Goal: Task Accomplishment & Management: Manage account settings

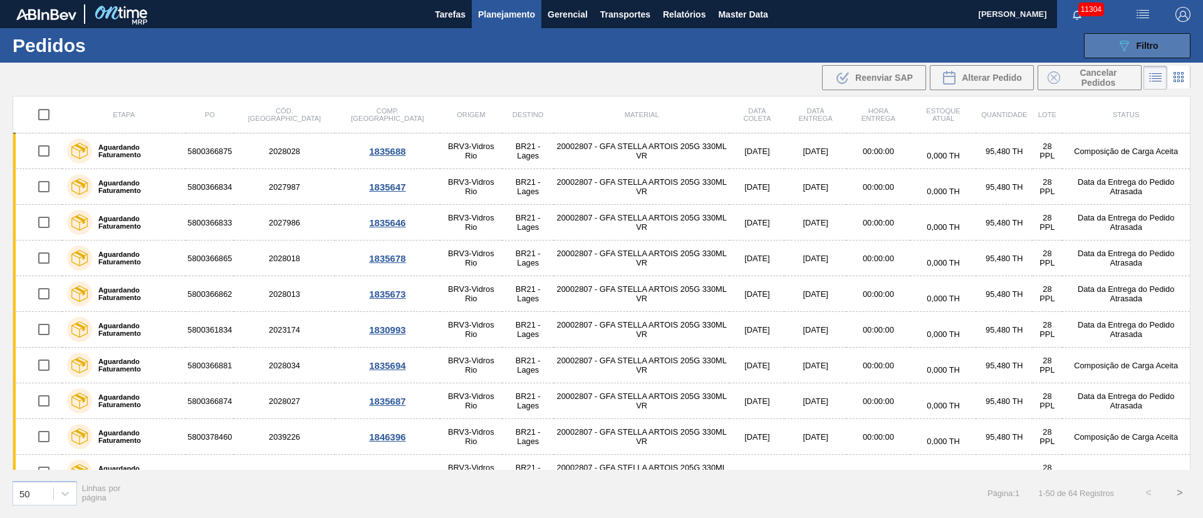
click at [801, 43] on span "Filtro" at bounding box center [1148, 46] width 22 height 10
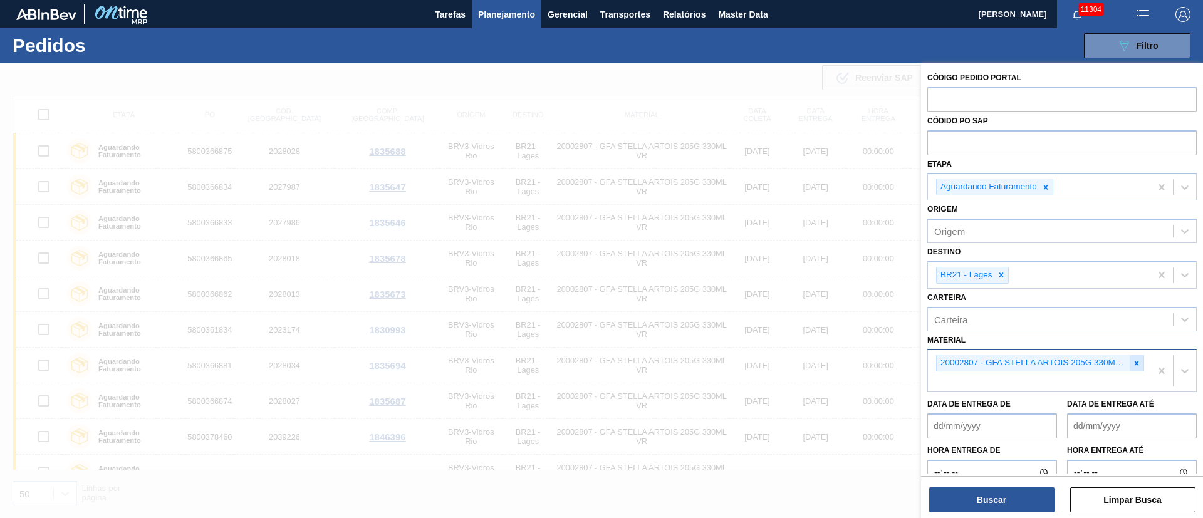
click at [801, 345] on icon at bounding box center [1136, 363] width 9 height 9
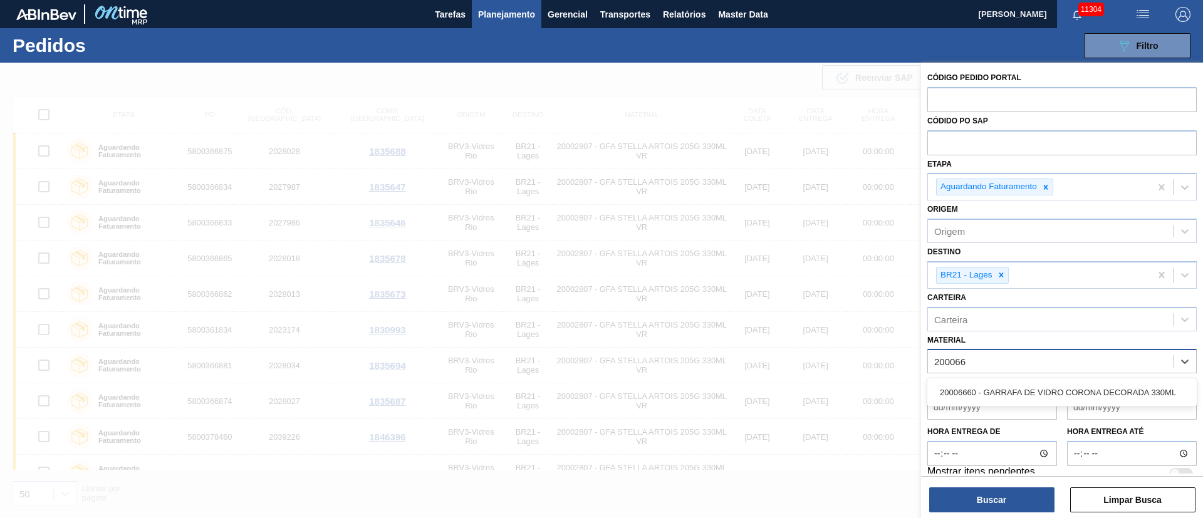
type input "2000666"
click at [801, 345] on div "20006660 - GARRAFA DE VIDRO CORONA DECORADA 330ML" at bounding box center [1061, 392] width 269 height 23
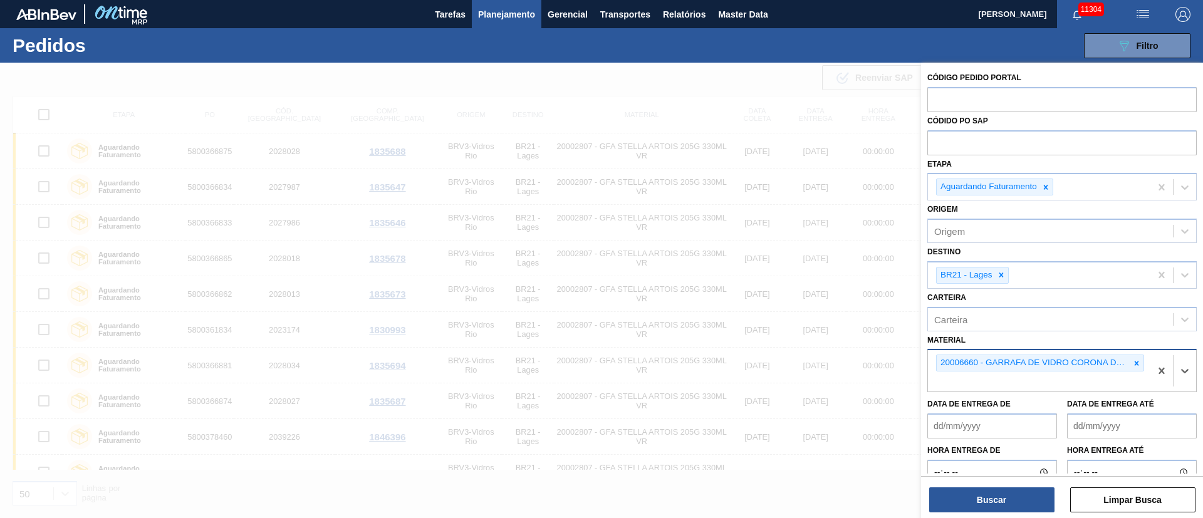
click at [801, 254] on div "Destino BR21 - Lages" at bounding box center [1061, 266] width 269 height 46
click at [801, 276] on icon at bounding box center [1001, 275] width 9 height 9
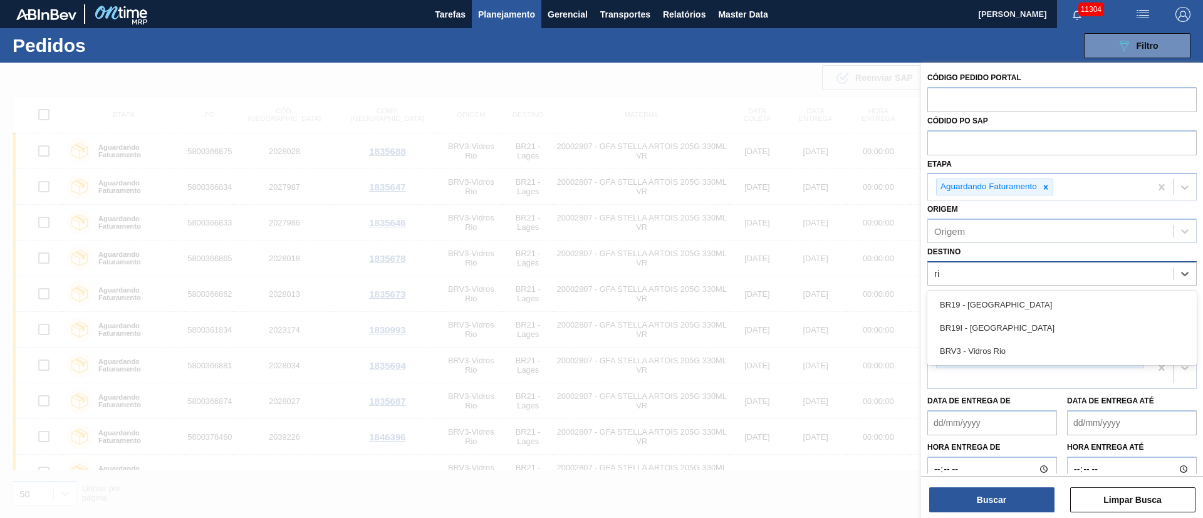
type input "r"
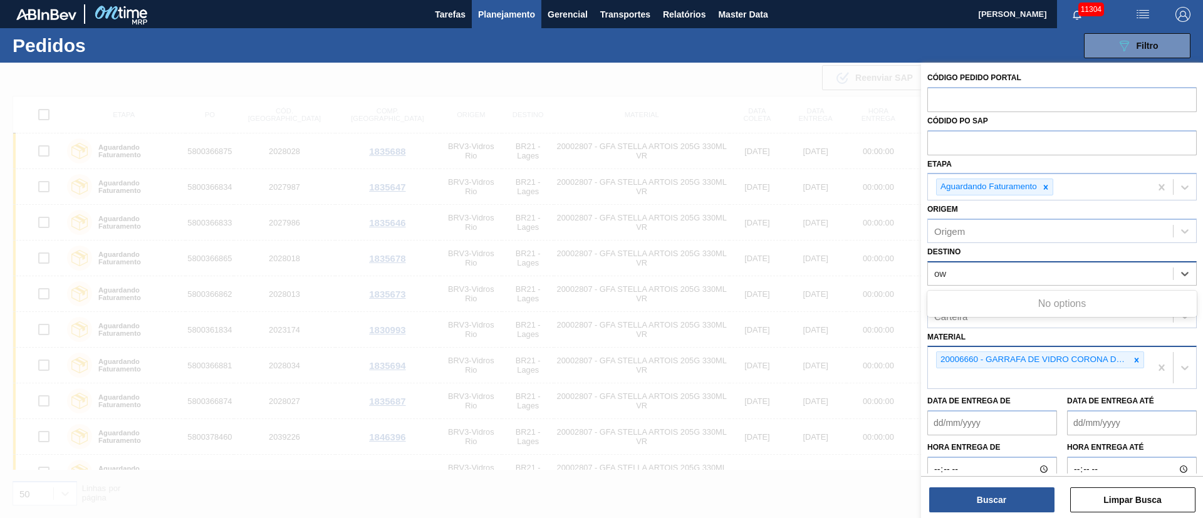
type input "o"
click at [801, 276] on div "Unidade de Negócio" at bounding box center [976, 273] width 85 height 11
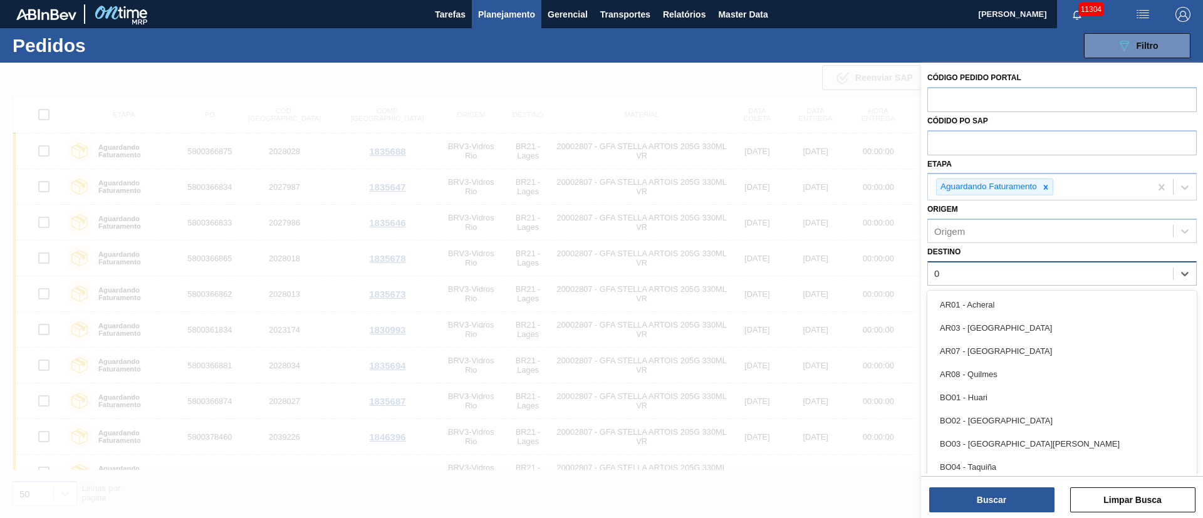
type input "03"
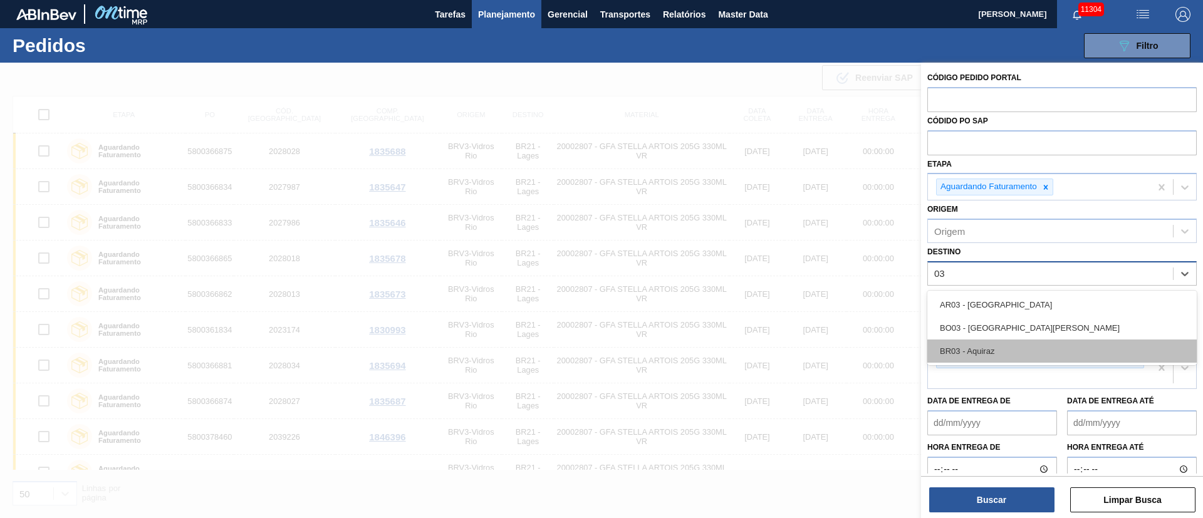
click at [801, 345] on div "BR03 - Aquiraz" at bounding box center [1061, 351] width 269 height 23
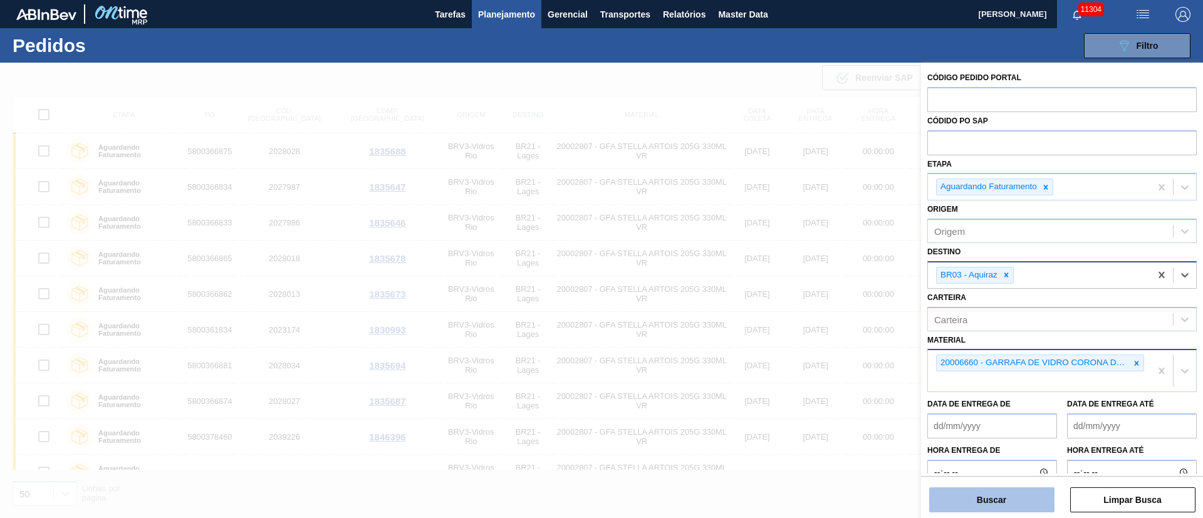
click at [801, 345] on button "Buscar" at bounding box center [991, 500] width 125 height 25
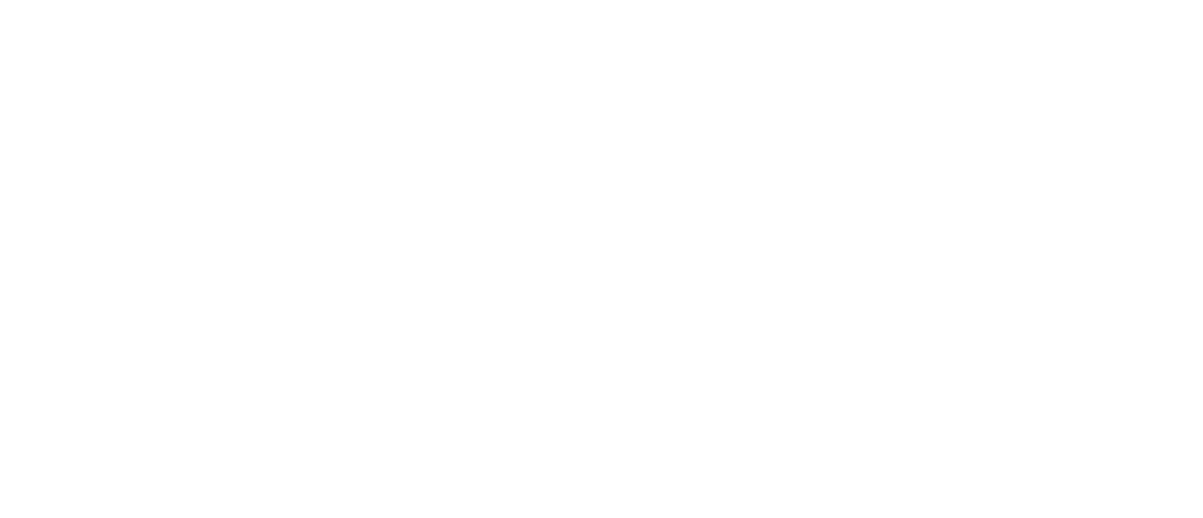
click at [286, 0] on html at bounding box center [601, 0] width 1203 height 0
click at [560, 0] on html at bounding box center [601, 0] width 1203 height 0
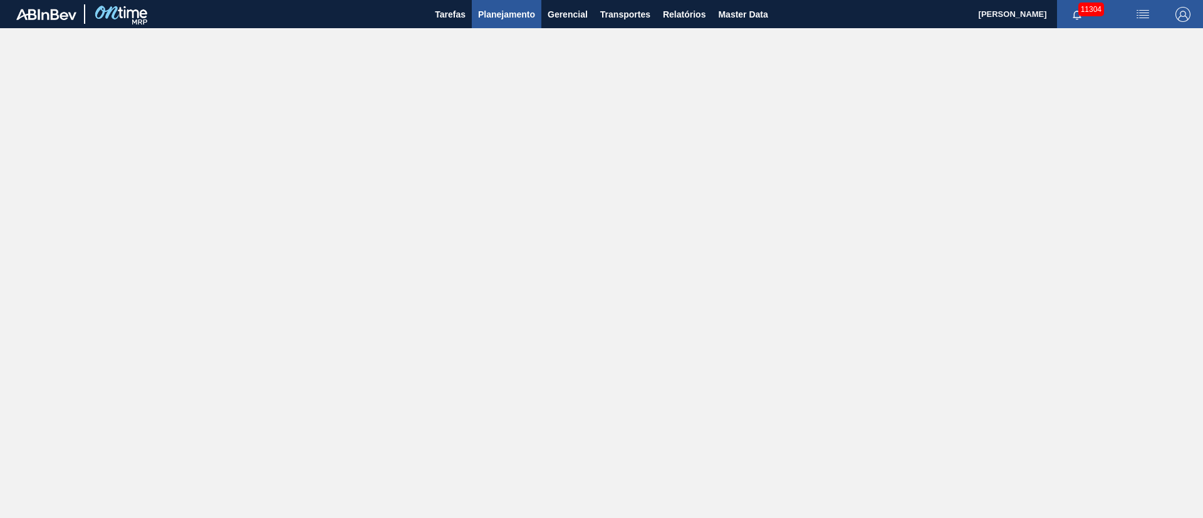
click at [492, 14] on span "Planejamento" at bounding box center [506, 14] width 57 height 15
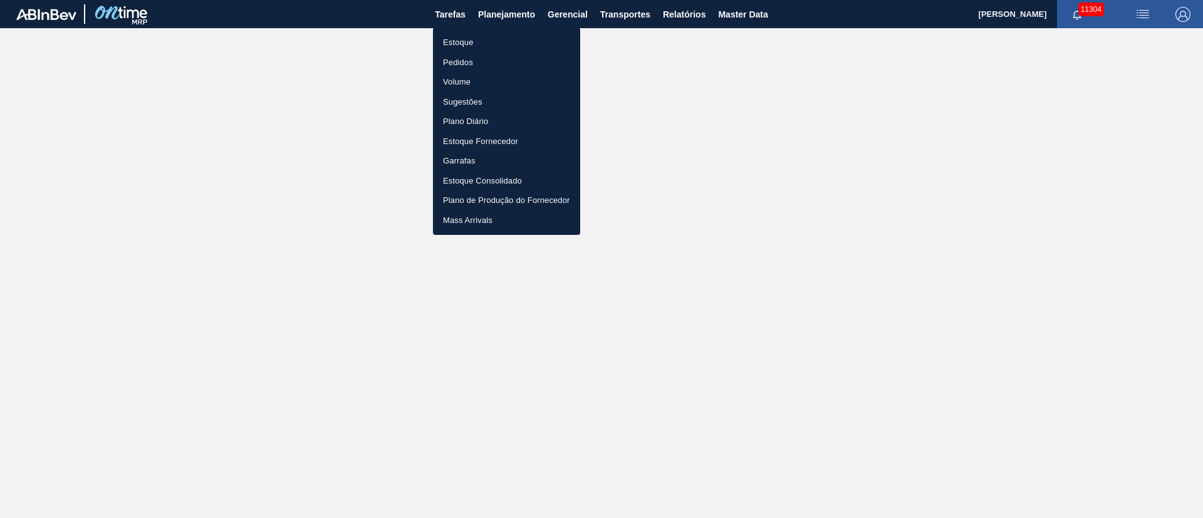
click at [457, 61] on li "Pedidos" at bounding box center [506, 63] width 147 height 20
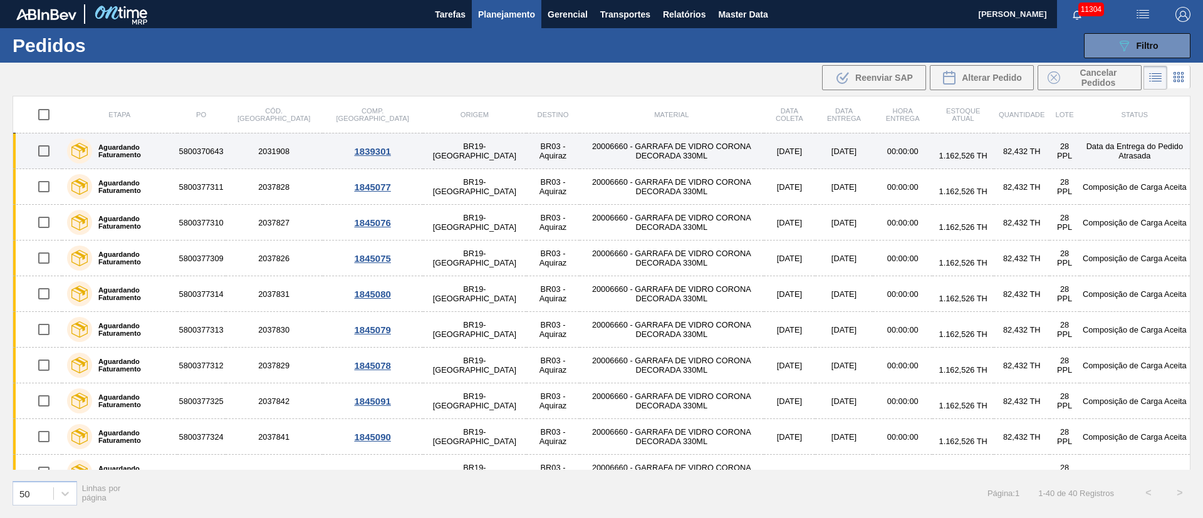
click at [50, 149] on input "checkbox" at bounding box center [44, 151] width 26 height 26
checkbox input "true"
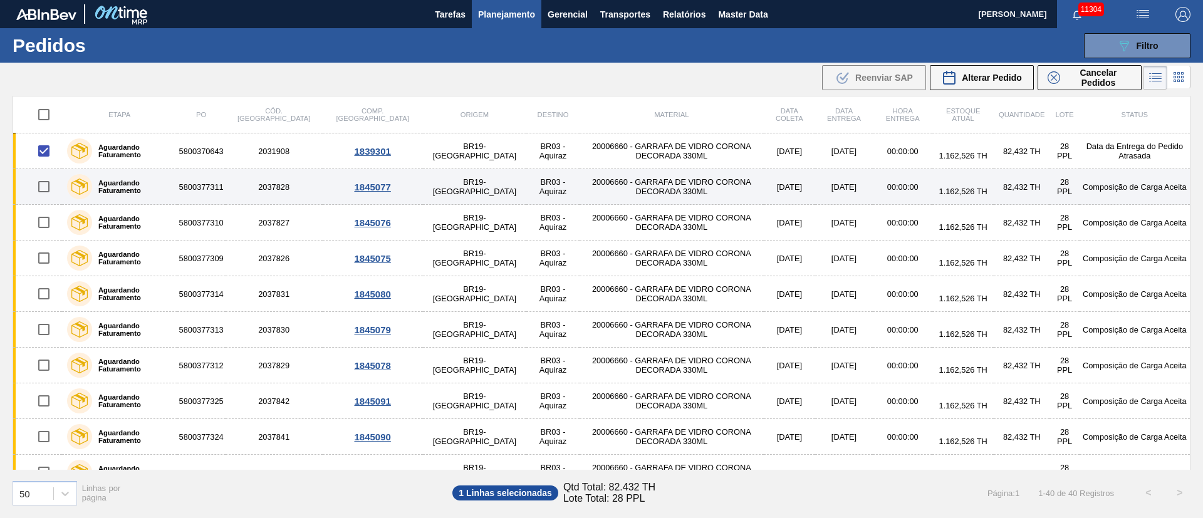
click at [47, 184] on input "checkbox" at bounding box center [44, 187] width 26 height 26
checkbox input "true"
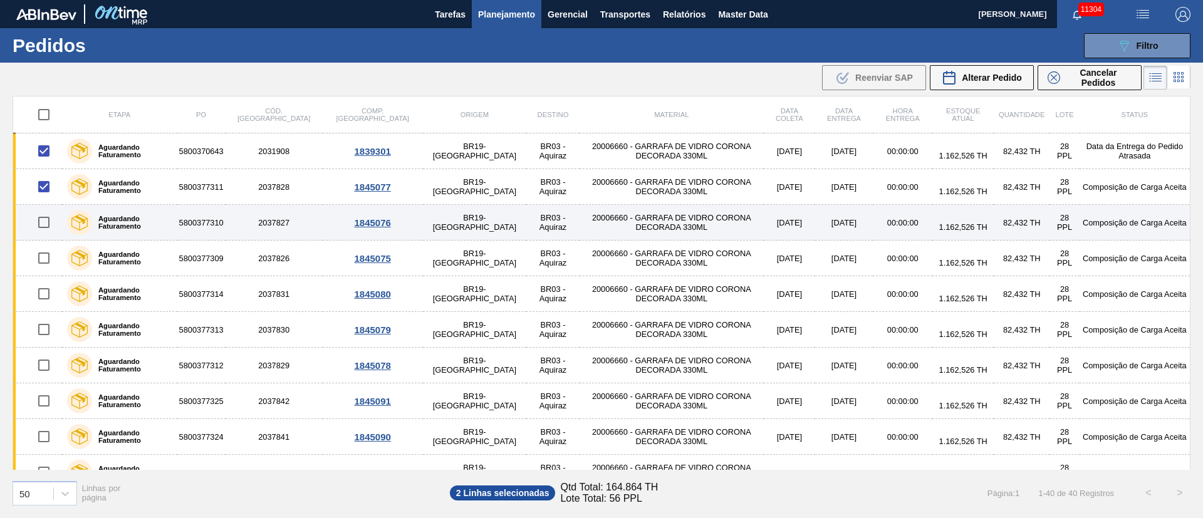
click at [46, 232] on input "checkbox" at bounding box center [44, 222] width 26 height 26
checkbox input "true"
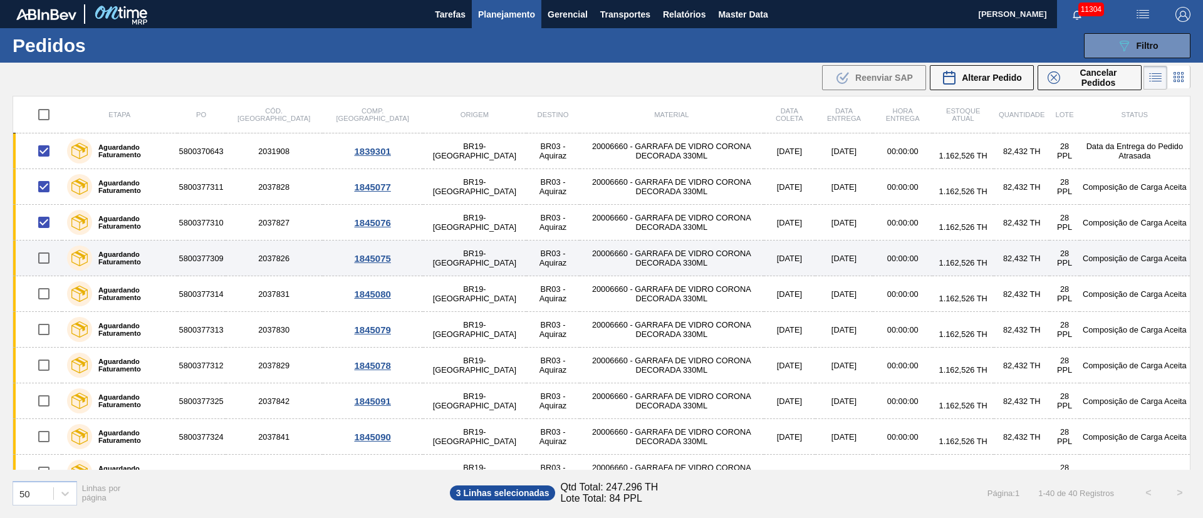
click at [41, 259] on input "checkbox" at bounding box center [44, 258] width 26 height 26
checkbox input "true"
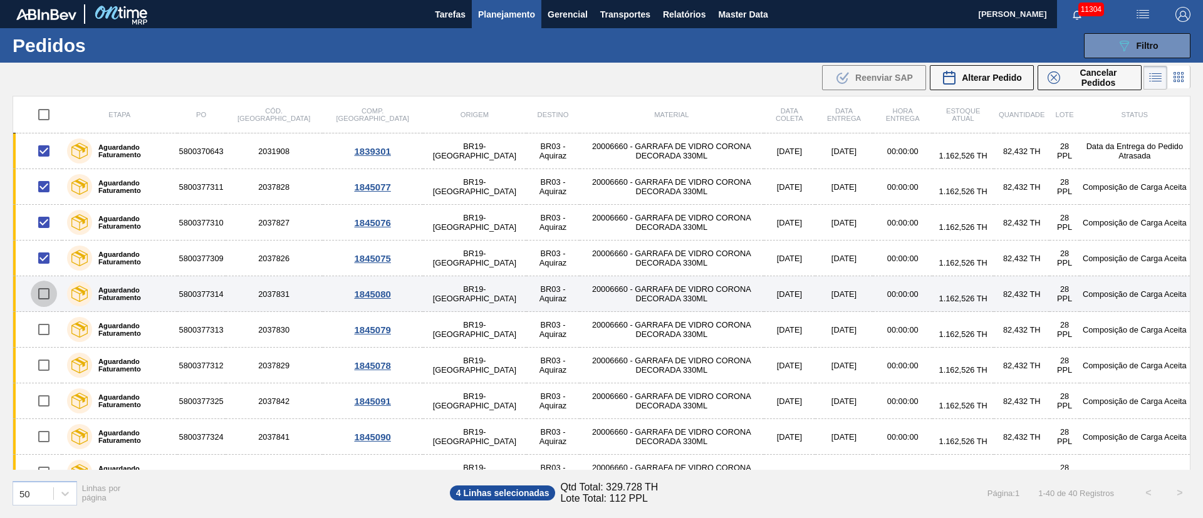
click at [51, 296] on input "checkbox" at bounding box center [44, 294] width 26 height 26
checkbox input "true"
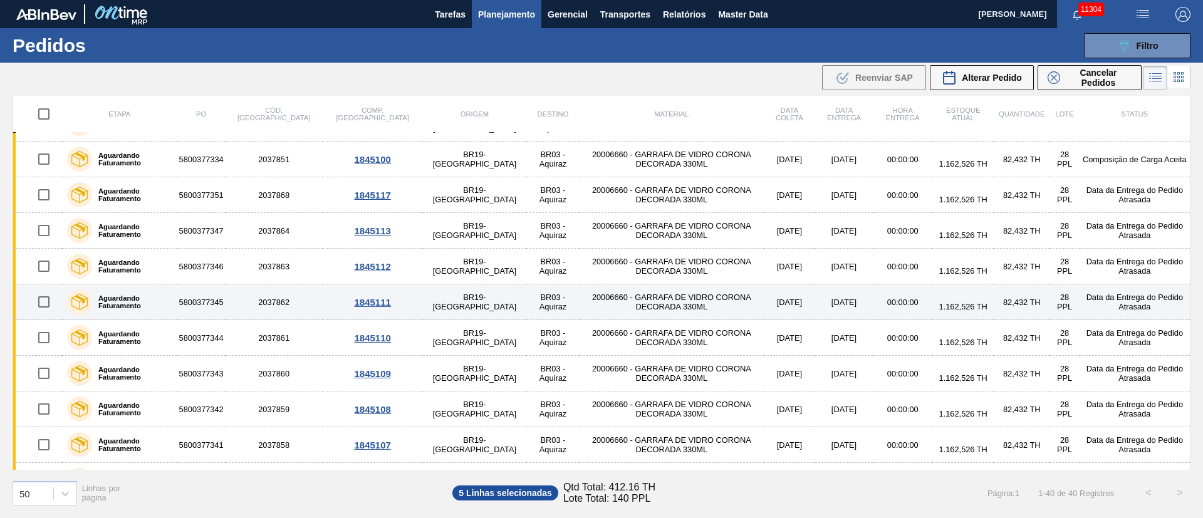
scroll to position [1092, 0]
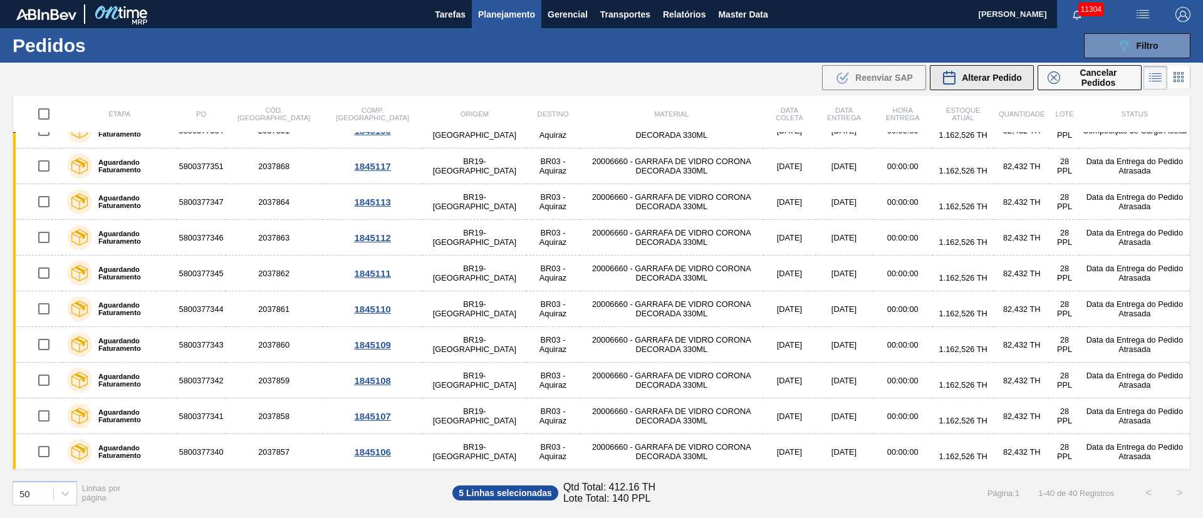
click at [991, 76] on span "Alterar Pedido" at bounding box center [992, 78] width 60 height 10
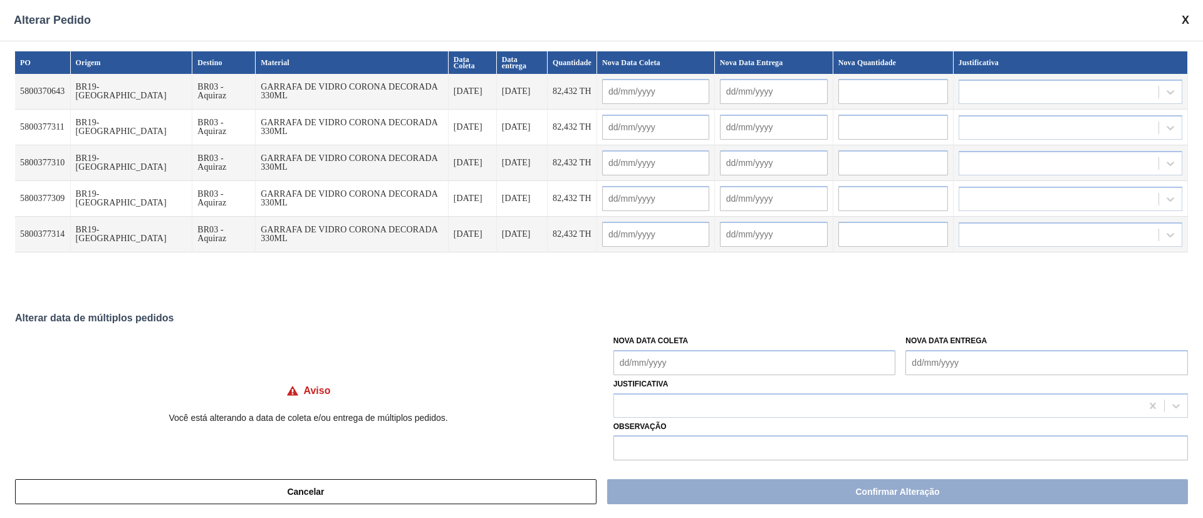
click at [634, 368] on Coleta "Nova Data Coleta" at bounding box center [754, 362] width 283 height 25
click at [641, 290] on div "15" at bounding box center [648, 285] width 17 height 17
click at [562, 318] on div "Alterar data de múltiplos pedidos" at bounding box center [601, 318] width 1173 height 11
click at [679, 366] on Coleta "Nova Data Coleta" at bounding box center [754, 362] width 283 height 25
click at [654, 328] on div "29" at bounding box center [648, 326] width 17 height 17
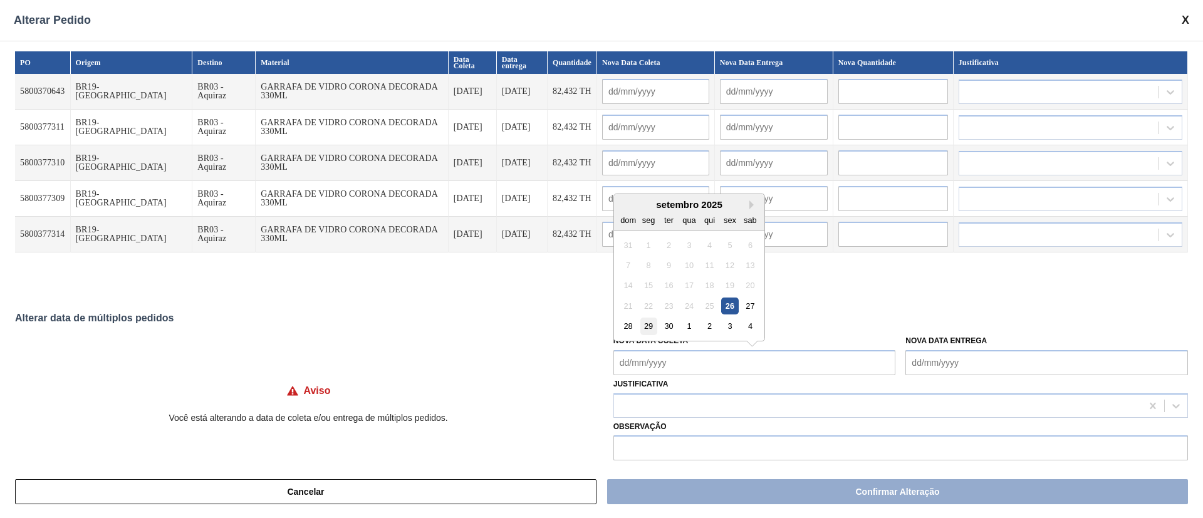
type Coleta "29/09/2025"
type input "29/09/2025"
type input "05/10/2025"
type input "29/09/2025"
type input "05/10/2025"
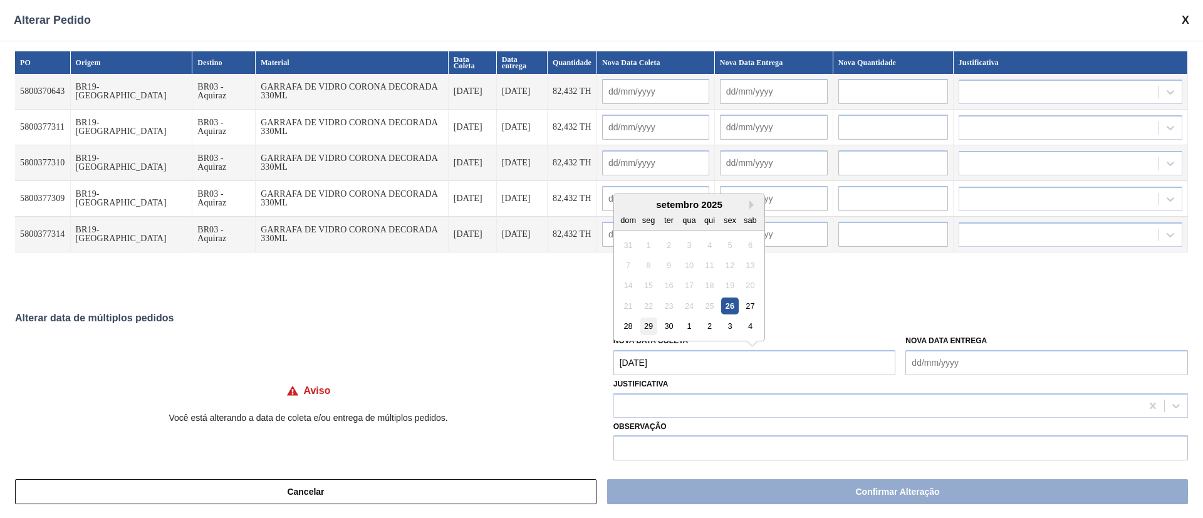
type input "29/09/2025"
type input "[DATE]"
type input "29/09/2025"
type input "05/10/2025"
type input "29/09/2025"
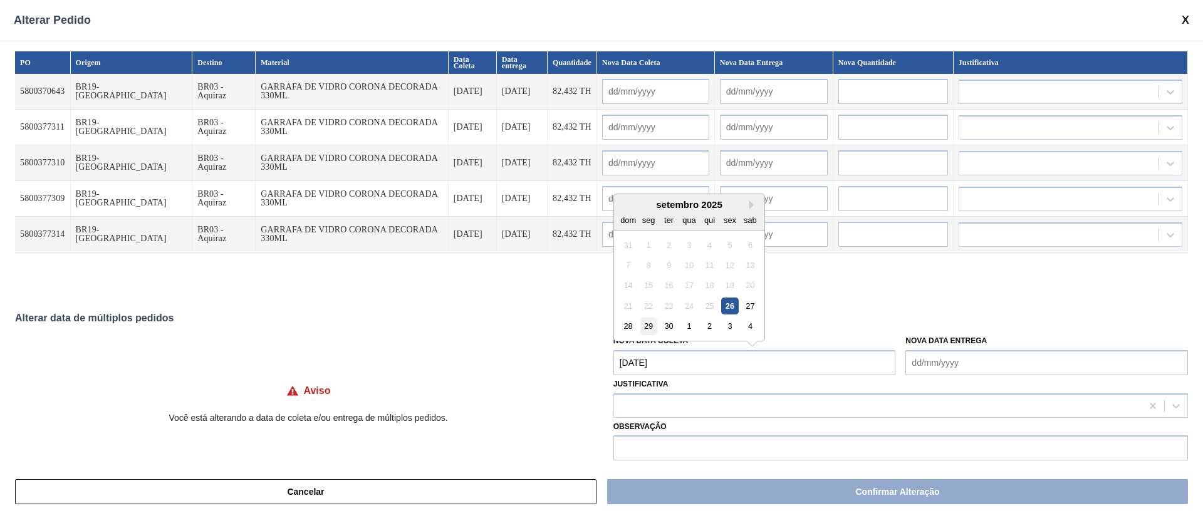
type input "05/10/2025"
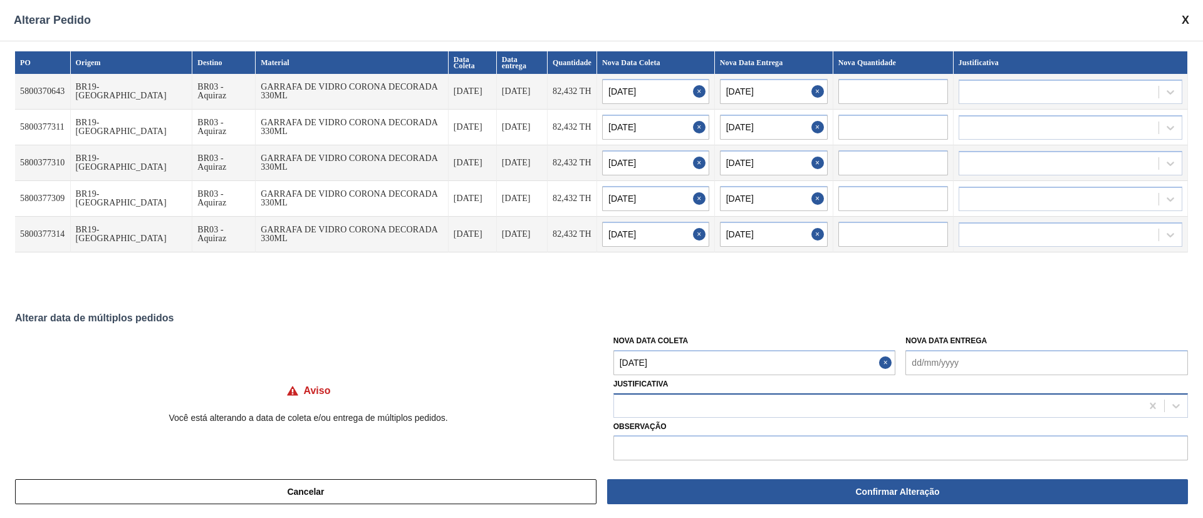
click at [659, 400] on div at bounding box center [878, 406] width 528 height 18
click at [412, 343] on div "Aviso Você está alterando a data de coleta e/ou entrega de múltiplos pedidos. N…" at bounding box center [601, 395] width 1173 height 132
click at [644, 412] on div at bounding box center [878, 406] width 528 height 18
click at [652, 345] on label "Nova Data Coleta" at bounding box center [650, 341] width 75 height 9
click at [652, 350] on Coleta "29/09/2025" at bounding box center [754, 362] width 283 height 25
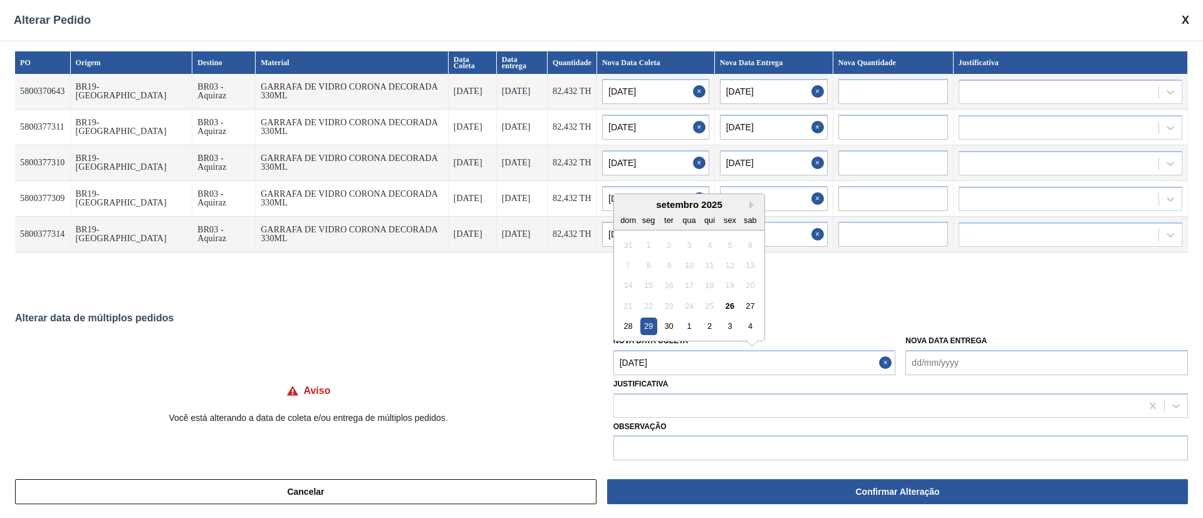
click at [657, 362] on Coleta "29/09/2025" at bounding box center [754, 362] width 283 height 25
click at [666, 363] on Coleta "29/09/2025" at bounding box center [754, 362] width 283 height 25
click at [709, 363] on Coleta "29/09/2025" at bounding box center [754, 362] width 283 height 25
click at [751, 206] on button "Next Month" at bounding box center [753, 205] width 9 height 9
click at [642, 266] on div "6" at bounding box center [648, 265] width 17 height 17
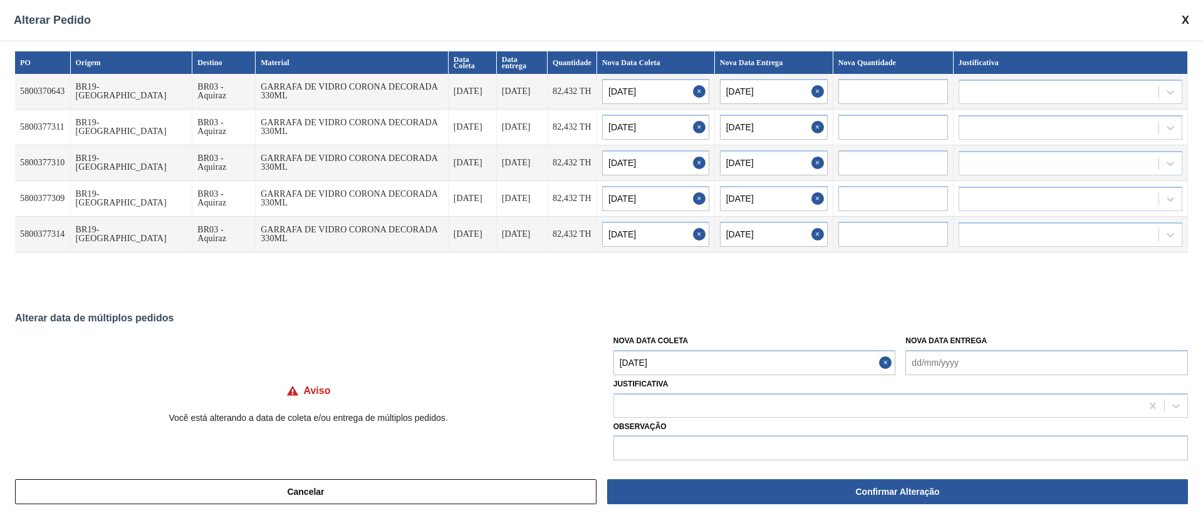
type Coleta "[DATE]"
type input "[DATE]"
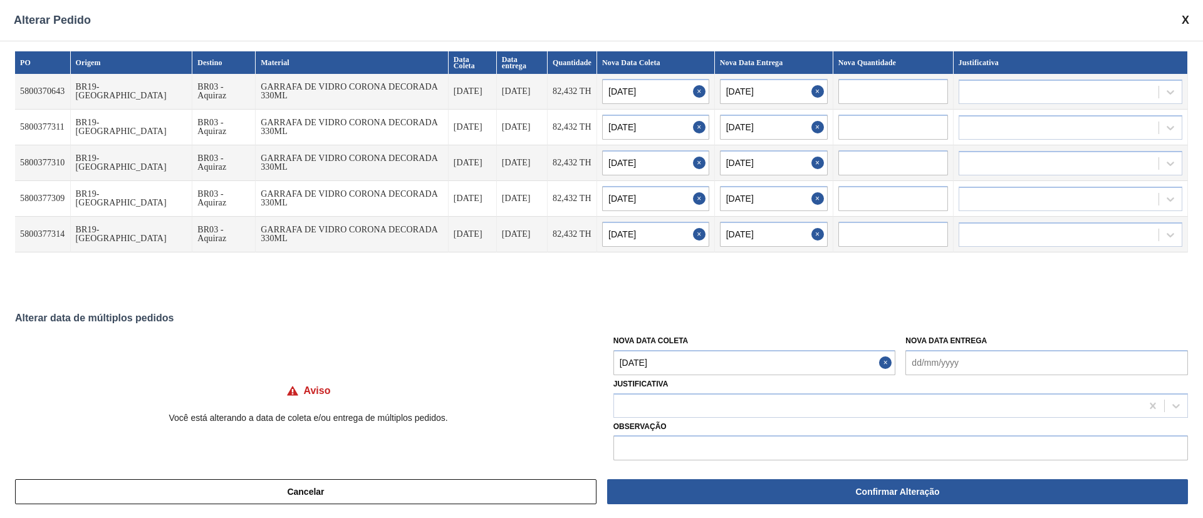
type input "[DATE]"
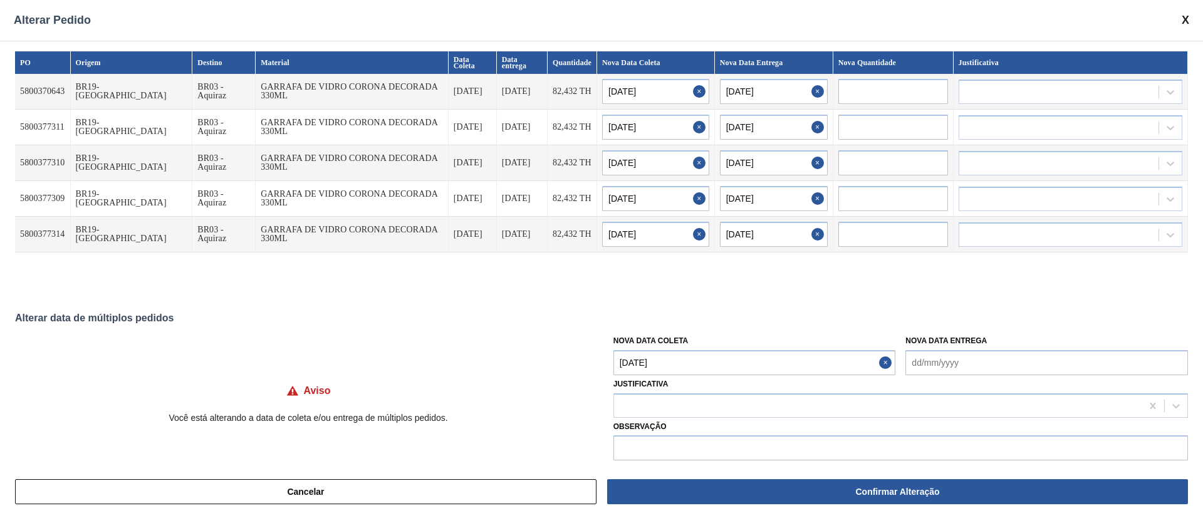
type input "[DATE]"
click at [638, 404] on div at bounding box center [878, 406] width 528 height 18
type input "."
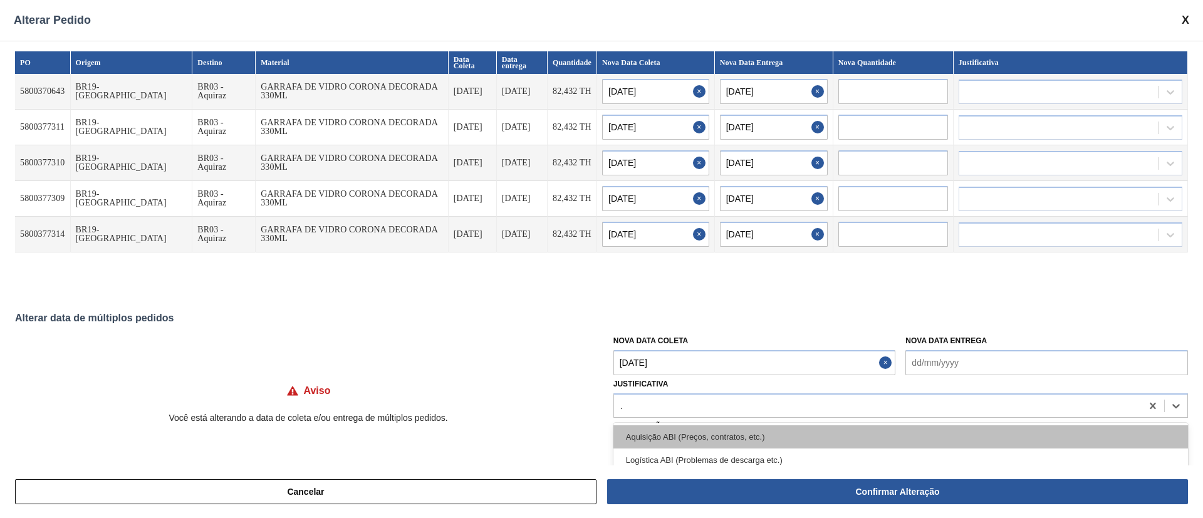
click at [751, 429] on div "Aquisição ABI (Preços, contratos, etc.)" at bounding box center [900, 436] width 575 height 23
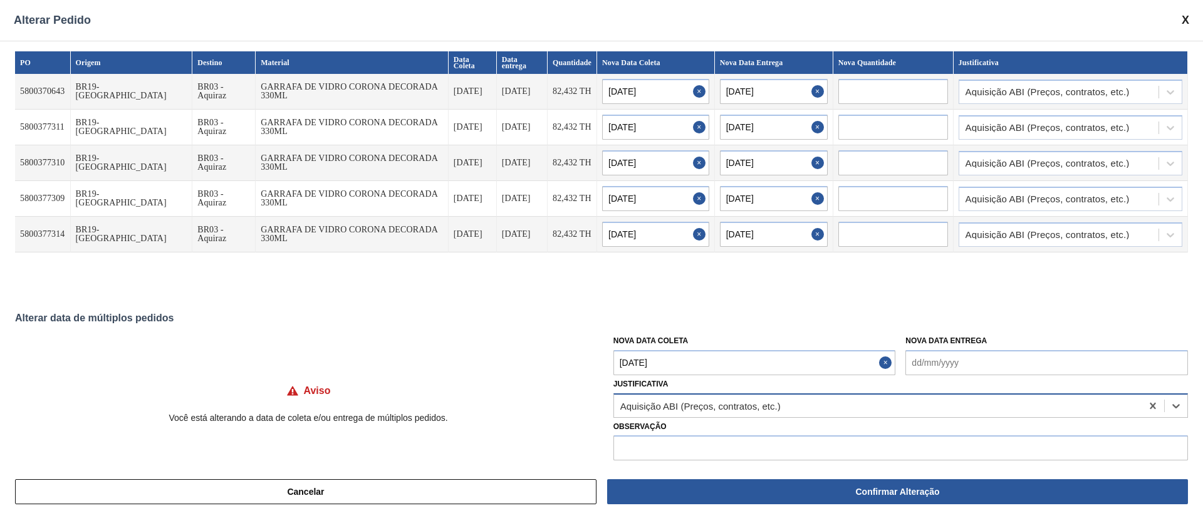
click at [791, 414] on div "Aquisição ABI (Preços, contratos, etc.)" at bounding box center [878, 406] width 528 height 18
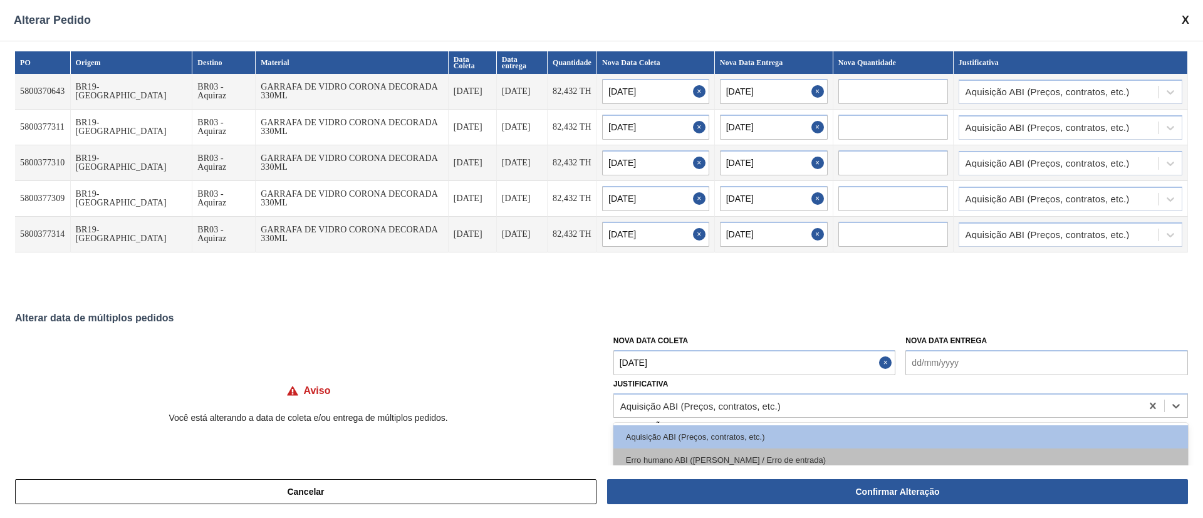
click at [684, 455] on div "Erro humano ABI ([PERSON_NAME] / Erro de entrada)" at bounding box center [900, 460] width 575 height 23
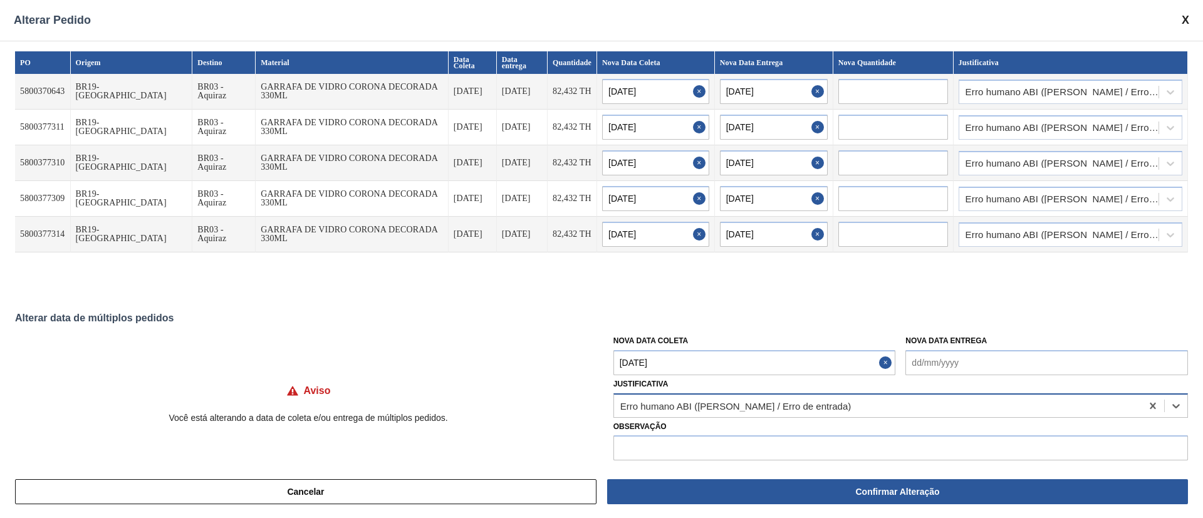
click at [791, 397] on div "Erro humano ABI ([PERSON_NAME] / Erro de entrada)" at bounding box center [878, 406] width 528 height 18
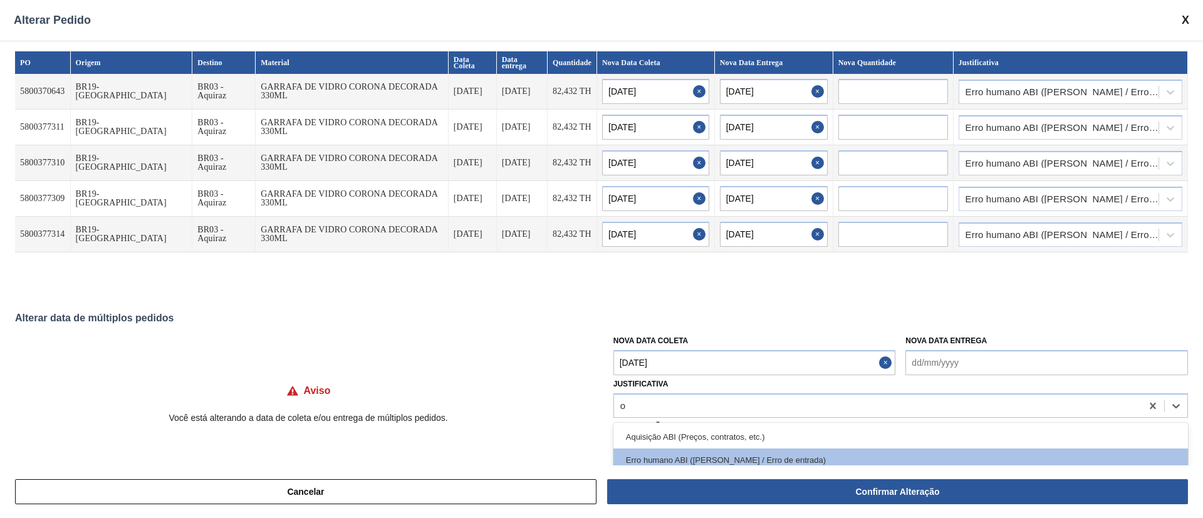
type input "ou"
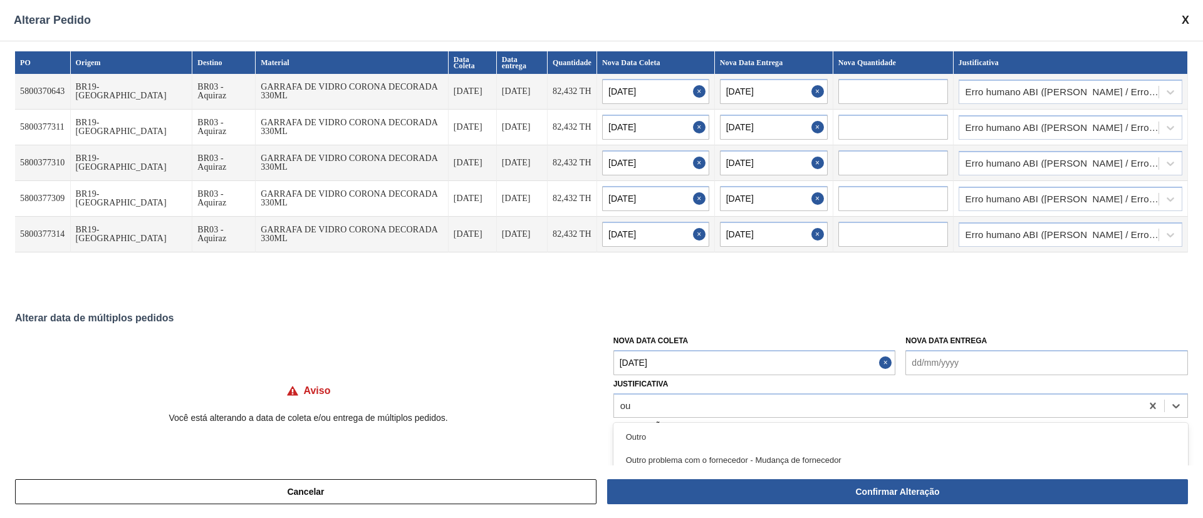
click at [667, 423] on div "Outro Outro problema com o fornecedor - Mudança de fornecedor Planejamento ABI …" at bounding box center [900, 460] width 575 height 75
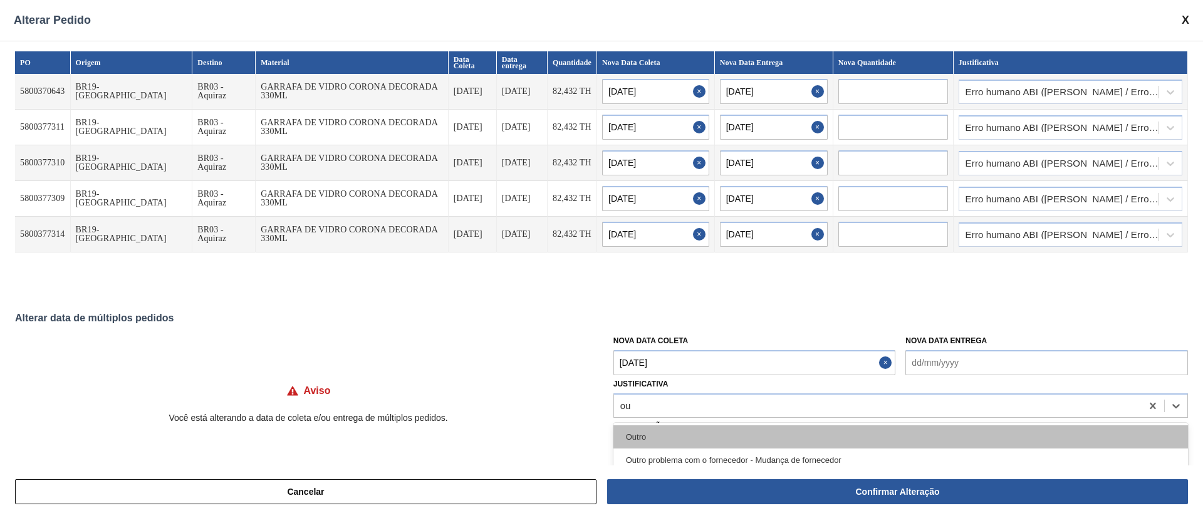
click at [663, 431] on div "Outro" at bounding box center [900, 436] width 575 height 23
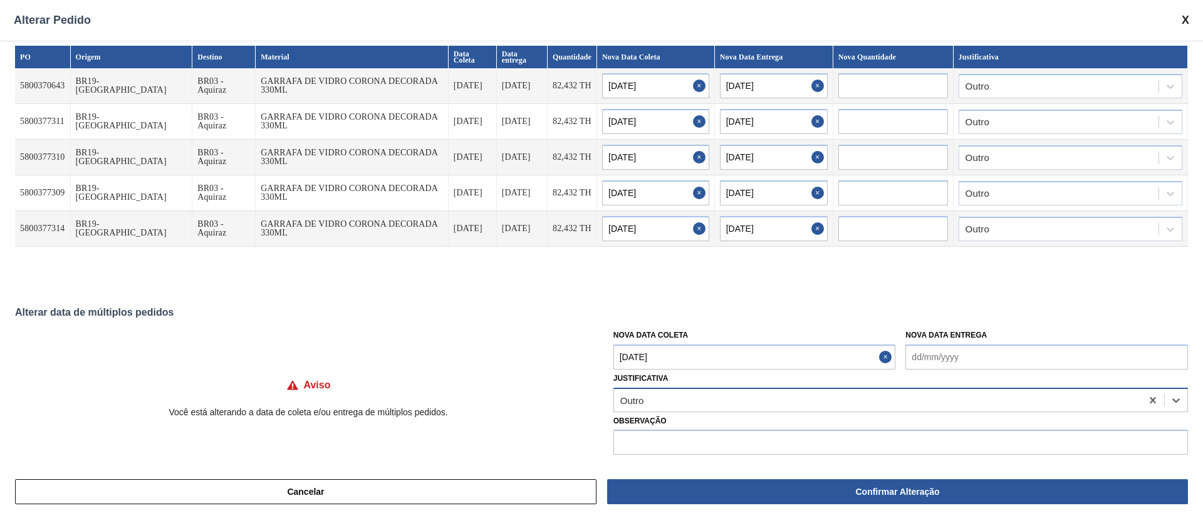
scroll to position [10, 0]
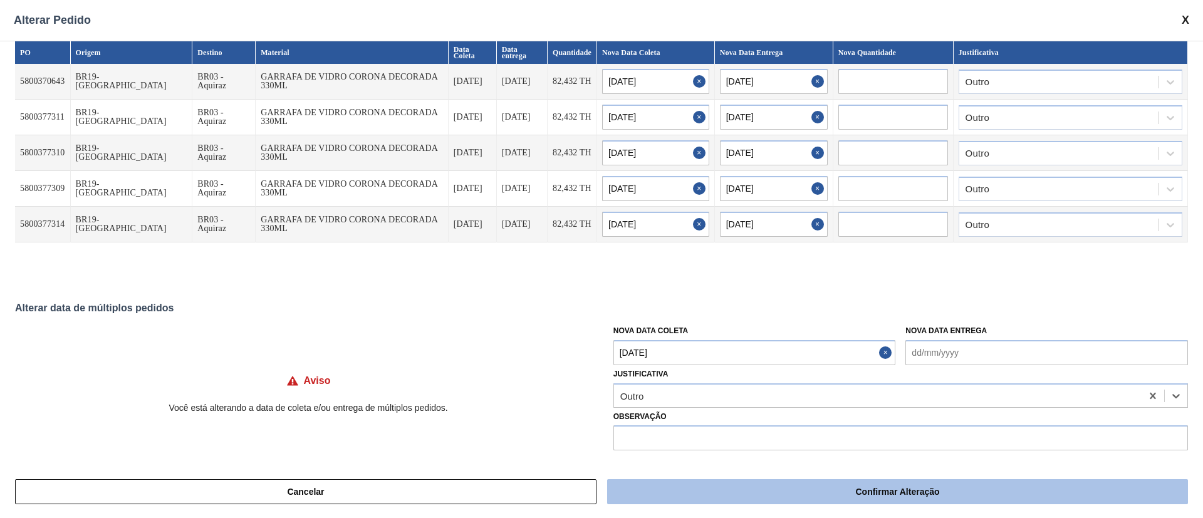
click at [893, 486] on button "Confirmar Alteração" at bounding box center [897, 491] width 581 height 25
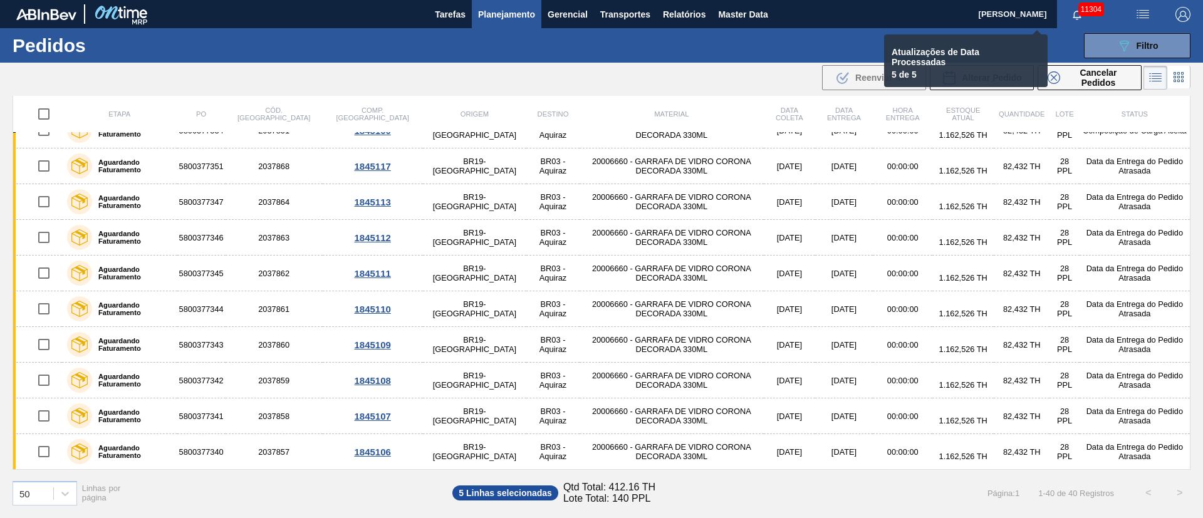
checkbox input "false"
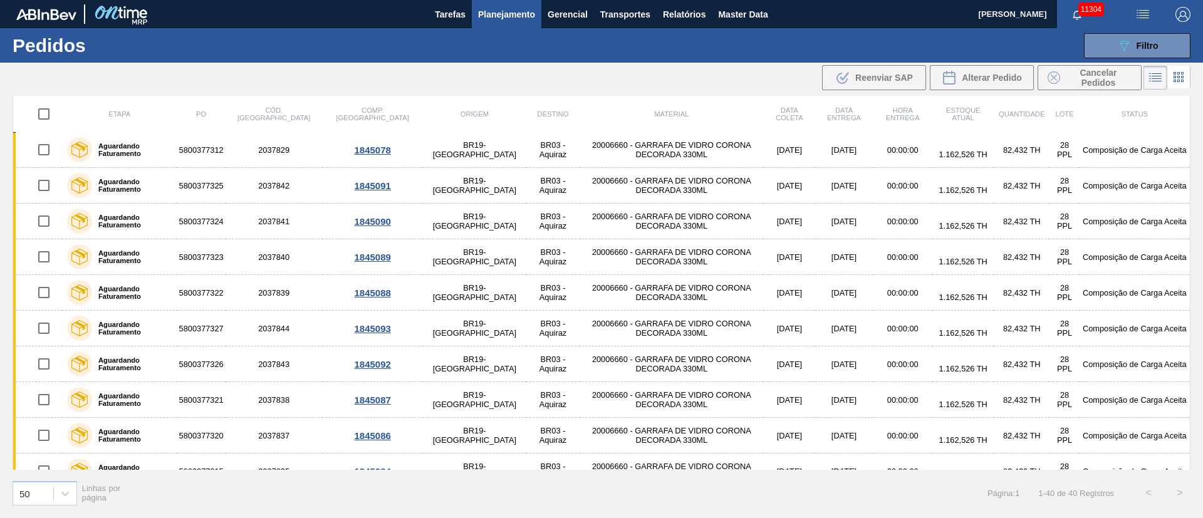
scroll to position [0, 0]
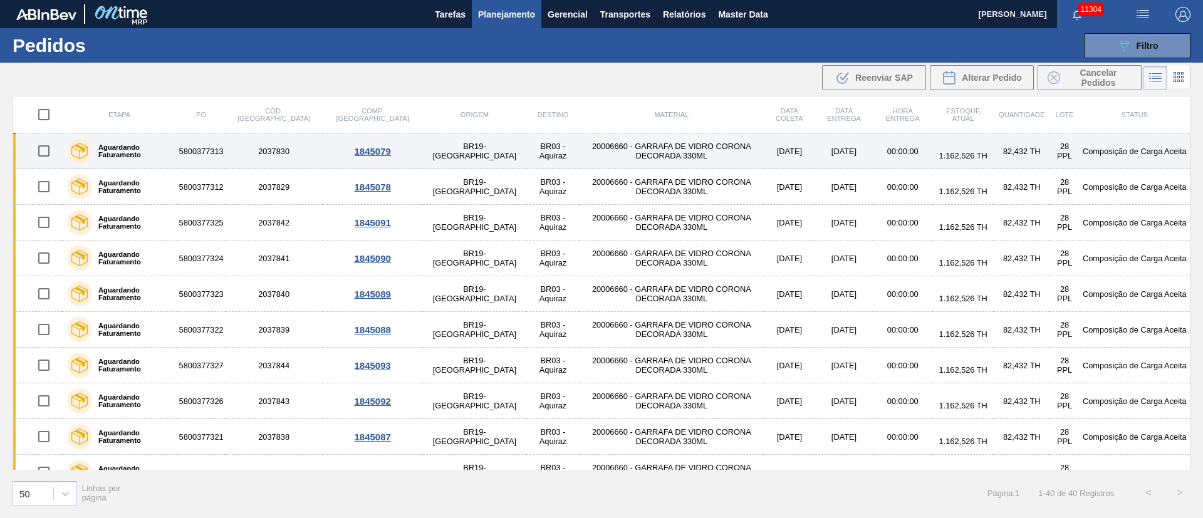
click at [45, 151] on input "checkbox" at bounding box center [44, 151] width 26 height 26
checkbox input "true"
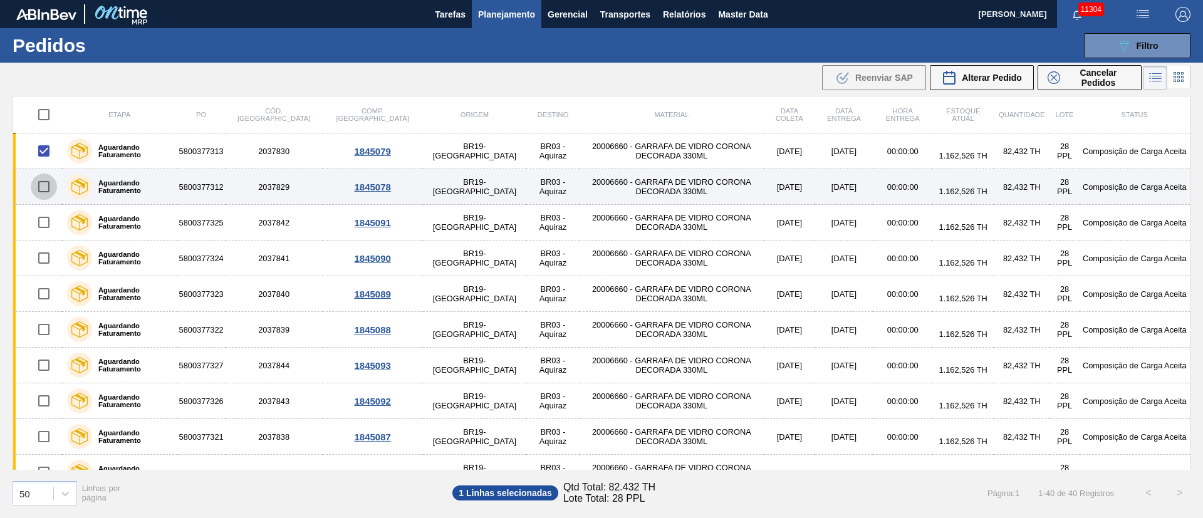
click at [45, 182] on input "checkbox" at bounding box center [44, 187] width 26 height 26
checkbox input "true"
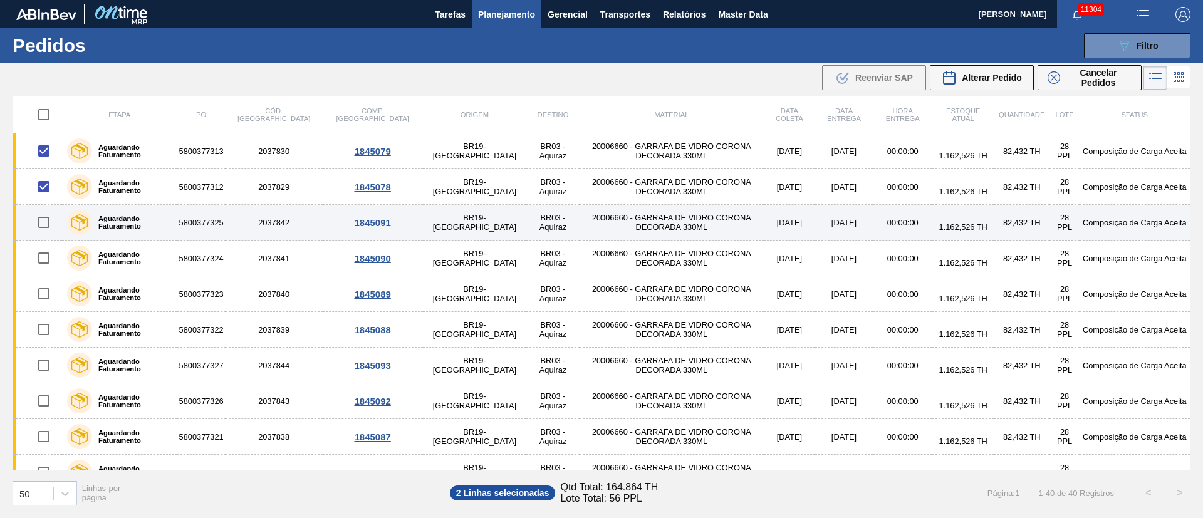
click at [43, 218] on input "checkbox" at bounding box center [44, 222] width 26 height 26
checkbox input "true"
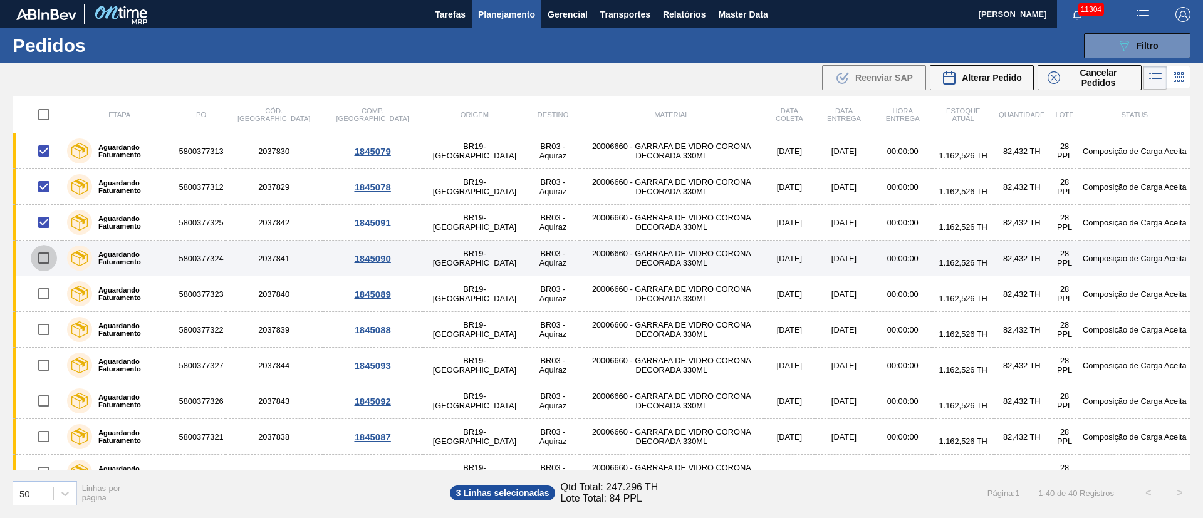
click at [43, 255] on input "checkbox" at bounding box center [44, 258] width 26 height 26
checkbox input "true"
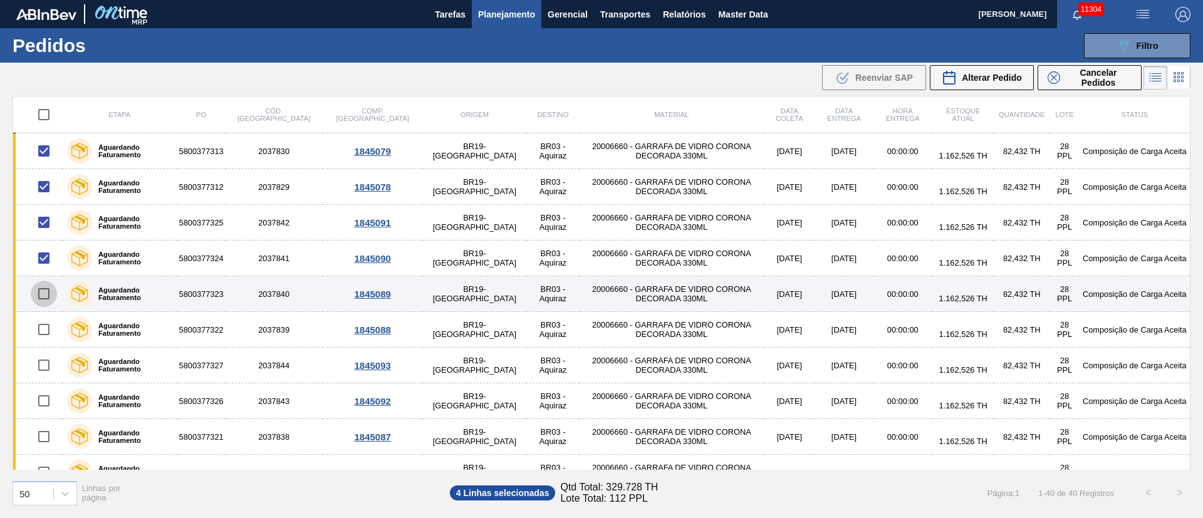
click at [39, 293] on input "checkbox" at bounding box center [44, 294] width 26 height 26
checkbox input "true"
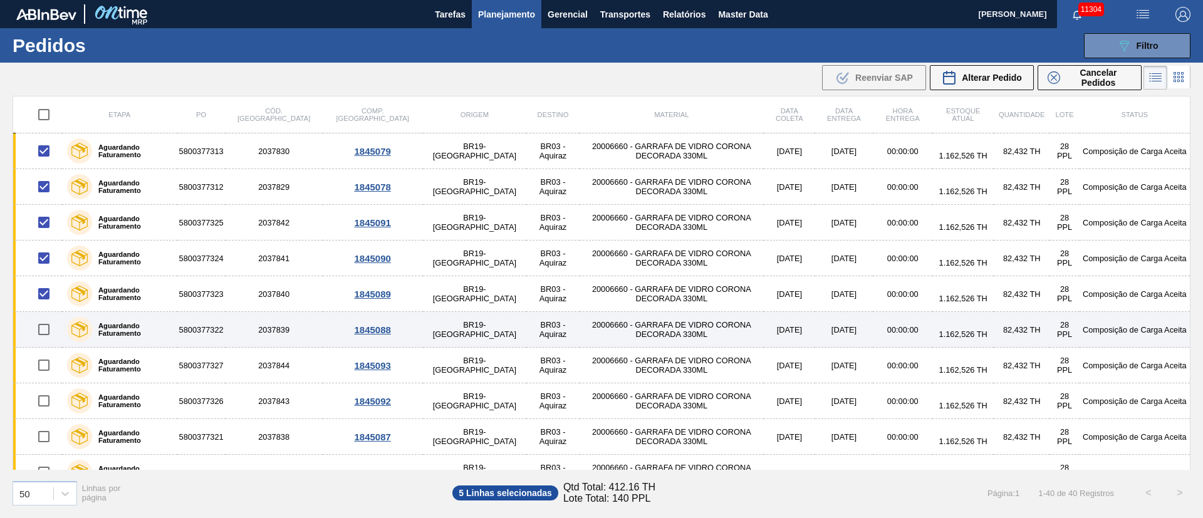
click at [42, 330] on input "checkbox" at bounding box center [44, 329] width 26 height 26
checkbox input "true"
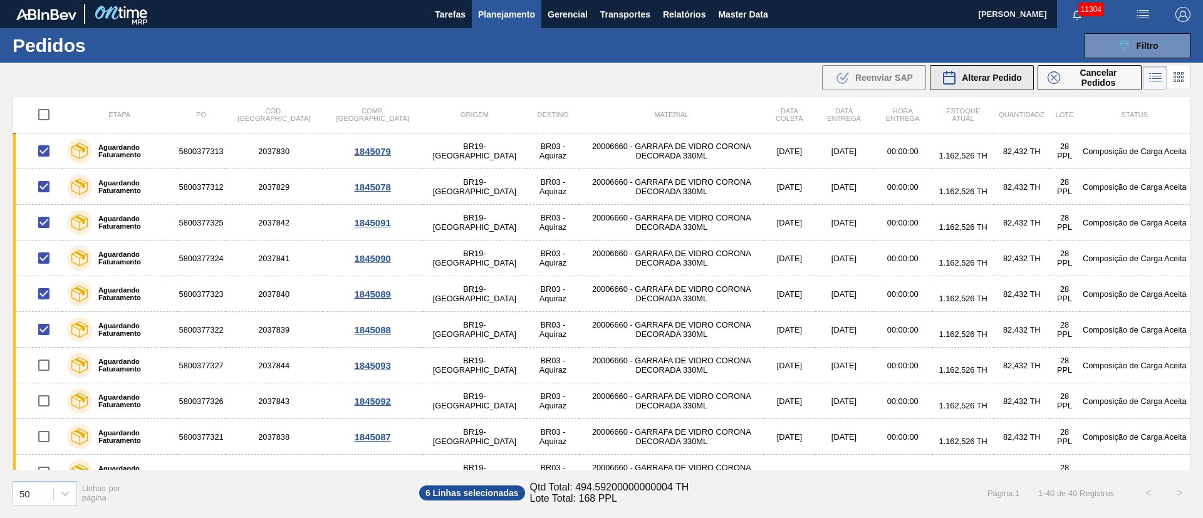
click at [1010, 73] on span "Alterar Pedido" at bounding box center [992, 78] width 60 height 10
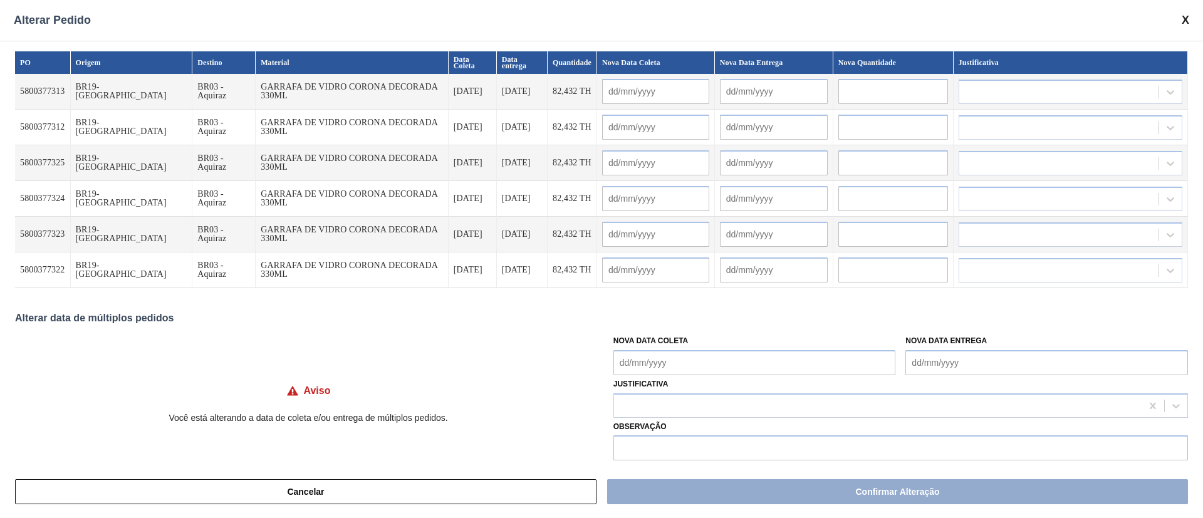
click at [673, 357] on Coleta "Nova Data Coleta" at bounding box center [754, 362] width 283 height 25
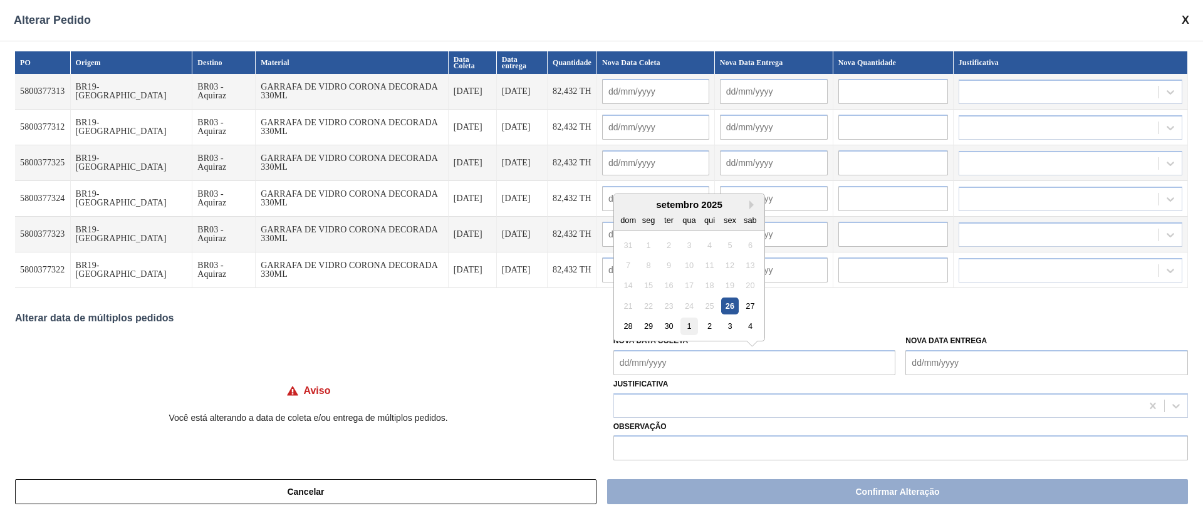
click at [685, 327] on div "1" at bounding box center [689, 326] width 17 height 17
type Coleta "[DATE]"
type input "[DATE]"
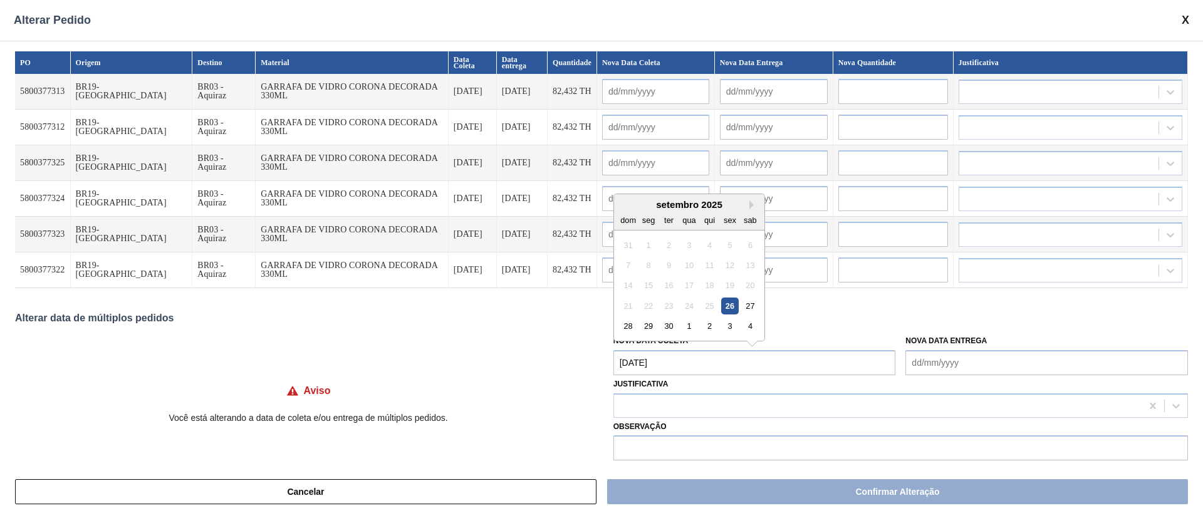
type input "[DATE]"
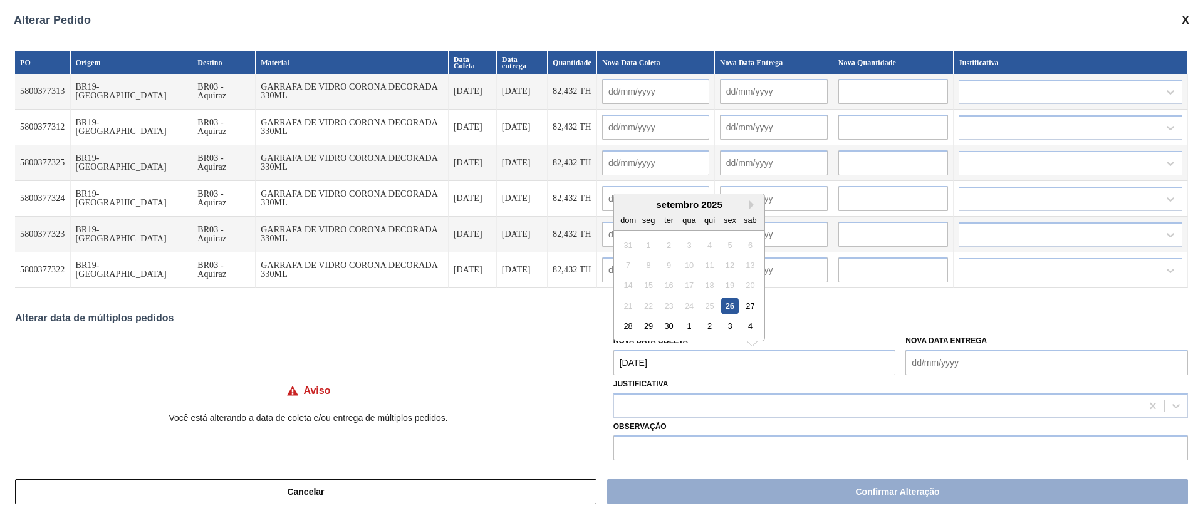
type input "[DATE]"
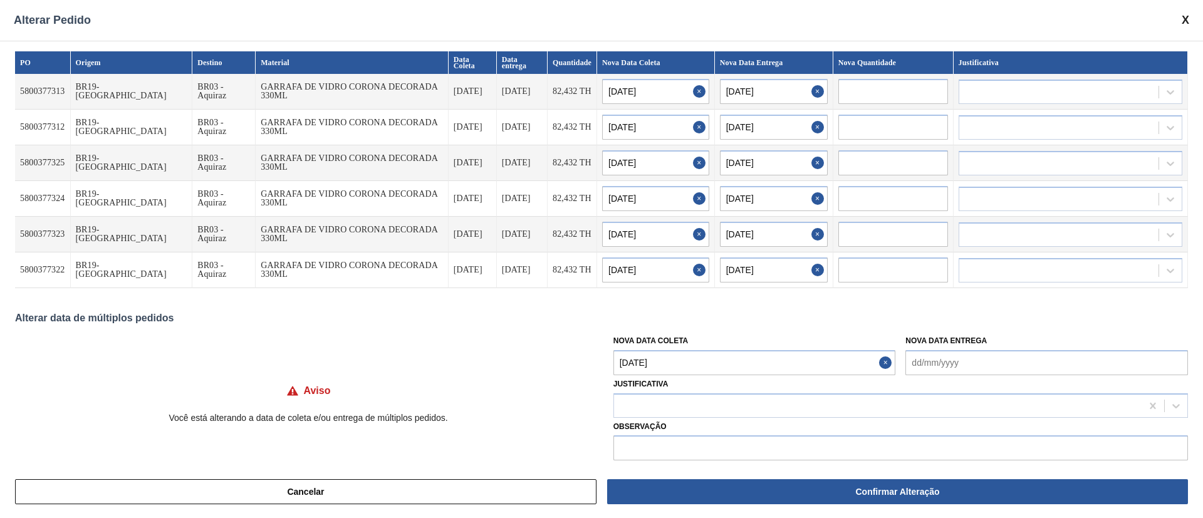
click at [690, 358] on Coleta "[DATE]" at bounding box center [754, 362] width 283 height 25
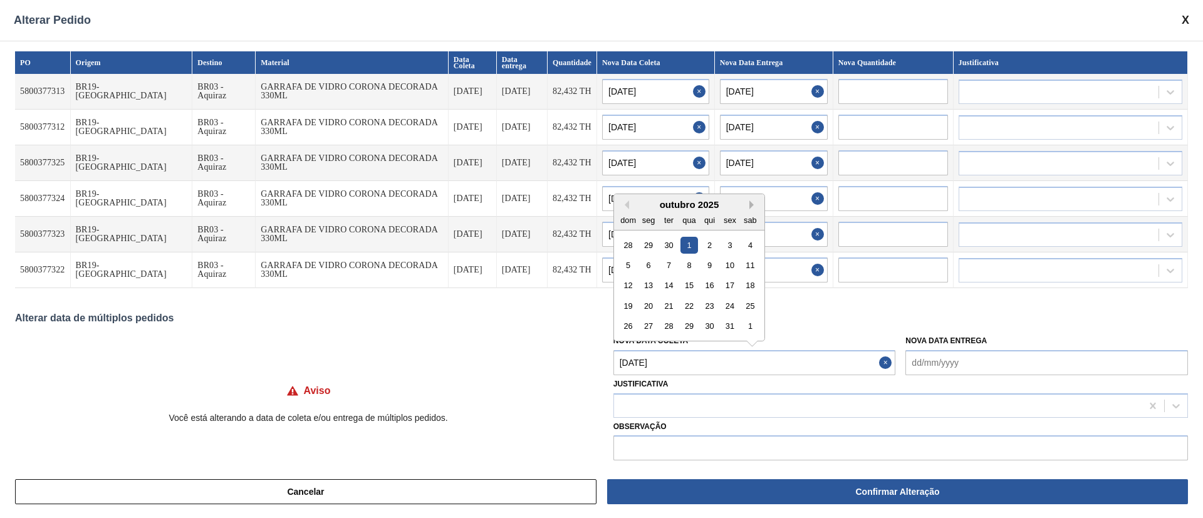
click at [750, 207] on button "Next Month" at bounding box center [753, 205] width 9 height 9
click at [731, 263] on div "7" at bounding box center [729, 265] width 17 height 17
type Coleta "[DATE]"
type input "[DATE]"
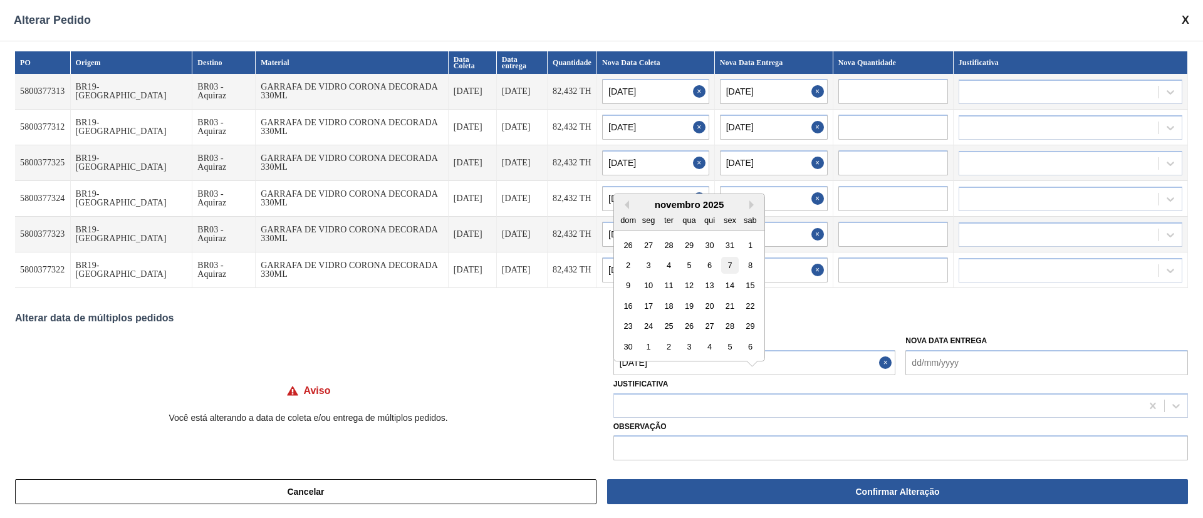
type input "[DATE]"
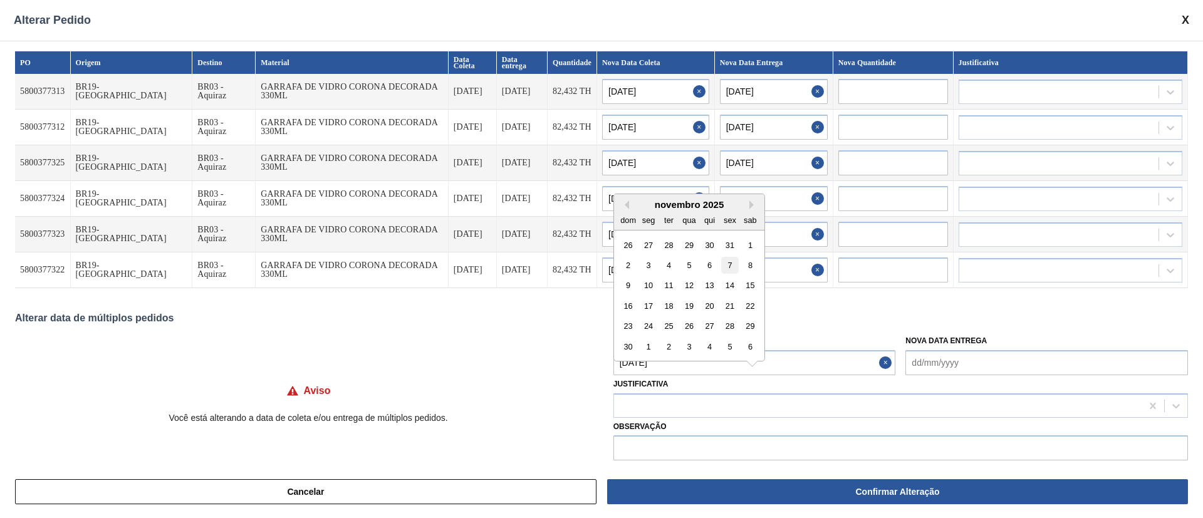
type input "[DATE]"
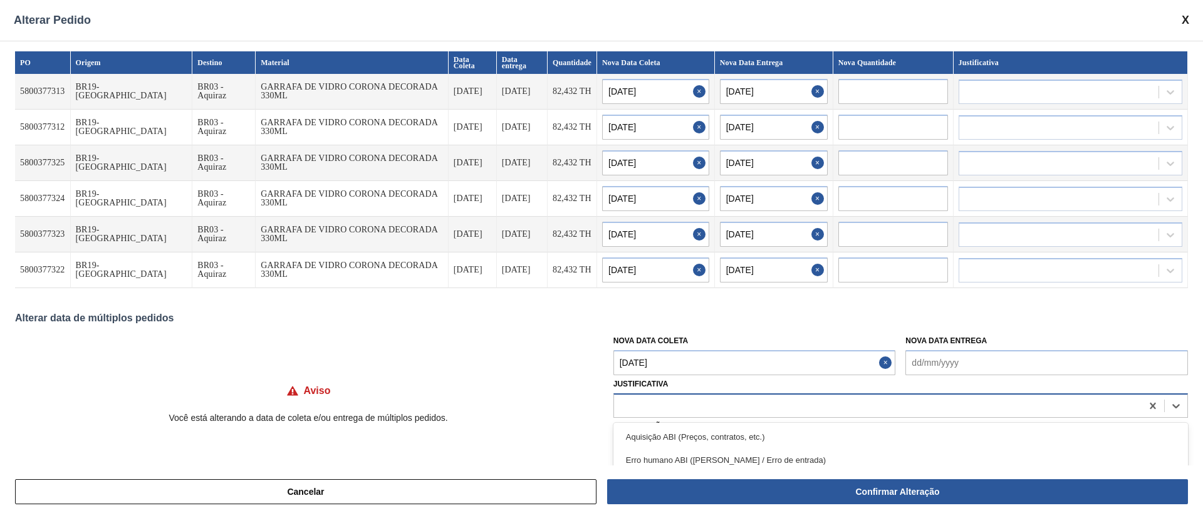
click at [686, 394] on div at bounding box center [900, 406] width 575 height 24
type input "ou"
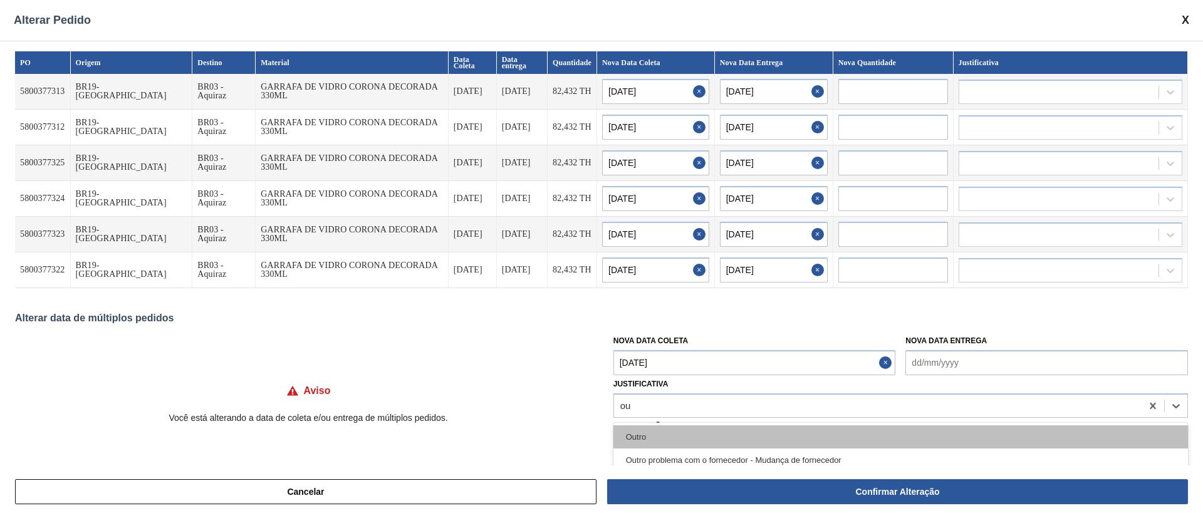
click at [637, 439] on div "Outro" at bounding box center [900, 436] width 575 height 23
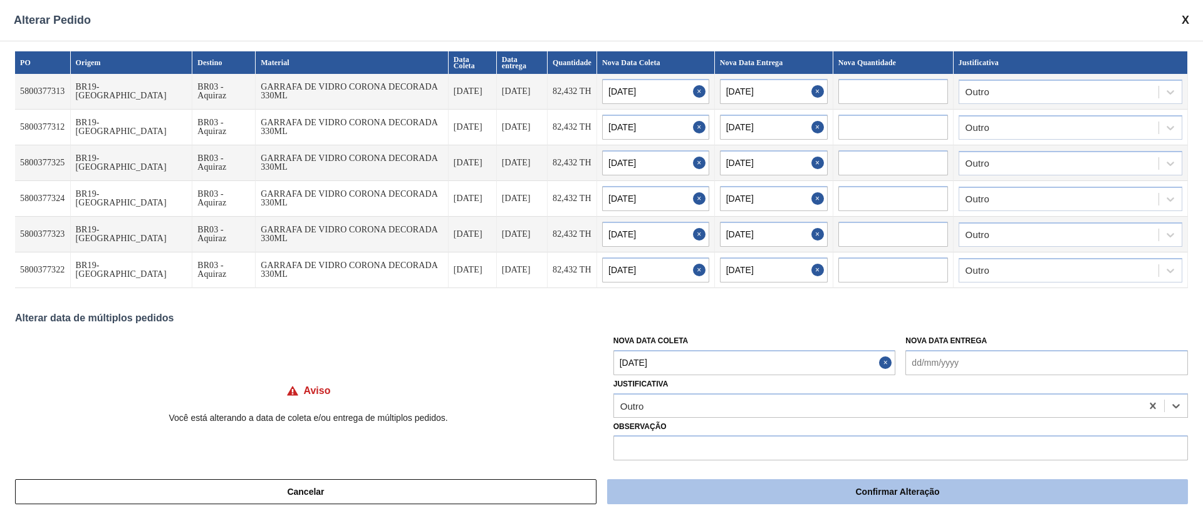
click at [724, 498] on button "Confirmar Alteração" at bounding box center [897, 491] width 581 height 25
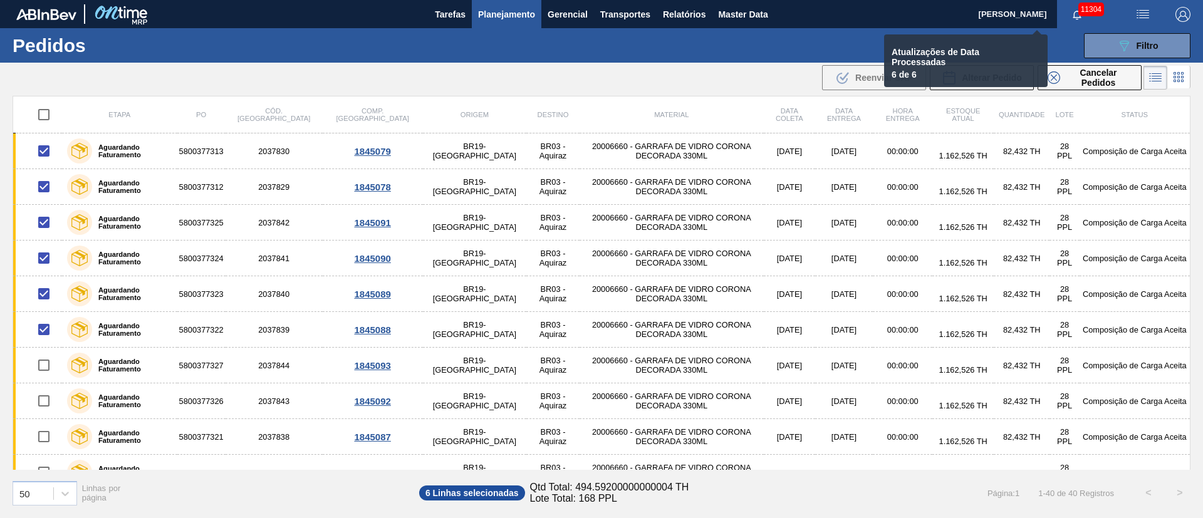
checkbox input "false"
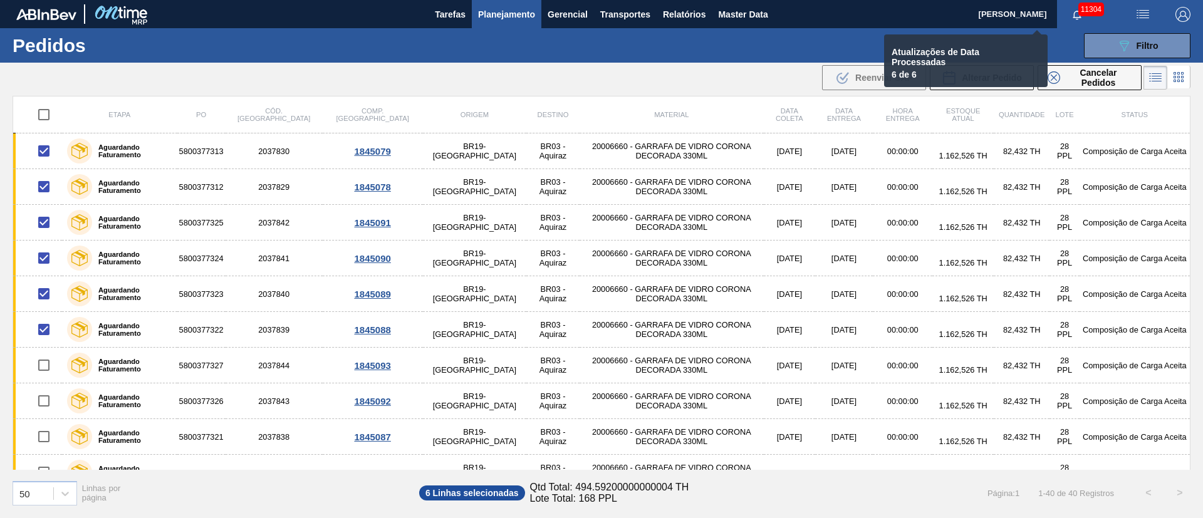
checkbox input "false"
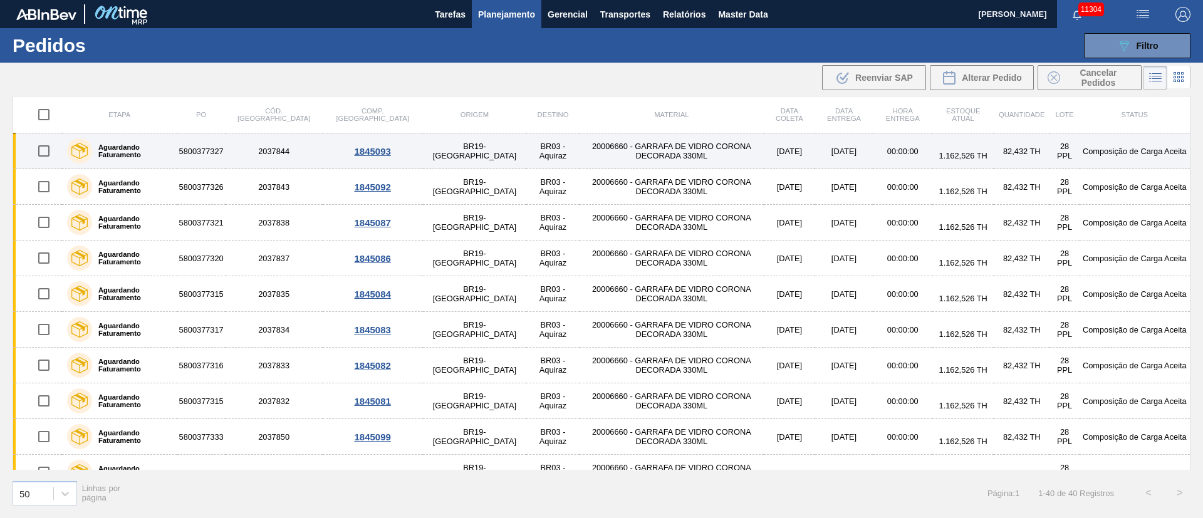
click at [38, 152] on input "checkbox" at bounding box center [44, 151] width 26 height 26
checkbox input "true"
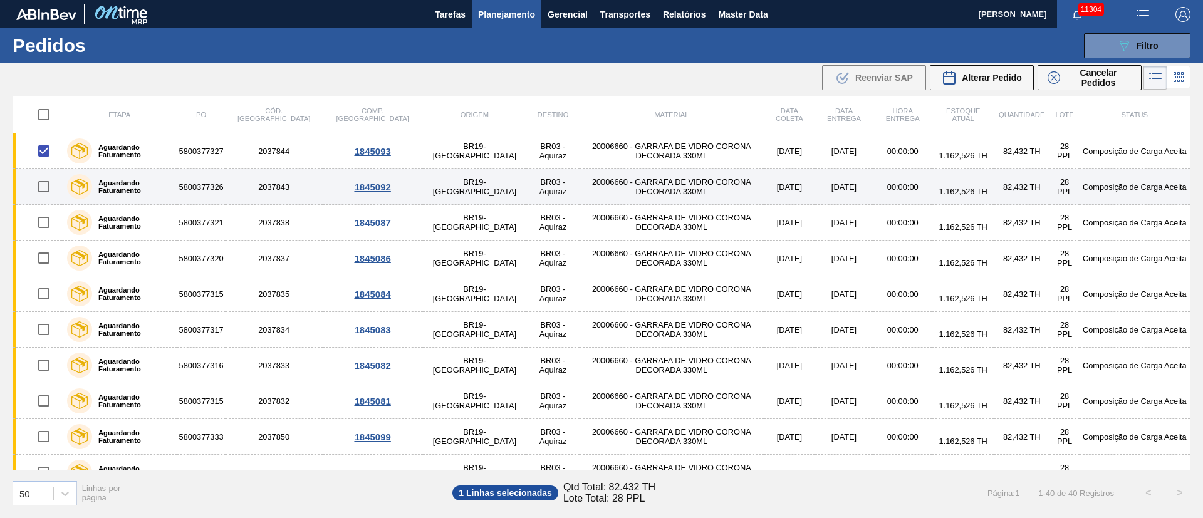
click at [44, 194] on input "checkbox" at bounding box center [44, 187] width 26 height 26
checkbox input "true"
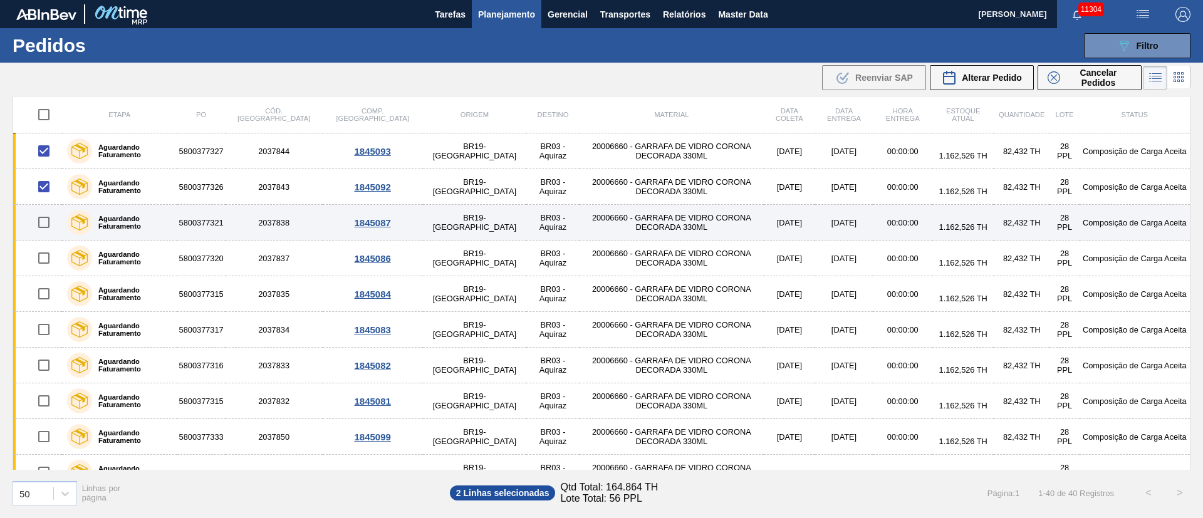
click at [42, 226] on input "checkbox" at bounding box center [44, 222] width 26 height 26
checkbox input "true"
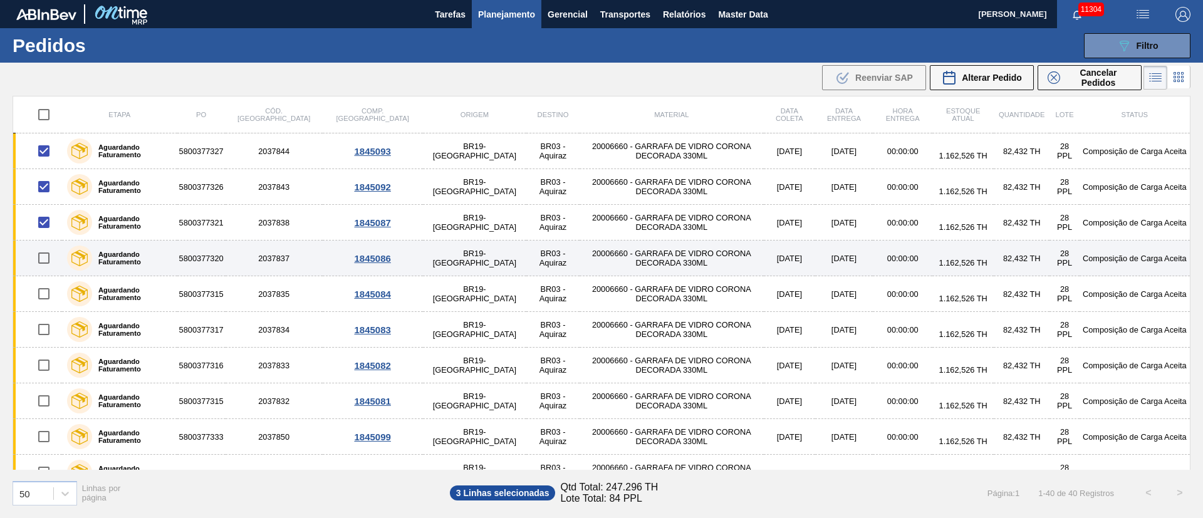
click at [47, 273] on td at bounding box center [38, 259] width 50 height 36
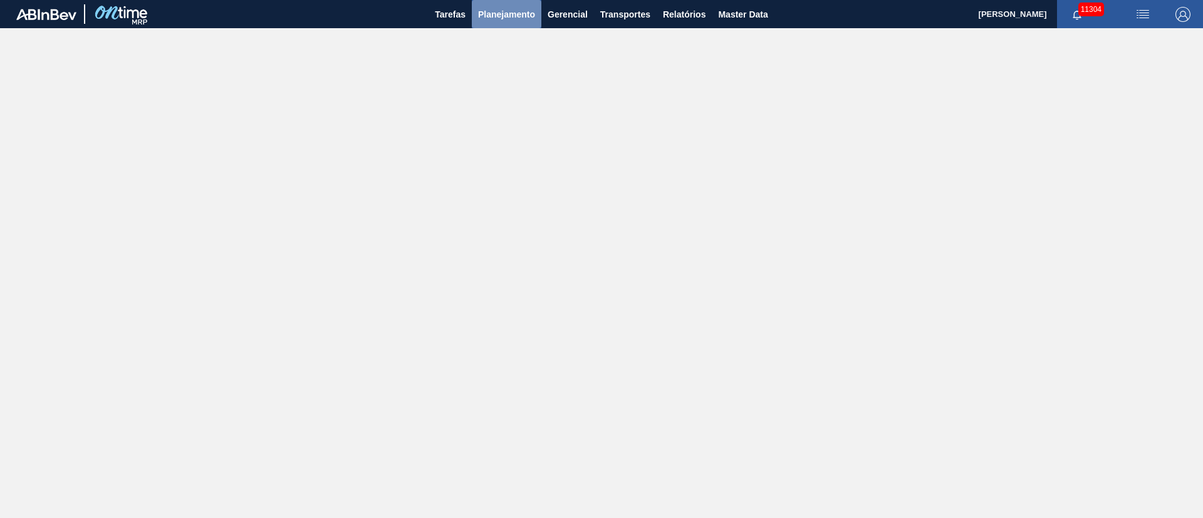
click at [499, 14] on span "Planejamento" at bounding box center [506, 14] width 57 height 15
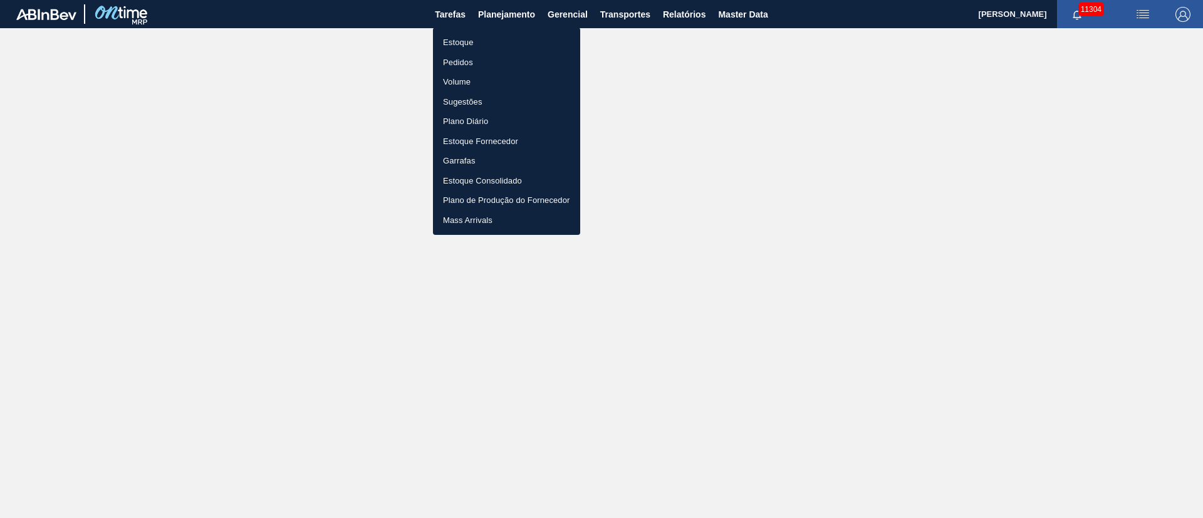
click at [453, 62] on li "Pedidos" at bounding box center [506, 63] width 147 height 20
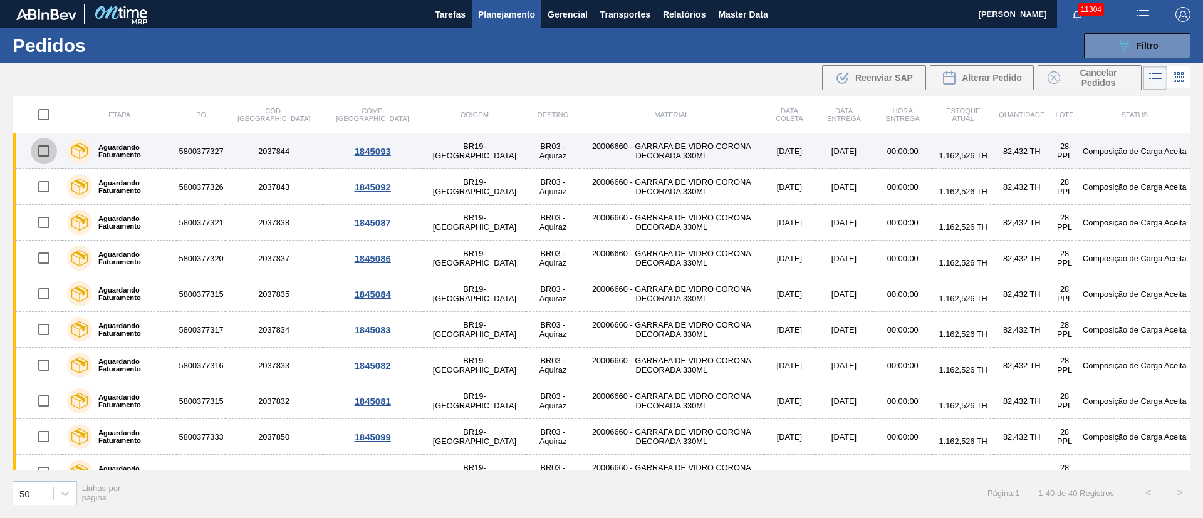
click at [48, 150] on input "checkbox" at bounding box center [44, 151] width 26 height 26
checkbox input "true"
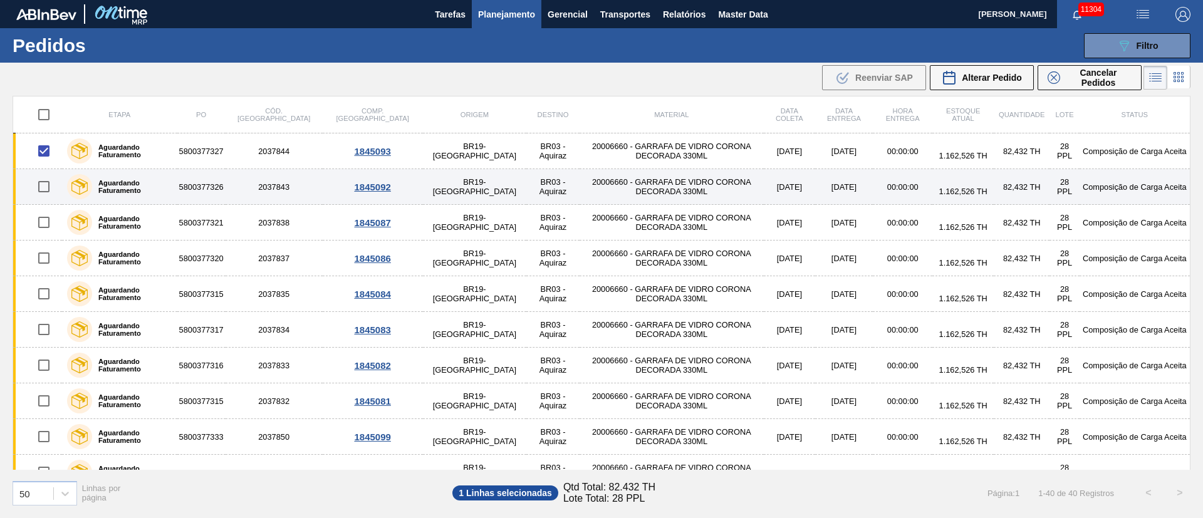
click at [43, 180] on input "checkbox" at bounding box center [44, 187] width 26 height 26
checkbox input "true"
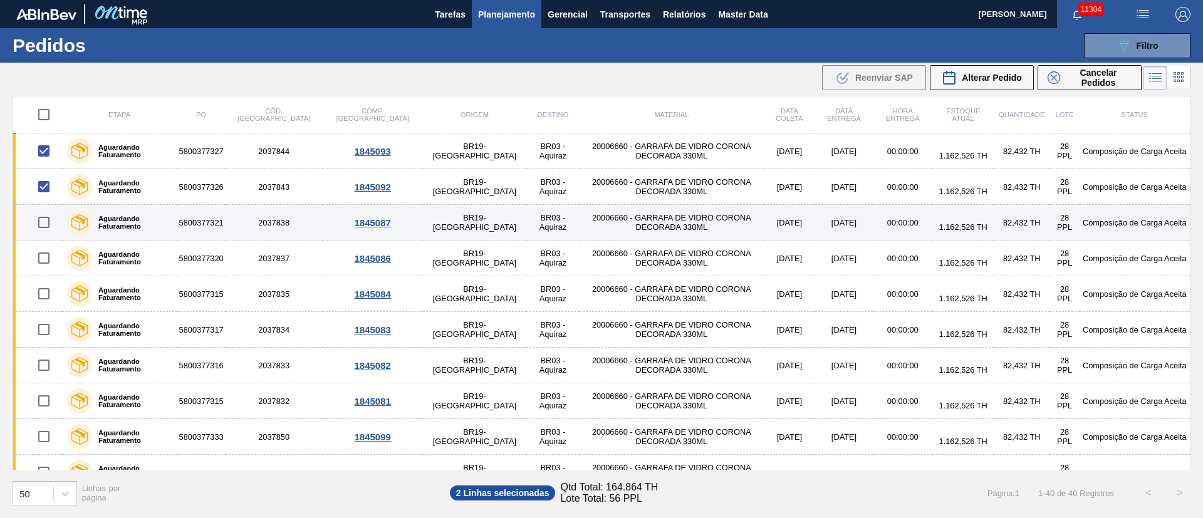
click at [45, 225] on input "checkbox" at bounding box center [44, 222] width 26 height 26
checkbox input "true"
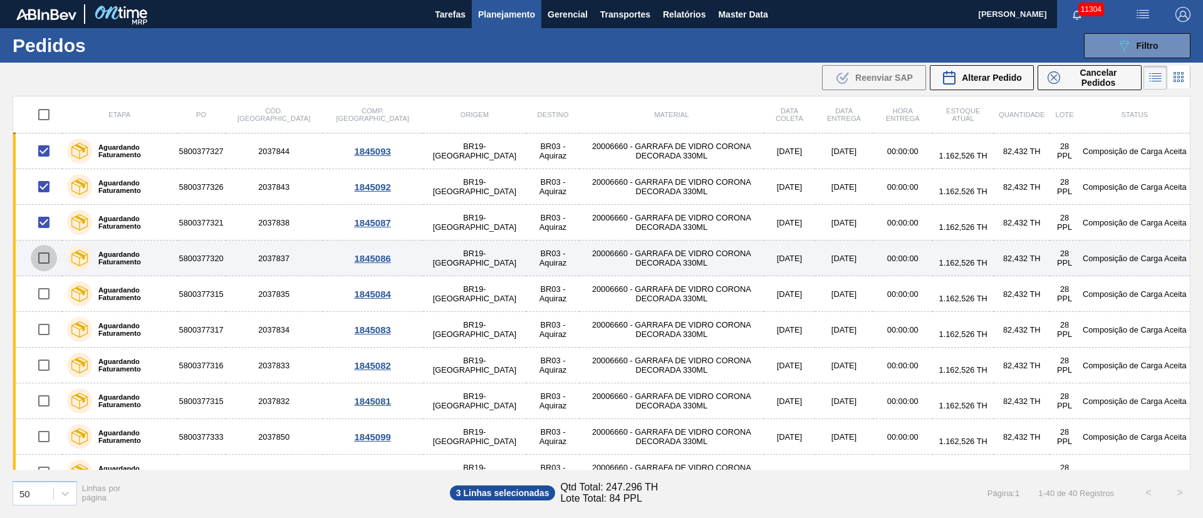
click at [41, 259] on input "checkbox" at bounding box center [44, 258] width 26 height 26
checkbox input "true"
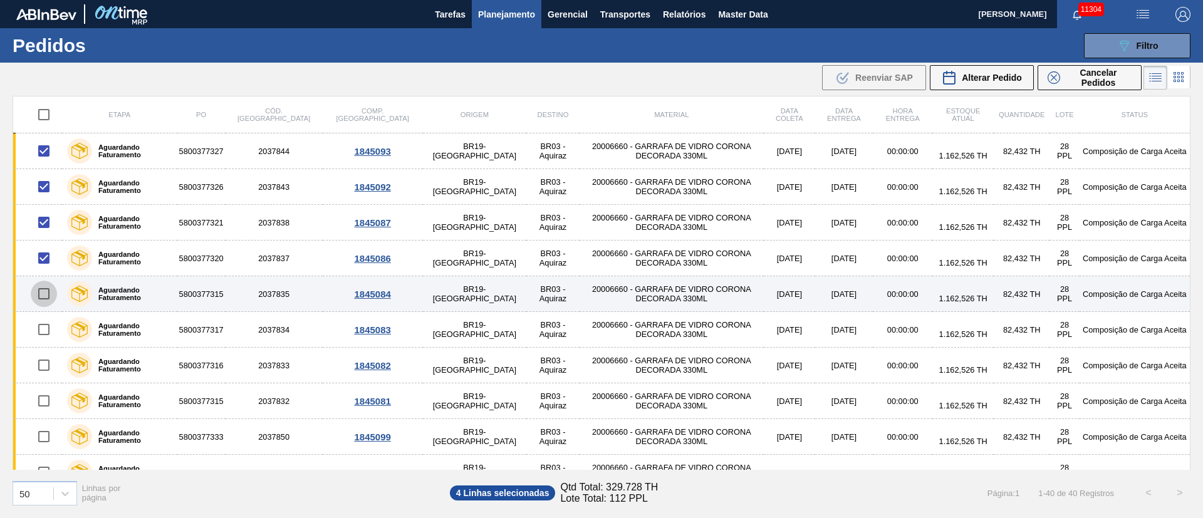
click at [43, 291] on input "checkbox" at bounding box center [44, 294] width 26 height 26
checkbox input "true"
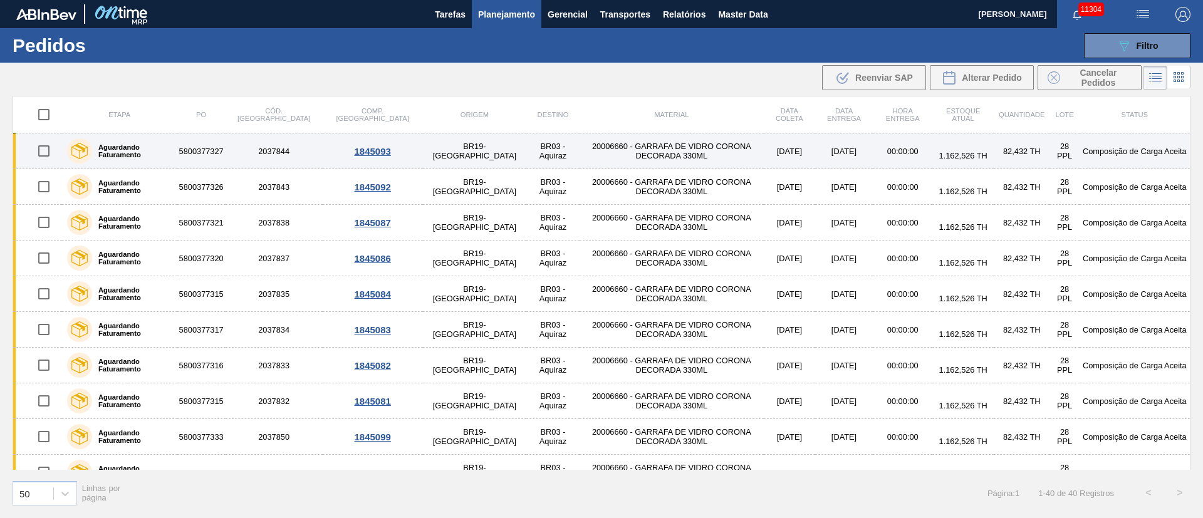
click at [42, 152] on input "checkbox" at bounding box center [44, 151] width 26 height 26
checkbox input "true"
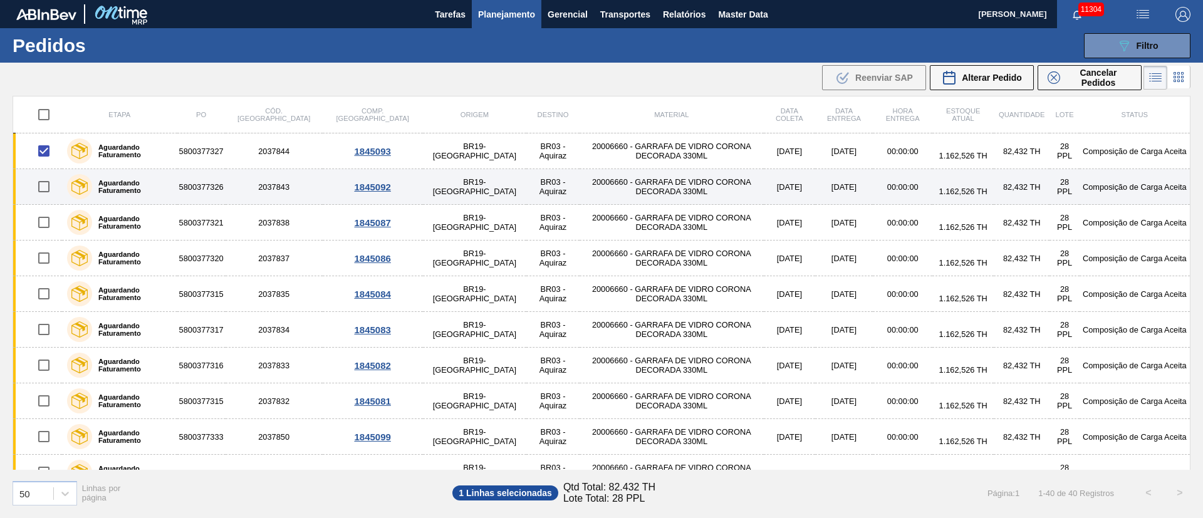
click at [42, 180] on input "checkbox" at bounding box center [44, 187] width 26 height 26
checkbox input "true"
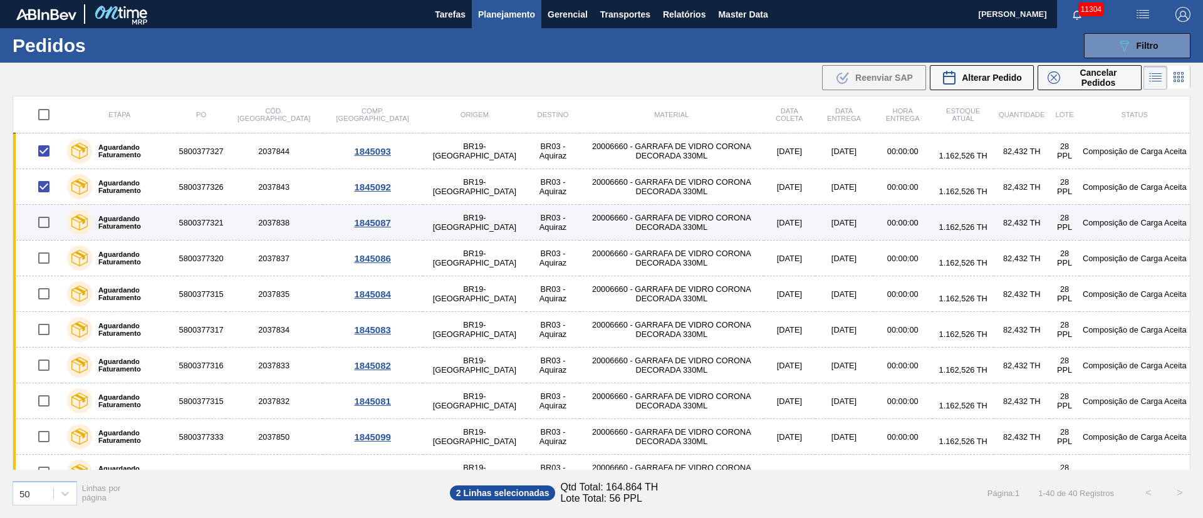
click at [44, 228] on input "checkbox" at bounding box center [44, 222] width 26 height 26
checkbox input "true"
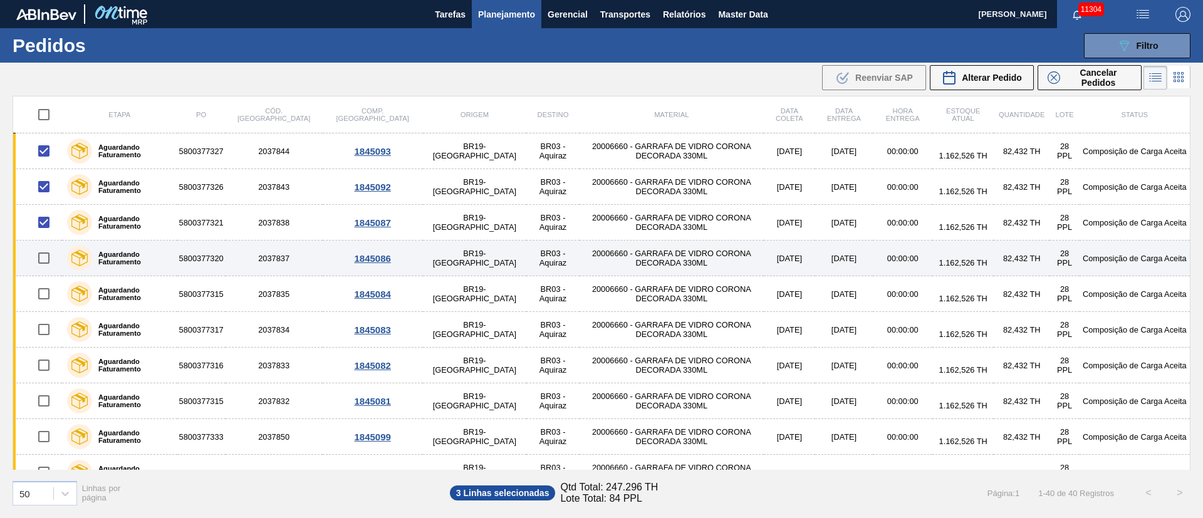
click at [42, 259] on input "checkbox" at bounding box center [44, 258] width 26 height 26
checkbox input "true"
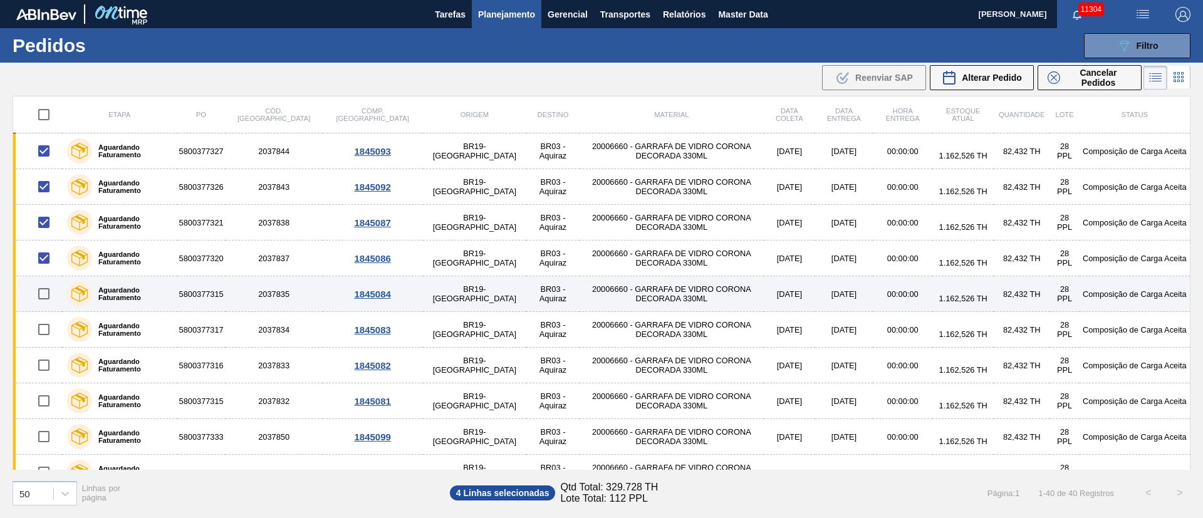
click at [45, 299] on input "checkbox" at bounding box center [44, 294] width 26 height 26
checkbox input "true"
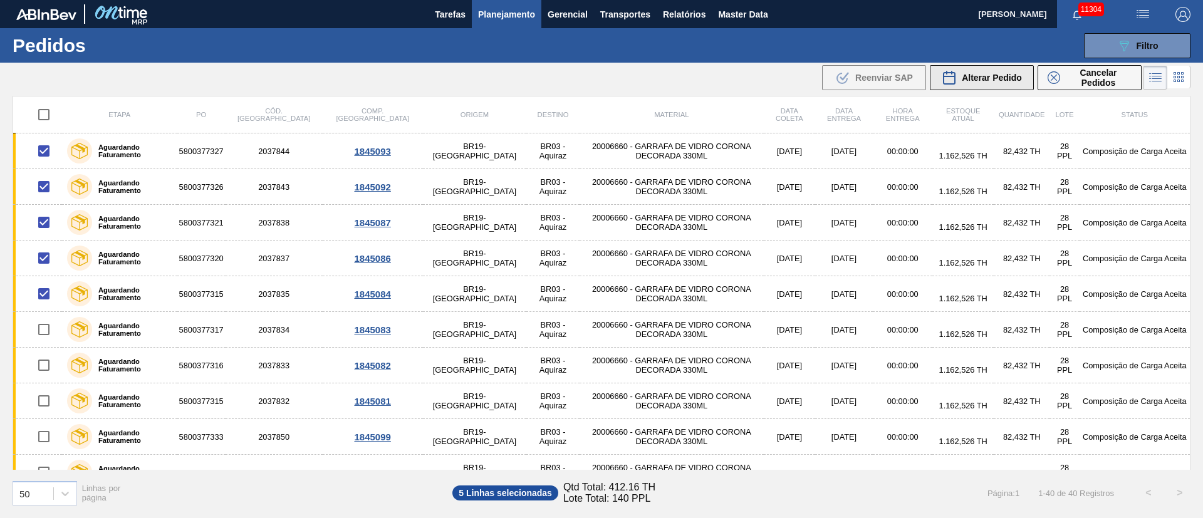
click at [1006, 74] on span "Alterar Pedido" at bounding box center [992, 78] width 60 height 10
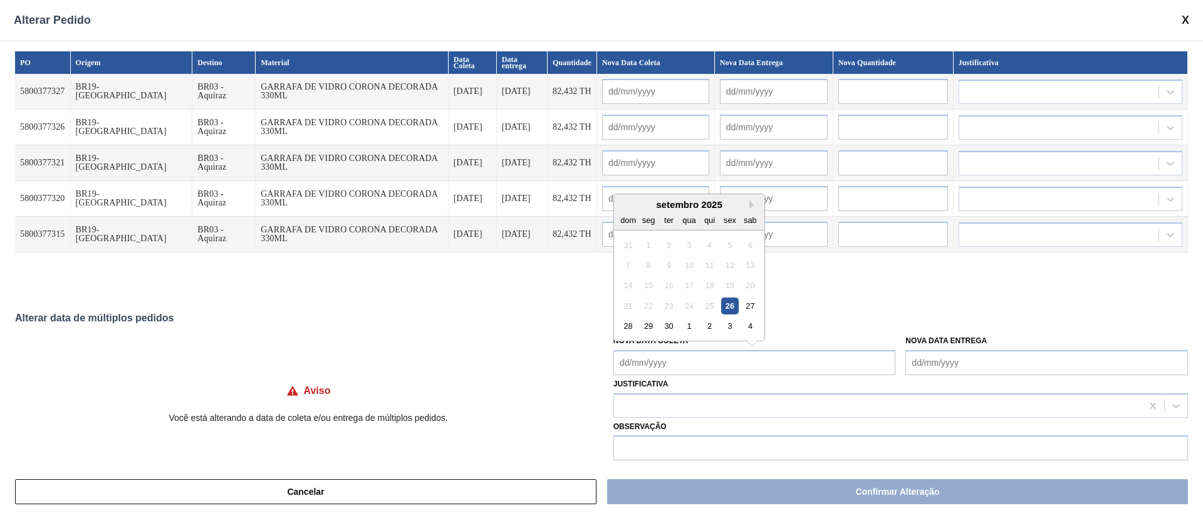
click at [659, 357] on Coleta "Nova Data Coleta" at bounding box center [754, 362] width 283 height 25
click at [666, 325] on div "30" at bounding box center [668, 326] width 17 height 17
type Coleta "[DATE]"
type input "[DATE]"
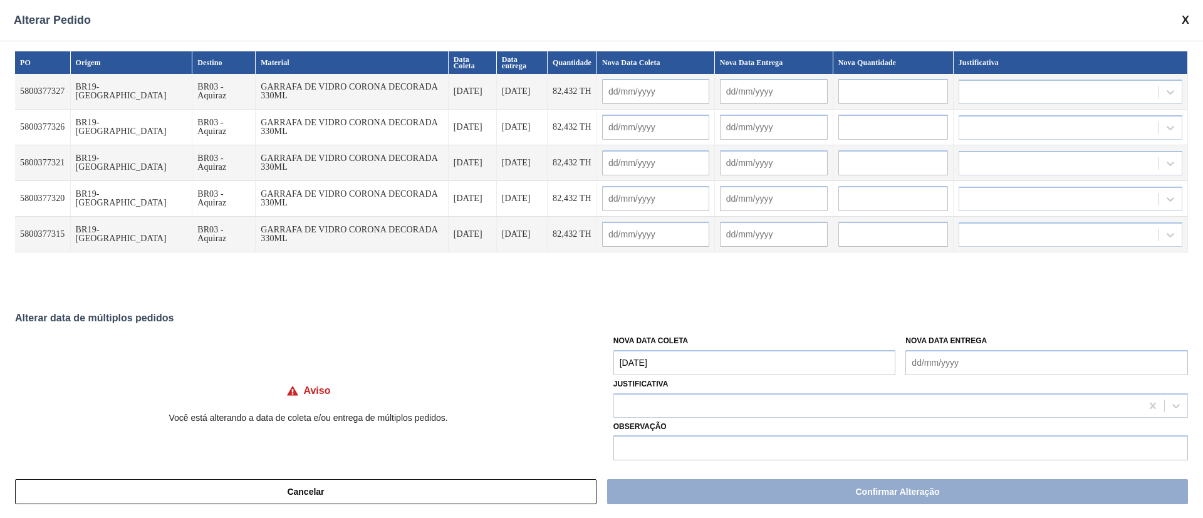
type input "[DATE]"
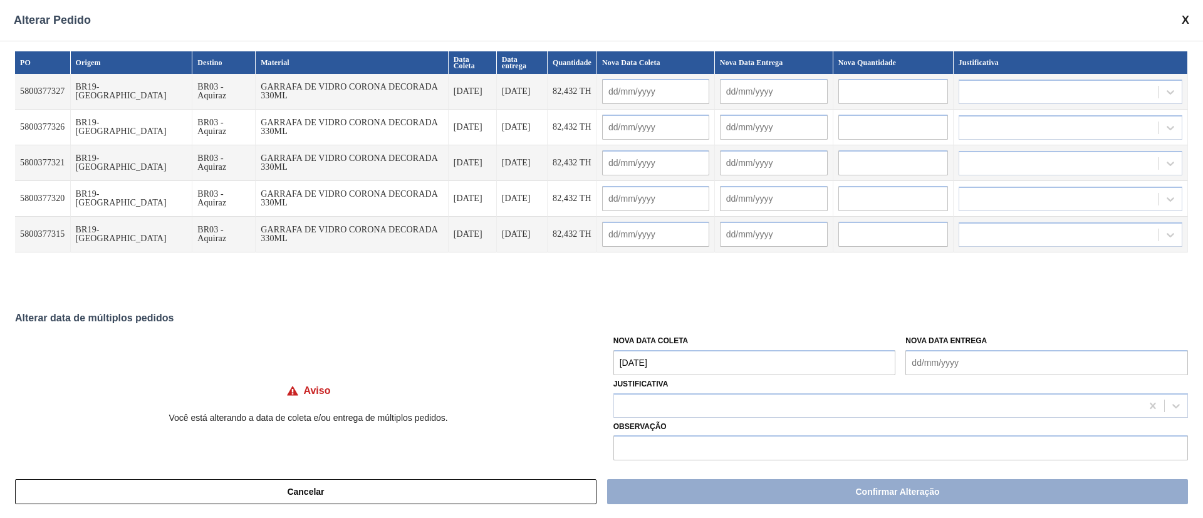
type input "[DATE]"
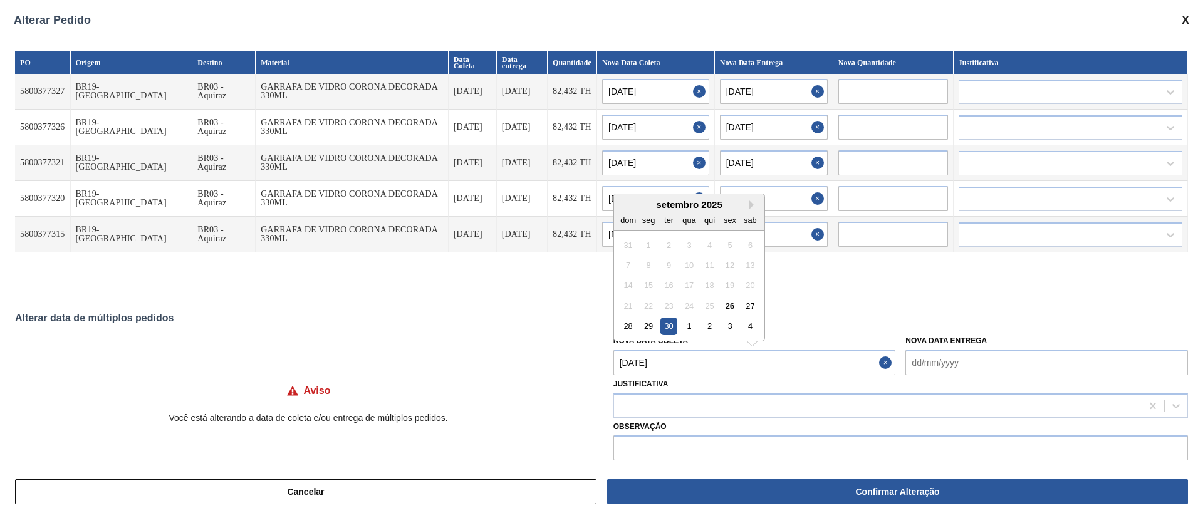
click at [690, 362] on Coleta "[DATE]" at bounding box center [754, 362] width 283 height 25
click at [645, 332] on div "29" at bounding box center [648, 326] width 17 height 17
type Coleta "29/09/2025"
type input "29/09/2025"
type input "05/10/2025"
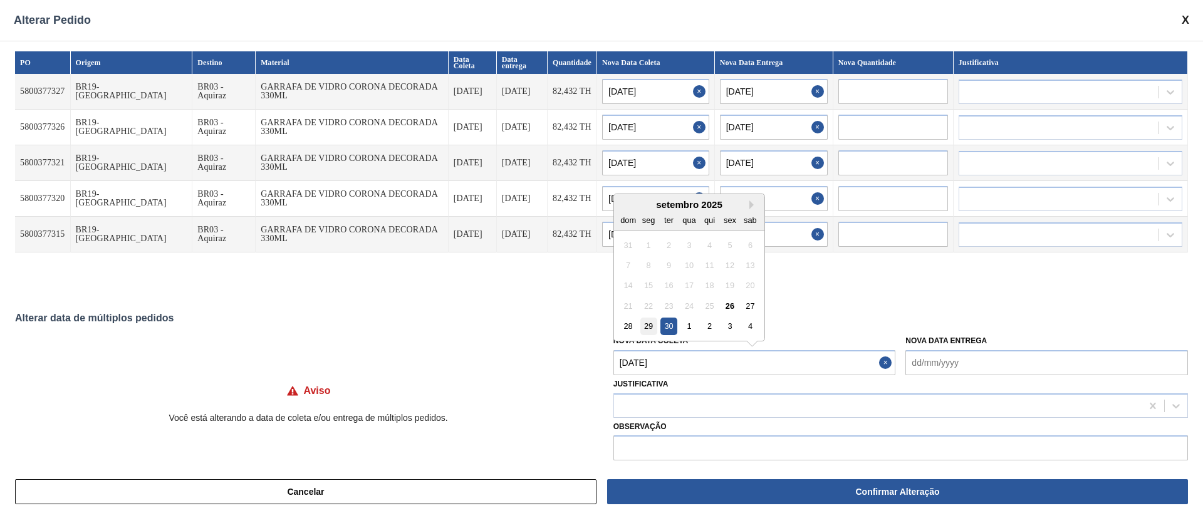
type input "29/09/2025"
type input "05/10/2025"
type input "29/09/2025"
type input "05/10/2025"
type input "29/09/2025"
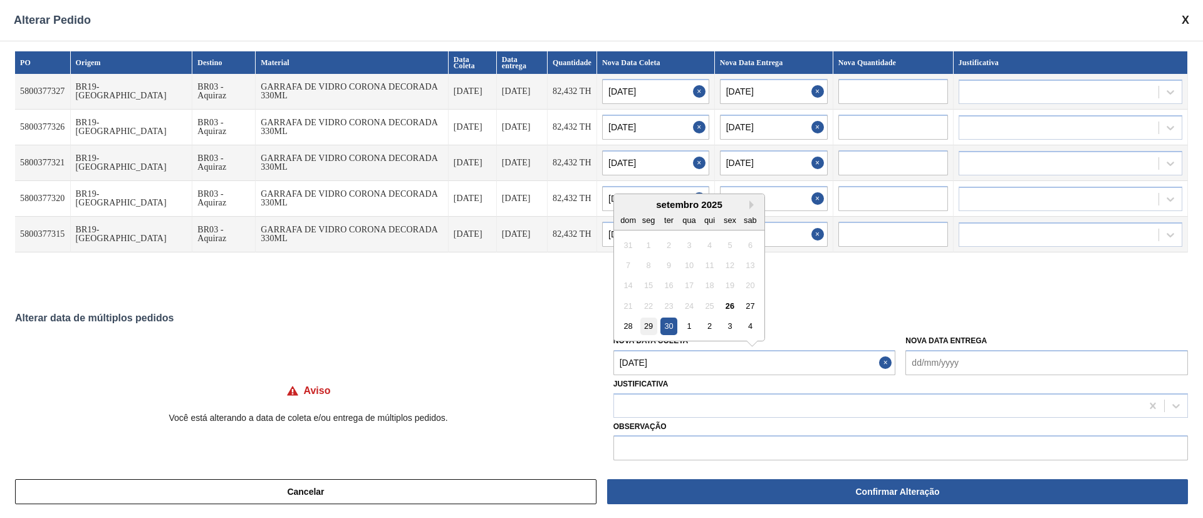
type input "05/10/2025"
type input "29/09/2025"
type input "05/10/2025"
click at [704, 363] on Coleta "29/09/2025" at bounding box center [754, 362] width 283 height 25
click at [729, 306] on div "26" at bounding box center [729, 306] width 17 height 17
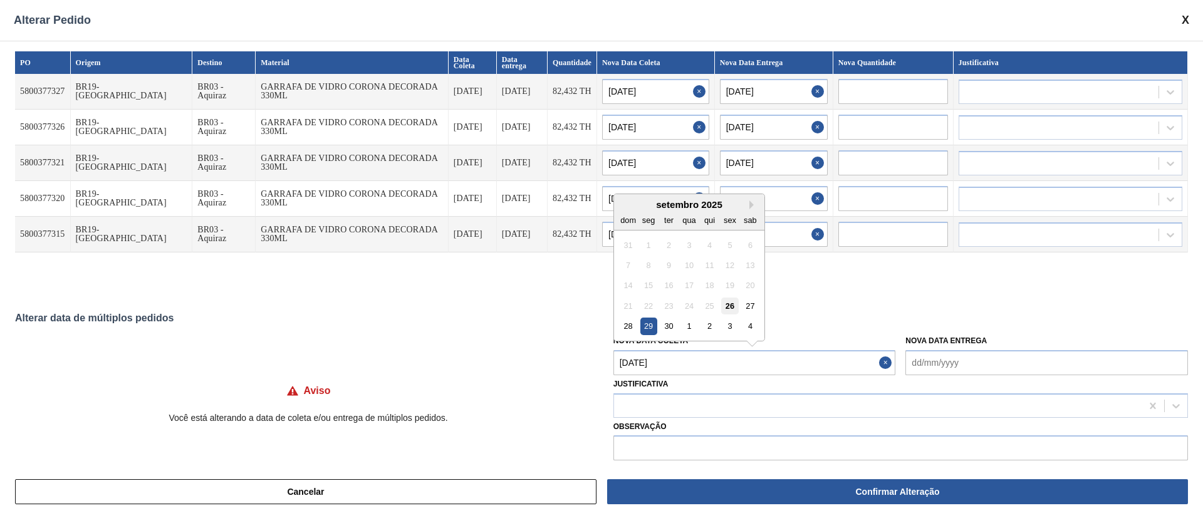
type Coleta "26/09/2025"
type input "26/09/2025"
type input "[DATE]"
type input "26/09/2025"
type input "[DATE]"
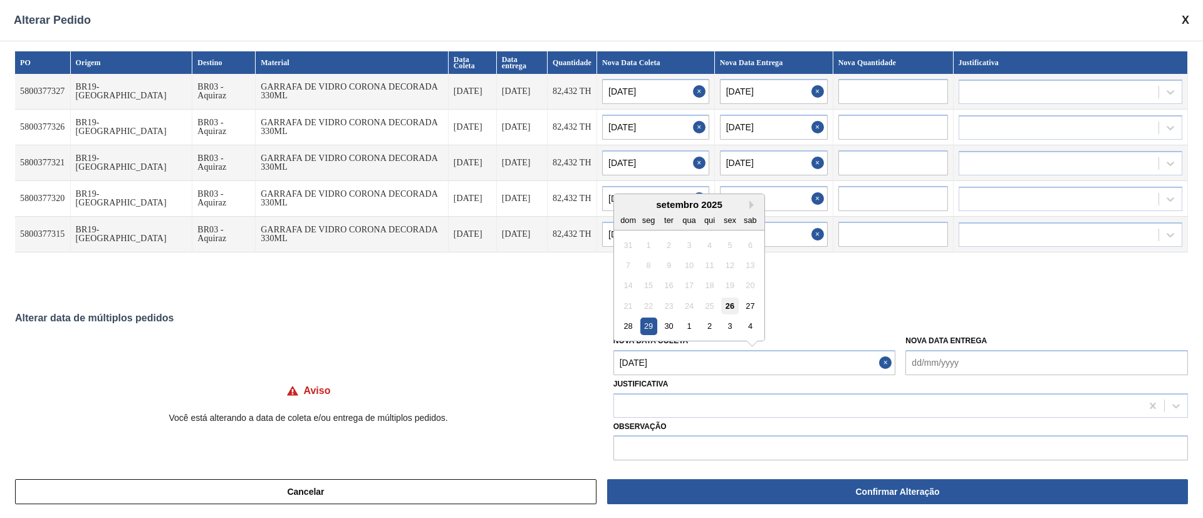
type input "26/09/2025"
type input "[DATE]"
type input "26/09/2025"
type input "[DATE]"
type input "26/09/2025"
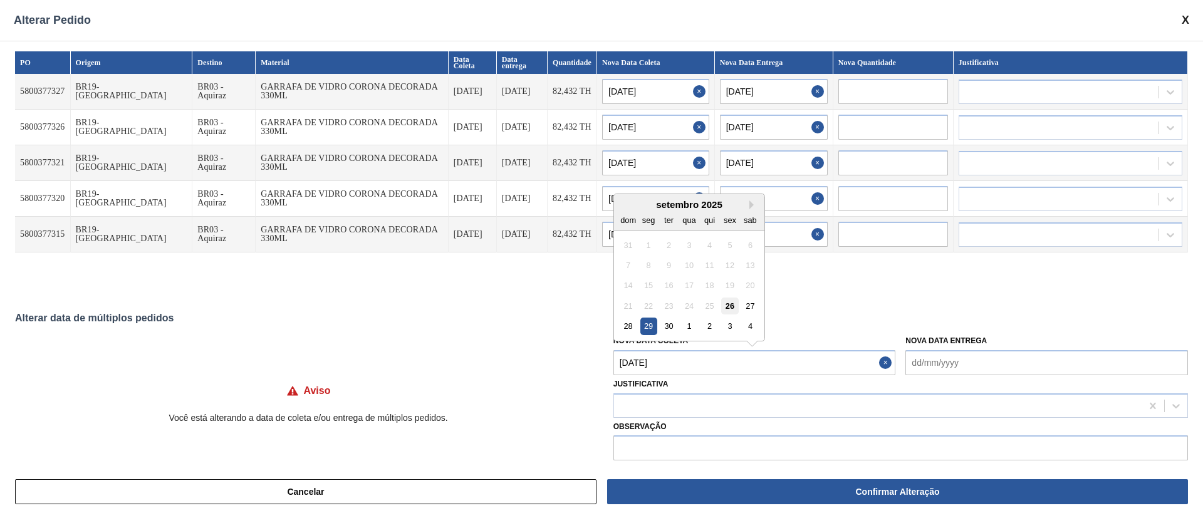
type input "[DATE]"
click at [665, 368] on Coleta "26/09/2025" at bounding box center [754, 362] width 283 height 25
click at [665, 327] on div "30" at bounding box center [668, 326] width 17 height 17
type Coleta "[DATE]"
type input "[DATE]"
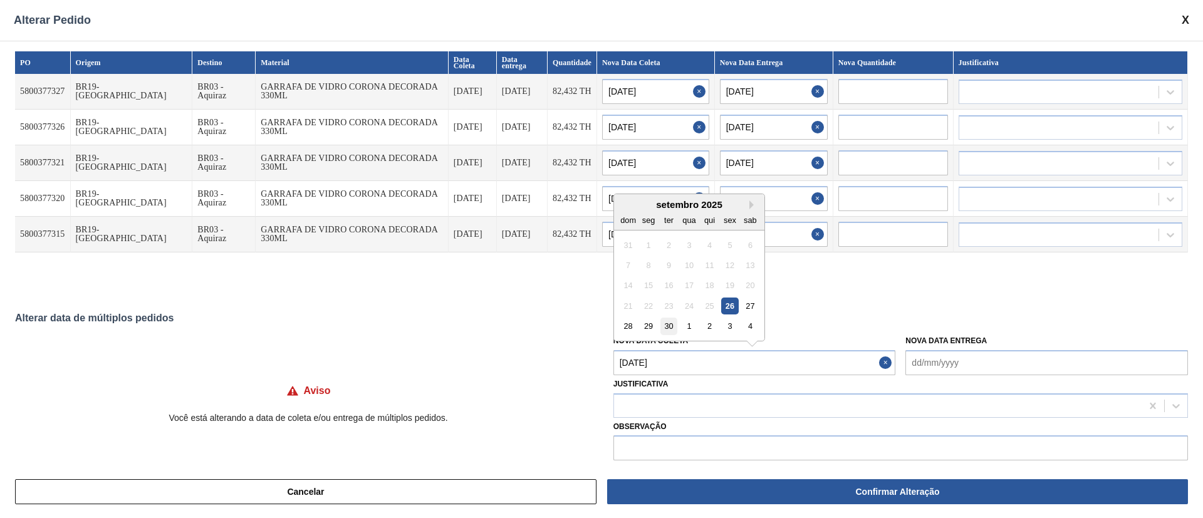
type input "[DATE]"
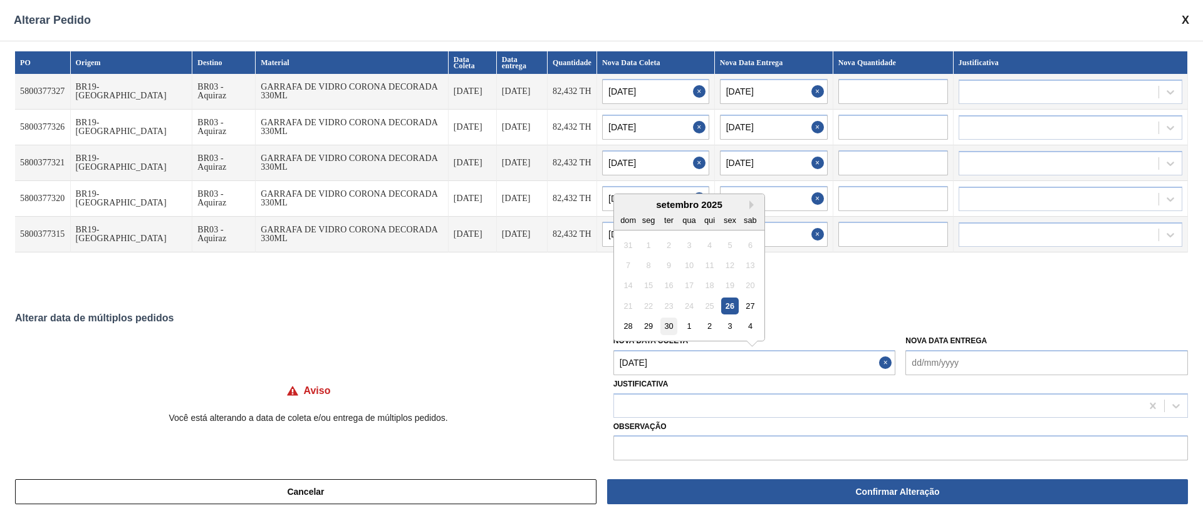
type input "[DATE]"
click at [679, 362] on Coleta "[DATE]" at bounding box center [754, 362] width 283 height 25
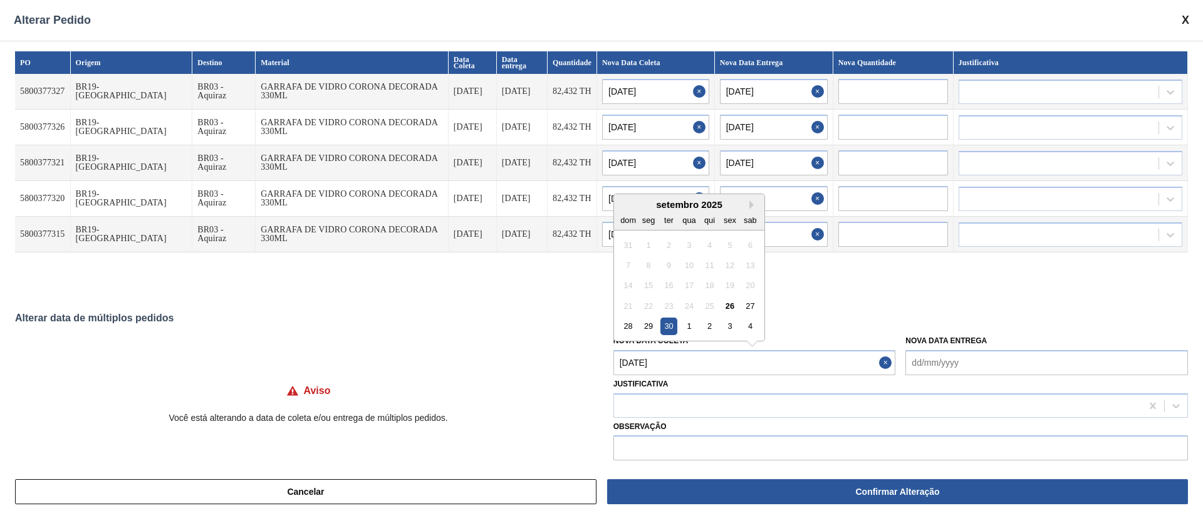
click at [745, 204] on div "setembro 2025" at bounding box center [689, 204] width 150 height 11
click at [748, 204] on div "setembro 2025" at bounding box center [689, 204] width 150 height 11
click at [749, 204] on button "Next Month" at bounding box center [753, 205] width 9 height 9
click at [687, 328] on div "29" at bounding box center [689, 326] width 17 height 17
type Coleta "29/10/2025"
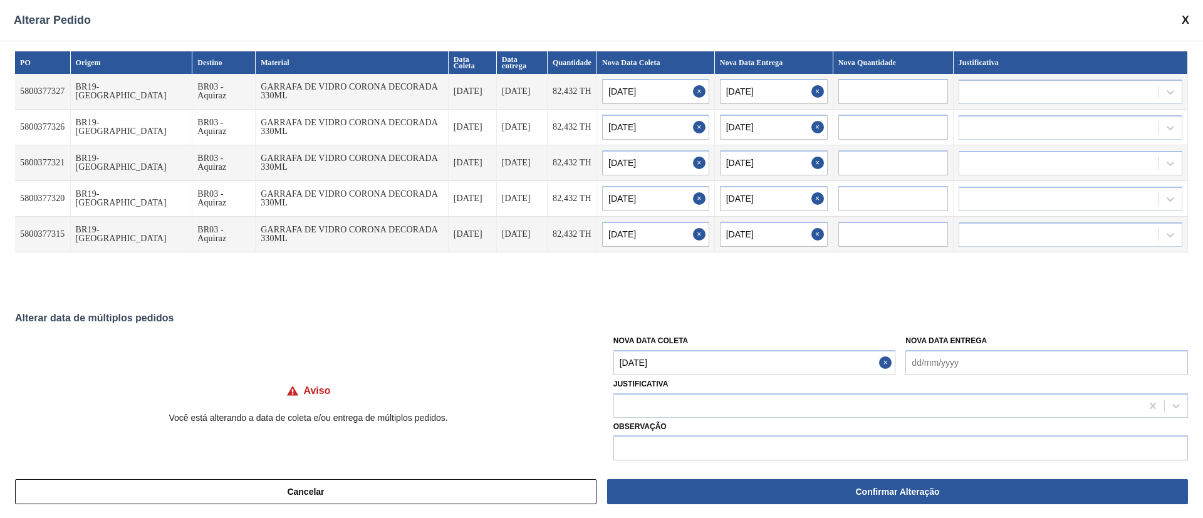
type input "29/10/2025"
type input "04/11/2025"
type input "29/10/2025"
type input "04/11/2025"
type input "29/10/2025"
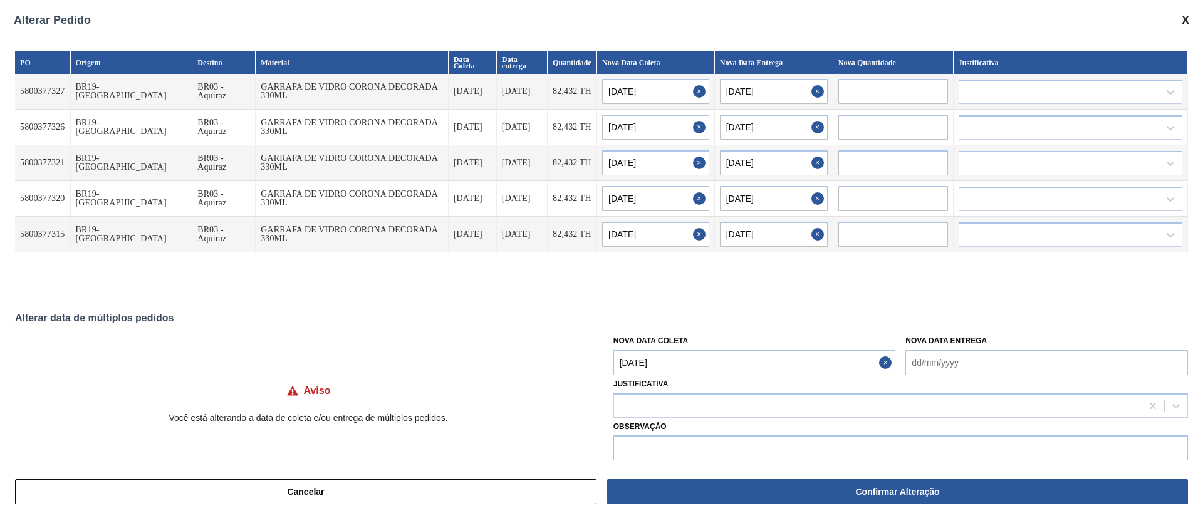
type input "04/11/2025"
type input "29/10/2025"
type input "04/11/2025"
type input "29/10/2025"
type input "04/11/2025"
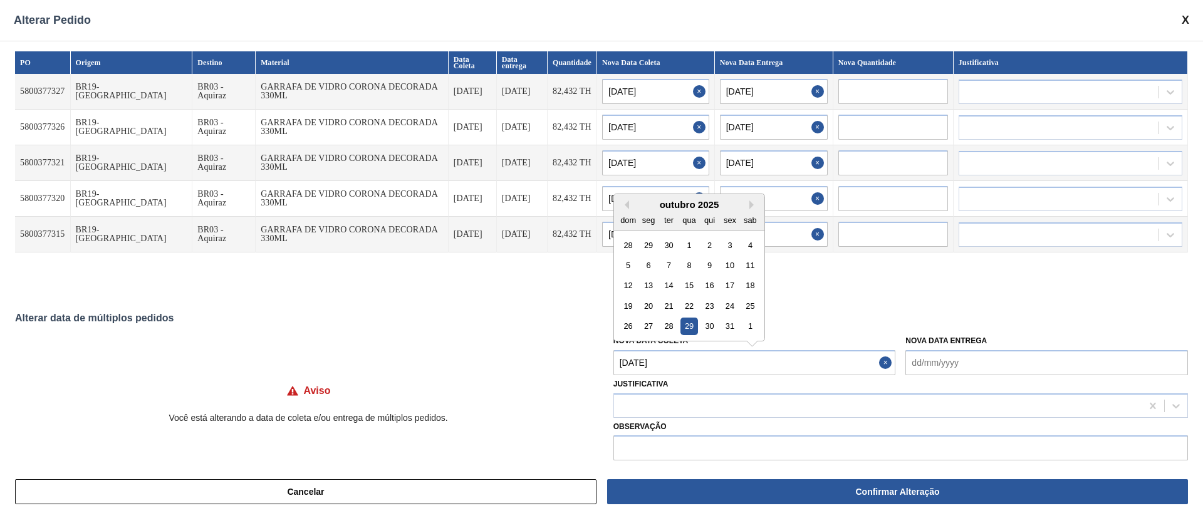
click at [687, 352] on Coleta "29/10/2025" at bounding box center [754, 362] width 283 height 25
click at [540, 28] on div "Alterar Pedido" at bounding box center [601, 20] width 1203 height 41
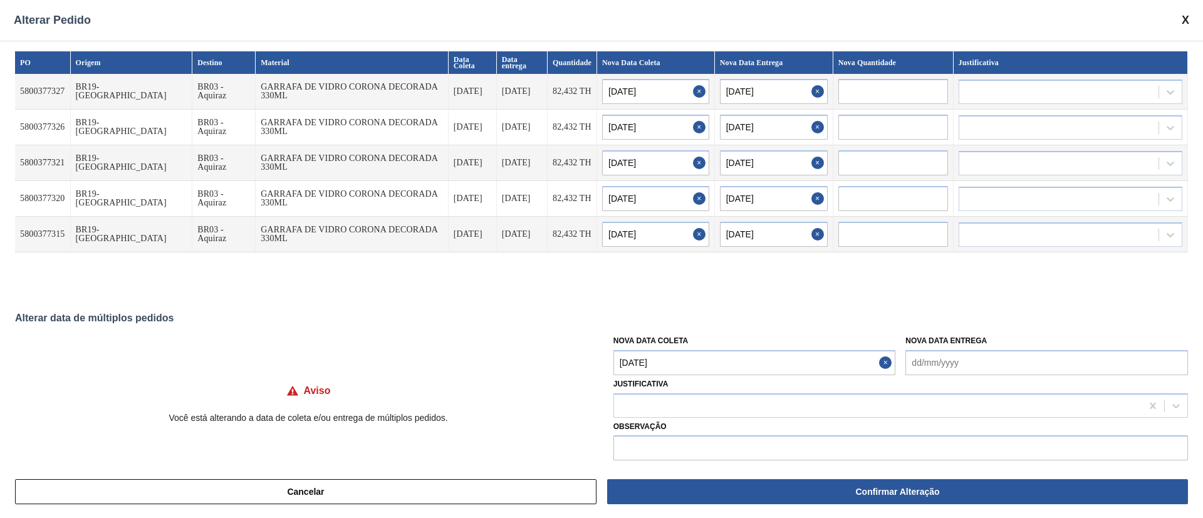
click at [661, 369] on Coleta "29/10/2025" at bounding box center [754, 362] width 283 height 25
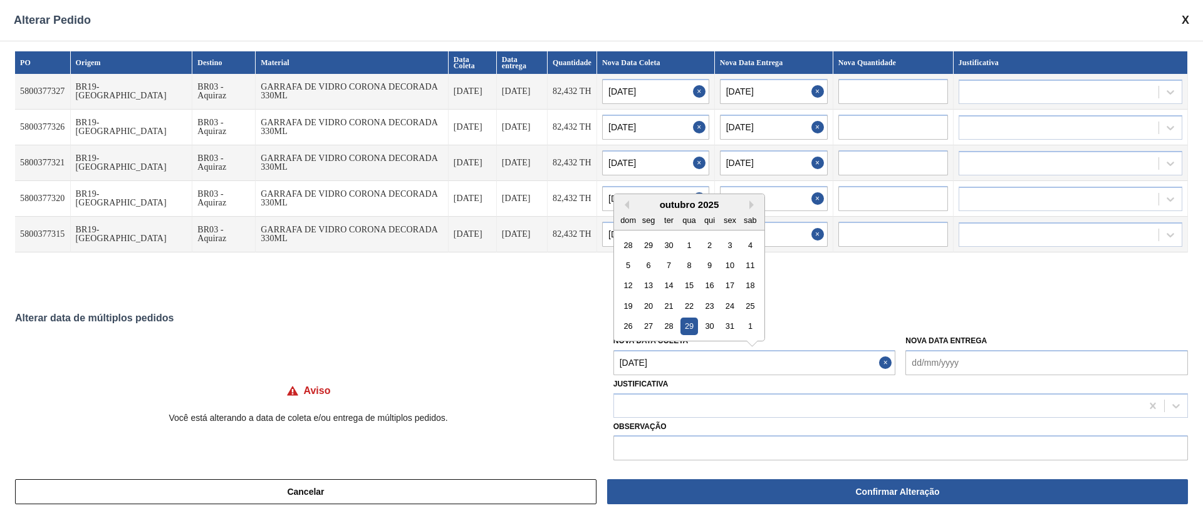
click at [748, 202] on div "outubro 2025" at bounding box center [689, 204] width 150 height 11
click at [751, 203] on button "Next Month" at bounding box center [753, 205] width 9 height 9
click at [728, 266] on div "7" at bounding box center [729, 265] width 17 height 17
type Coleta "[DATE]"
type input "[DATE]"
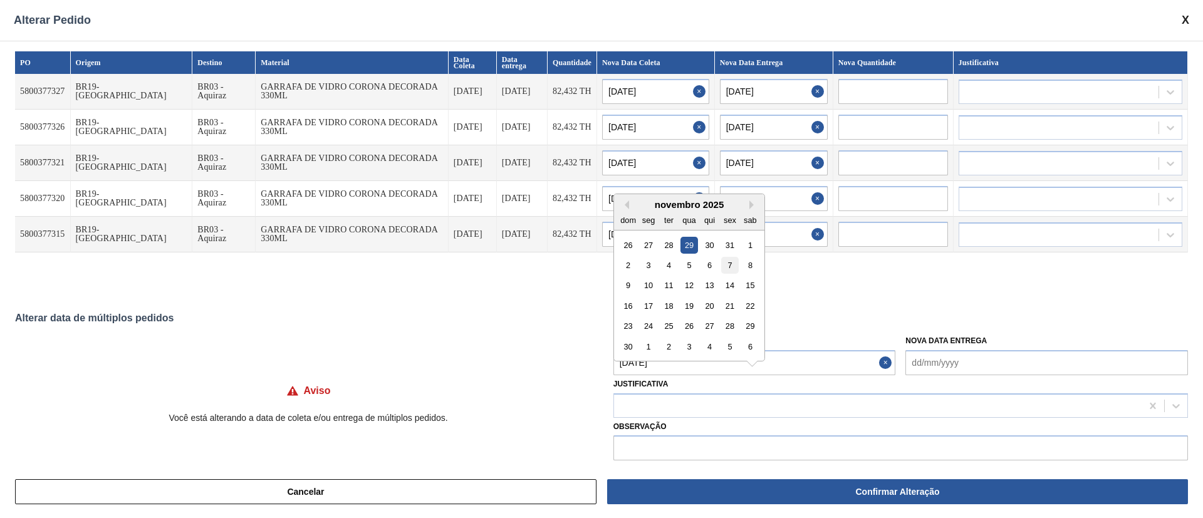
type input "[DATE]"
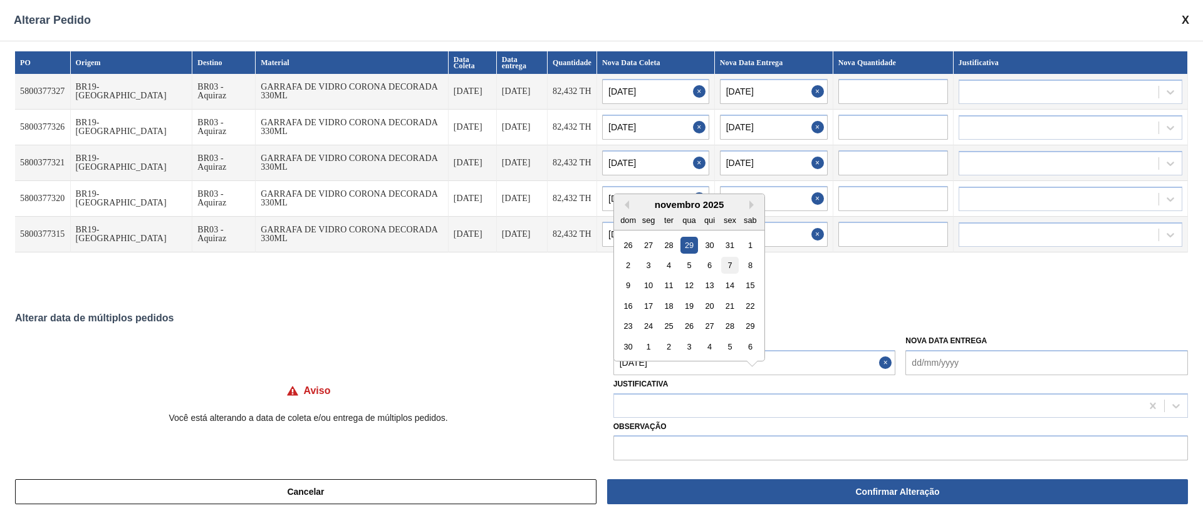
type input "[DATE]"
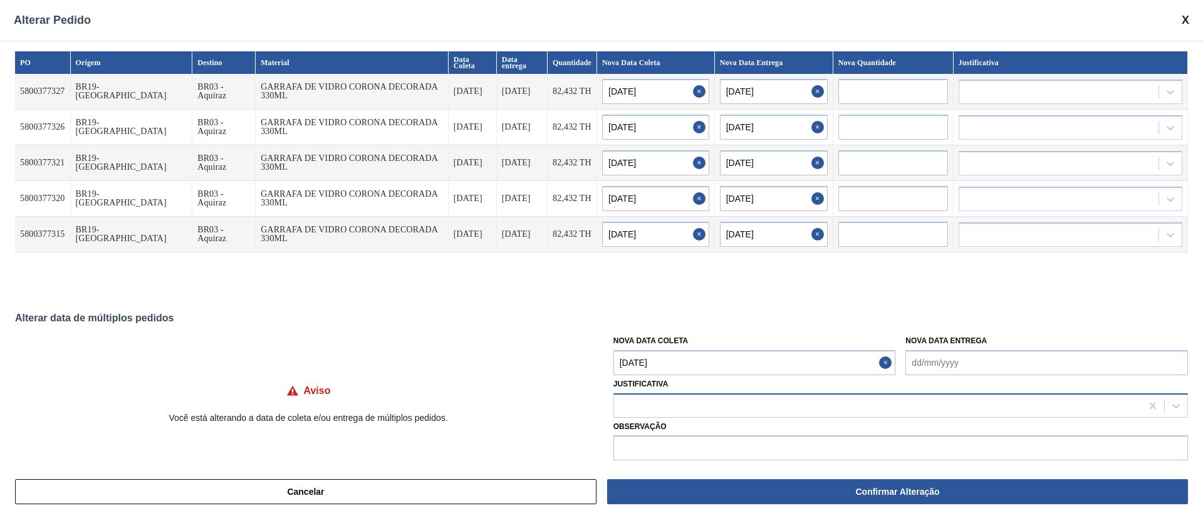
click at [668, 404] on div at bounding box center [878, 406] width 528 height 18
type input "ou"
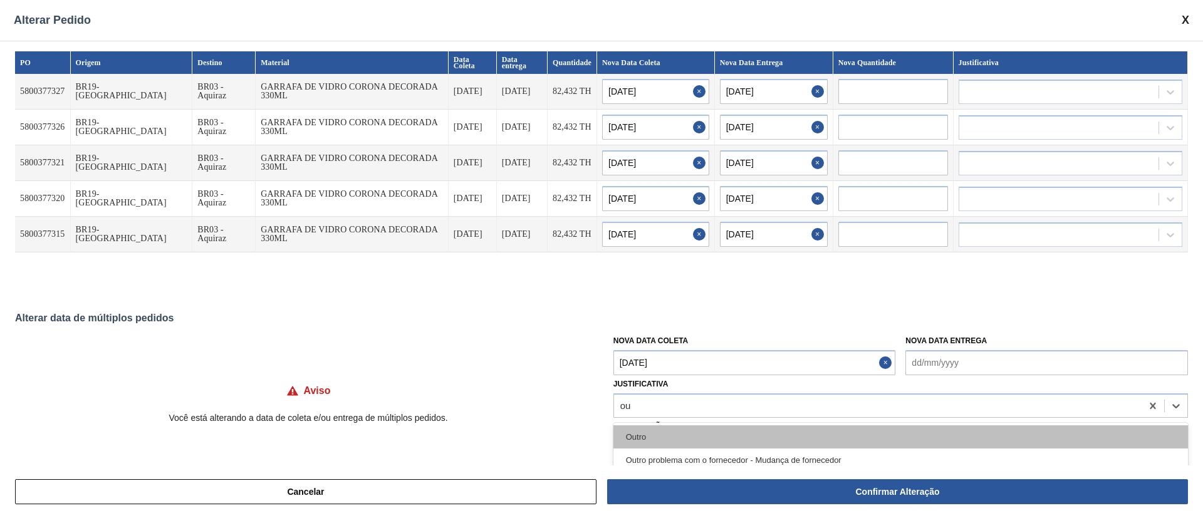
click at [674, 440] on div "Outro" at bounding box center [900, 436] width 575 height 23
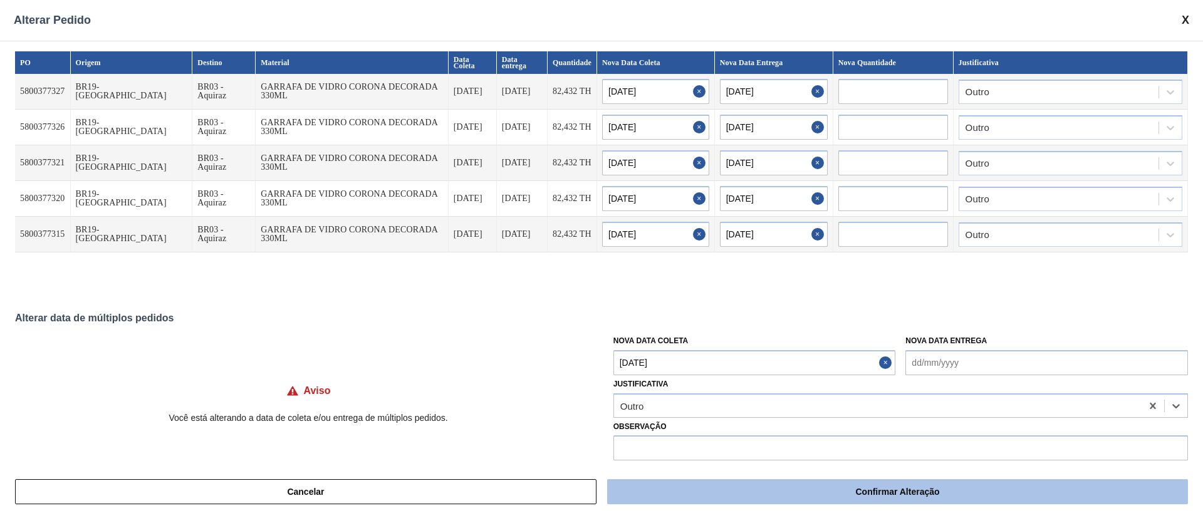
click at [852, 488] on button "Confirmar Alteração" at bounding box center [897, 491] width 581 height 25
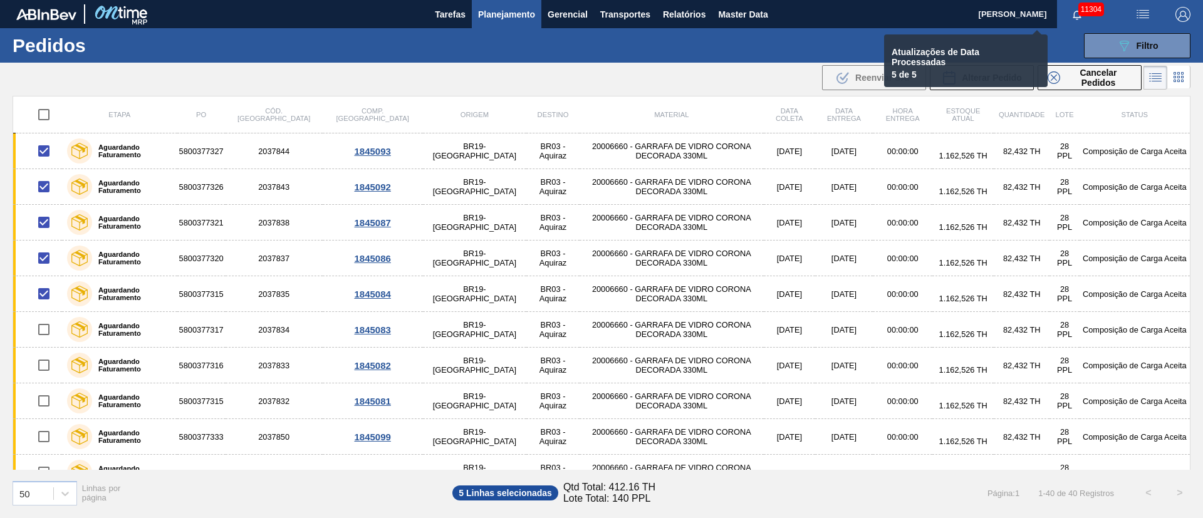
checkbox input "false"
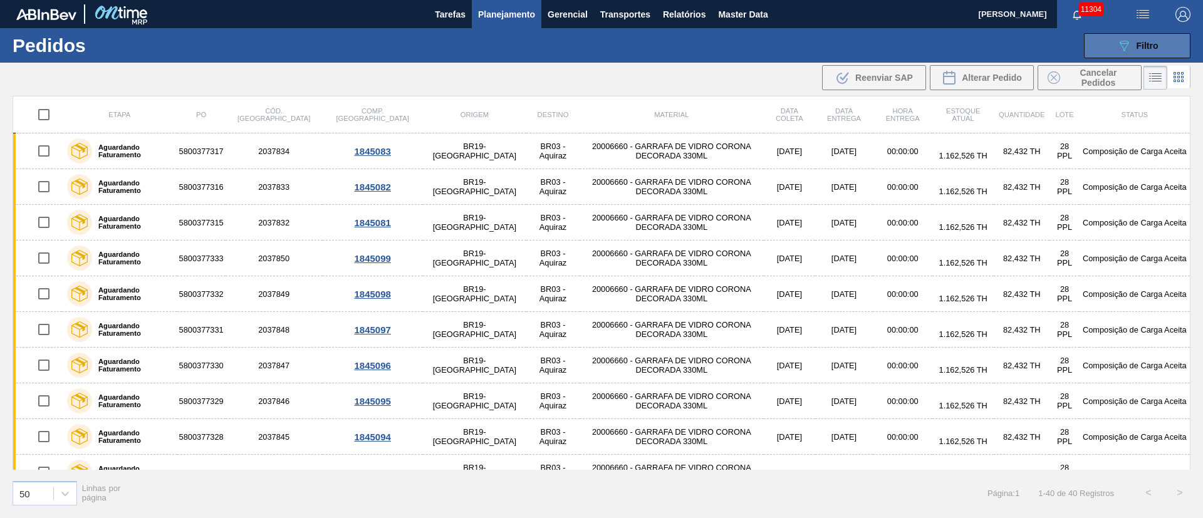
click at [1119, 47] on icon "089F7B8B-B2A5-4AFE-B5C0-19BA573D28AC" at bounding box center [1124, 45] width 15 height 15
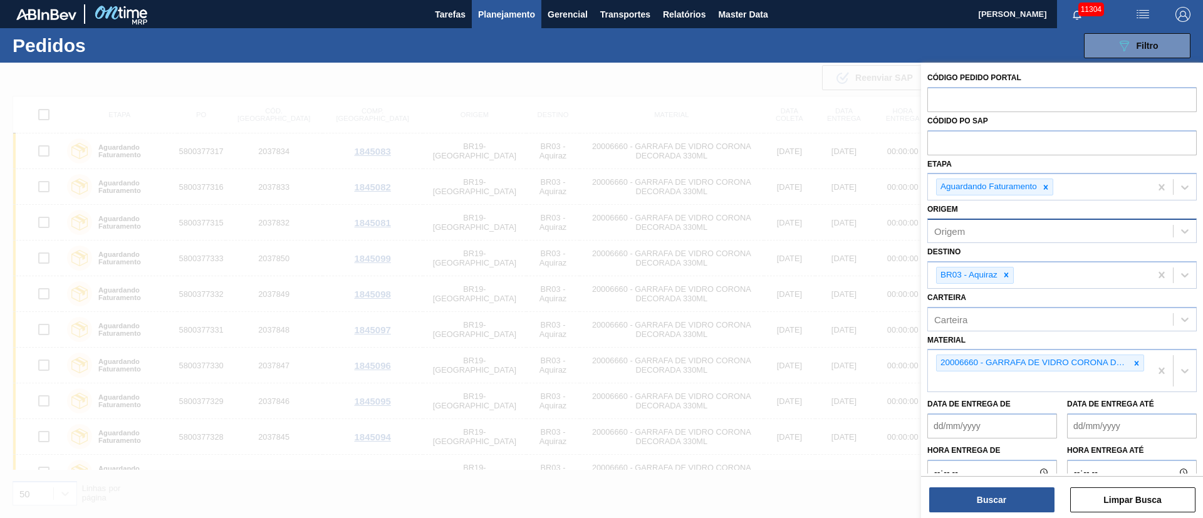
click at [1016, 232] on div "Origem" at bounding box center [1050, 231] width 245 height 18
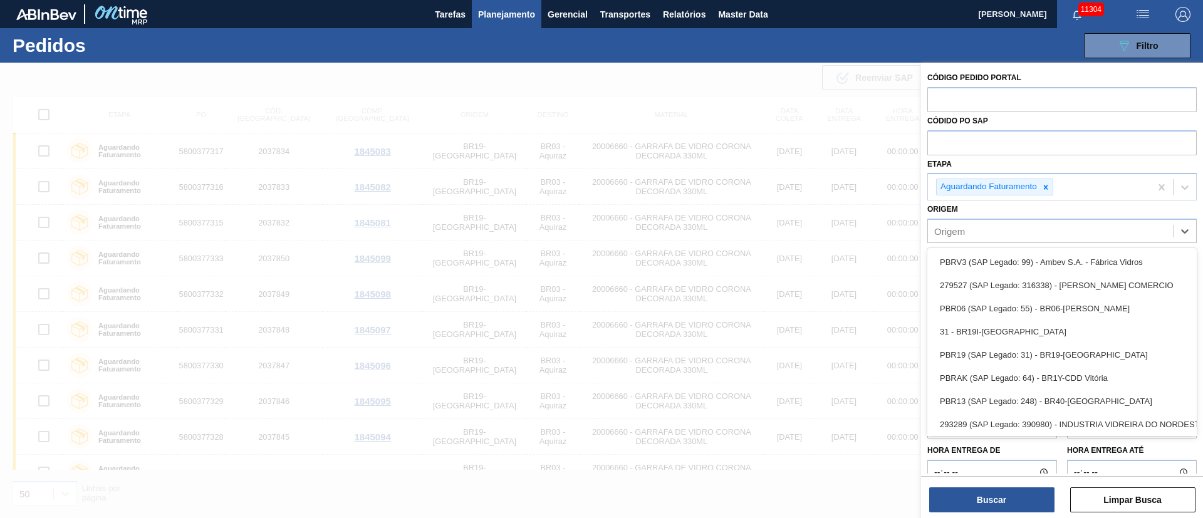
click at [989, 248] on div "PBRV3 (SAP Legado: 99) - Ambev S.A. - Fábrica Vidros 279527 (SAP Legado: 316338…" at bounding box center [1061, 342] width 269 height 188
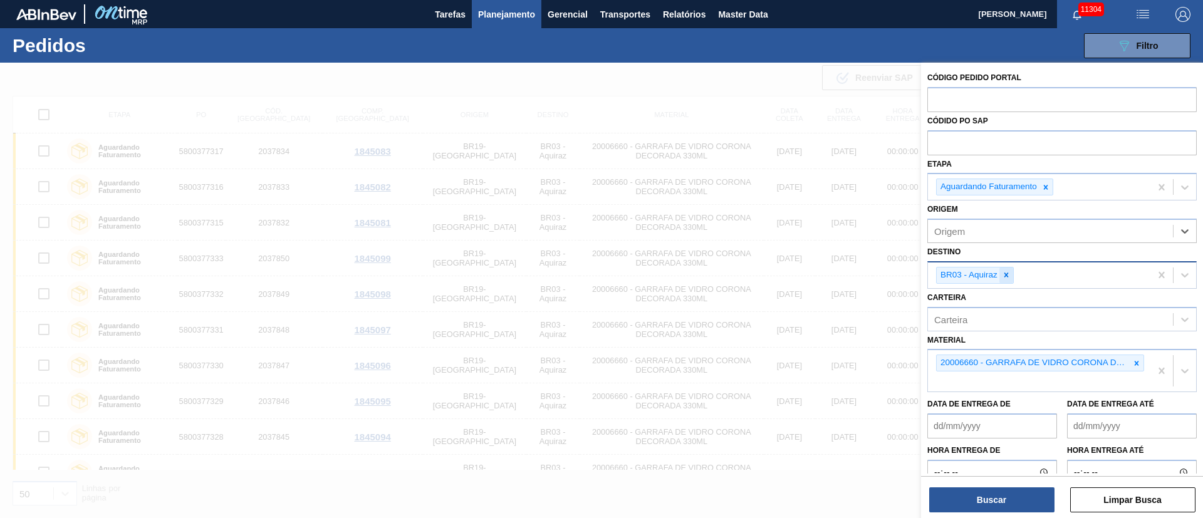
click at [1006, 278] on icon at bounding box center [1006, 275] width 9 height 9
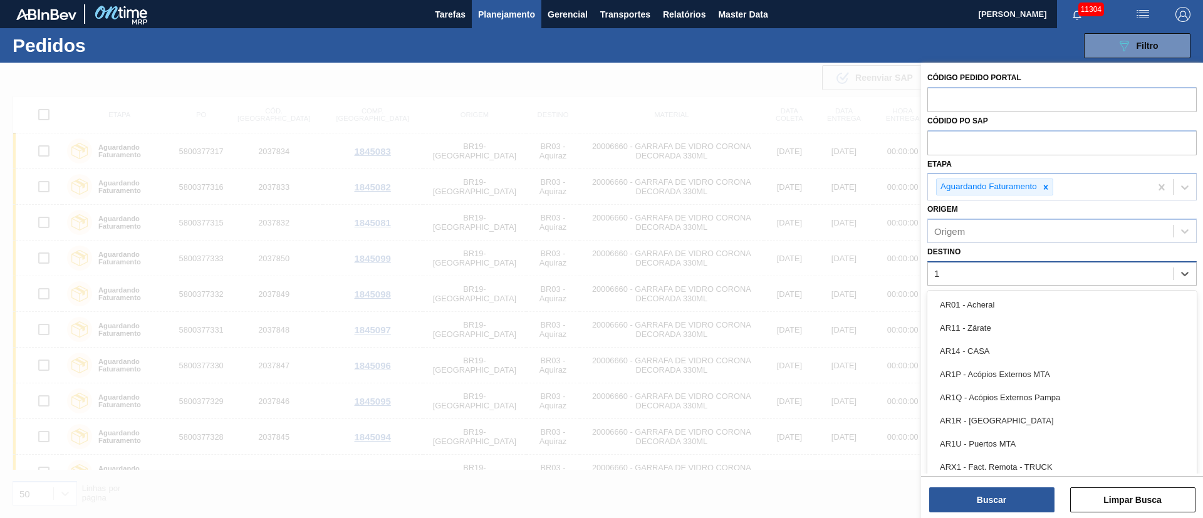
type input "19"
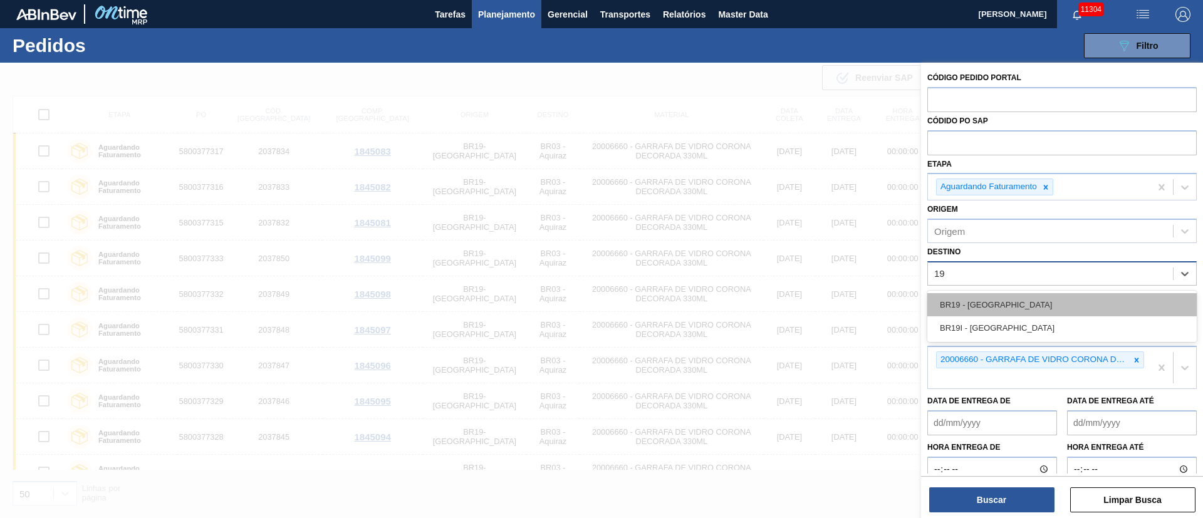
click at [1007, 303] on div "BR19 - [GEOGRAPHIC_DATA]" at bounding box center [1061, 304] width 269 height 23
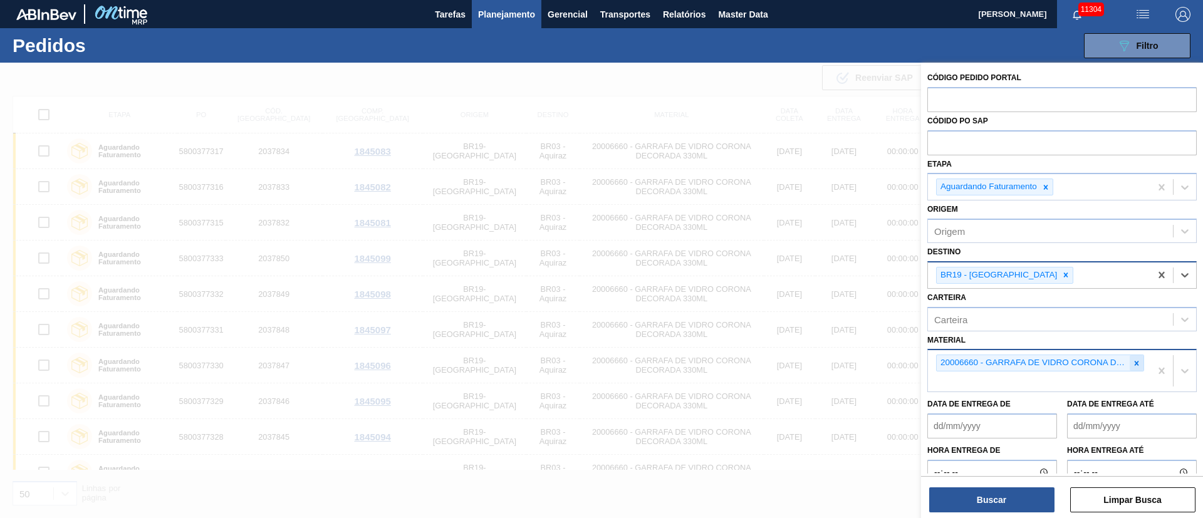
click at [1134, 369] on div at bounding box center [1137, 363] width 14 height 16
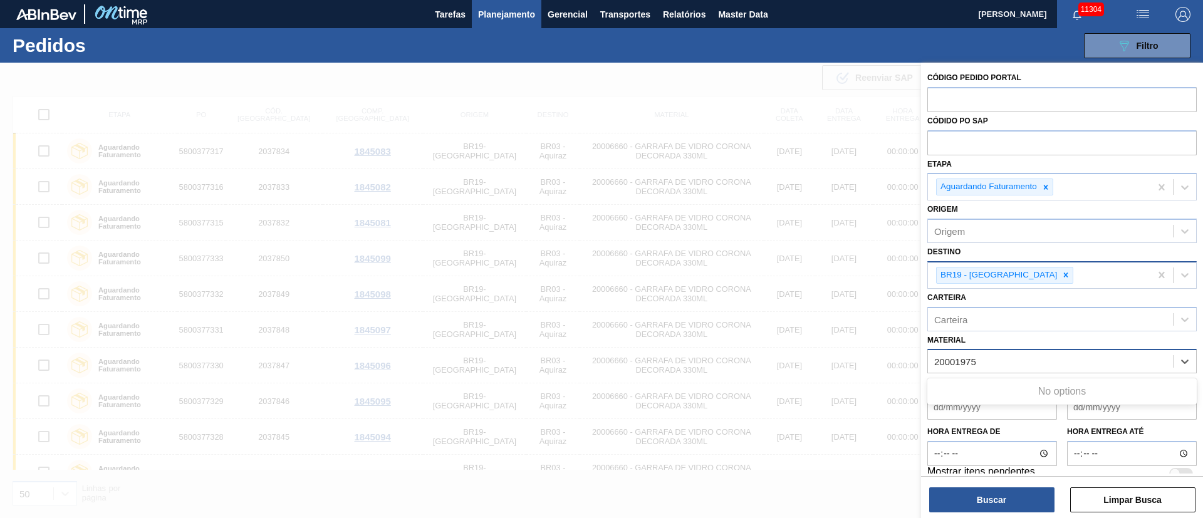
type input "20001975"
click at [1073, 246] on div "Destino BR19 - Nova Rio" at bounding box center [1061, 266] width 269 height 46
click at [976, 365] on div "Material" at bounding box center [1050, 362] width 245 height 18
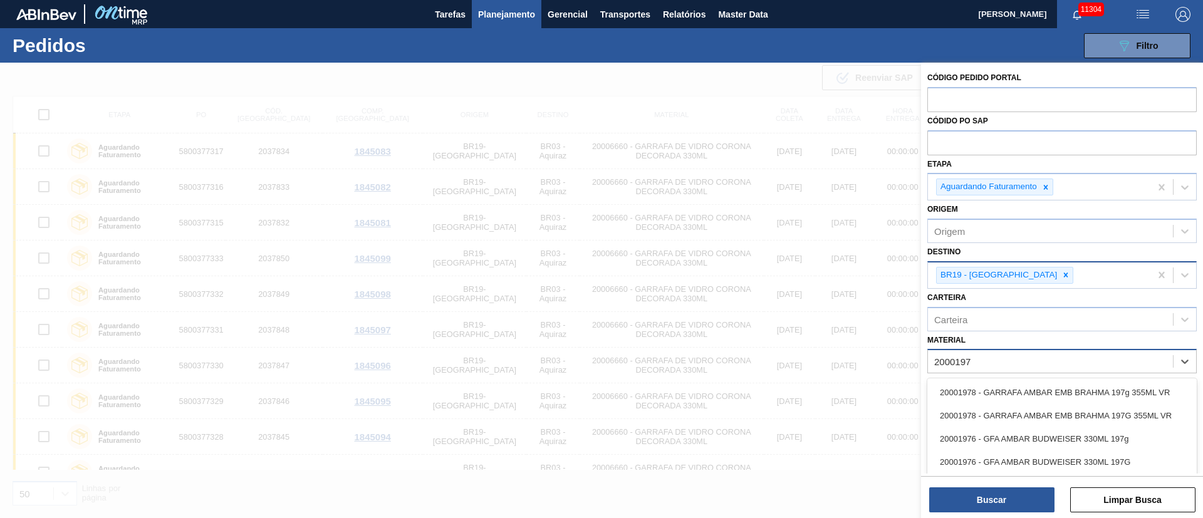
type input "20001976"
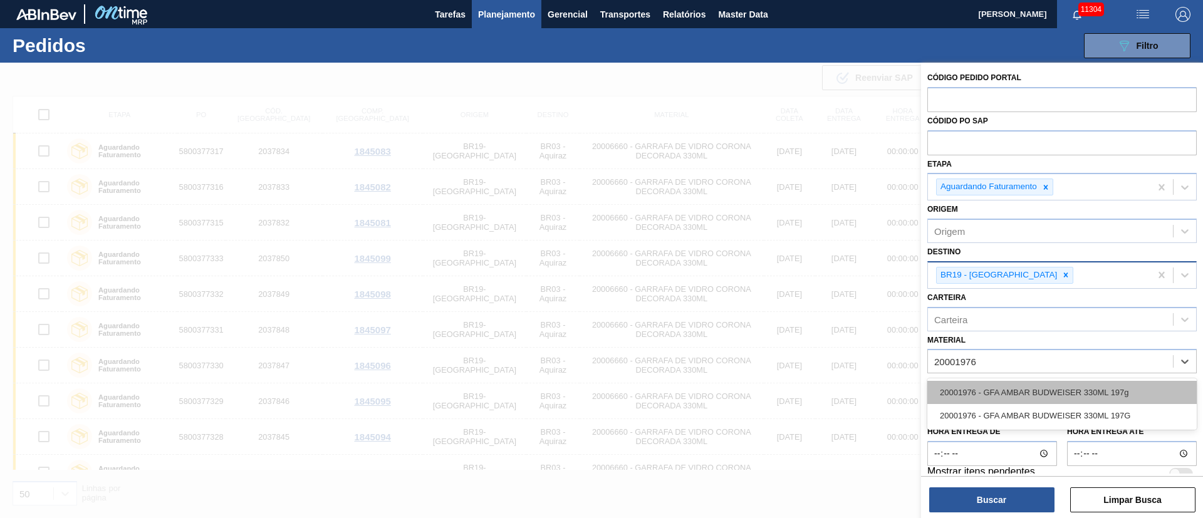
click at [983, 391] on div "20001976 - GFA AMBAR BUDWEISER 330ML 197g" at bounding box center [1061, 392] width 269 height 23
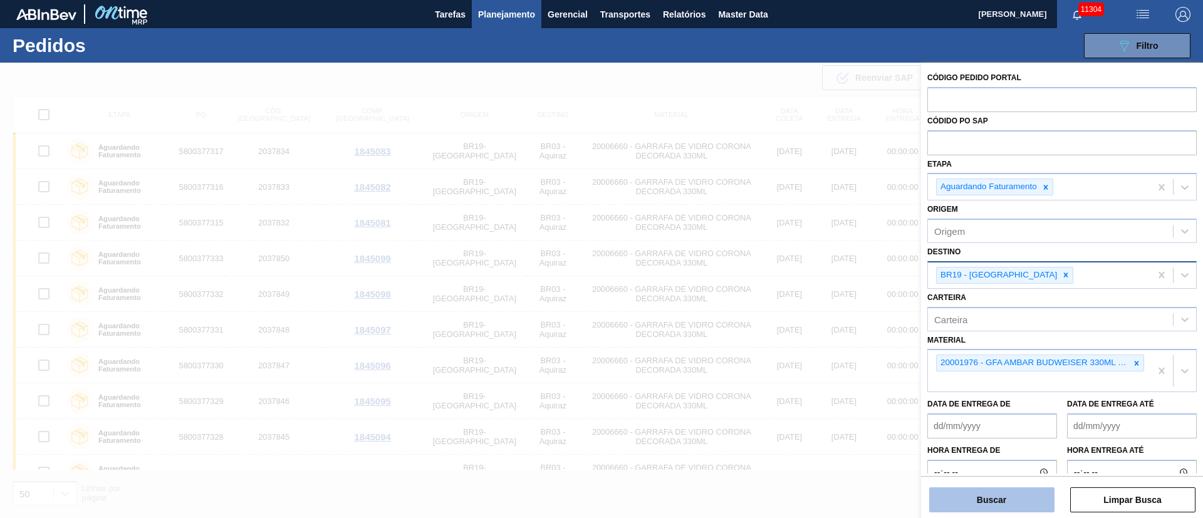
click at [1000, 494] on button "Buscar" at bounding box center [991, 500] width 125 height 25
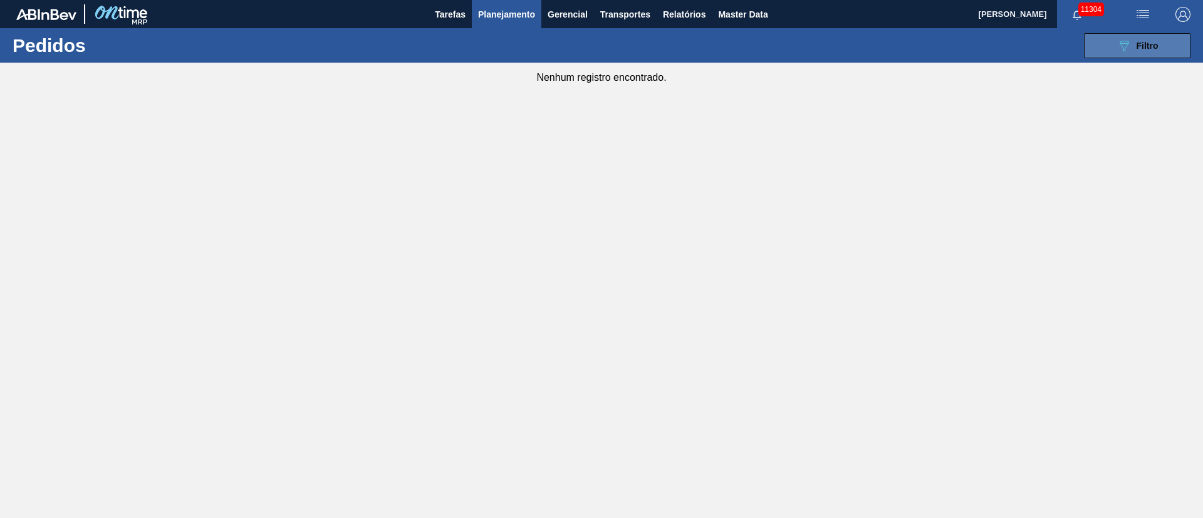
click at [1147, 45] on span "Filtro" at bounding box center [1148, 46] width 22 height 10
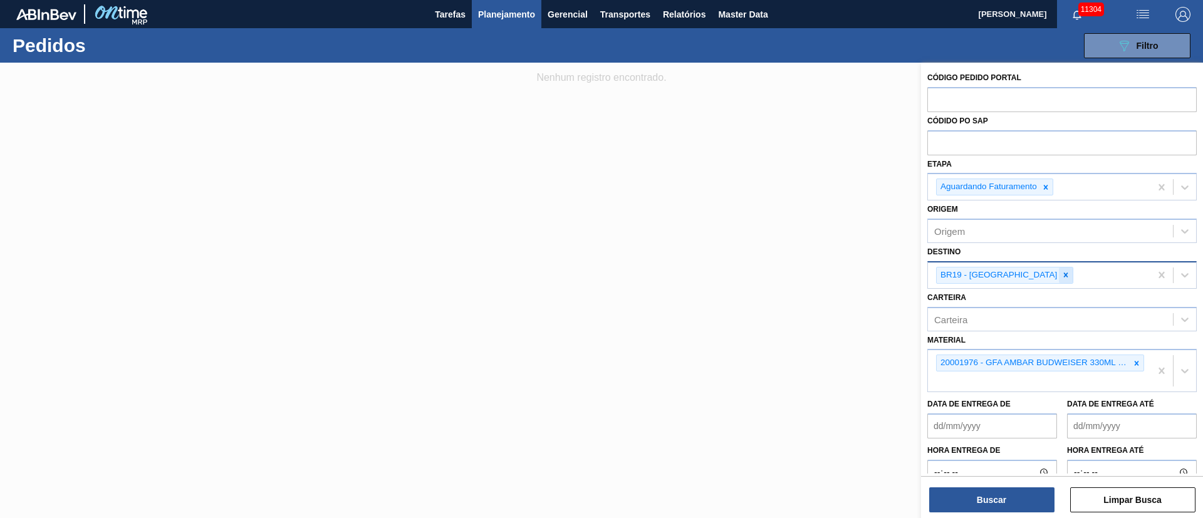
click at [1059, 268] on div at bounding box center [1066, 276] width 14 height 16
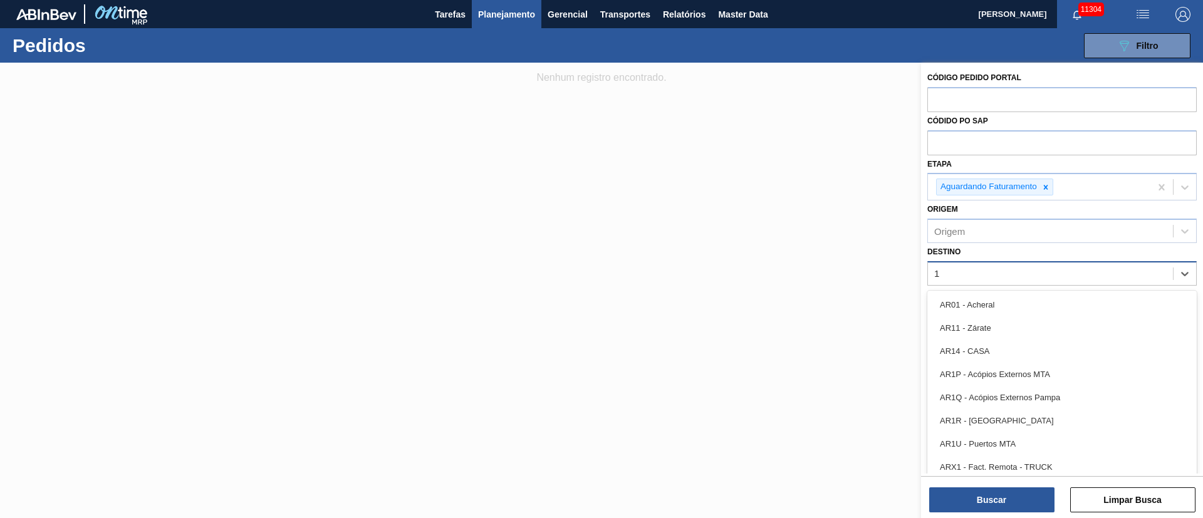
type input "16"
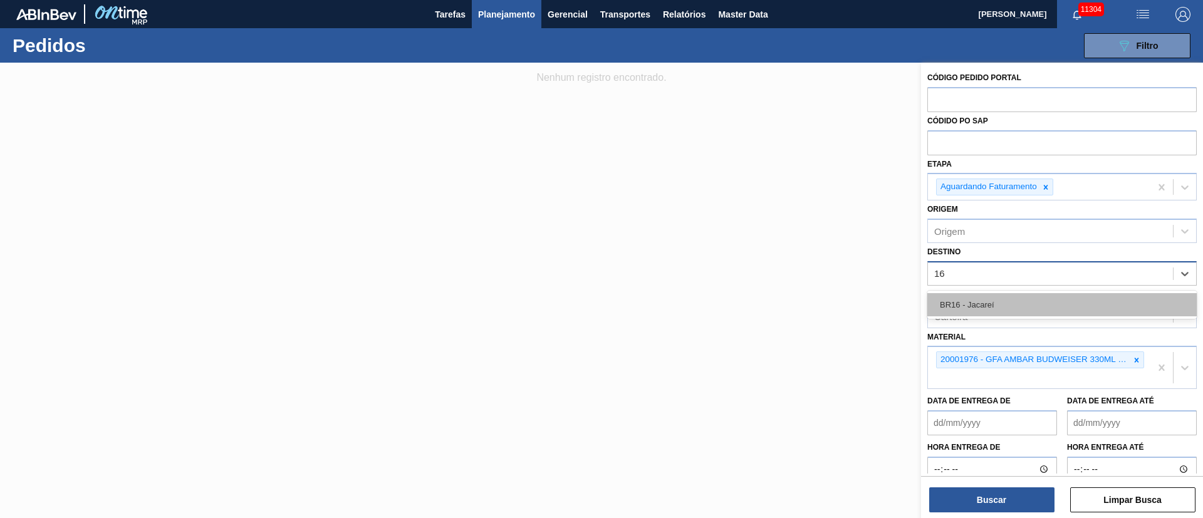
click at [956, 315] on div "BR16 - Jacareí" at bounding box center [1061, 304] width 269 height 23
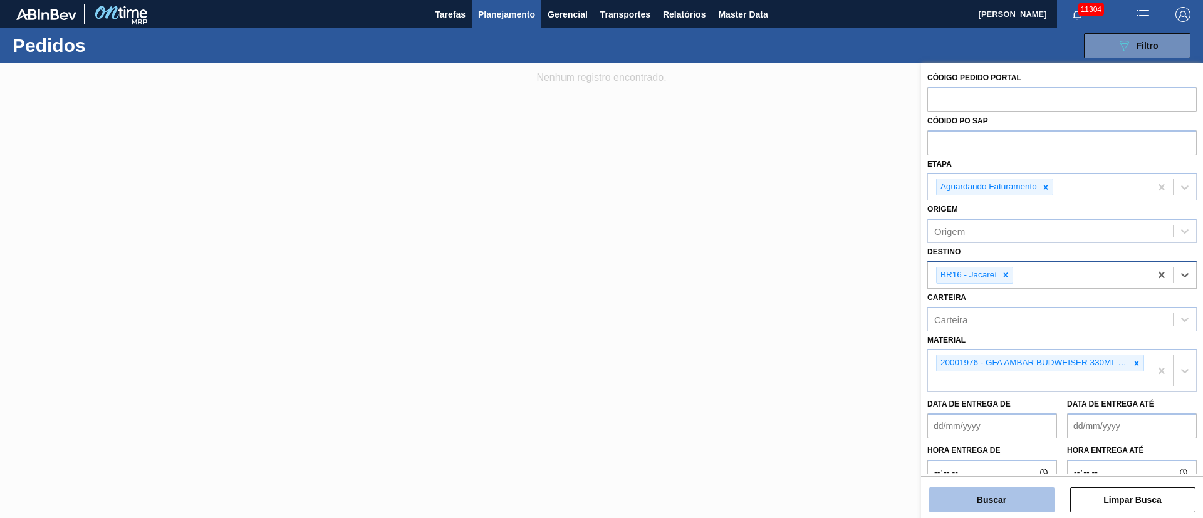
click at [989, 500] on button "Buscar" at bounding box center [991, 500] width 125 height 25
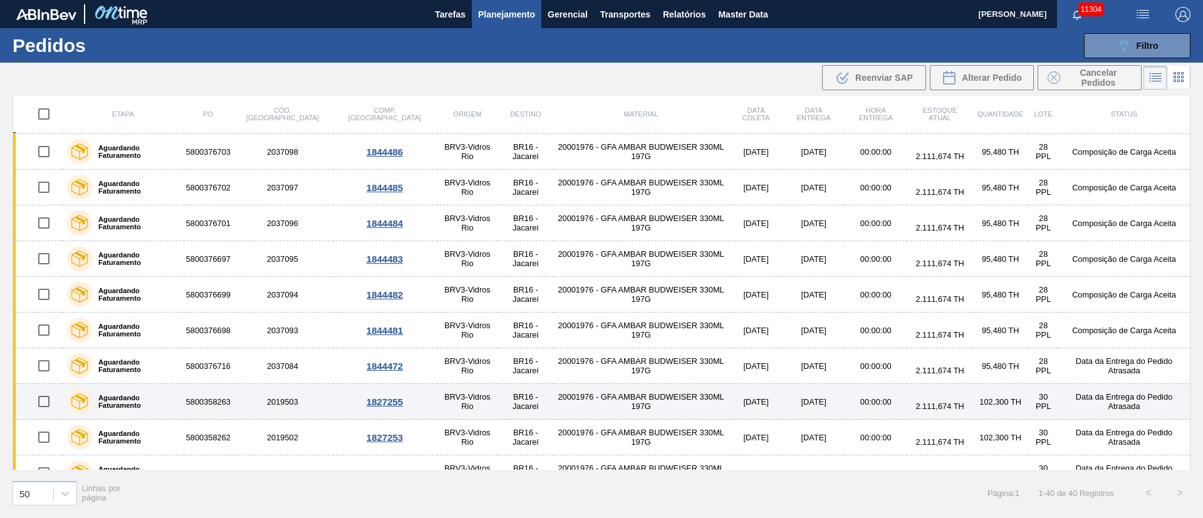
scroll to position [564, 0]
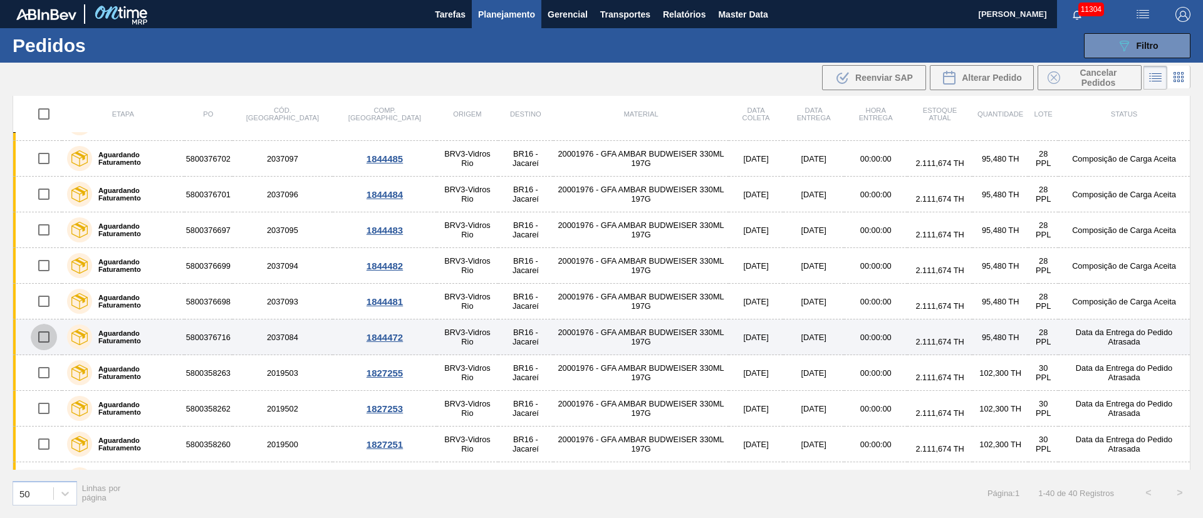
click at [41, 335] on input "checkbox" at bounding box center [44, 337] width 26 height 26
checkbox input "true"
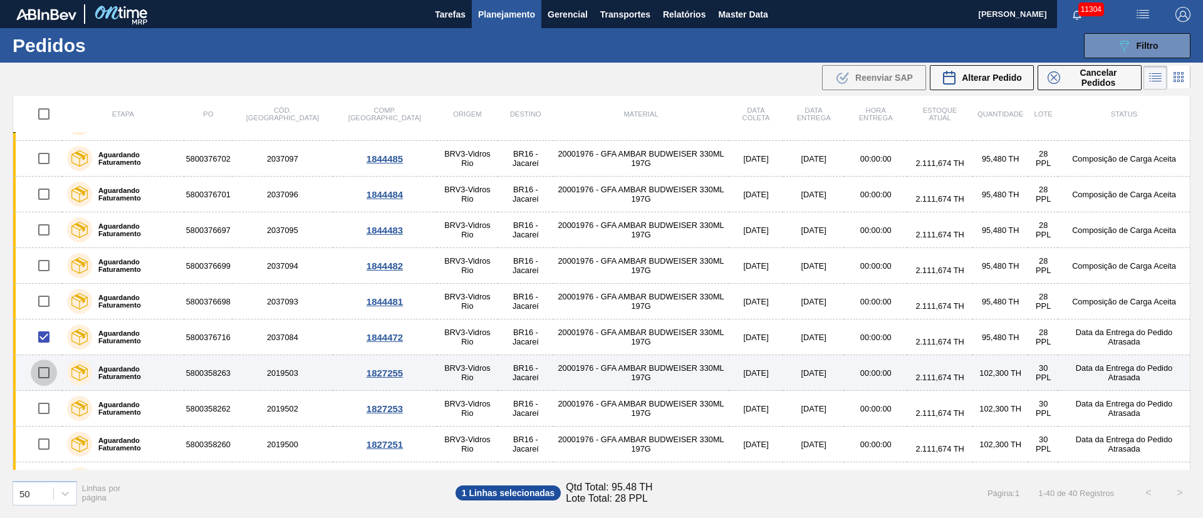
click at [47, 370] on input "checkbox" at bounding box center [44, 373] width 26 height 26
checkbox input "true"
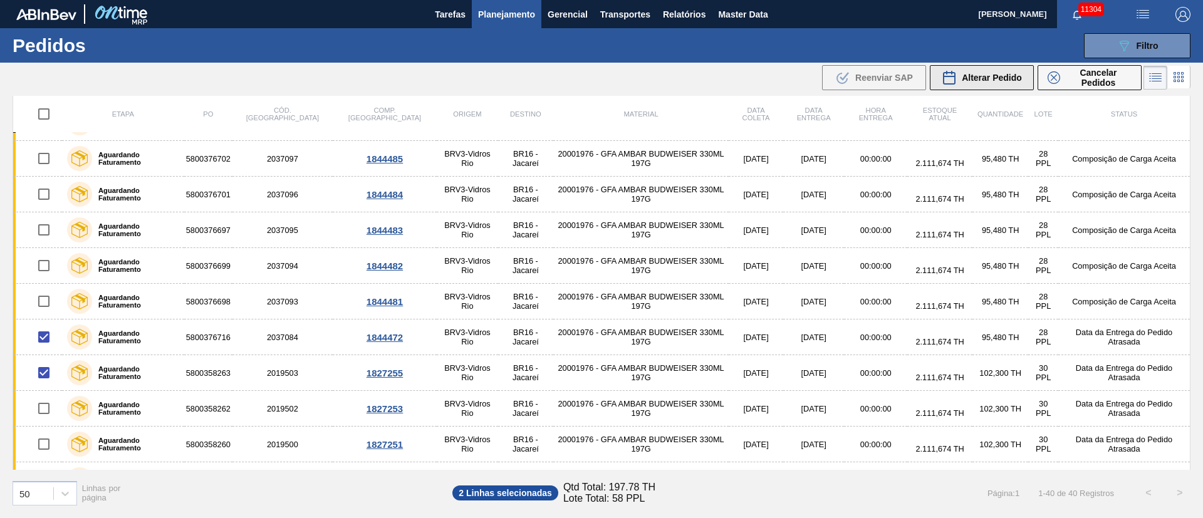
click at [1005, 74] on span "Alterar Pedido" at bounding box center [992, 78] width 60 height 10
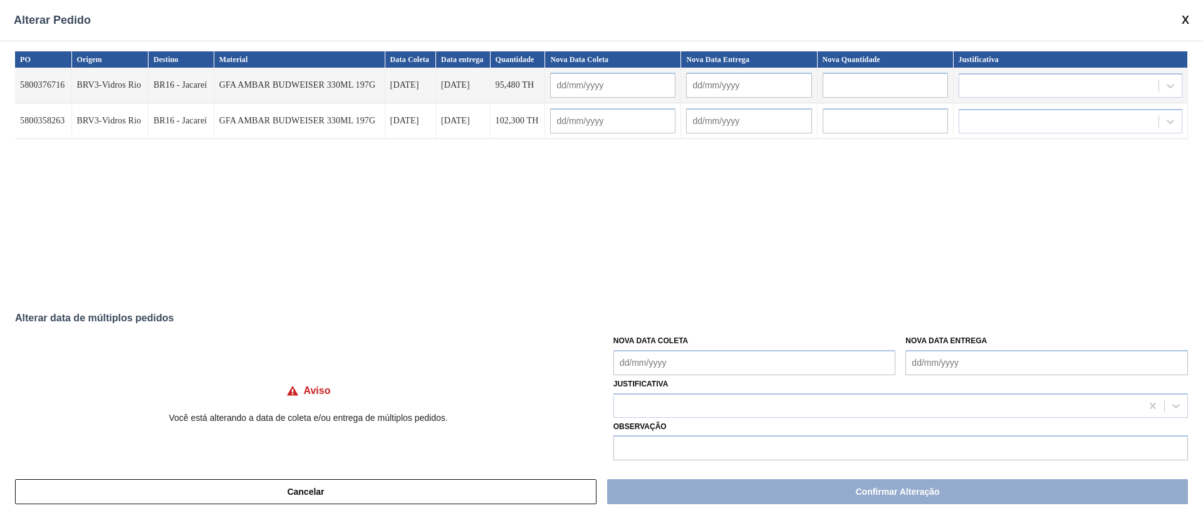
drag, startPoint x: 666, startPoint y: 367, endPoint x: 672, endPoint y: 365, distance: 6.5
click at [666, 367] on Coleta "Nova Data Coleta" at bounding box center [754, 362] width 283 height 25
click at [667, 323] on div "30" at bounding box center [668, 326] width 17 height 17
type Coleta "[DATE]"
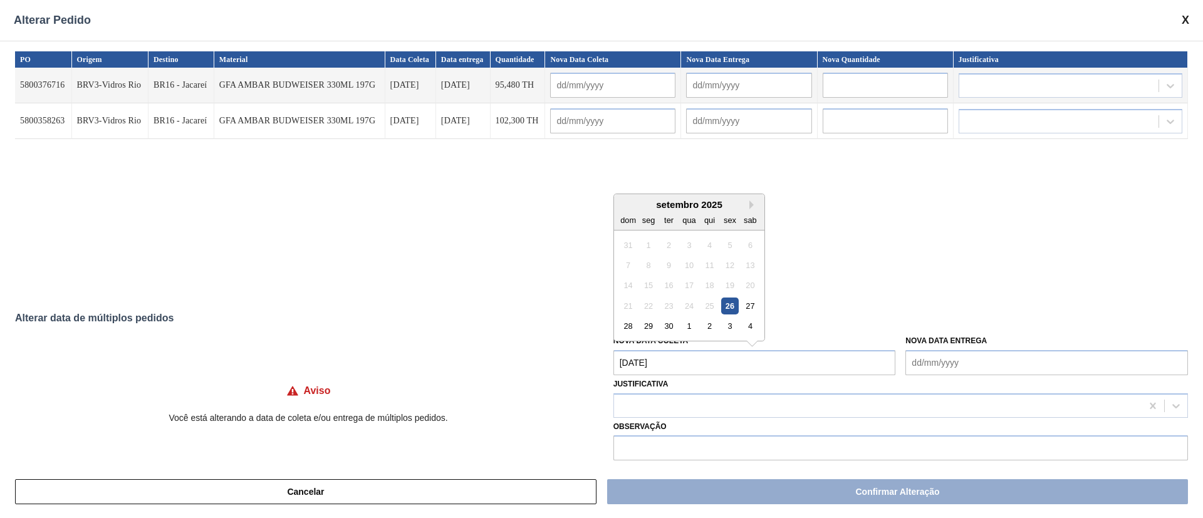
type input "[DATE]"
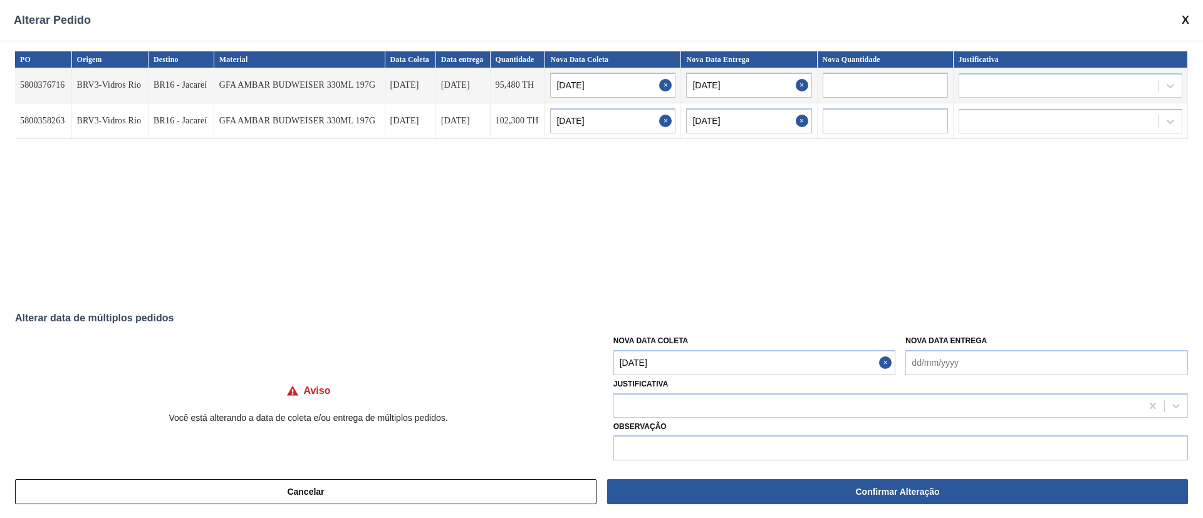
click at [670, 361] on Coleta "[DATE]" at bounding box center [754, 362] width 283 height 25
drag, startPoint x: 645, startPoint y: 323, endPoint x: 662, endPoint y: 384, distance: 62.9
click at [646, 323] on div "29" at bounding box center [648, 326] width 17 height 17
type Coleta "[DATE]"
type input "[DATE]"
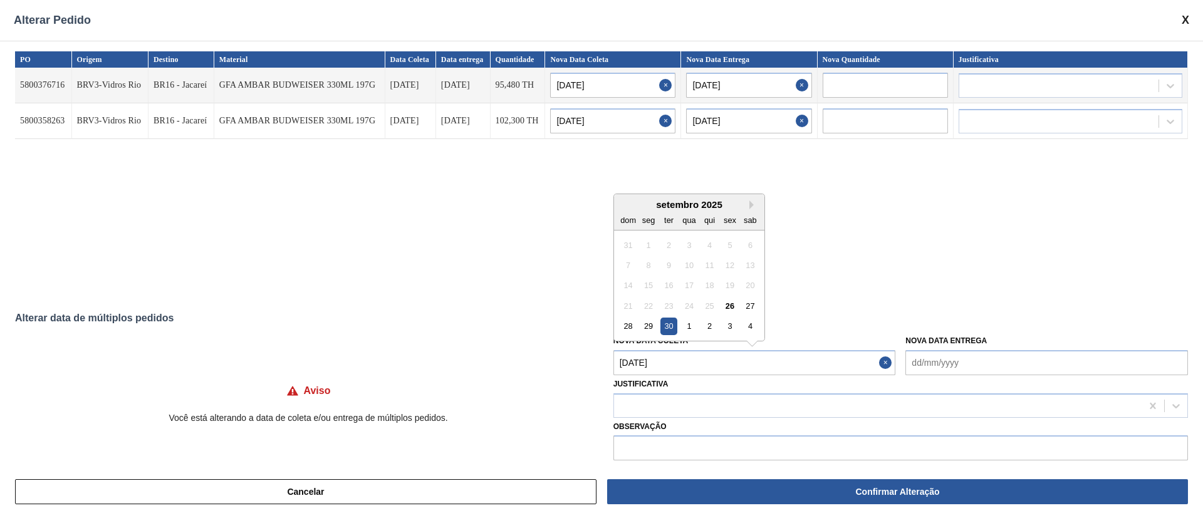
type input "[DATE]"
click at [660, 401] on div at bounding box center [878, 406] width 528 height 18
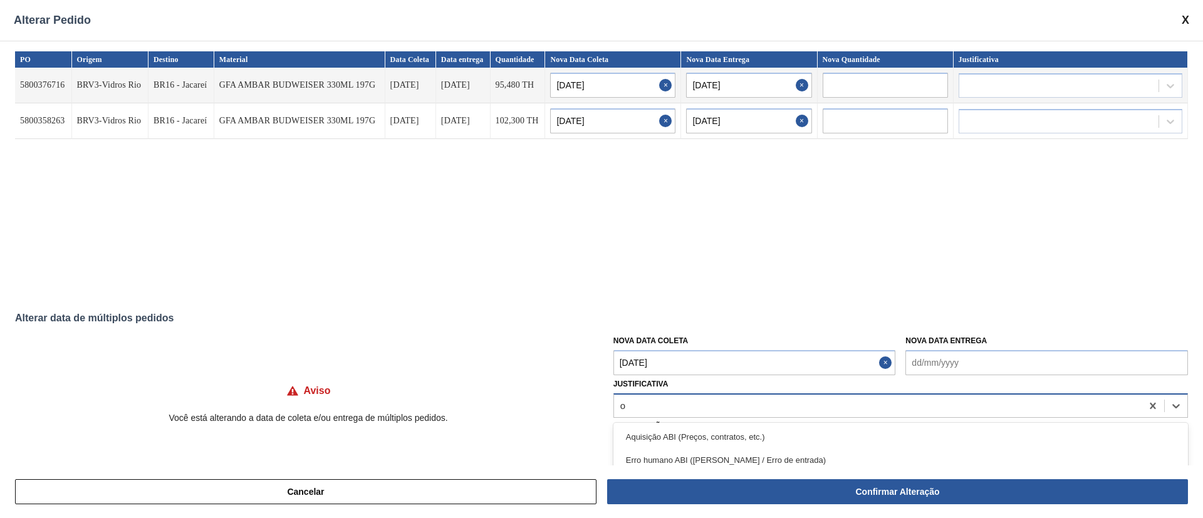
type input "ou"
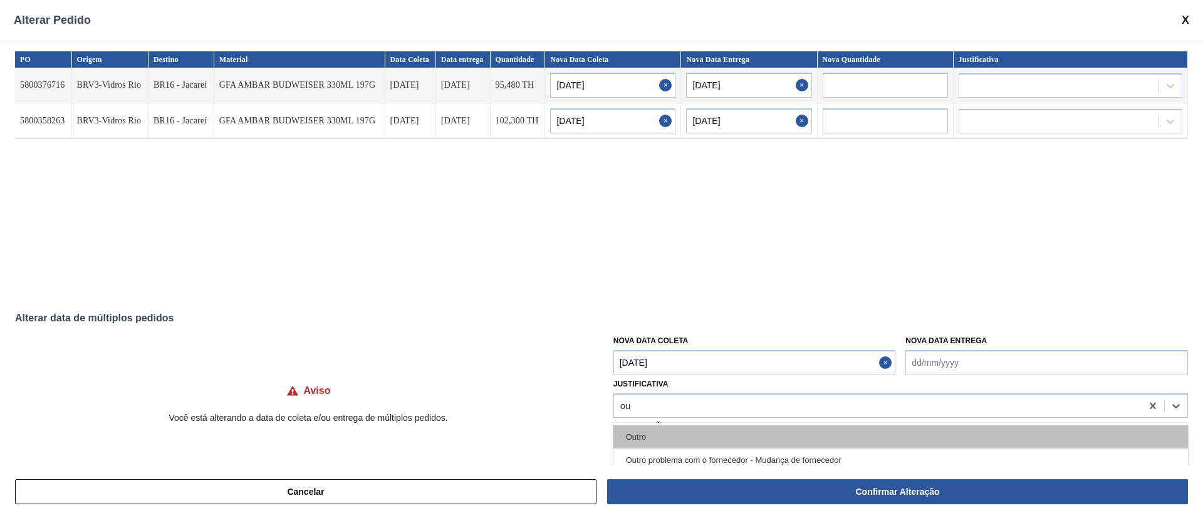
click at [637, 437] on div "Outro" at bounding box center [900, 436] width 575 height 23
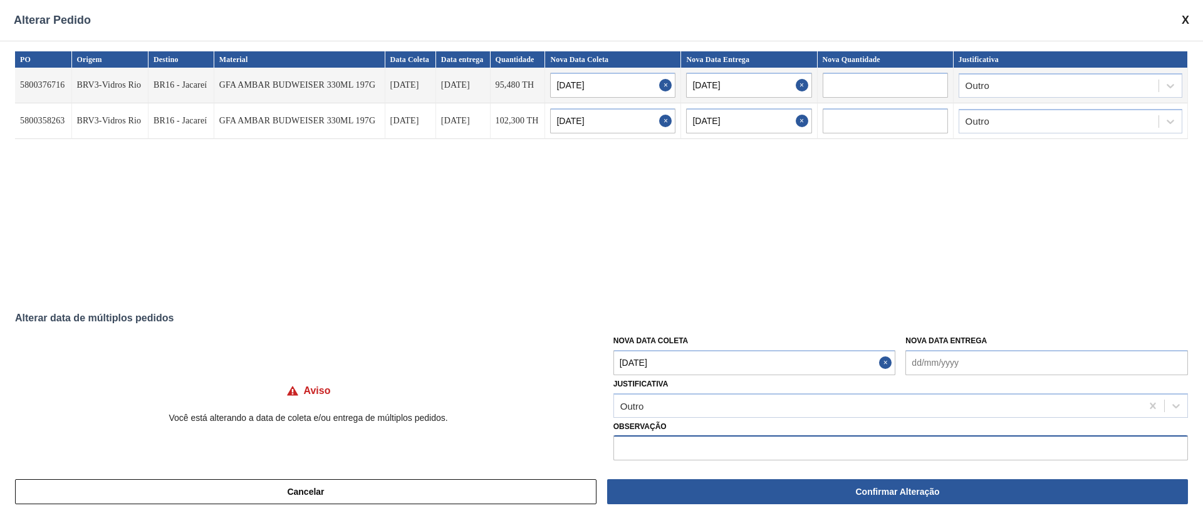
click at [674, 454] on input "text" at bounding box center [900, 448] width 575 height 25
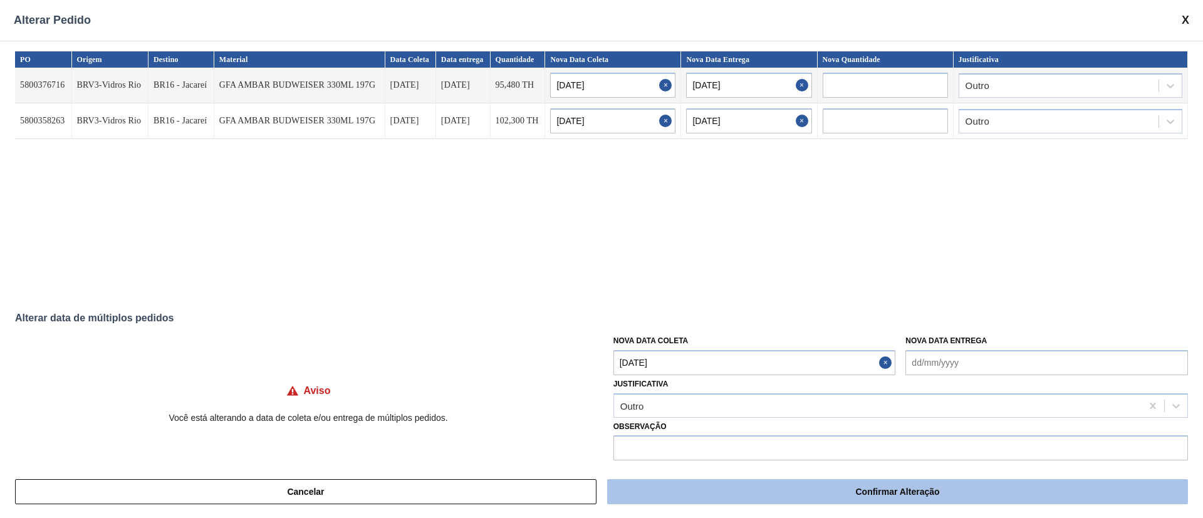
click at [724, 489] on button "Confirmar Alteração" at bounding box center [897, 491] width 581 height 25
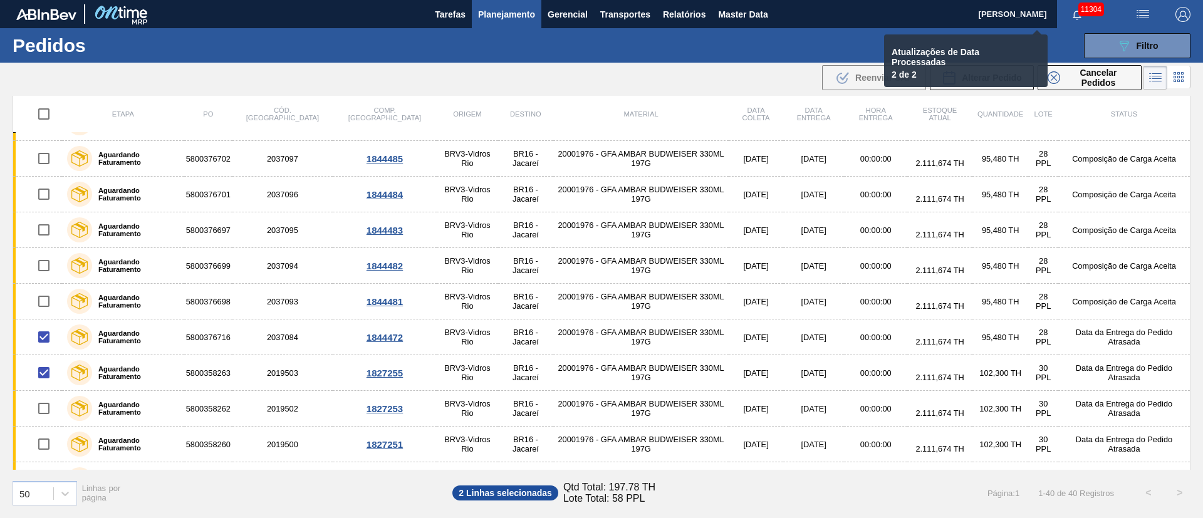
checkbox input "false"
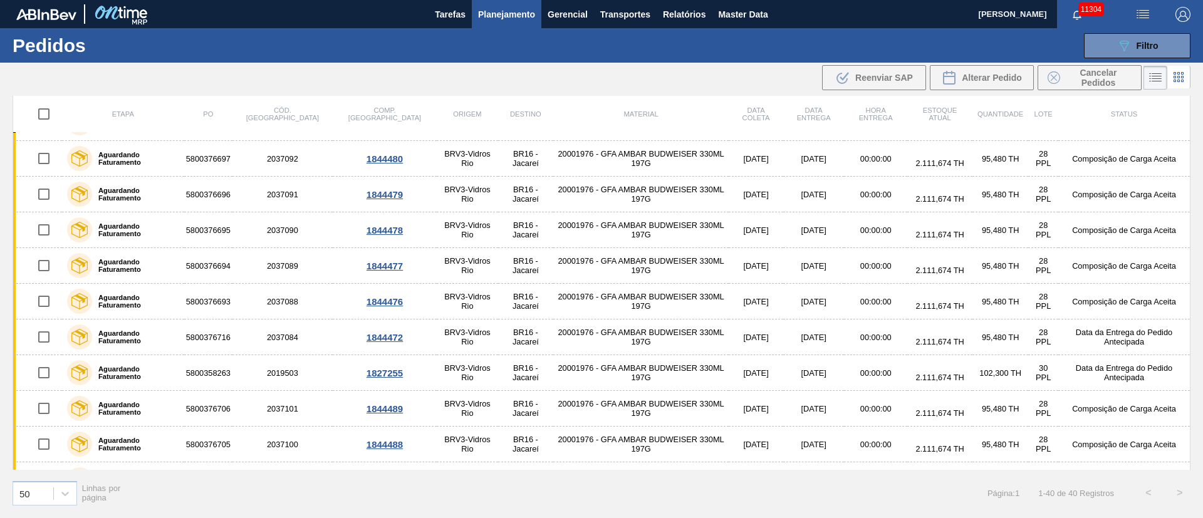
scroll to position [0, 0]
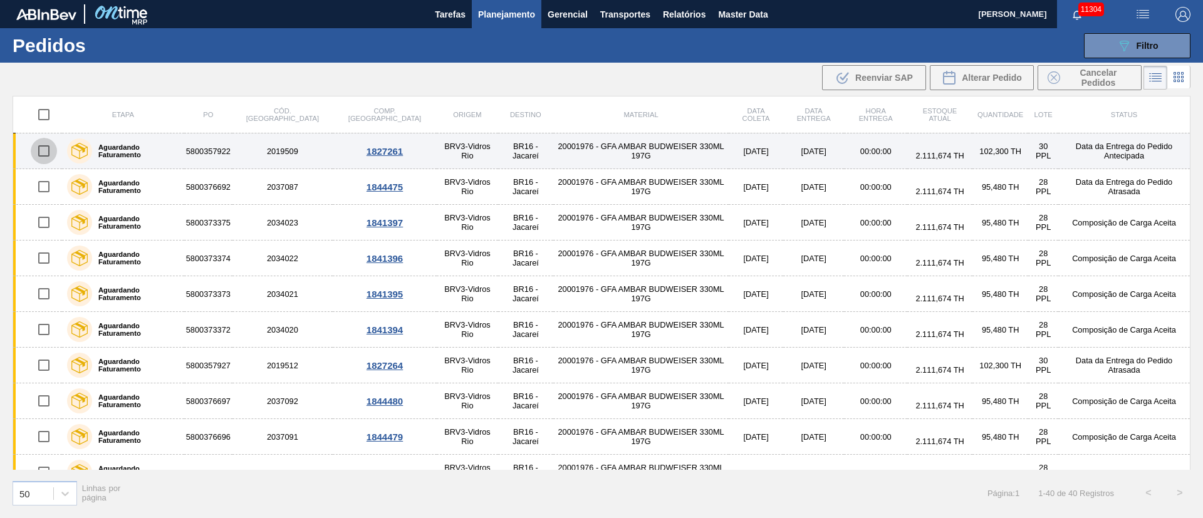
click at [45, 152] on input "checkbox" at bounding box center [44, 151] width 26 height 26
checkbox input "true"
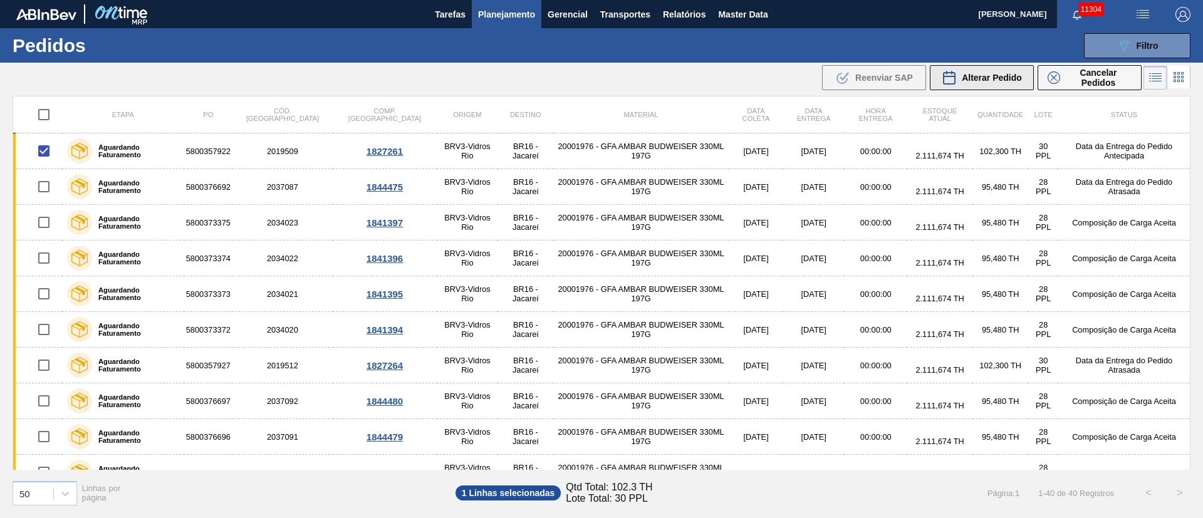
click at [983, 76] on span "Alterar Pedido" at bounding box center [992, 78] width 60 height 10
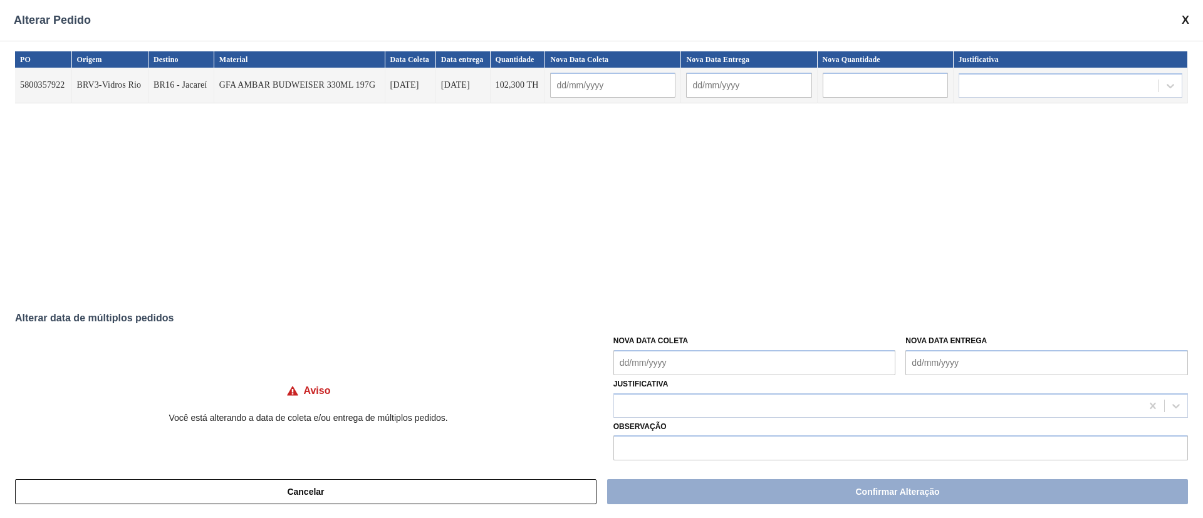
click at [706, 365] on Coleta "Nova Data Coleta" at bounding box center [754, 362] width 283 height 25
click at [653, 326] on div "29" at bounding box center [648, 326] width 17 height 17
type Coleta "[DATE]"
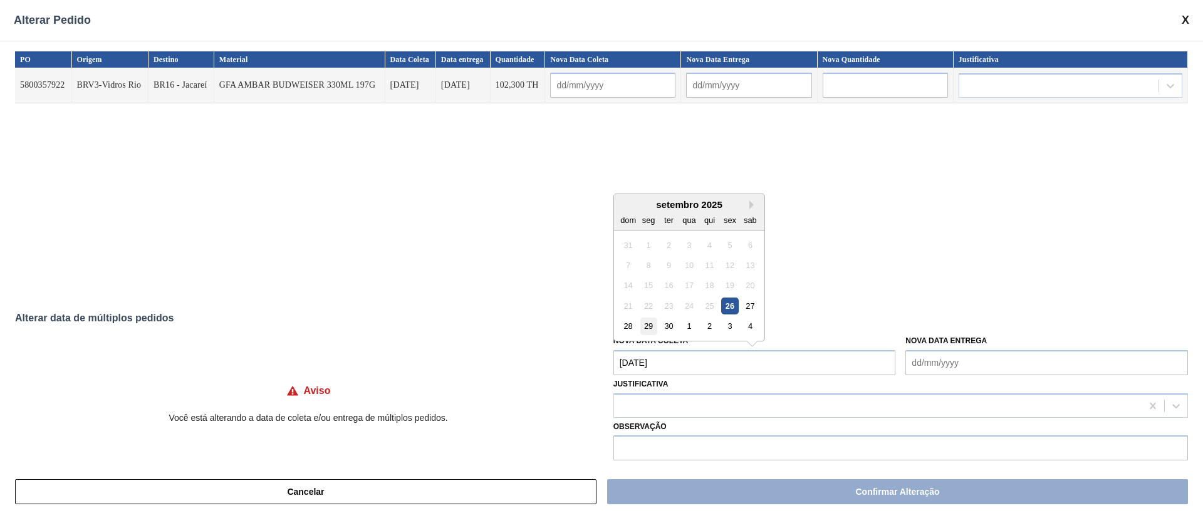
type input "[DATE]"
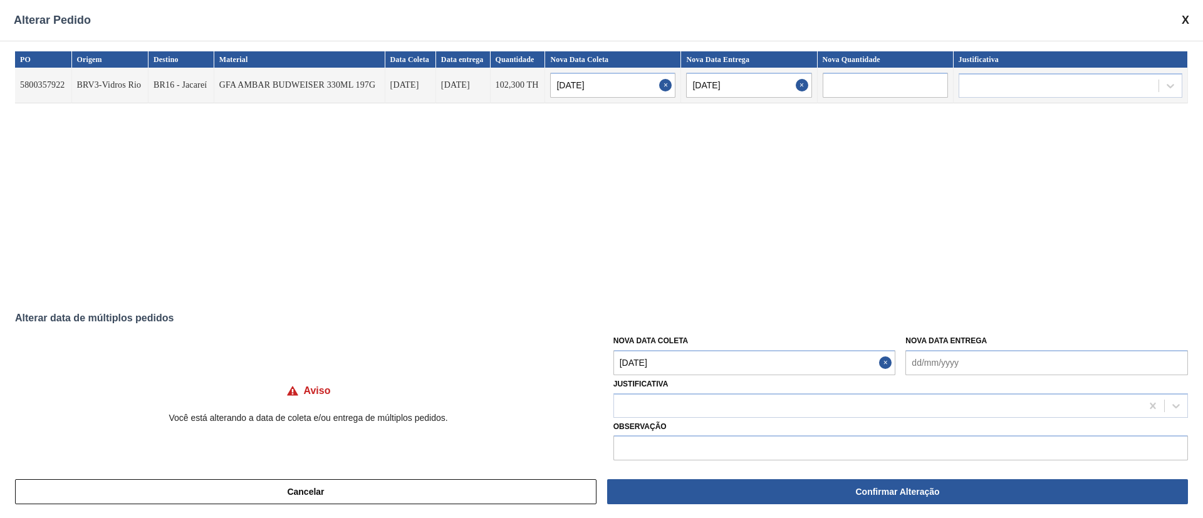
click at [684, 365] on Coleta "[DATE]" at bounding box center [754, 362] width 283 height 25
click at [752, 303] on div "27" at bounding box center [750, 306] width 17 height 17
type Coleta "[DATE]"
type input "[DATE]"
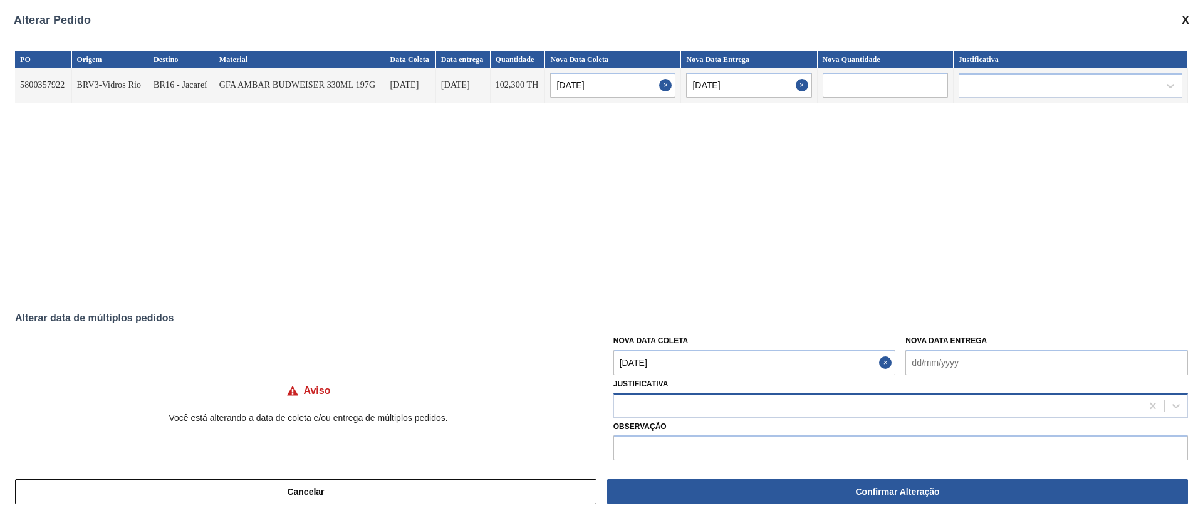
click at [720, 414] on div at bounding box center [878, 406] width 528 height 18
type input "ou"
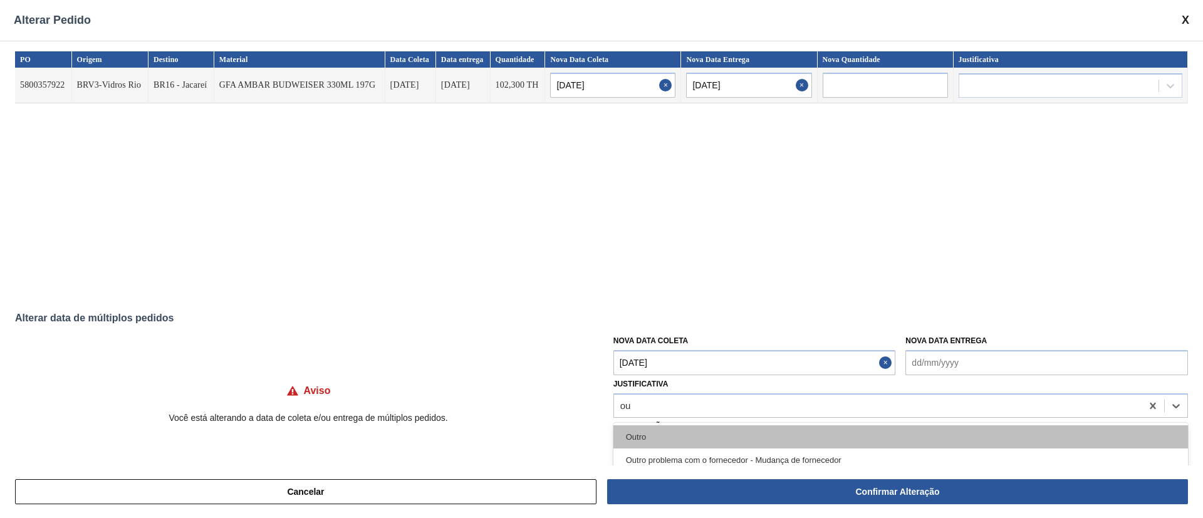
click at [660, 444] on div "Outro" at bounding box center [900, 436] width 575 height 23
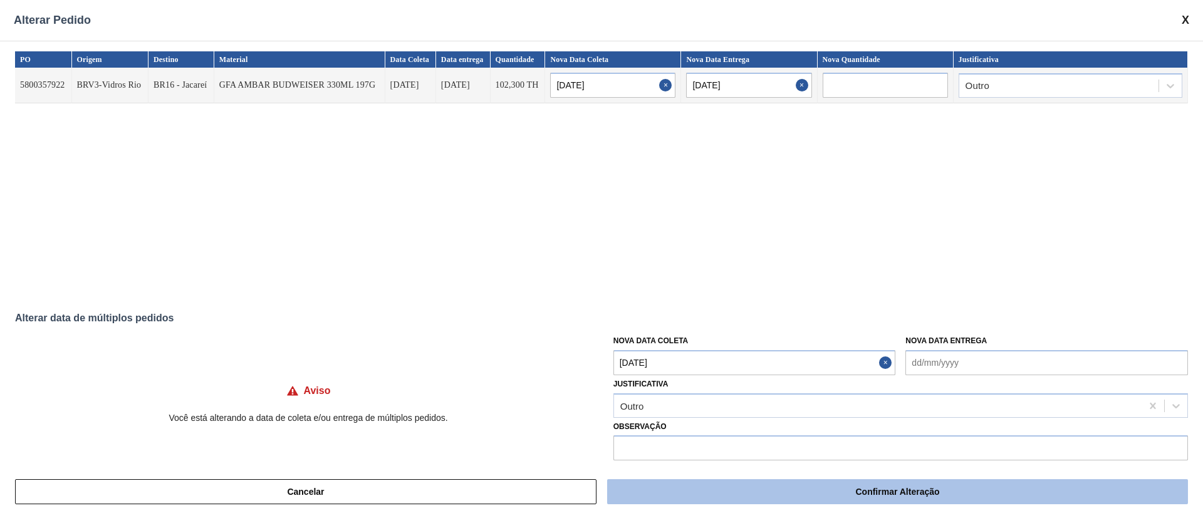
click at [788, 498] on button "Confirmar Alteração" at bounding box center [897, 491] width 581 height 25
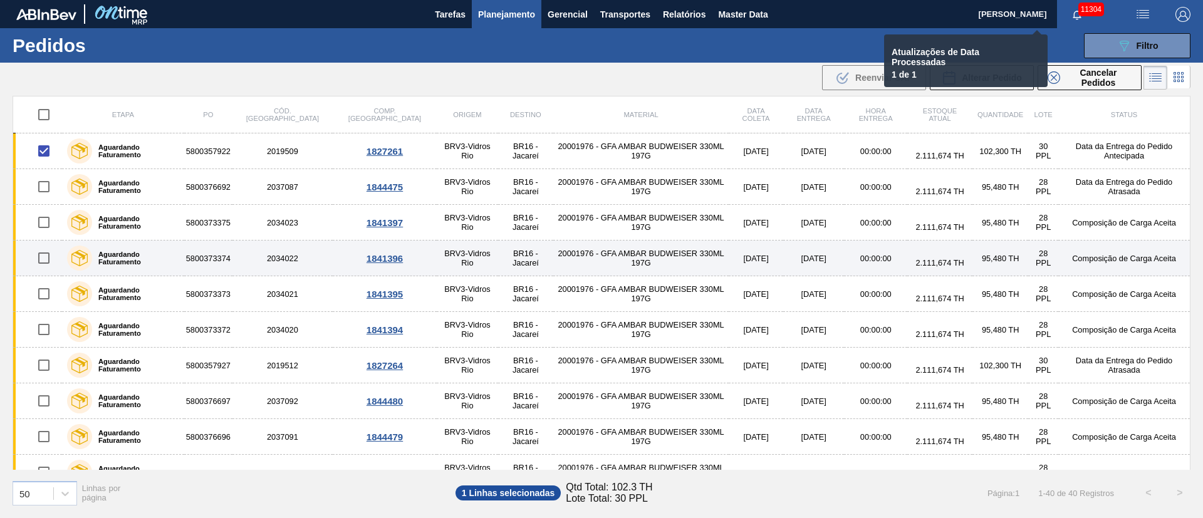
checkbox input "false"
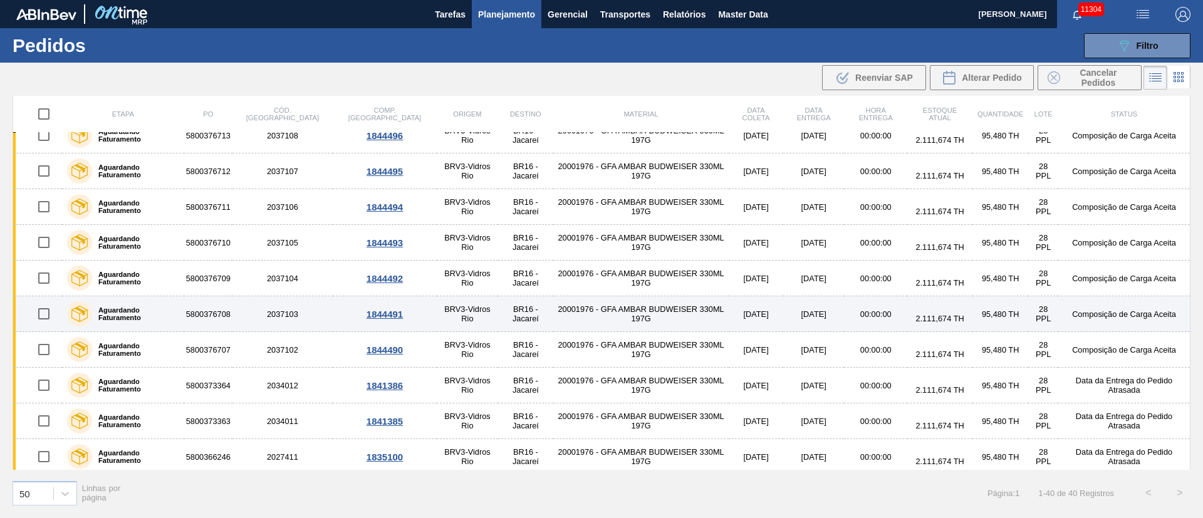
scroll to position [1092, 0]
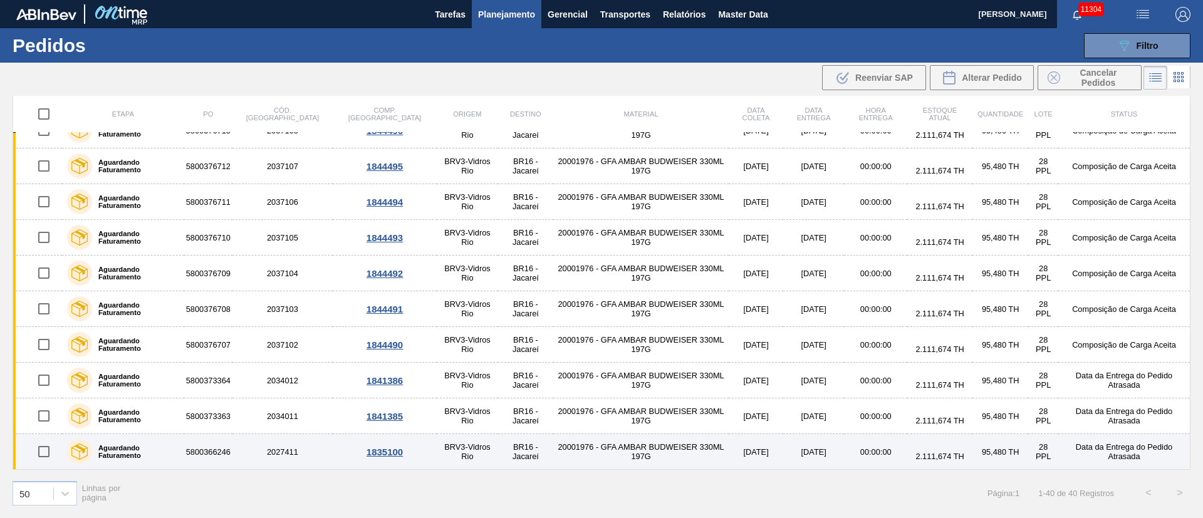
click at [47, 447] on input "checkbox" at bounding box center [44, 452] width 26 height 26
checkbox input "true"
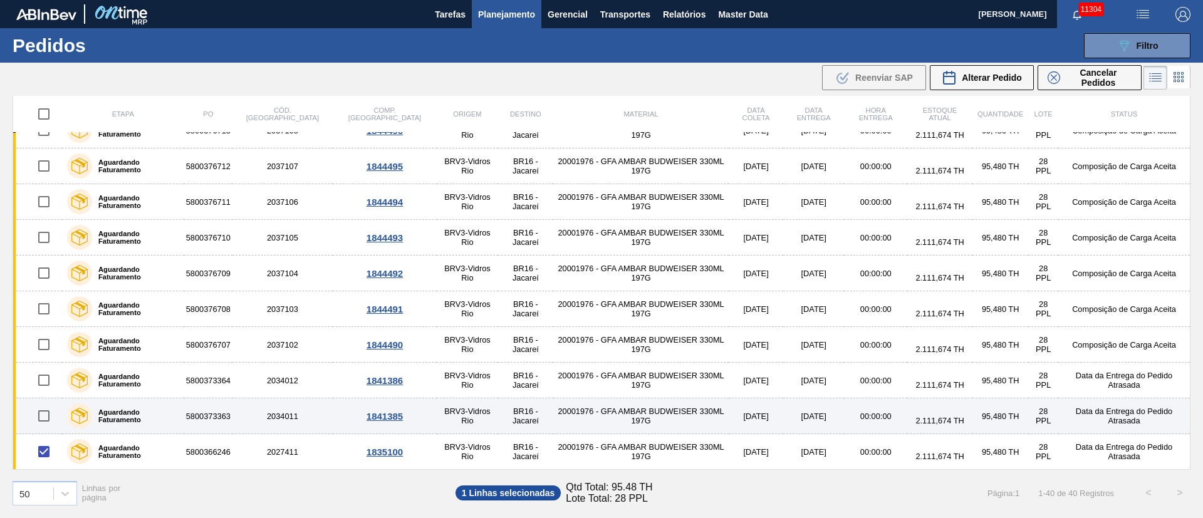
click at [50, 417] on input "checkbox" at bounding box center [44, 416] width 26 height 26
checkbox input "true"
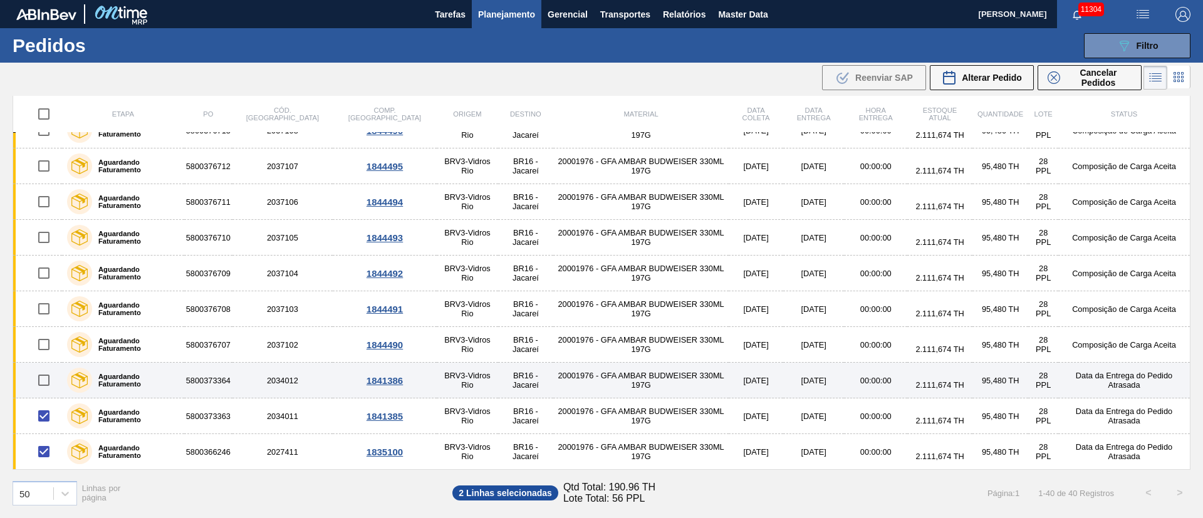
click at [47, 378] on input "checkbox" at bounding box center [44, 380] width 26 height 26
checkbox input "true"
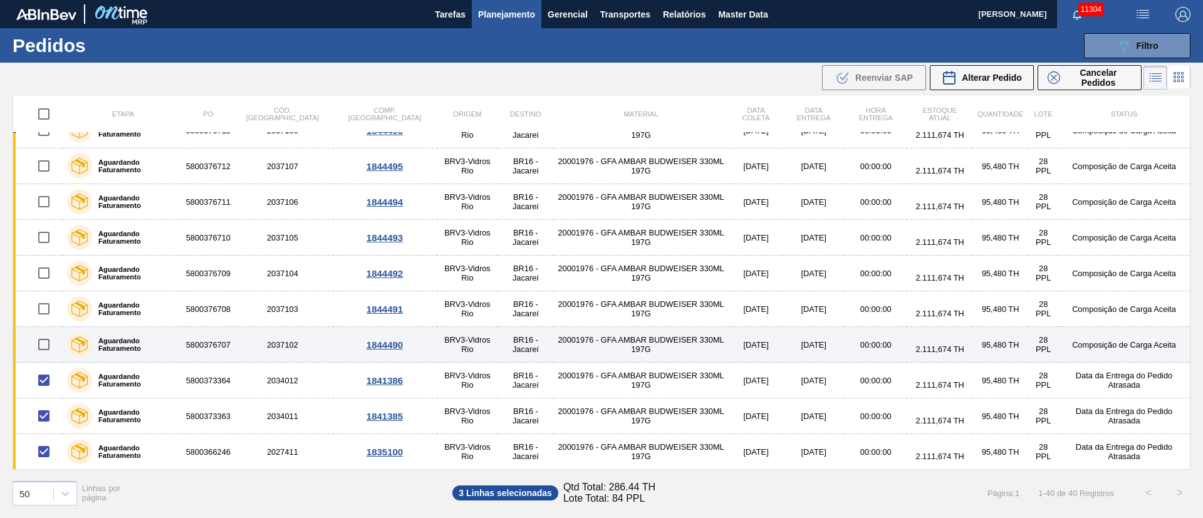
click at [43, 343] on input "checkbox" at bounding box center [44, 345] width 26 height 26
checkbox input "true"
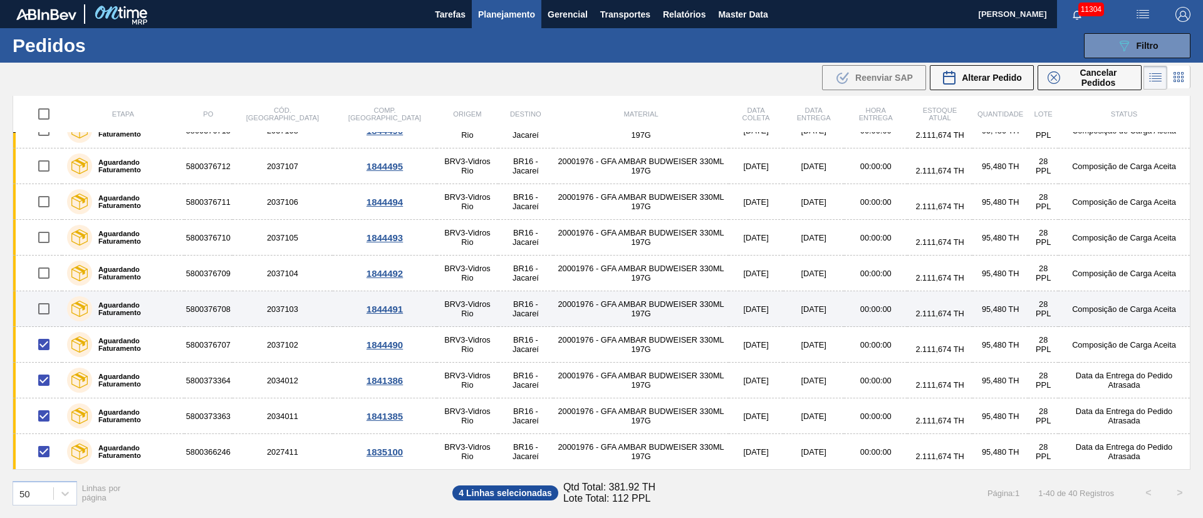
click at [41, 301] on input "checkbox" at bounding box center [44, 309] width 26 height 26
checkbox input "true"
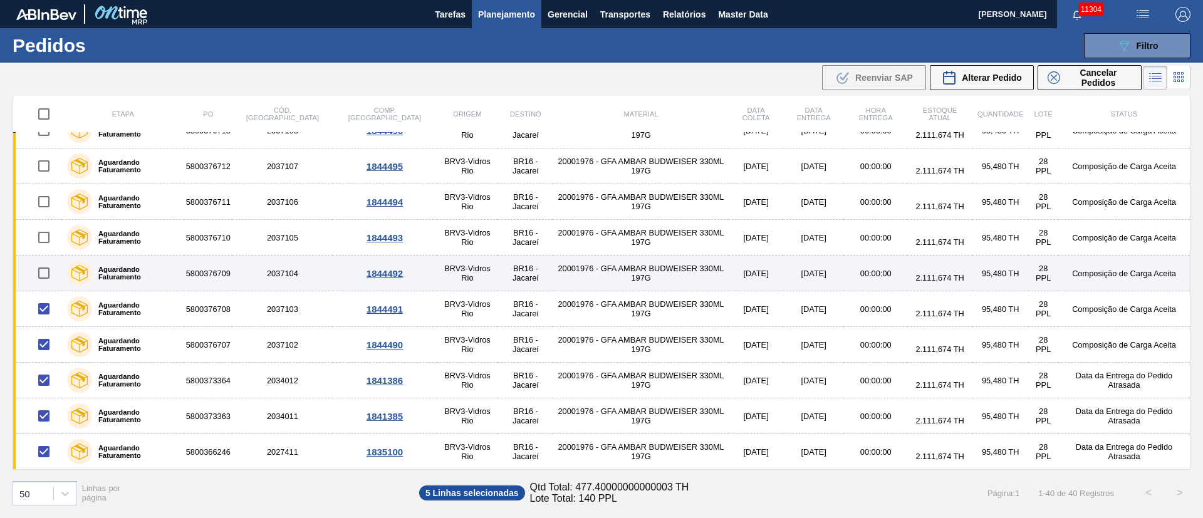
click at [48, 266] on input "checkbox" at bounding box center [44, 273] width 26 height 26
checkbox input "true"
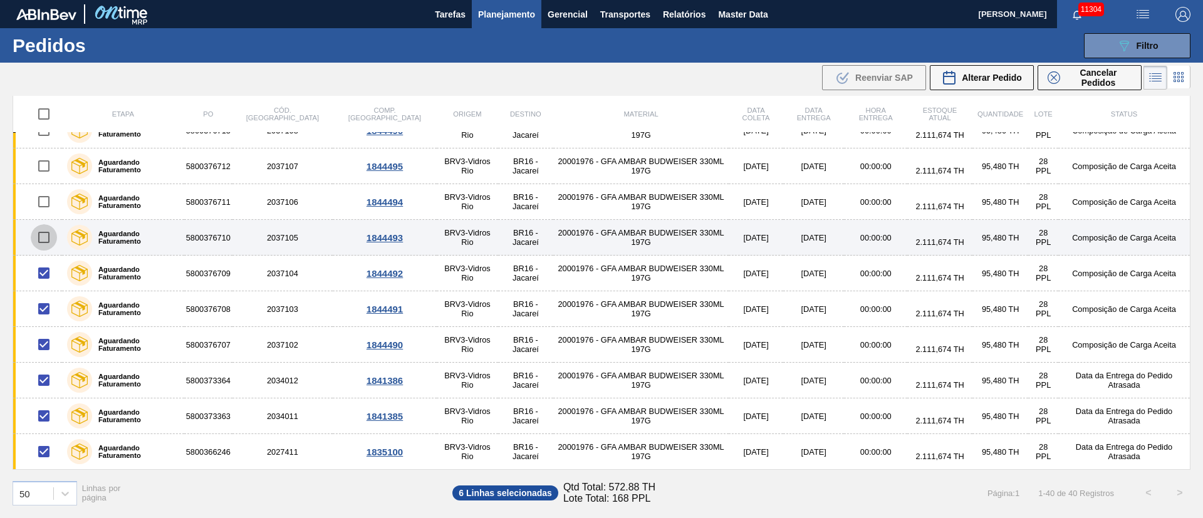
click at [41, 231] on input "checkbox" at bounding box center [44, 237] width 26 height 26
checkbox input "true"
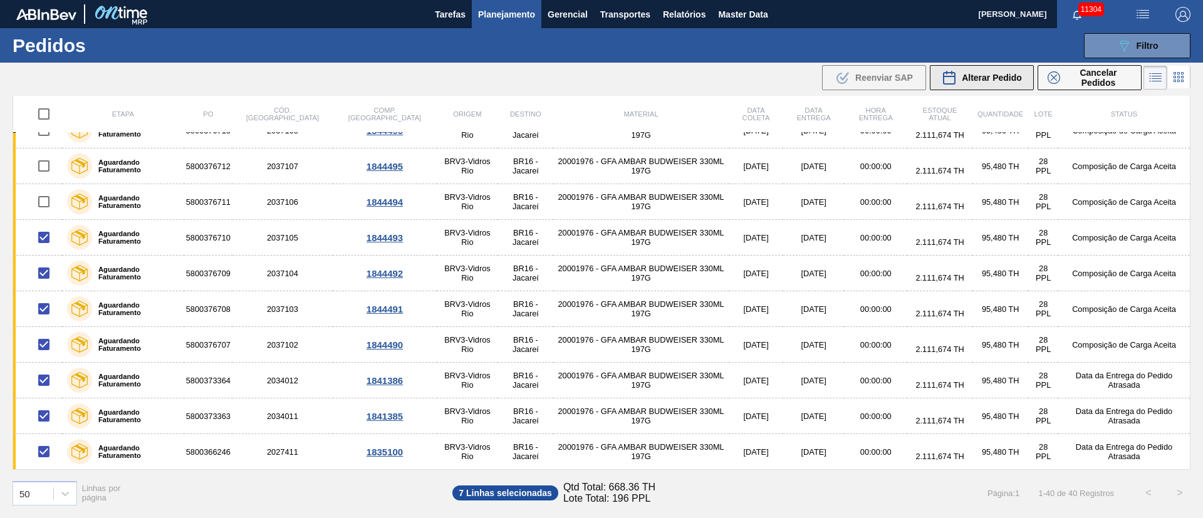
click at [1000, 83] on div "Alterar Pedido" at bounding box center [982, 77] width 80 height 15
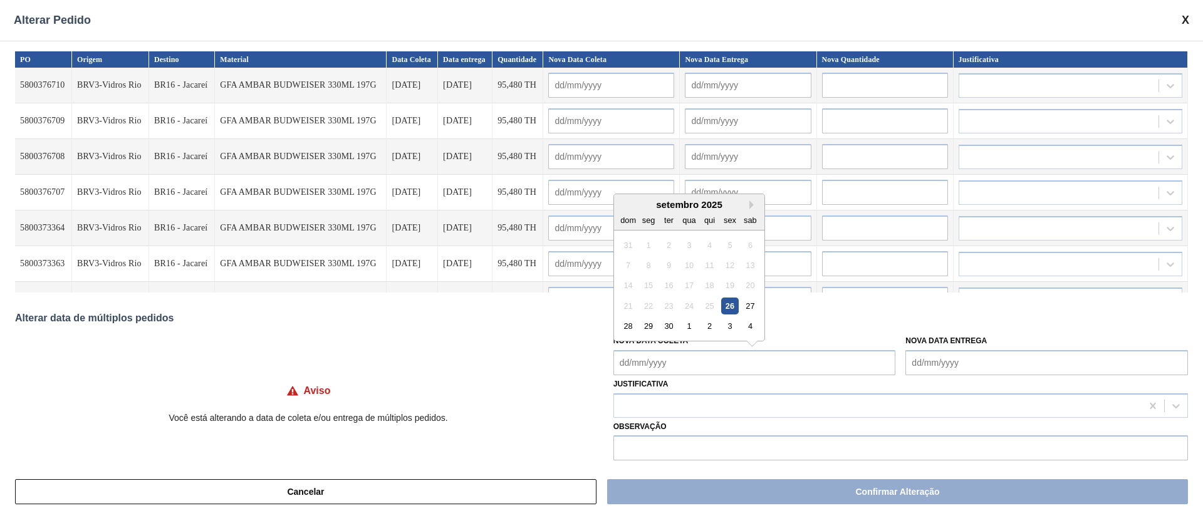
click at [655, 370] on Coleta "Nova Data Coleta" at bounding box center [754, 362] width 283 height 25
click at [648, 323] on div "29" at bounding box center [648, 326] width 17 height 17
type Coleta "[DATE]"
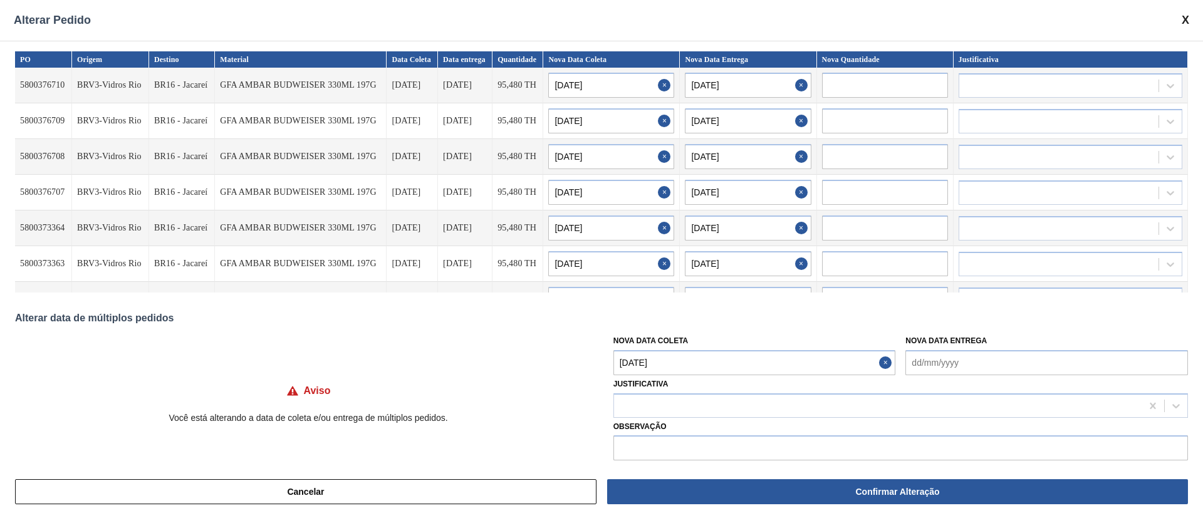
type input "[DATE]"
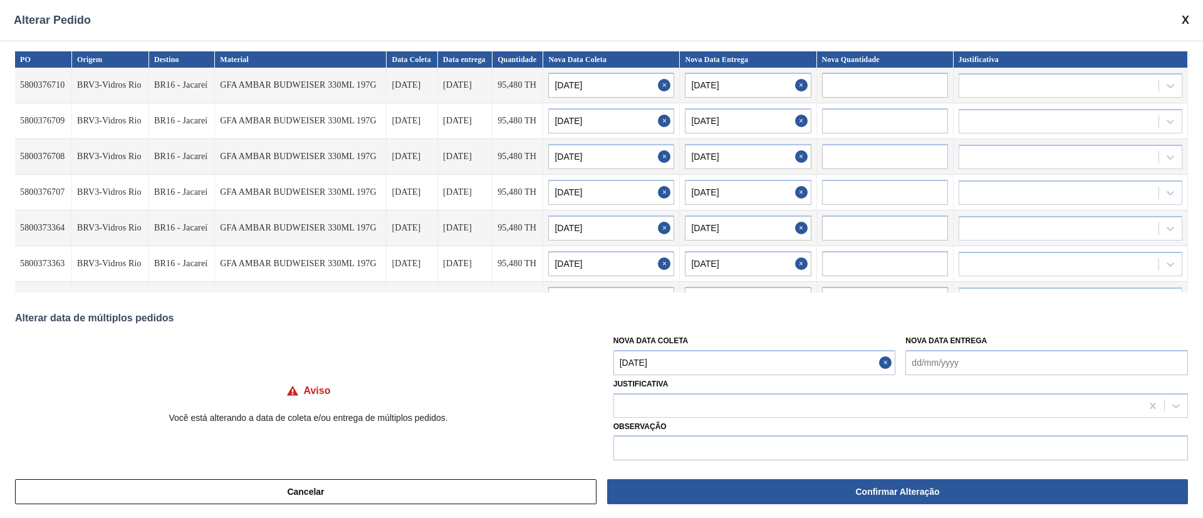
type input "[DATE]"
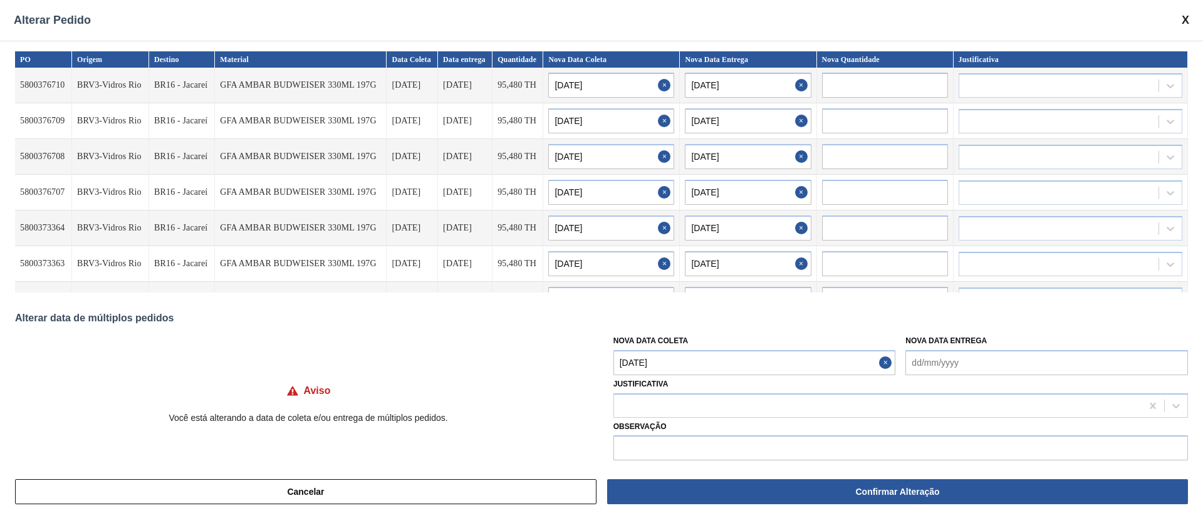
type input "[DATE]"
click at [664, 361] on Coleta "[DATE]" at bounding box center [754, 362] width 283 height 25
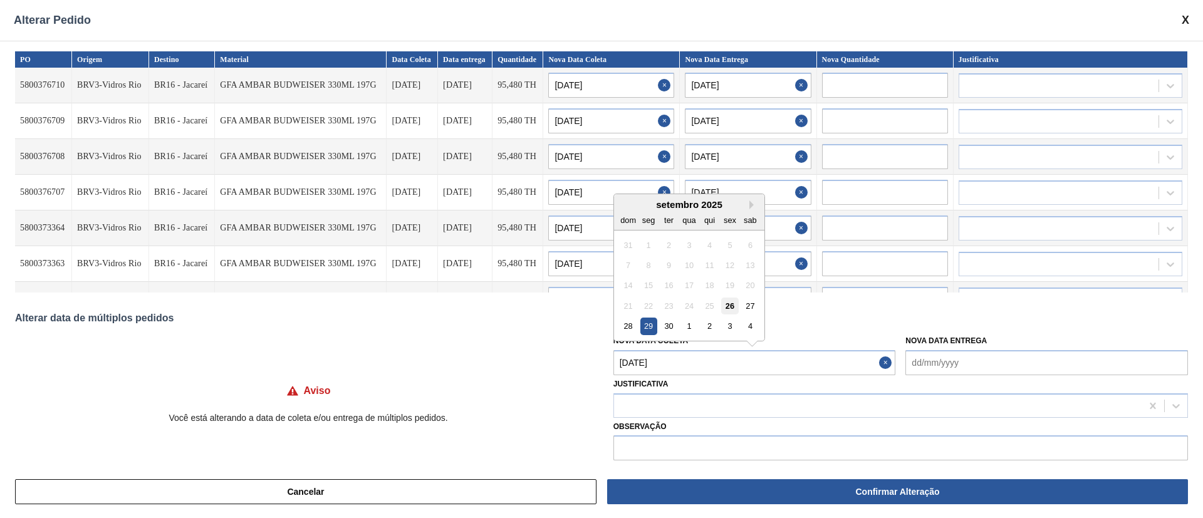
click at [729, 308] on div "26" at bounding box center [729, 306] width 17 height 17
type Coleta "[DATE]"
type input "[DATE]"
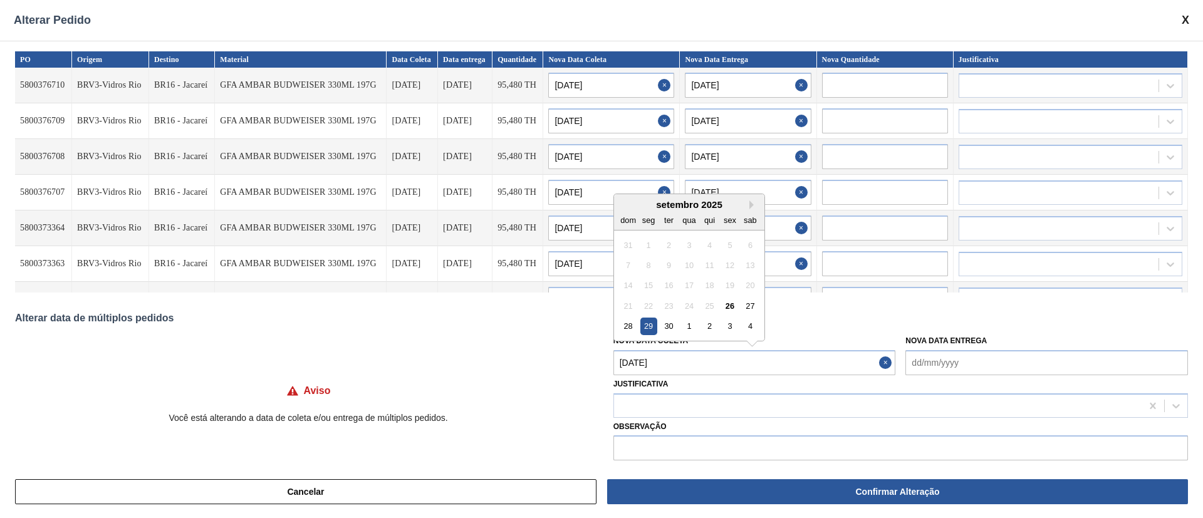
type input "[DATE]"
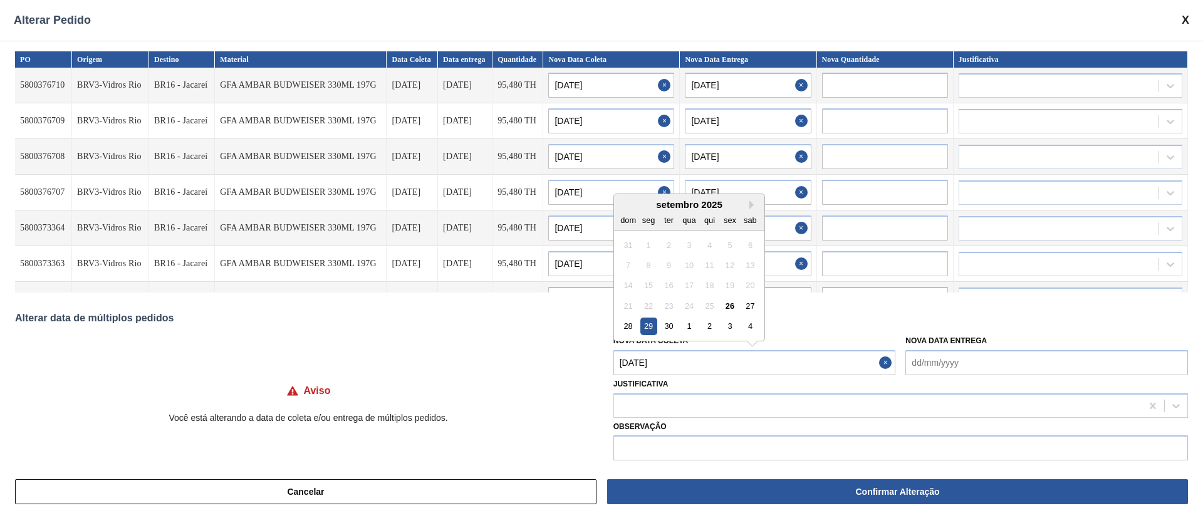
type input "[DATE]"
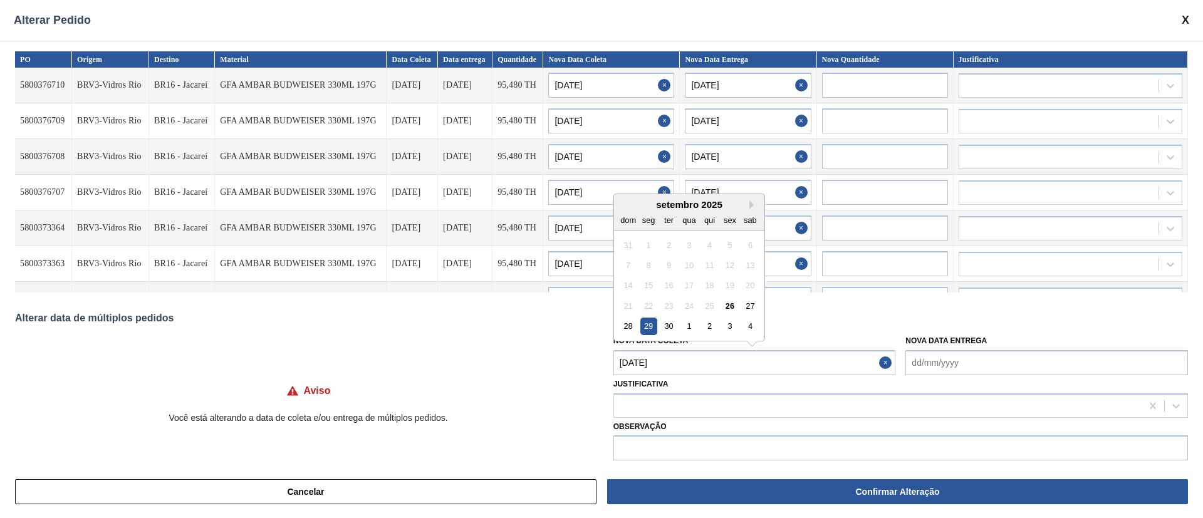
type input "[DATE]"
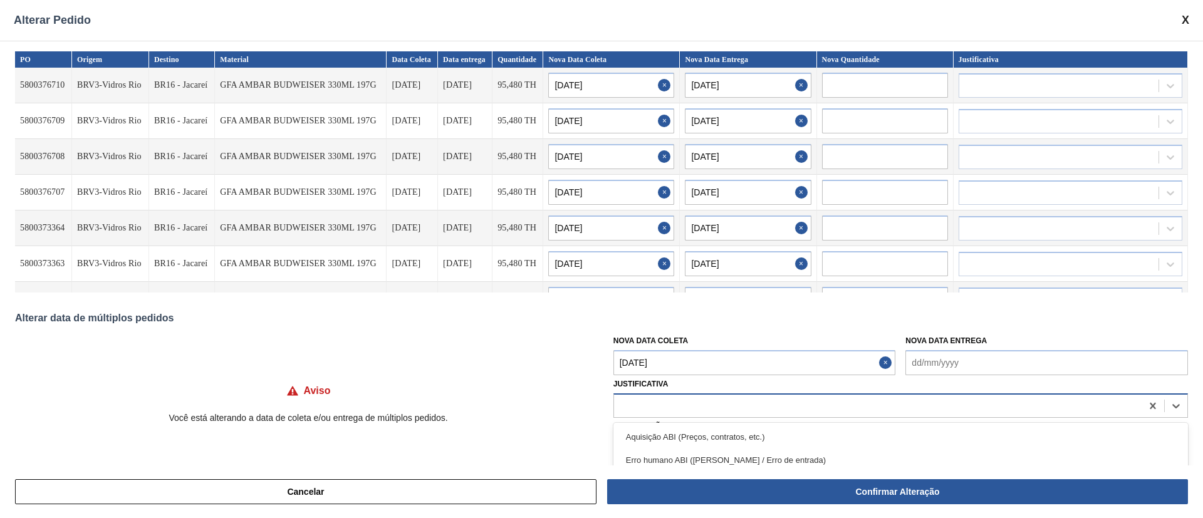
click at [692, 415] on div at bounding box center [900, 406] width 575 height 24
type input "ou"
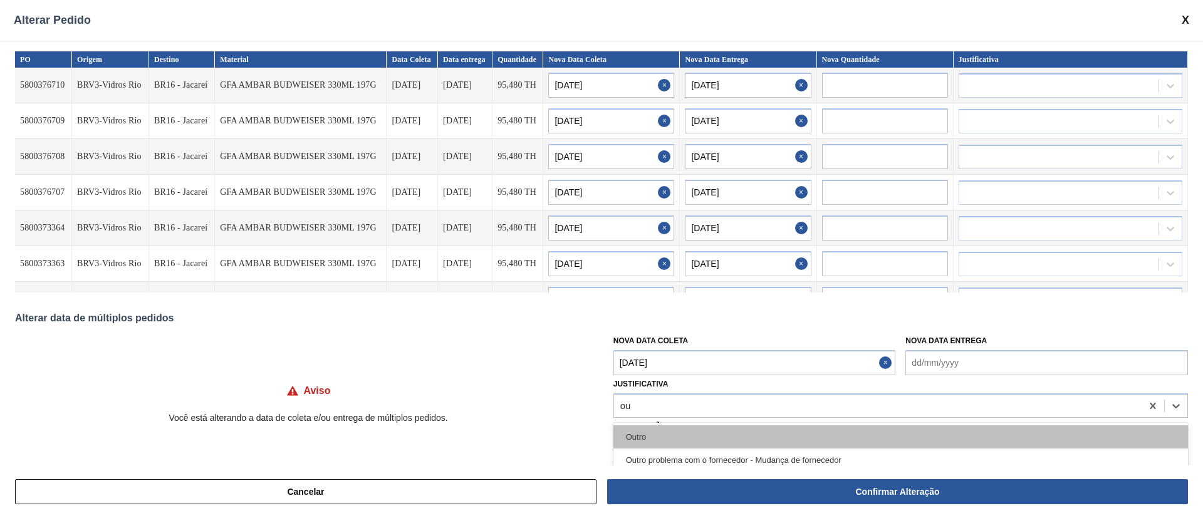
click at [667, 437] on div "Outro" at bounding box center [900, 436] width 575 height 23
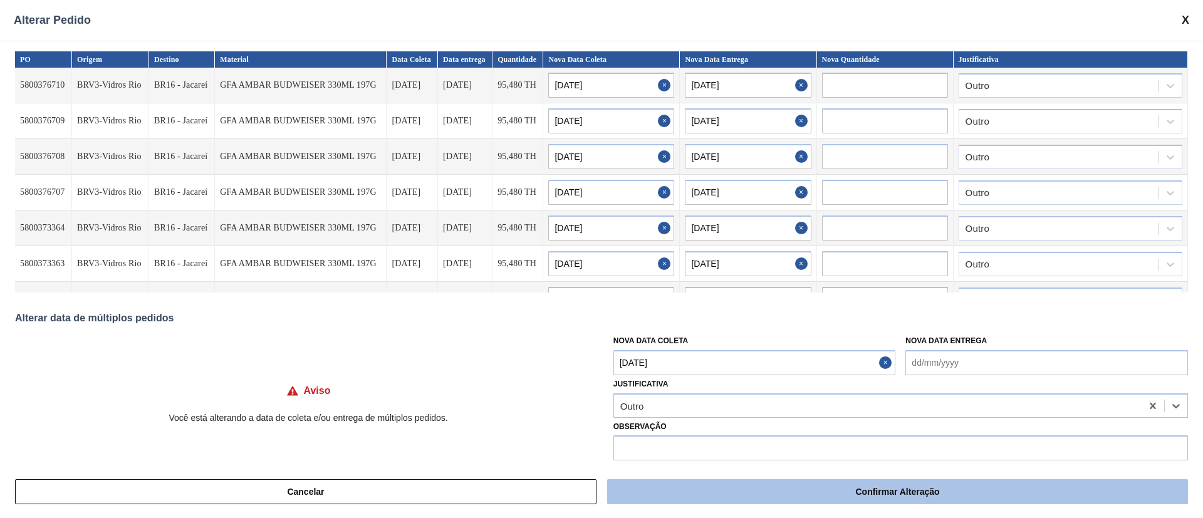
click at [683, 489] on button "Confirmar Alteração" at bounding box center [897, 491] width 581 height 25
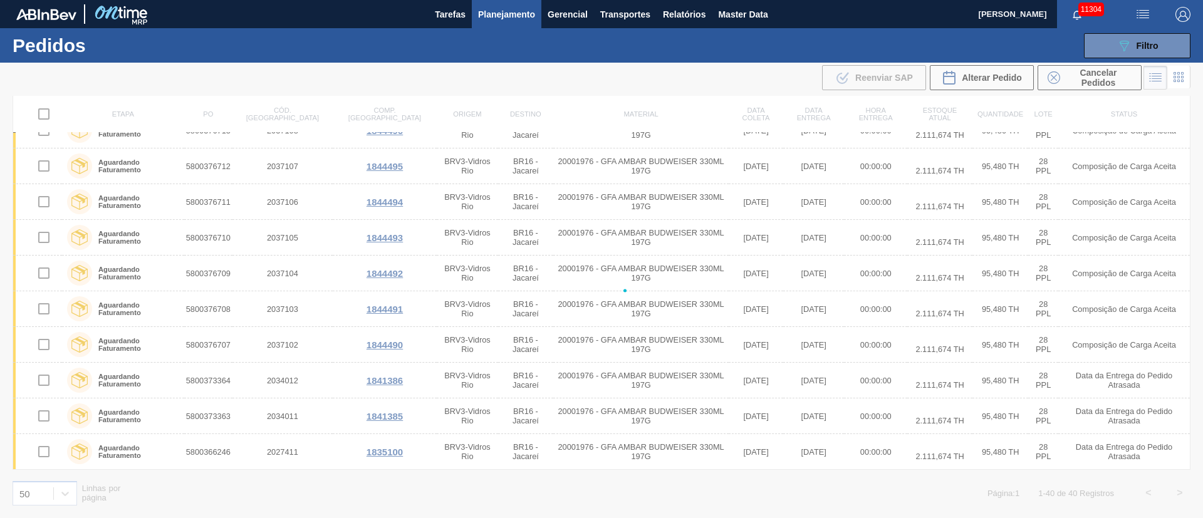
checkbox input "false"
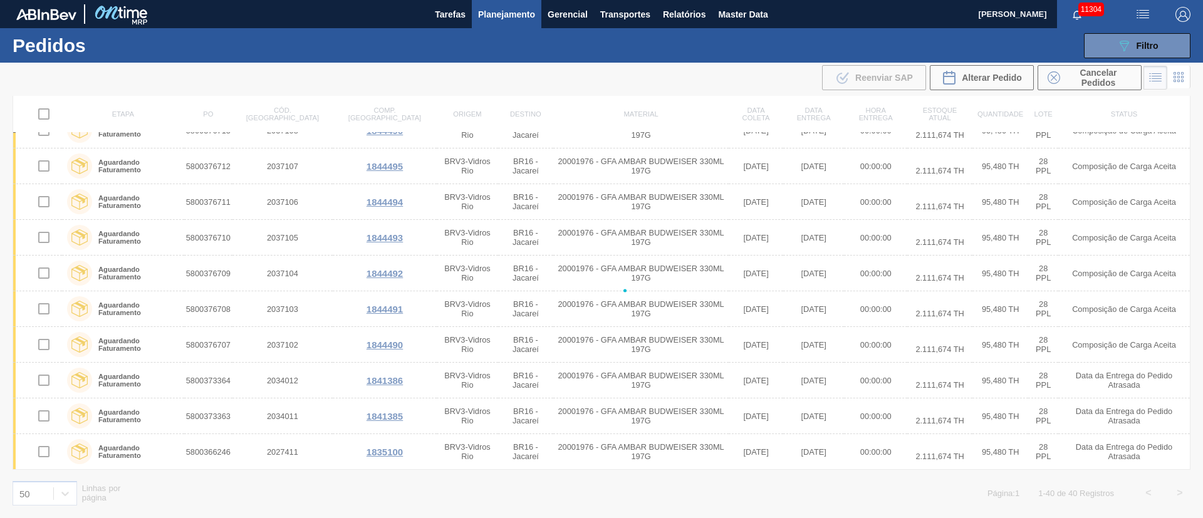
checkbox input "false"
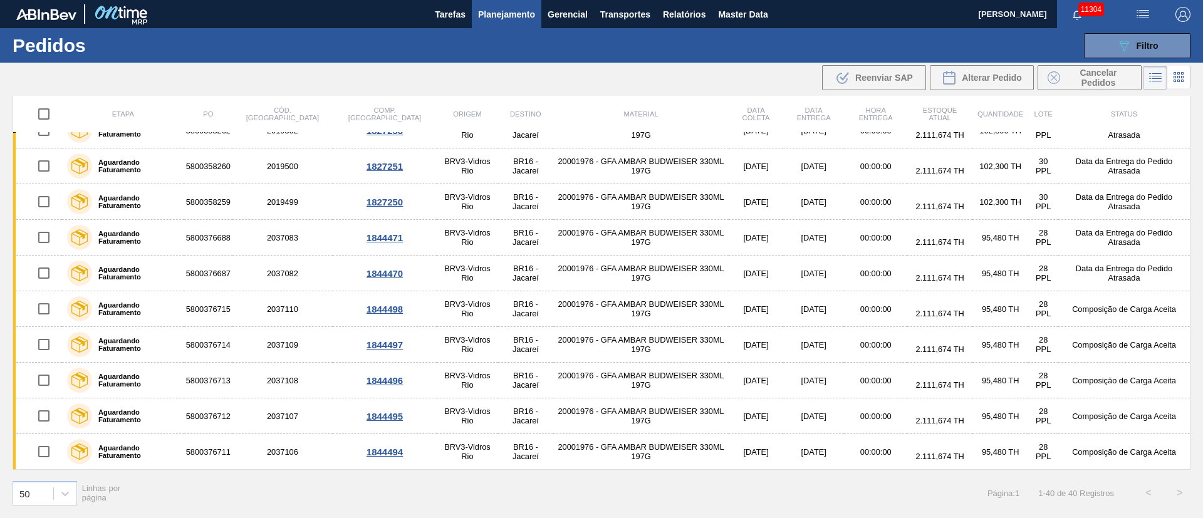
scroll to position [0, 0]
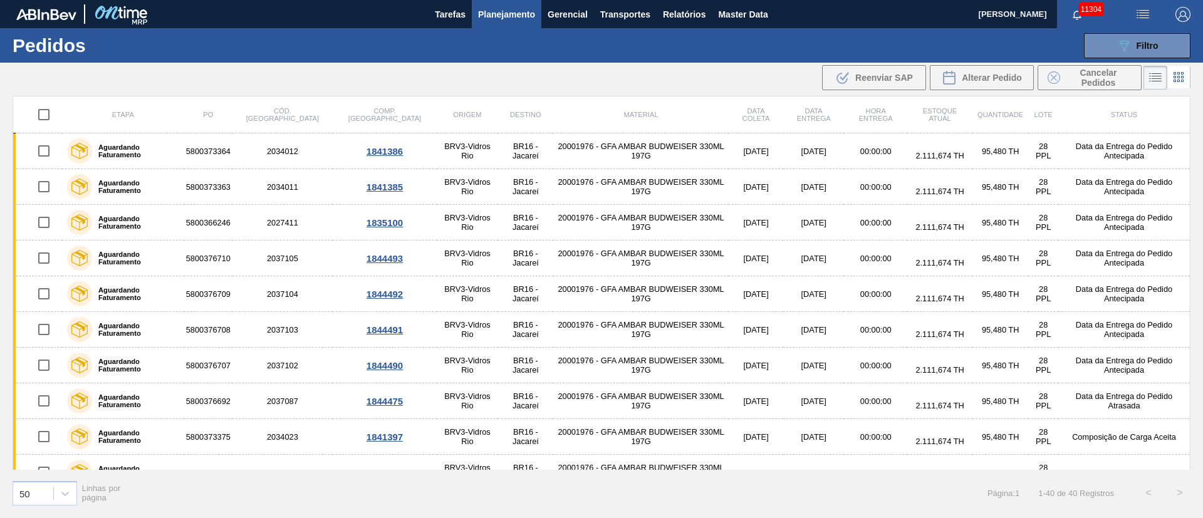
click at [692, 85] on div ".b{fill:var(--color-action-default)} Reenviar SAP Alterar Pedido Cancelar Pedid…" at bounding box center [601, 78] width 1203 height 30
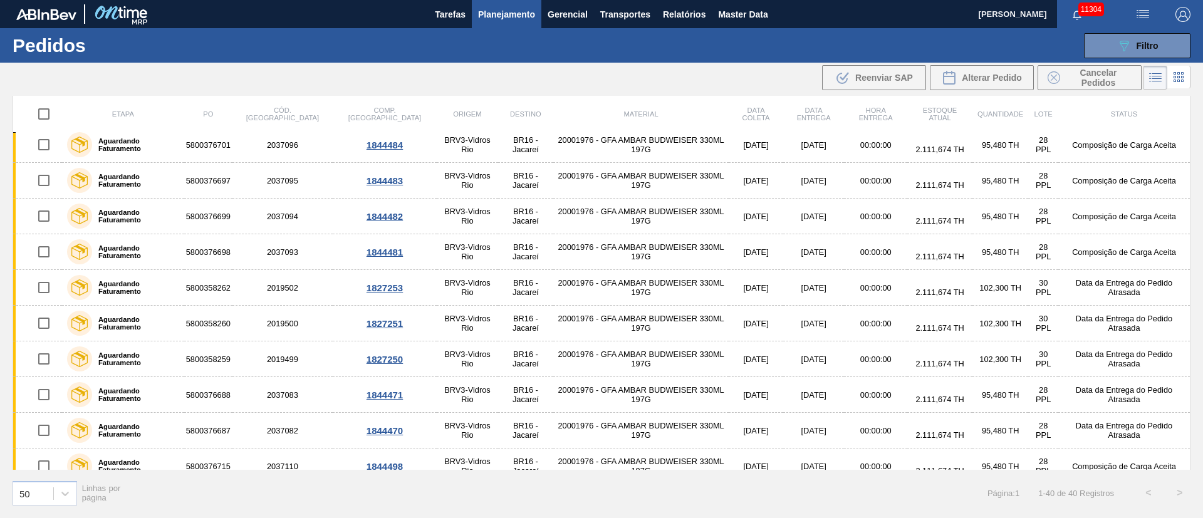
scroll to position [1092, 0]
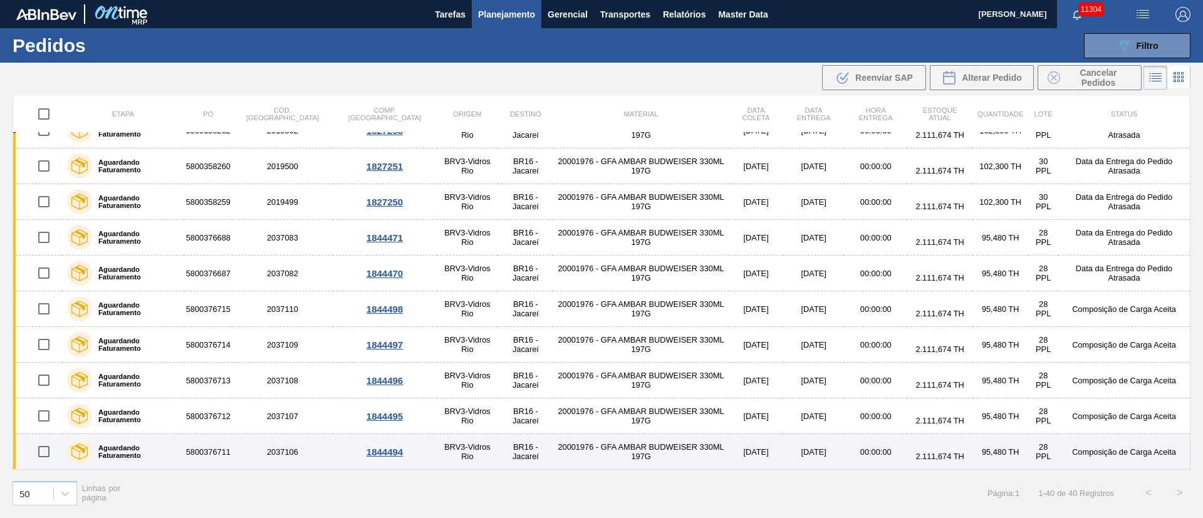
click at [41, 449] on input "checkbox" at bounding box center [44, 452] width 26 height 26
checkbox input "true"
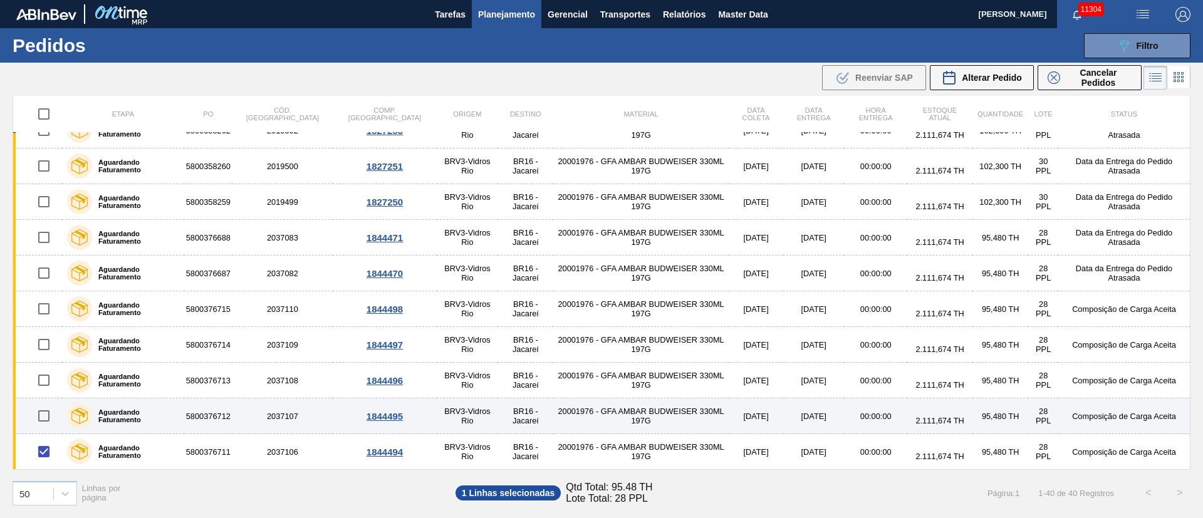
click at [47, 412] on input "checkbox" at bounding box center [44, 416] width 26 height 26
checkbox input "true"
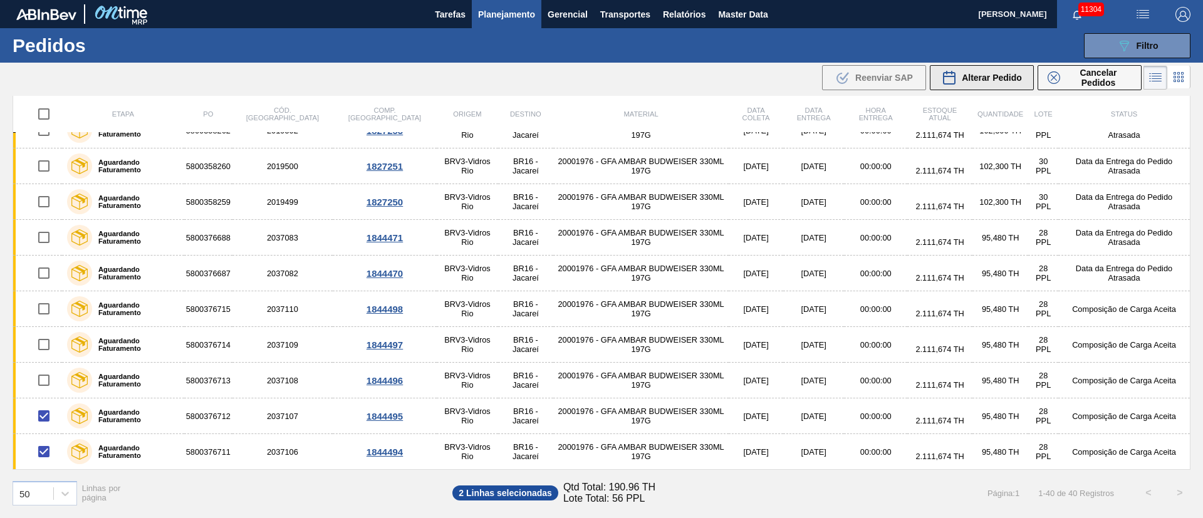
click at [991, 77] on span "Alterar Pedido" at bounding box center [992, 78] width 60 height 10
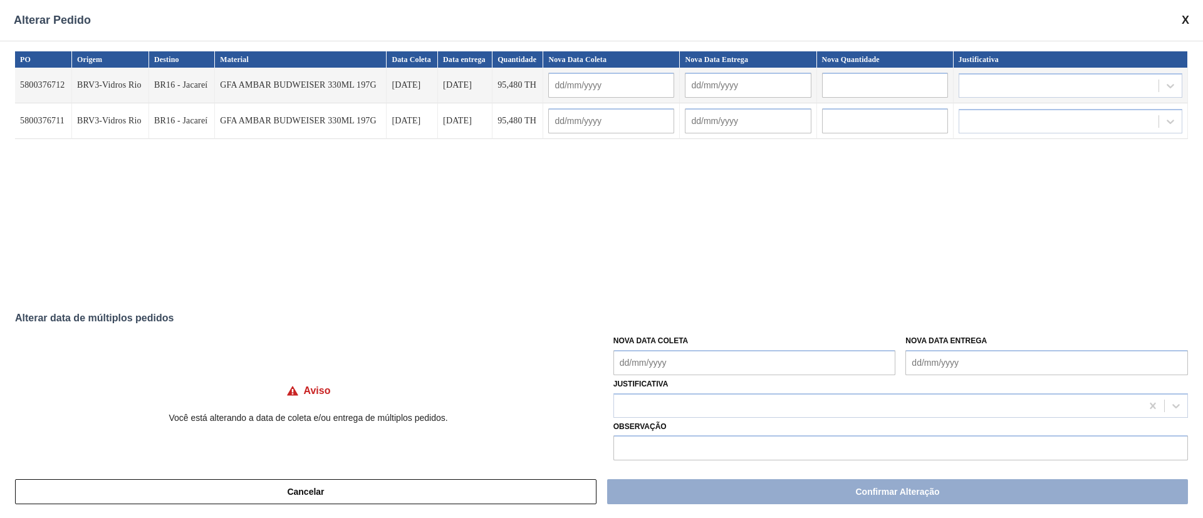
click at [677, 346] on div "Nova Data Coleta" at bounding box center [754, 353] width 283 height 43
click at [671, 362] on Coleta "Nova Data Coleta" at bounding box center [754, 362] width 283 height 25
click at [667, 326] on div "30" at bounding box center [668, 326] width 17 height 17
type Coleta "[DATE]"
type input "[DATE]"
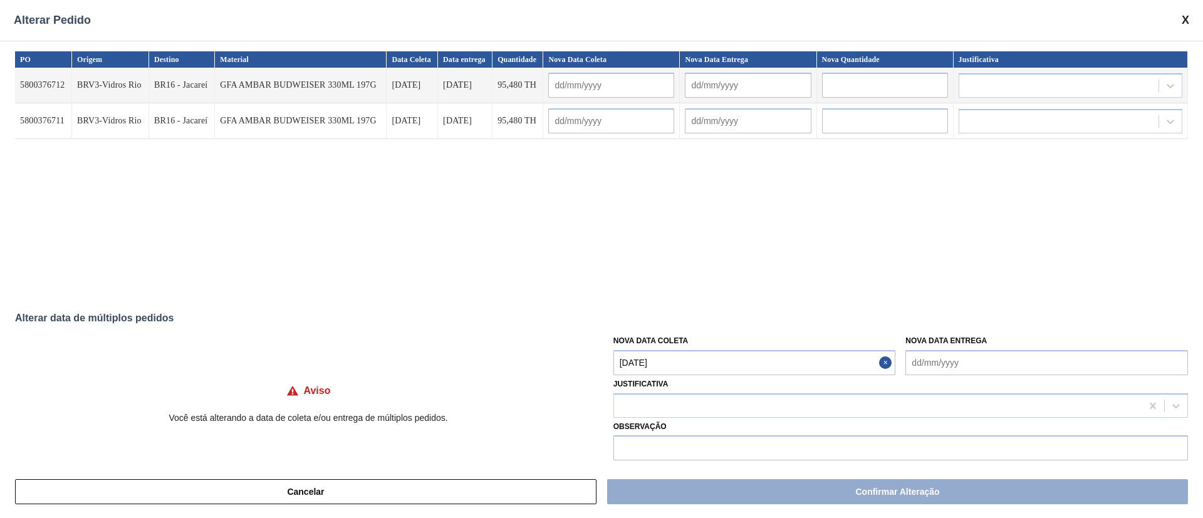
type input "[DATE]"
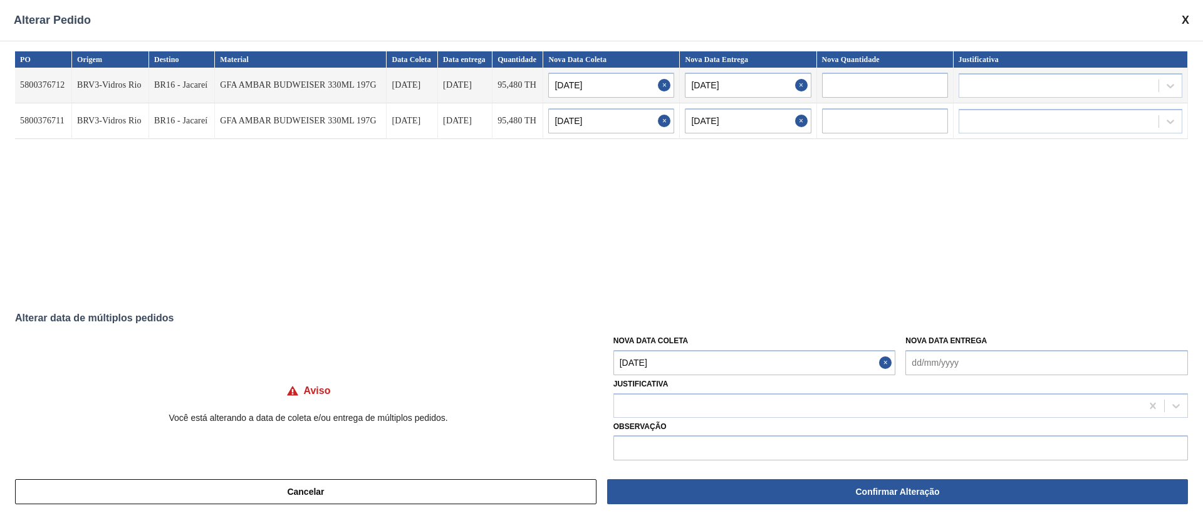
click at [663, 367] on Coleta "[DATE]" at bounding box center [754, 362] width 283 height 25
click at [750, 310] on div "27" at bounding box center [750, 306] width 17 height 17
type Coleta "[DATE]"
type input "[DATE]"
click at [660, 411] on div at bounding box center [878, 406] width 528 height 18
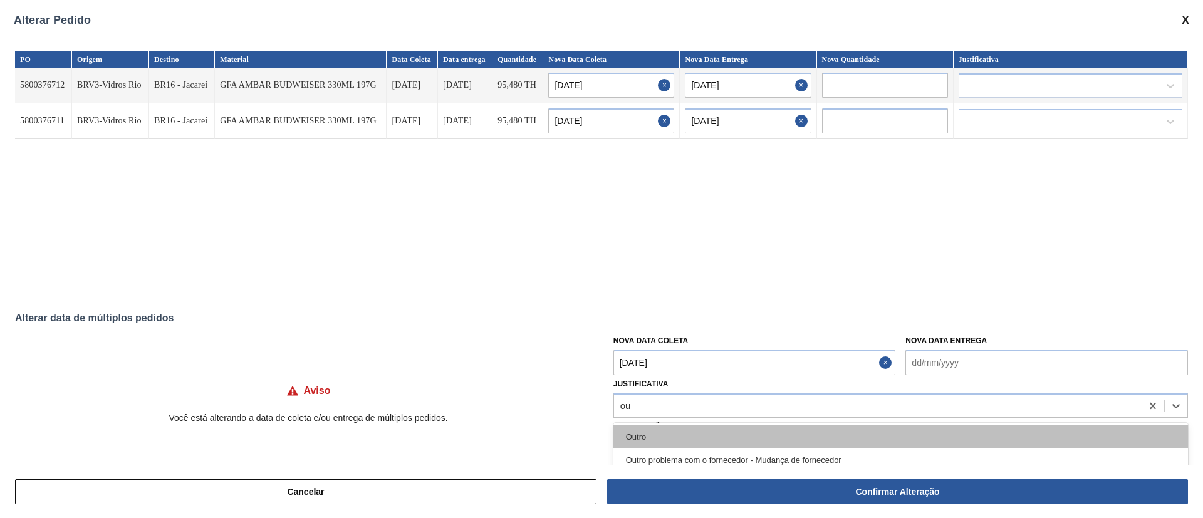
click at [637, 435] on div "Outro" at bounding box center [900, 436] width 575 height 23
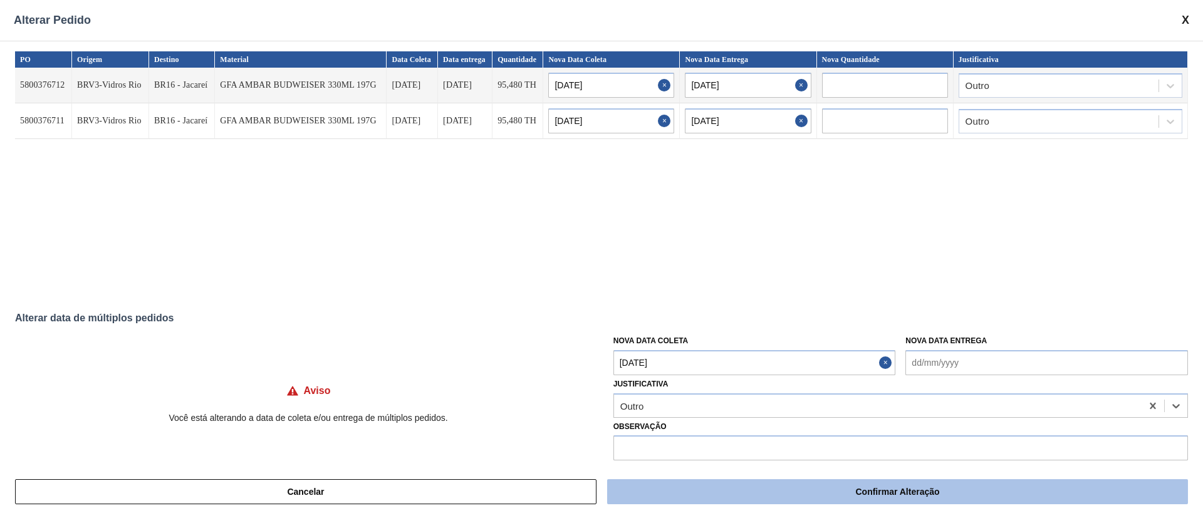
click at [755, 494] on button "Confirmar Alteração" at bounding box center [897, 491] width 581 height 25
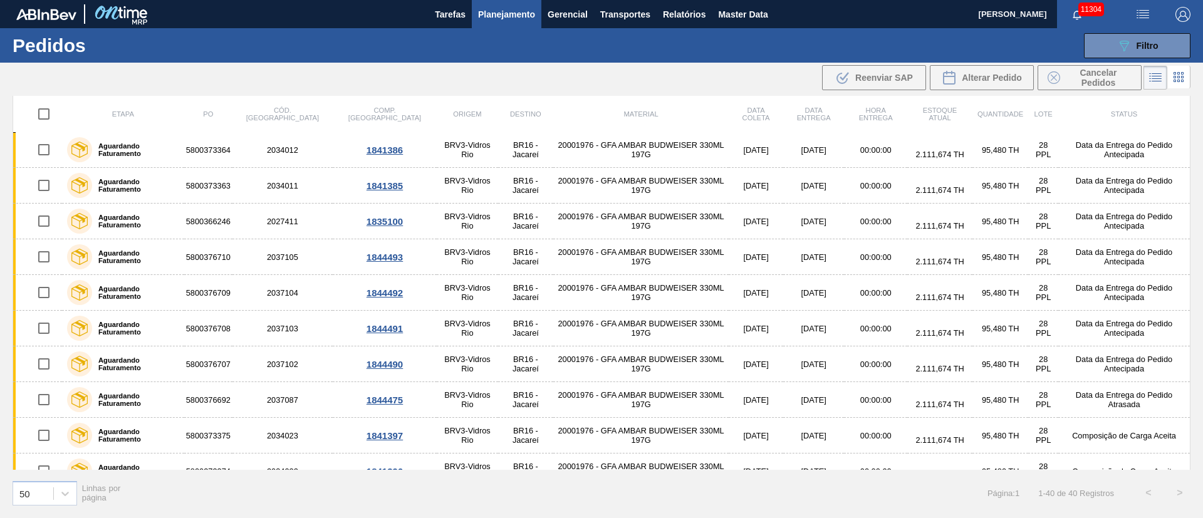
scroll to position [0, 0]
click at [630, 16] on span "Transportes" at bounding box center [625, 14] width 50 height 15
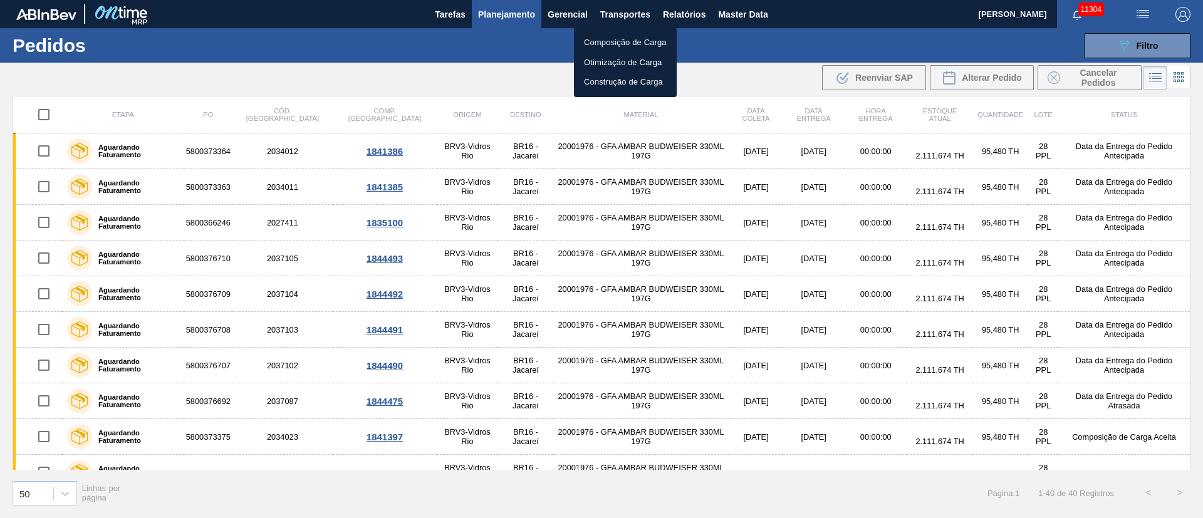
click at [720, 58] on div at bounding box center [601, 259] width 1203 height 518
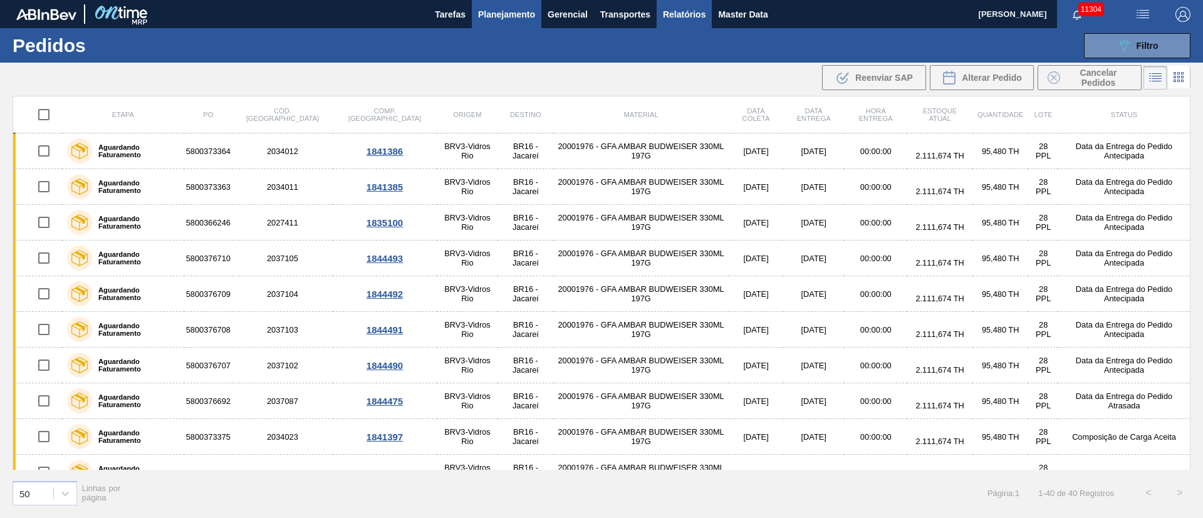
click at [694, 9] on span "Relatórios" at bounding box center [684, 14] width 43 height 15
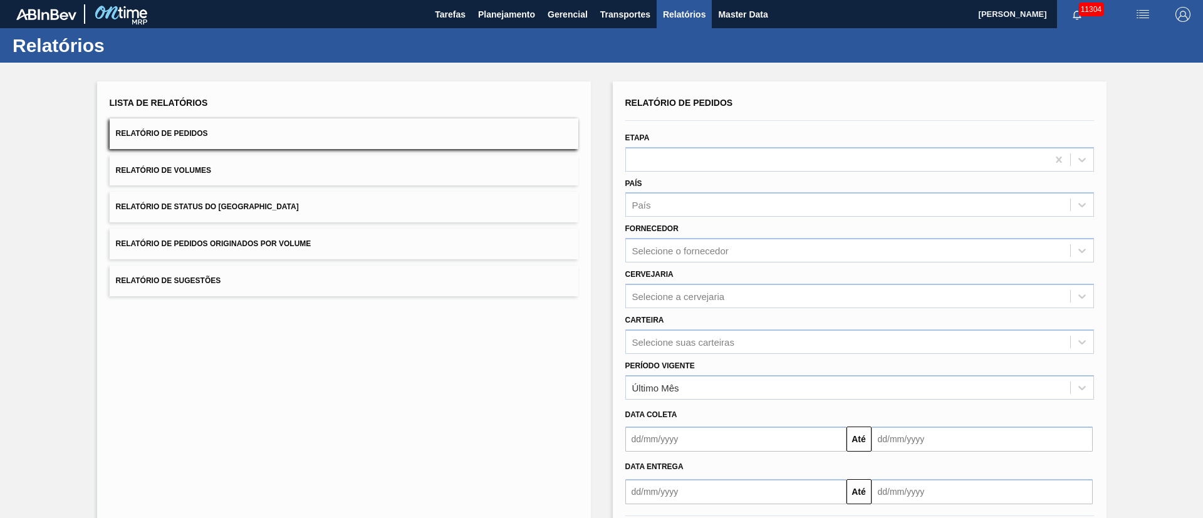
click at [203, 209] on span "Relatório de Status do [GEOGRAPHIC_DATA]" at bounding box center [207, 206] width 183 height 9
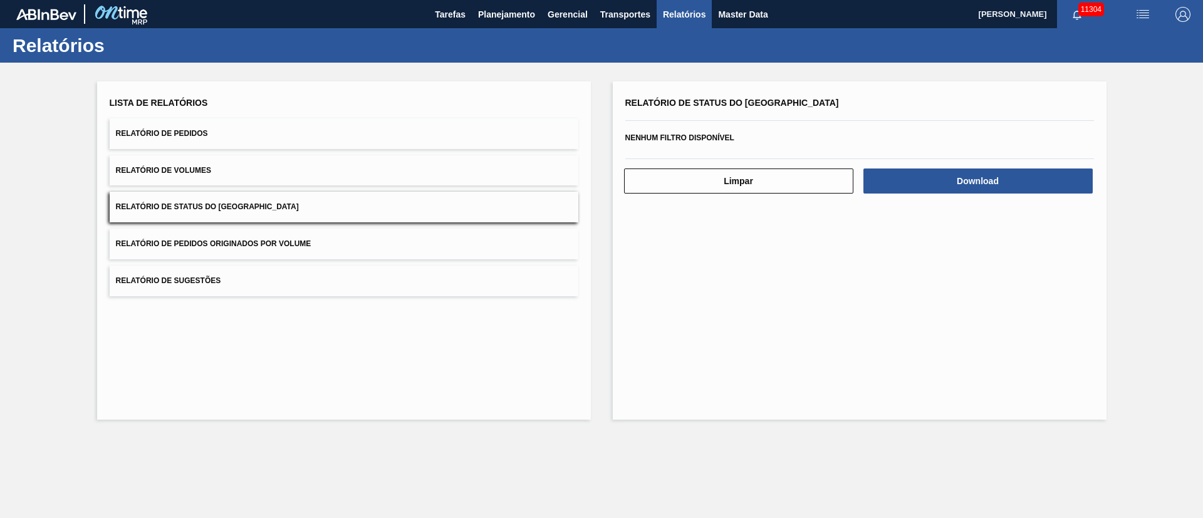
click at [211, 164] on button "Relatório de Volumes" at bounding box center [344, 170] width 469 height 31
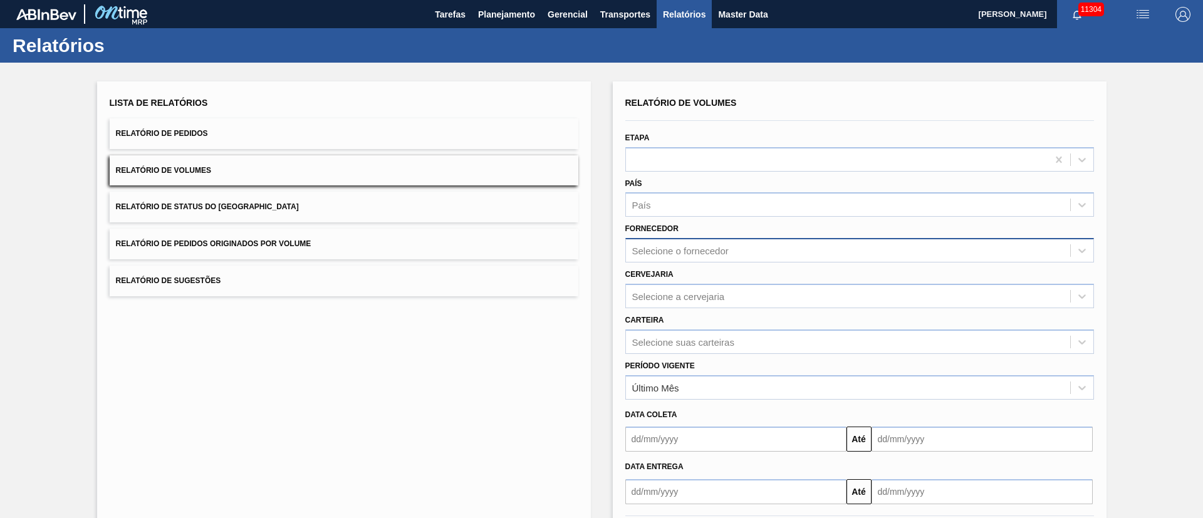
click at [653, 254] on div "Selecione o fornecedor" at bounding box center [680, 251] width 97 height 11
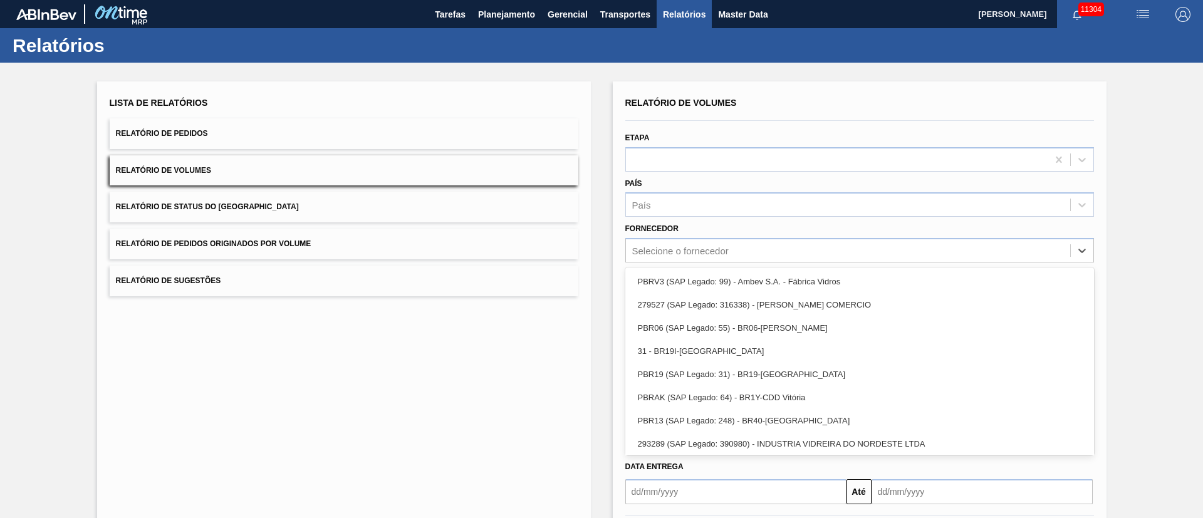
click at [672, 225] on label "Fornecedor" at bounding box center [651, 228] width 53 height 9
click at [634, 246] on input "Fornecedor" at bounding box center [632, 251] width 1 height 11
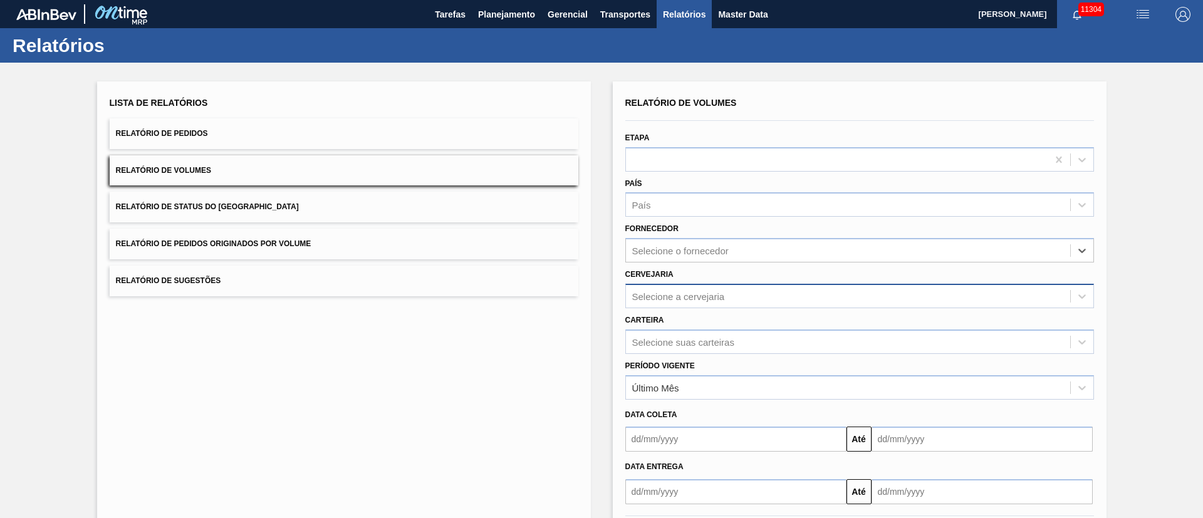
click at [687, 298] on div "Selecione a cervejaria" at bounding box center [678, 296] width 93 height 11
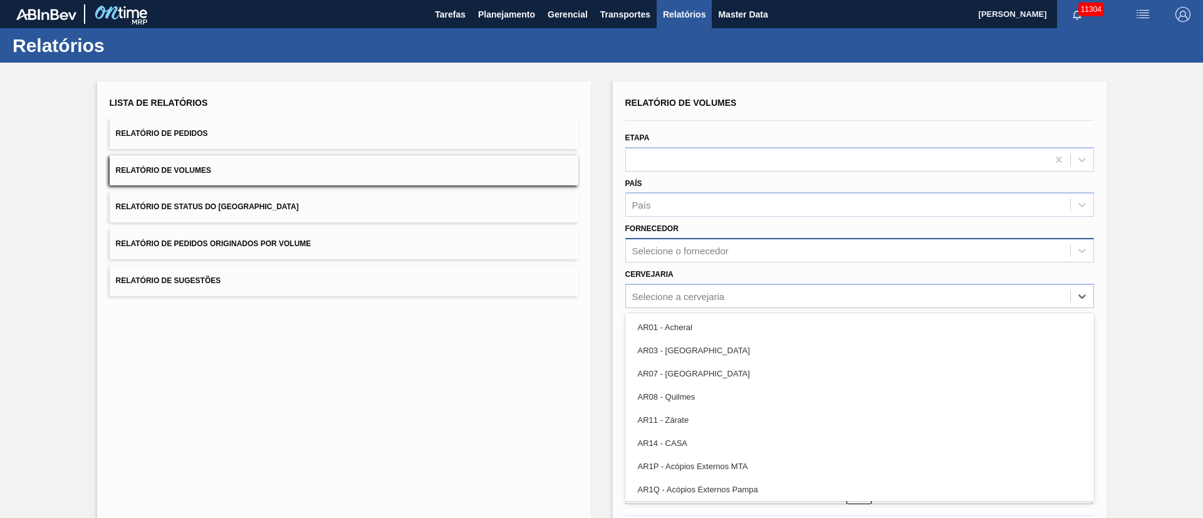
click at [672, 248] on div "Selecione o fornecedor" at bounding box center [680, 251] width 97 height 11
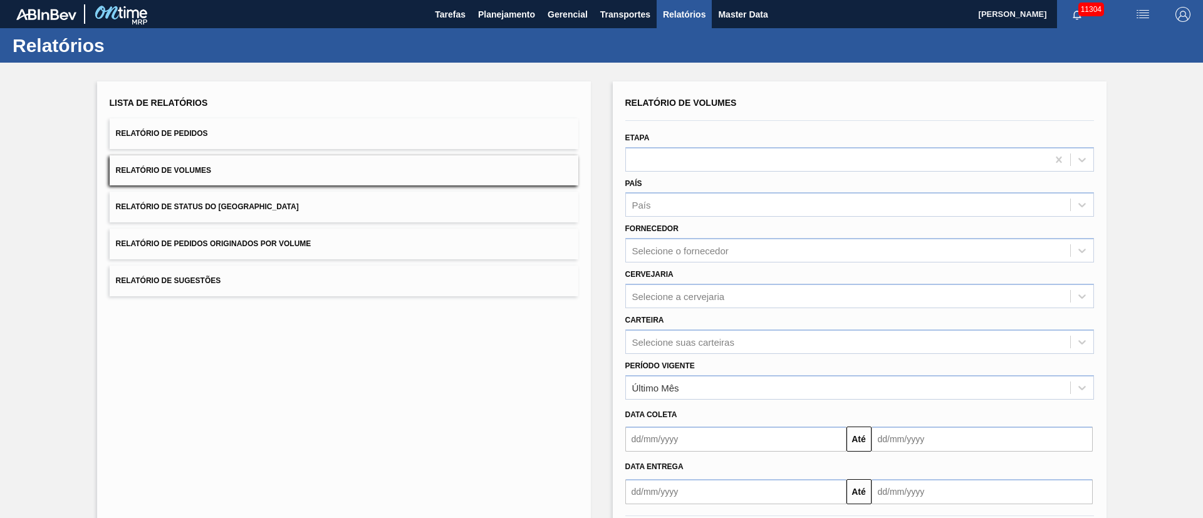
click at [556, 321] on div "Lista de Relatórios Relatório de Pedidos Relatório de Volumes Relatório de Stat…" at bounding box center [344, 322] width 494 height 483
click at [308, 238] on button "Relatório de Pedidos Originados por Volume" at bounding box center [344, 244] width 469 height 31
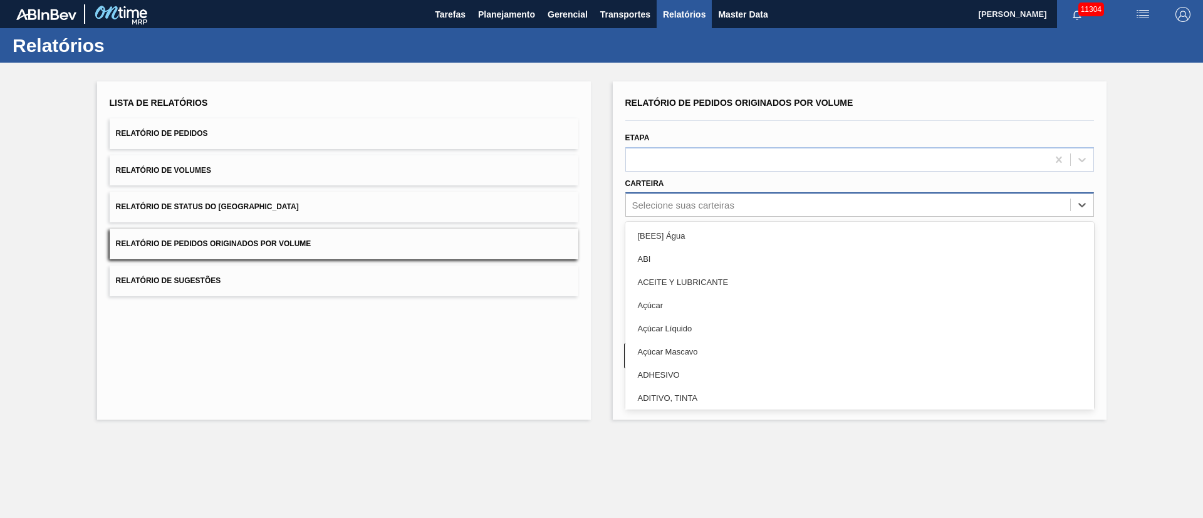
click at [654, 206] on div "Selecione suas carteiras" at bounding box center [683, 205] width 102 height 11
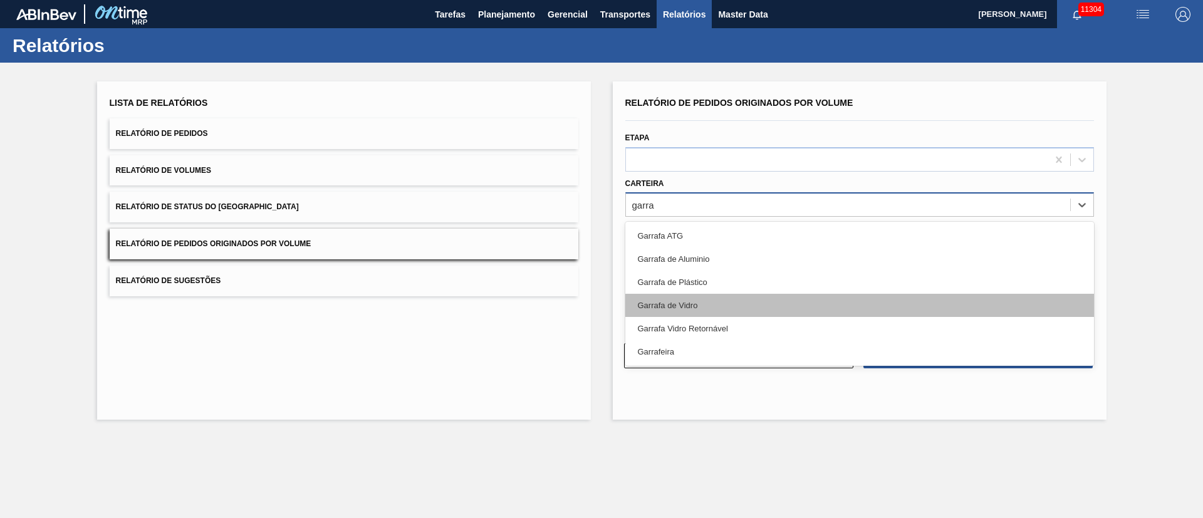
click at [697, 313] on div "Garrafa de Vidro" at bounding box center [859, 305] width 469 height 23
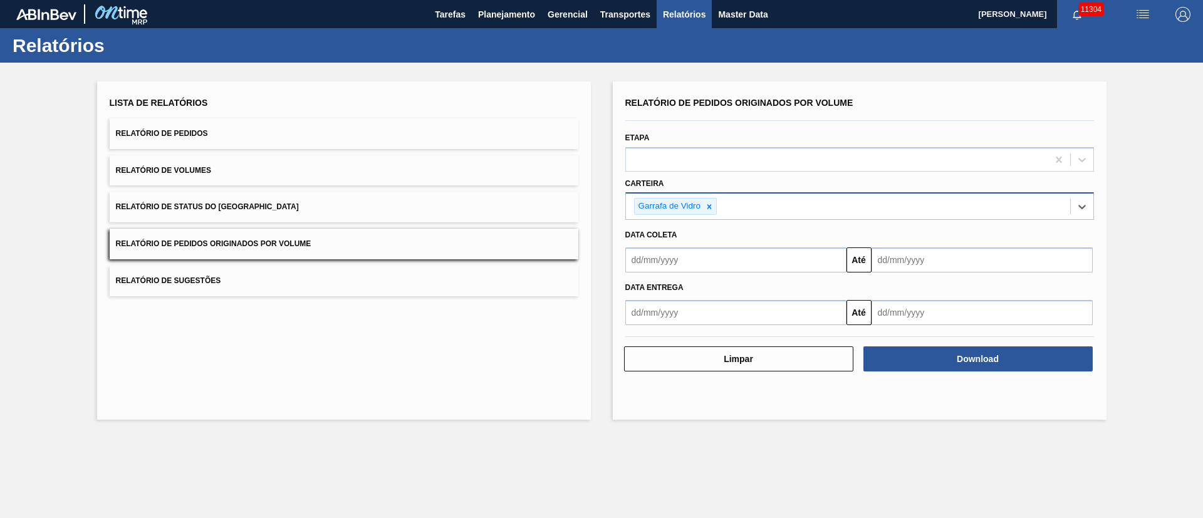
click at [684, 255] on input "text" at bounding box center [735, 260] width 221 height 25
click at [666, 331] on div "1" at bounding box center [660, 330] width 17 height 17
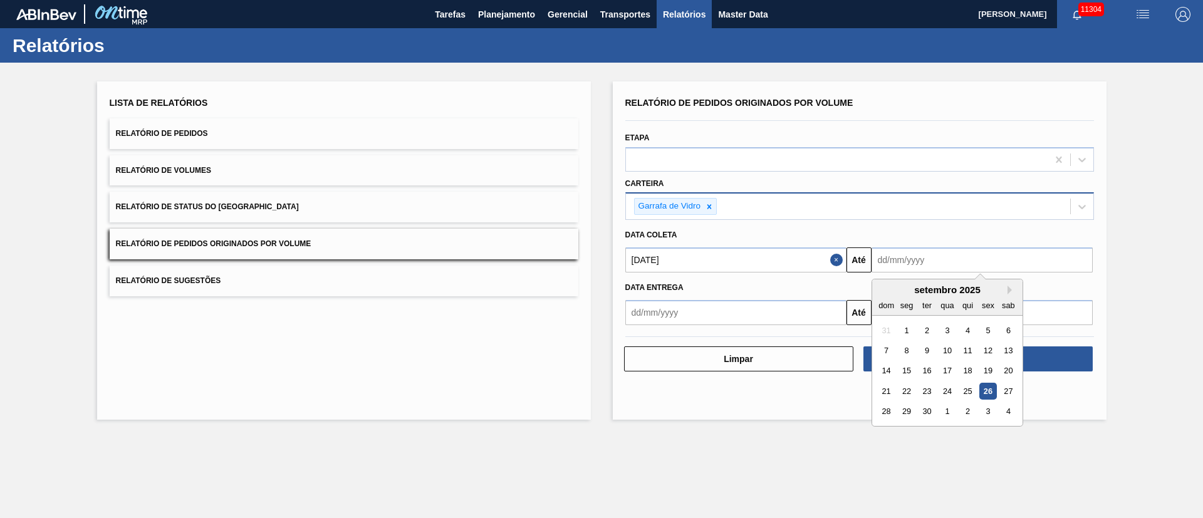
click at [909, 255] on input "text" at bounding box center [982, 260] width 221 height 25
click at [946, 407] on div "1" at bounding box center [947, 412] width 17 height 17
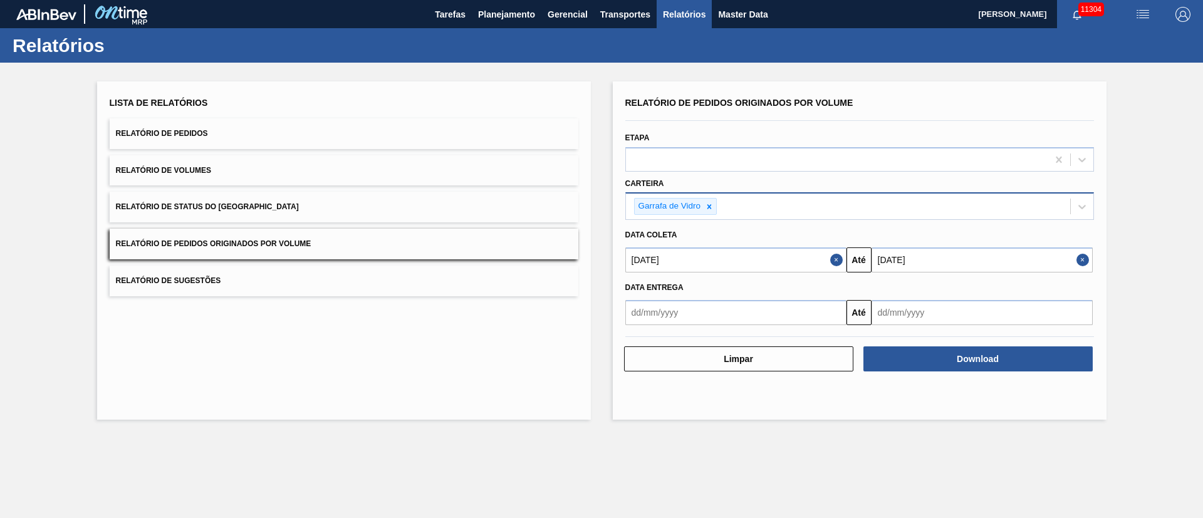
click at [944, 259] on input "[DATE]" at bounding box center [982, 260] width 221 height 25
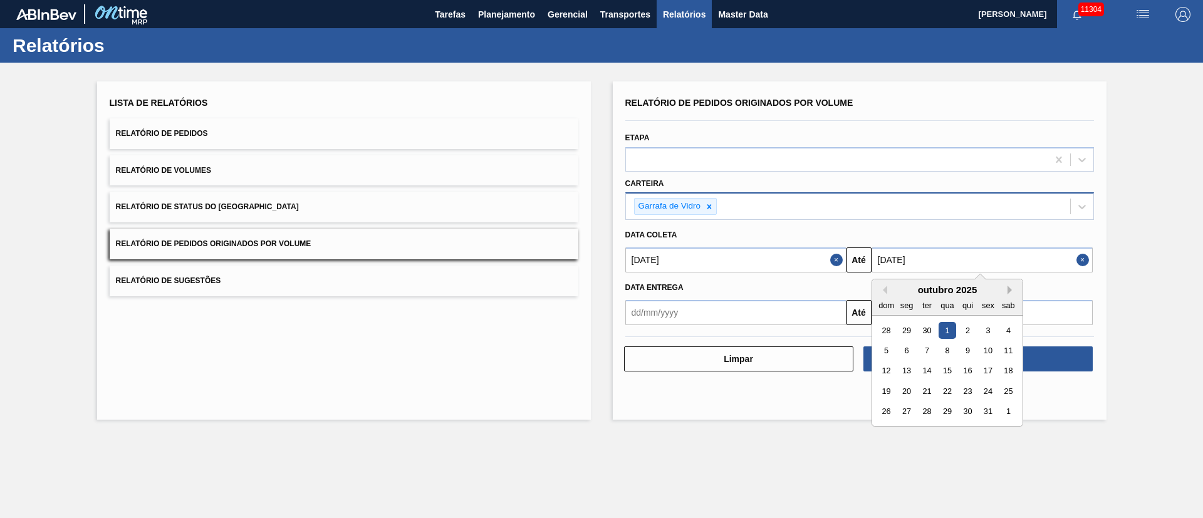
click at [1009, 289] on button "Next Month" at bounding box center [1012, 290] width 9 height 9
click at [884, 285] on div "novembro 2025" at bounding box center [947, 290] width 150 height 11
click at [885, 286] on button "Previous Month" at bounding box center [883, 290] width 9 height 9
click at [974, 411] on div "30" at bounding box center [967, 412] width 17 height 17
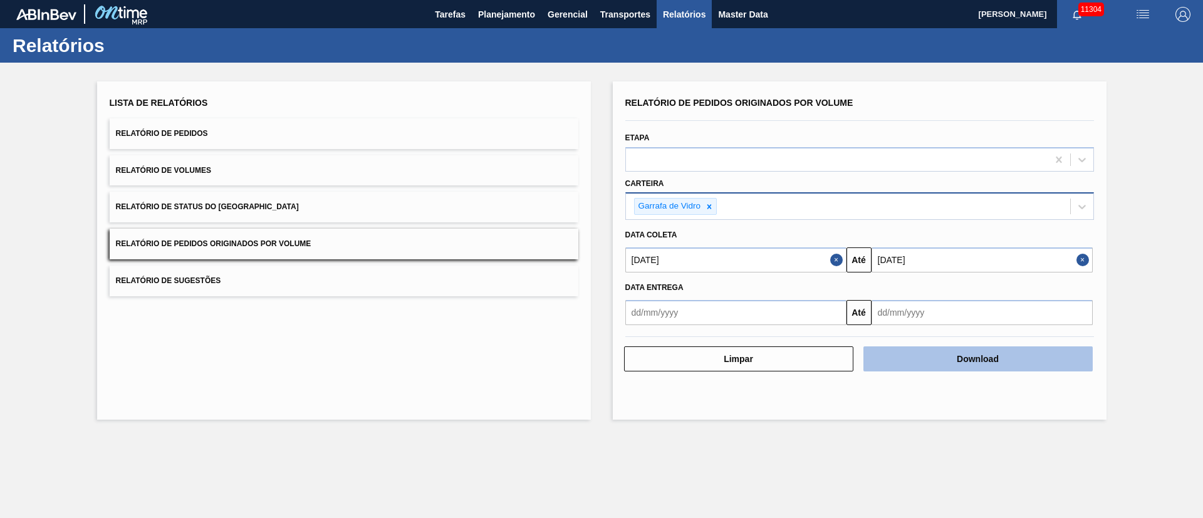
click at [1000, 357] on button "Download" at bounding box center [978, 359] width 229 height 25
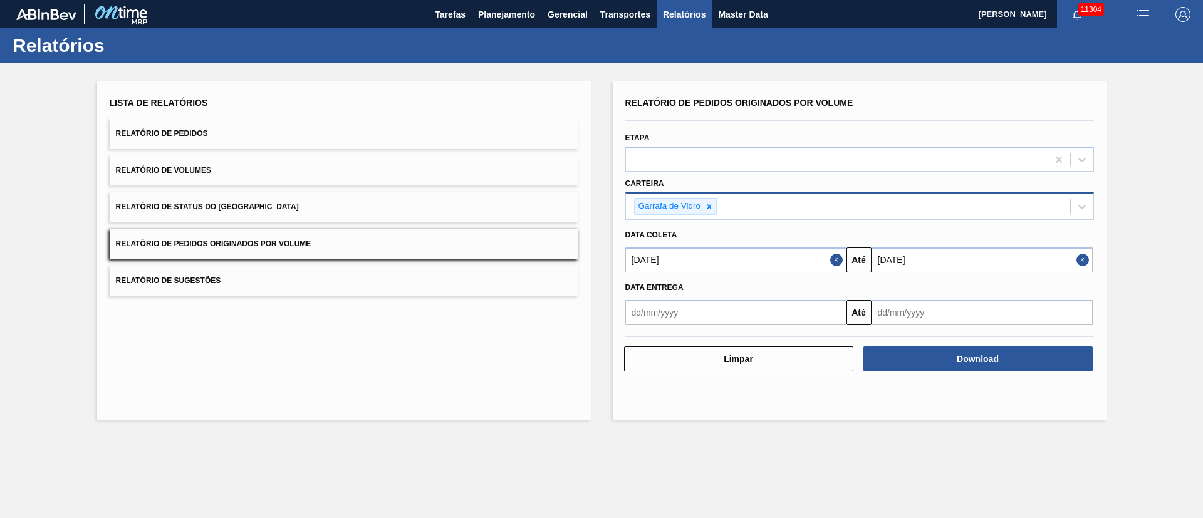
click at [723, 446] on main "Tarefas Planejamento Gerencial Transportes Relatórios Master Data Juliane Romag…" at bounding box center [601, 259] width 1203 height 518
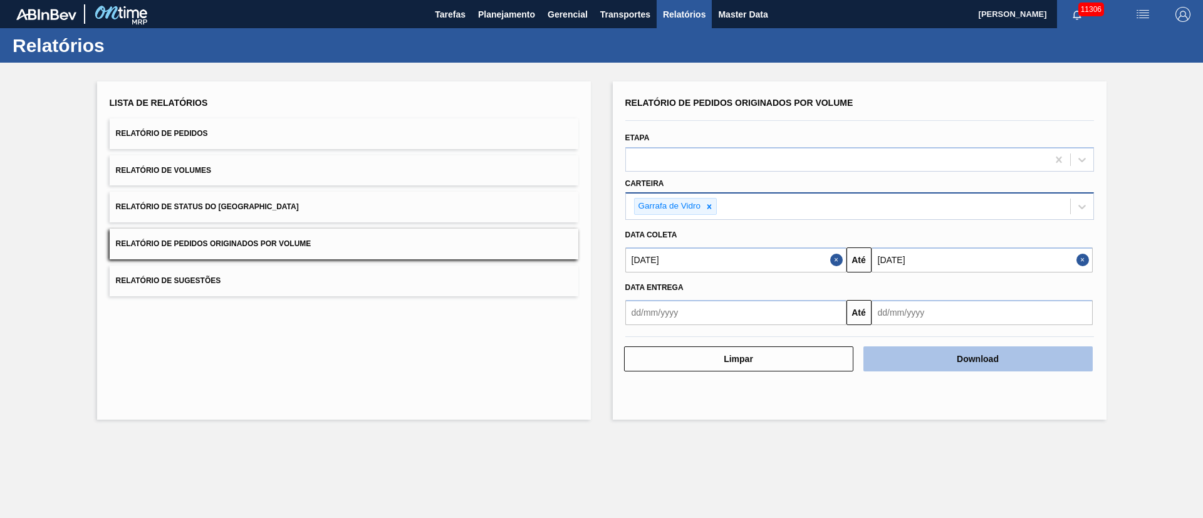
click at [988, 364] on button "Download" at bounding box center [978, 359] width 229 height 25
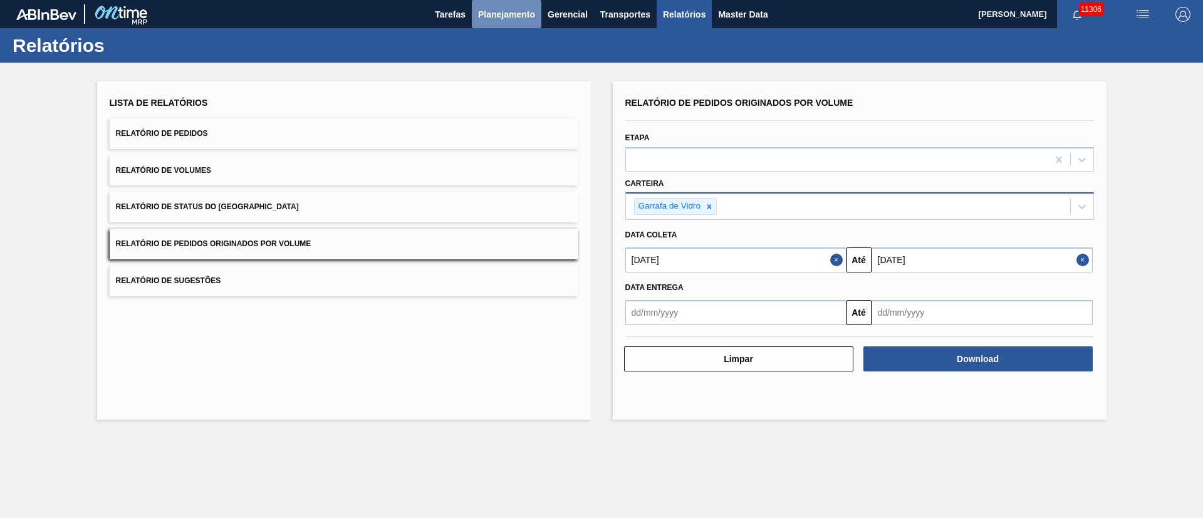
click at [506, 17] on span "Planejamento" at bounding box center [506, 14] width 57 height 15
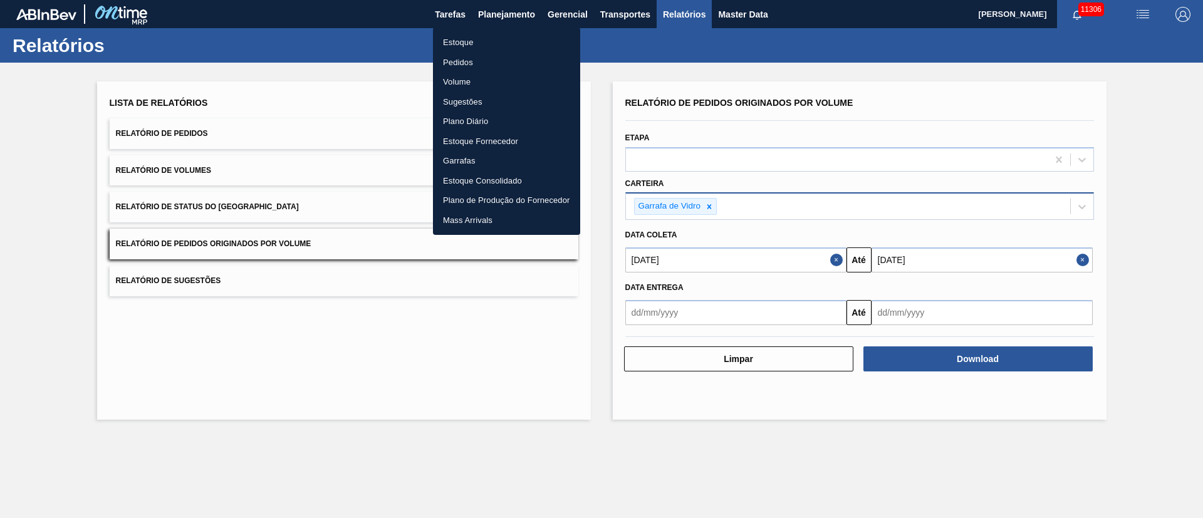
click at [459, 43] on li "Estoque" at bounding box center [506, 43] width 147 height 20
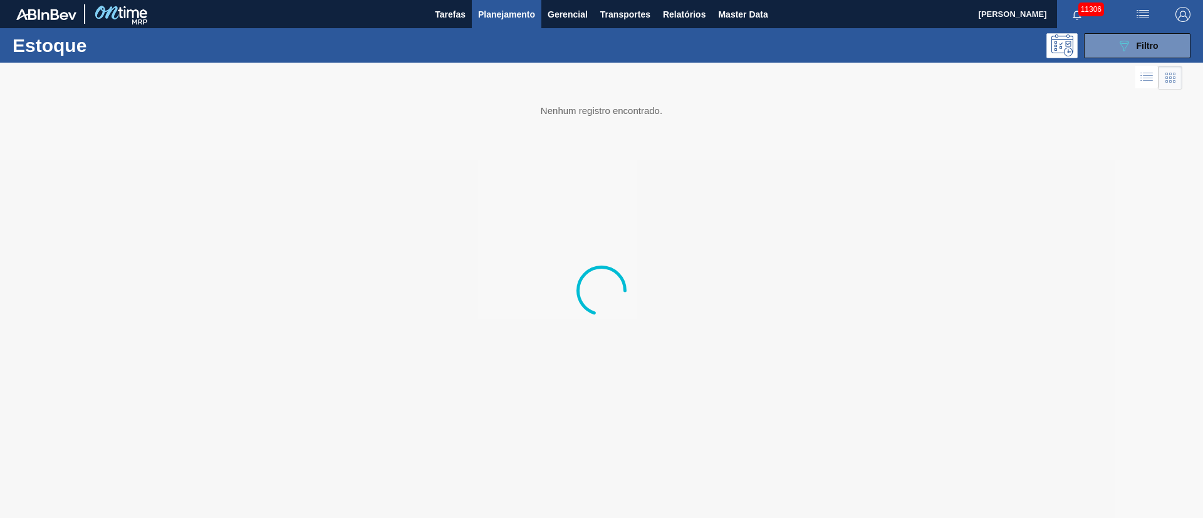
click at [487, 16] on span "Planejamento" at bounding box center [506, 14] width 57 height 15
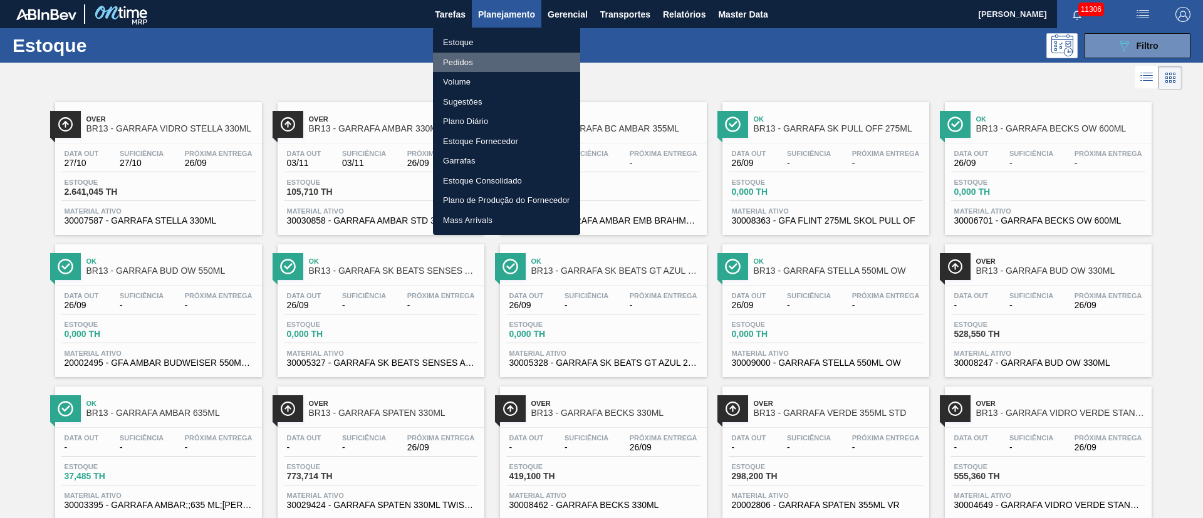
click at [459, 68] on li "Pedidos" at bounding box center [506, 63] width 147 height 20
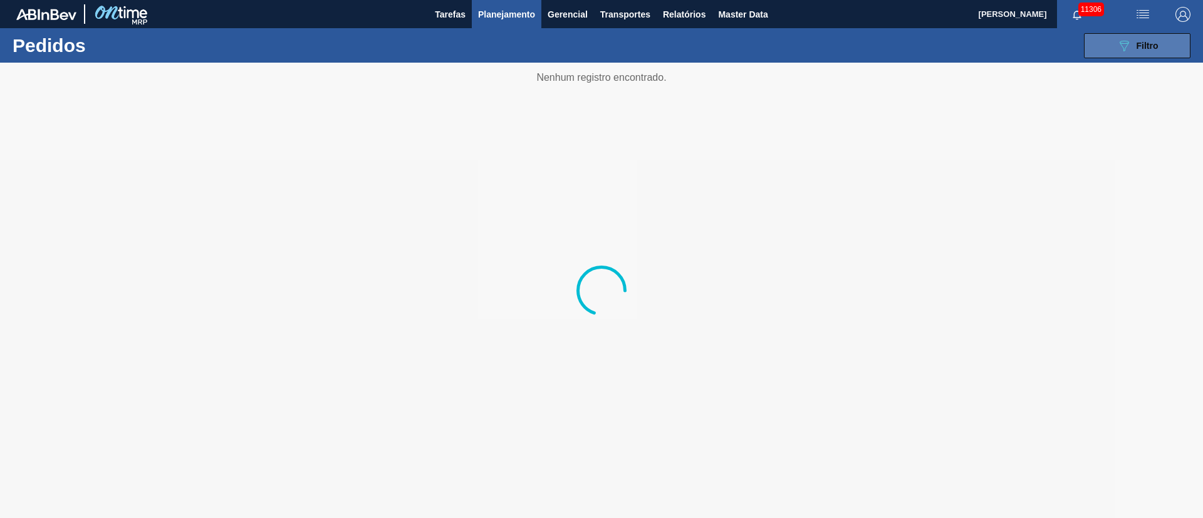
click at [1139, 53] on button "089F7B8B-B2A5-4AFE-B5C0-19BA573D28AC Filtro" at bounding box center [1137, 45] width 107 height 25
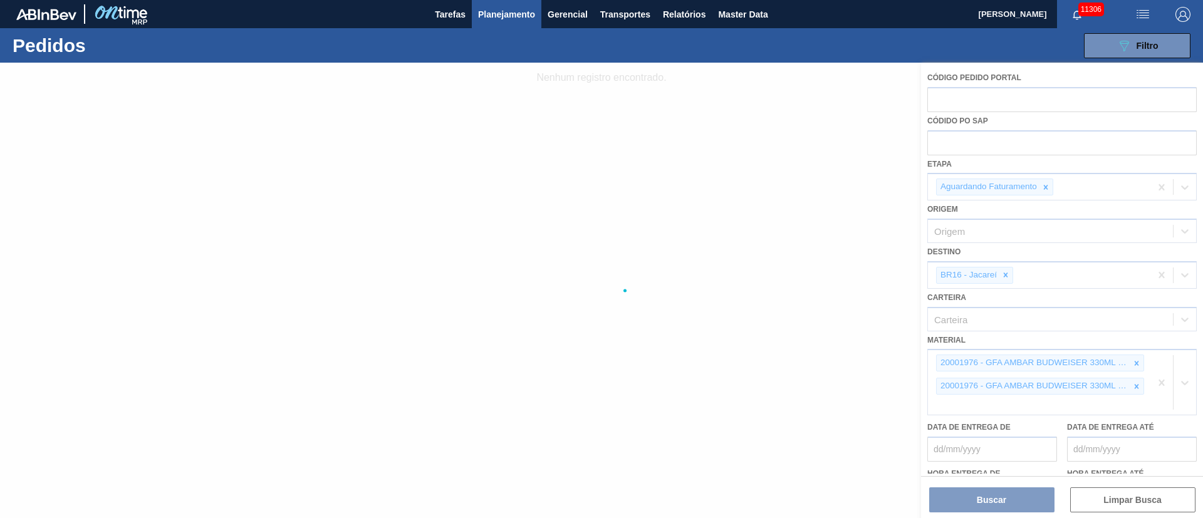
click at [963, 144] on div at bounding box center [601, 291] width 1203 height 456
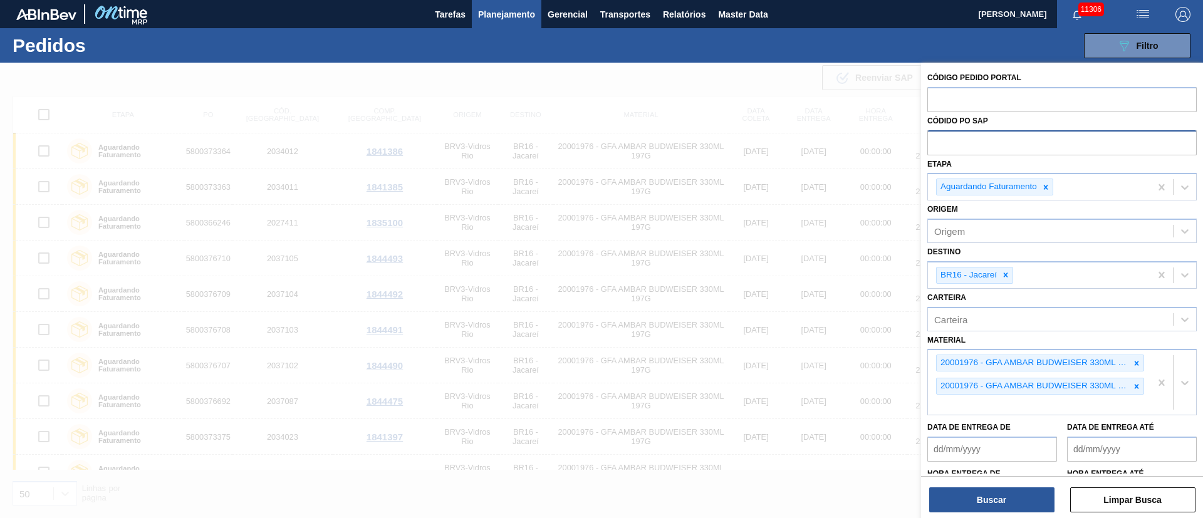
click at [1005, 137] on input "text" at bounding box center [1061, 142] width 269 height 24
paste input "text"
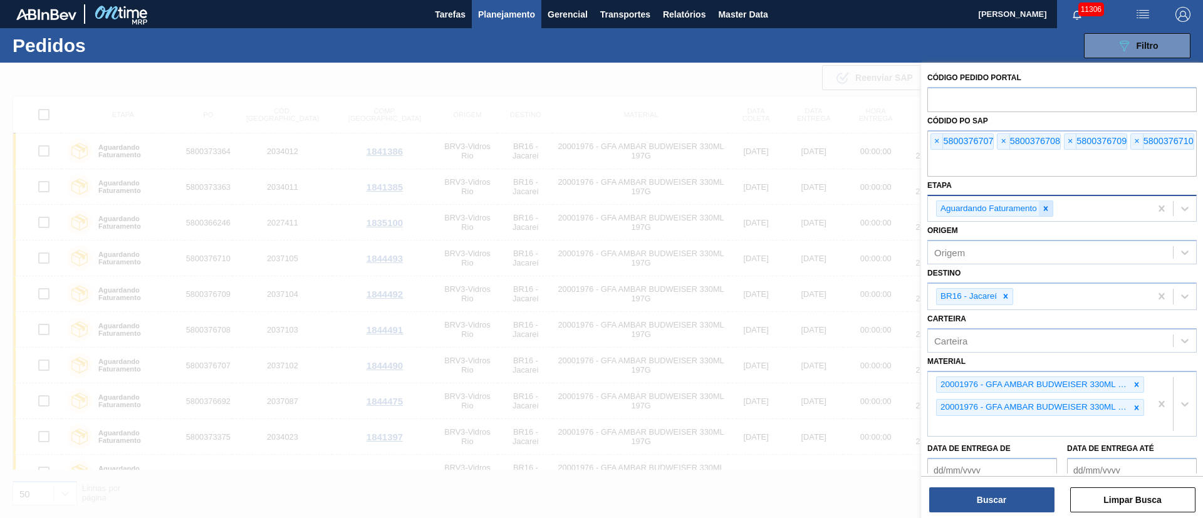
click at [1043, 204] on icon at bounding box center [1045, 208] width 9 height 9
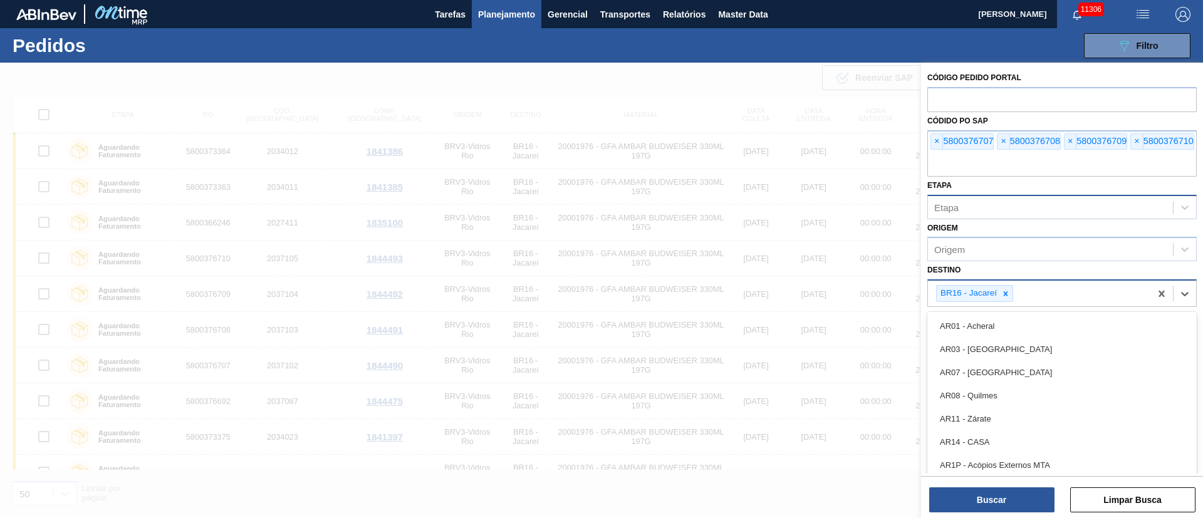
click at [1013, 293] on div "BR16 - Jacareí" at bounding box center [974, 293] width 77 height 17
click at [1002, 291] on icon at bounding box center [1005, 294] width 9 height 9
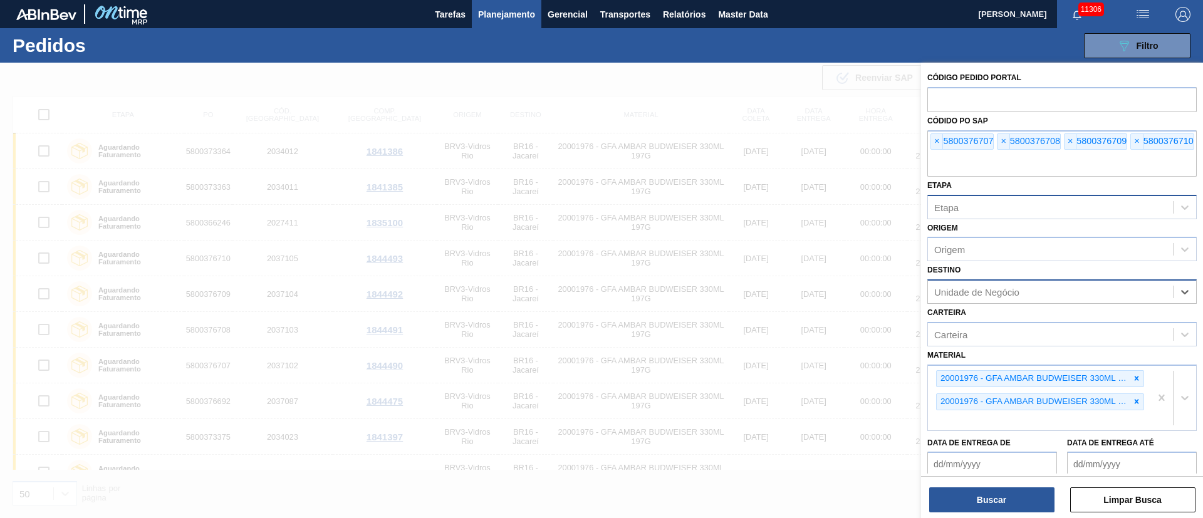
click at [1130, 283] on div "Unidade de Negócio" at bounding box center [1050, 292] width 245 height 18
click at [1141, 371] on div at bounding box center [1137, 379] width 14 height 16
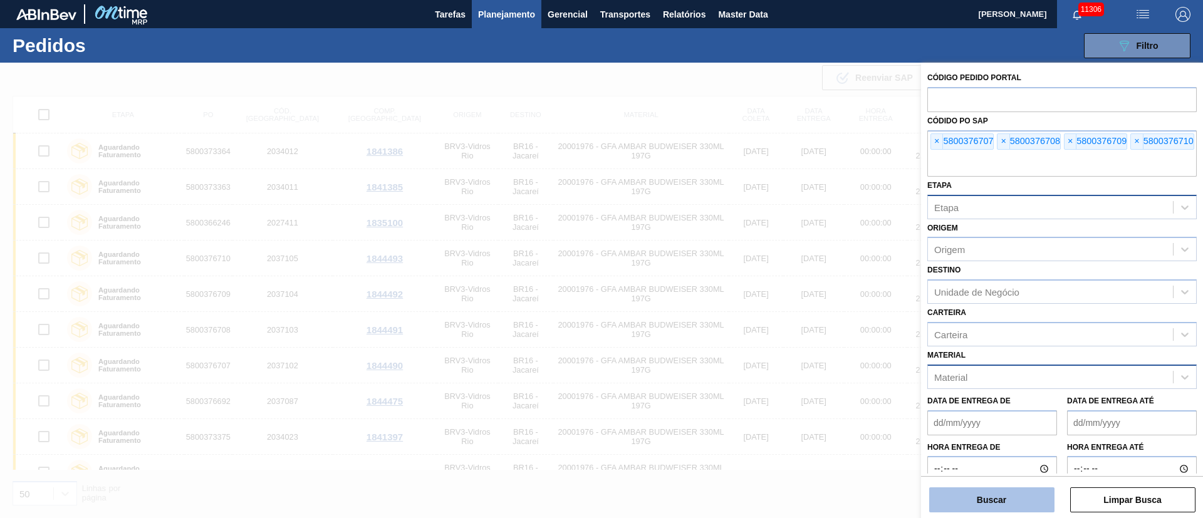
click at [1018, 496] on button "Buscar" at bounding box center [991, 500] width 125 height 25
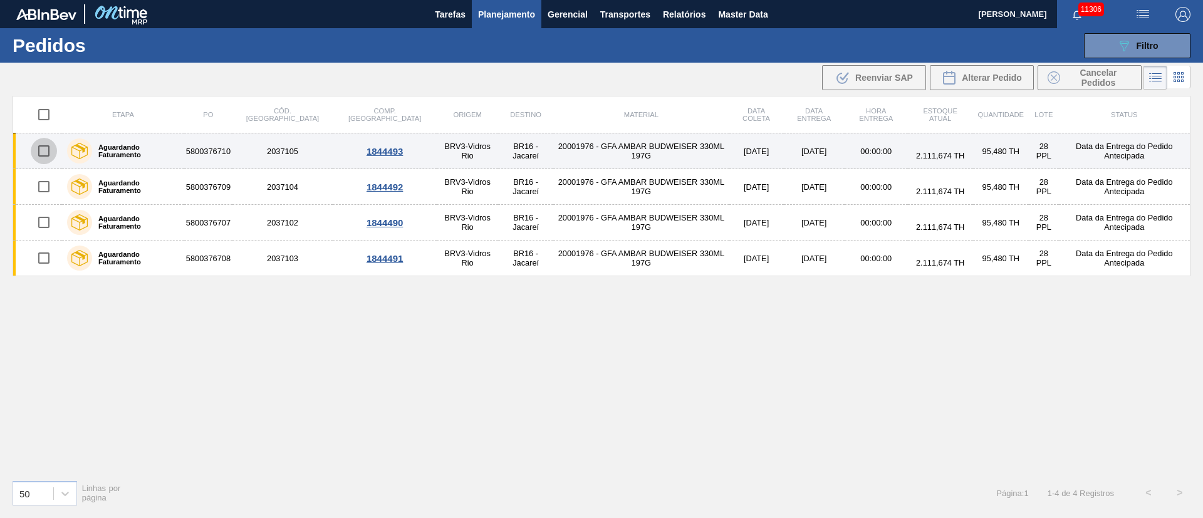
click at [39, 148] on input "checkbox" at bounding box center [44, 151] width 26 height 26
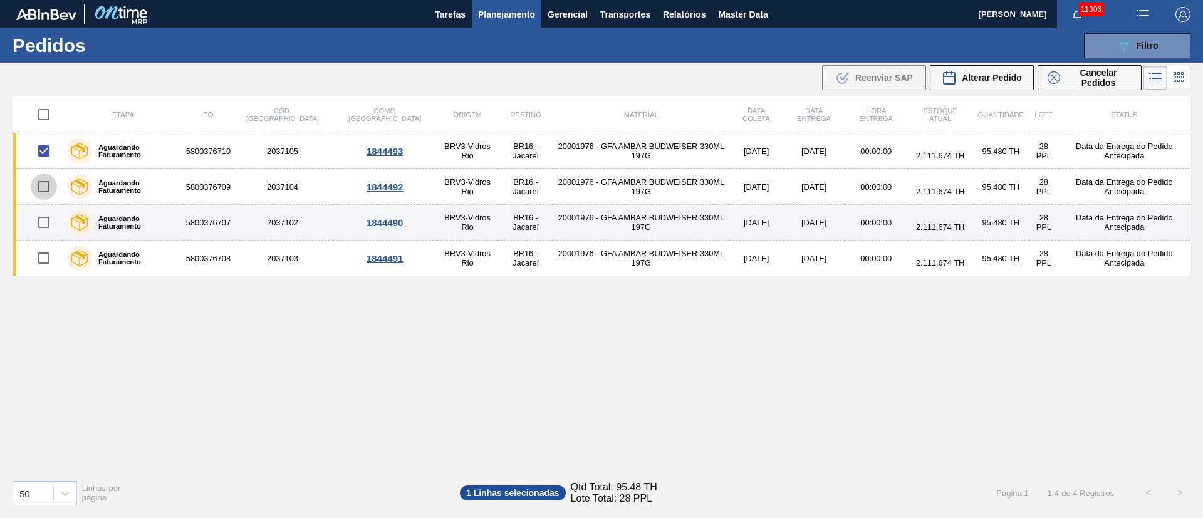
drag, startPoint x: 39, startPoint y: 191, endPoint x: 43, endPoint y: 214, distance: 23.4
click at [39, 192] on input "checkbox" at bounding box center [44, 187] width 26 height 26
click at [46, 224] on input "checkbox" at bounding box center [44, 222] width 26 height 26
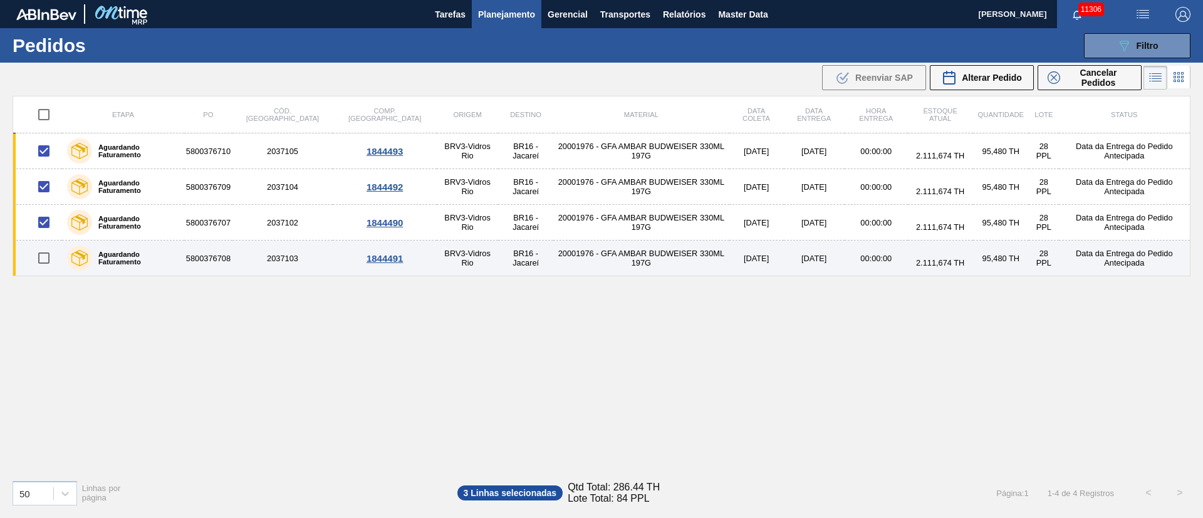
click at [47, 258] on input "checkbox" at bounding box center [44, 258] width 26 height 26
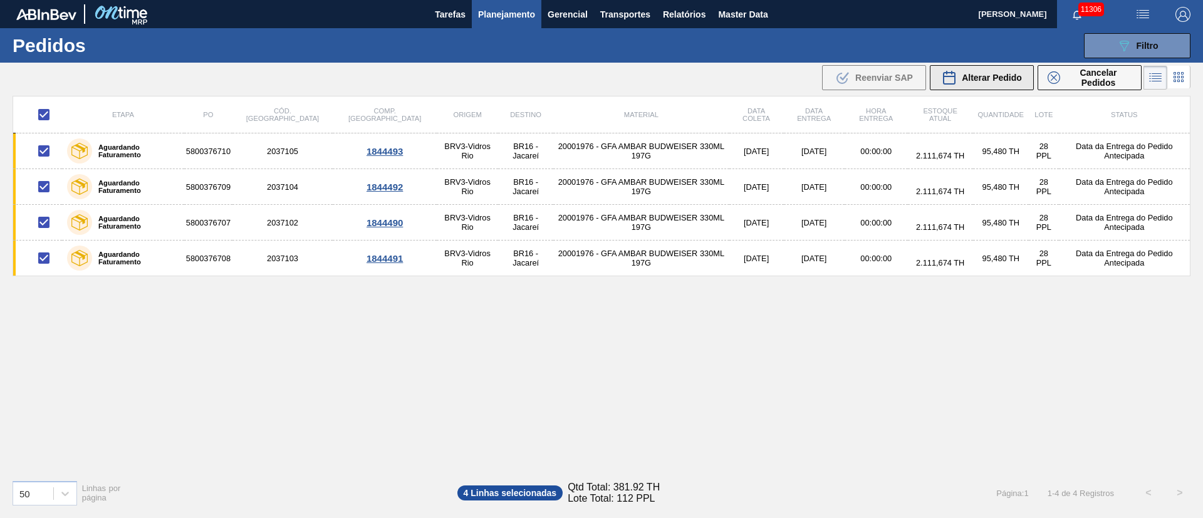
click at [990, 80] on span "Alterar Pedido" at bounding box center [992, 78] width 60 height 10
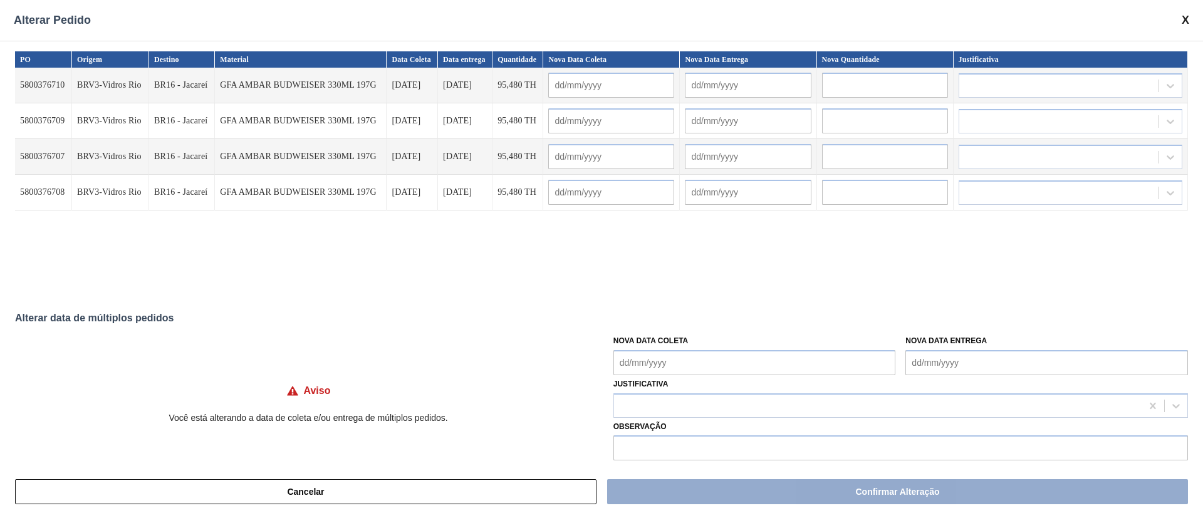
click at [631, 365] on Coleta "Nova Data Coleta" at bounding box center [754, 362] width 283 height 25
click at [636, 330] on div "28 29 30 1 2 3 4" at bounding box center [689, 326] width 142 height 20
click at [721, 305] on div "26" at bounding box center [729, 306] width 17 height 17
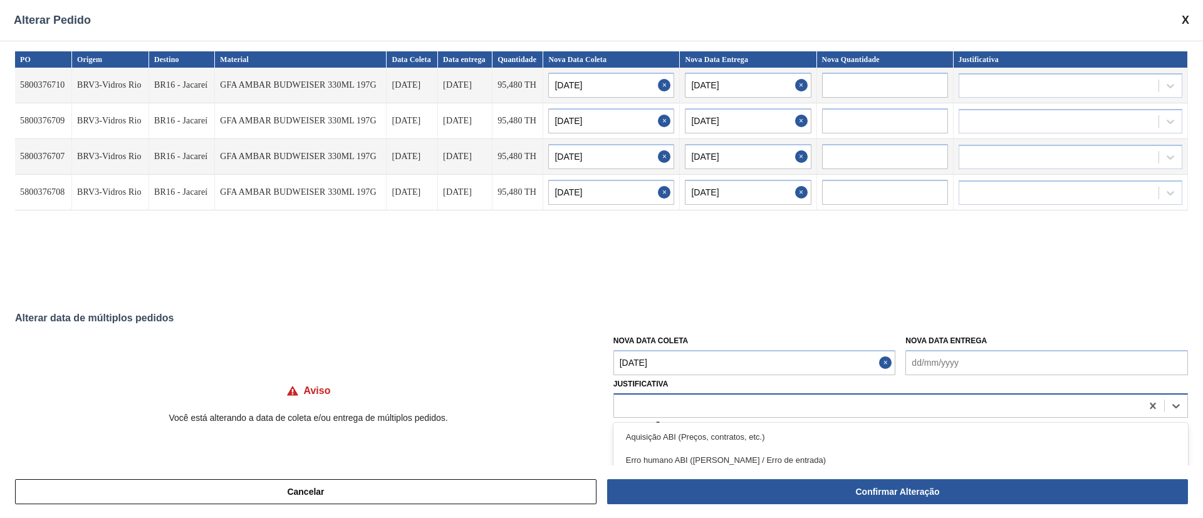
click at [657, 401] on div at bounding box center [878, 406] width 528 height 18
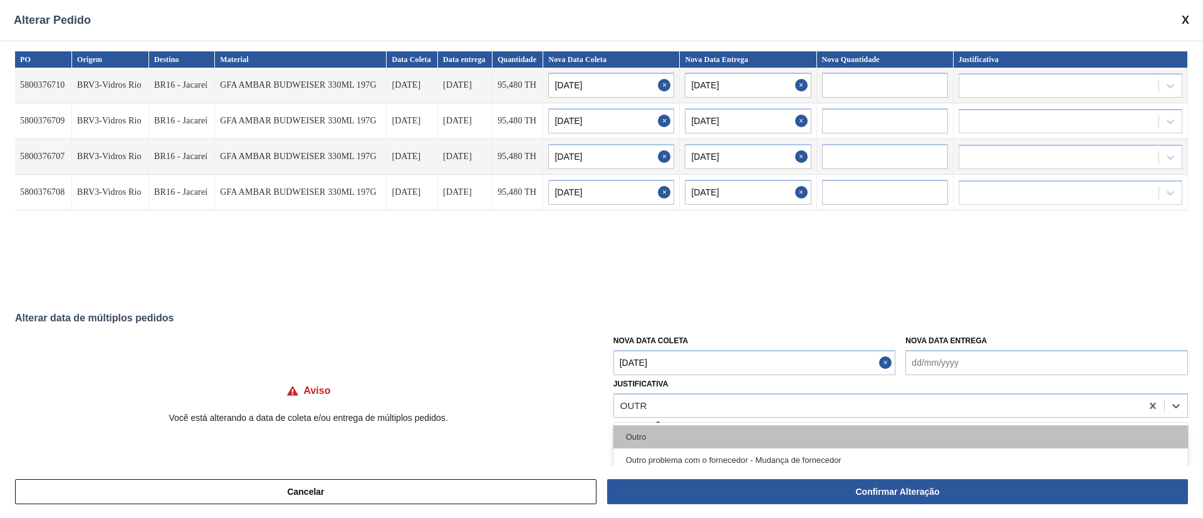
click at [632, 437] on div "Outro" at bounding box center [900, 436] width 575 height 23
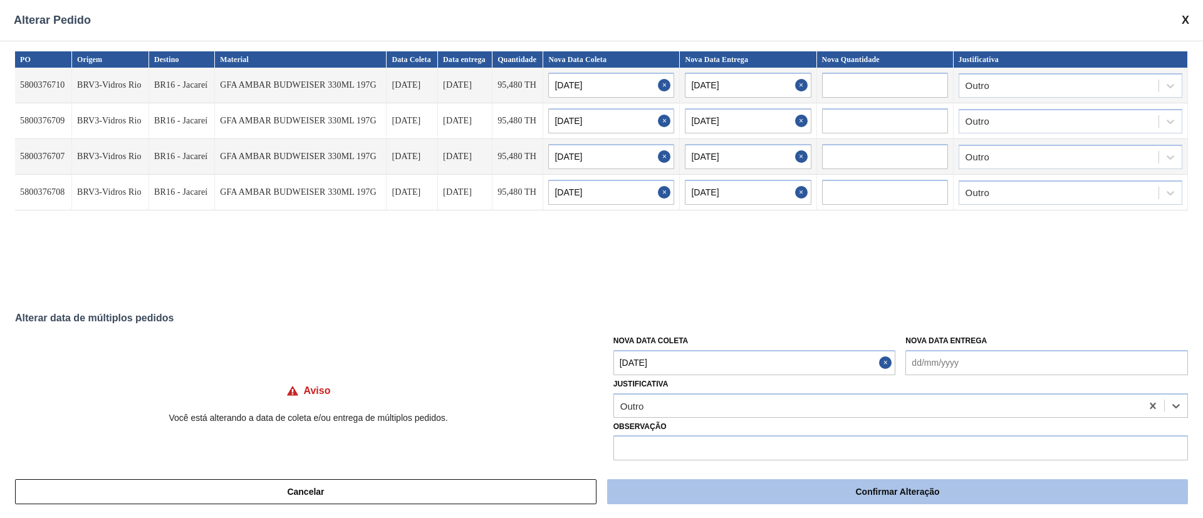
click at [770, 489] on button "Confirmar Alteração" at bounding box center [897, 491] width 581 height 25
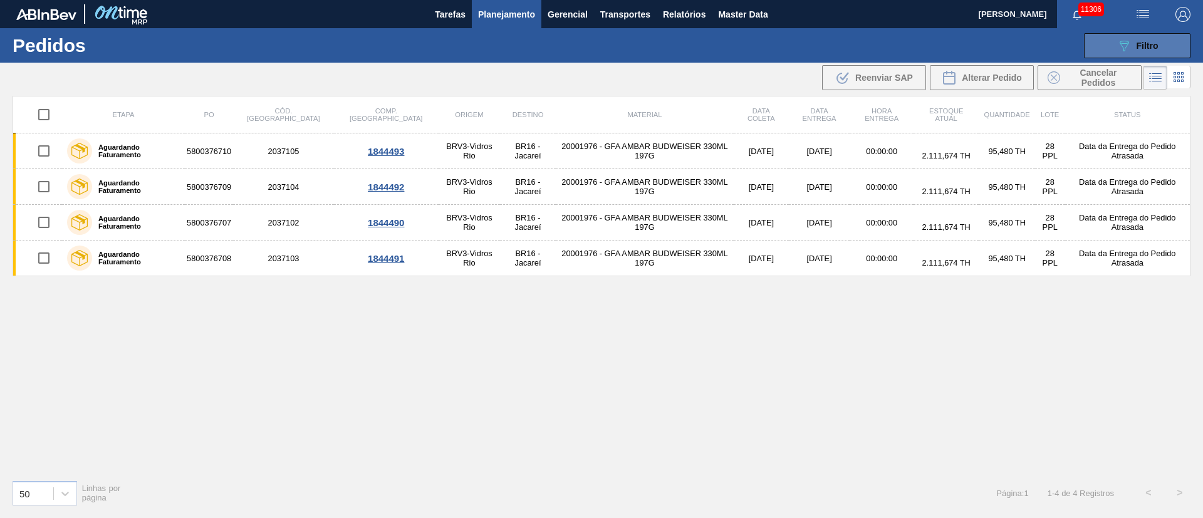
click at [1141, 48] on span "Filtro" at bounding box center [1148, 46] width 22 height 10
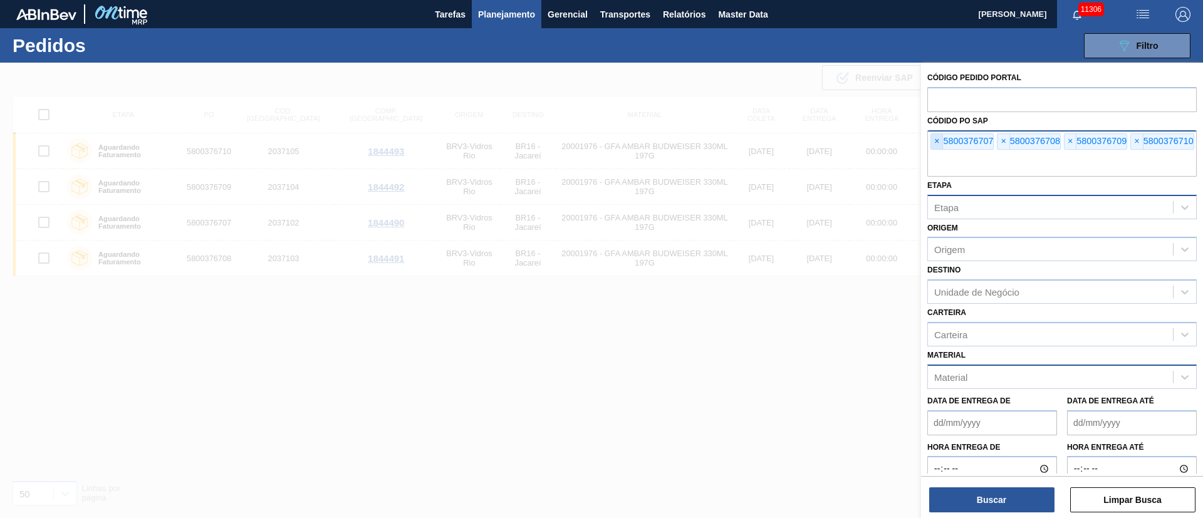
click at [937, 139] on span "×" at bounding box center [937, 141] width 12 height 15
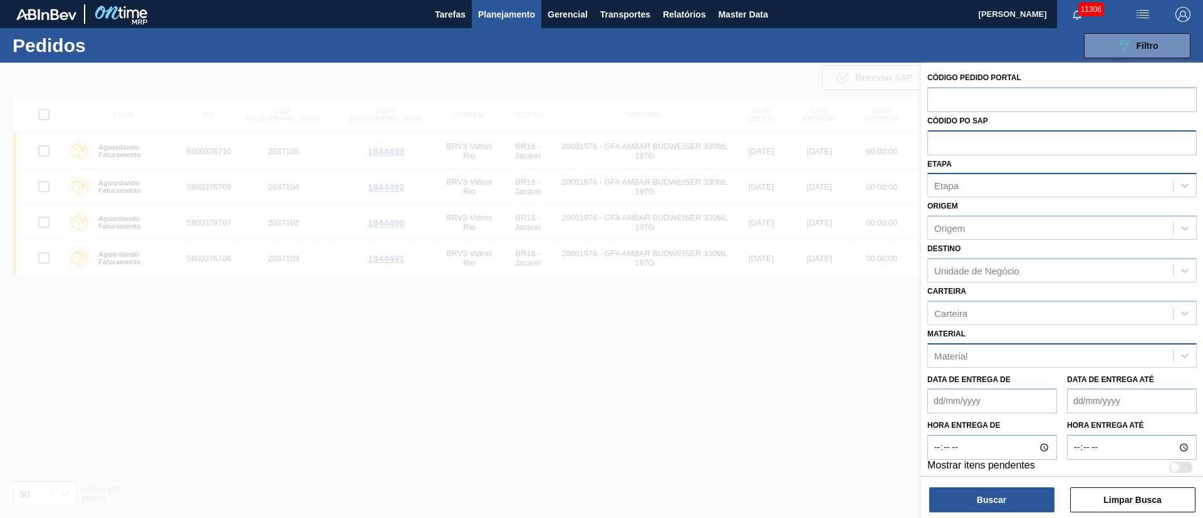
click at [937, 139] on input "text" at bounding box center [1061, 142] width 269 height 24
paste input "text"
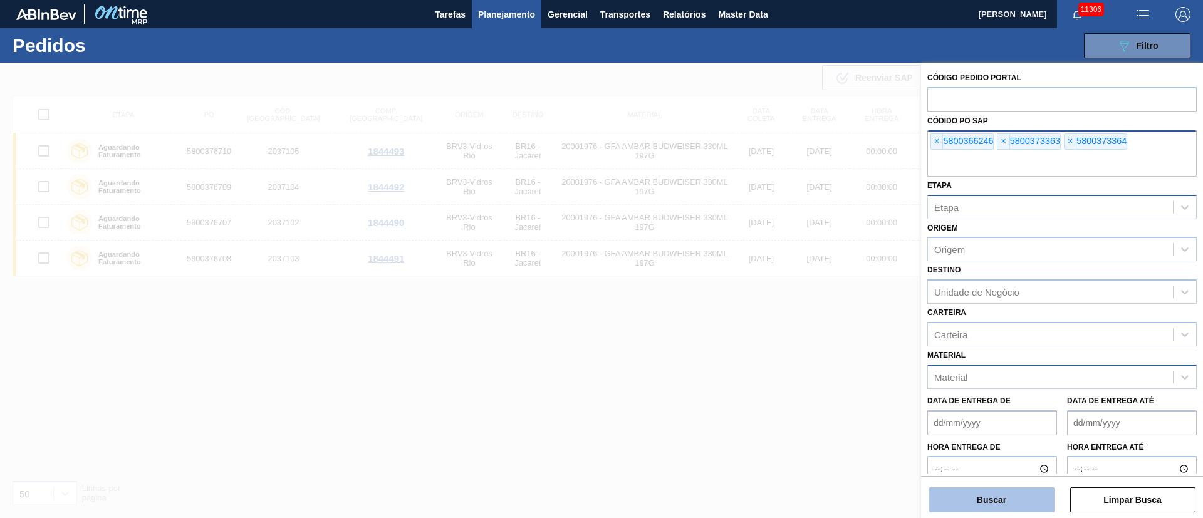
click at [978, 498] on button "Buscar" at bounding box center [991, 500] width 125 height 25
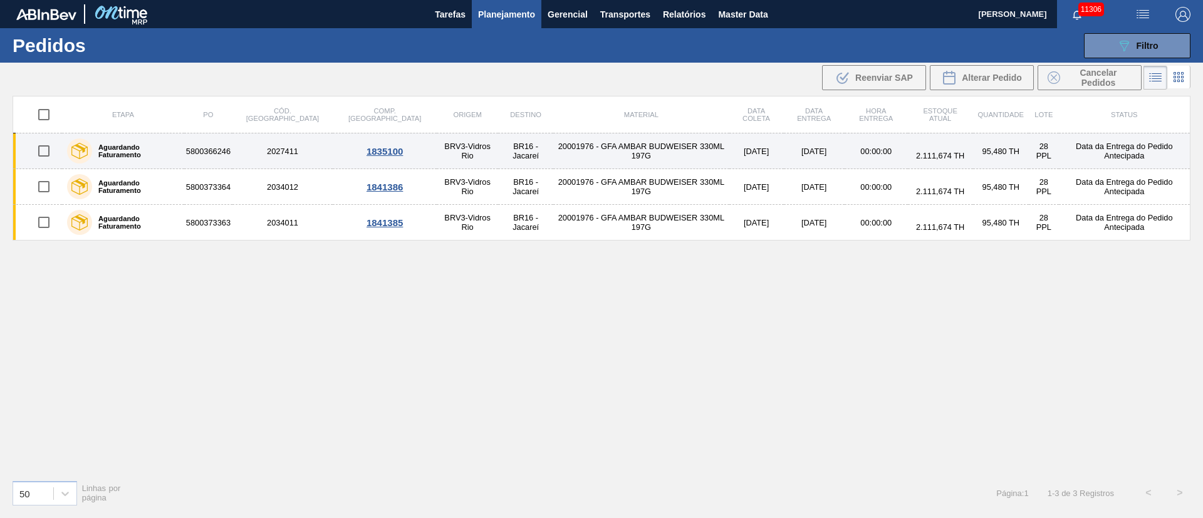
click at [43, 147] on input "checkbox" at bounding box center [44, 151] width 26 height 26
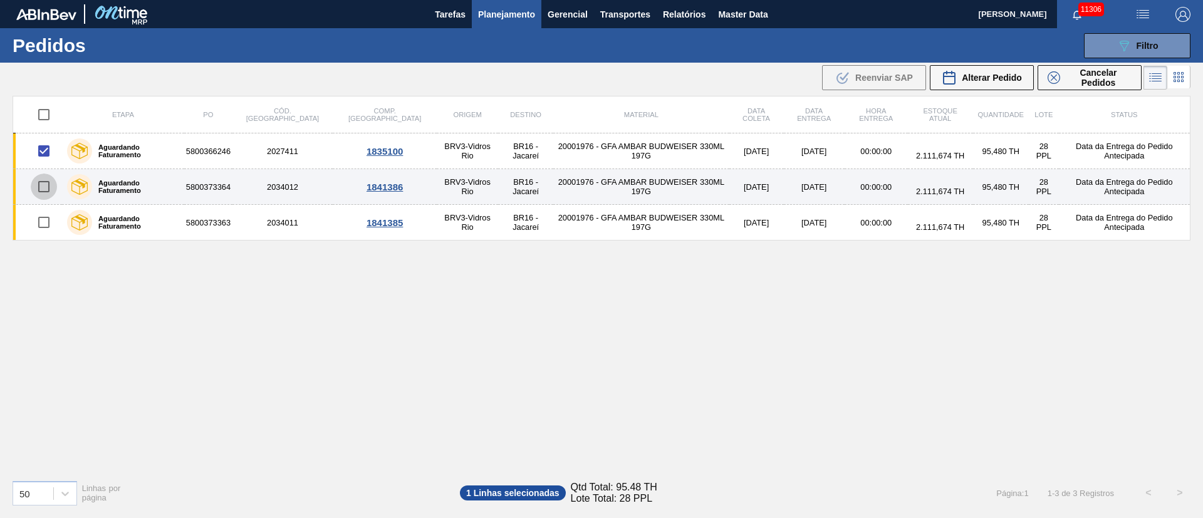
click at [43, 186] on input "checkbox" at bounding box center [44, 187] width 26 height 26
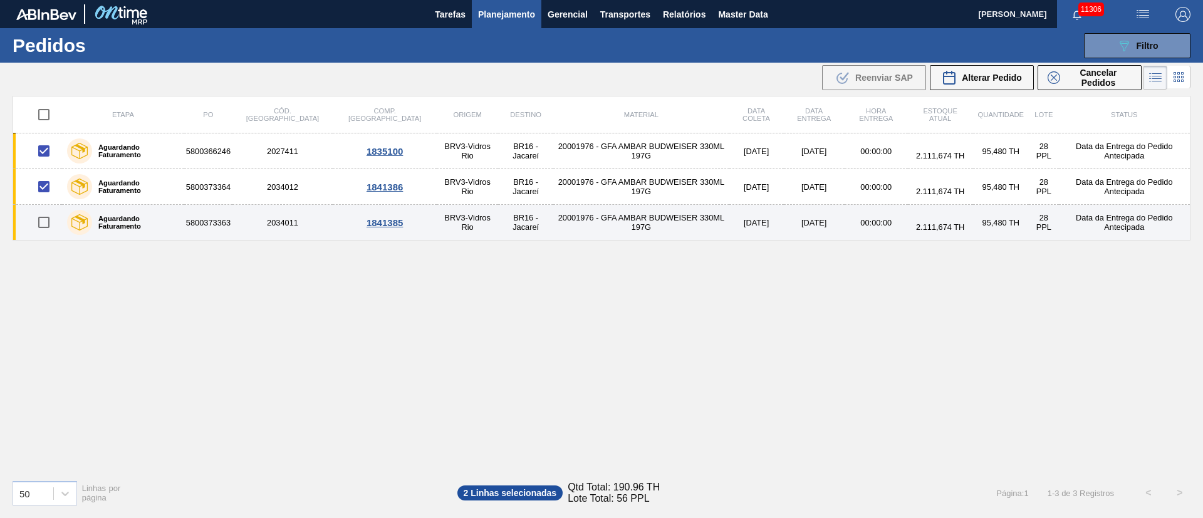
click at [43, 226] on input "checkbox" at bounding box center [44, 222] width 26 height 26
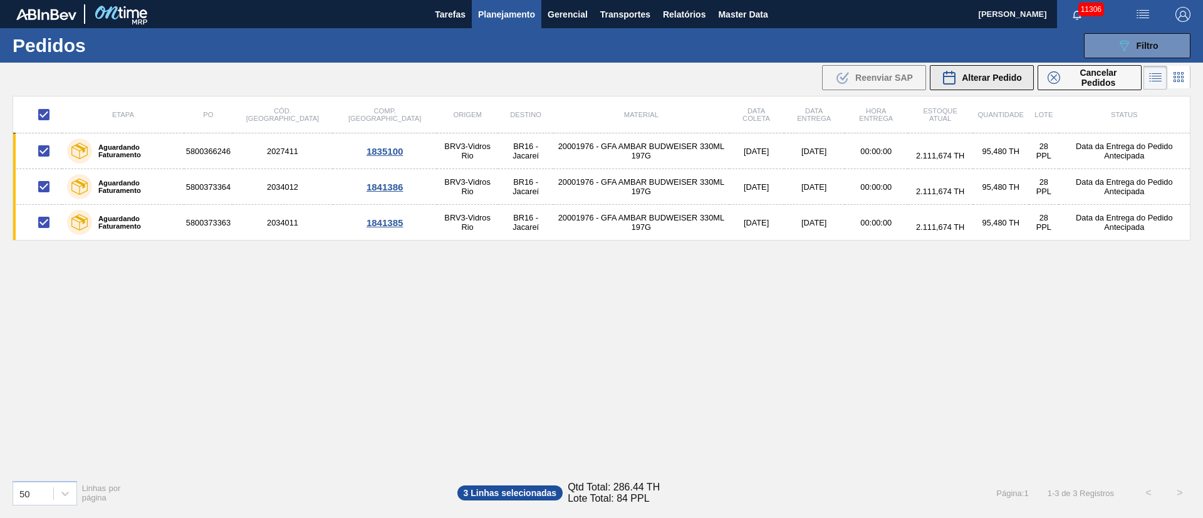
click at [974, 77] on span "Alterar Pedido" at bounding box center [992, 78] width 60 height 10
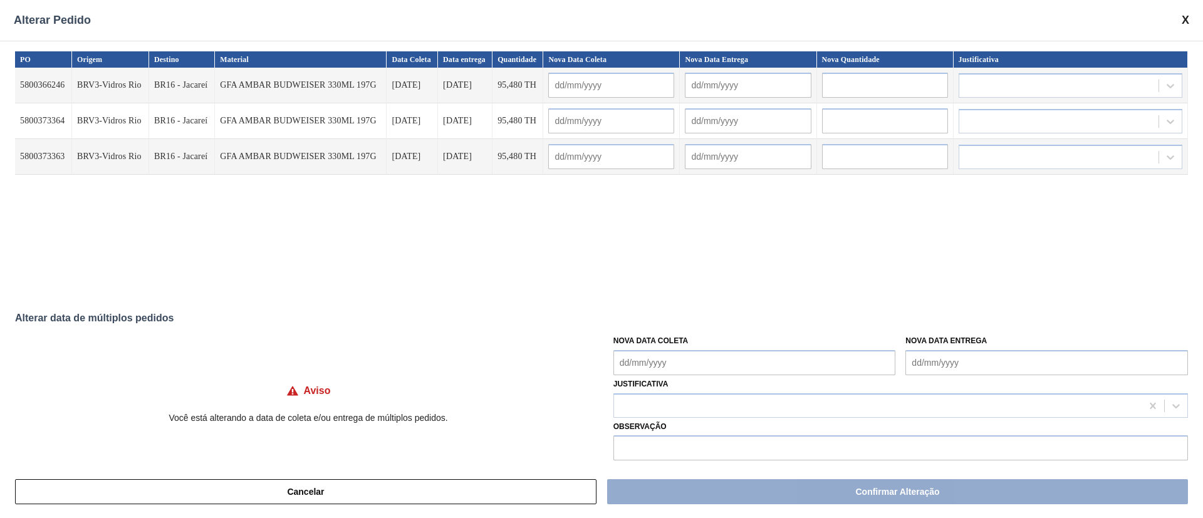
click at [499, 202] on div "PO Origem Destino Material Data Coleta Data entrega Quantidade Nova Data Coleta…" at bounding box center [601, 171] width 1173 height 241
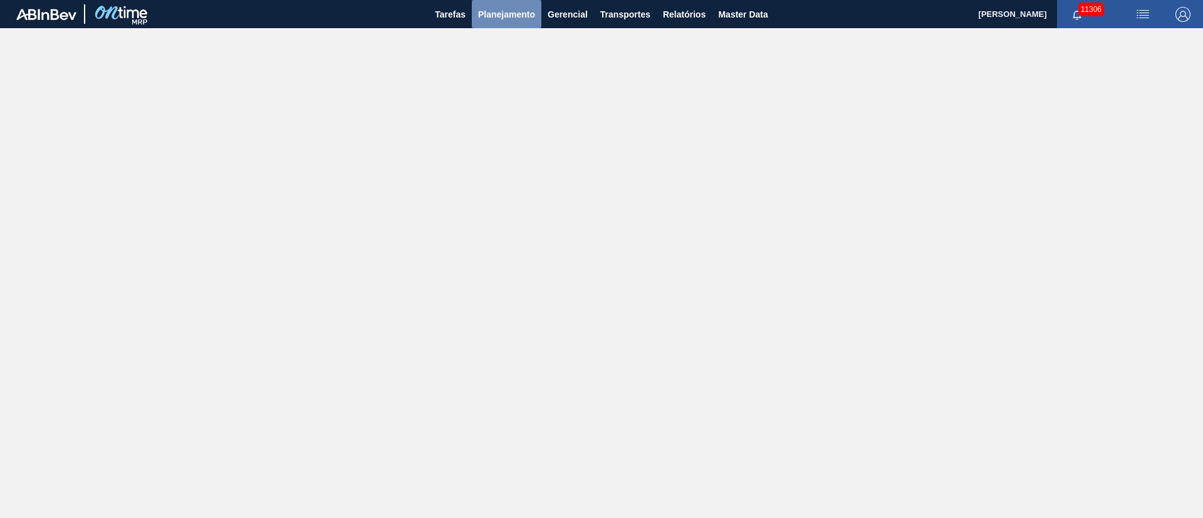
click at [520, 9] on span "Planejamento" at bounding box center [506, 14] width 57 height 15
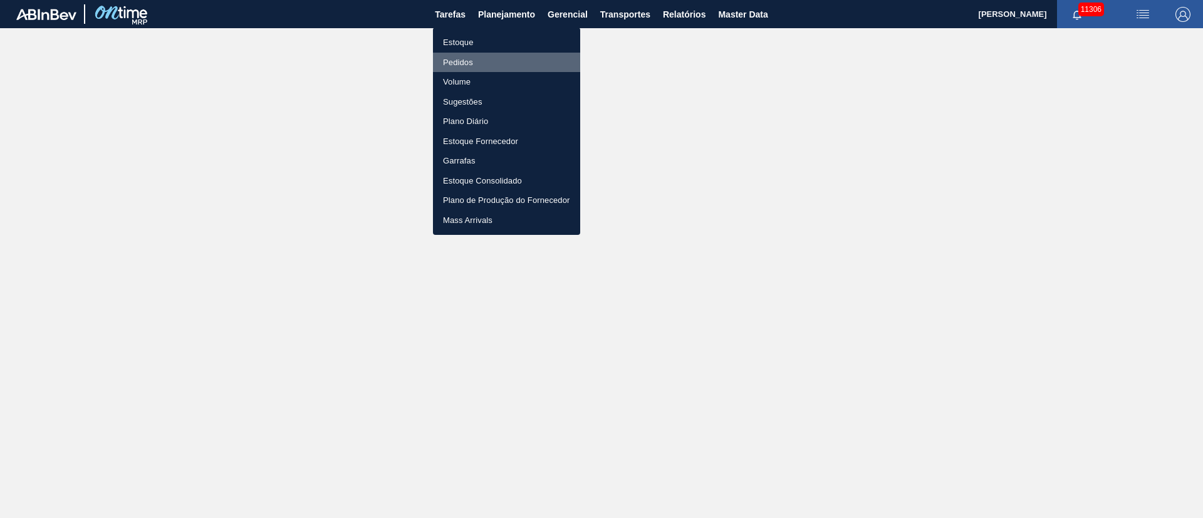
click at [459, 65] on li "Pedidos" at bounding box center [506, 63] width 147 height 20
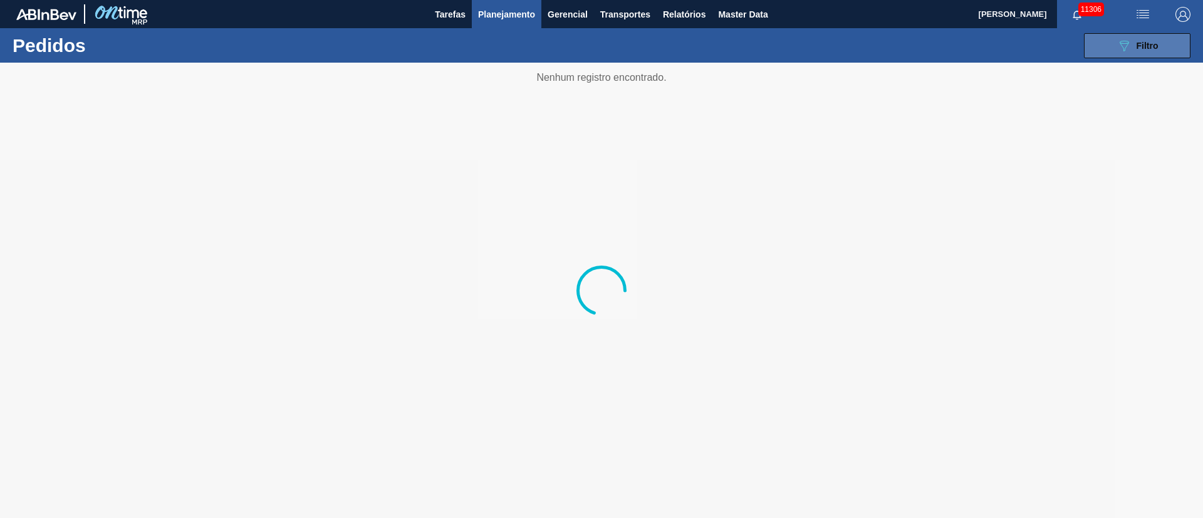
click at [1130, 44] on icon "089F7B8B-B2A5-4AFE-B5C0-19BA573D28AC" at bounding box center [1124, 45] width 15 height 15
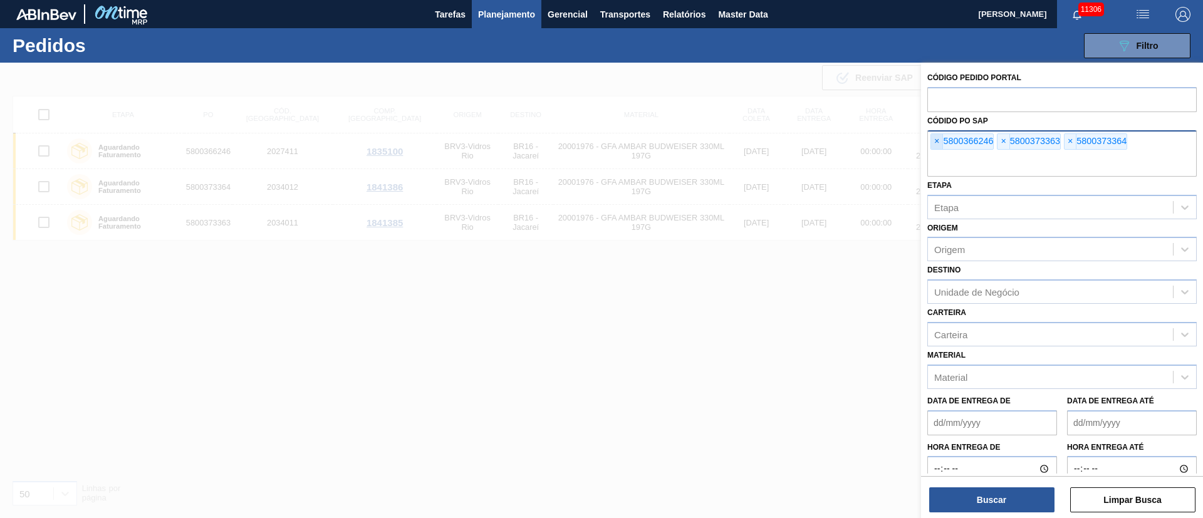
click at [932, 142] on span "×" at bounding box center [937, 141] width 12 height 15
click at [934, 142] on span "×" at bounding box center [937, 141] width 12 height 15
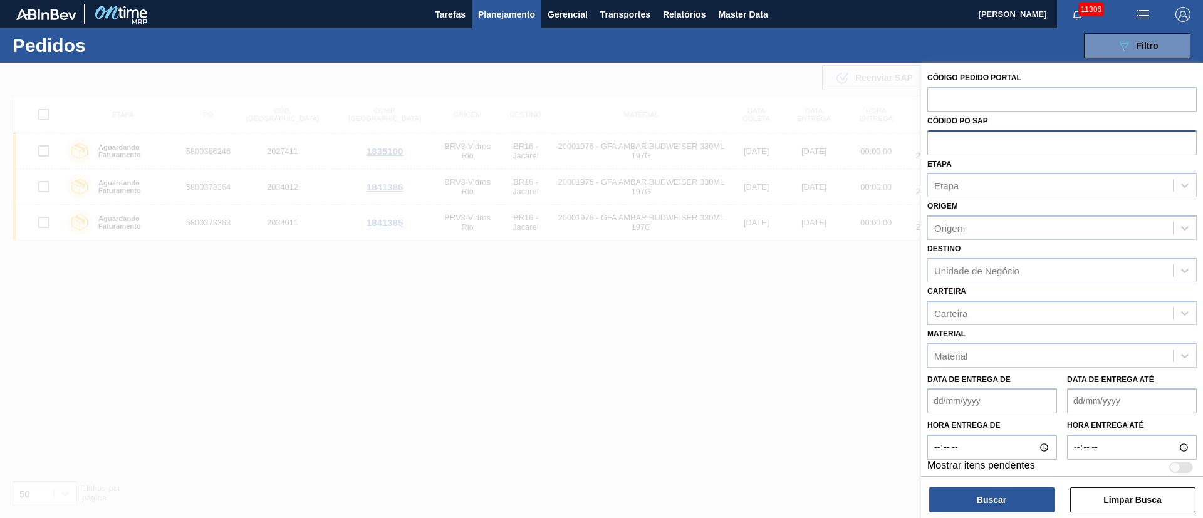
click at [934, 142] on input "text" at bounding box center [1061, 142] width 269 height 24
paste input "text"
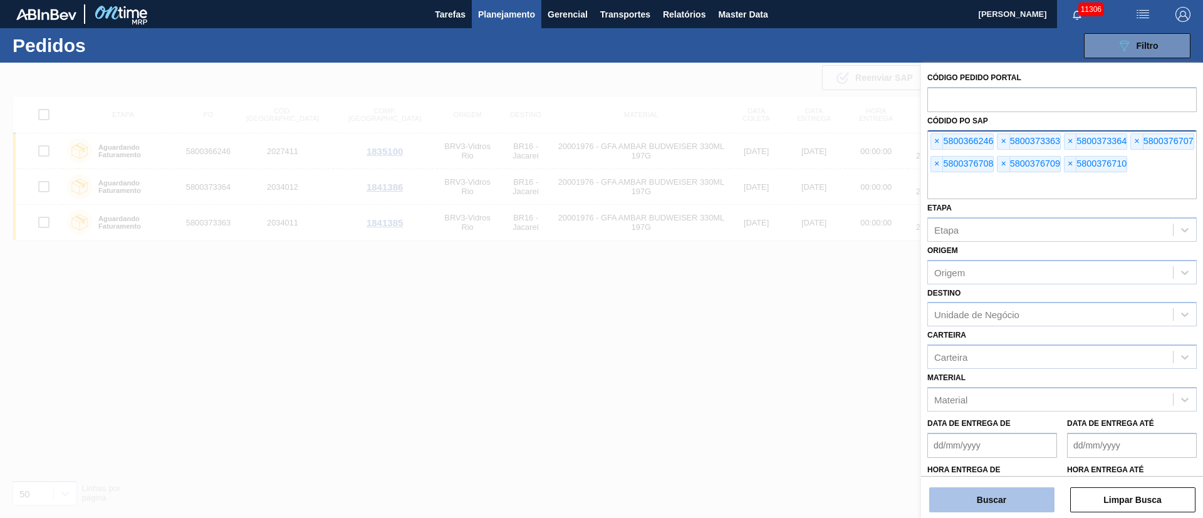
click at [986, 504] on button "Buscar" at bounding box center [991, 500] width 125 height 25
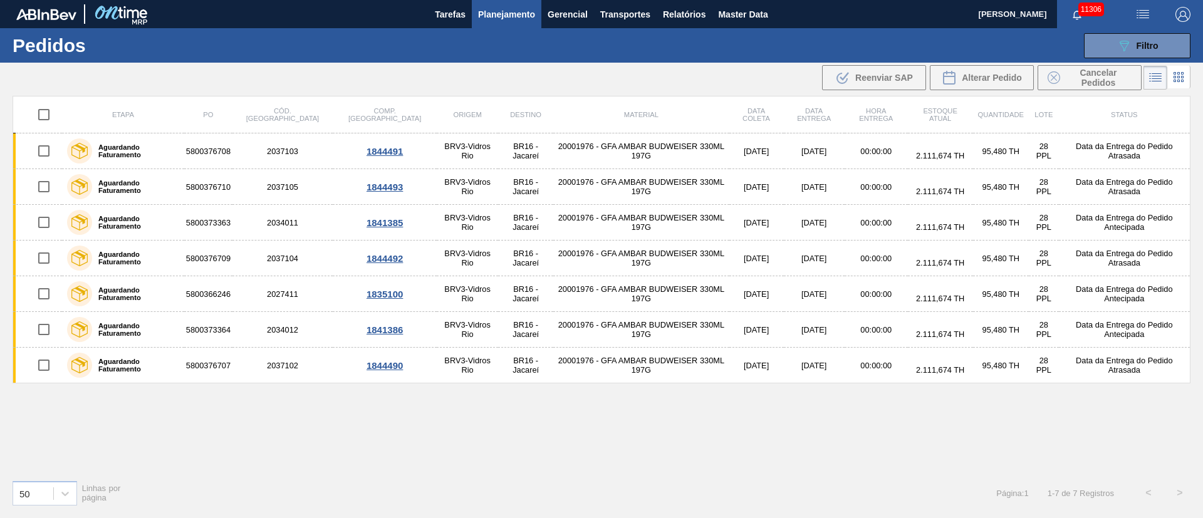
click at [509, 13] on span "Planejamento" at bounding box center [506, 14] width 57 height 15
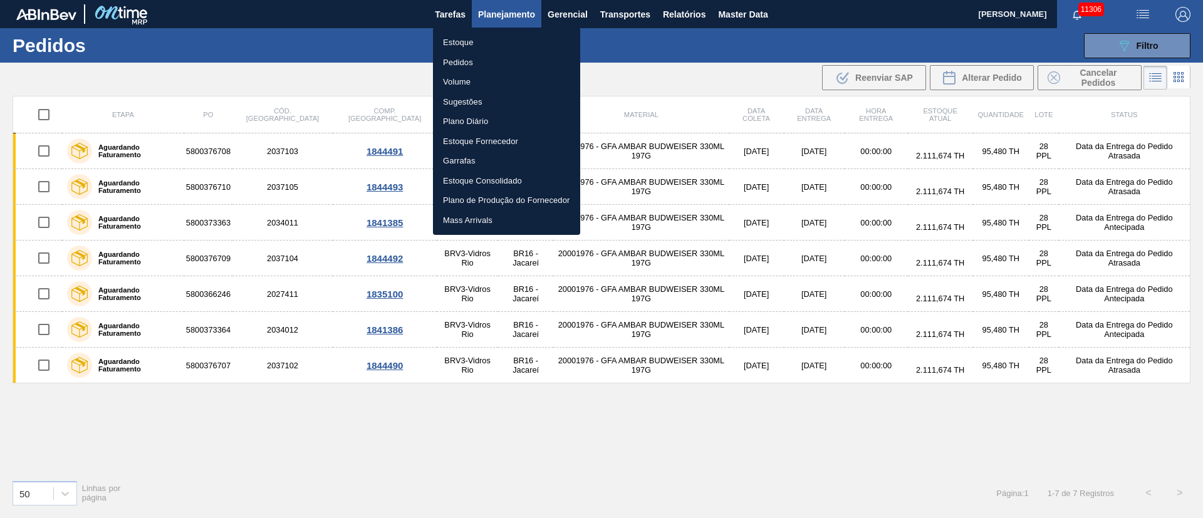
click at [457, 61] on li "Pedidos" at bounding box center [506, 63] width 147 height 20
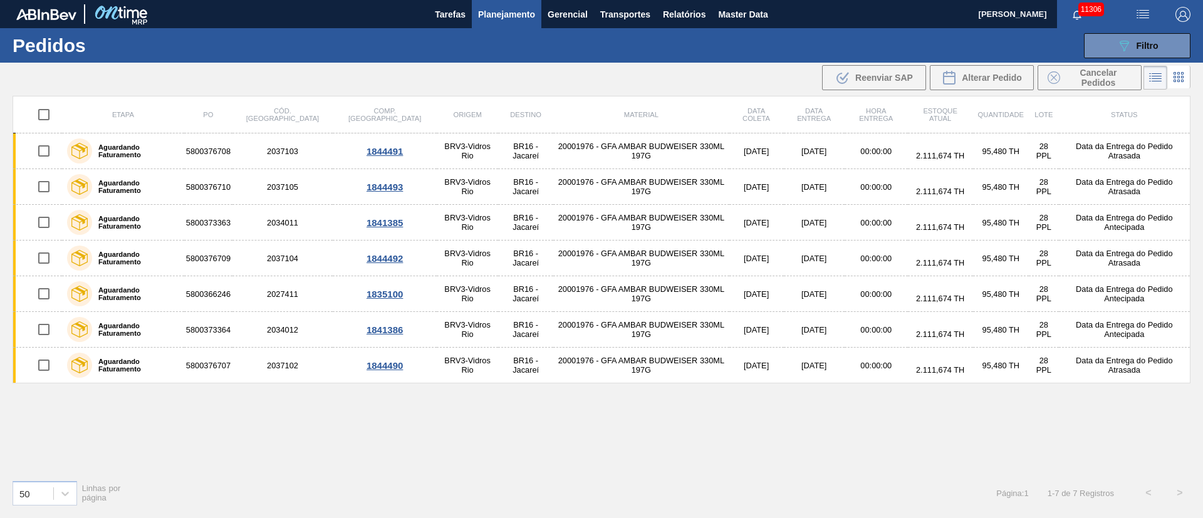
click at [504, 14] on span "Planejamento" at bounding box center [506, 14] width 57 height 15
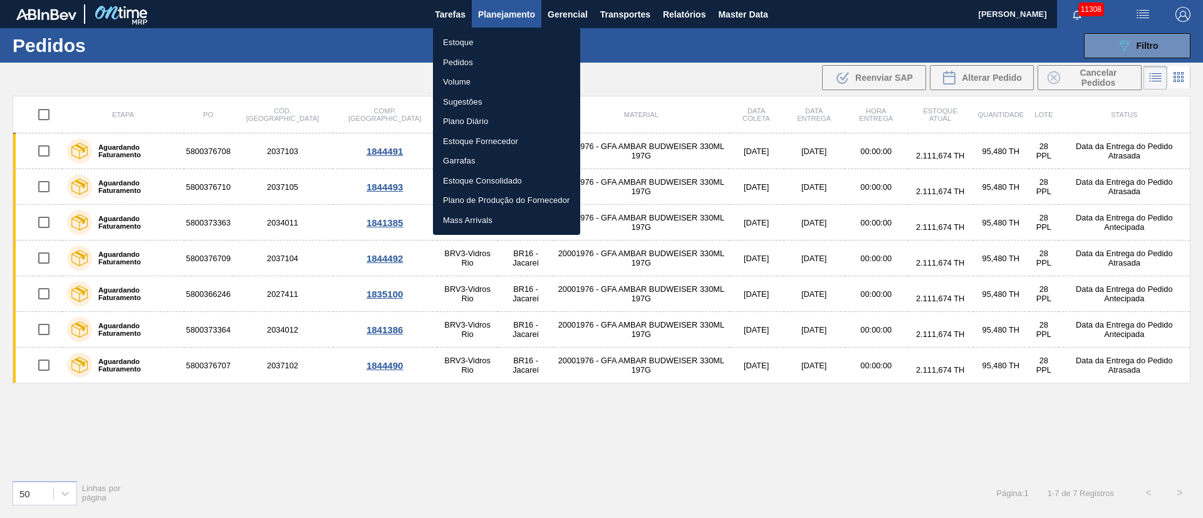
click at [709, 71] on div at bounding box center [601, 259] width 1203 height 518
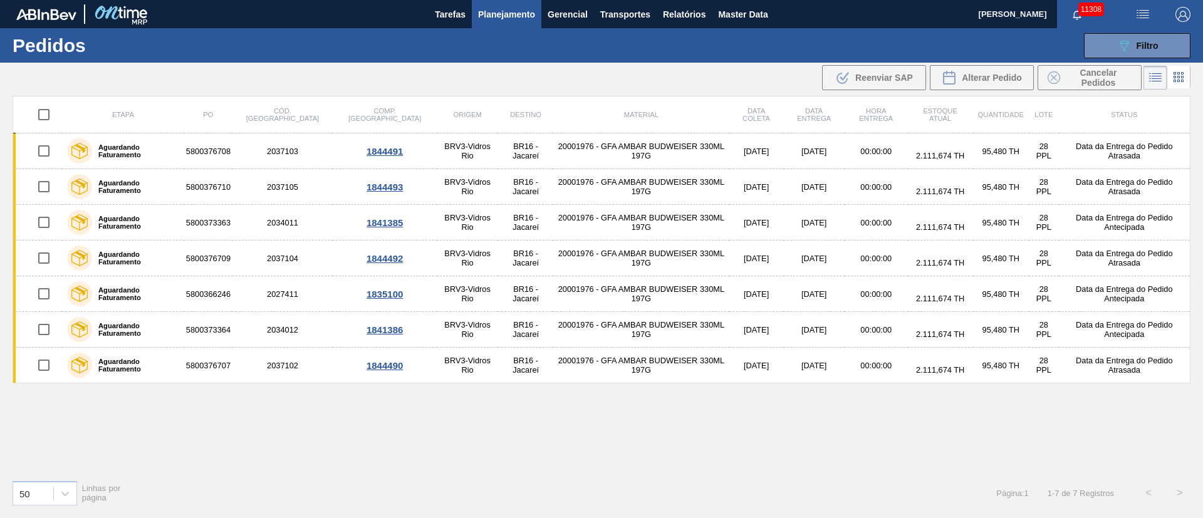
click at [504, 15] on span "Planejamento" at bounding box center [506, 14] width 57 height 15
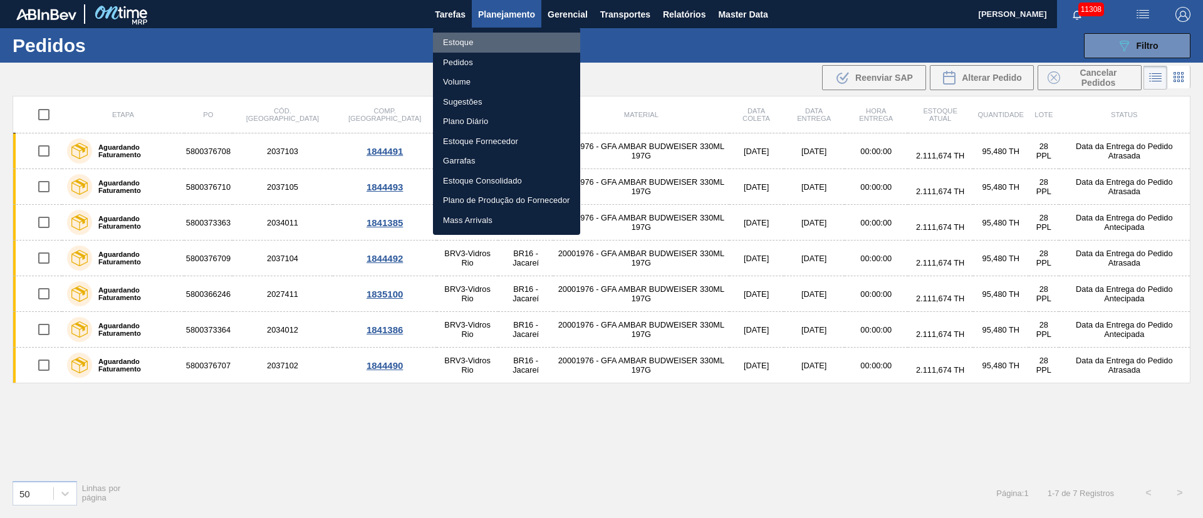
click at [466, 40] on li "Estoque" at bounding box center [506, 43] width 147 height 20
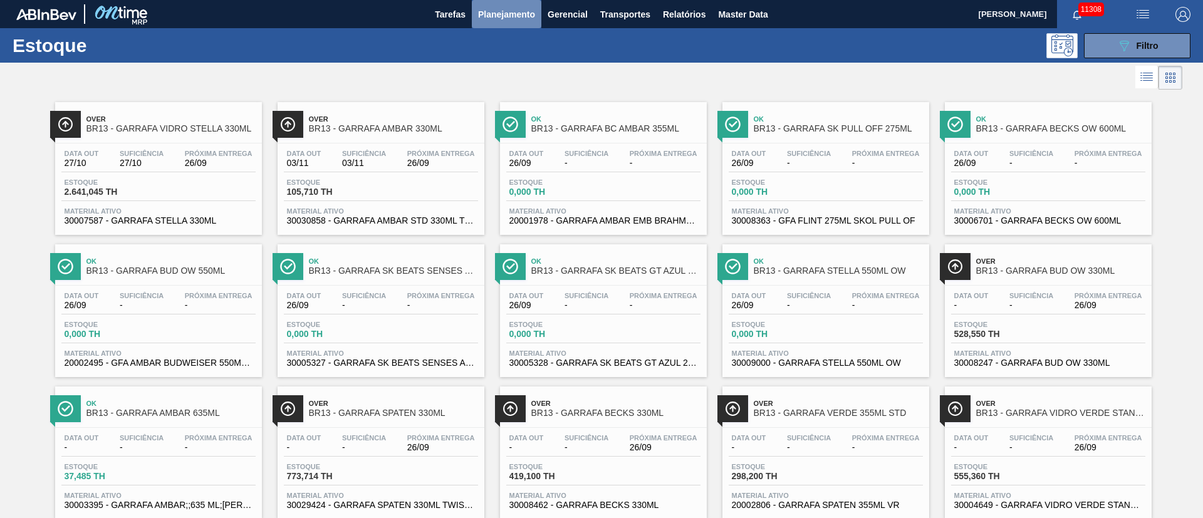
click at [512, 11] on span "Planejamento" at bounding box center [506, 14] width 57 height 15
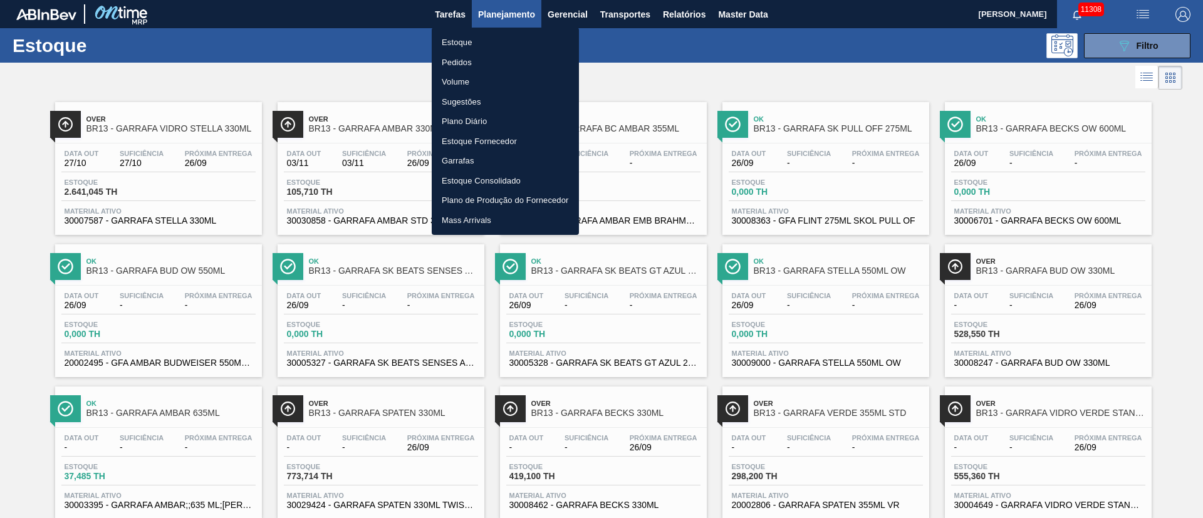
click at [461, 57] on li "Pedidos" at bounding box center [505, 63] width 147 height 20
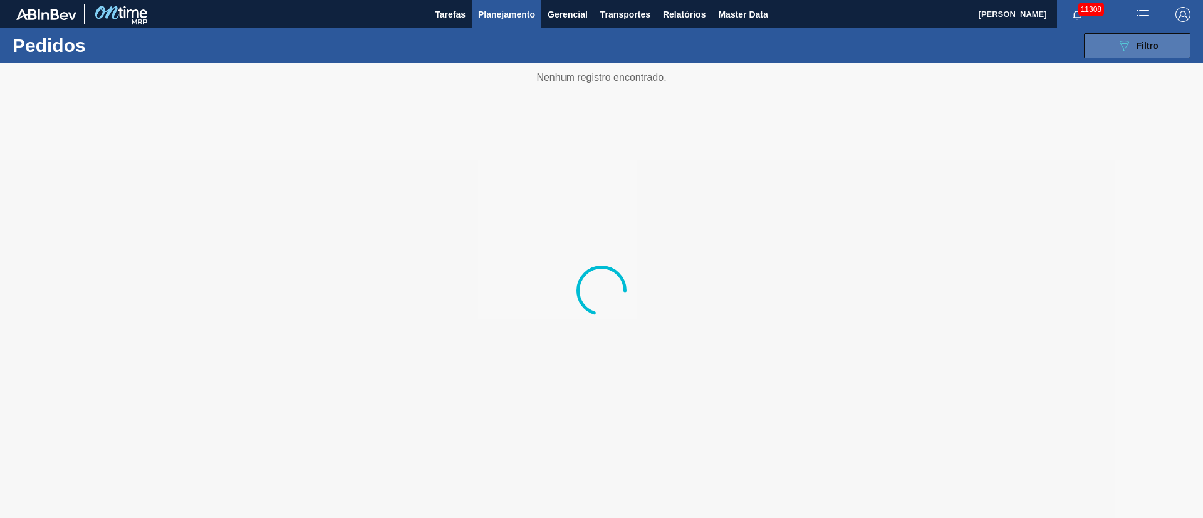
click at [1138, 46] on span "Filtro" at bounding box center [1148, 46] width 22 height 10
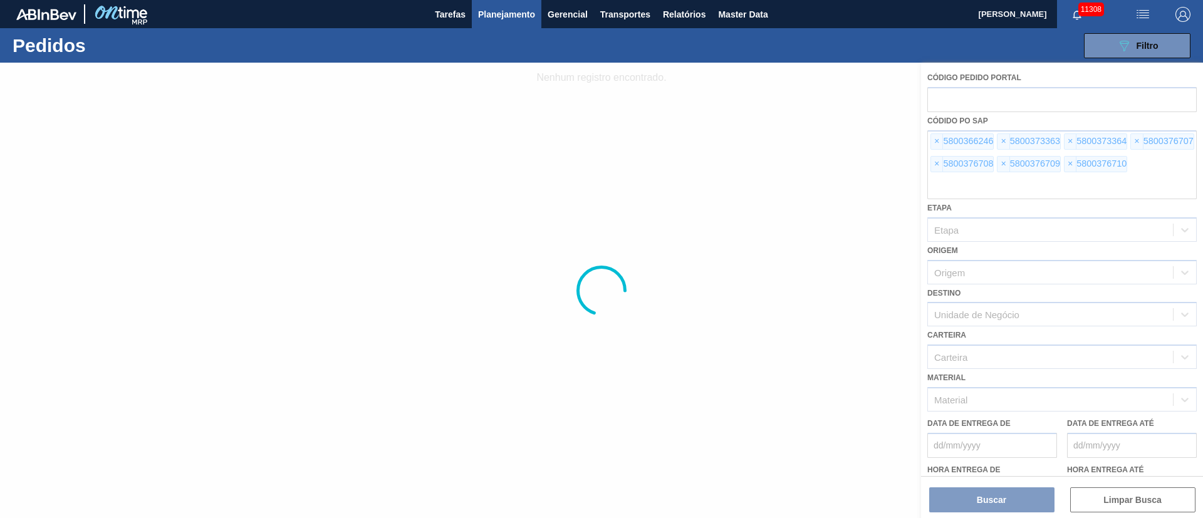
click at [941, 146] on div at bounding box center [601, 291] width 1203 height 456
click at [934, 137] on div at bounding box center [601, 291] width 1203 height 456
click at [934, 138] on div at bounding box center [601, 291] width 1203 height 456
click at [934, 139] on div at bounding box center [601, 291] width 1203 height 456
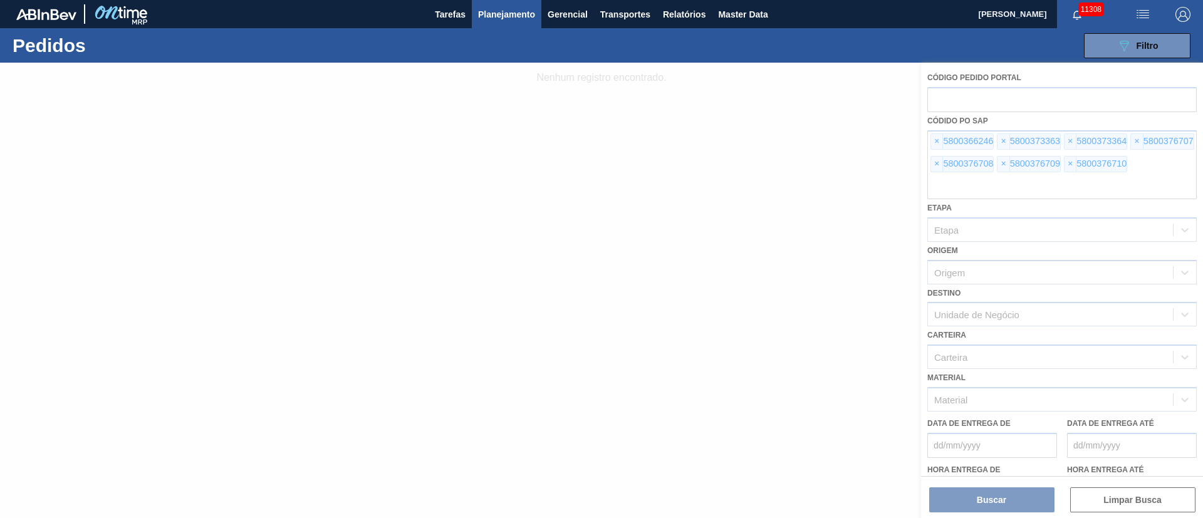
click at [934, 139] on div at bounding box center [601, 291] width 1203 height 456
click at [933, 136] on div at bounding box center [601, 291] width 1203 height 456
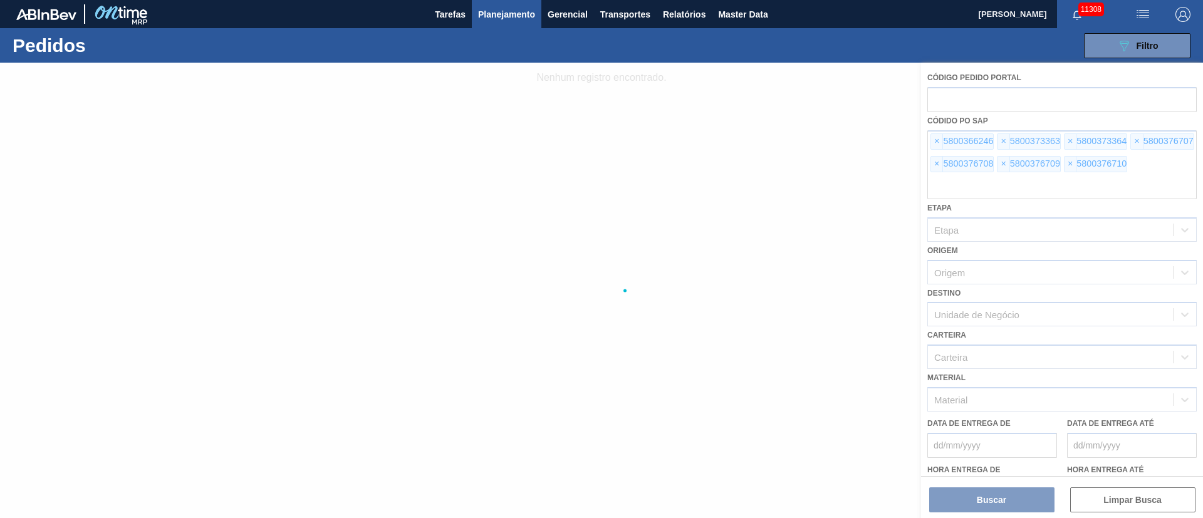
click at [933, 136] on div at bounding box center [601, 291] width 1203 height 456
click at [931, 136] on div at bounding box center [601, 291] width 1203 height 456
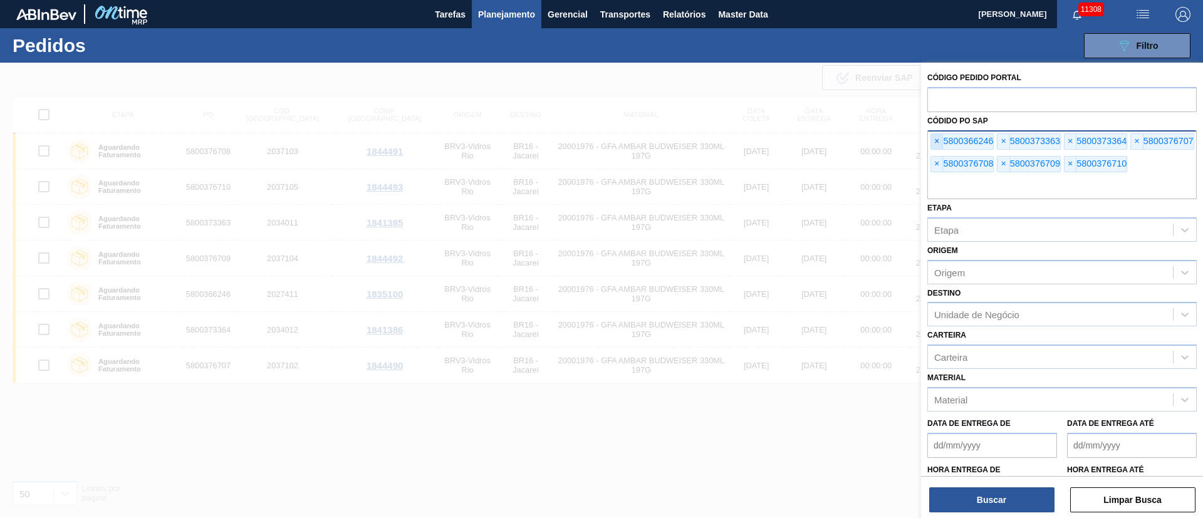
click at [939, 146] on span "×" at bounding box center [937, 141] width 12 height 15
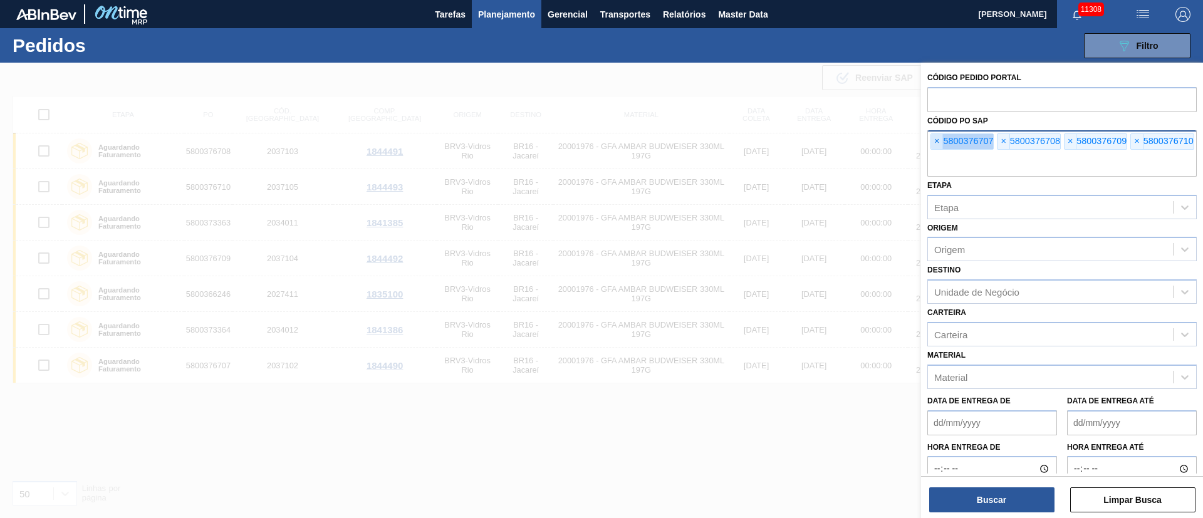
click at [939, 146] on span "×" at bounding box center [937, 141] width 12 height 15
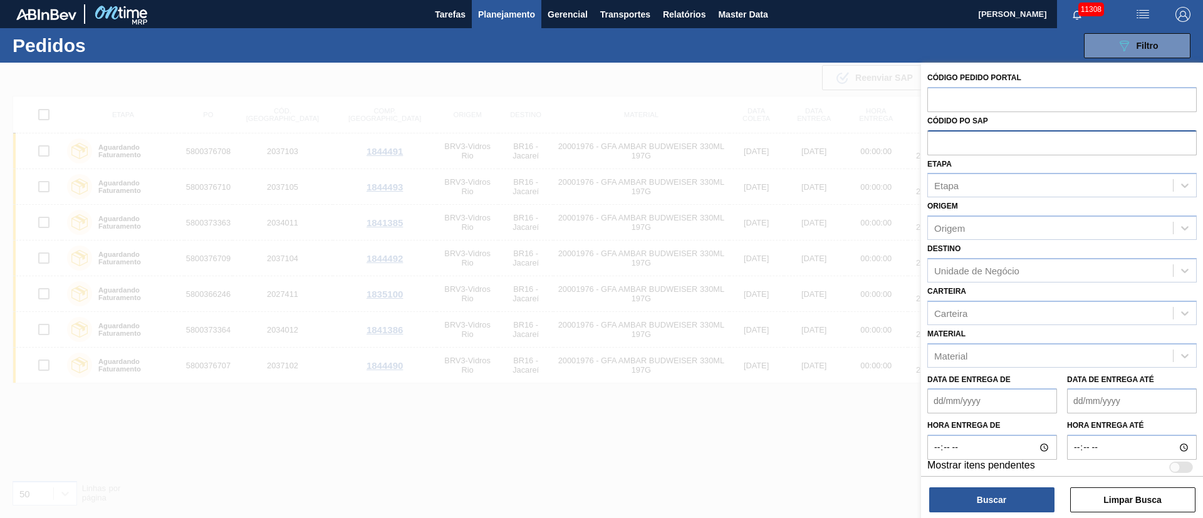
click at [939, 146] on input "text" at bounding box center [1061, 142] width 269 height 24
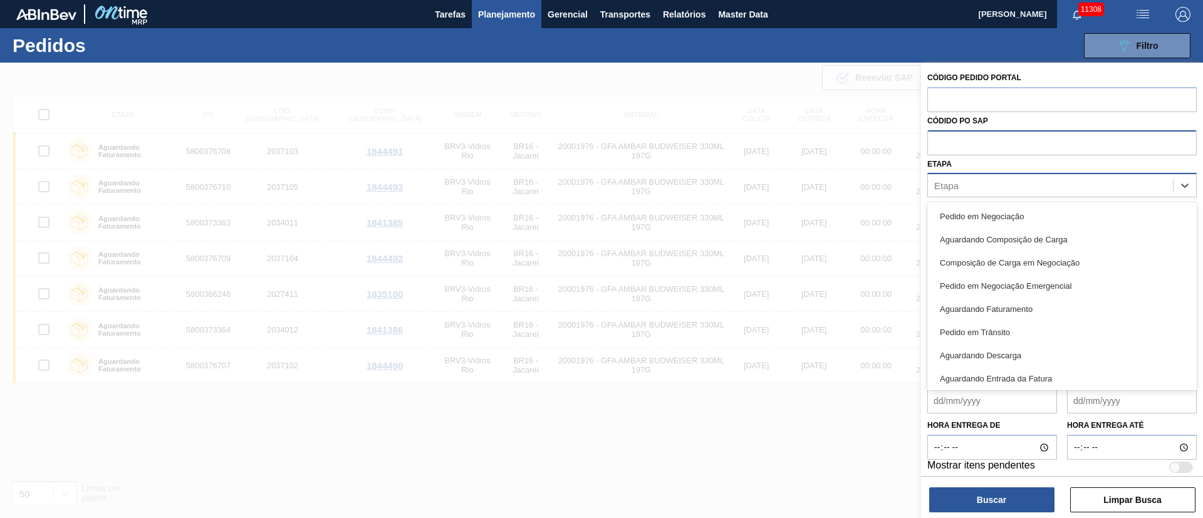
click at [966, 187] on div "Etapa" at bounding box center [1050, 186] width 245 height 18
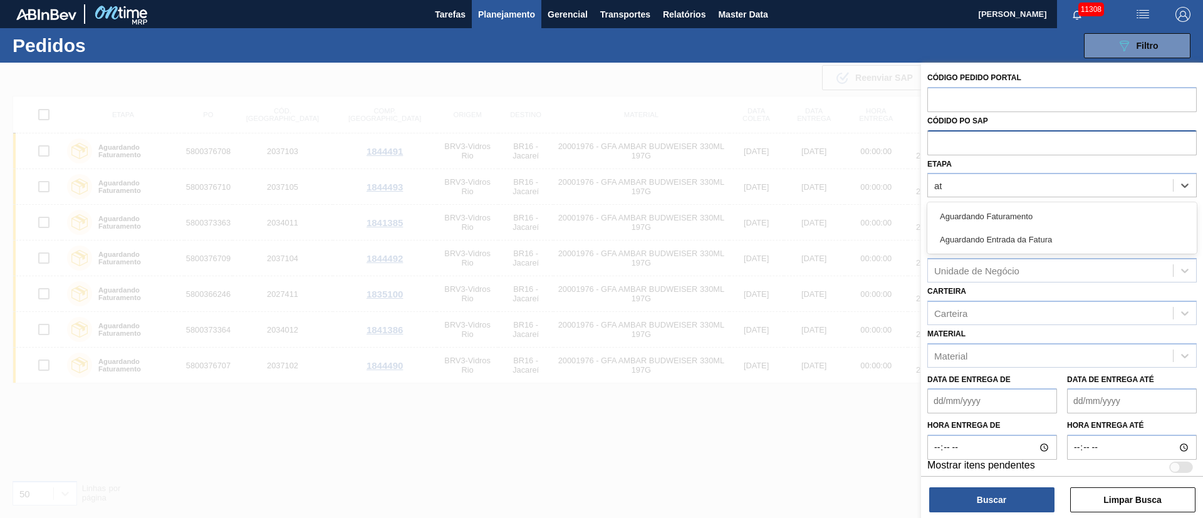
type input "a"
type input "fat"
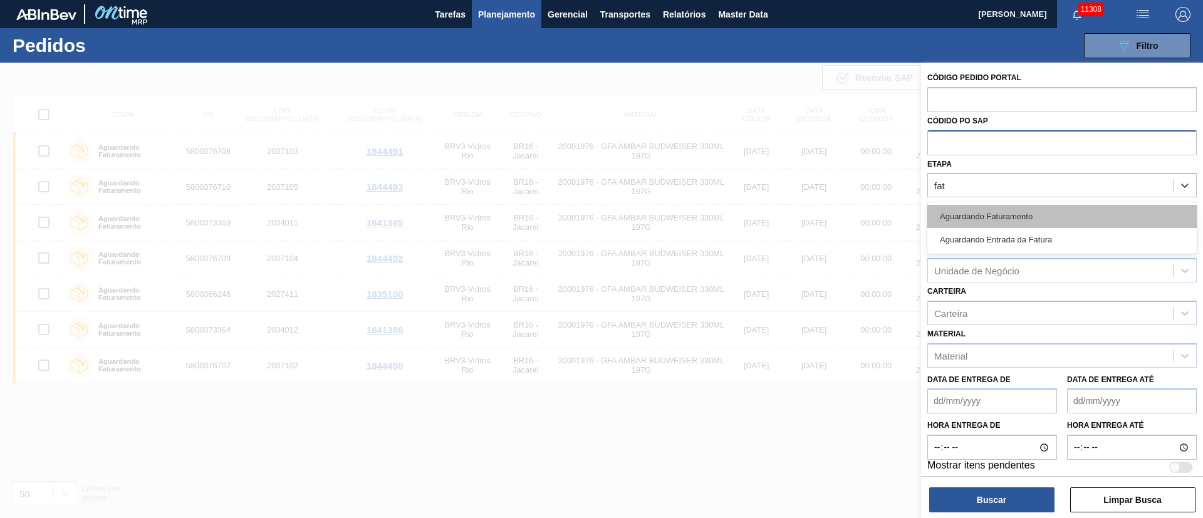
click at [976, 210] on div "Aguardando Faturamento" at bounding box center [1061, 216] width 269 height 23
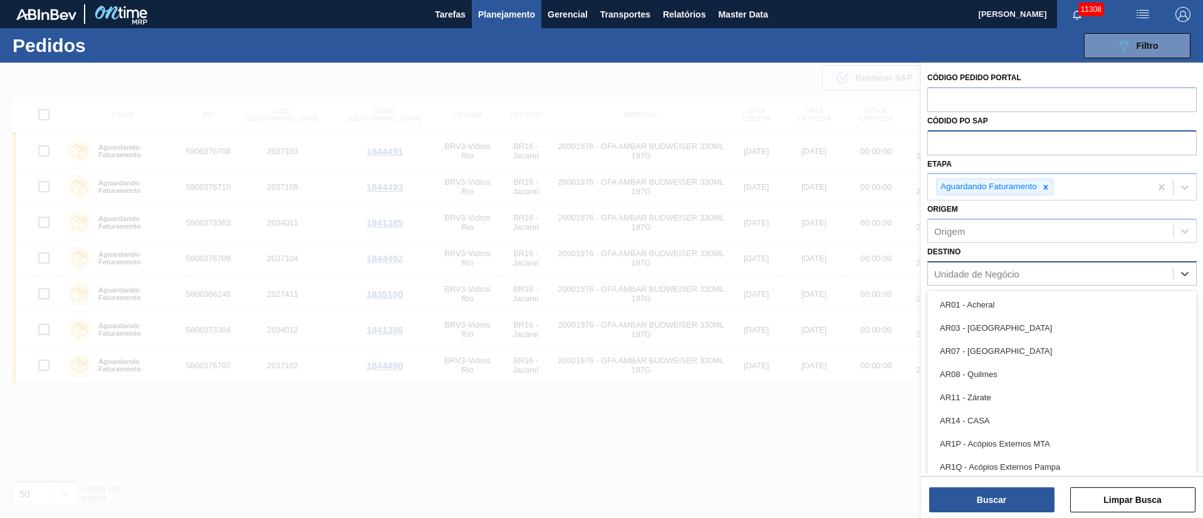
click at [972, 274] on div "Unidade de Negócio" at bounding box center [976, 273] width 85 height 11
type input "21"
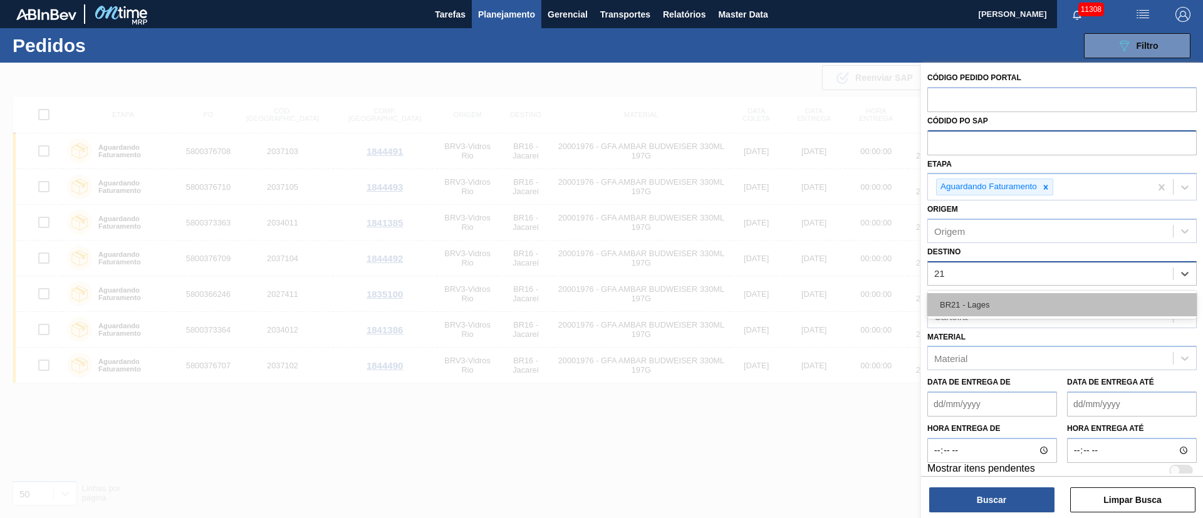
click at [959, 306] on div "BR21 - Lages" at bounding box center [1061, 304] width 269 height 23
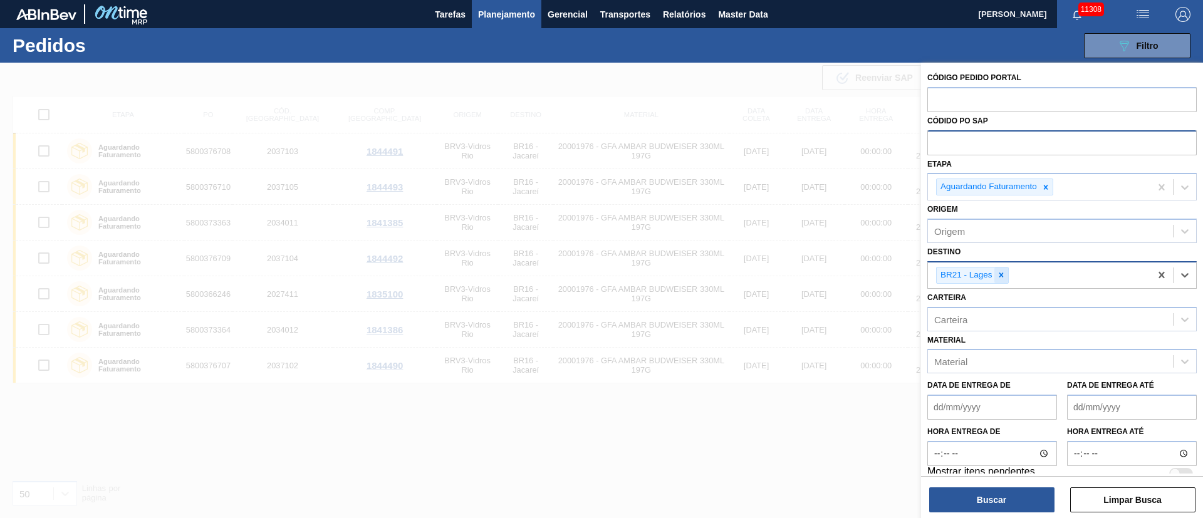
click at [1000, 277] on icon at bounding box center [1001, 275] width 9 height 9
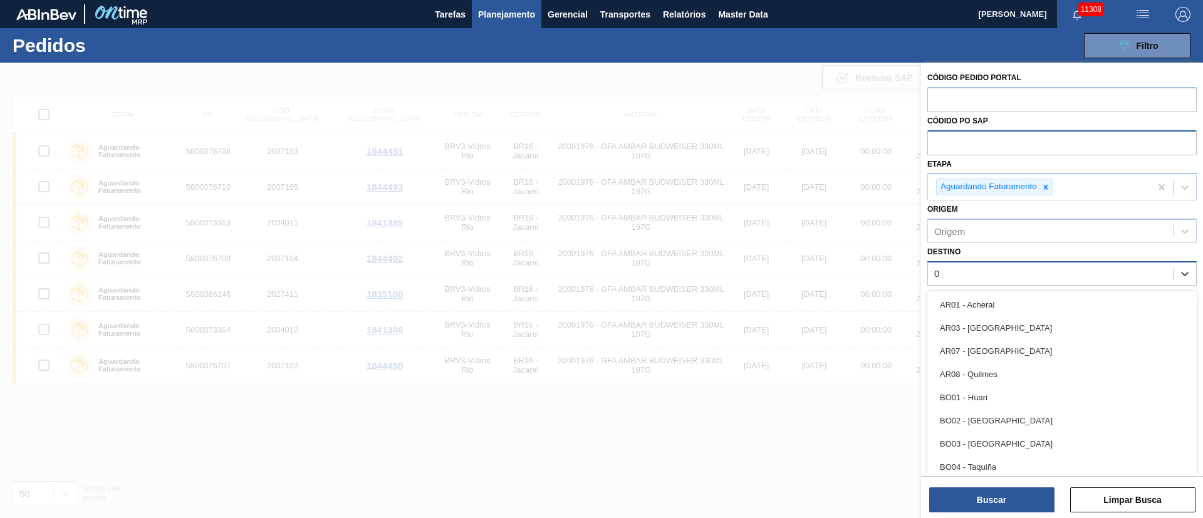
type input "03"
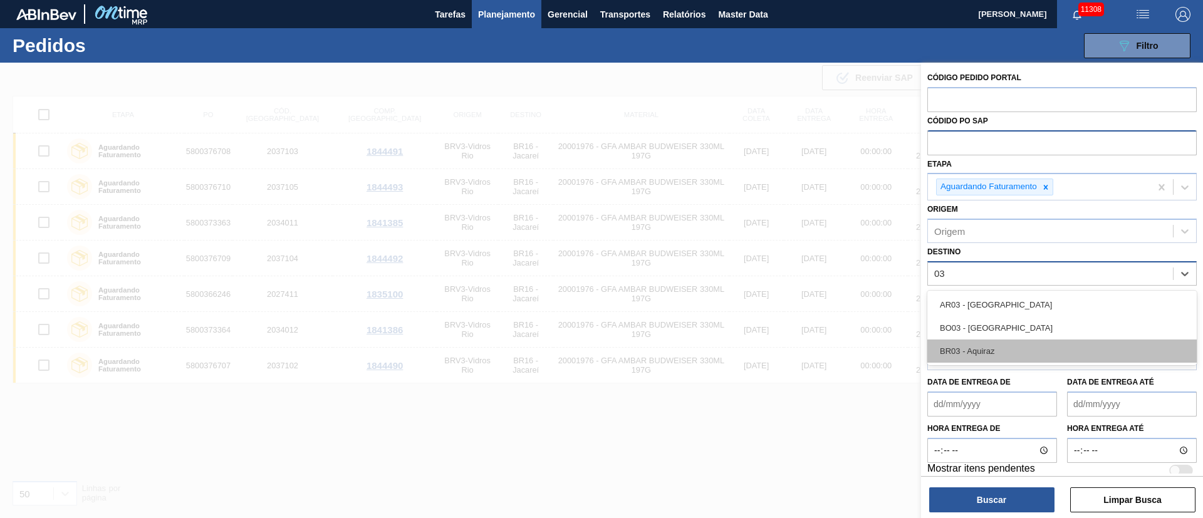
click at [971, 350] on div "BR03 - Aquiraz" at bounding box center [1061, 351] width 269 height 23
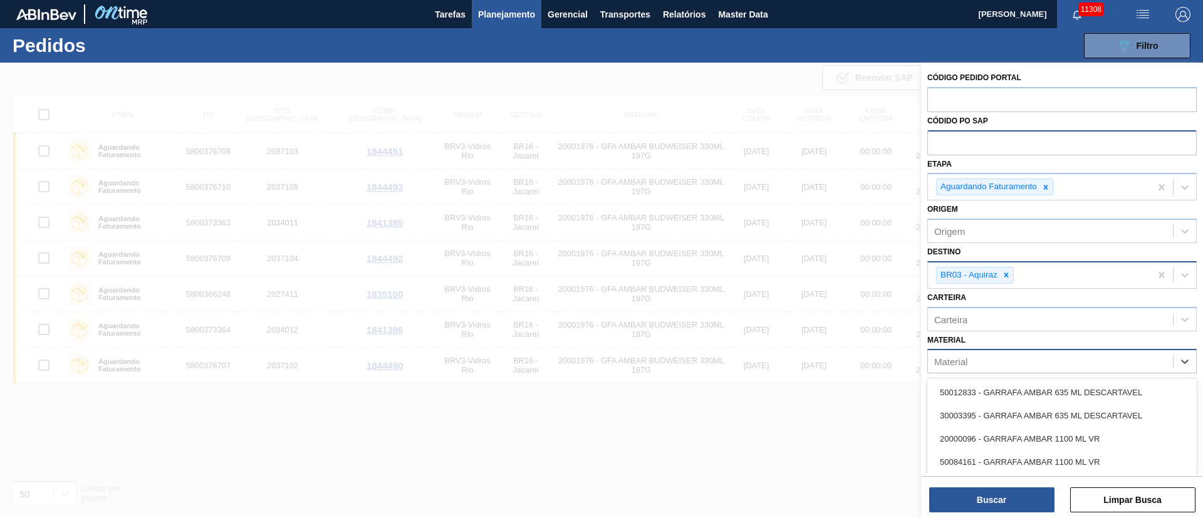
click at [953, 363] on div "Material" at bounding box center [950, 362] width 33 height 11
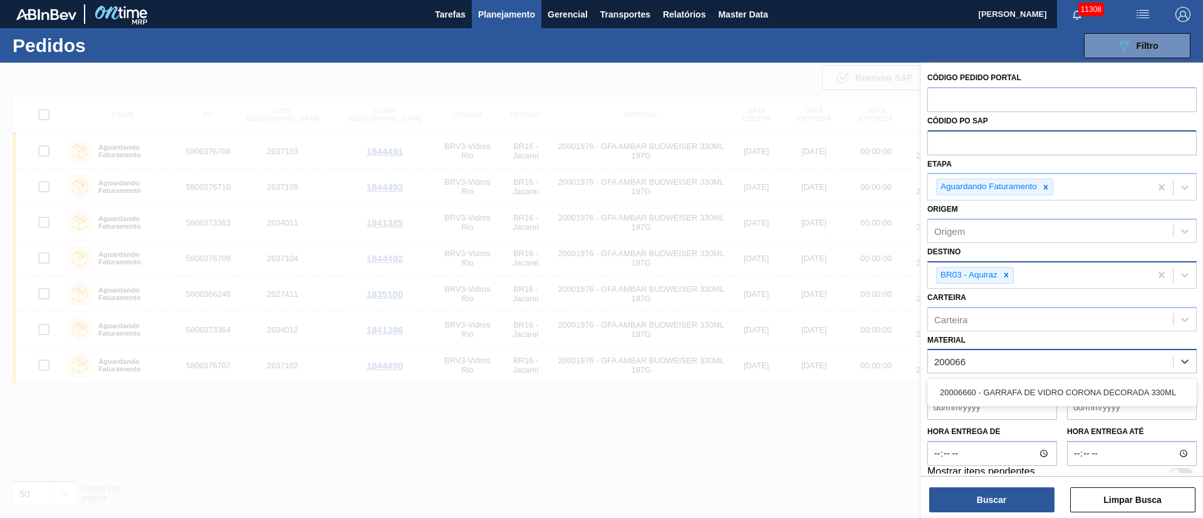
type input "2000666"
click at [995, 399] on div "20006660 - GARRAFA DE VIDRO CORONA DECORADA 330ML" at bounding box center [1061, 392] width 269 height 23
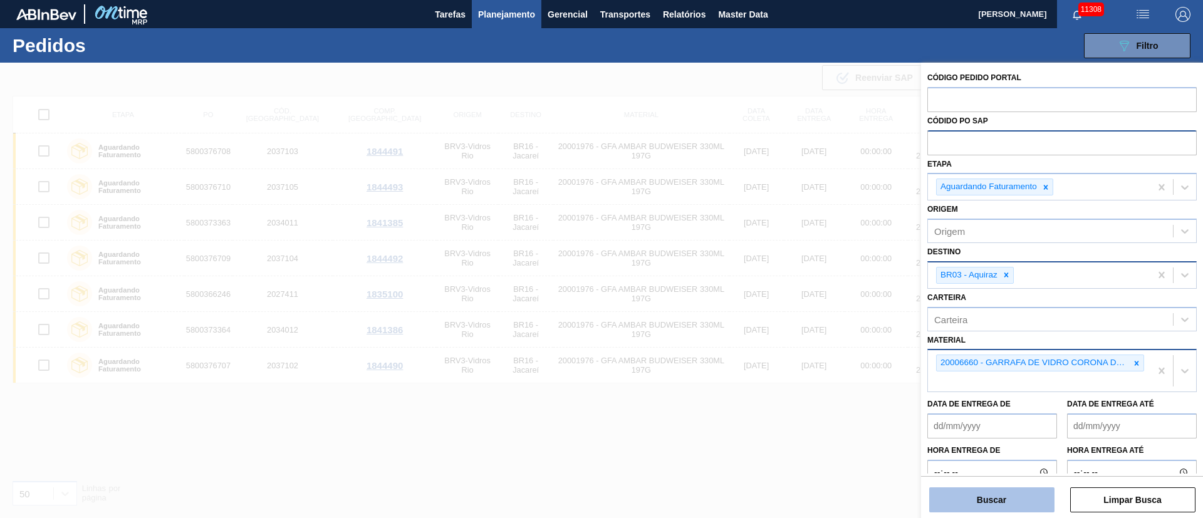
click at [981, 507] on button "Buscar" at bounding box center [991, 500] width 125 height 25
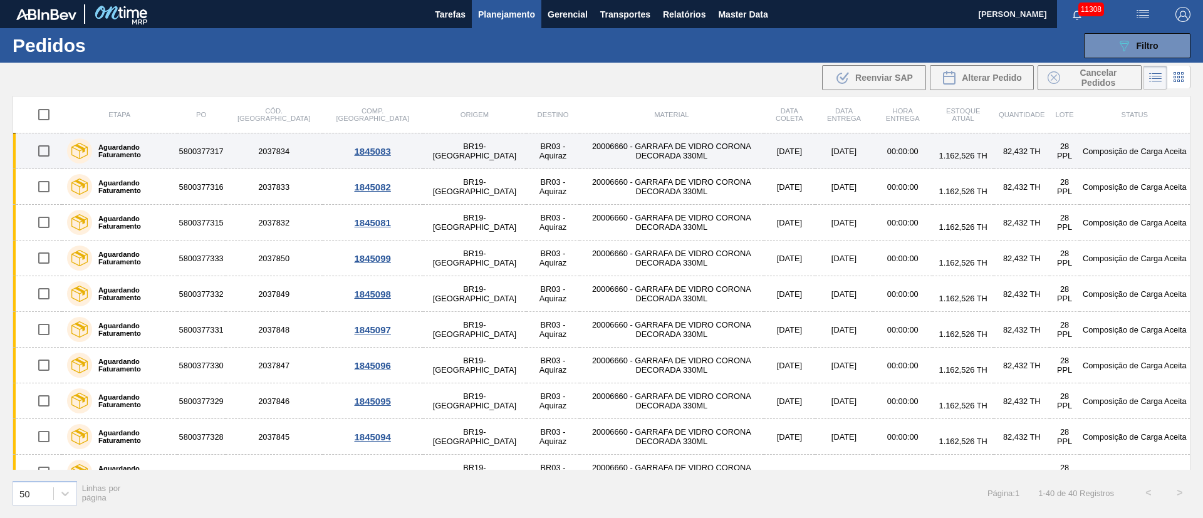
click at [43, 148] on input "checkbox" at bounding box center [44, 151] width 26 height 26
checkbox input "true"
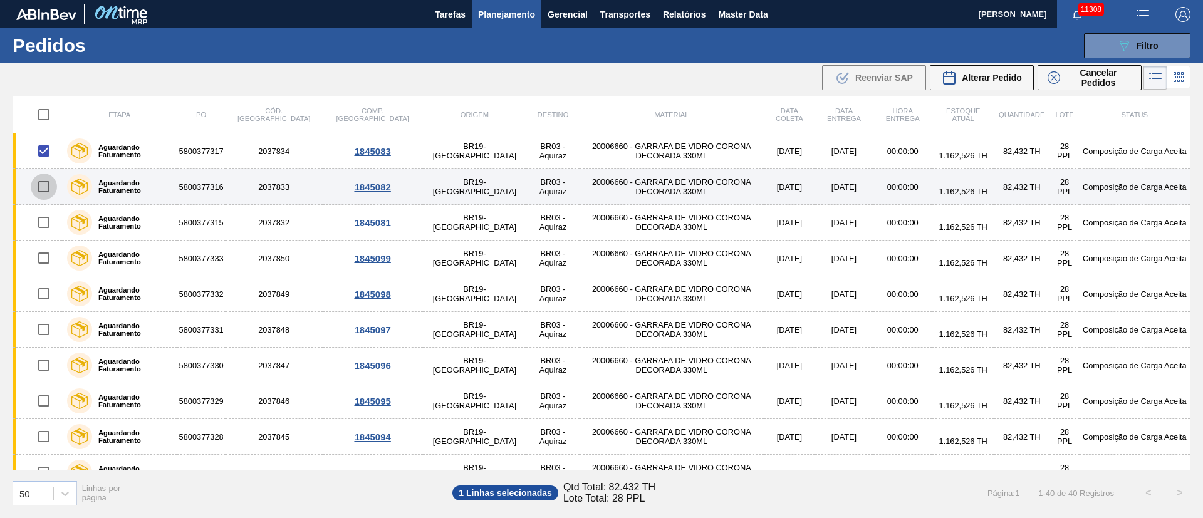
click at [38, 183] on input "checkbox" at bounding box center [44, 187] width 26 height 26
checkbox input "true"
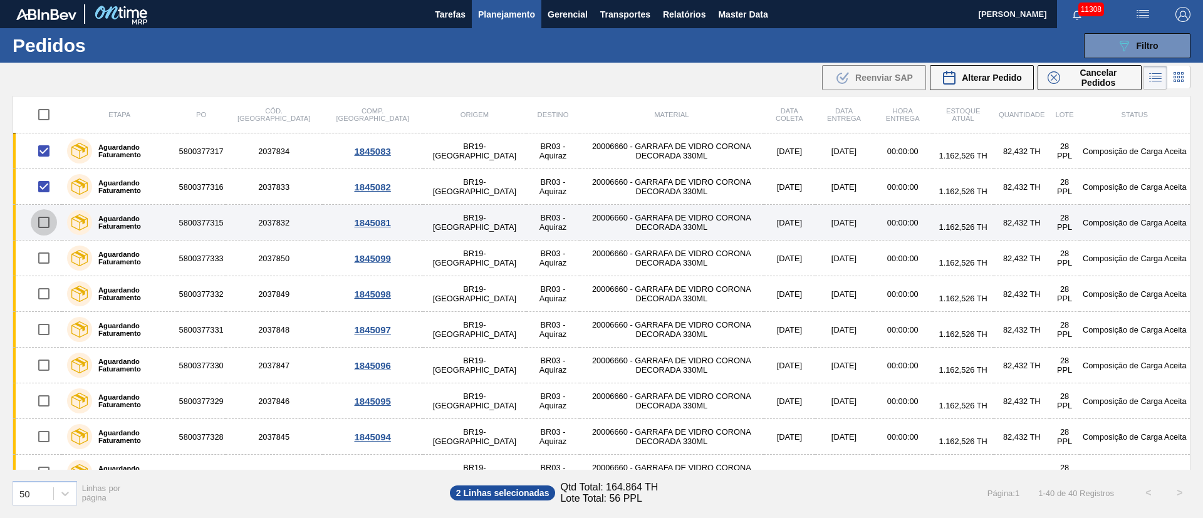
click at [47, 226] on input "checkbox" at bounding box center [44, 222] width 26 height 26
checkbox input "true"
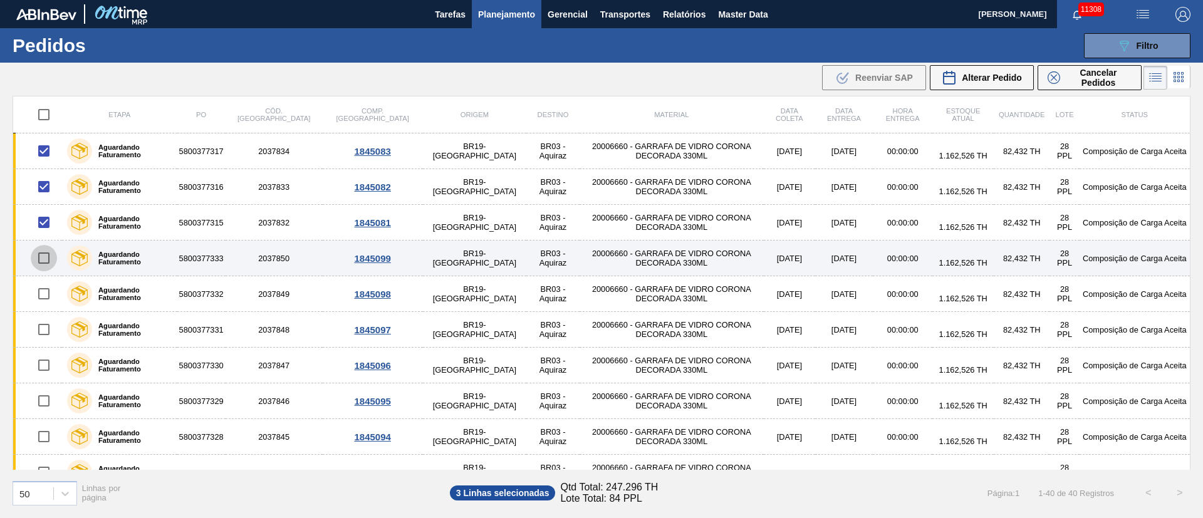
click at [44, 257] on input "checkbox" at bounding box center [44, 258] width 26 height 26
checkbox input "true"
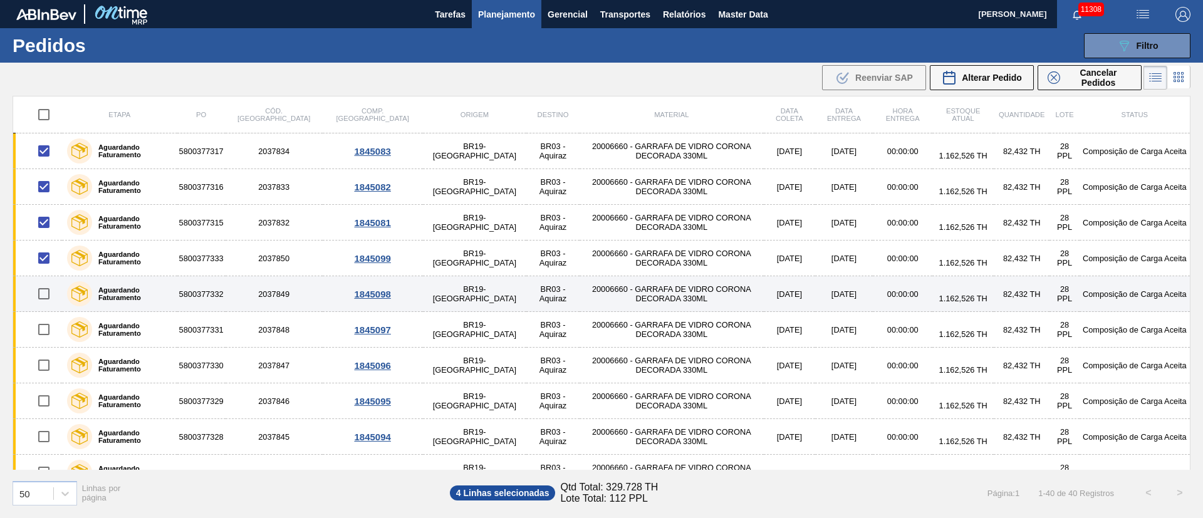
click at [45, 296] on input "checkbox" at bounding box center [44, 294] width 26 height 26
checkbox input "true"
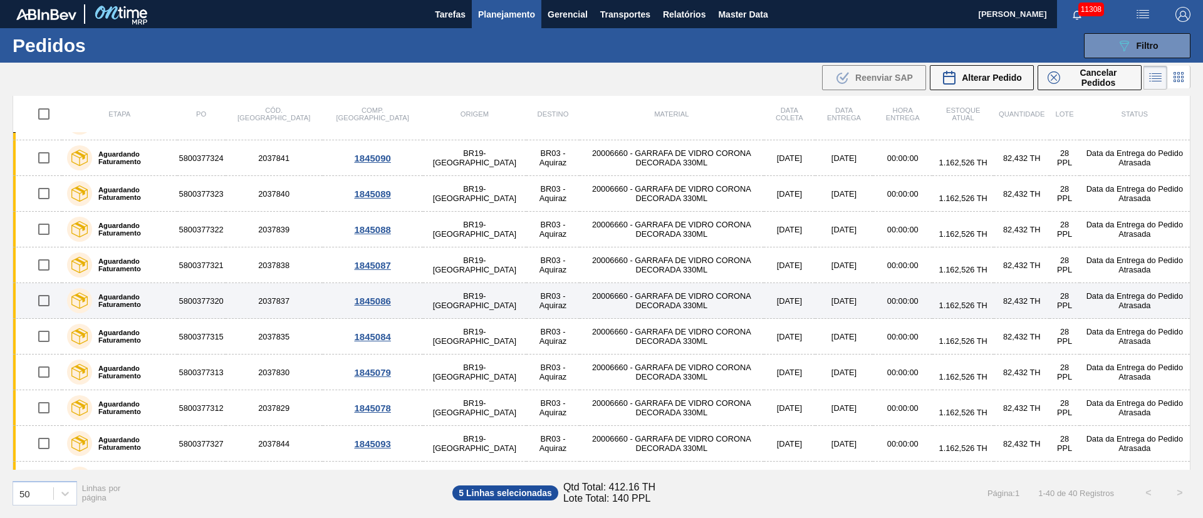
scroll to position [1092, 0]
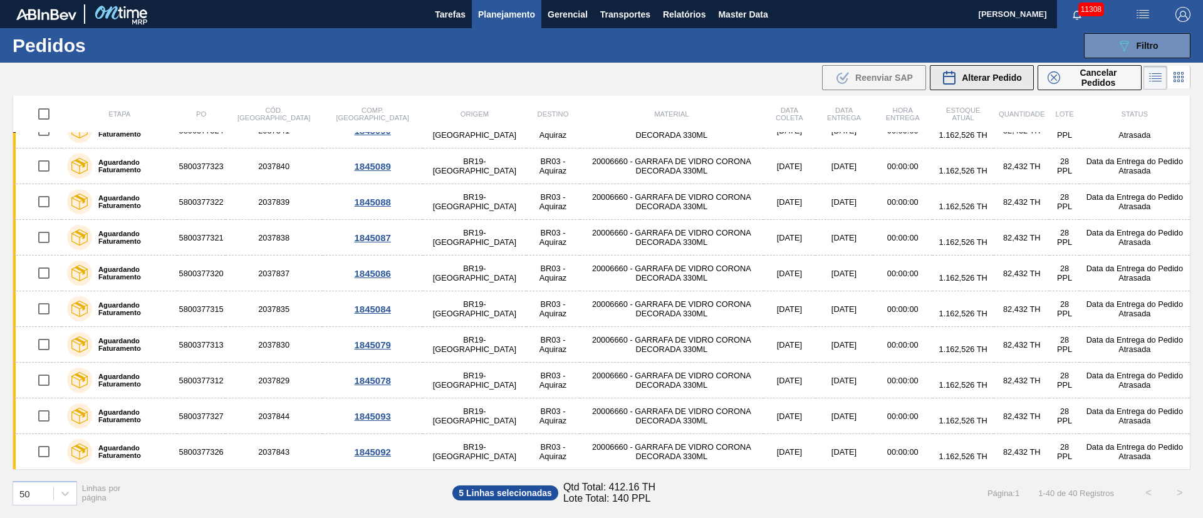
click at [1006, 80] on span "Alterar Pedido" at bounding box center [992, 78] width 60 height 10
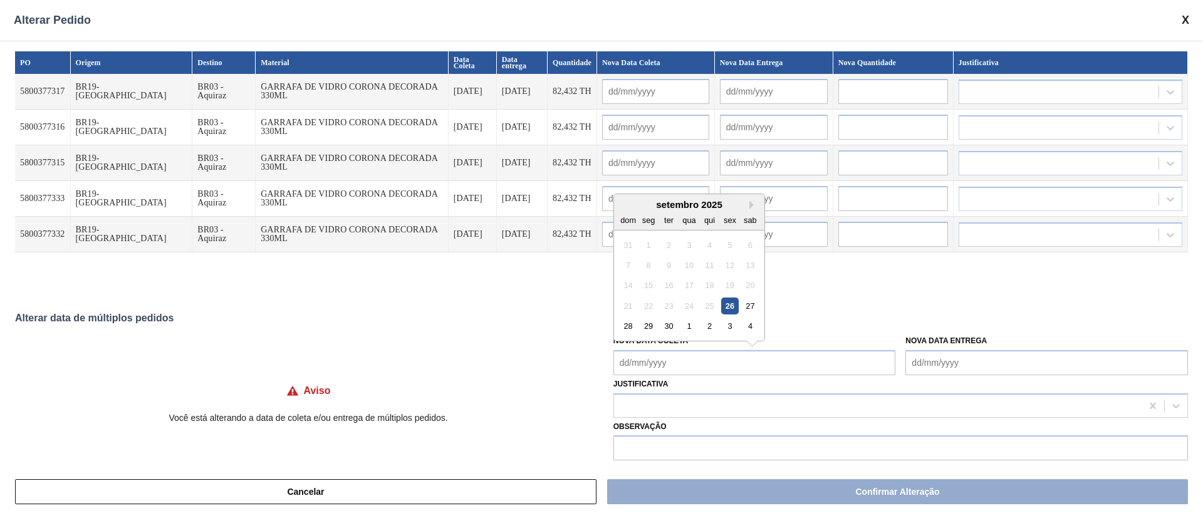
click at [681, 356] on Coleta "Nova Data Coleta" at bounding box center [754, 362] width 283 height 25
click at [667, 326] on div "30" at bounding box center [668, 326] width 17 height 17
type Coleta "[DATE]"
type input "[DATE]"
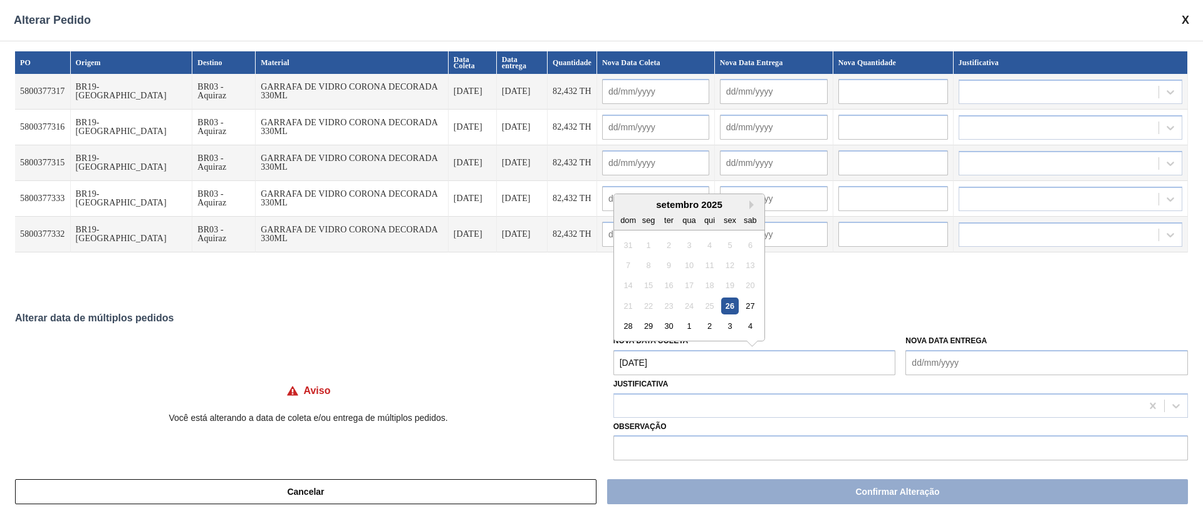
type input "[DATE]"
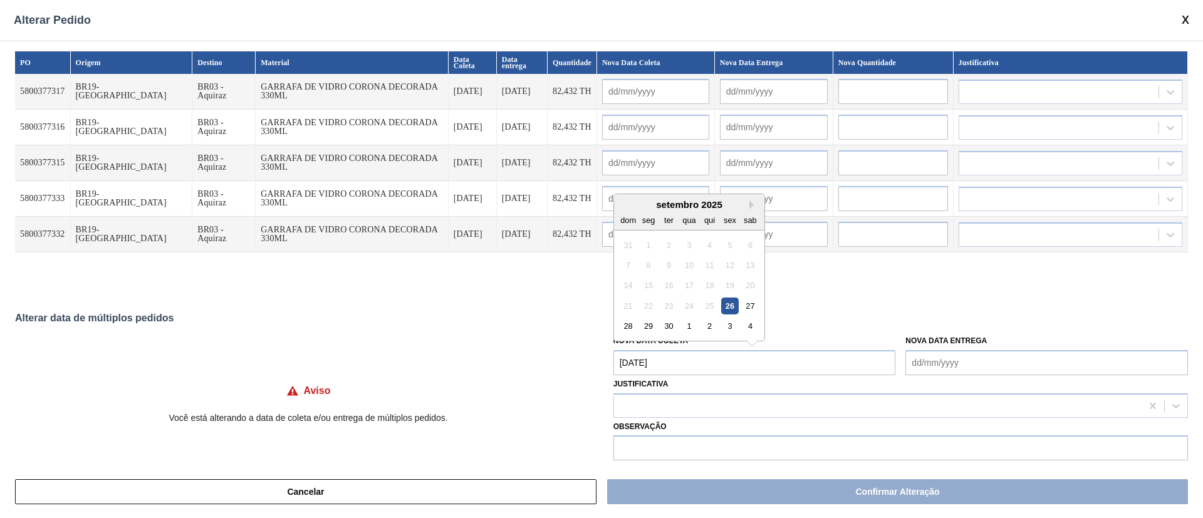
type input "[DATE]"
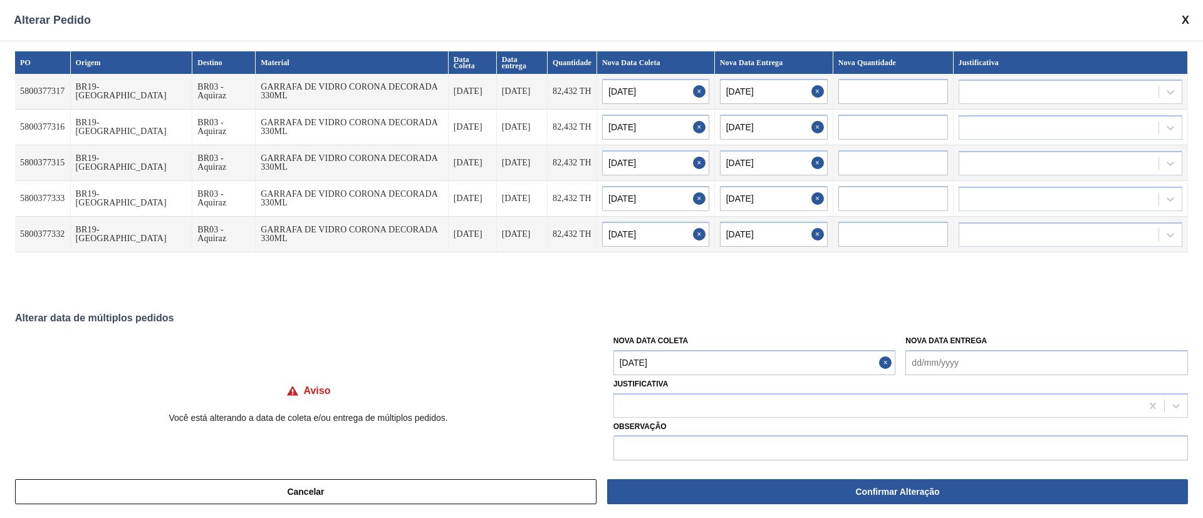
click at [684, 363] on Coleta "[DATE]" at bounding box center [754, 362] width 283 height 25
click at [746, 206] on div "setembro 2025" at bounding box center [689, 204] width 150 height 11
click at [753, 203] on button "Next Month" at bounding box center [753, 205] width 9 height 9
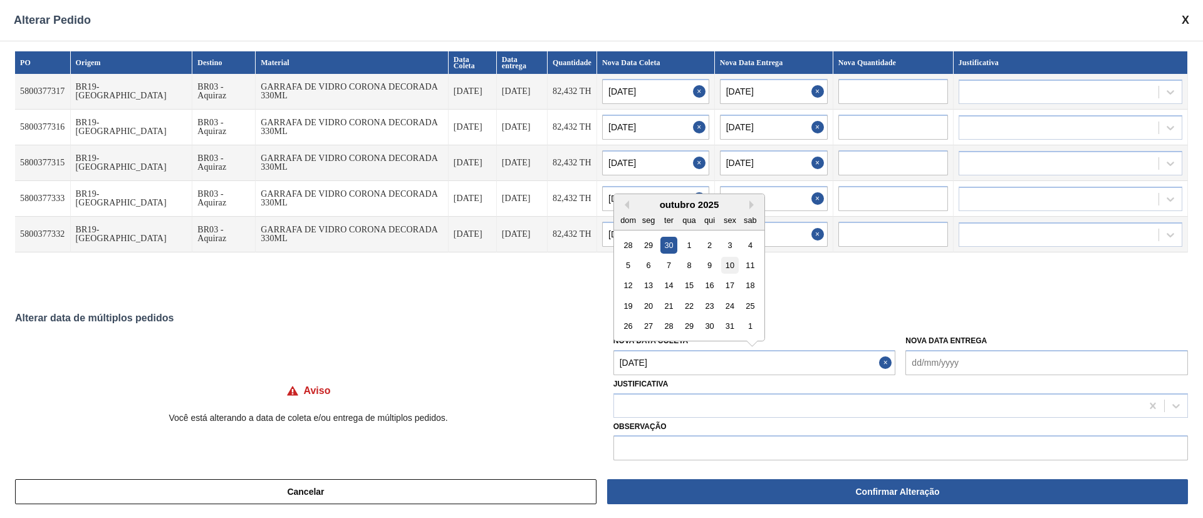
click at [728, 266] on div "10" at bounding box center [729, 265] width 17 height 17
type Coleta "[DATE]"
type input "[DATE]"
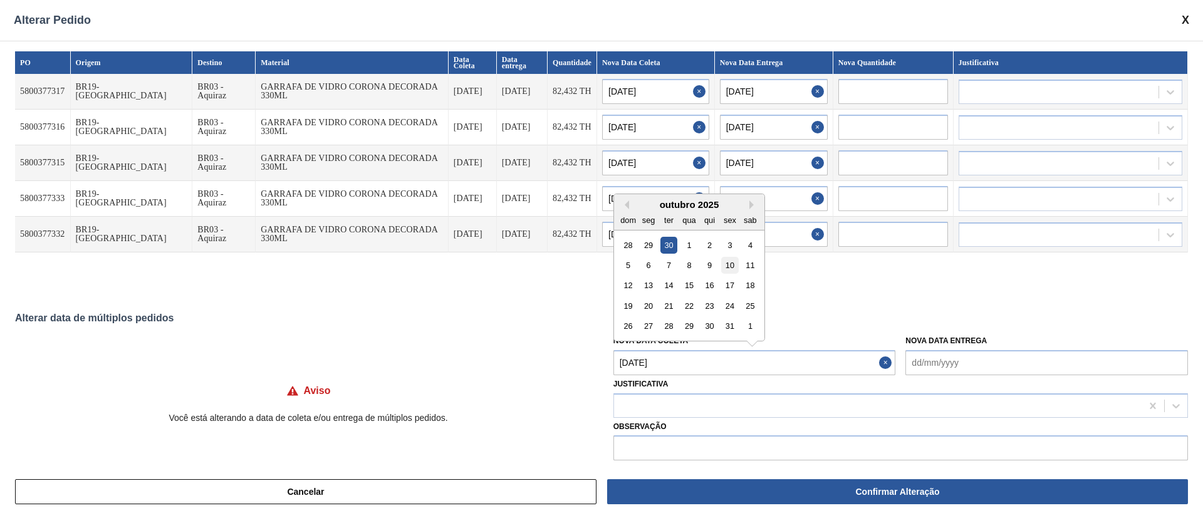
type input "[DATE]"
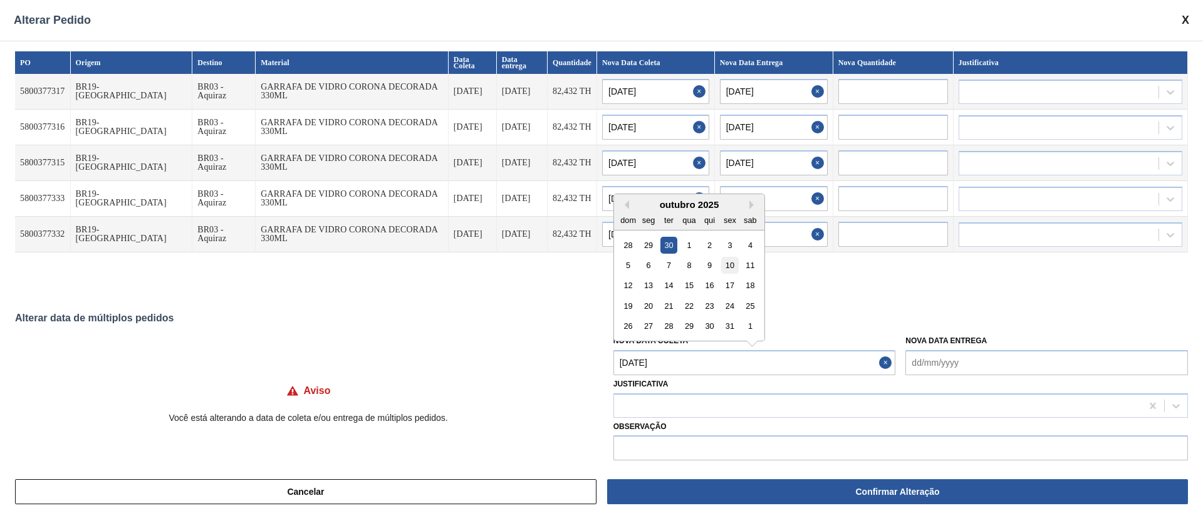
type input "[DATE]"
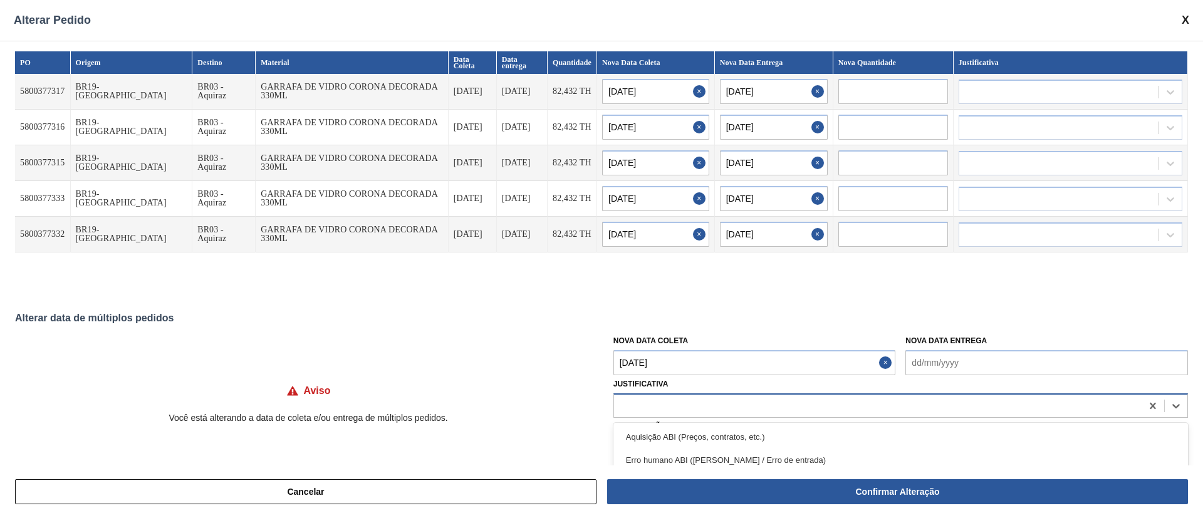
click at [659, 410] on div at bounding box center [878, 406] width 528 height 18
type input "ou"
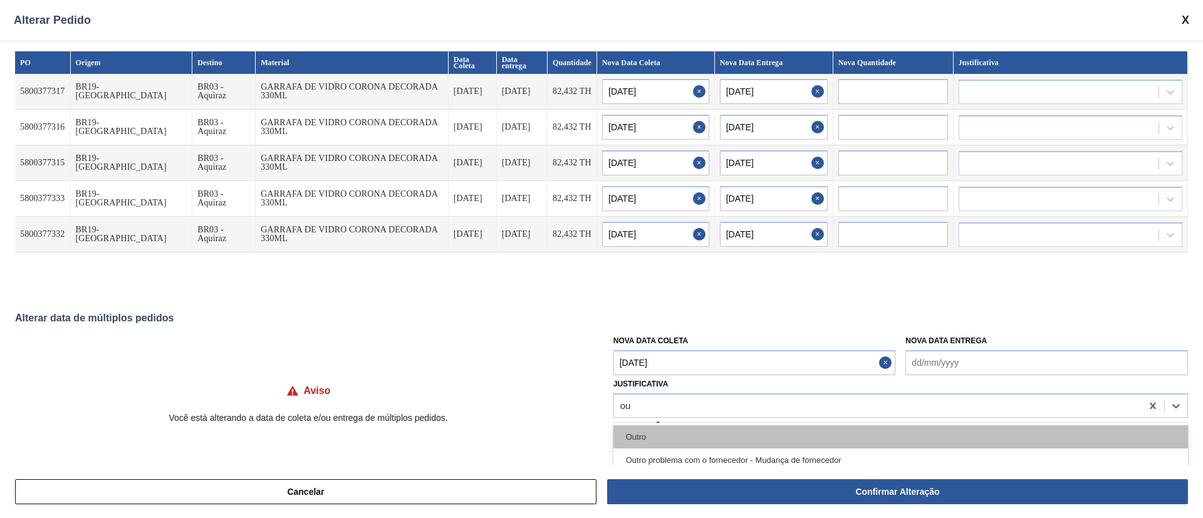
click at [645, 444] on div "Outro" at bounding box center [900, 436] width 575 height 23
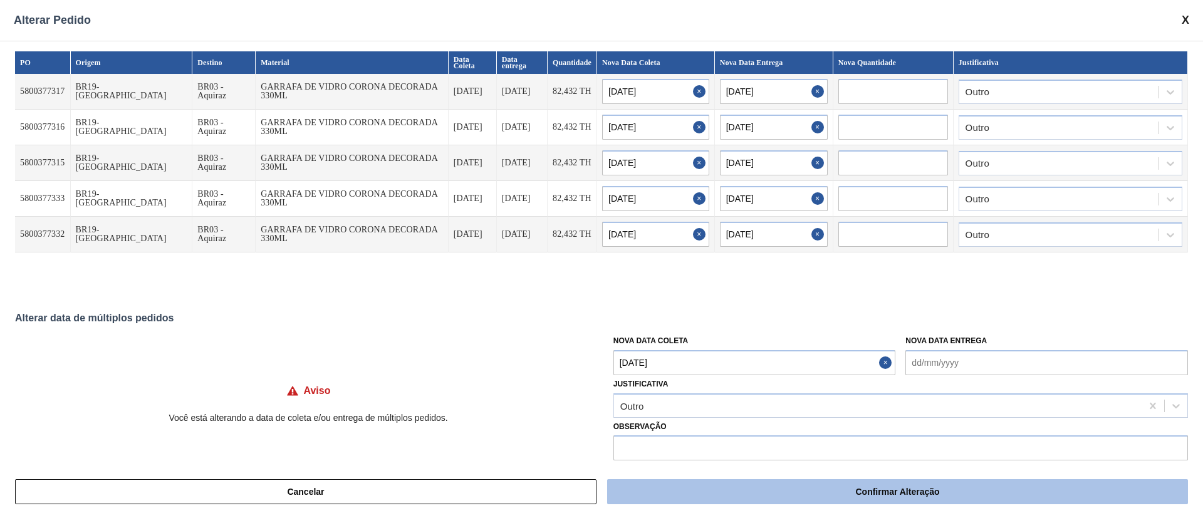
click at [770, 491] on button "Confirmar Alteração" at bounding box center [897, 491] width 581 height 25
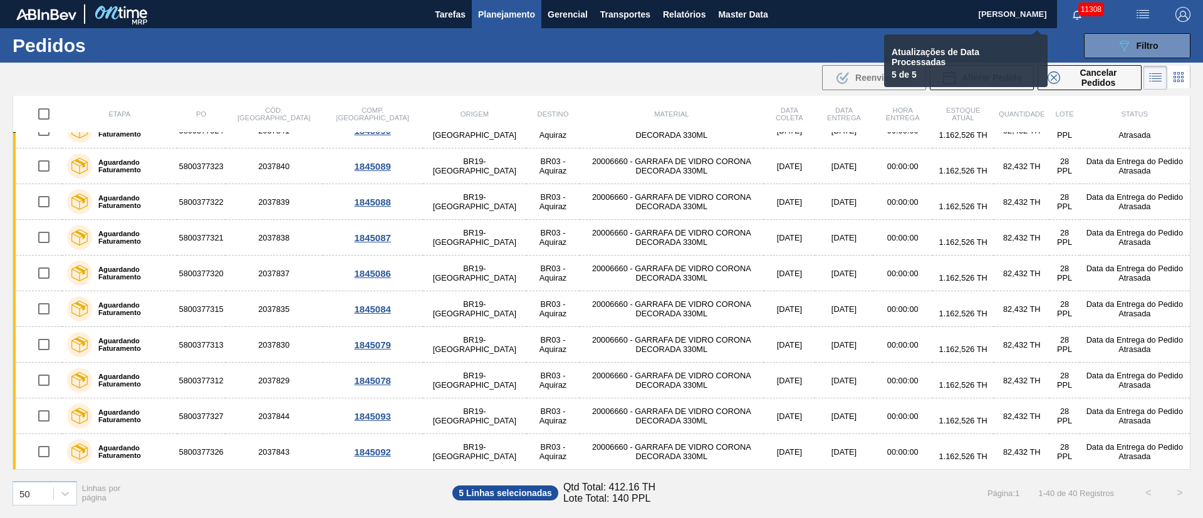
checkbox input "false"
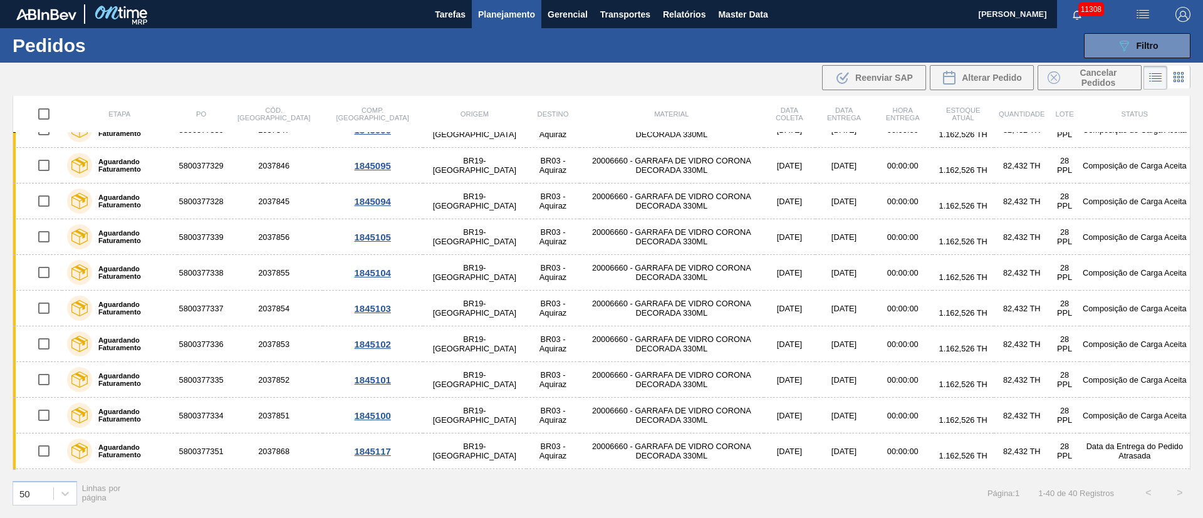
scroll to position [0, 0]
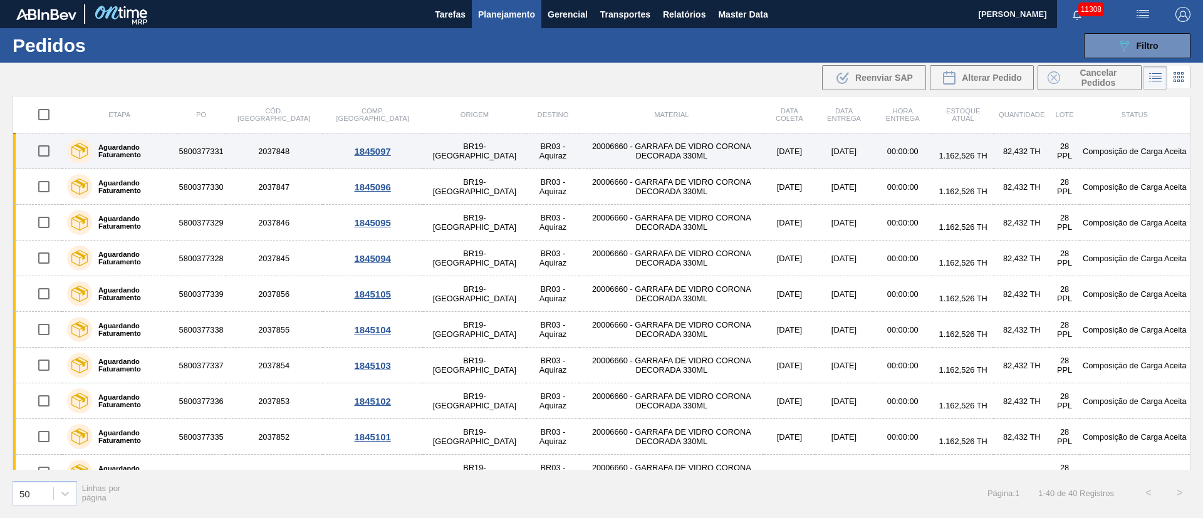
click at [43, 152] on input "checkbox" at bounding box center [44, 151] width 26 height 26
checkbox input "true"
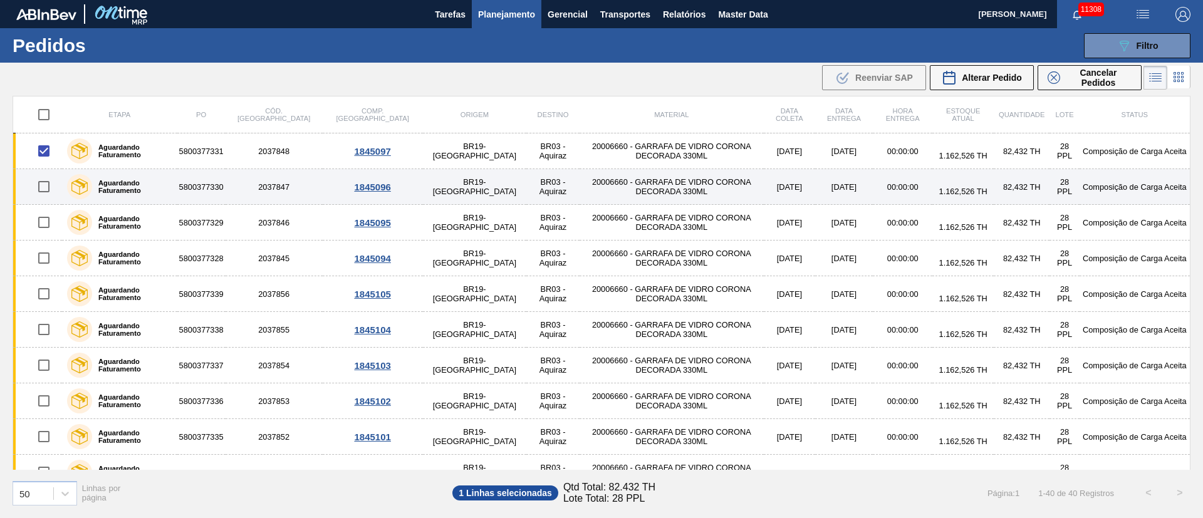
click at [38, 191] on input "checkbox" at bounding box center [44, 187] width 26 height 26
checkbox input "true"
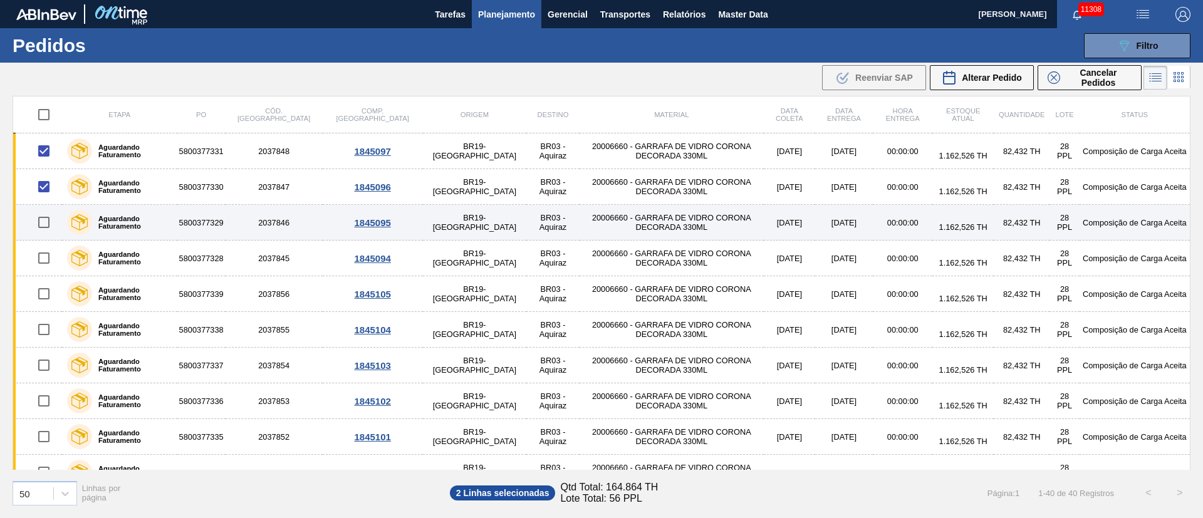
click at [40, 224] on input "checkbox" at bounding box center [44, 222] width 26 height 26
checkbox input "true"
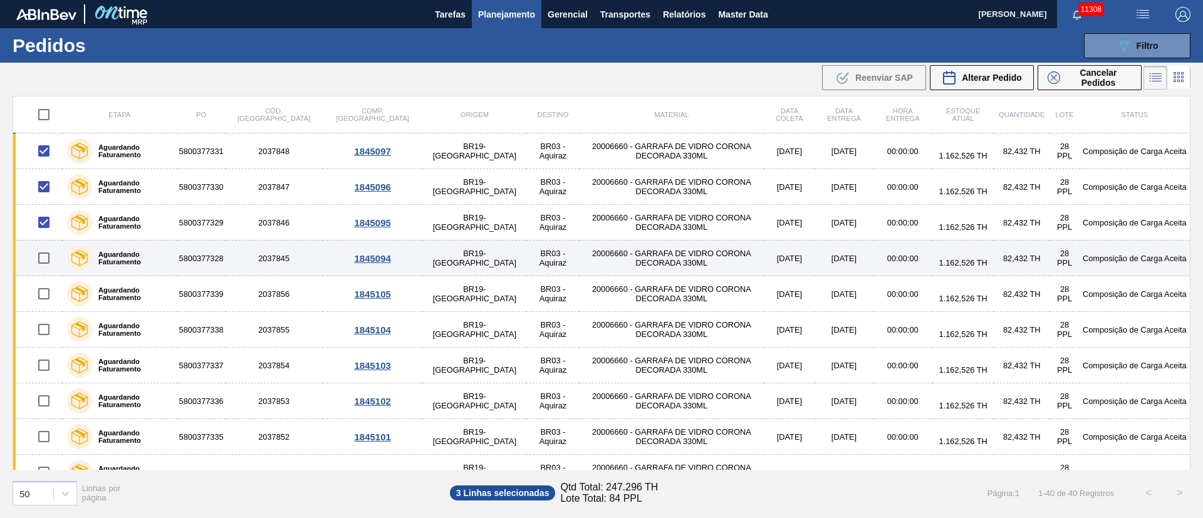
click at [50, 256] on input "checkbox" at bounding box center [44, 258] width 26 height 26
checkbox input "true"
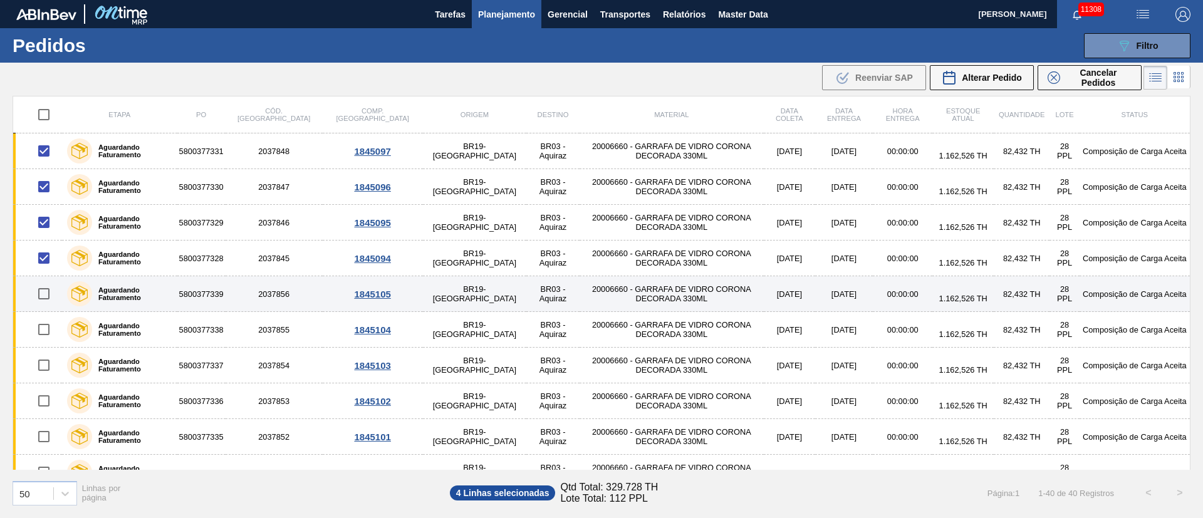
click at [58, 296] on div at bounding box center [44, 294] width 33 height 26
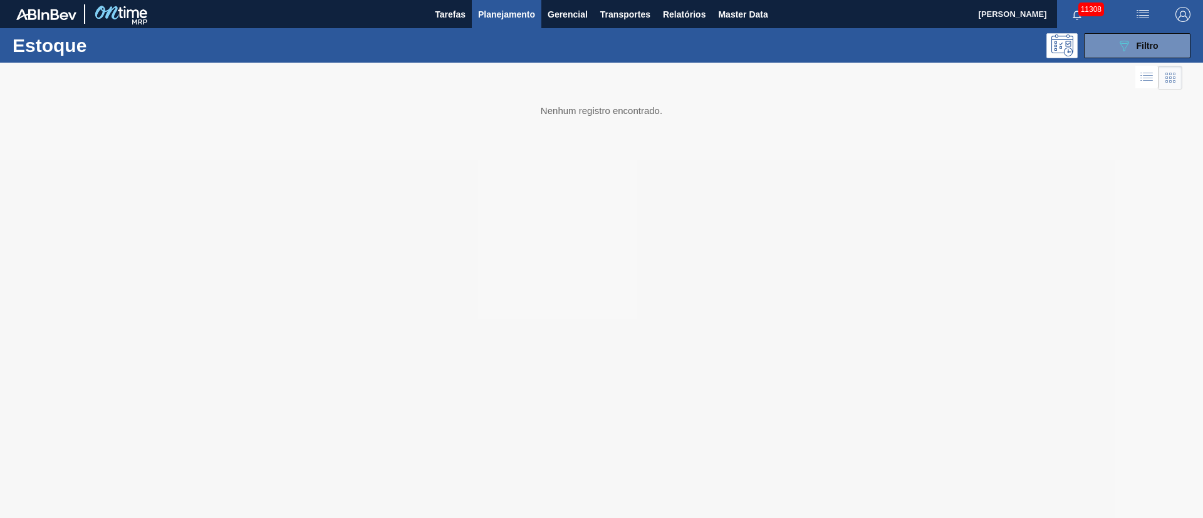
click at [511, 9] on span "Planejamento" at bounding box center [506, 14] width 57 height 15
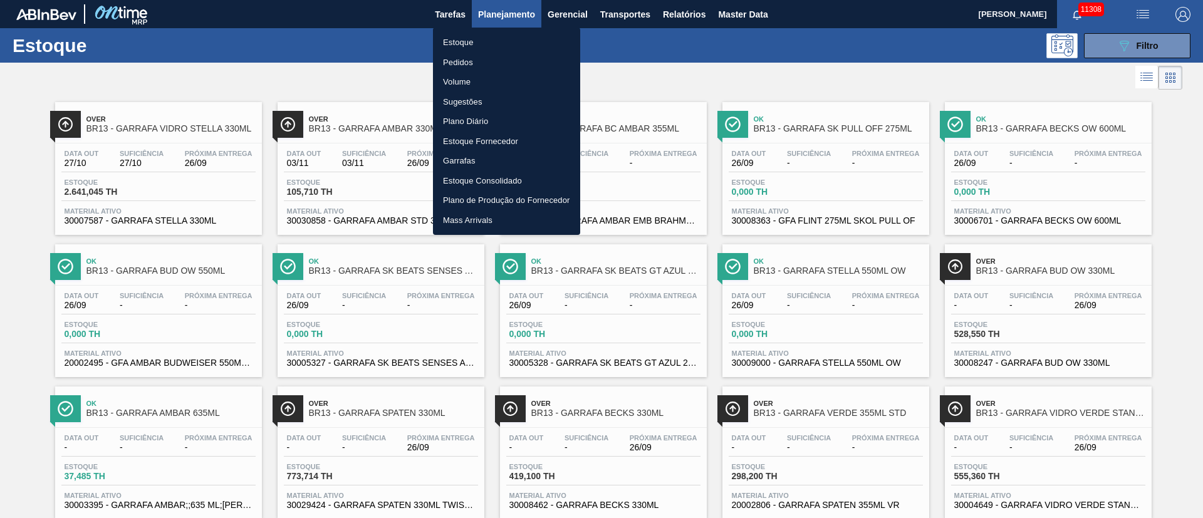
click at [464, 60] on li "Pedidos" at bounding box center [506, 63] width 147 height 20
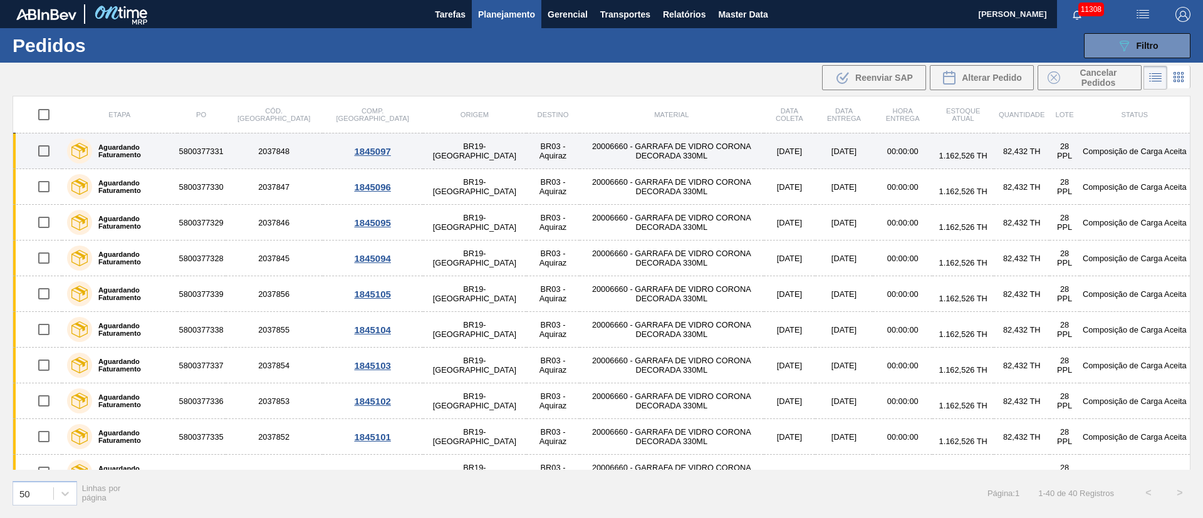
click at [37, 155] on input "checkbox" at bounding box center [44, 151] width 26 height 26
checkbox input "true"
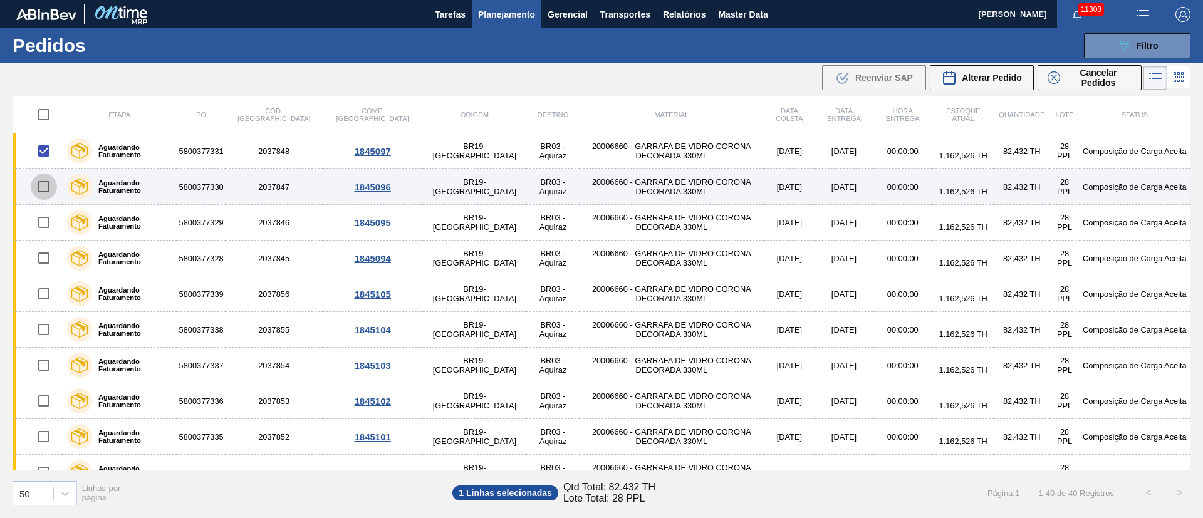
click at [38, 196] on input "checkbox" at bounding box center [44, 187] width 26 height 26
checkbox input "true"
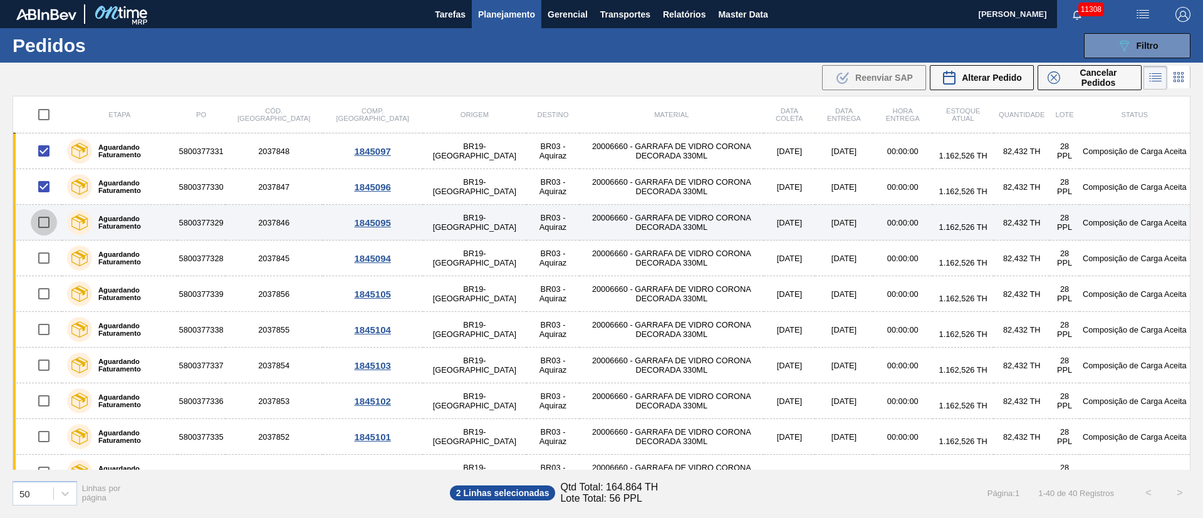
click at [47, 228] on input "checkbox" at bounding box center [44, 222] width 26 height 26
checkbox input "true"
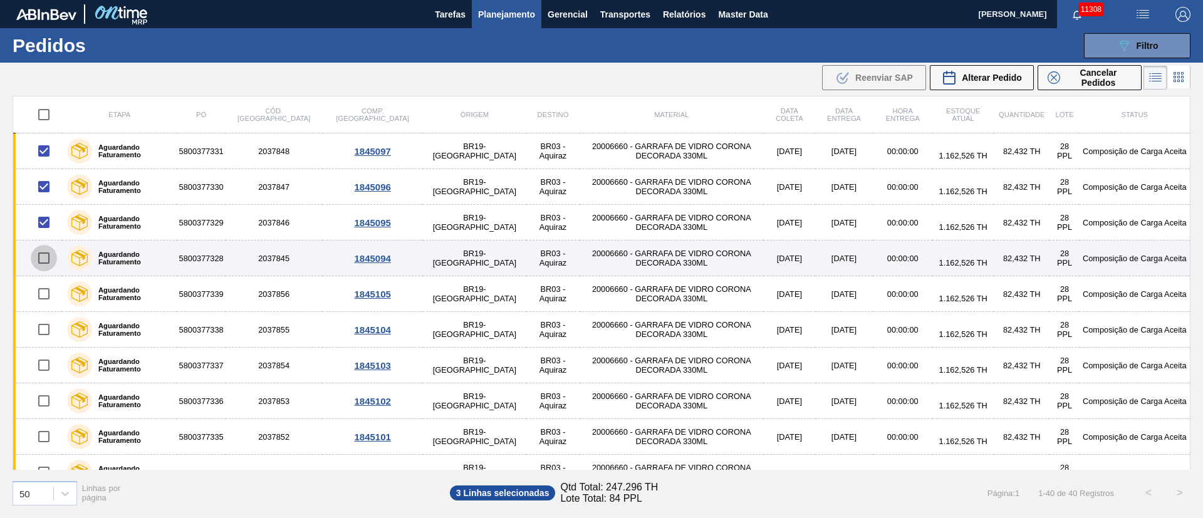
click at [43, 260] on input "checkbox" at bounding box center [44, 258] width 26 height 26
checkbox input "true"
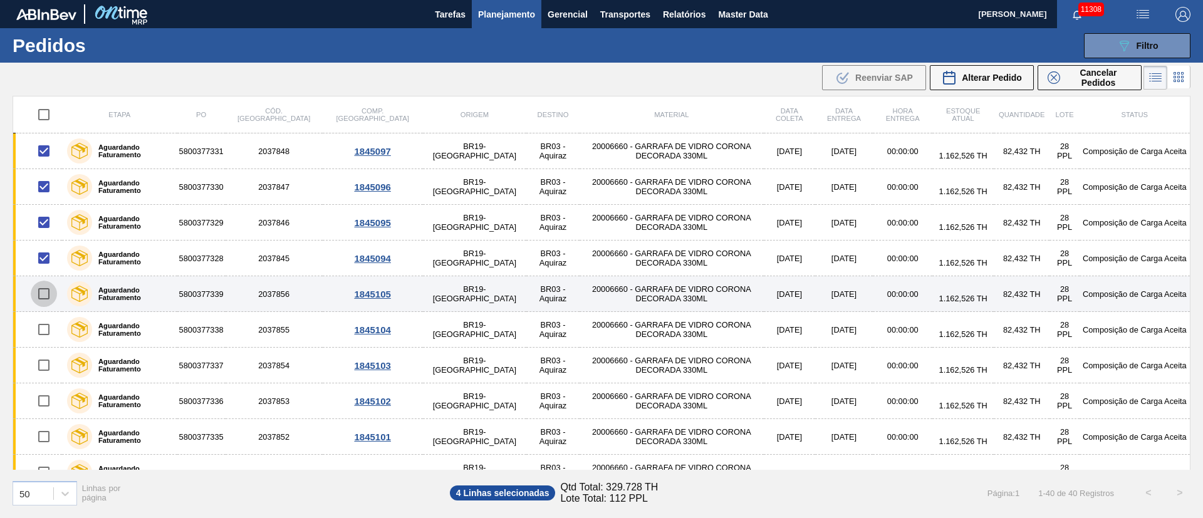
click at [41, 293] on input "checkbox" at bounding box center [44, 294] width 26 height 26
checkbox input "true"
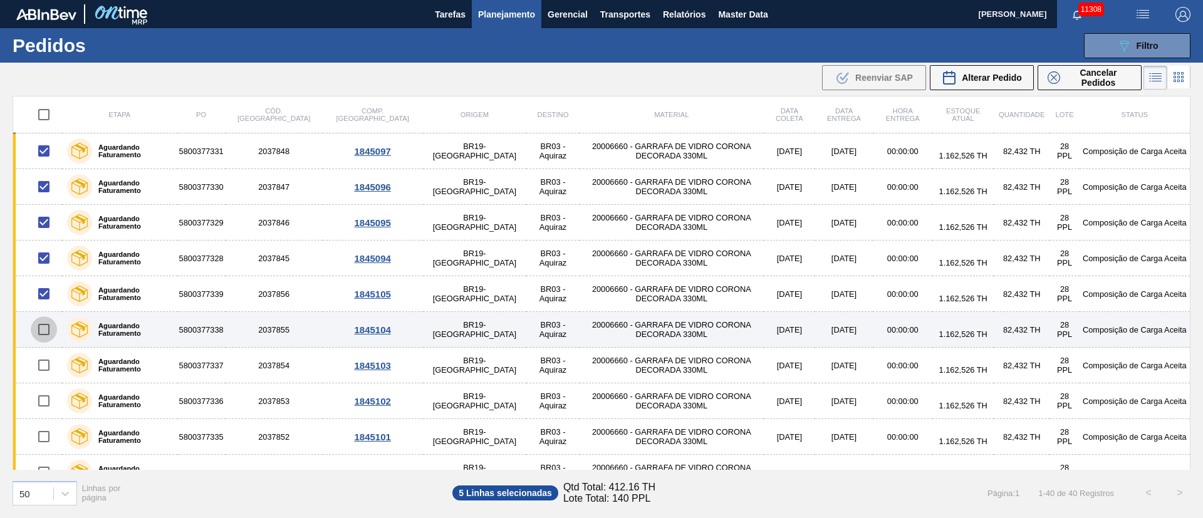
click at [41, 332] on input "checkbox" at bounding box center [44, 329] width 26 height 26
checkbox input "true"
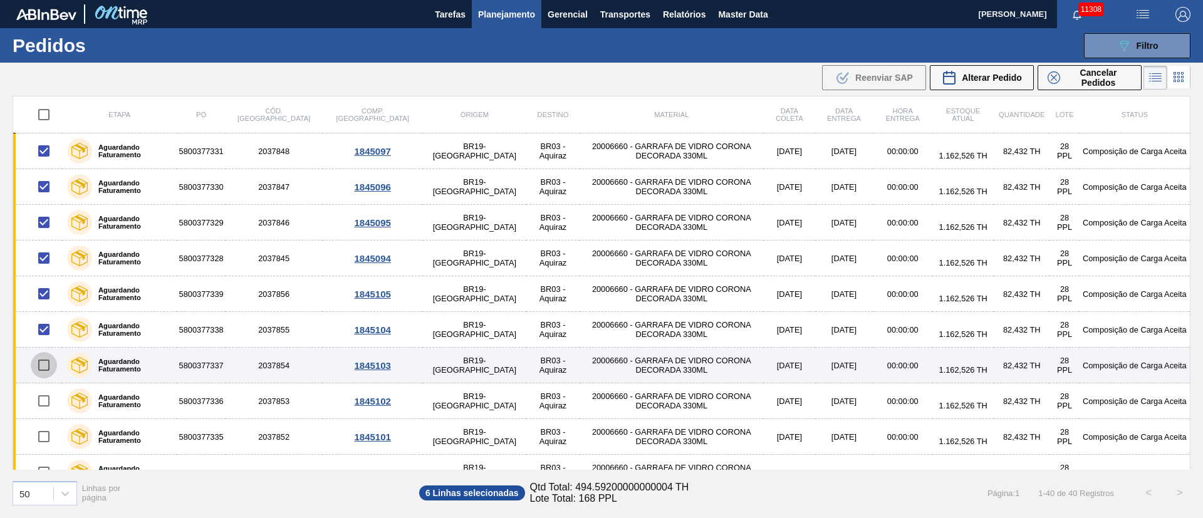
click at [48, 365] on input "checkbox" at bounding box center [44, 365] width 26 height 26
click at [48, 367] on input "checkbox" at bounding box center [44, 365] width 26 height 26
checkbox input "false"
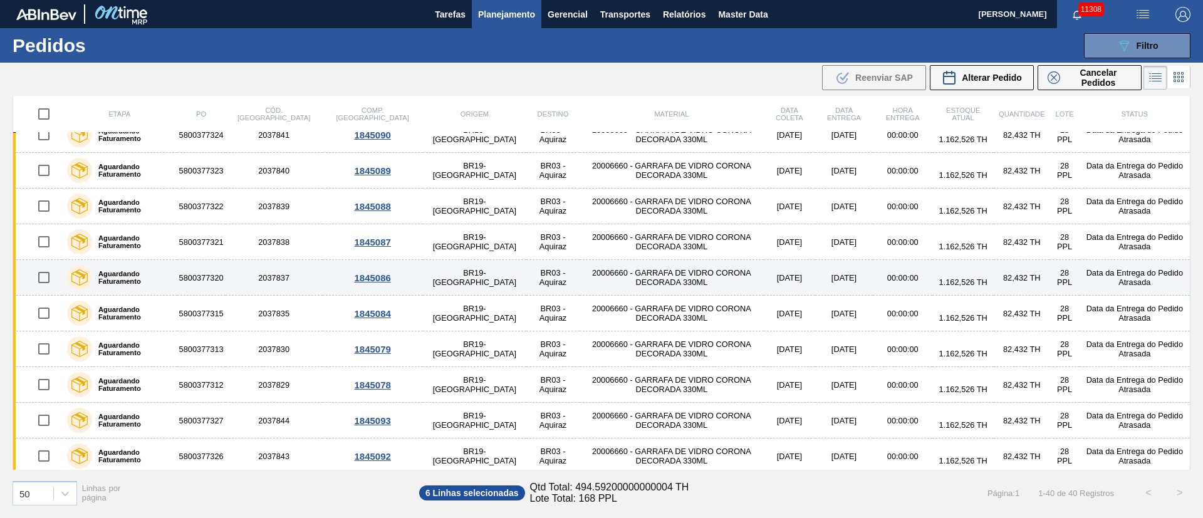
scroll to position [1092, 0]
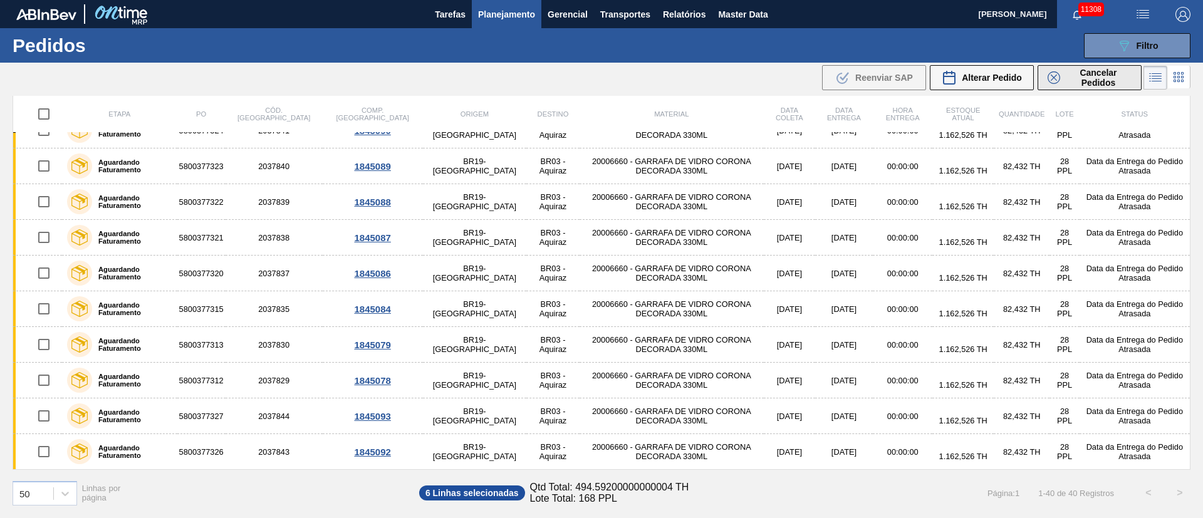
click at [1087, 78] on span "Cancelar Pedidos" at bounding box center [1098, 78] width 66 height 20
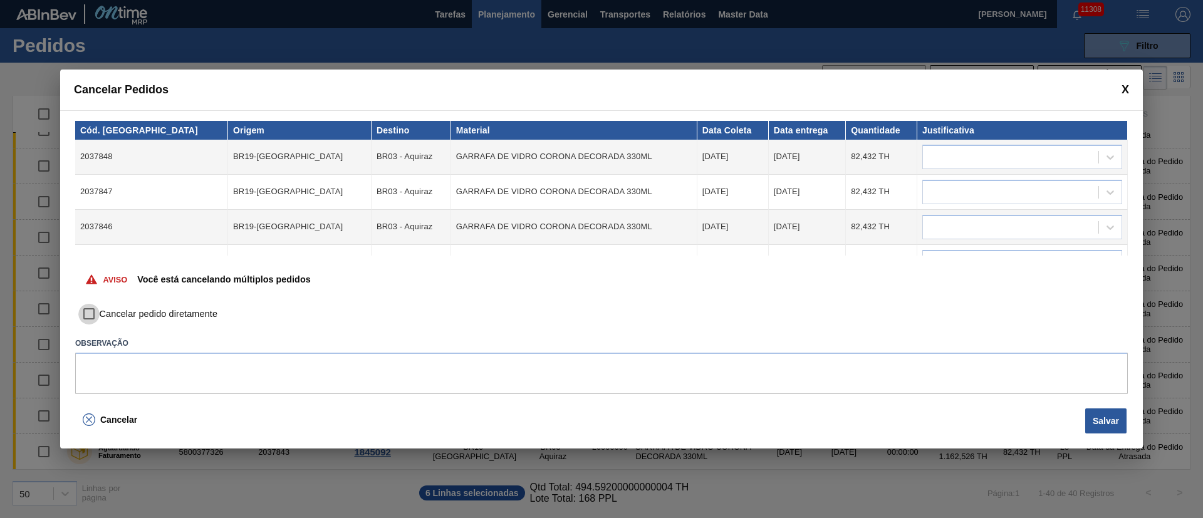
click at [90, 313] on input "Cancelar pedido diretamente" at bounding box center [88, 314] width 21 height 21
checkbox input "true"
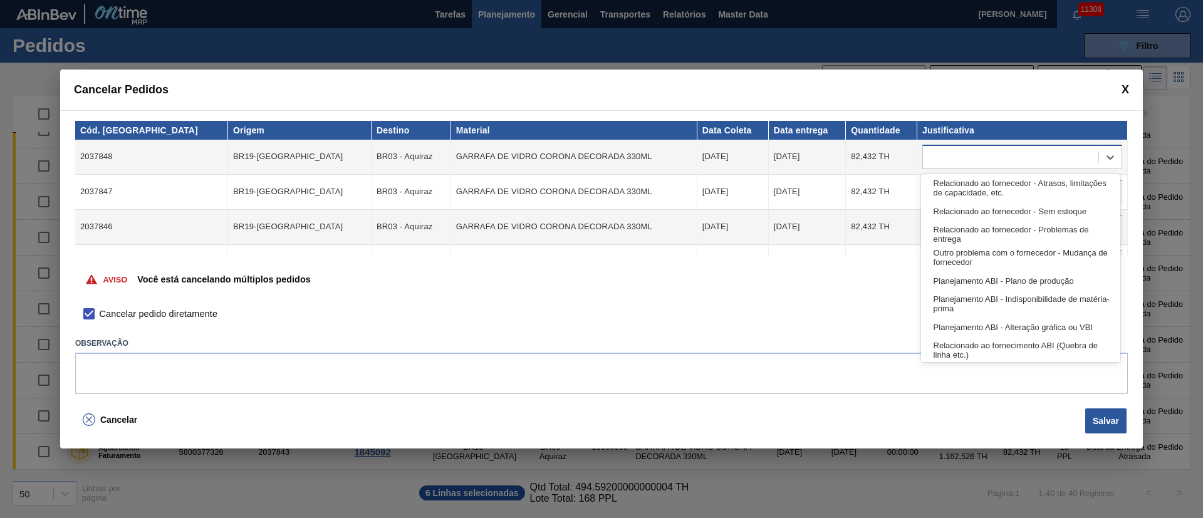
click at [958, 154] on div at bounding box center [1010, 157] width 175 height 18
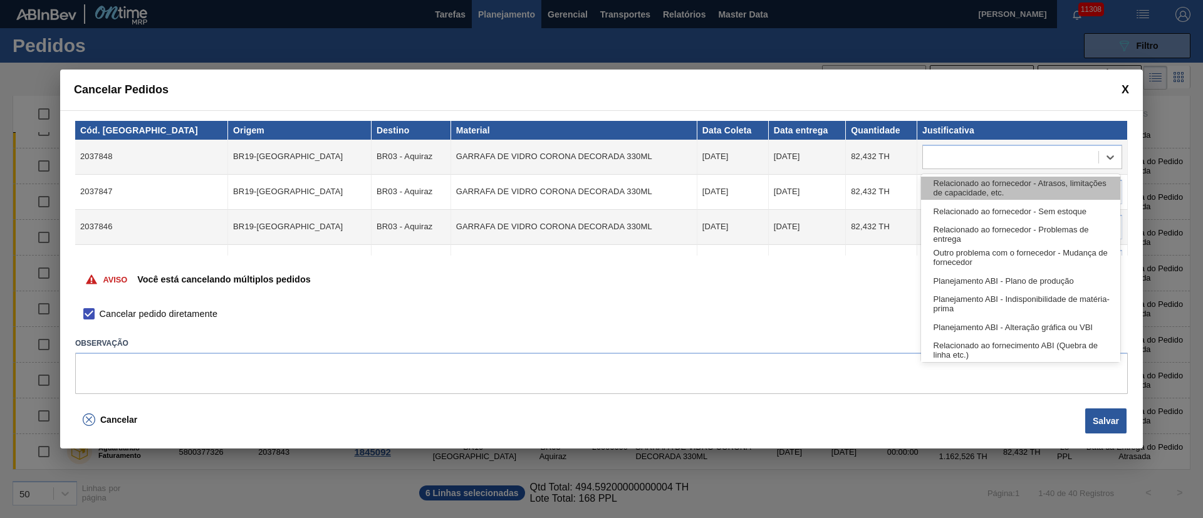
click at [948, 182] on div "Relacionado ao fornecedor - Atrasos, limitações de capacidade, etc." at bounding box center [1020, 188] width 199 height 23
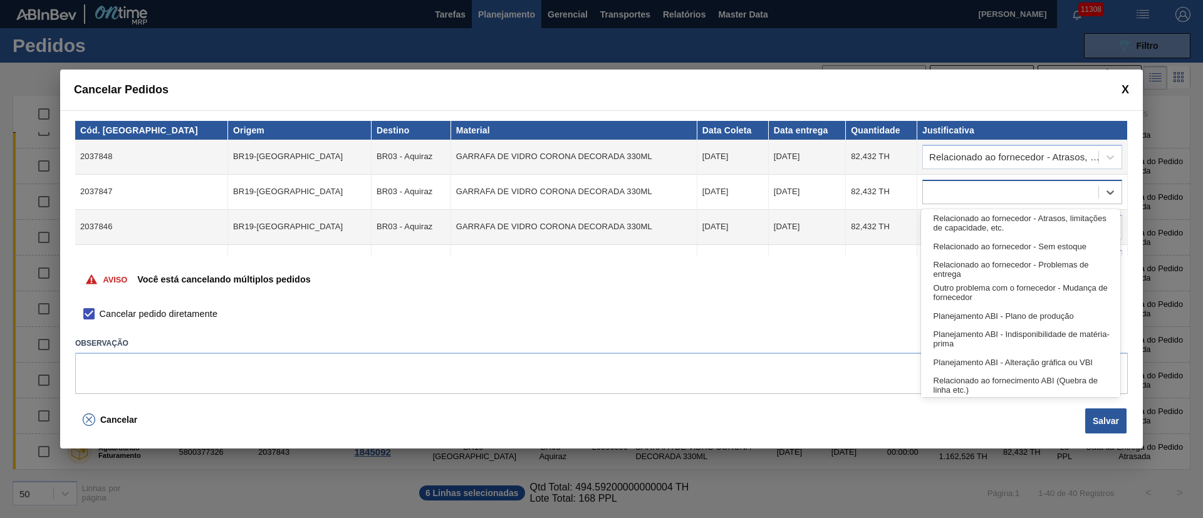
click at [944, 192] on div at bounding box center [1010, 192] width 175 height 18
click at [949, 224] on div "Relacionado ao fornecedor - Atrasos, limitações de capacidade, etc." at bounding box center [1020, 223] width 199 height 23
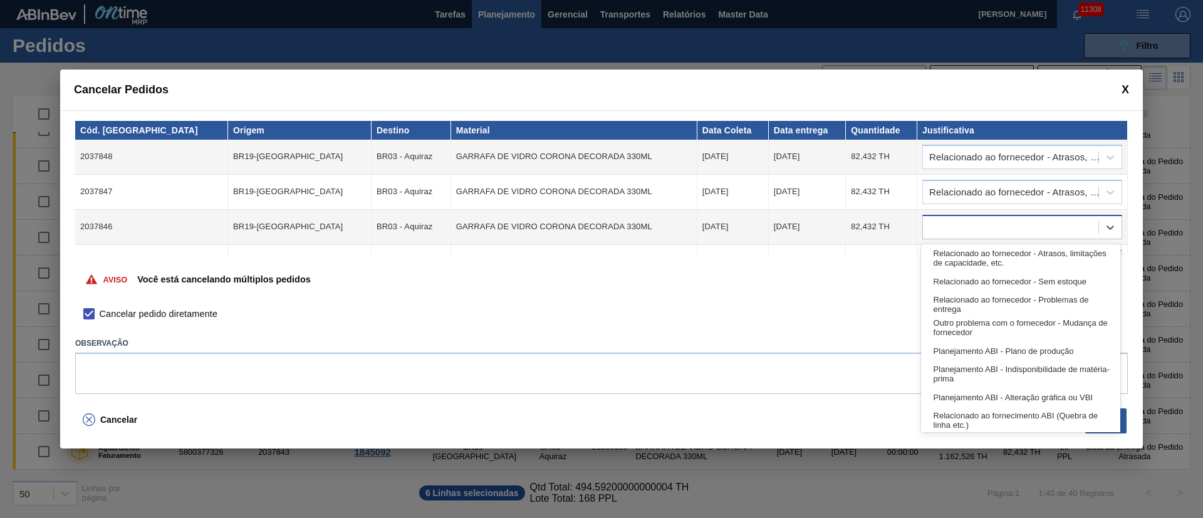
click at [943, 230] on div at bounding box center [1010, 227] width 175 height 18
click at [943, 255] on div "Relacionado ao fornecedor - Atrasos, limitações de capacidade, etc." at bounding box center [1020, 258] width 199 height 23
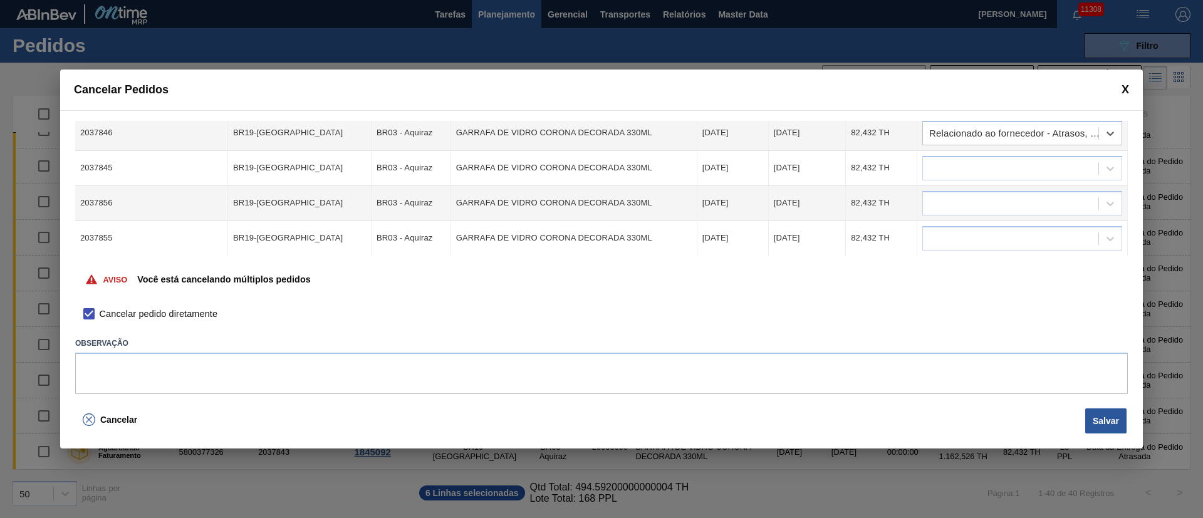
scroll to position [95, 0]
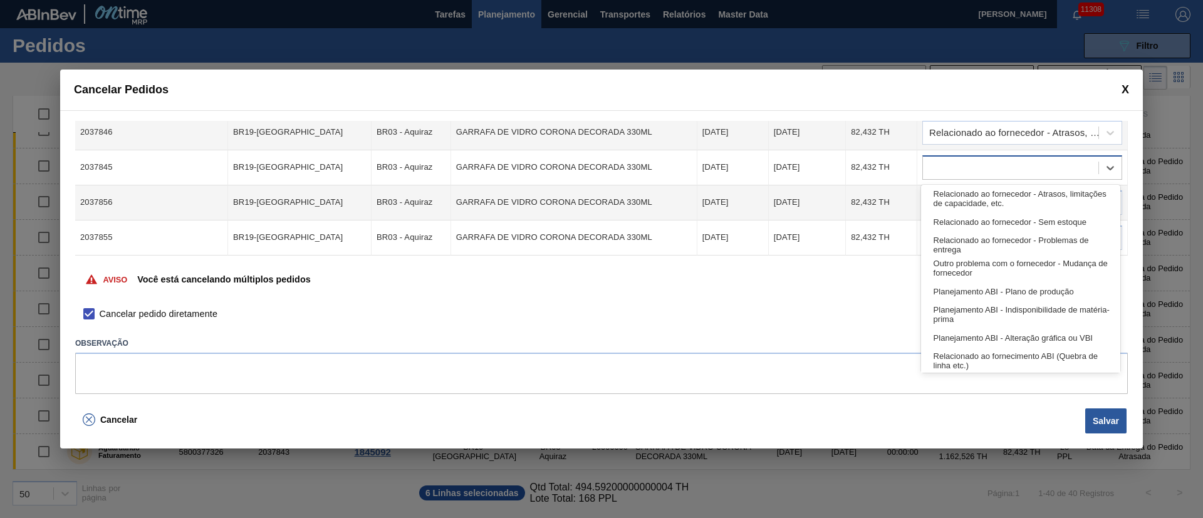
click at [953, 164] on div at bounding box center [1010, 168] width 175 height 18
click at [951, 191] on div "Relacionado ao fornecedor - Atrasos, limitações de capacidade, etc." at bounding box center [1020, 198] width 199 height 23
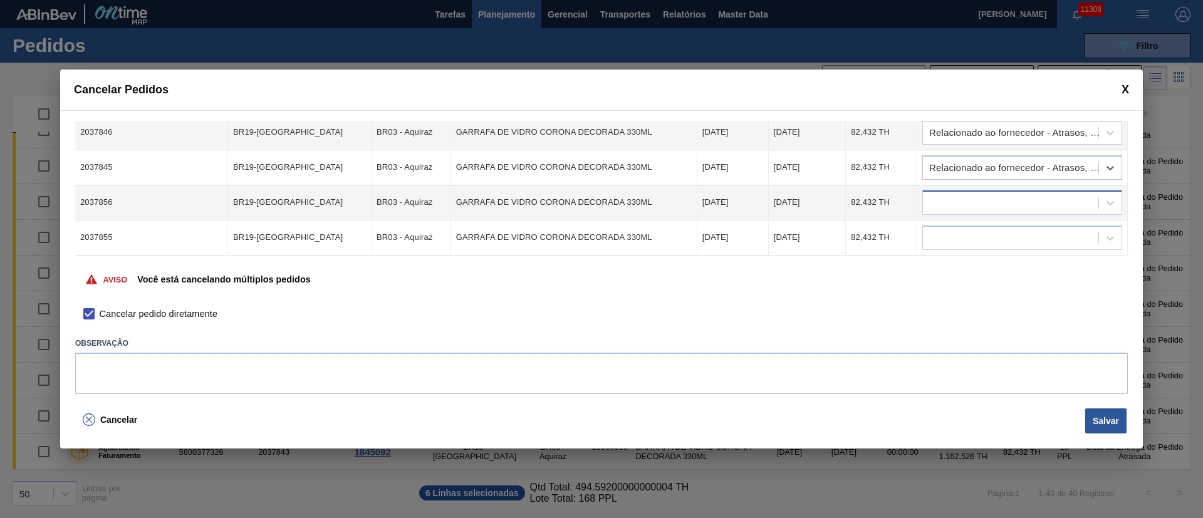
click at [945, 202] on div at bounding box center [1010, 203] width 175 height 18
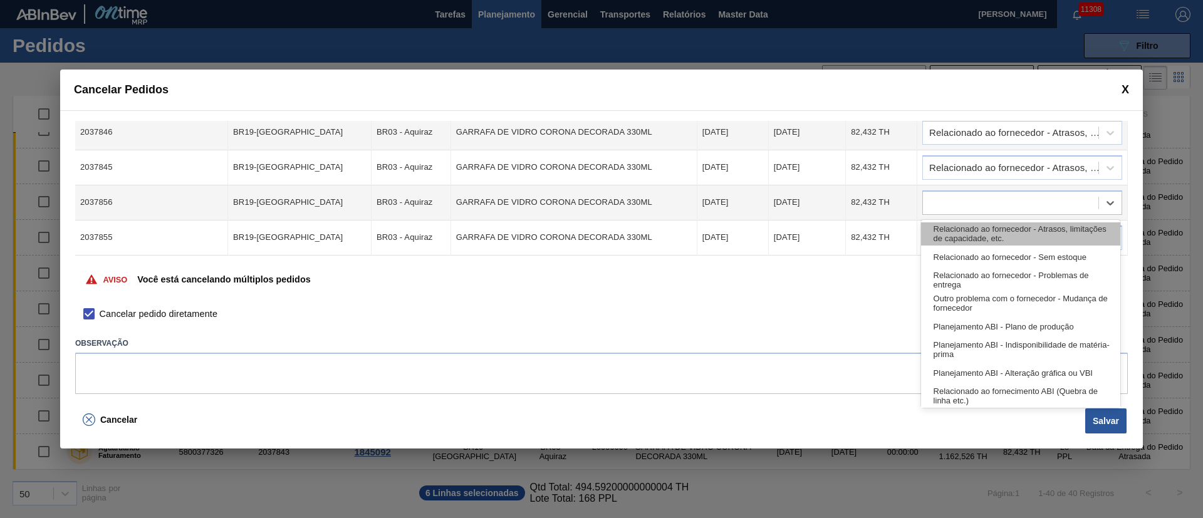
click at [956, 226] on div "Relacionado ao fornecedor - Atrasos, limitações de capacidade, etc." at bounding box center [1020, 233] width 199 height 23
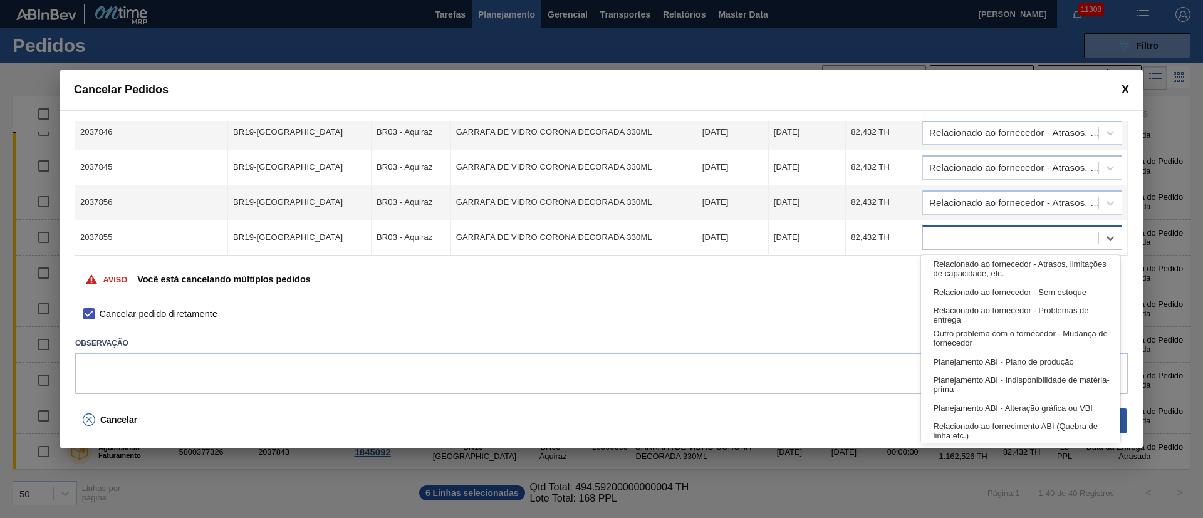
click at [956, 238] on div at bounding box center [1010, 238] width 175 height 18
click at [973, 263] on div "Relacionado ao fornecedor - Atrasos, limitações de capacidade, etc." at bounding box center [1020, 269] width 199 height 23
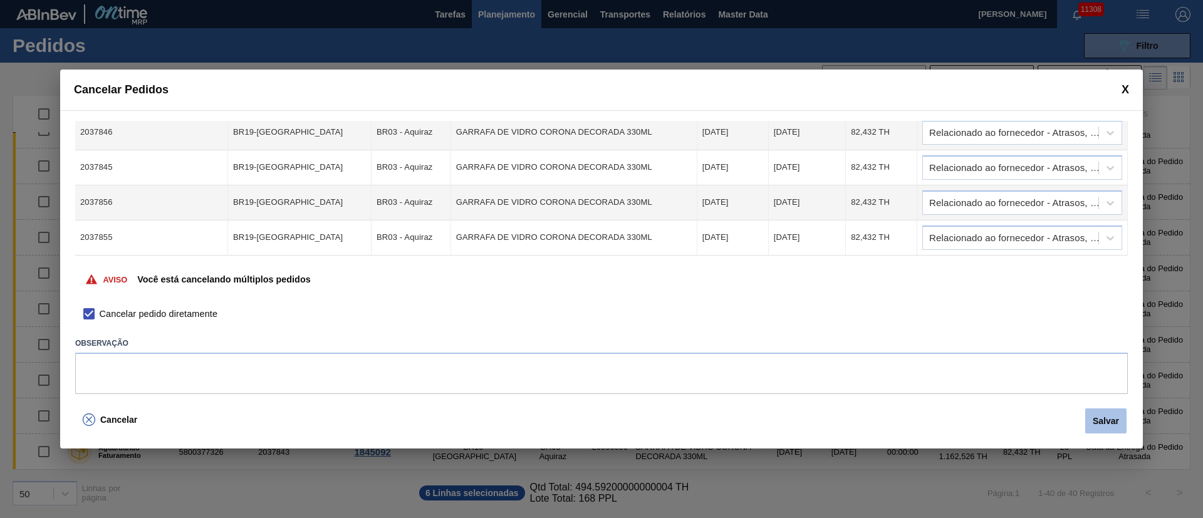
click at [1096, 420] on button "Salvar" at bounding box center [1105, 421] width 41 height 25
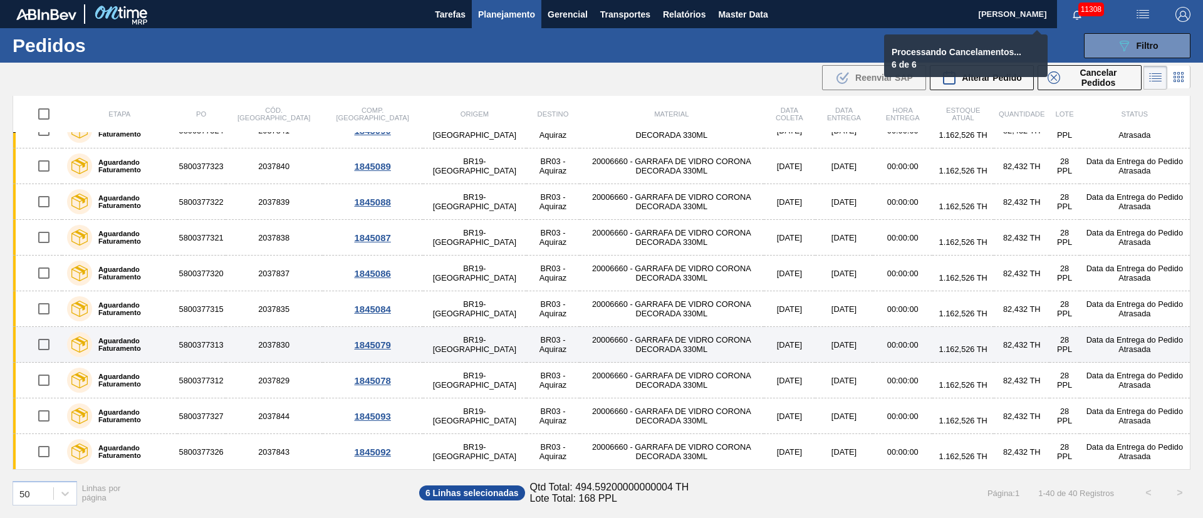
checkbox input "false"
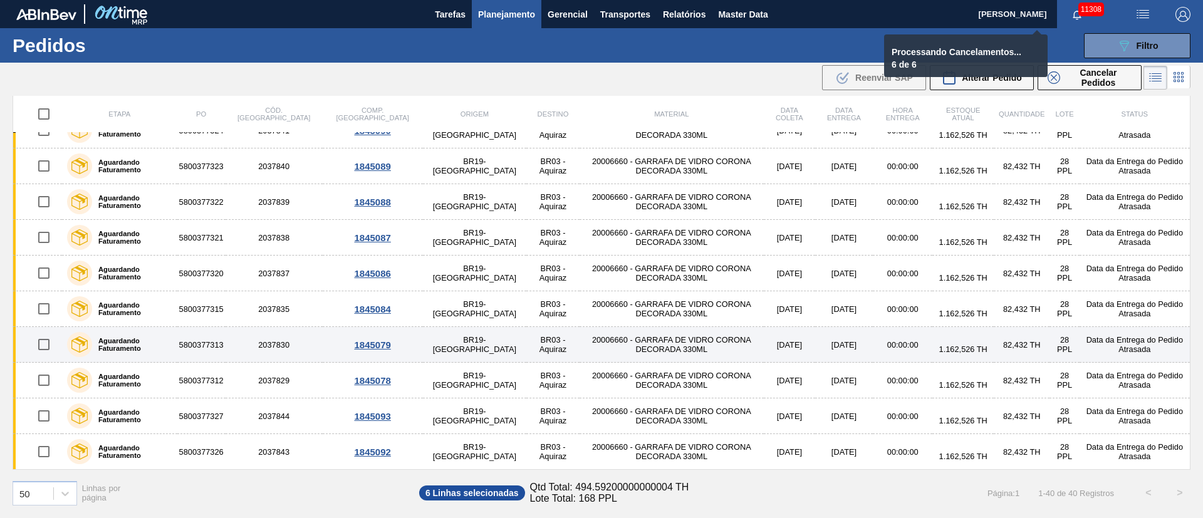
checkbox input "false"
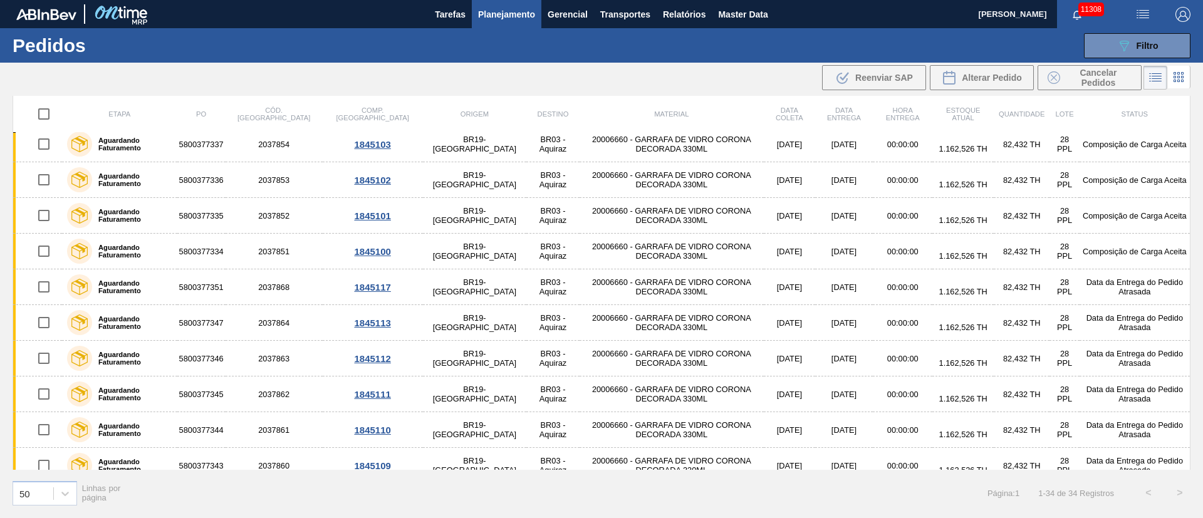
scroll to position [0, 0]
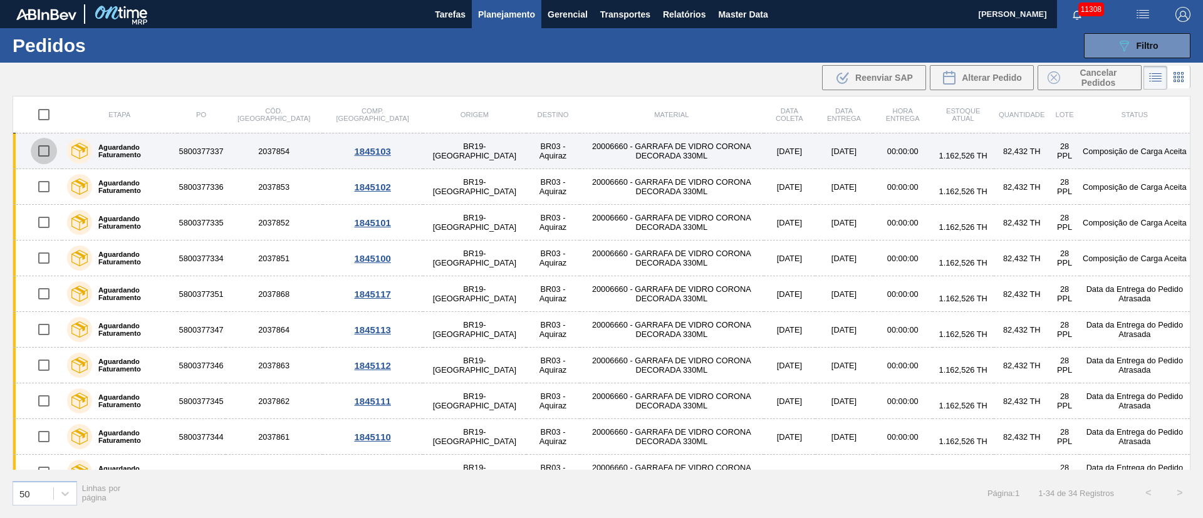
click at [47, 145] on input "checkbox" at bounding box center [44, 151] width 26 height 26
checkbox input "true"
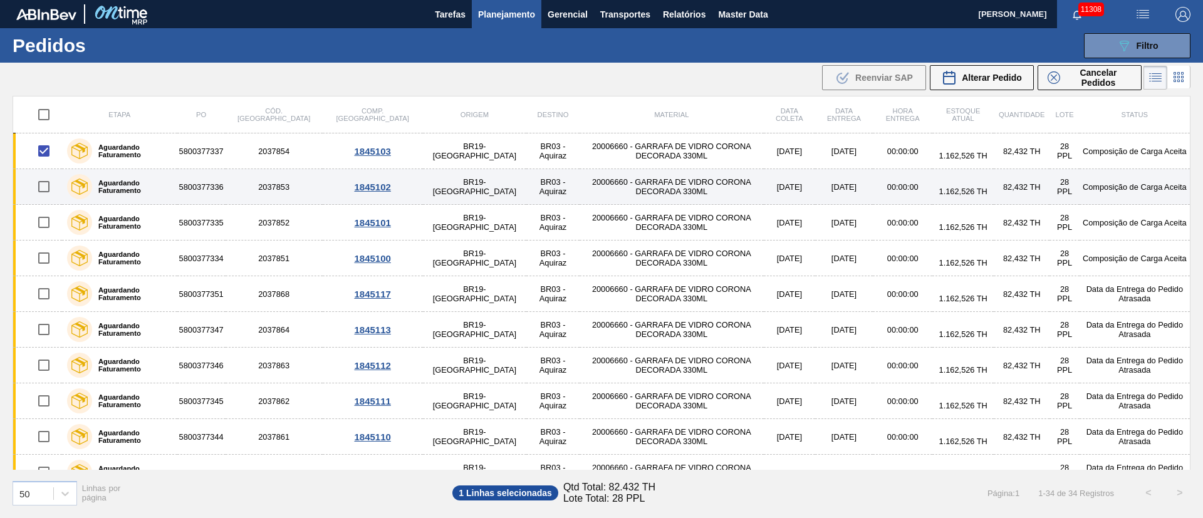
click at [44, 190] on input "checkbox" at bounding box center [44, 187] width 26 height 26
checkbox input "true"
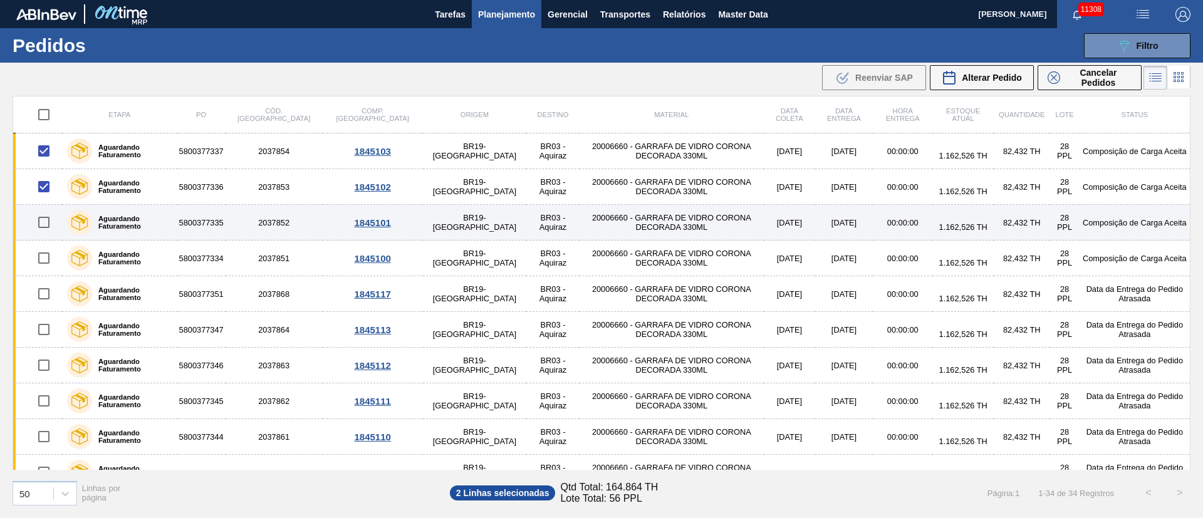
click at [43, 224] on input "checkbox" at bounding box center [44, 222] width 26 height 26
checkbox input "true"
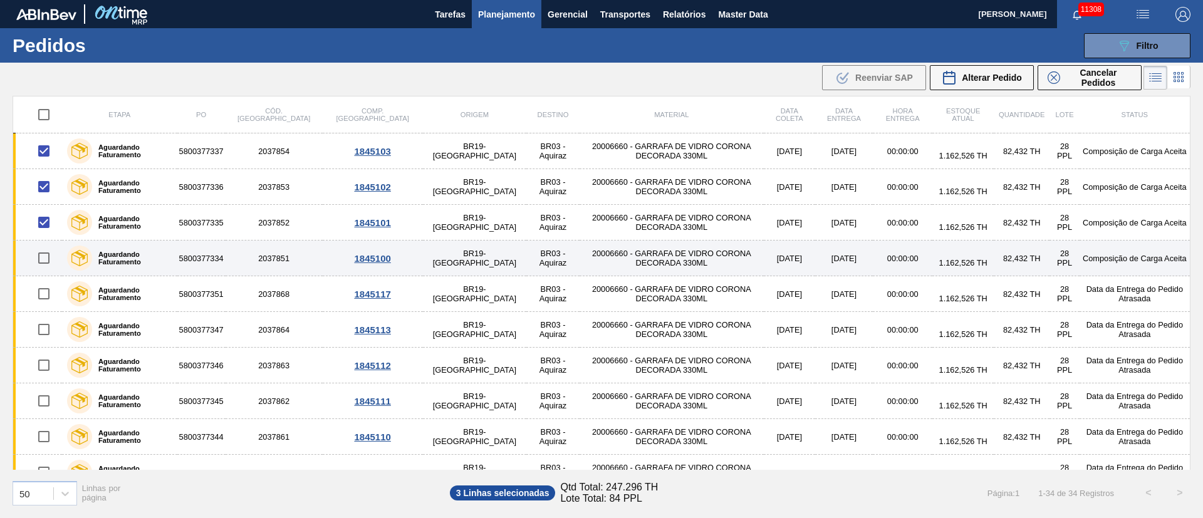
click at [50, 251] on input "checkbox" at bounding box center [44, 258] width 26 height 26
checkbox input "true"
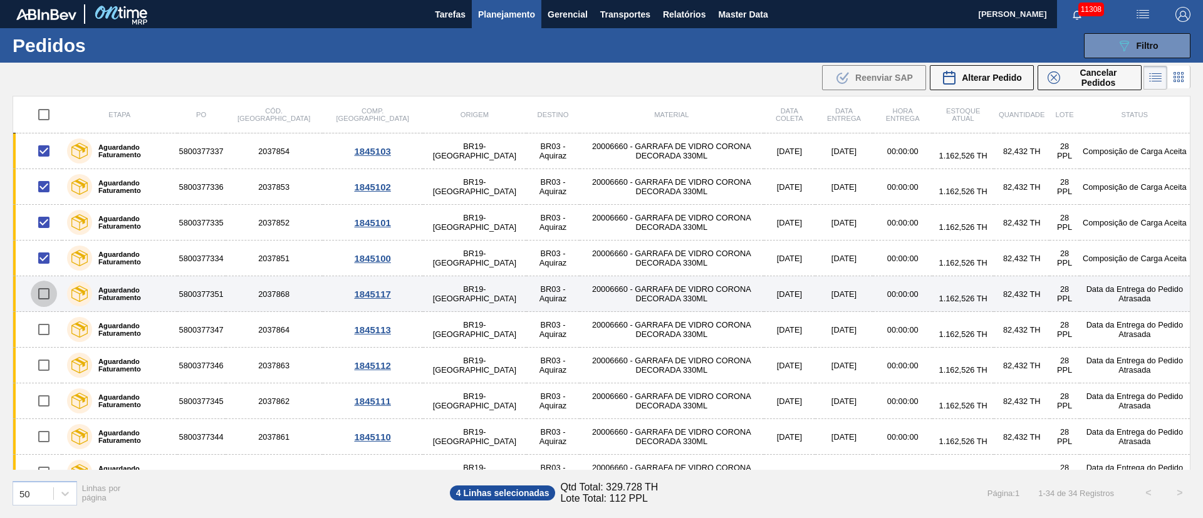
click at [45, 300] on input "checkbox" at bounding box center [44, 294] width 26 height 26
checkbox input "true"
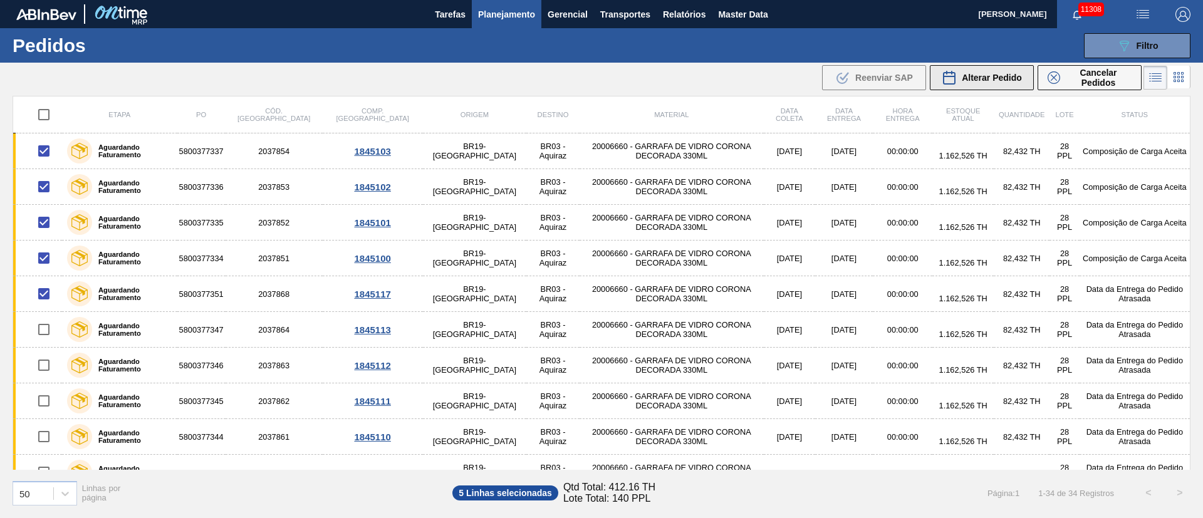
click at [1003, 75] on span "Alterar Pedido" at bounding box center [992, 78] width 60 height 10
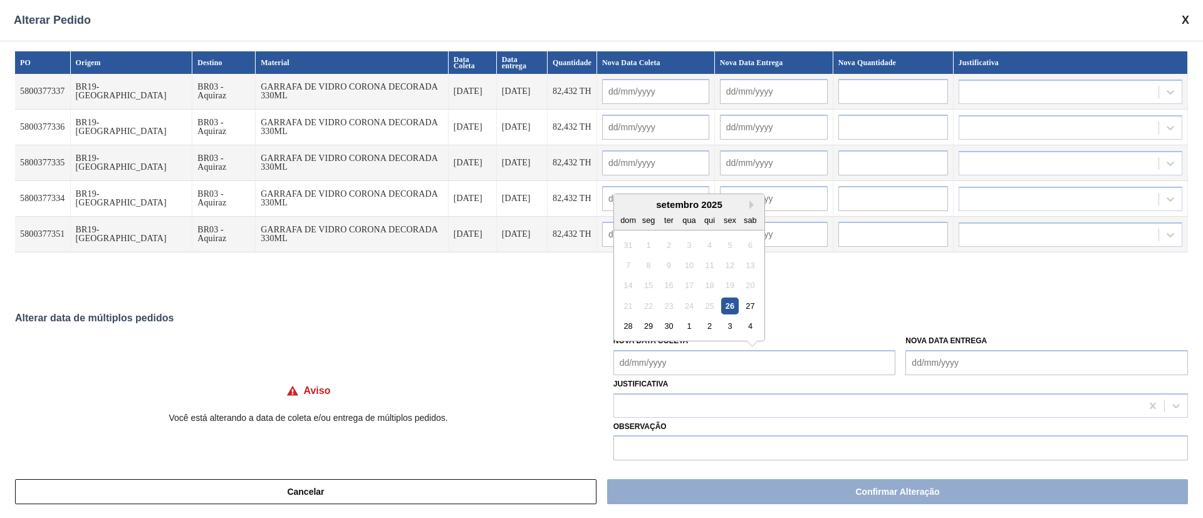
click at [667, 366] on Coleta "Nova Data Coleta" at bounding box center [754, 362] width 283 height 25
click at [689, 323] on div "1" at bounding box center [689, 326] width 17 height 17
type Coleta "[DATE]"
type input "[DATE]"
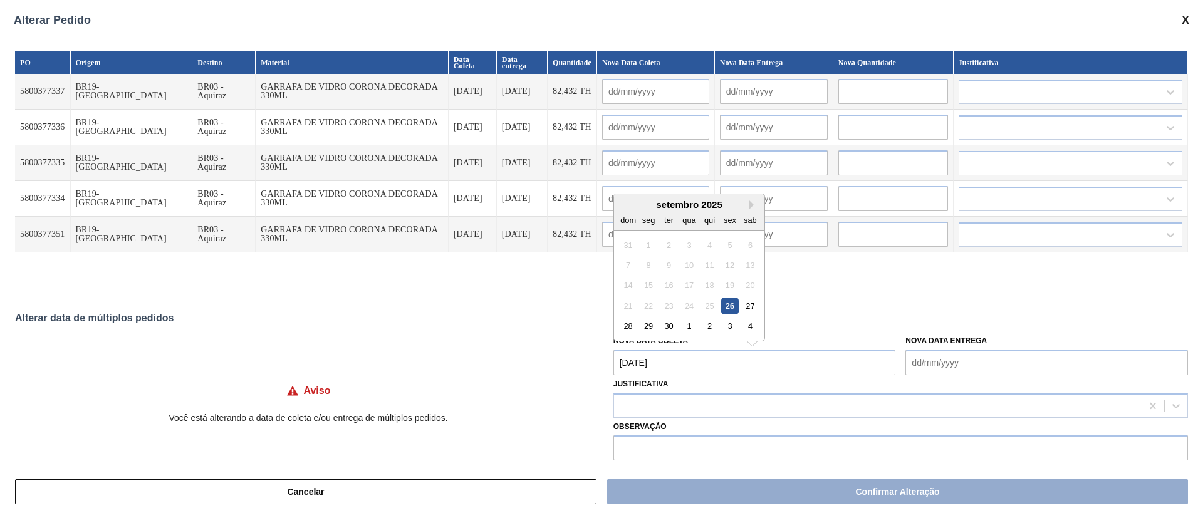
type input "[DATE]"
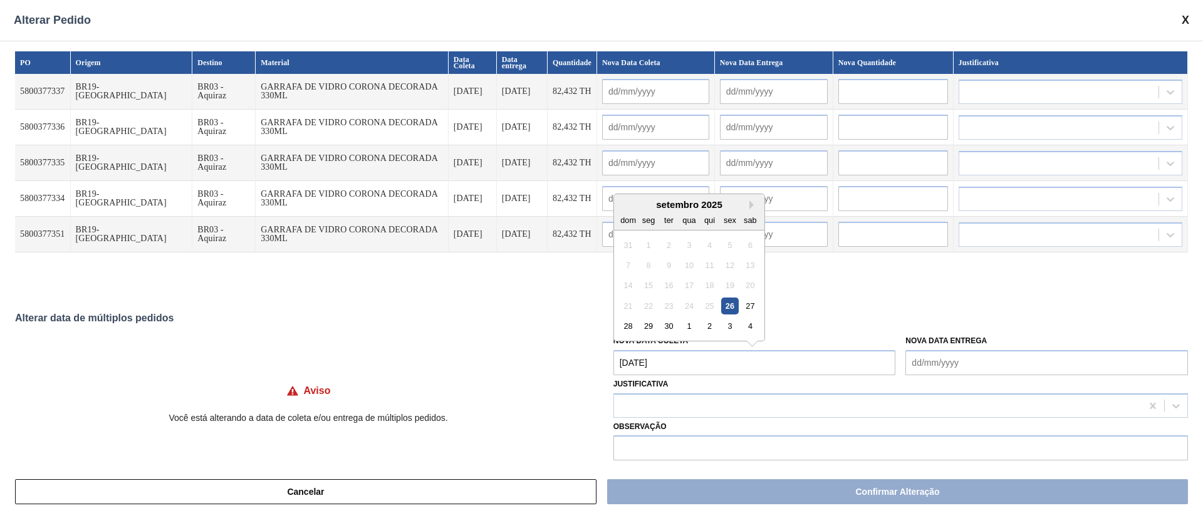
type input "[DATE]"
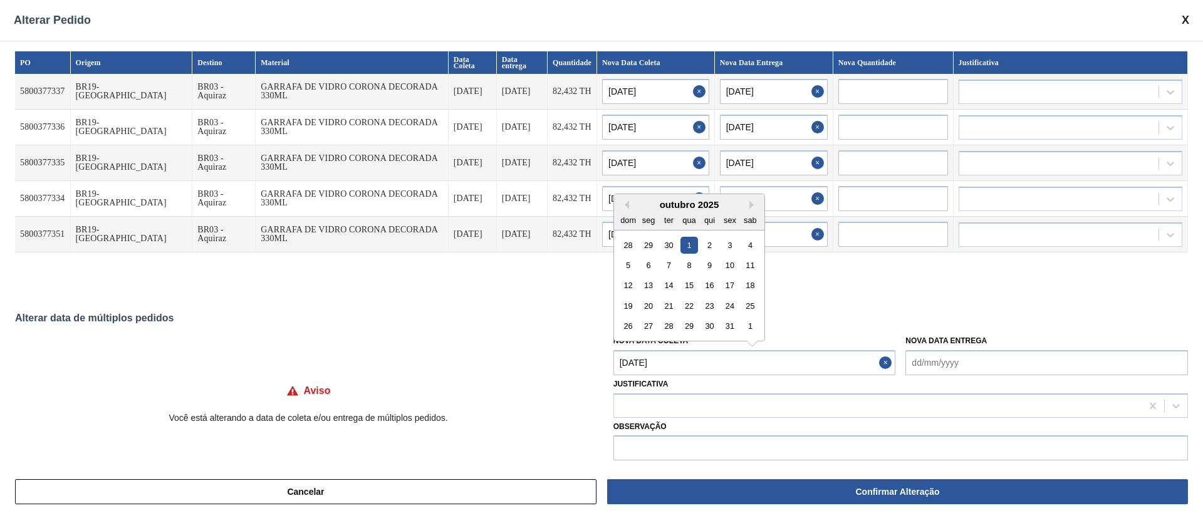
click at [683, 363] on Coleta "[DATE]" at bounding box center [754, 362] width 283 height 25
drag, startPoint x: 751, startPoint y: 206, endPoint x: 766, endPoint y: 212, distance: 15.7
click at [755, 209] on div "Previous Month Next Month outubro 2025 dom seg ter qua qui sex sab 28 29 30 1 2…" at bounding box center [689, 268] width 152 height 148
click at [746, 204] on div "outubro 2025" at bounding box center [689, 204] width 150 height 11
click at [749, 206] on button "Next Month" at bounding box center [753, 205] width 9 height 9
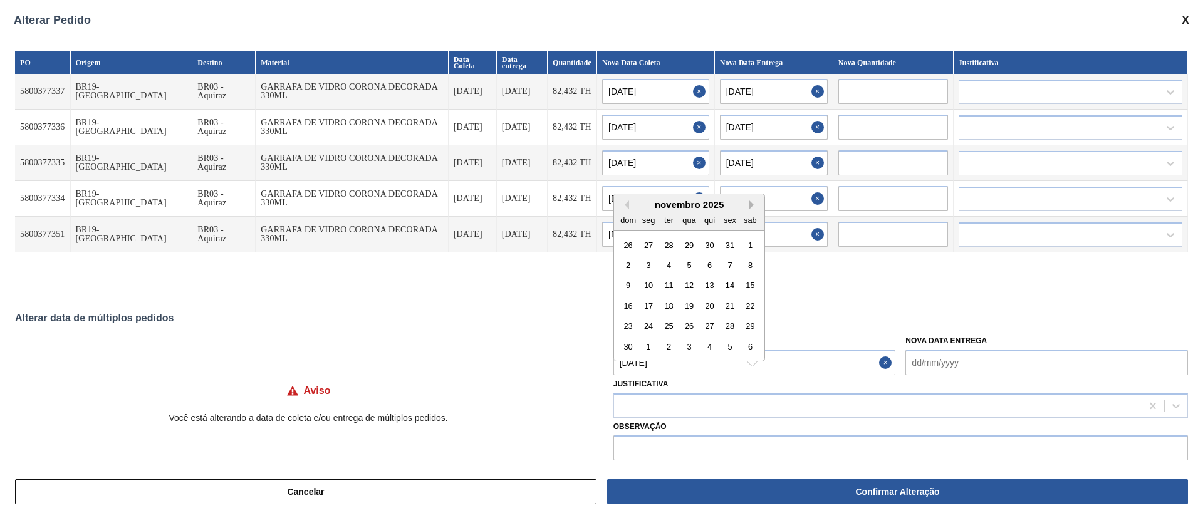
click at [751, 202] on button "Next Month" at bounding box center [753, 205] width 9 height 9
click at [629, 205] on div "dezembro 2025" at bounding box center [689, 204] width 150 height 11
click at [630, 204] on div "dezembro 2025" at bounding box center [689, 204] width 150 height 11
click at [627, 202] on button "Previous Month" at bounding box center [624, 205] width 9 height 9
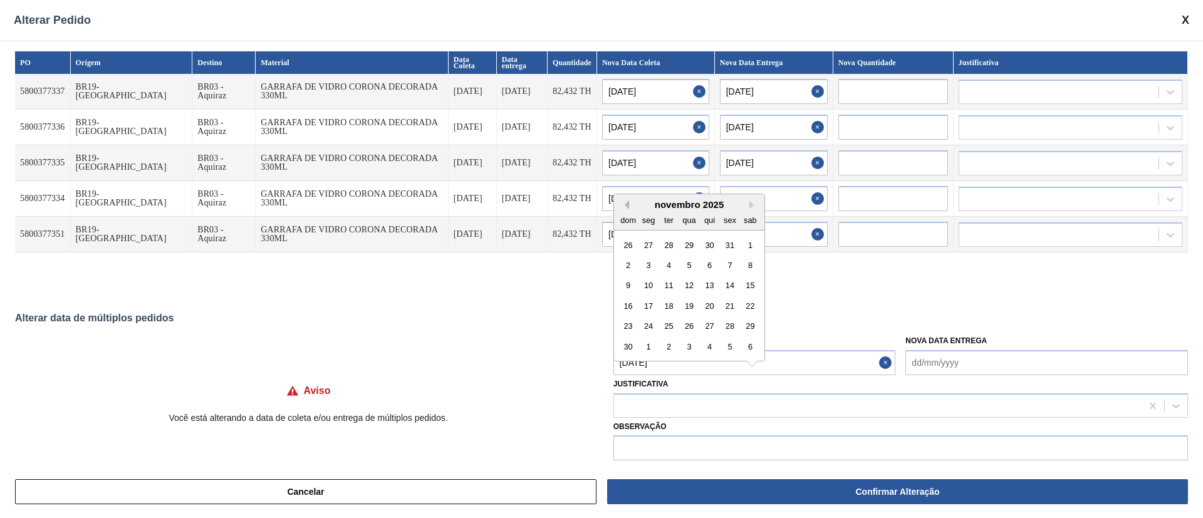
click at [627, 202] on button "Previous Month" at bounding box center [624, 205] width 9 height 9
click at [733, 266] on div "10" at bounding box center [729, 265] width 17 height 17
type Coleta "[DATE]"
type input "[DATE]"
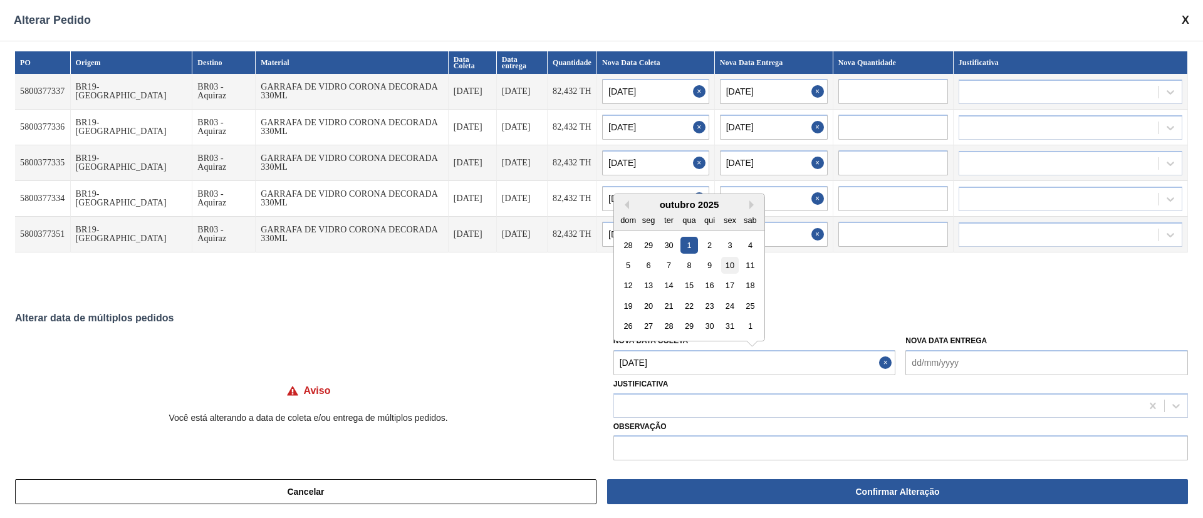
type input "[DATE]"
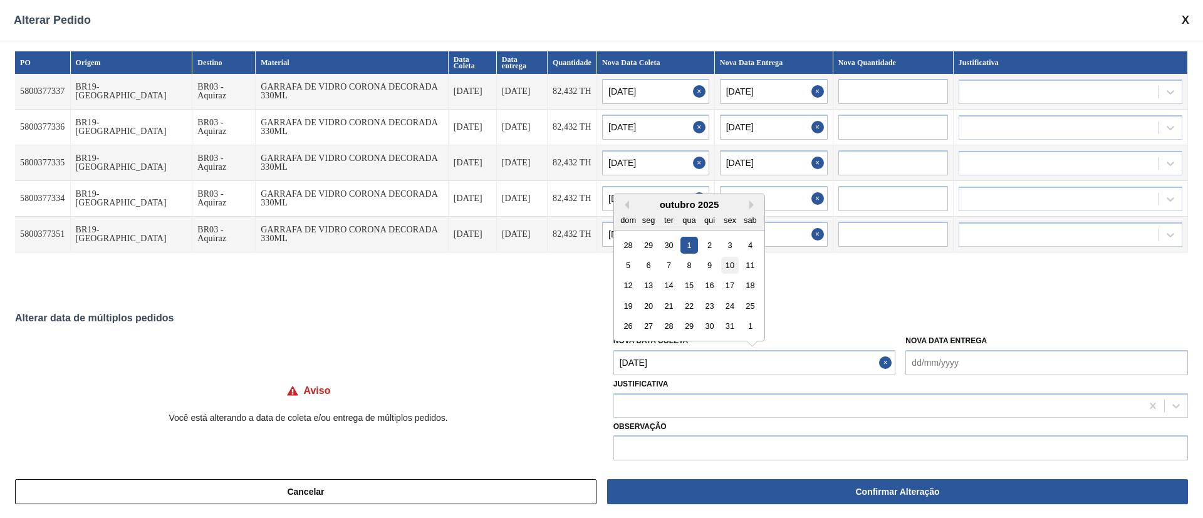
type input "[DATE]"
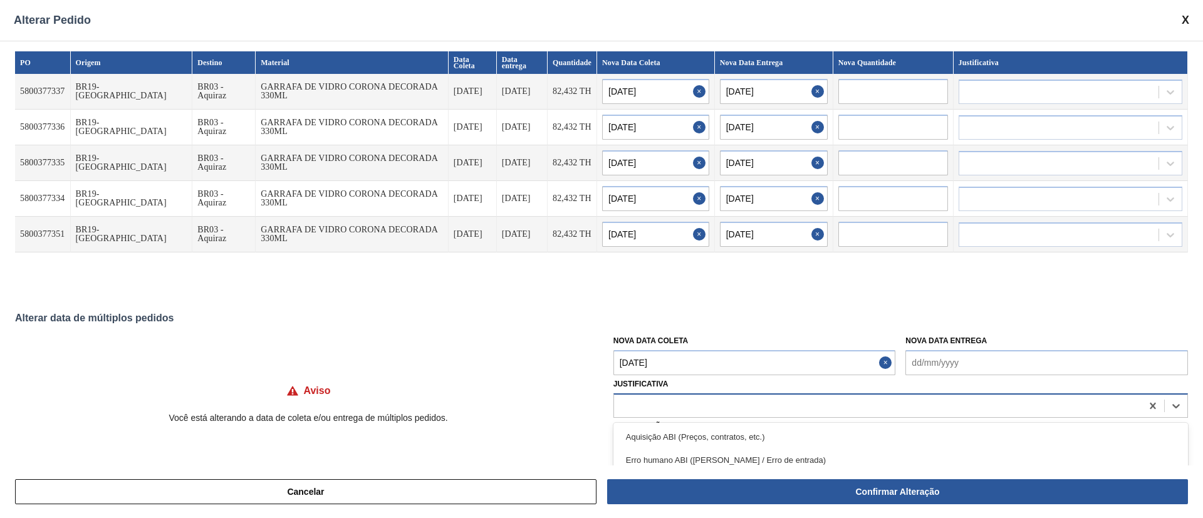
click at [685, 402] on div at bounding box center [878, 406] width 528 height 18
type input "ou"
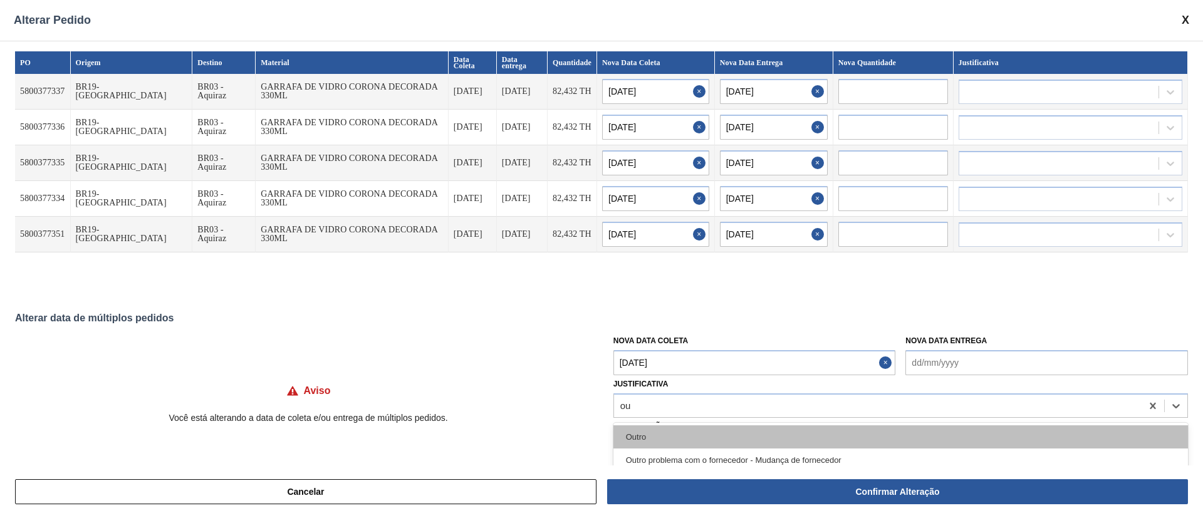
click at [667, 443] on div "Outro" at bounding box center [900, 436] width 575 height 23
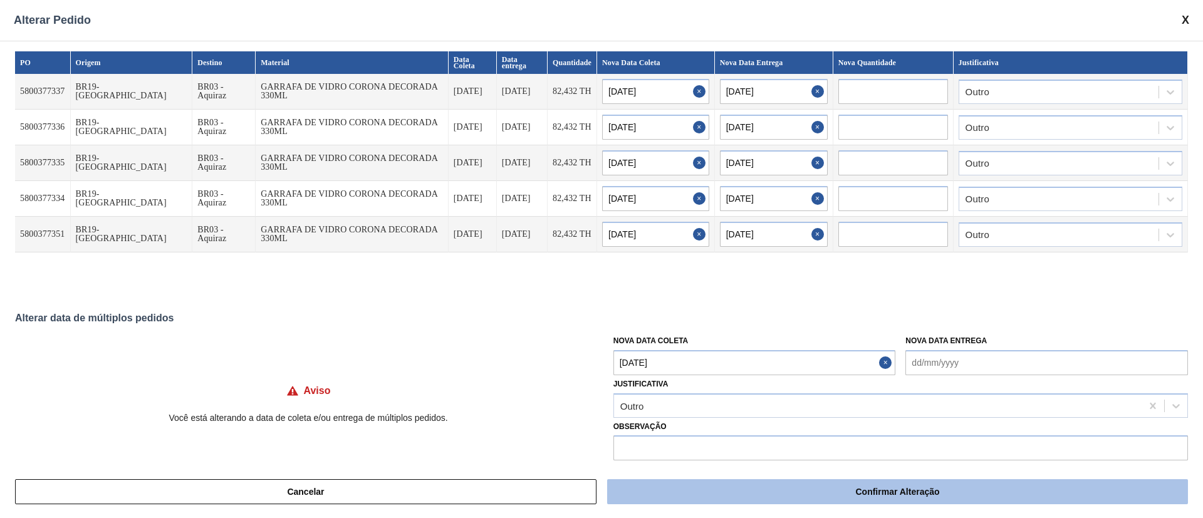
click at [756, 492] on button "Confirmar Alteração" at bounding box center [897, 491] width 581 height 25
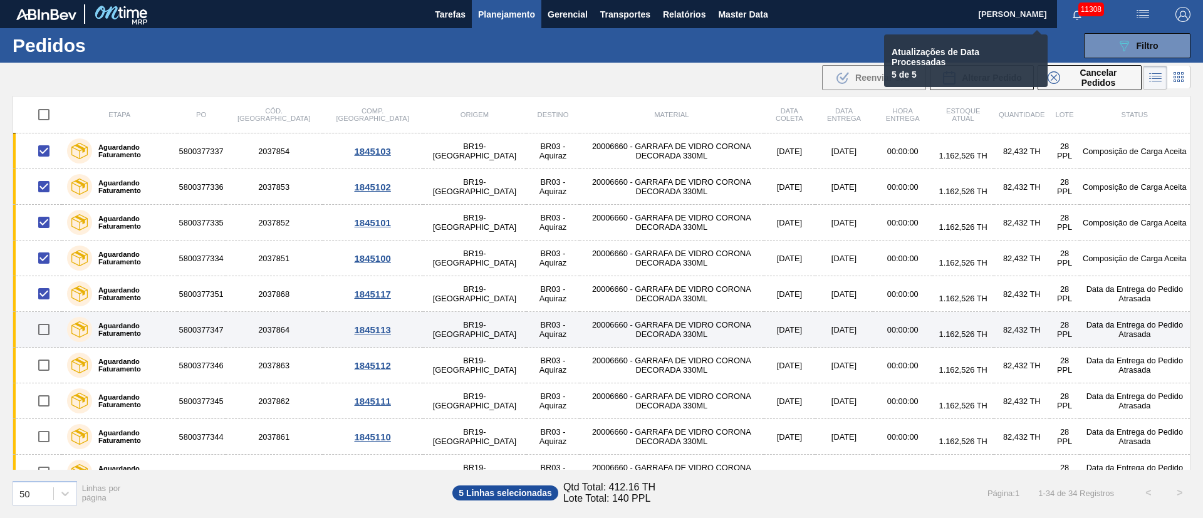
checkbox input "false"
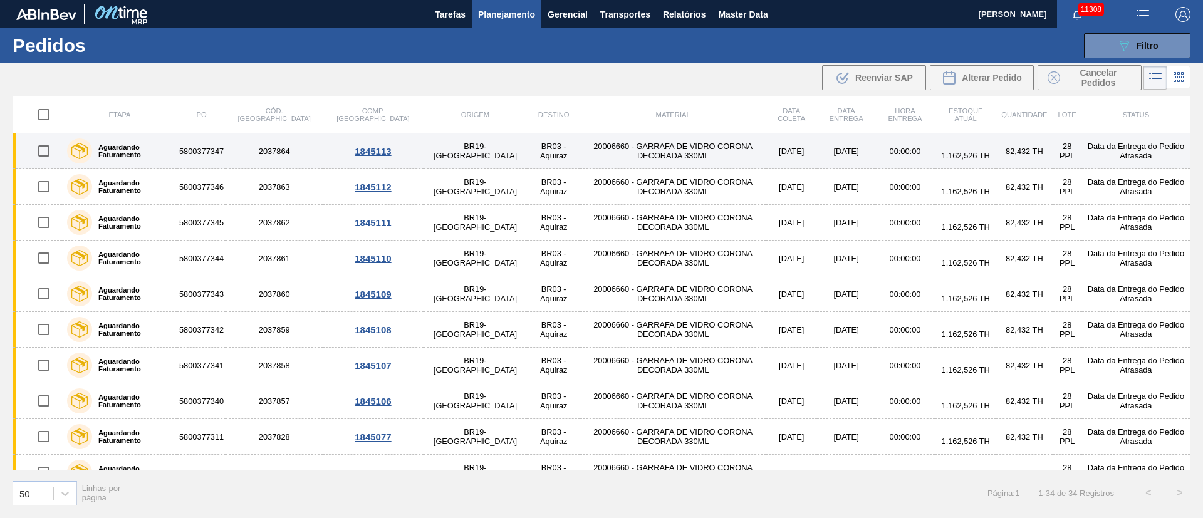
click at [47, 159] on input "checkbox" at bounding box center [44, 151] width 26 height 26
checkbox input "true"
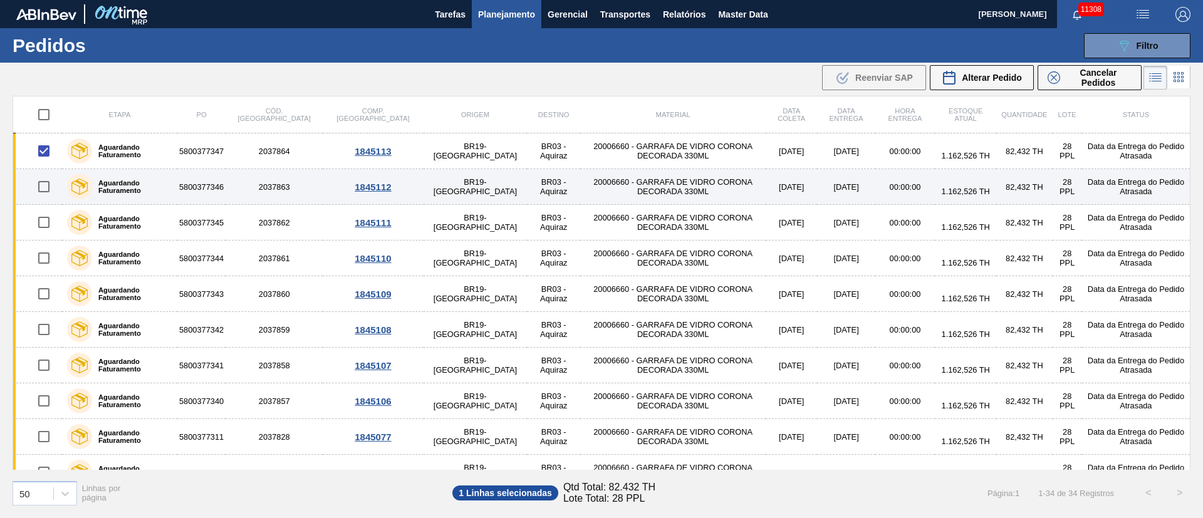
click at [45, 185] on input "checkbox" at bounding box center [44, 187] width 26 height 26
checkbox input "true"
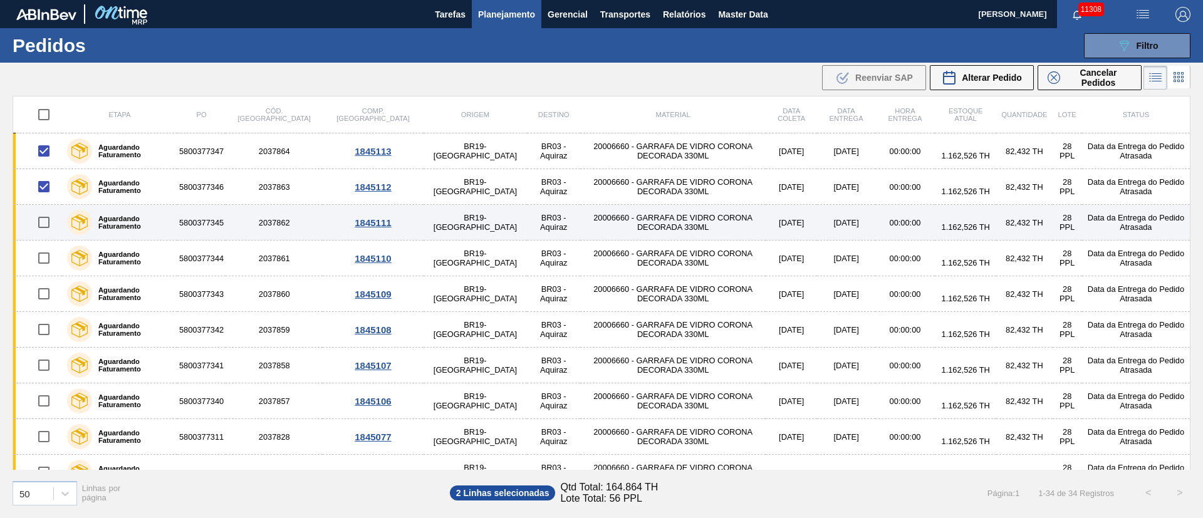
click at [41, 219] on input "checkbox" at bounding box center [44, 222] width 26 height 26
checkbox input "true"
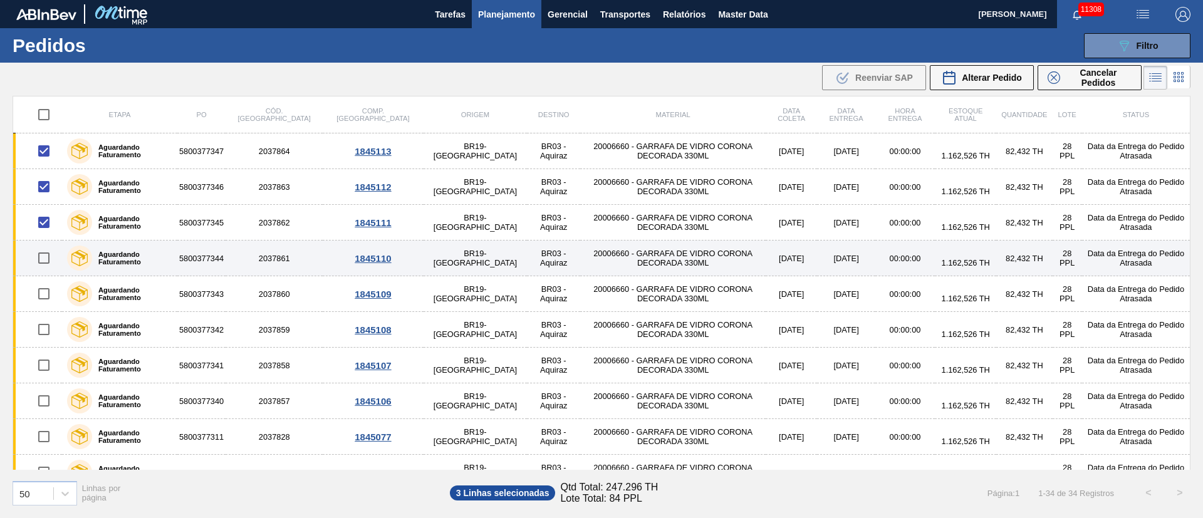
click at [46, 259] on input "checkbox" at bounding box center [44, 258] width 26 height 26
checkbox input "true"
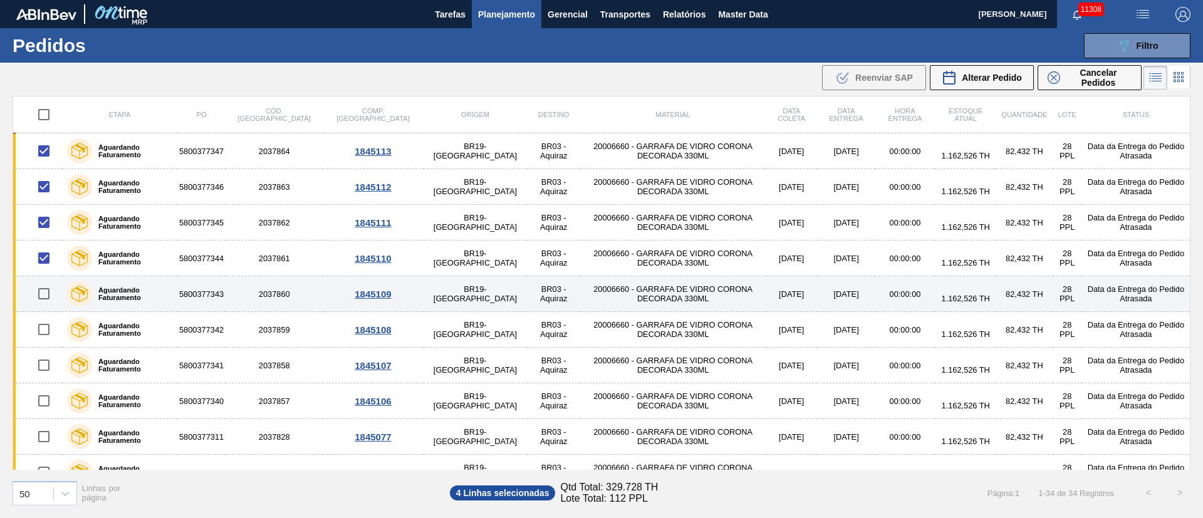
click at [46, 293] on input "checkbox" at bounding box center [44, 294] width 26 height 26
checkbox input "true"
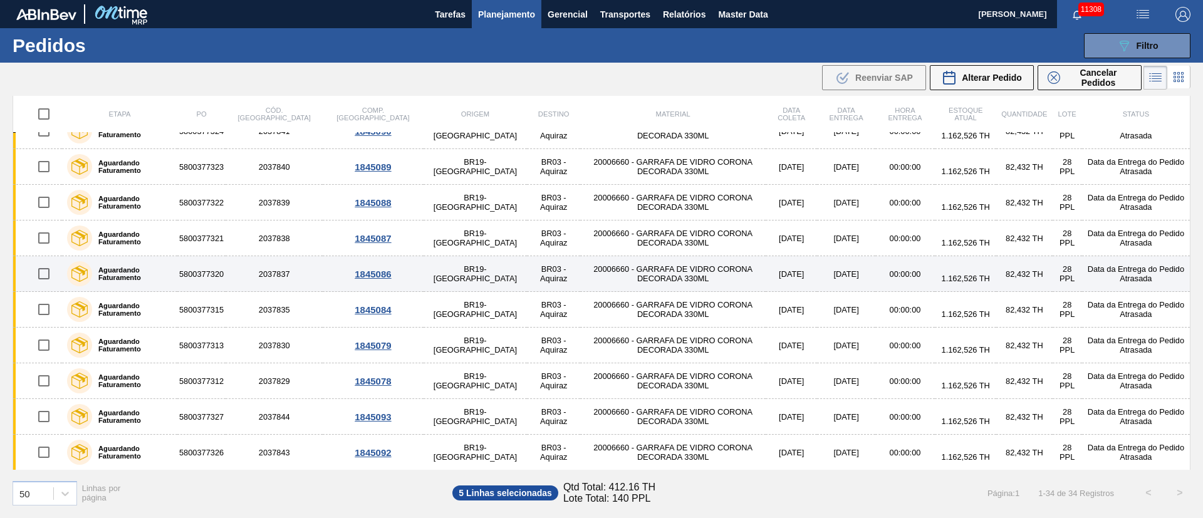
scroll to position [878, 0]
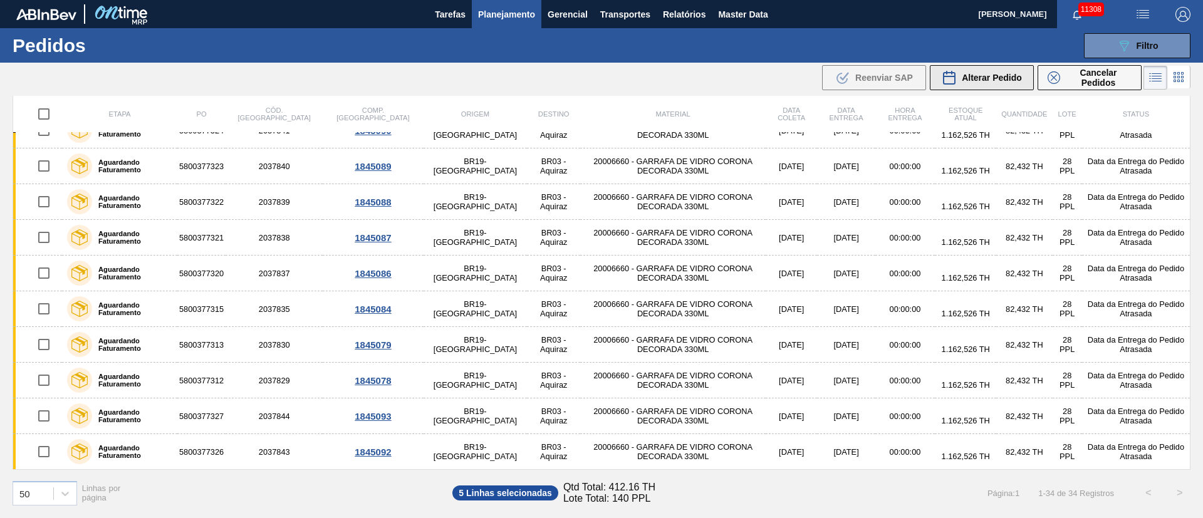
click at [981, 78] on span "Alterar Pedido" at bounding box center [992, 78] width 60 height 10
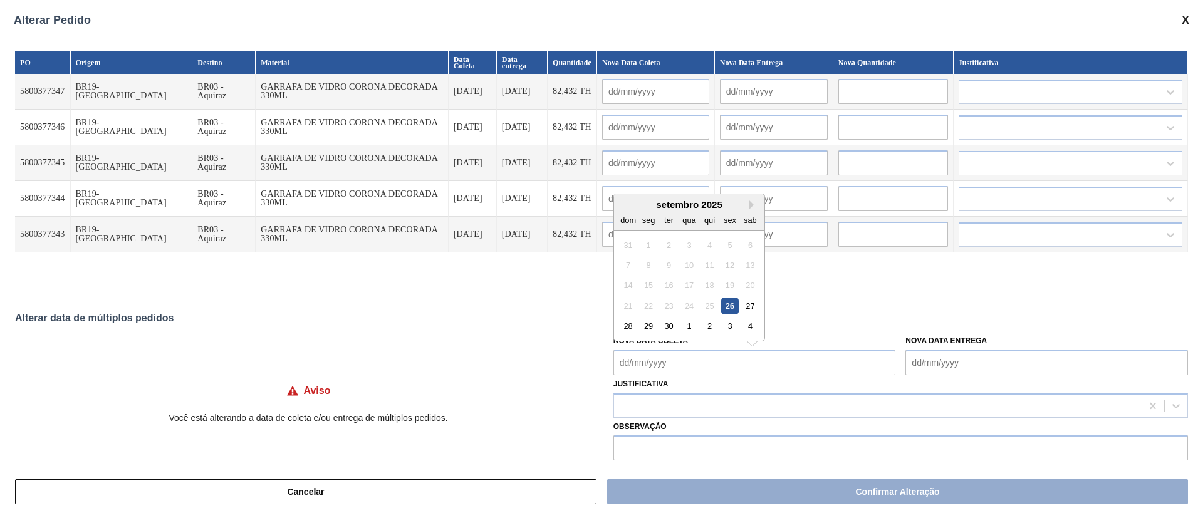
drag, startPoint x: 676, startPoint y: 368, endPoint x: 681, endPoint y: 362, distance: 8.0
click at [676, 368] on Coleta "Nova Data Coleta" at bounding box center [754, 362] width 283 height 25
click at [674, 326] on div "30" at bounding box center [668, 326] width 17 height 17
type Coleta "[DATE]"
type input "[DATE]"
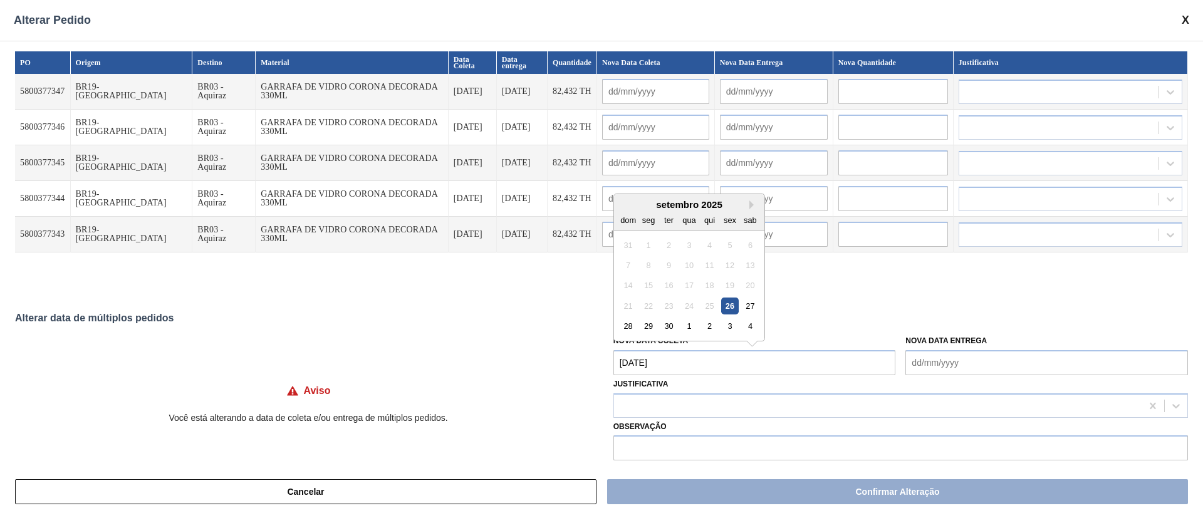
type input "[DATE]"
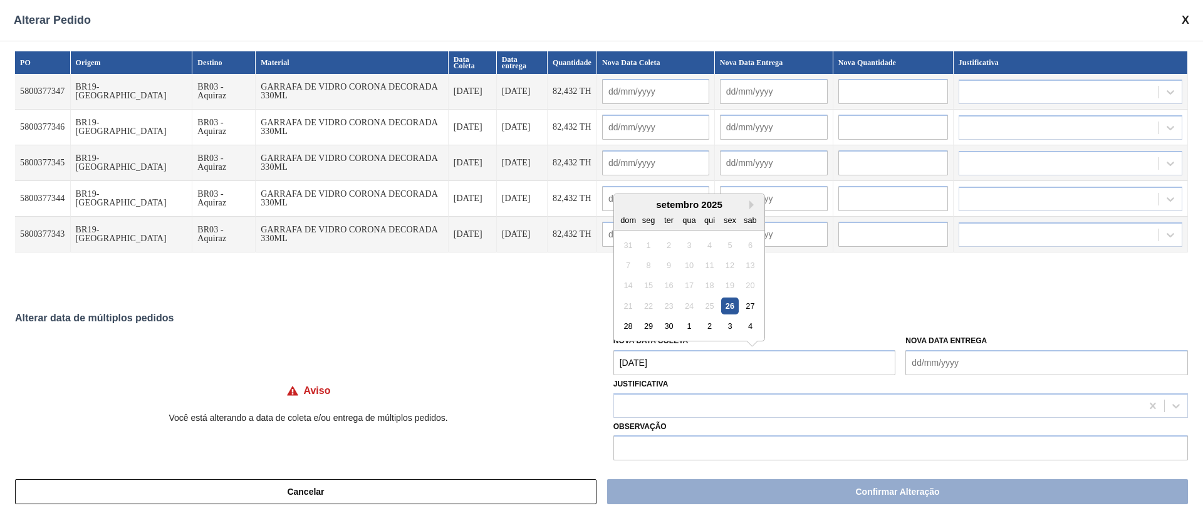
type input "[DATE]"
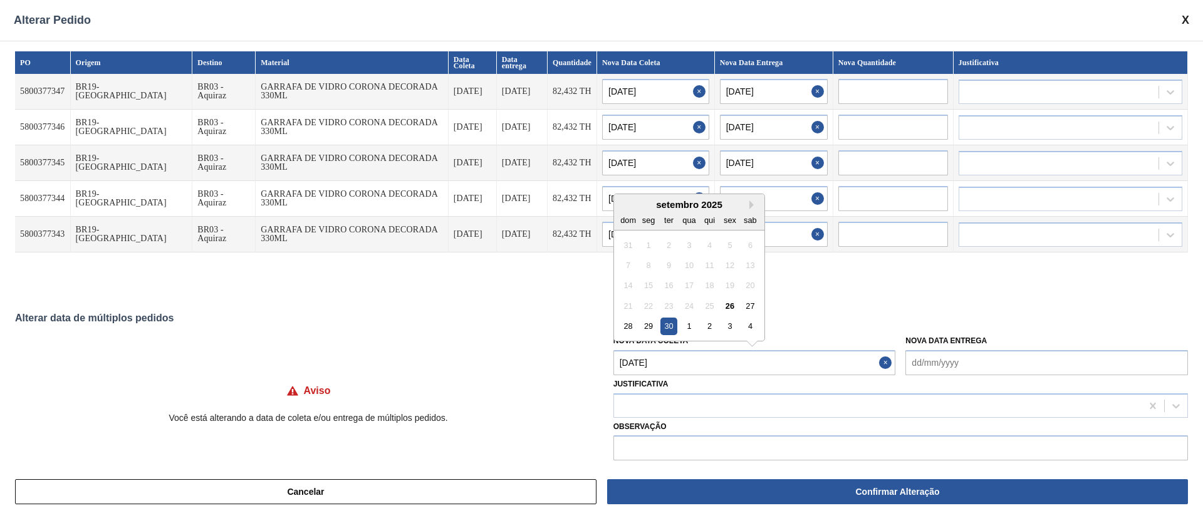
click at [679, 363] on Coleta "[DATE]" at bounding box center [754, 362] width 283 height 25
click at [749, 207] on button "Next Month" at bounding box center [753, 205] width 9 height 9
click at [747, 265] on div "11" at bounding box center [750, 265] width 17 height 17
type Coleta "[DATE]"
type input "[DATE]"
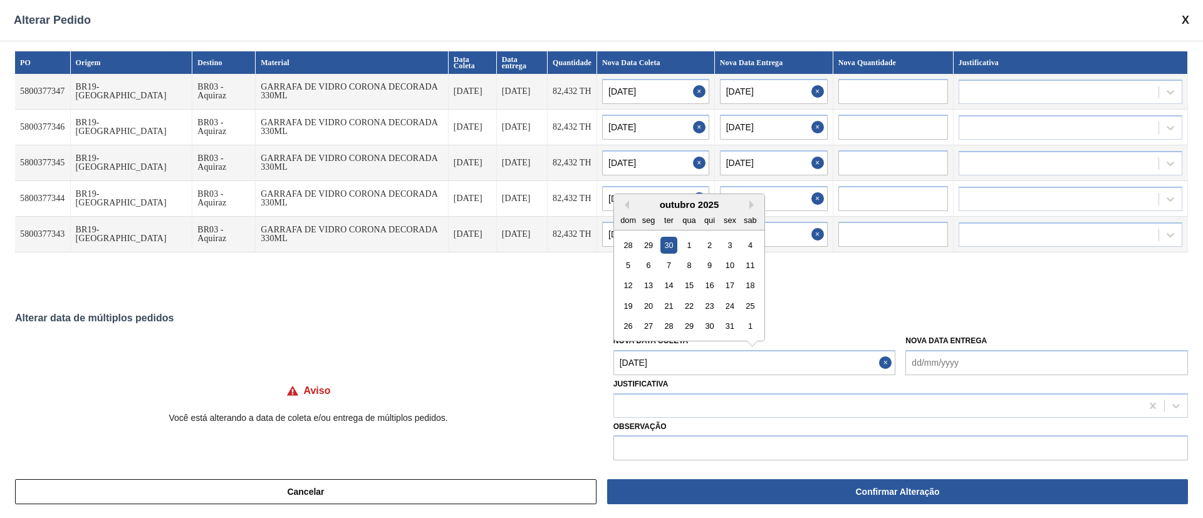
type input "[DATE]"
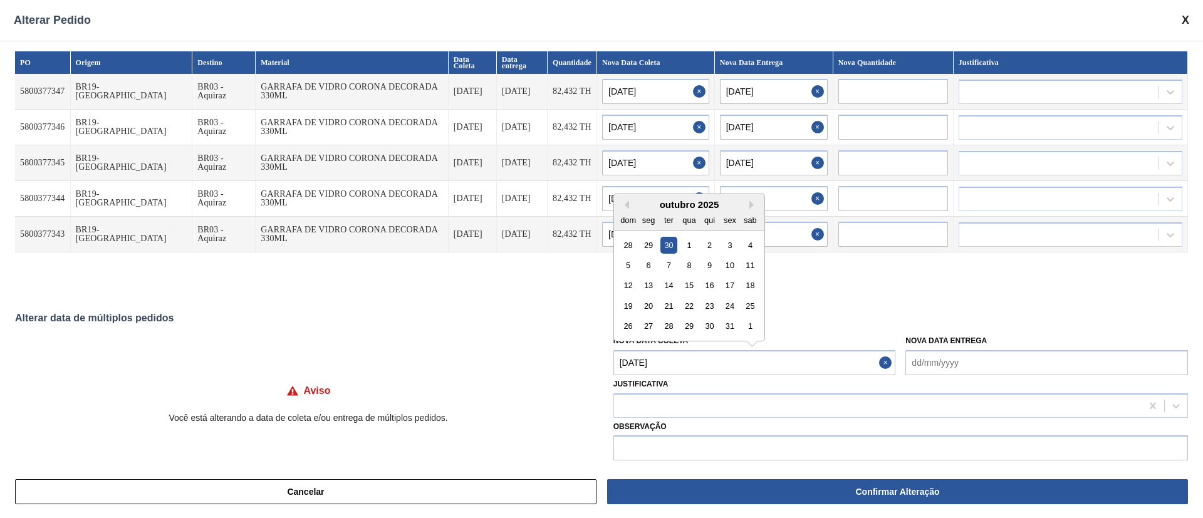
type input "[DATE]"
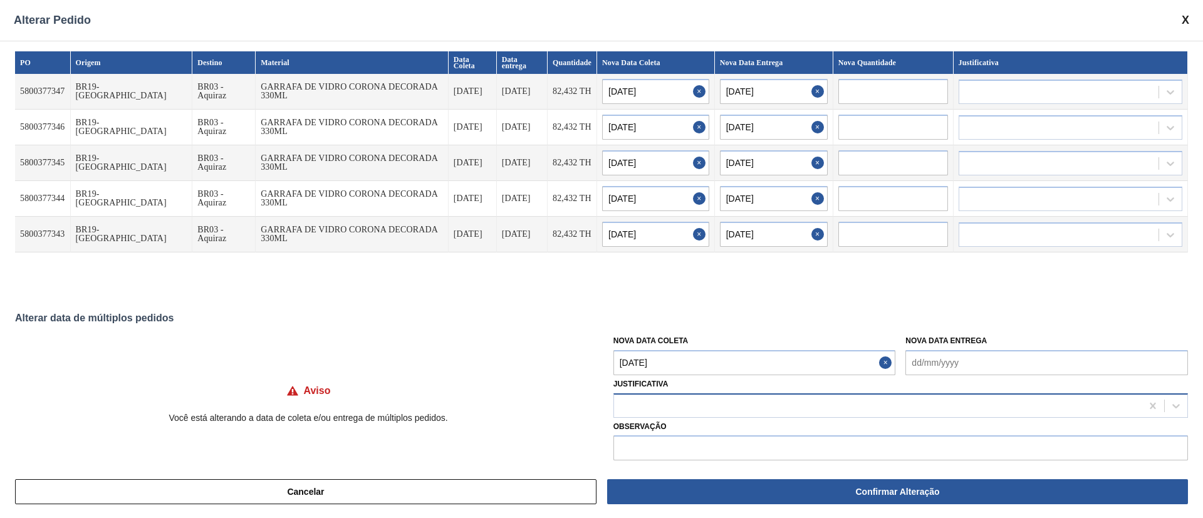
click at [692, 400] on div at bounding box center [878, 406] width 528 height 18
type input "ou"
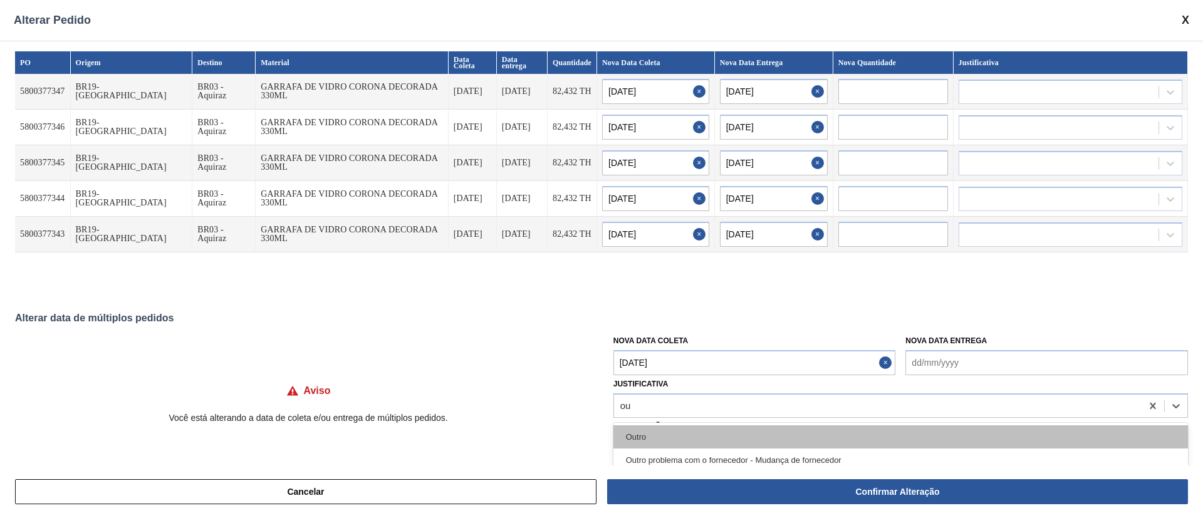
click at [639, 444] on div "Outro" at bounding box center [900, 436] width 575 height 23
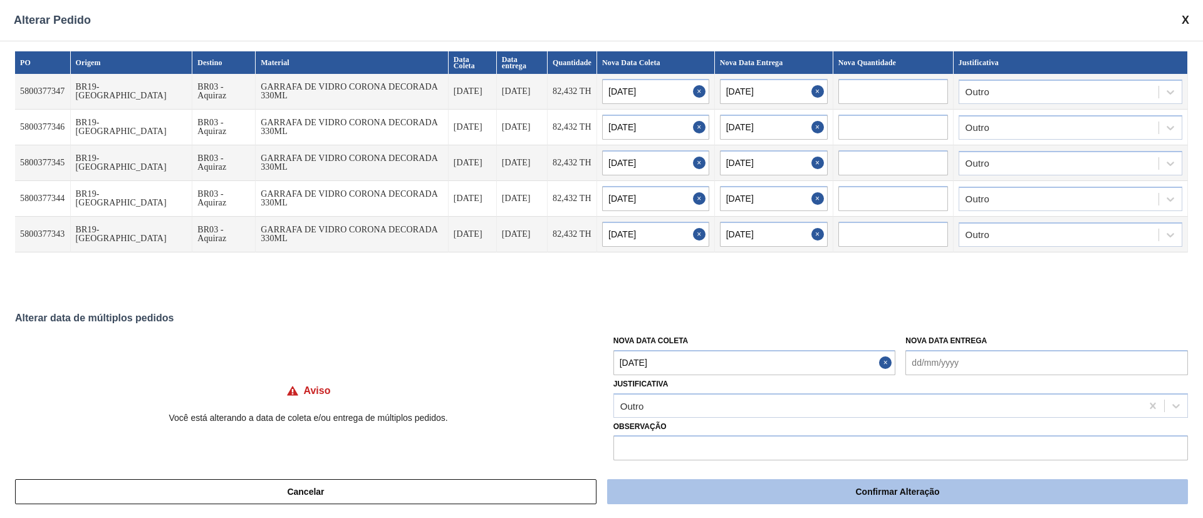
click at [787, 496] on button "Confirmar Alteração" at bounding box center [897, 491] width 581 height 25
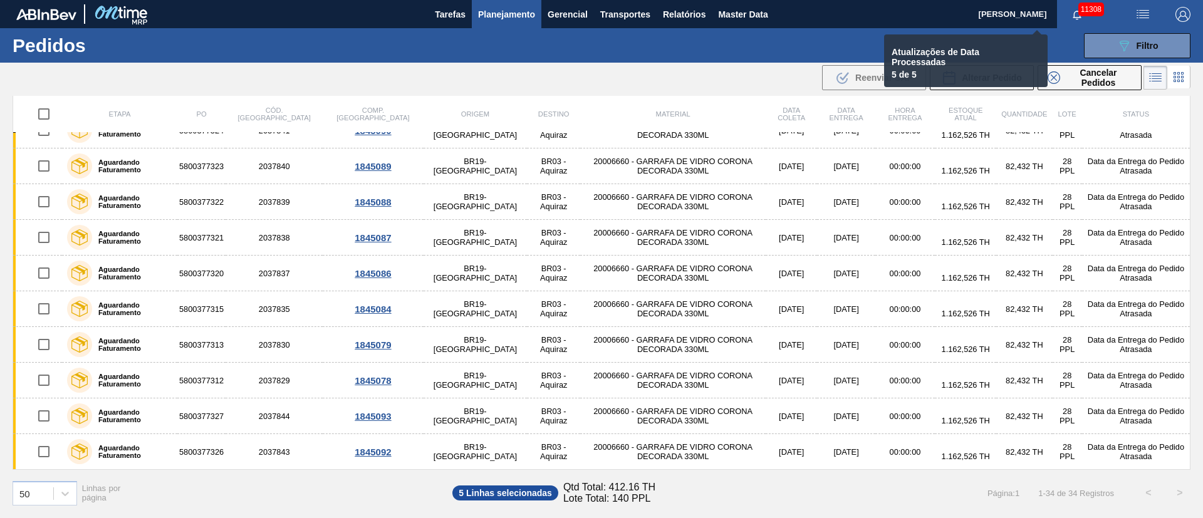
checkbox input "false"
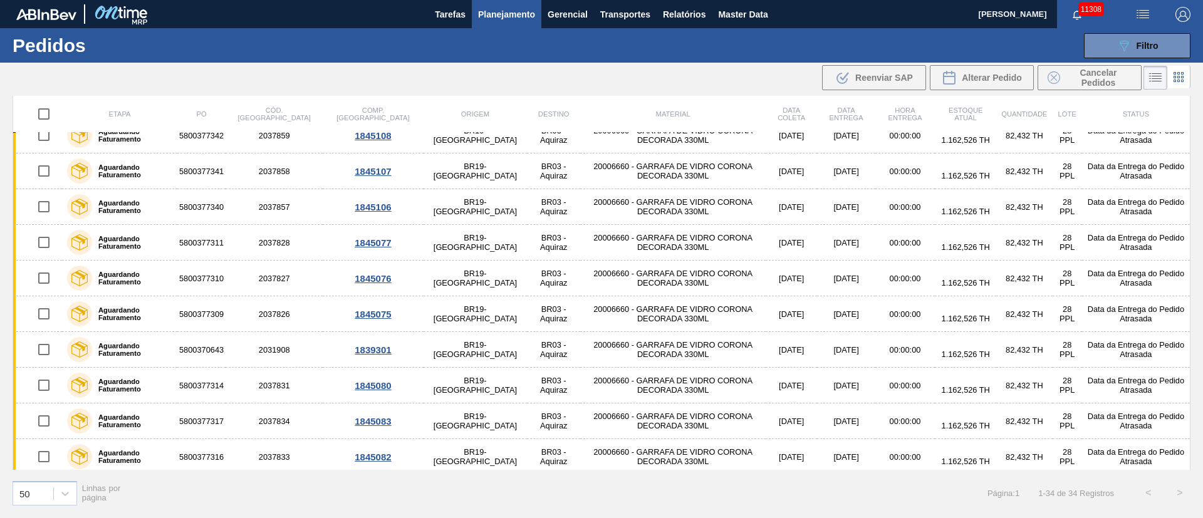
scroll to position [0, 0]
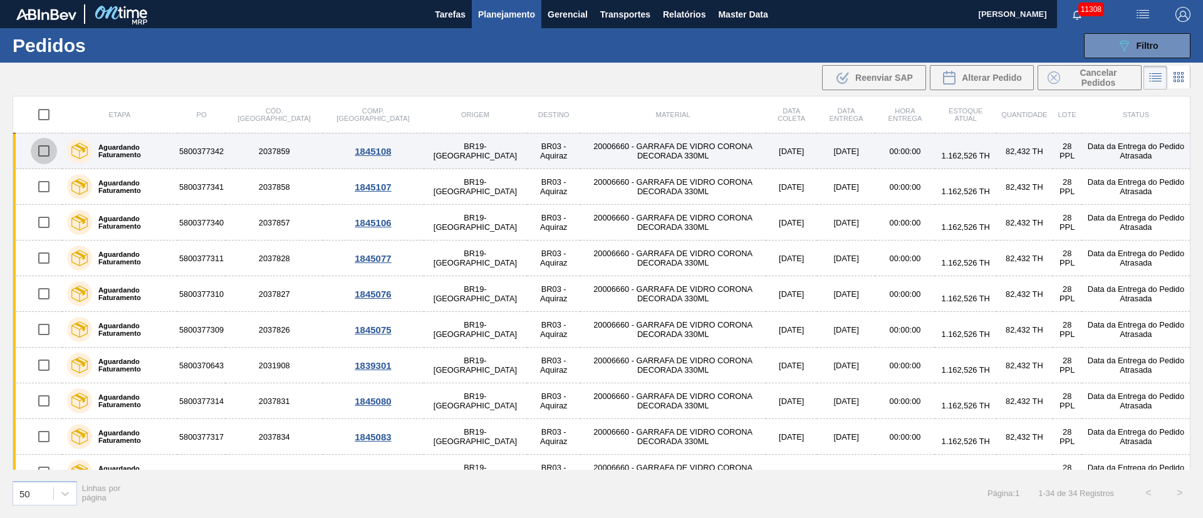
click at [49, 155] on input "checkbox" at bounding box center [44, 151] width 26 height 26
checkbox input "true"
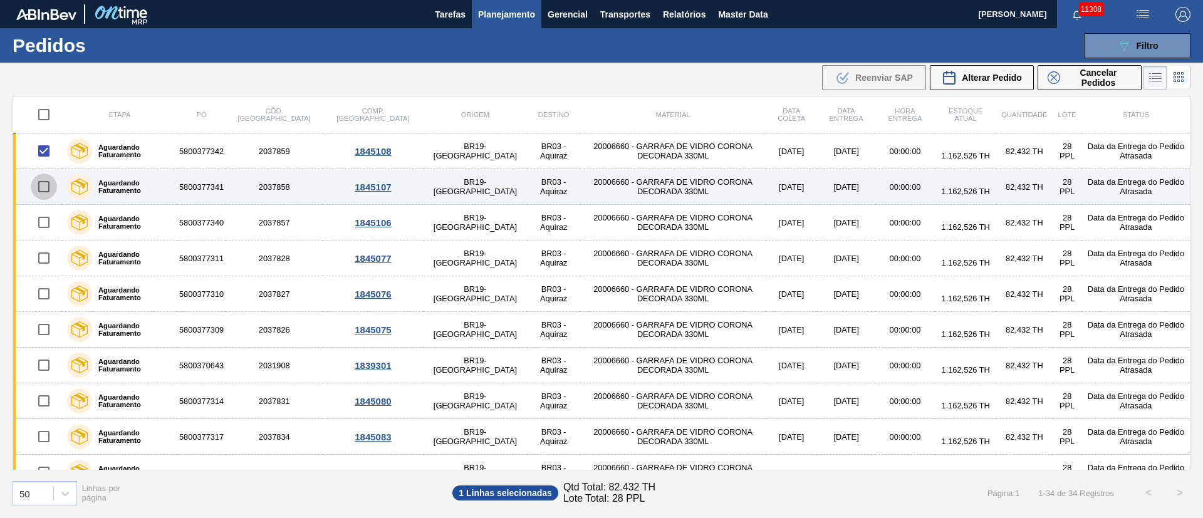
click at [45, 181] on input "checkbox" at bounding box center [44, 187] width 26 height 26
checkbox input "true"
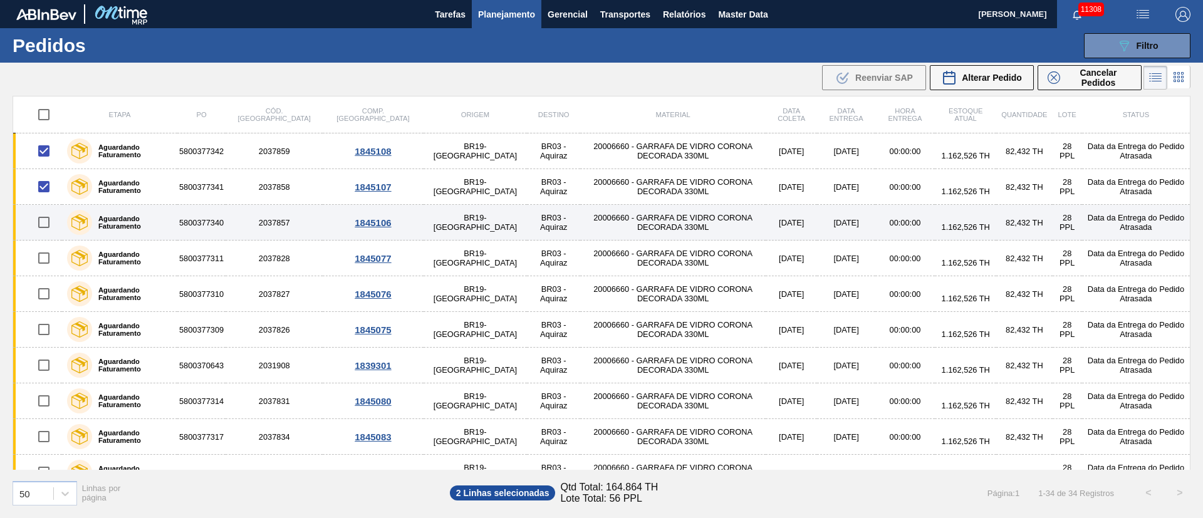
click at [41, 222] on input "checkbox" at bounding box center [44, 222] width 26 height 26
checkbox input "true"
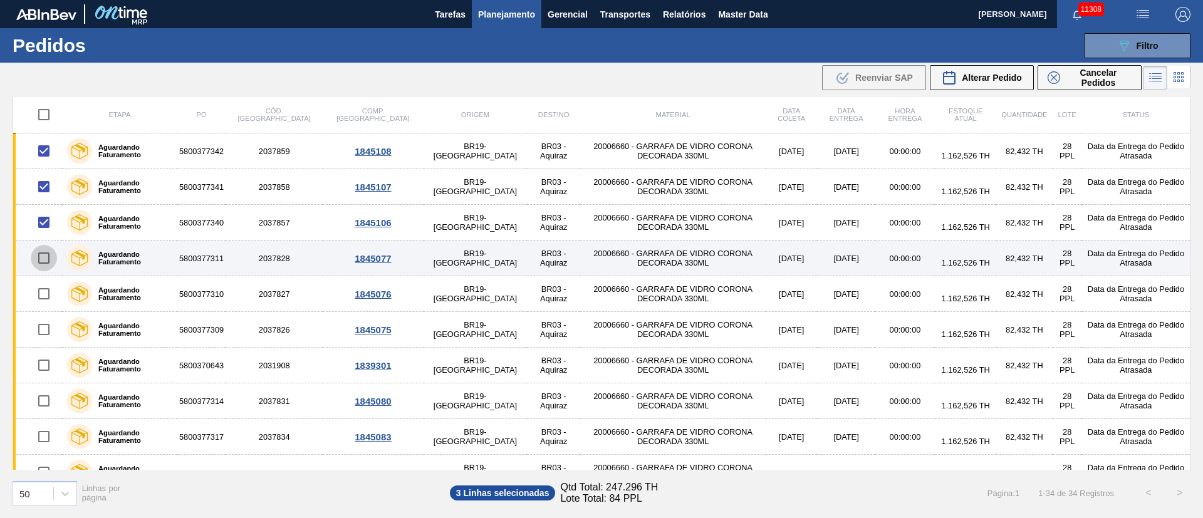
click at [41, 262] on input "checkbox" at bounding box center [44, 258] width 26 height 26
click at [41, 260] on input "checkbox" at bounding box center [44, 258] width 26 height 26
checkbox input "false"
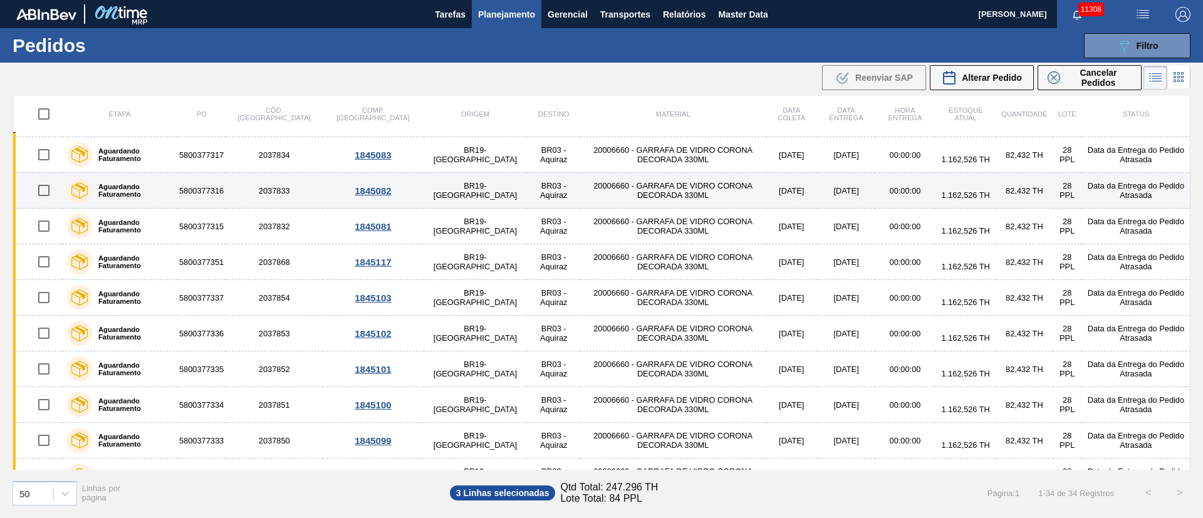
scroll to position [188, 0]
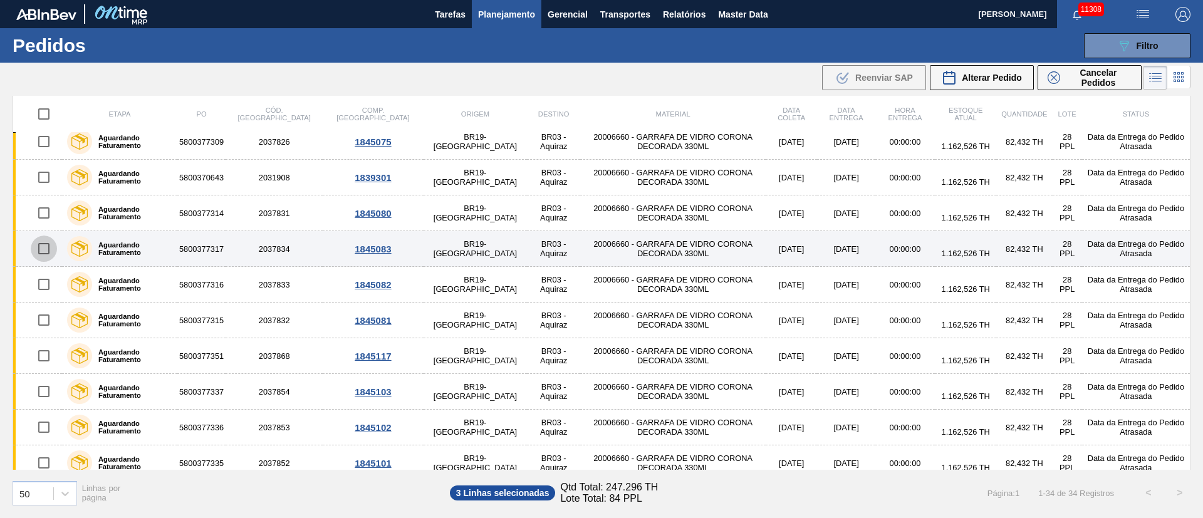
click at [39, 248] on input "checkbox" at bounding box center [44, 249] width 26 height 26
checkbox input "true"
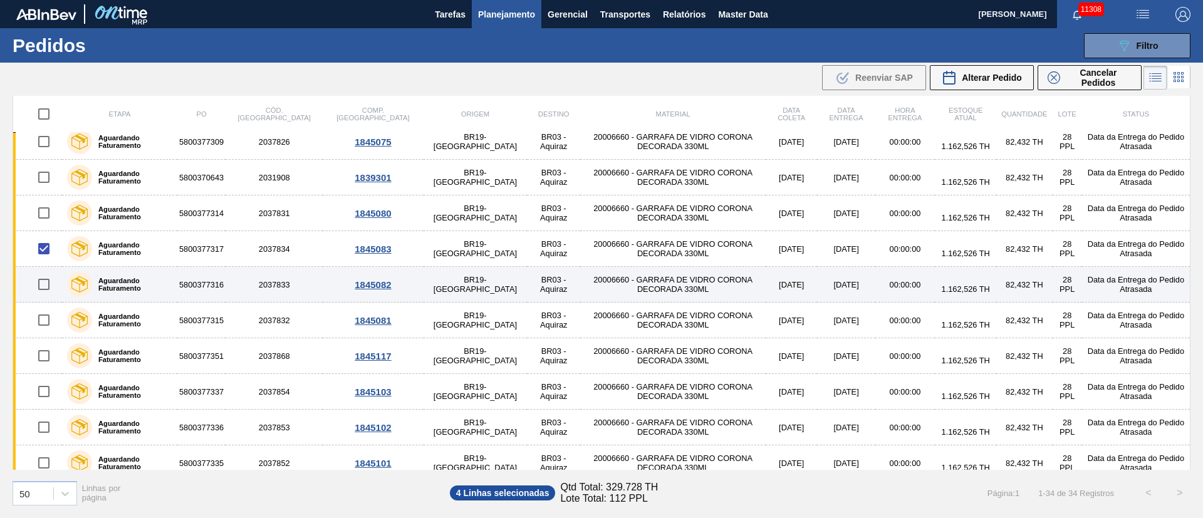
click at [41, 289] on input "checkbox" at bounding box center [44, 284] width 26 height 26
checkbox input "true"
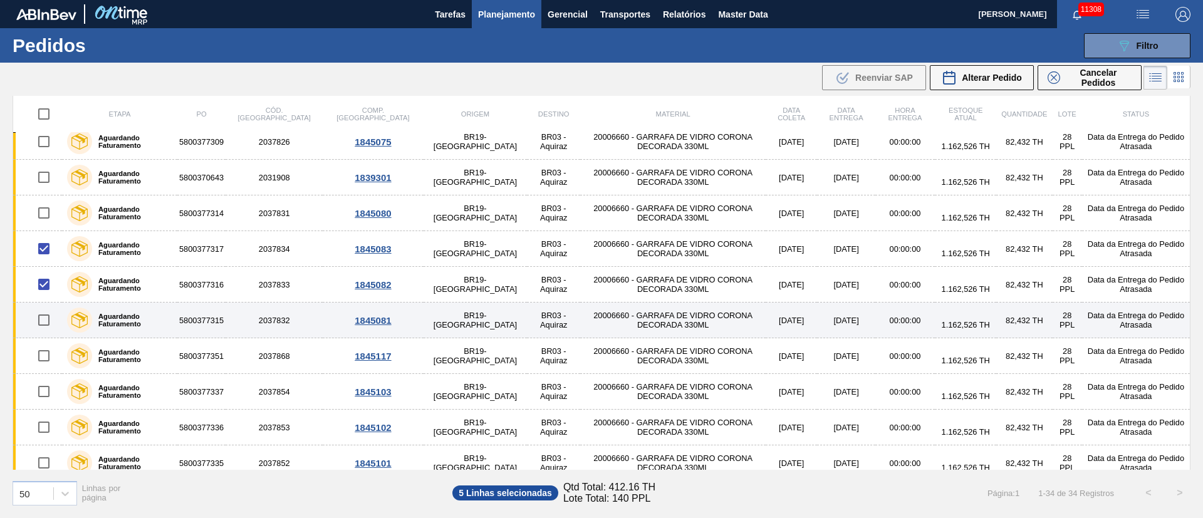
click at [41, 321] on input "checkbox" at bounding box center [44, 320] width 26 height 26
checkbox input "true"
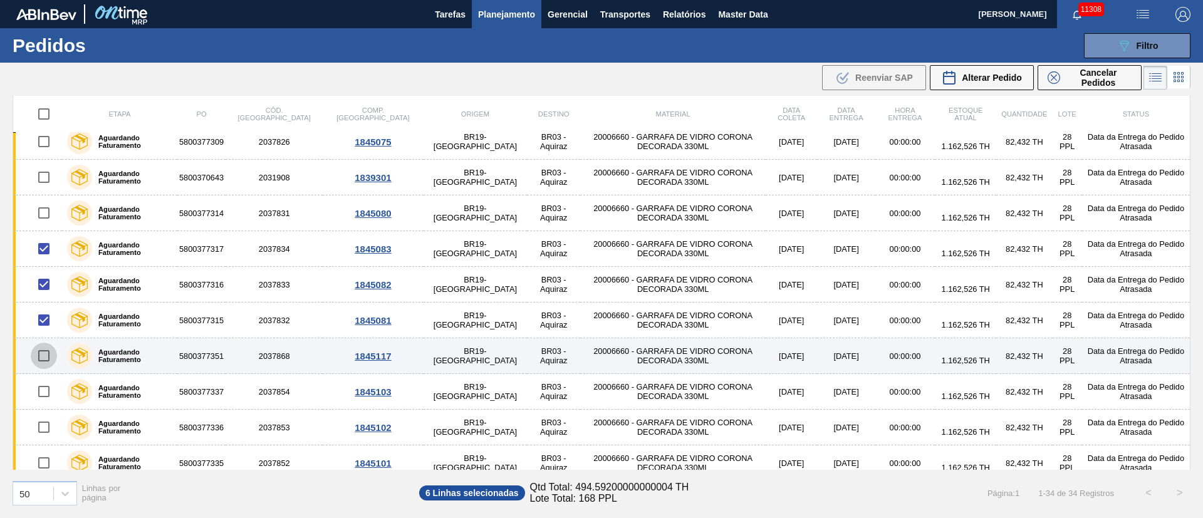
click at [46, 362] on input "checkbox" at bounding box center [44, 356] width 26 height 26
checkbox input "true"
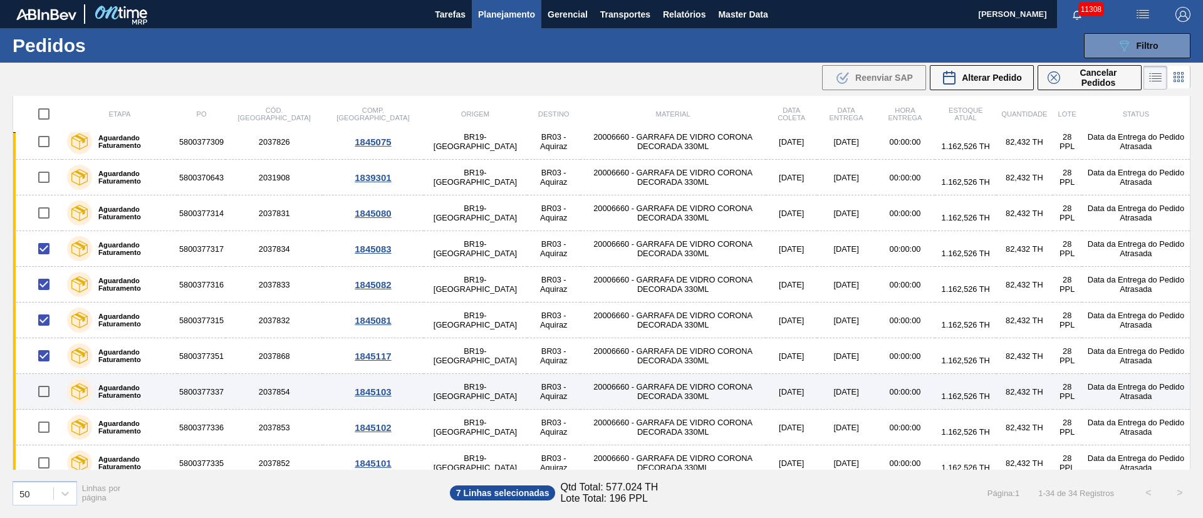
click at [46, 385] on input "checkbox" at bounding box center [44, 391] width 26 height 26
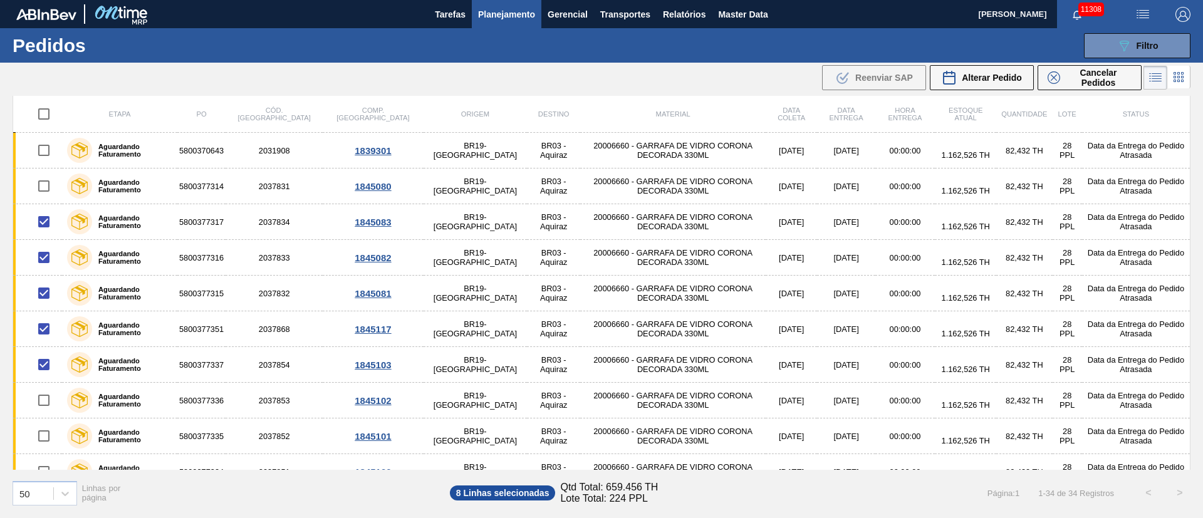
scroll to position [282, 0]
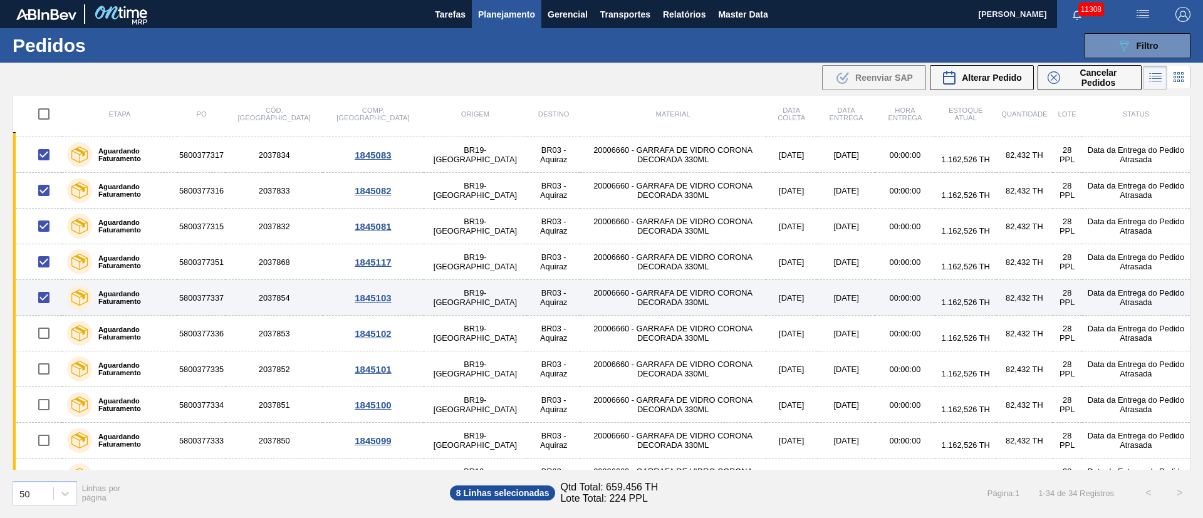
click at [48, 295] on input "checkbox" at bounding box center [44, 298] width 26 height 26
checkbox input "false"
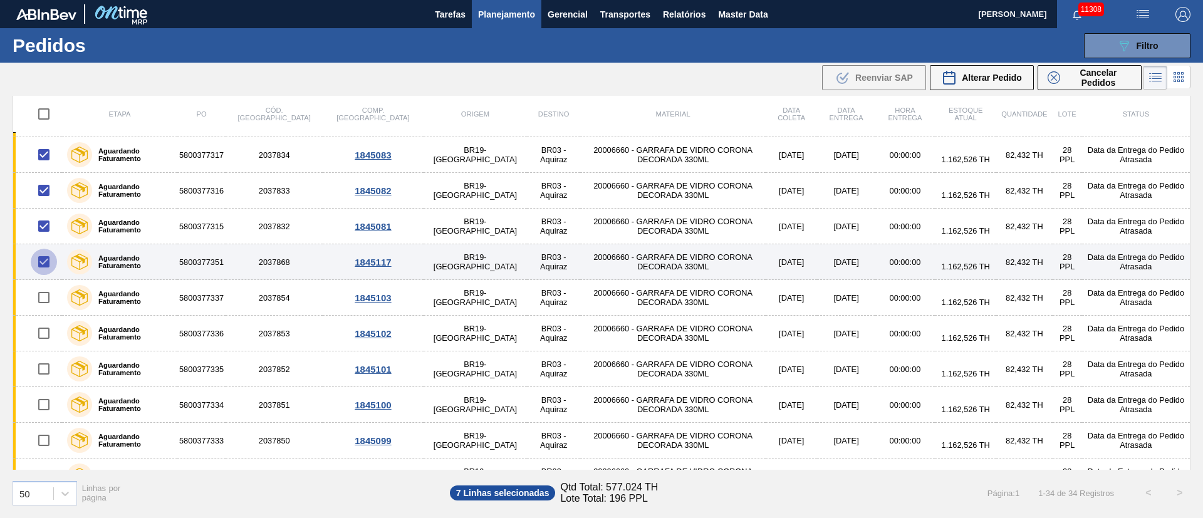
click at [40, 258] on input "checkbox" at bounding box center [44, 262] width 26 height 26
checkbox input "false"
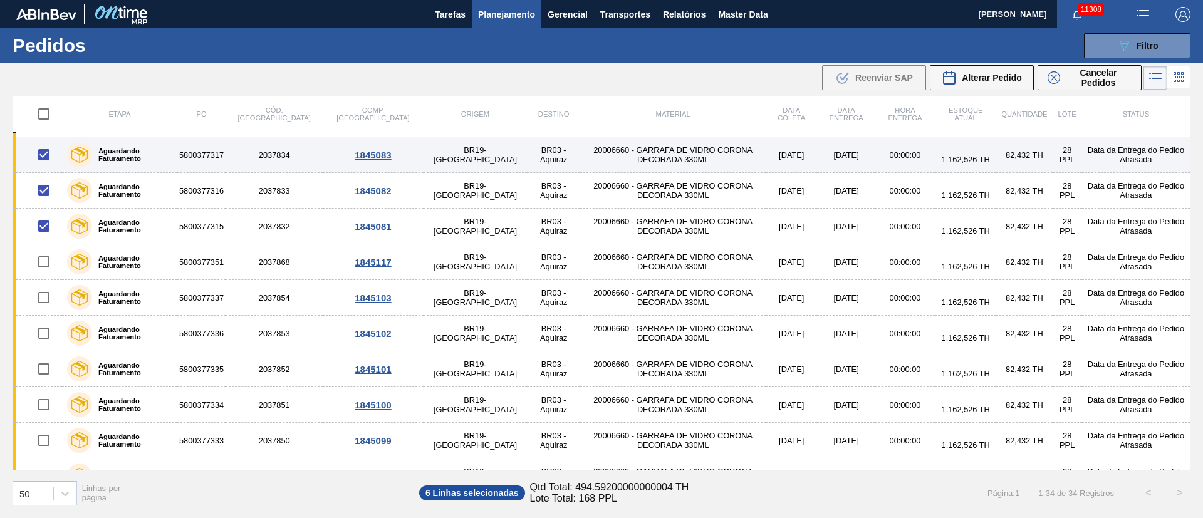
scroll to position [94, 0]
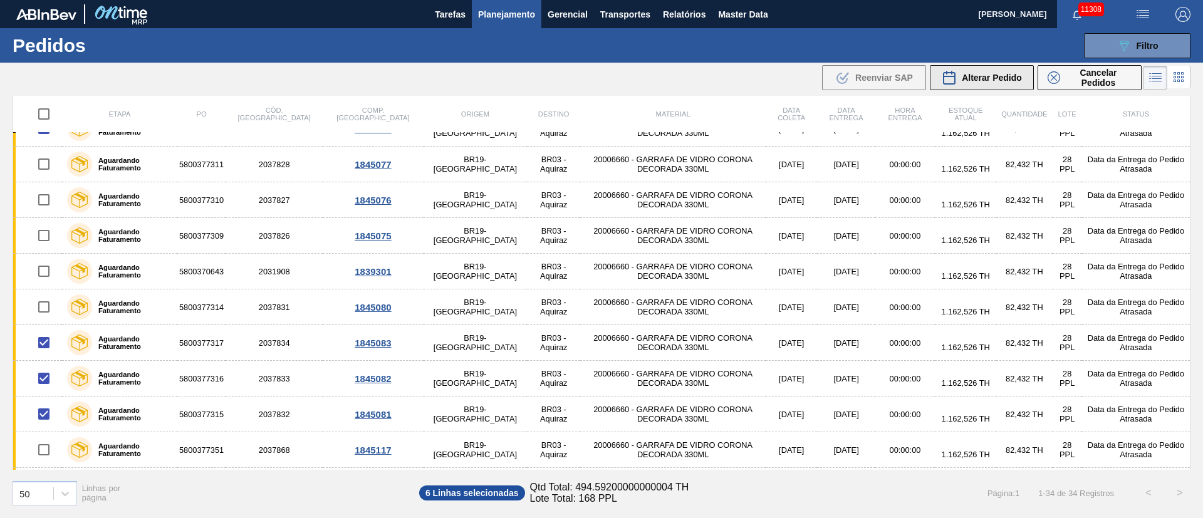
click at [982, 75] on span "Alterar Pedido" at bounding box center [992, 78] width 60 height 10
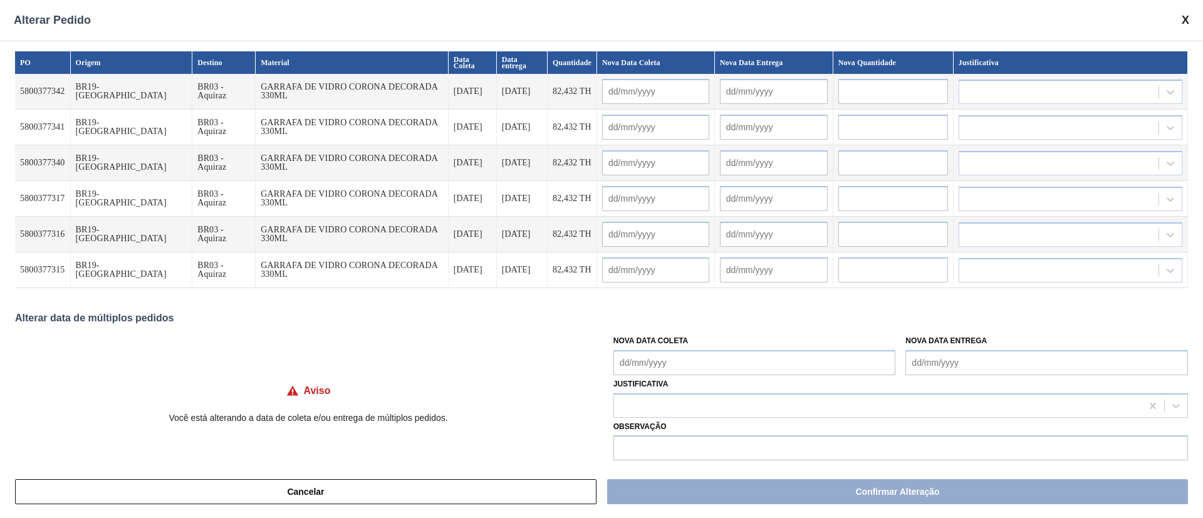
click at [657, 357] on Coleta "Nova Data Coleta" at bounding box center [754, 362] width 283 height 25
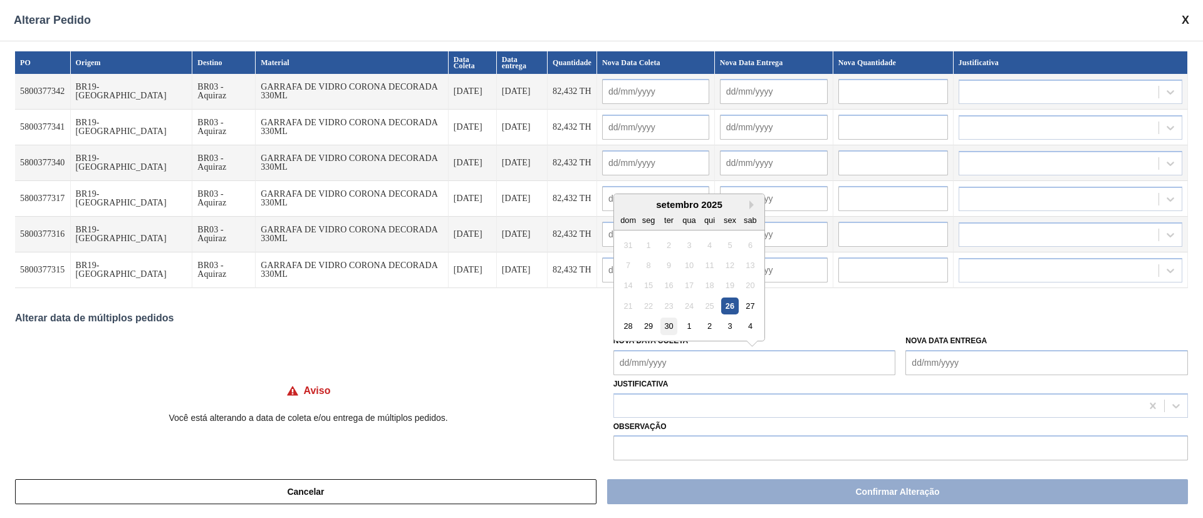
click at [671, 325] on div "30" at bounding box center [668, 326] width 17 height 17
type Coleta "[DATE]"
type input "[DATE]"
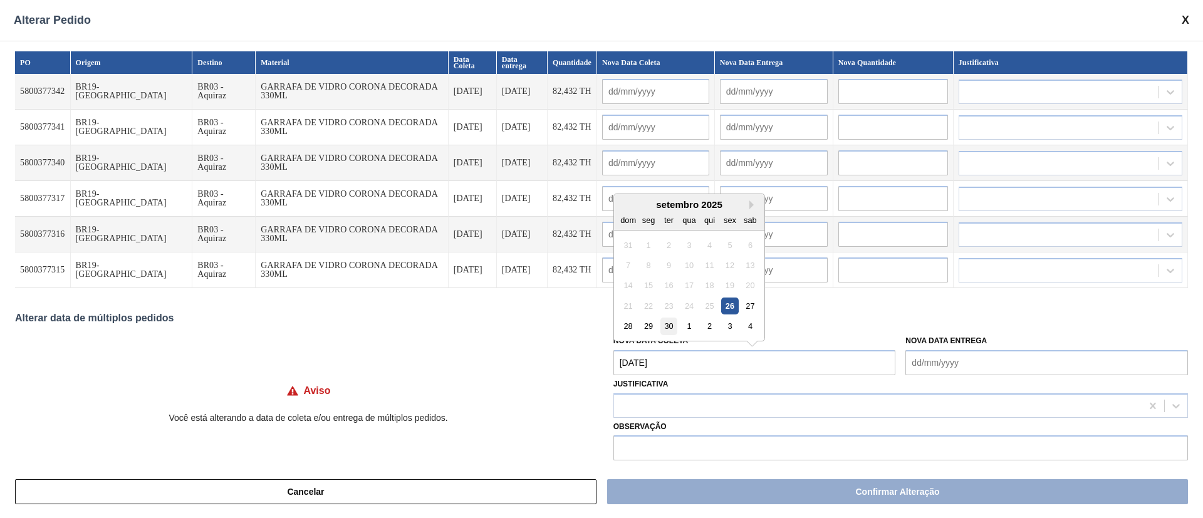
type input "[DATE]"
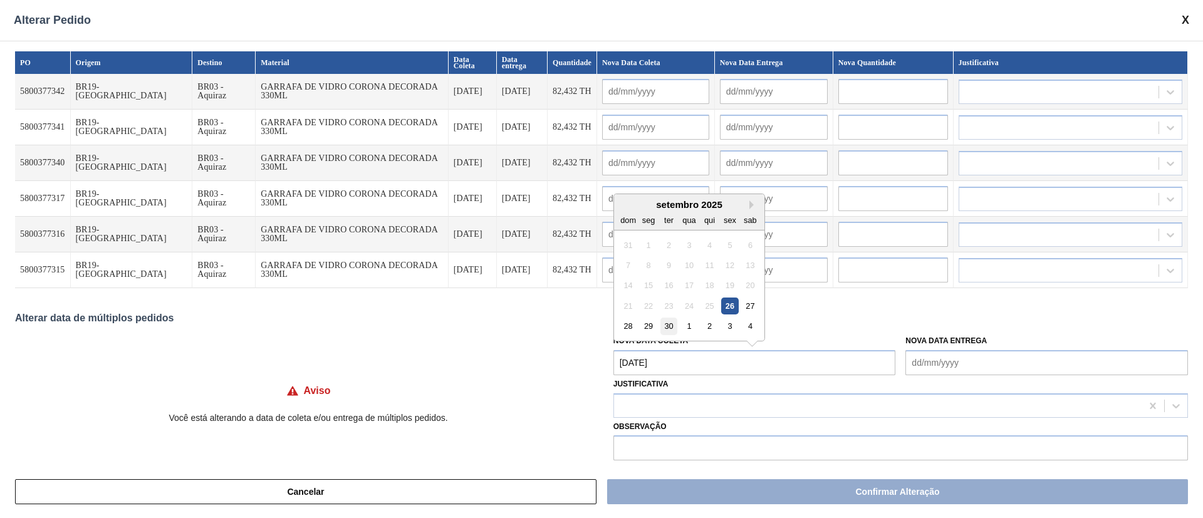
type input "[DATE]"
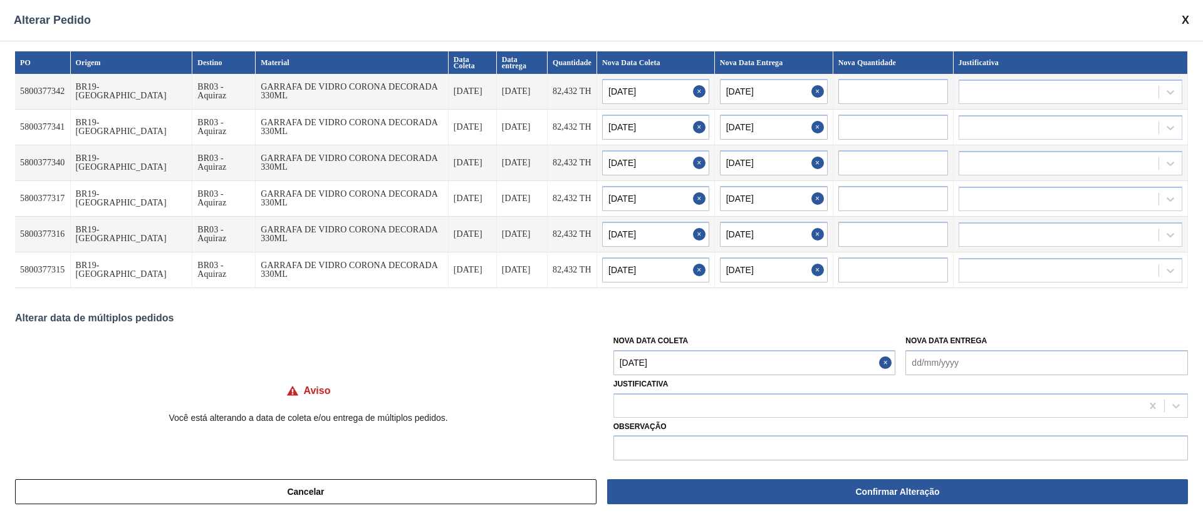
click at [677, 372] on Coleta "[DATE]" at bounding box center [754, 362] width 283 height 25
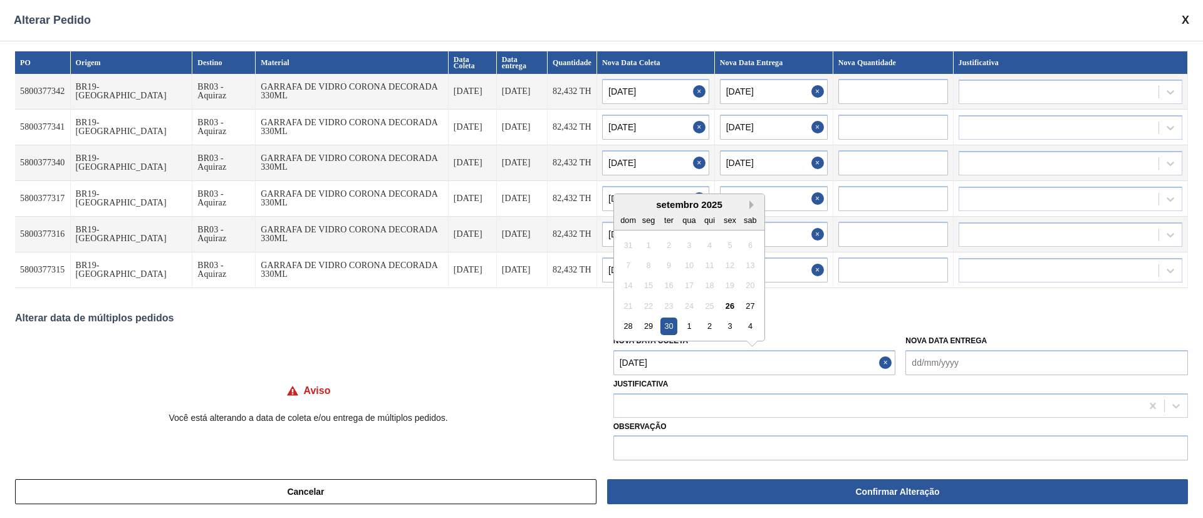
click at [749, 203] on button "Next Month" at bounding box center [753, 205] width 9 height 9
click at [668, 264] on div "7" at bounding box center [668, 265] width 17 height 17
type Coleta "[DATE]"
type input "[DATE]"
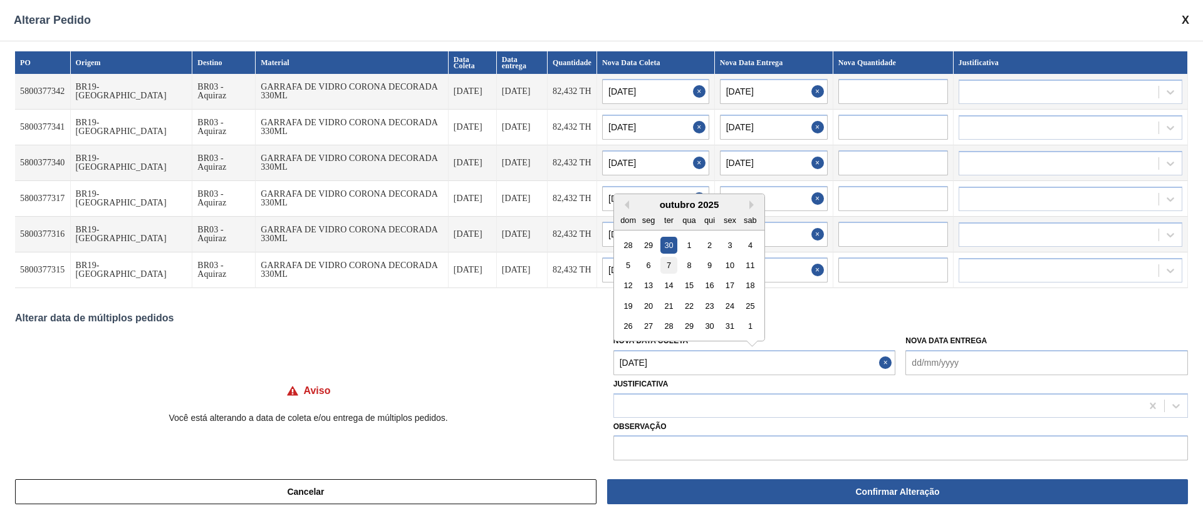
type input "[DATE]"
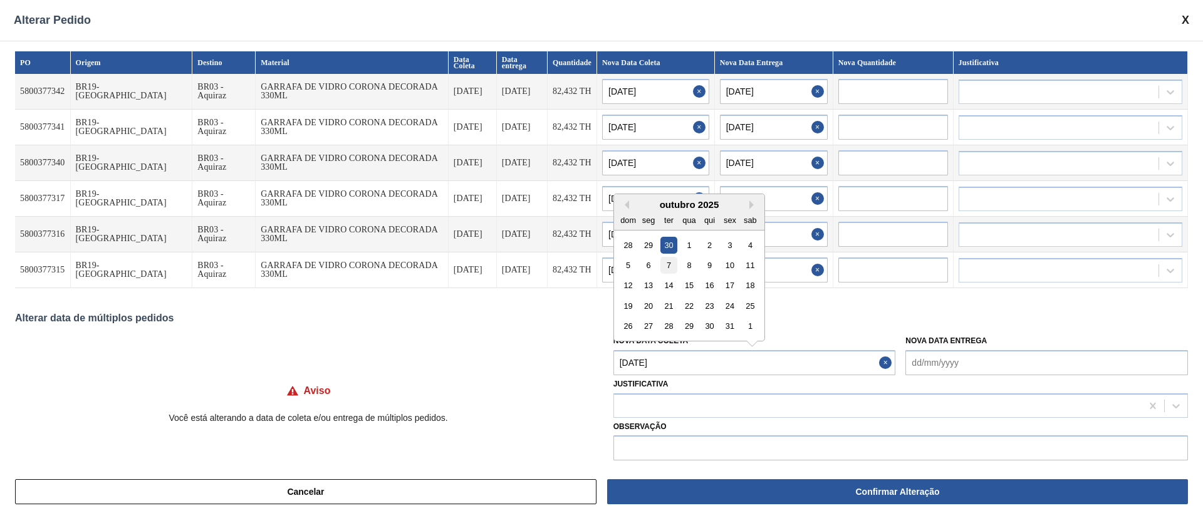
type input "[DATE]"
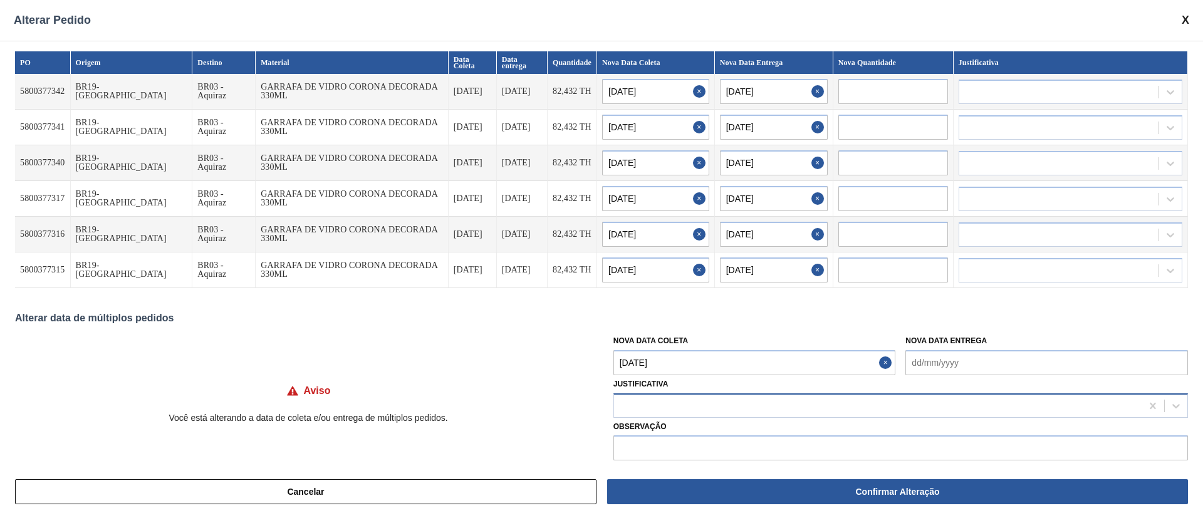
click at [637, 400] on div at bounding box center [878, 406] width 528 height 18
type input "ou"
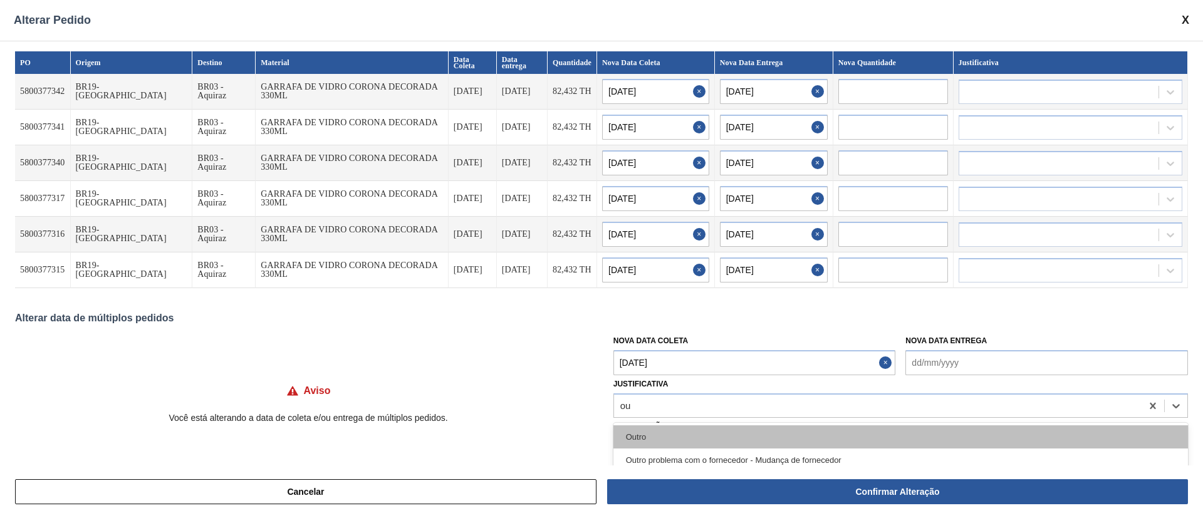
click at [645, 438] on div "Outro" at bounding box center [900, 436] width 575 height 23
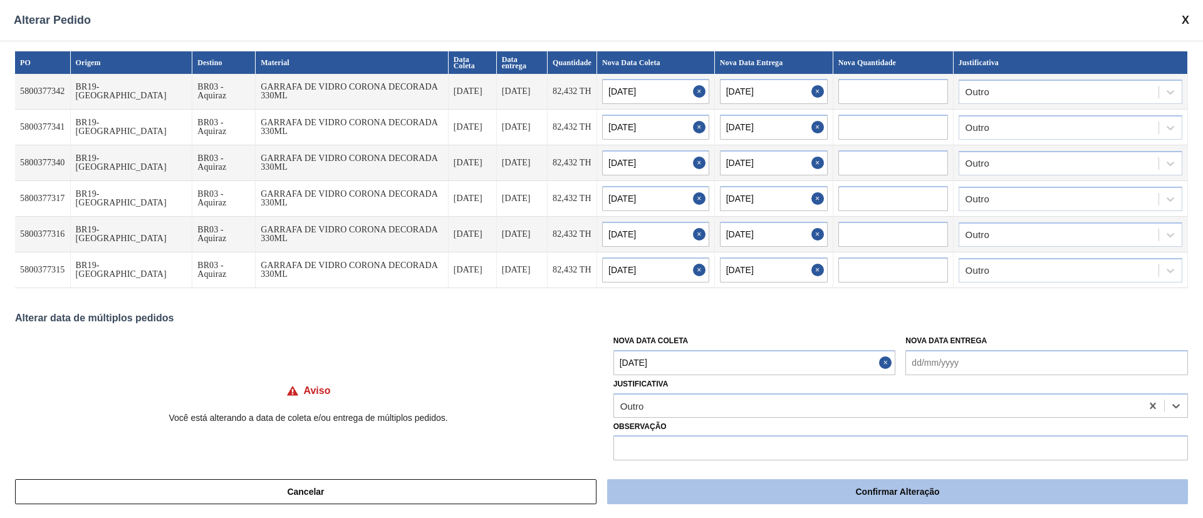
click at [761, 493] on button "Confirmar Alteração" at bounding box center [897, 491] width 581 height 25
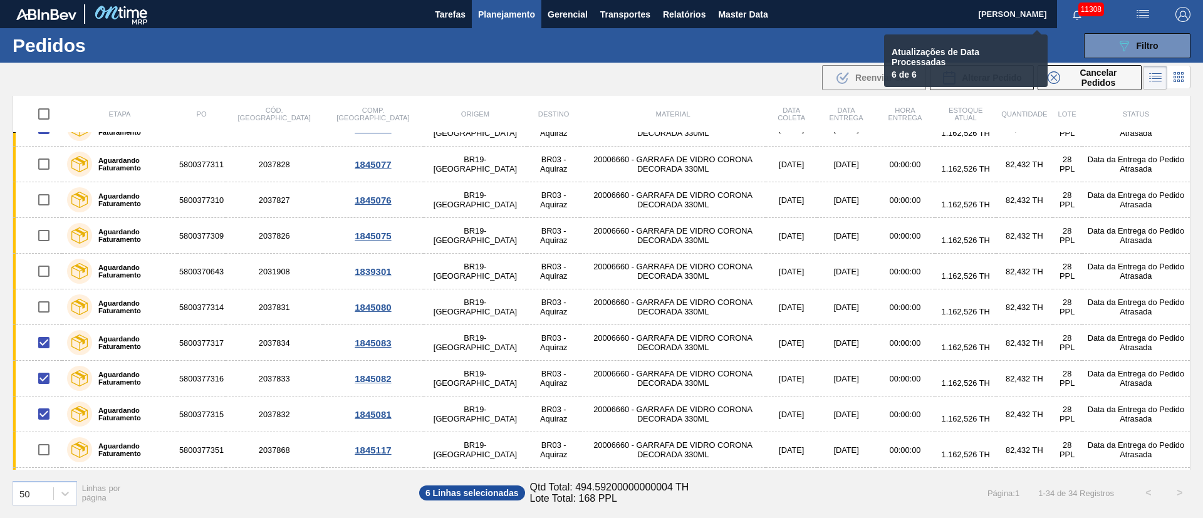
checkbox input "false"
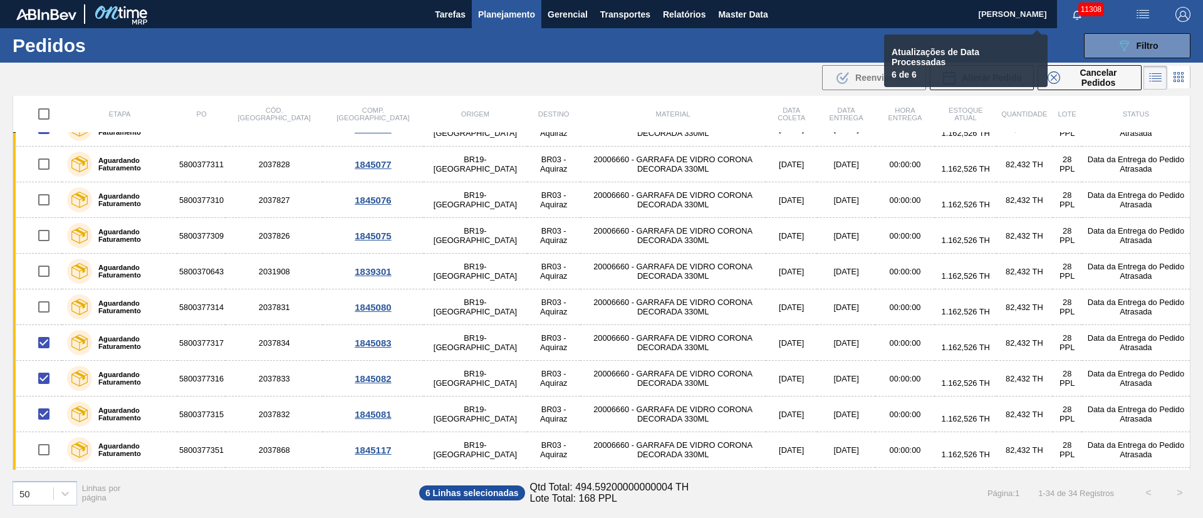
checkbox input "false"
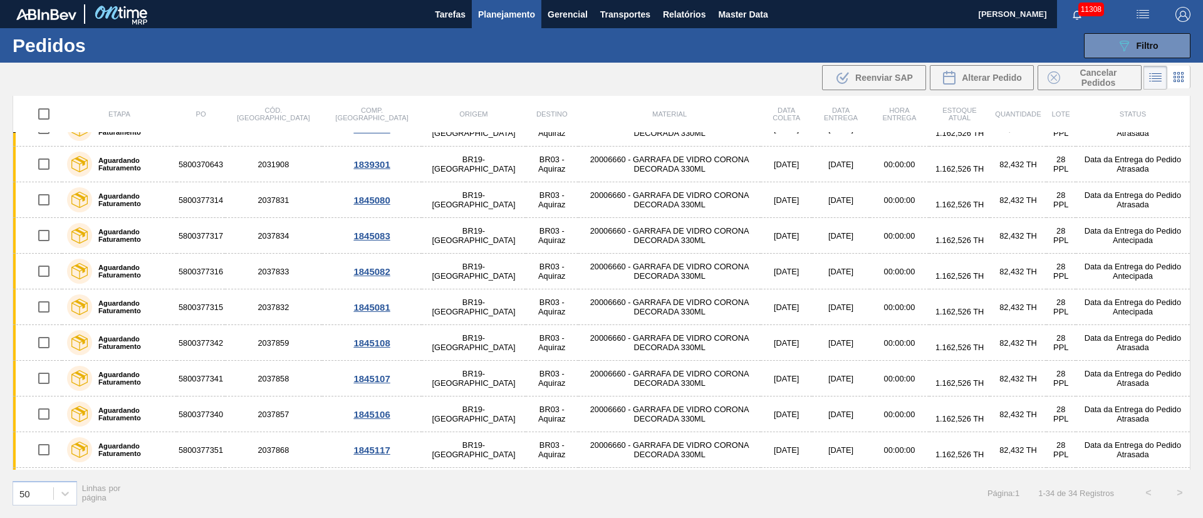
scroll to position [0, 0]
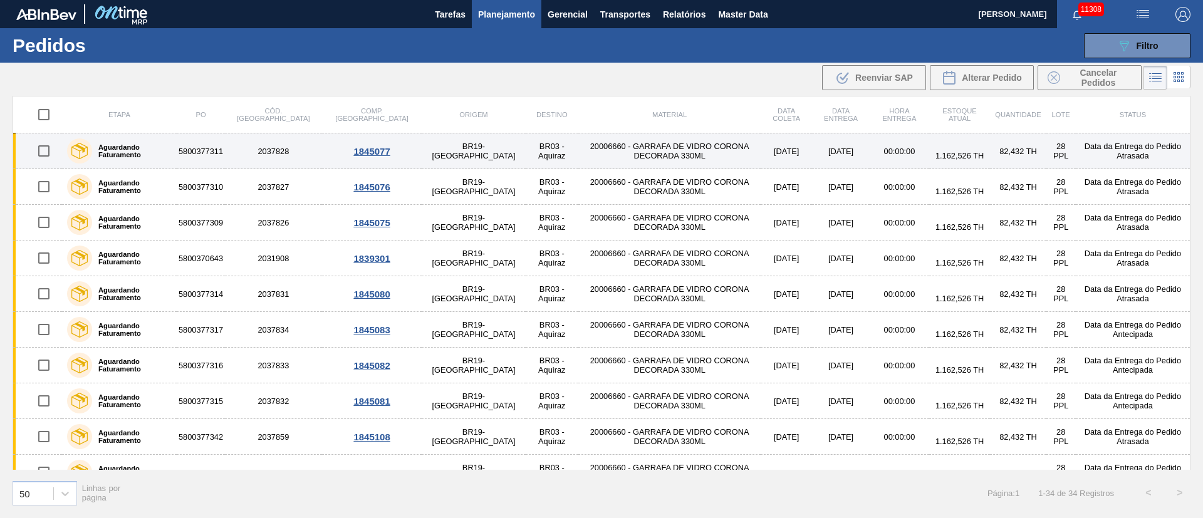
click at [53, 154] on input "checkbox" at bounding box center [44, 151] width 26 height 26
checkbox input "true"
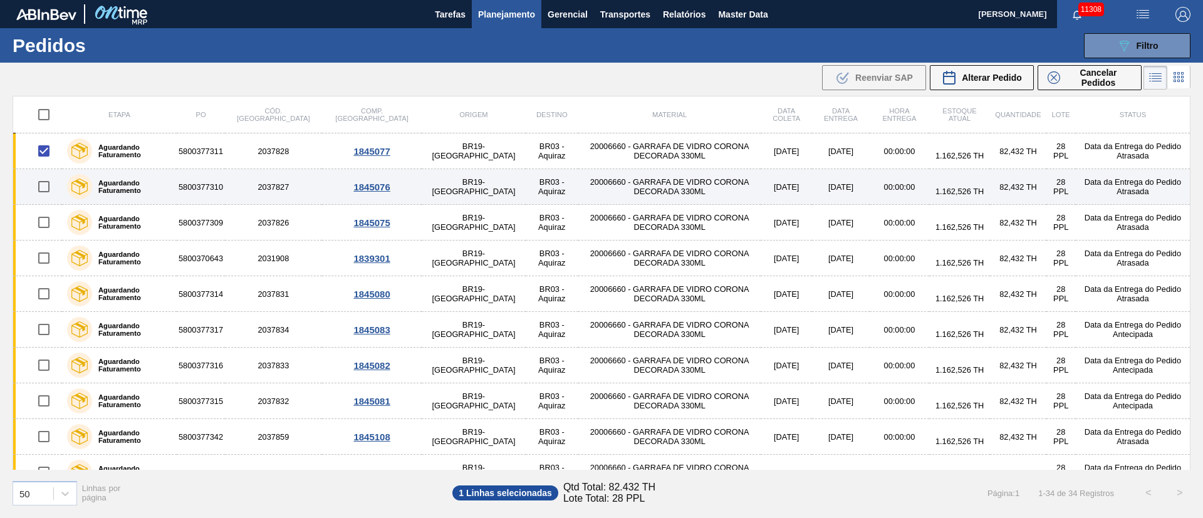
click at [46, 201] on td at bounding box center [38, 187] width 50 height 36
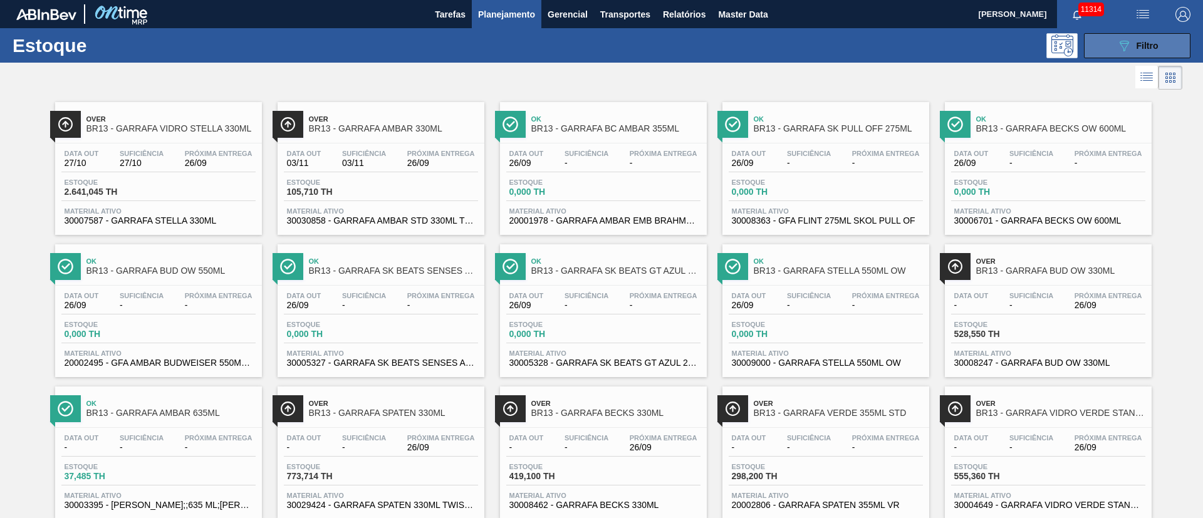
click at [1144, 50] on div "089F7B8B-B2A5-4AFE-B5C0-19BA573D28AC Filtro" at bounding box center [1138, 45] width 42 height 15
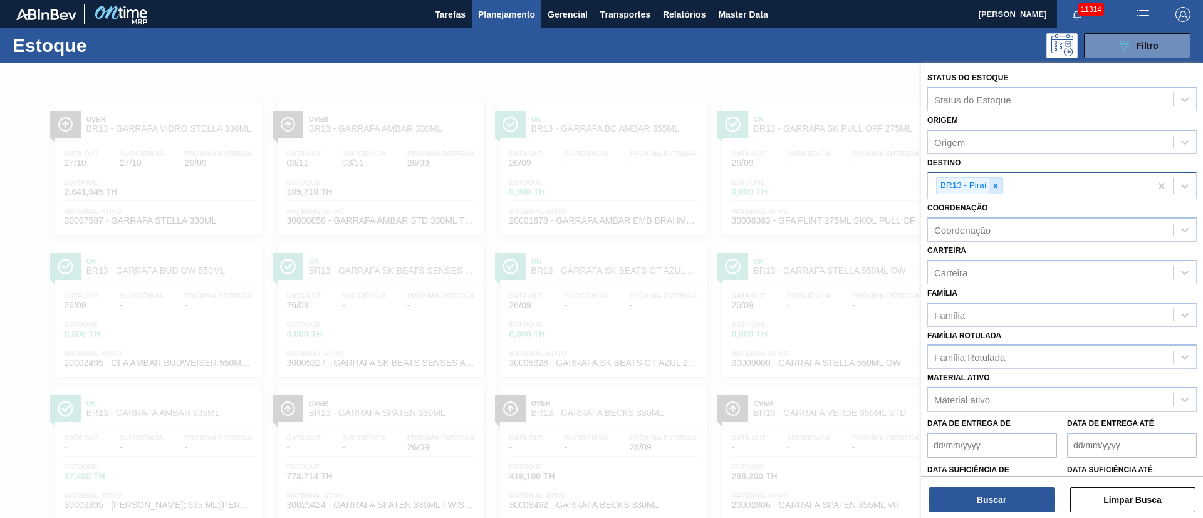
click at [989, 184] on div at bounding box center [996, 186] width 14 height 16
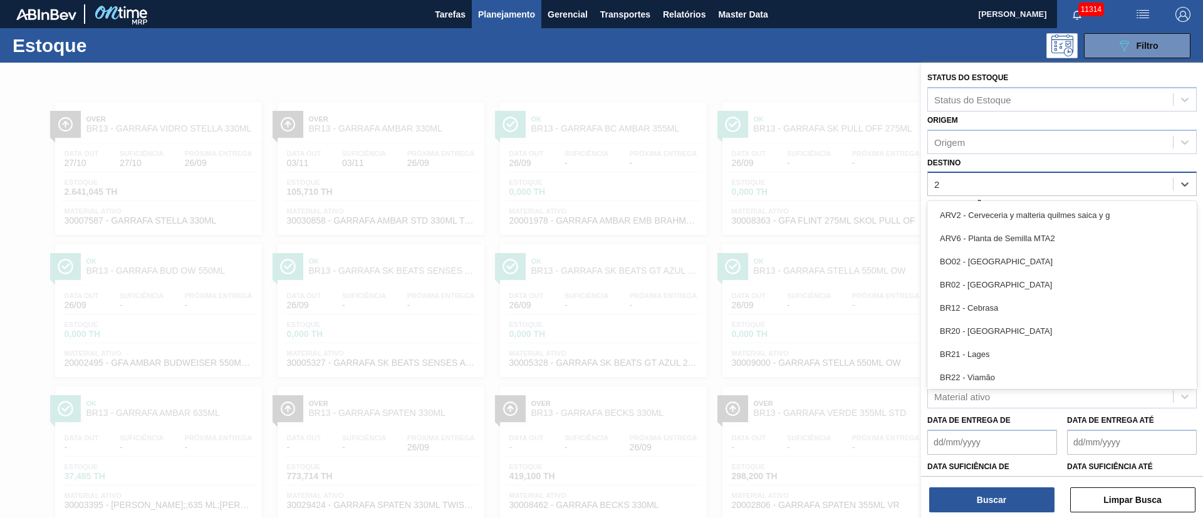
type input "23"
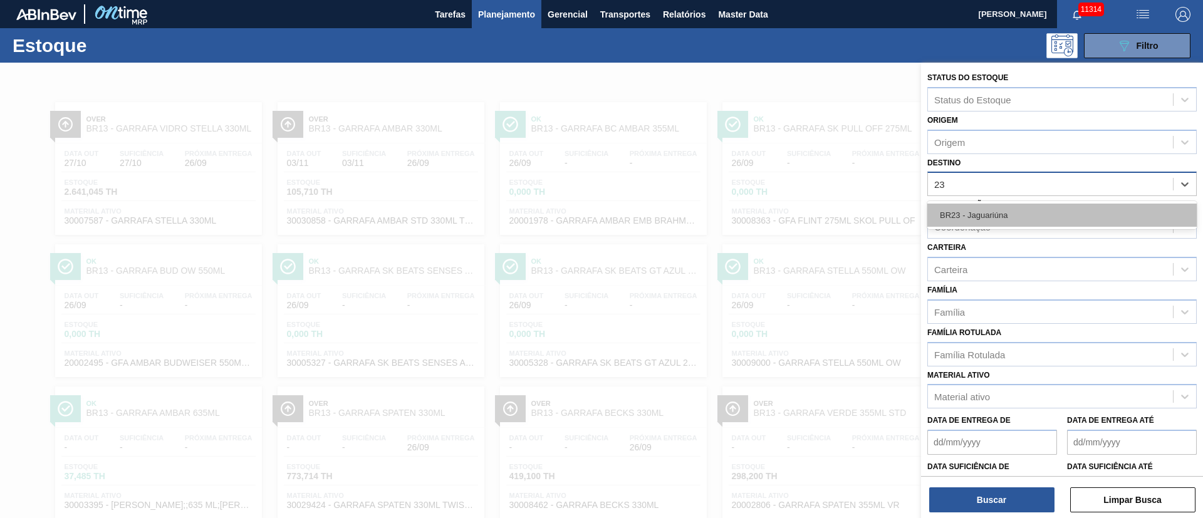
click at [991, 206] on div "BR23 - Jaguariúna" at bounding box center [1061, 215] width 269 height 23
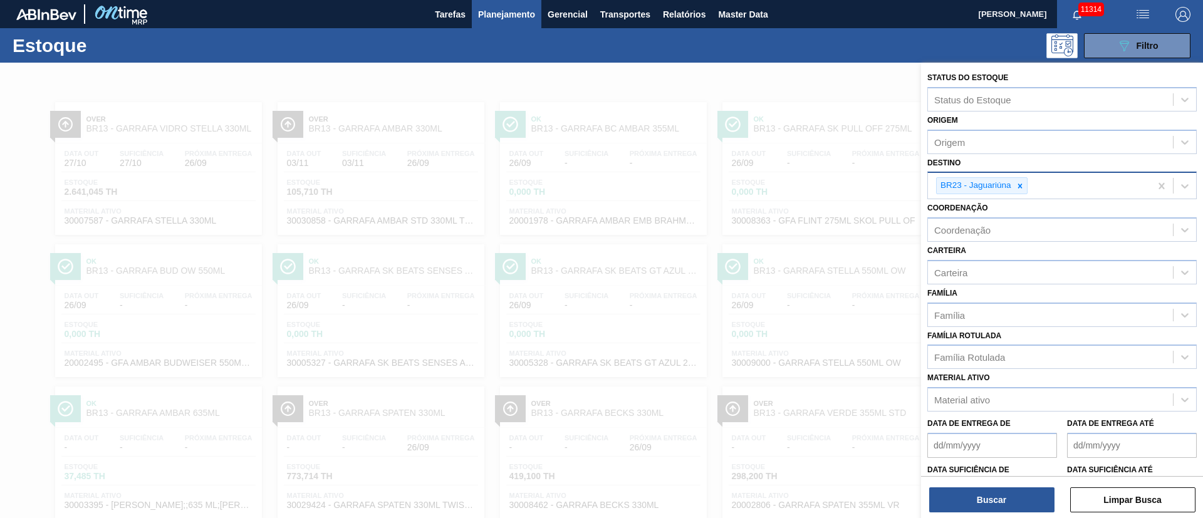
drag, startPoint x: 1002, startPoint y: 496, endPoint x: 963, endPoint y: 184, distance: 314.5
click at [968, 198] on div "Status do Estoque Status do Estoque Origem Origem Destino BR23 - Jaguariúna Coo…" at bounding box center [1062, 268] width 282 height 411
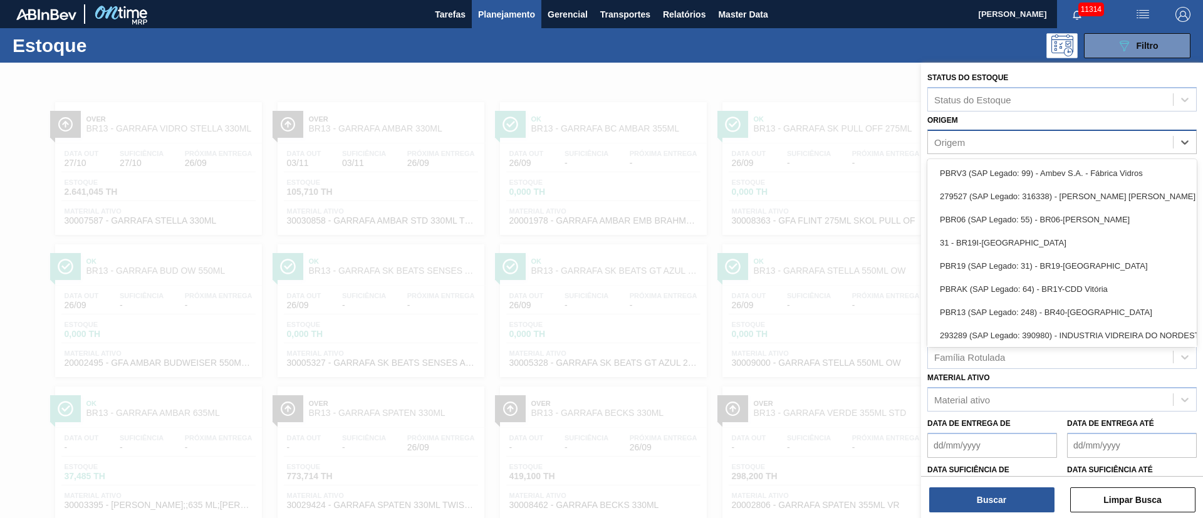
click at [954, 135] on div "Origem" at bounding box center [1050, 142] width 245 height 18
click at [982, 125] on div "Origem option PBRV3 (SAP Legado: 99) - Ambev S.A. - Fábrica Vidros focused, 1 o…" at bounding box center [1061, 133] width 269 height 43
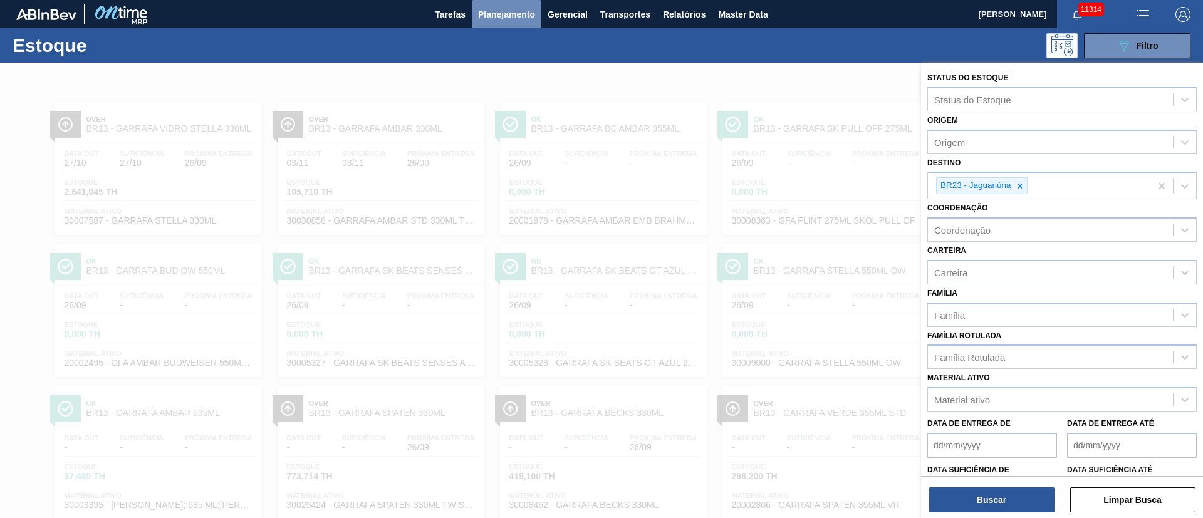
click at [483, 9] on span "Planejamento" at bounding box center [506, 14] width 57 height 15
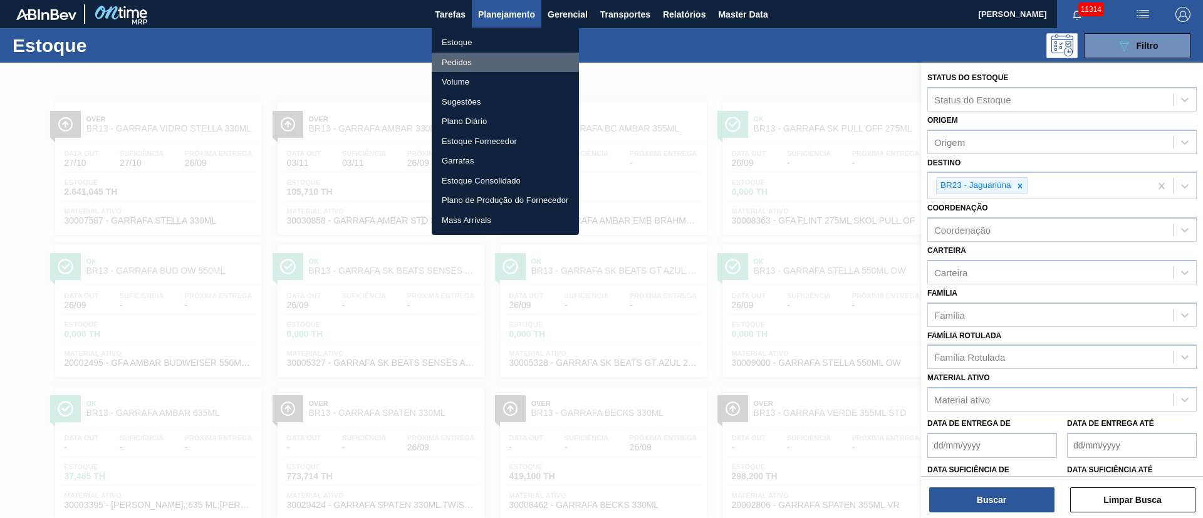
click at [464, 61] on li "Pedidos" at bounding box center [505, 63] width 147 height 20
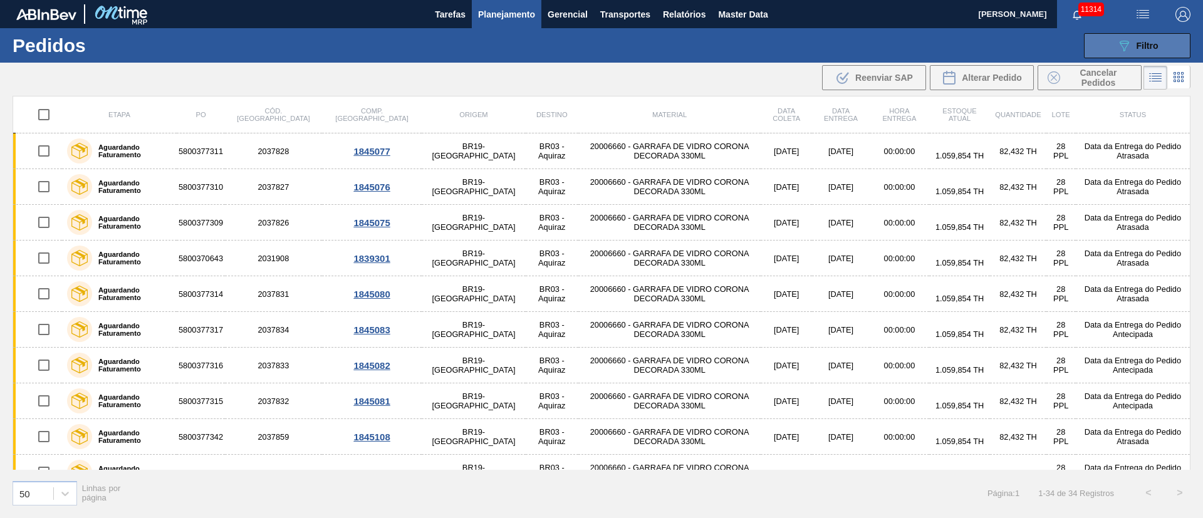
click at [1135, 49] on div "089F7B8B-B2A5-4AFE-B5C0-19BA573D28AC Filtro" at bounding box center [1138, 45] width 42 height 15
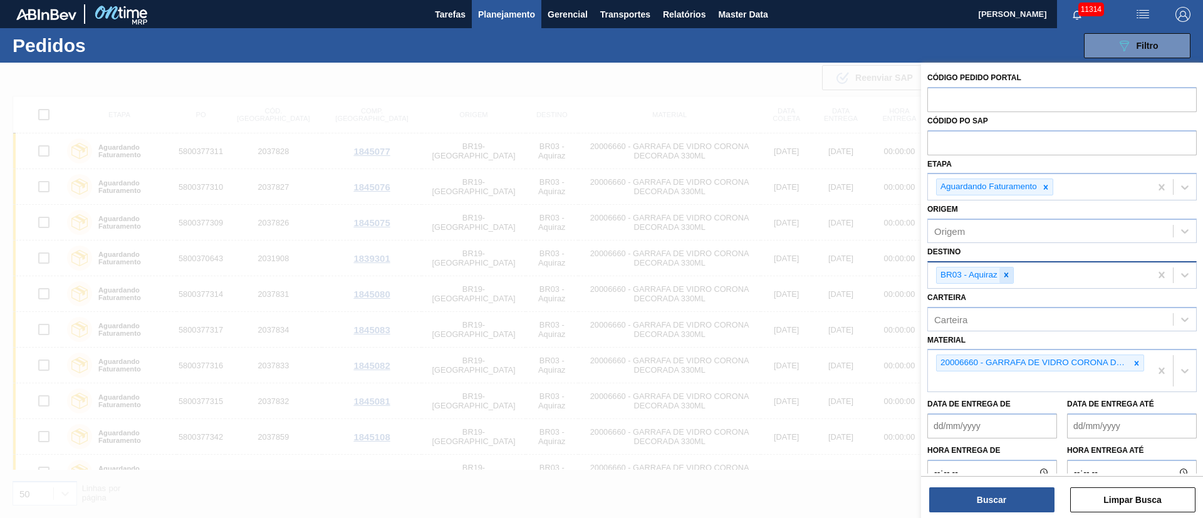
click at [1006, 276] on icon at bounding box center [1007, 275] width 4 height 4
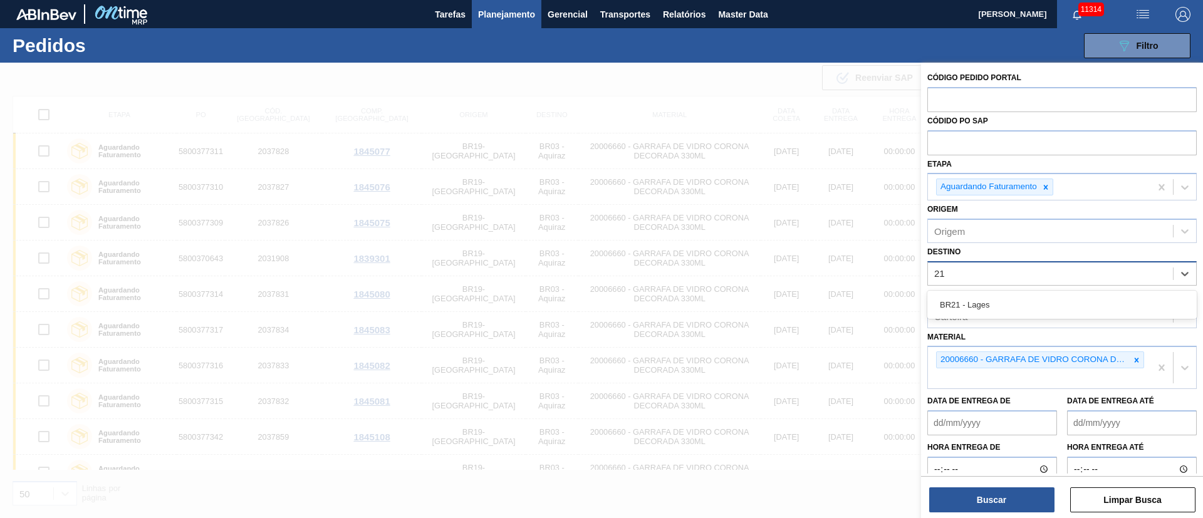
type input "2"
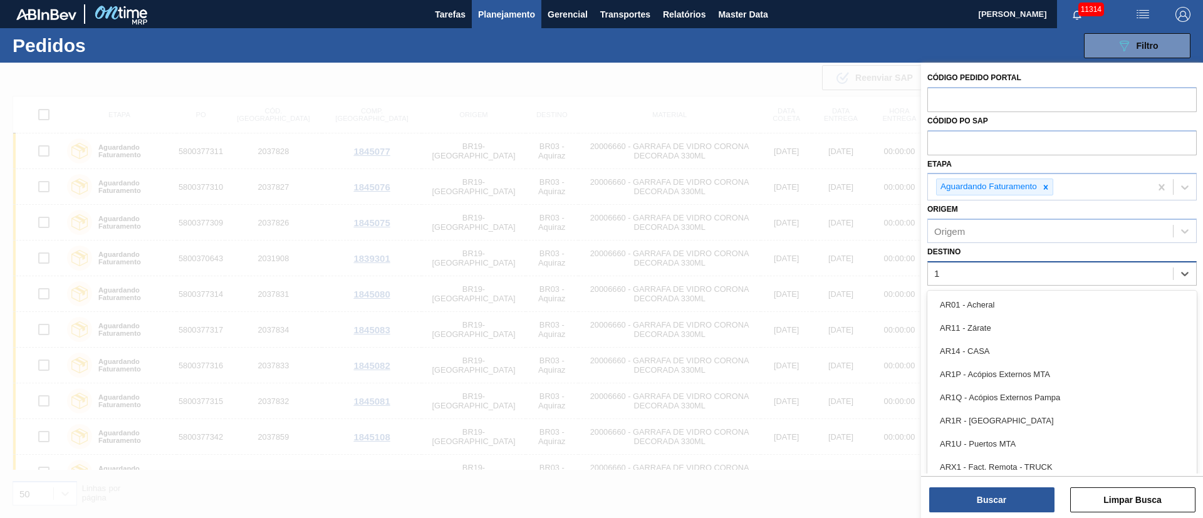
type input "16"
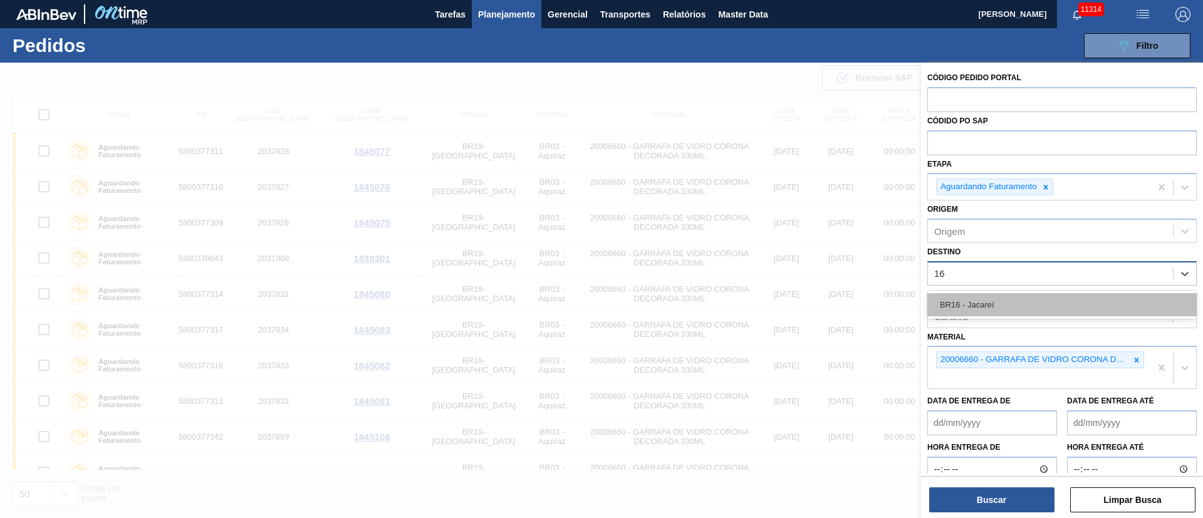
click at [967, 305] on div "BR16 - Jacareí" at bounding box center [1061, 304] width 269 height 23
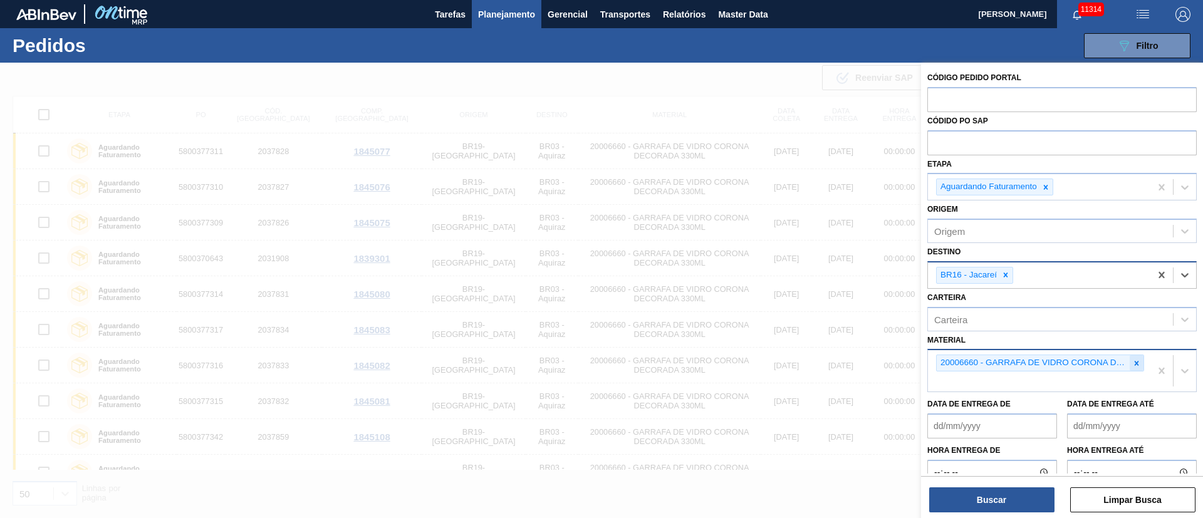
click at [1135, 362] on icon at bounding box center [1137, 363] width 4 height 4
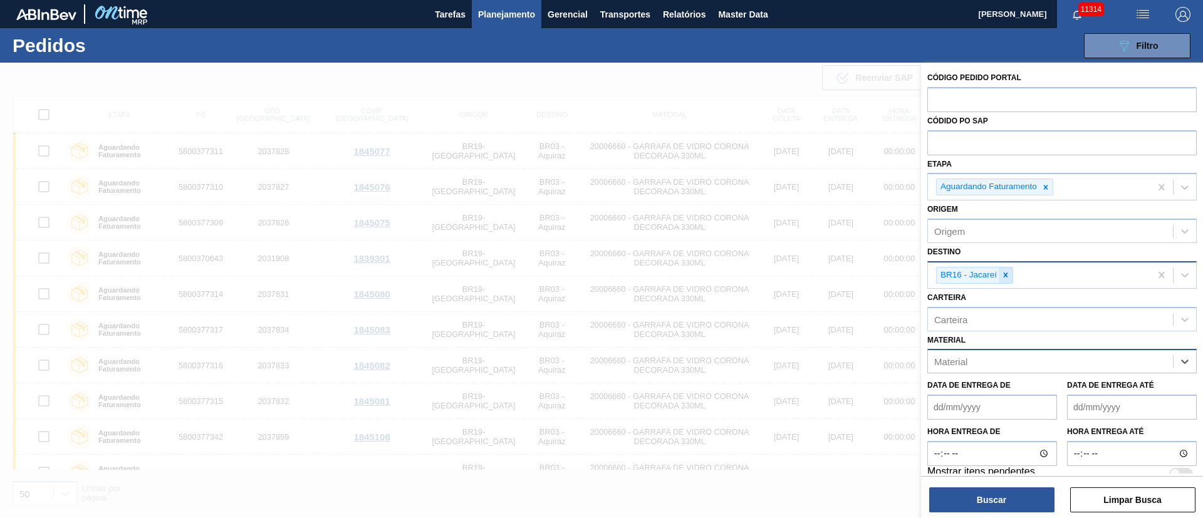
click at [1005, 275] on icon at bounding box center [1006, 275] width 4 height 4
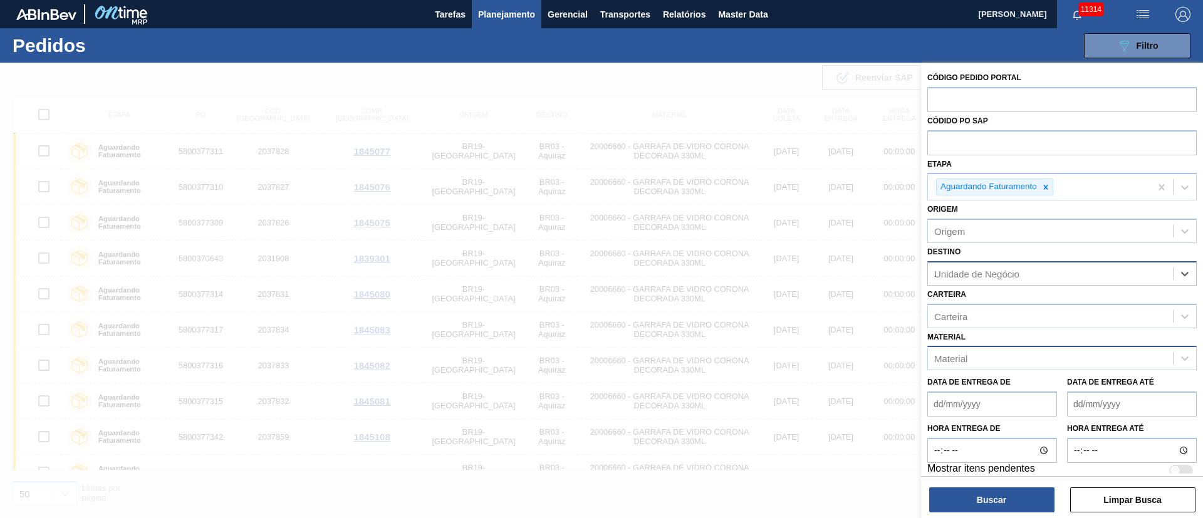
type input "23"
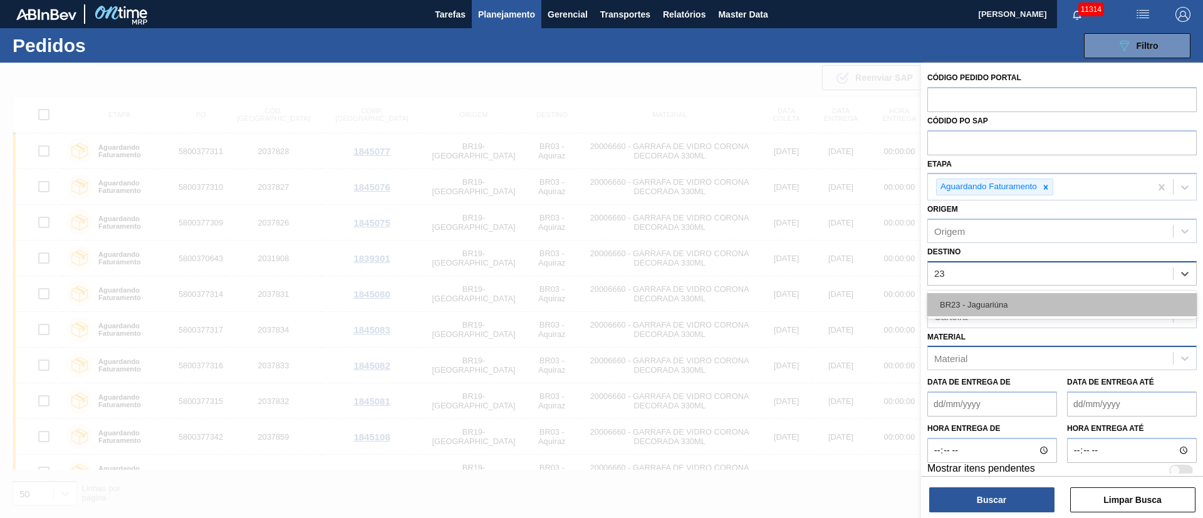
click at [1001, 296] on div "BR23 - Jaguariúna" at bounding box center [1061, 304] width 269 height 23
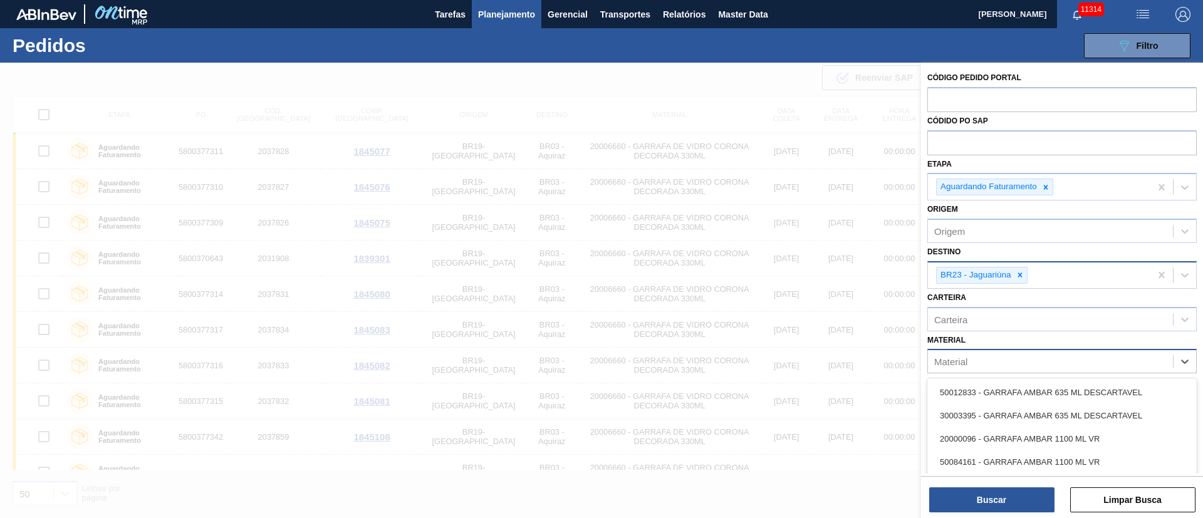
click at [954, 360] on div "Material" at bounding box center [950, 362] width 33 height 11
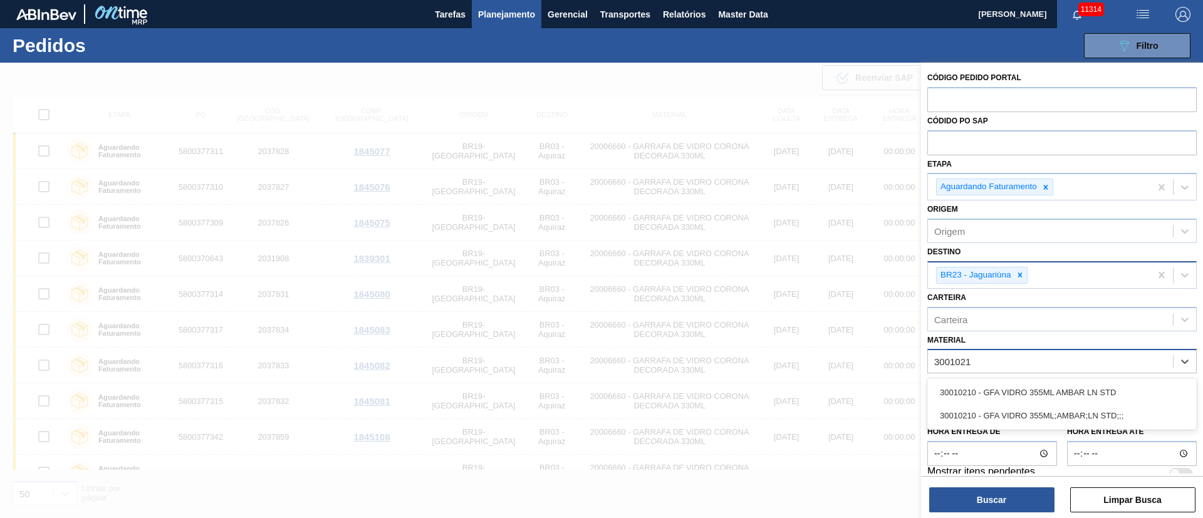
type input "30010210"
click at [973, 390] on div "30010210 - GFA VIDRO 355ML AMBAR LN STD" at bounding box center [1061, 392] width 269 height 23
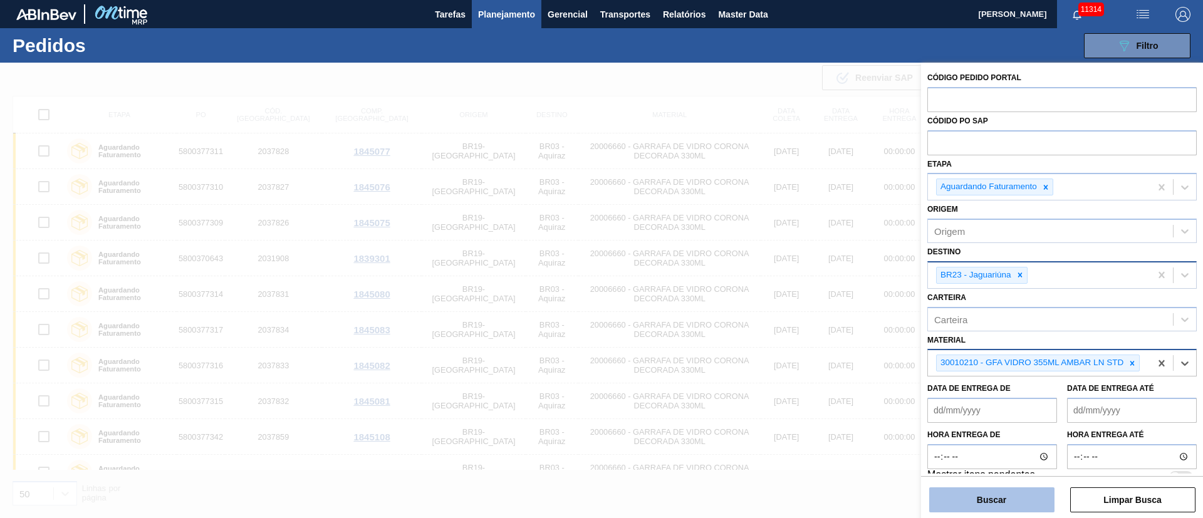
click at [978, 497] on button "Buscar" at bounding box center [991, 500] width 125 height 25
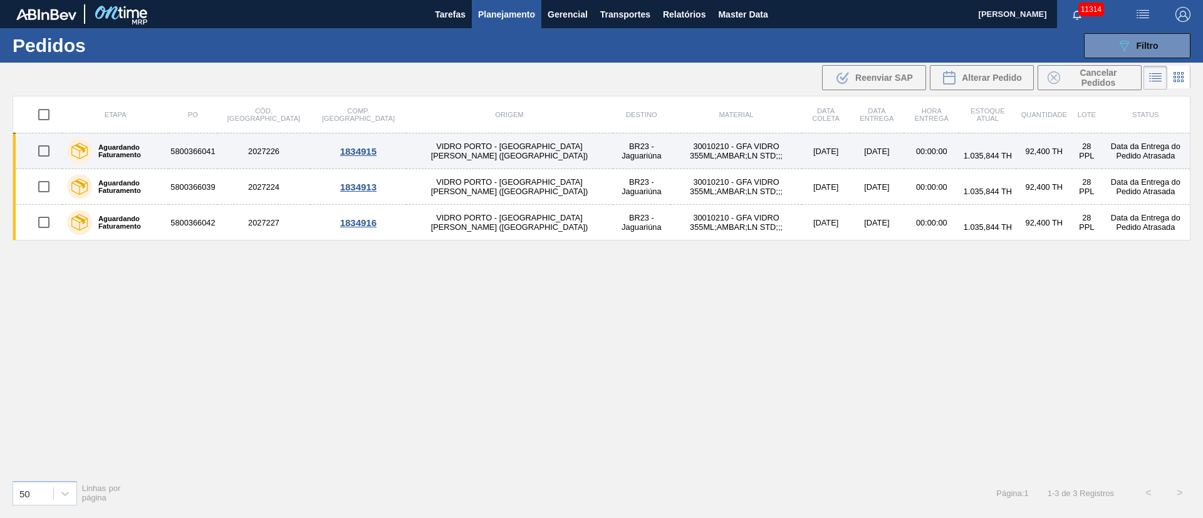
click at [46, 152] on input "checkbox" at bounding box center [44, 151] width 26 height 26
checkbox input "true"
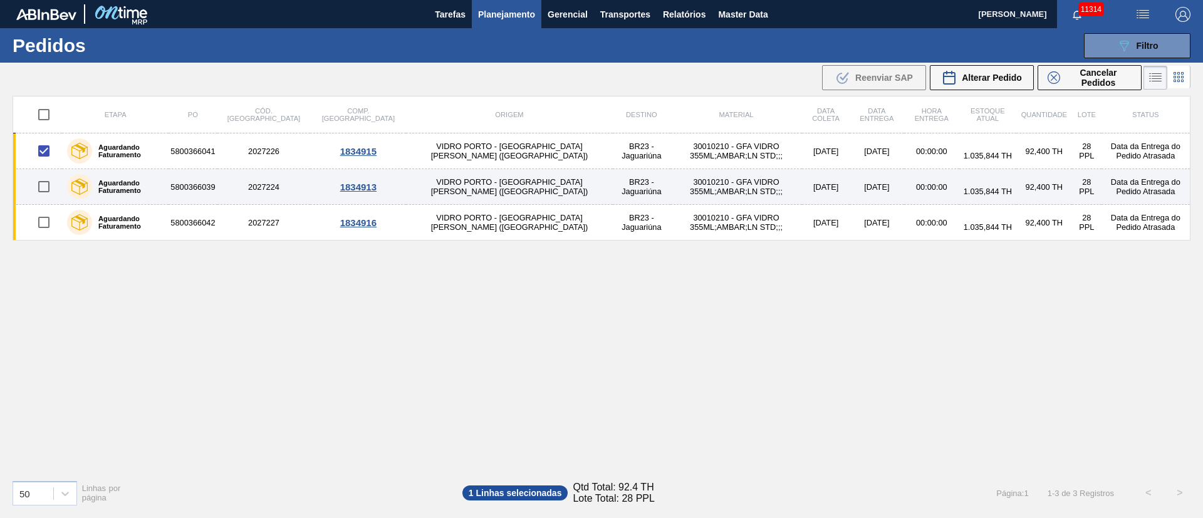
click at [35, 190] on input "checkbox" at bounding box center [44, 187] width 26 height 26
checkbox input "true"
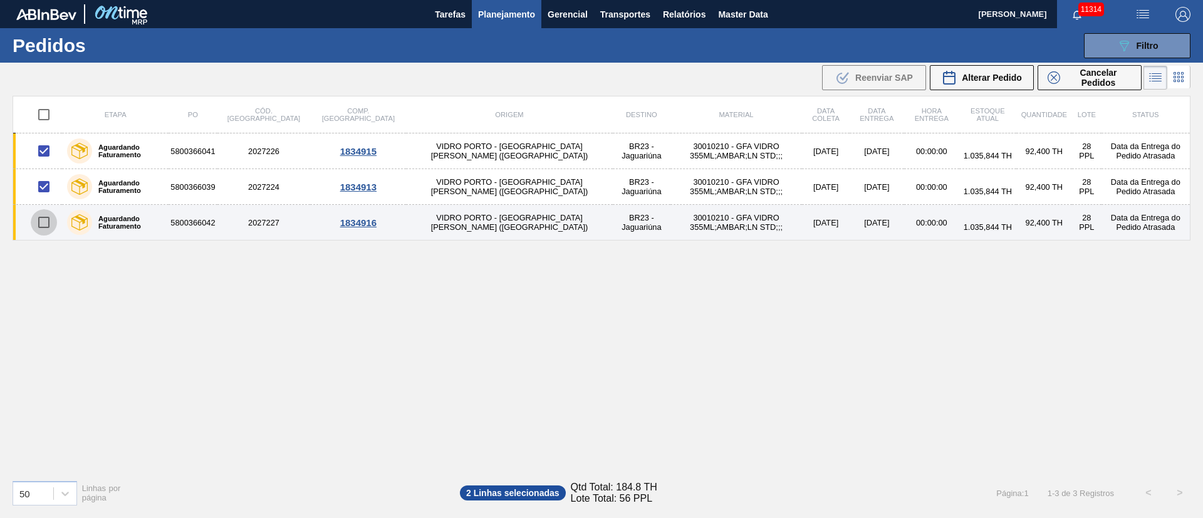
click at [41, 214] on input "checkbox" at bounding box center [44, 222] width 26 height 26
checkbox input "true"
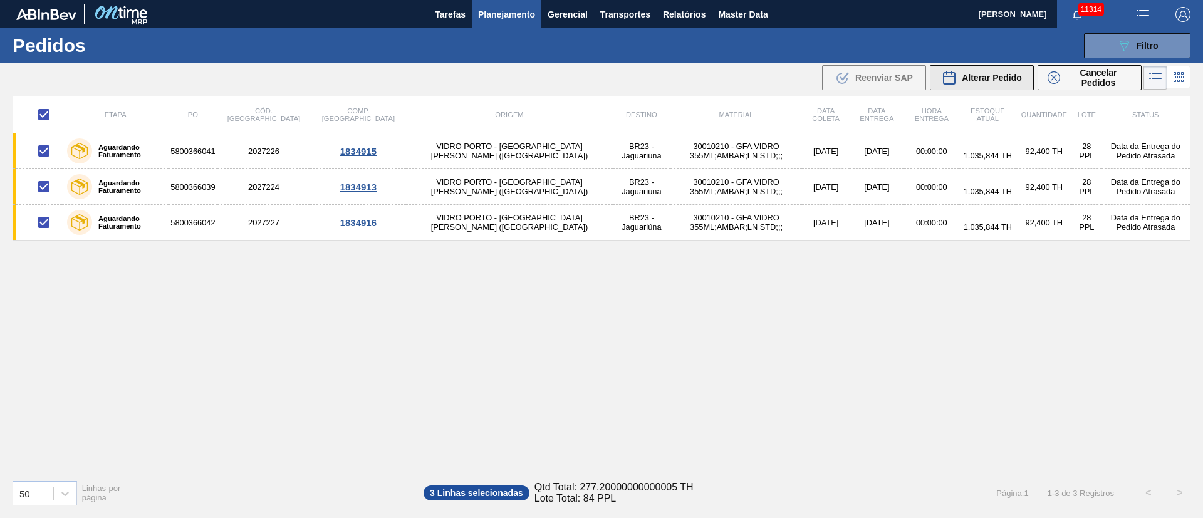
click at [996, 73] on span "Alterar Pedido" at bounding box center [992, 78] width 60 height 10
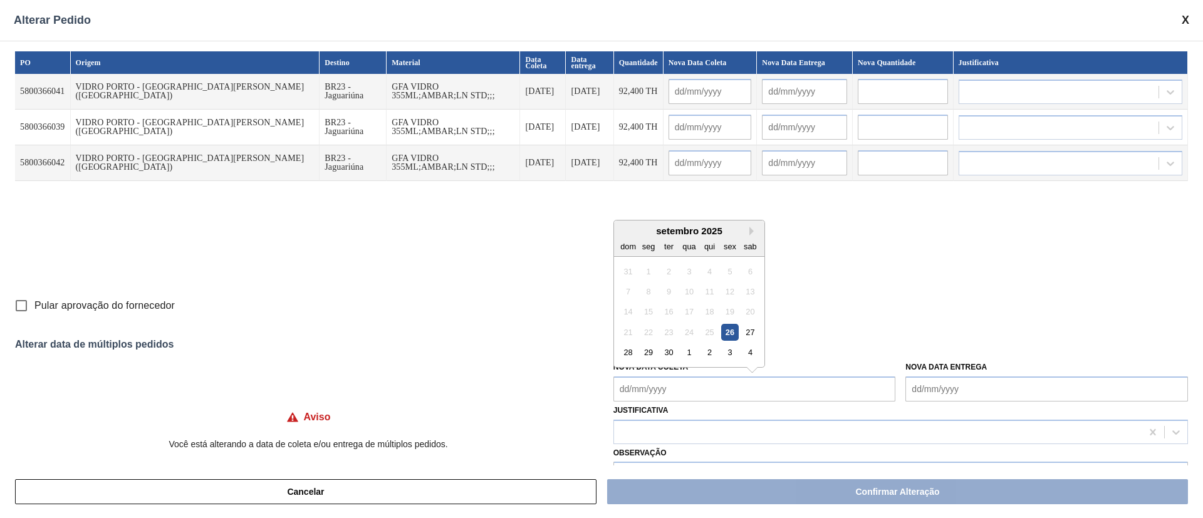
click at [652, 391] on Coleta "Nova Data Coleta" at bounding box center [754, 389] width 283 height 25
click at [649, 350] on div "29" at bounding box center [648, 352] width 17 height 17
type Coleta "[DATE]"
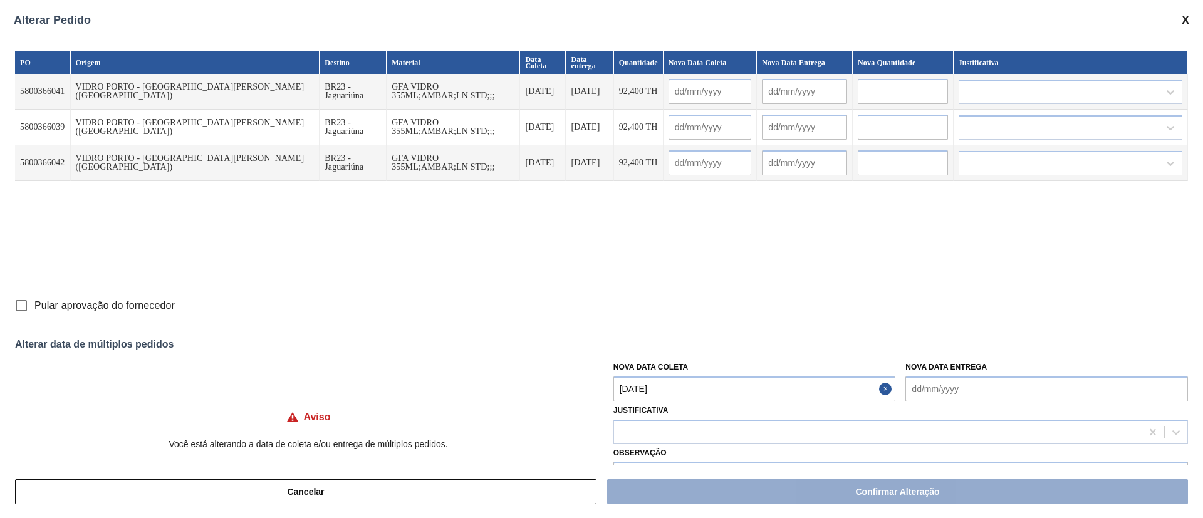
type input "[DATE]"
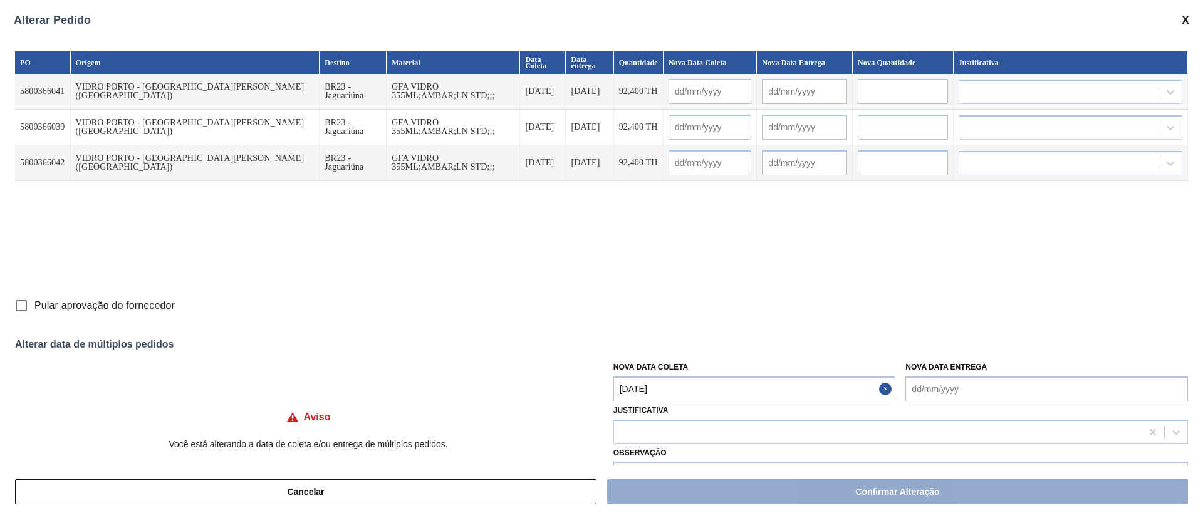
type input "[DATE]"
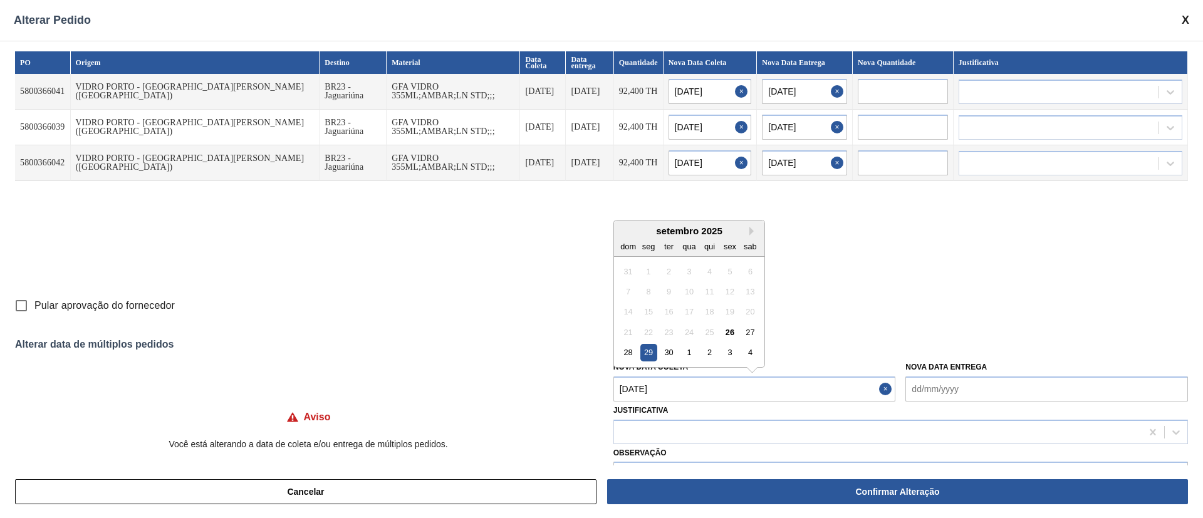
click at [660, 386] on Coleta "[DATE]" at bounding box center [754, 389] width 283 height 25
click at [690, 358] on div "1" at bounding box center [689, 352] width 17 height 17
type Coleta "[DATE]"
type input "[DATE]"
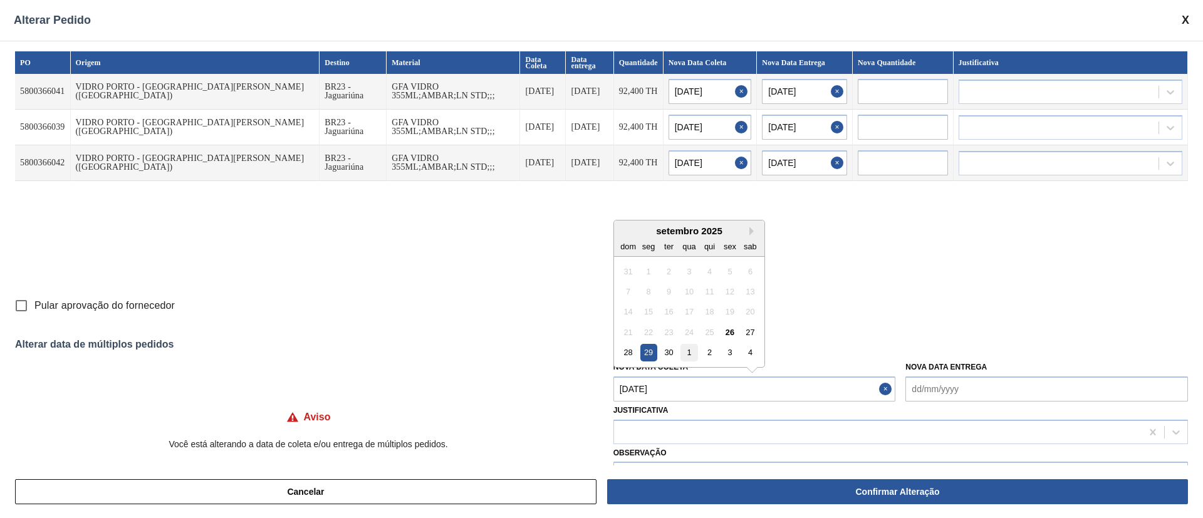
type input "[DATE]"
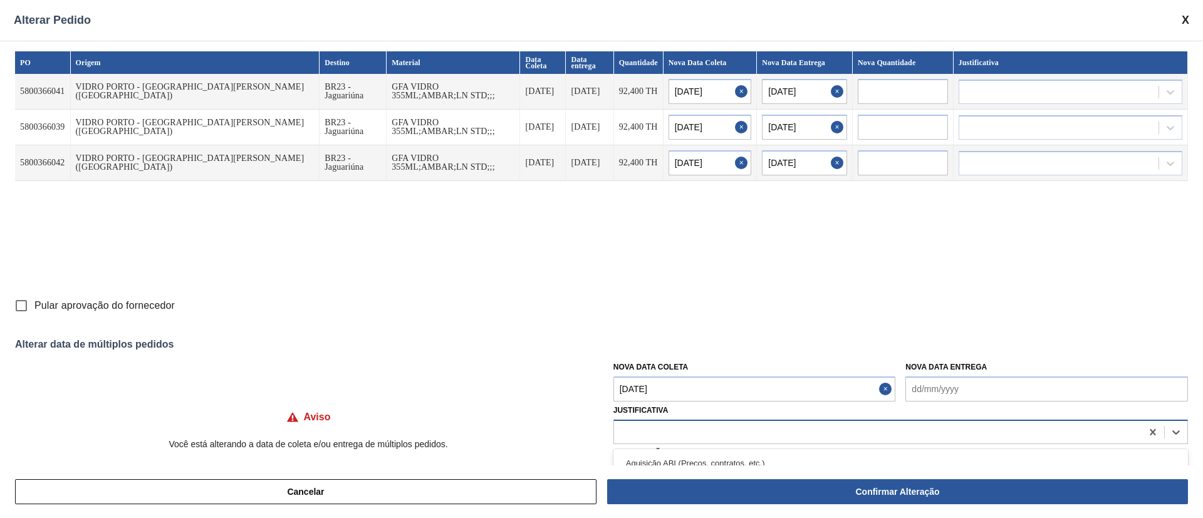
click at [682, 435] on div at bounding box center [878, 432] width 528 height 18
type input "ou"
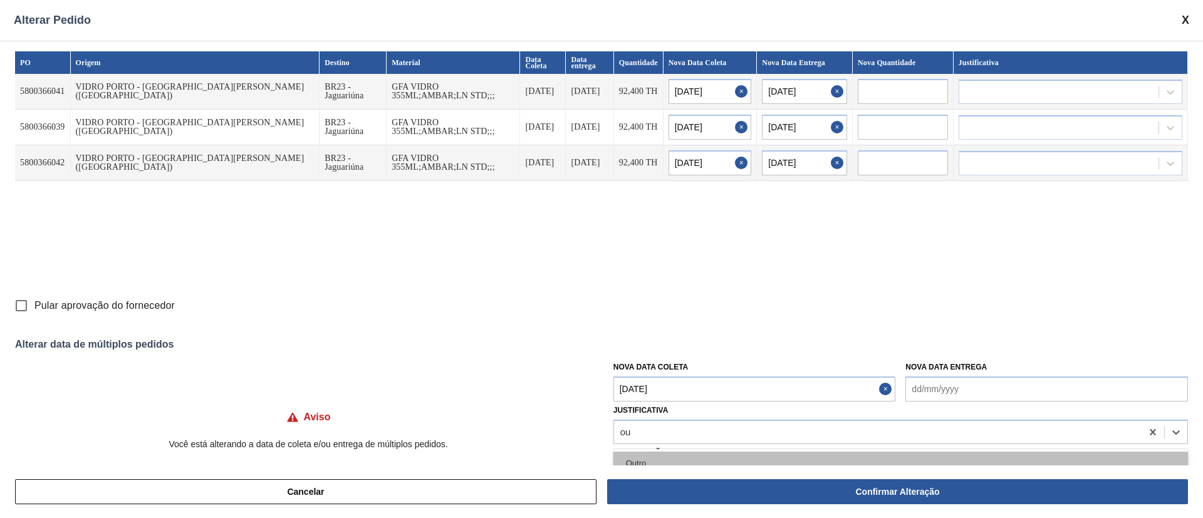
click at [660, 456] on div "Outro" at bounding box center [900, 463] width 575 height 23
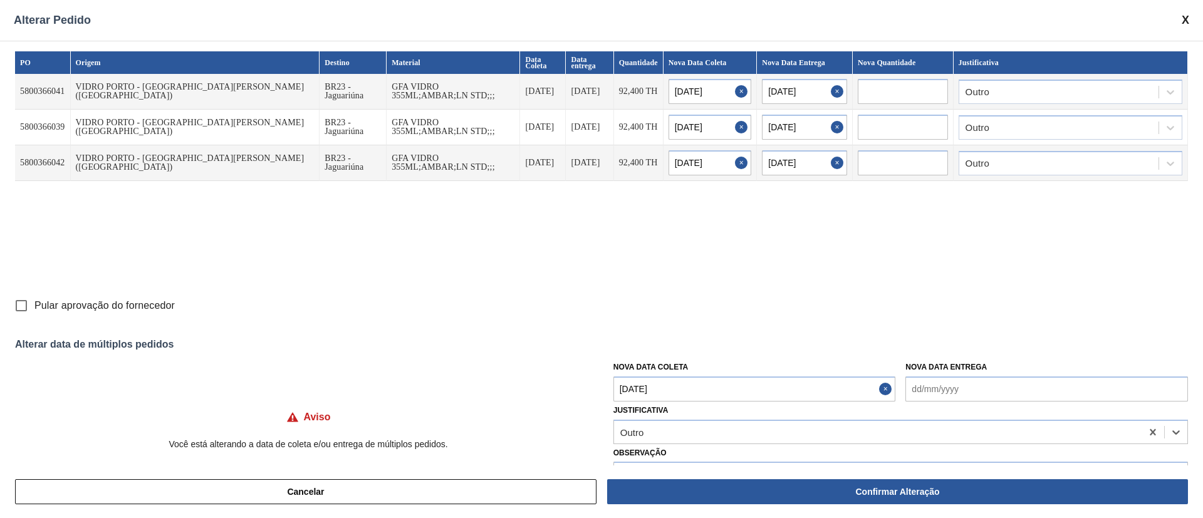
click at [23, 306] on input "Pular aprovação do fornecedor" at bounding box center [21, 306] width 26 height 26
checkbox input "true"
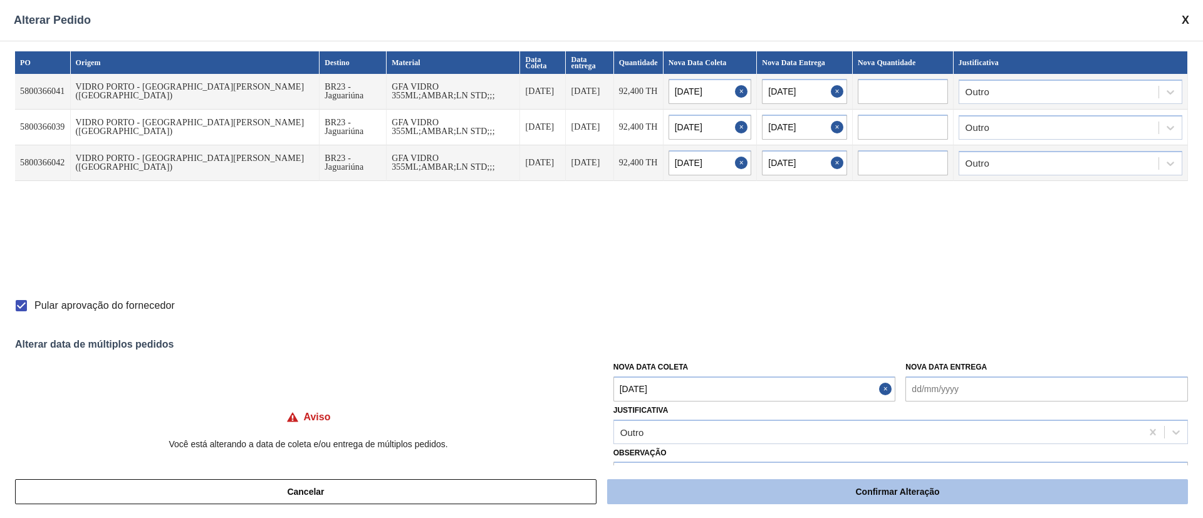
click at [848, 485] on button "Confirmar Alteração" at bounding box center [897, 491] width 581 height 25
checkbox input "false"
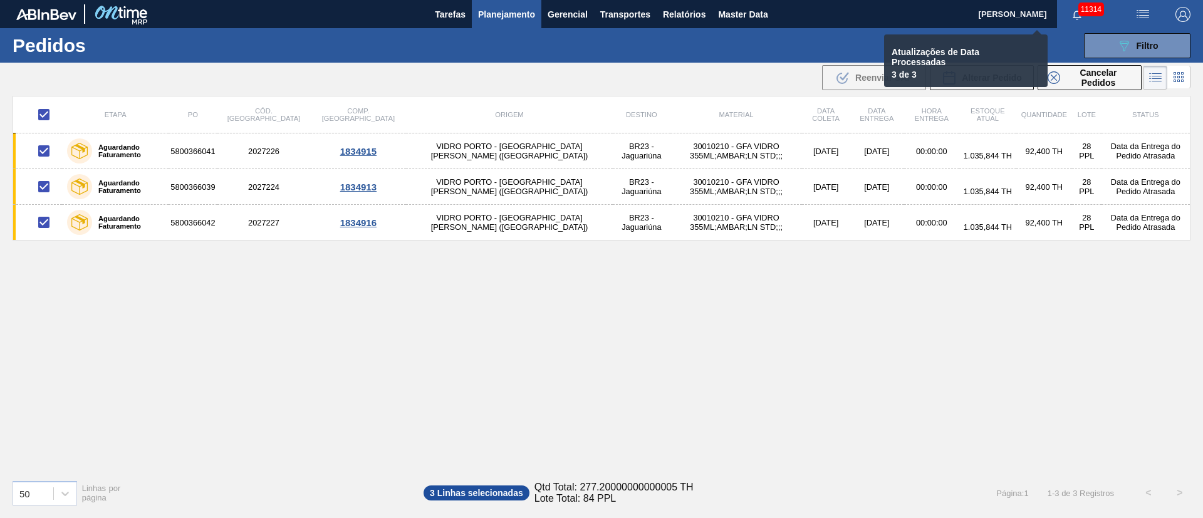
checkbox input "false"
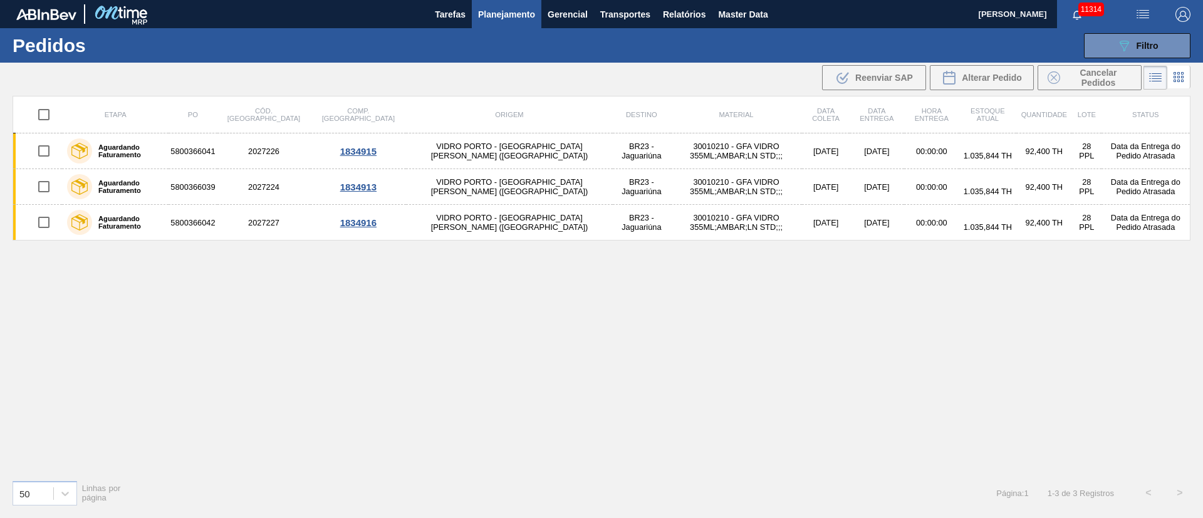
click at [556, 397] on div "Etapa PO Cód. Pedido Comp. Carga Origem Destino Material Data [PERSON_NAME] Dat…" at bounding box center [602, 283] width 1178 height 374
click at [1155, 44] on span "Filtro" at bounding box center [1148, 46] width 22 height 10
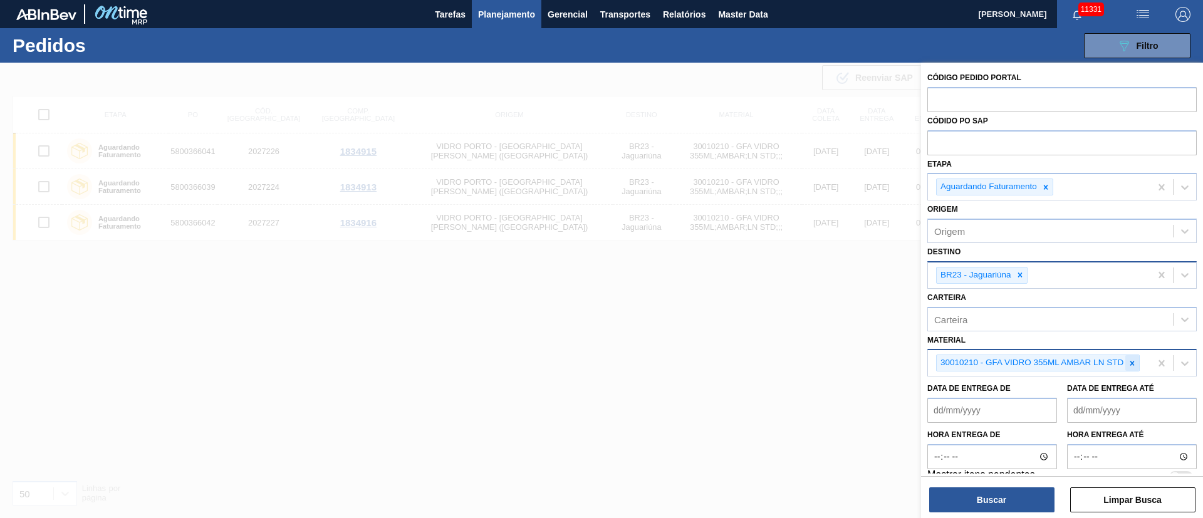
click at [1134, 365] on icon at bounding box center [1132, 363] width 4 height 4
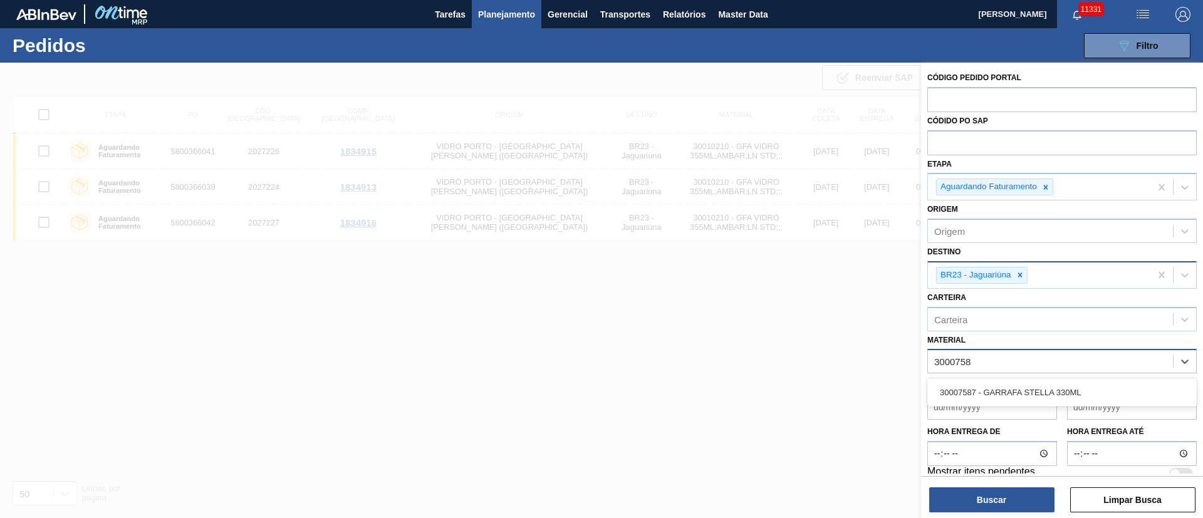
type input "30007587"
click at [1057, 384] on div "30007587 - GARRAFA STELLA 330ML" at bounding box center [1061, 392] width 269 height 23
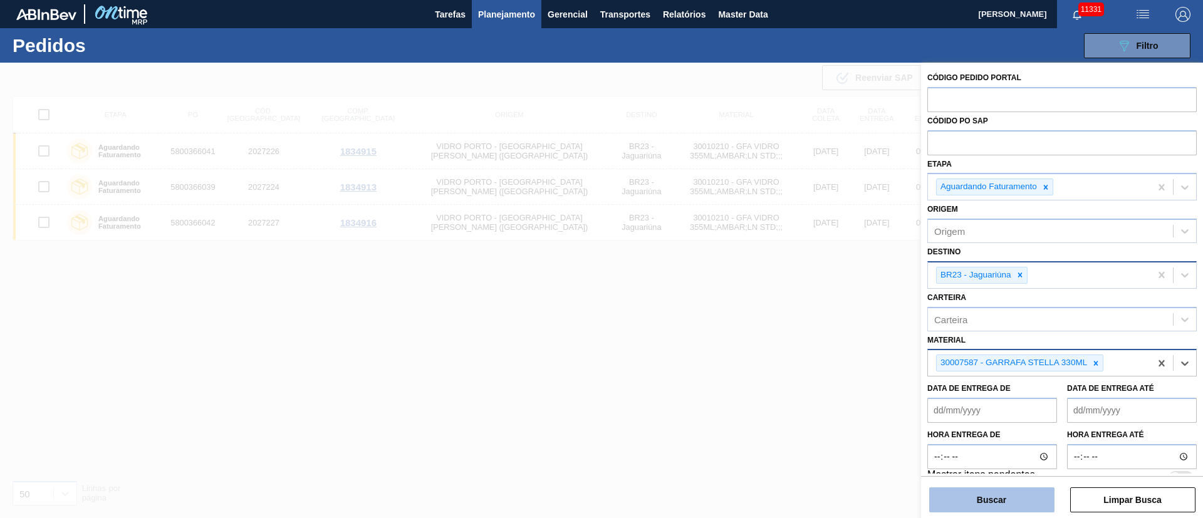
click at [983, 499] on button "Buscar" at bounding box center [991, 500] width 125 height 25
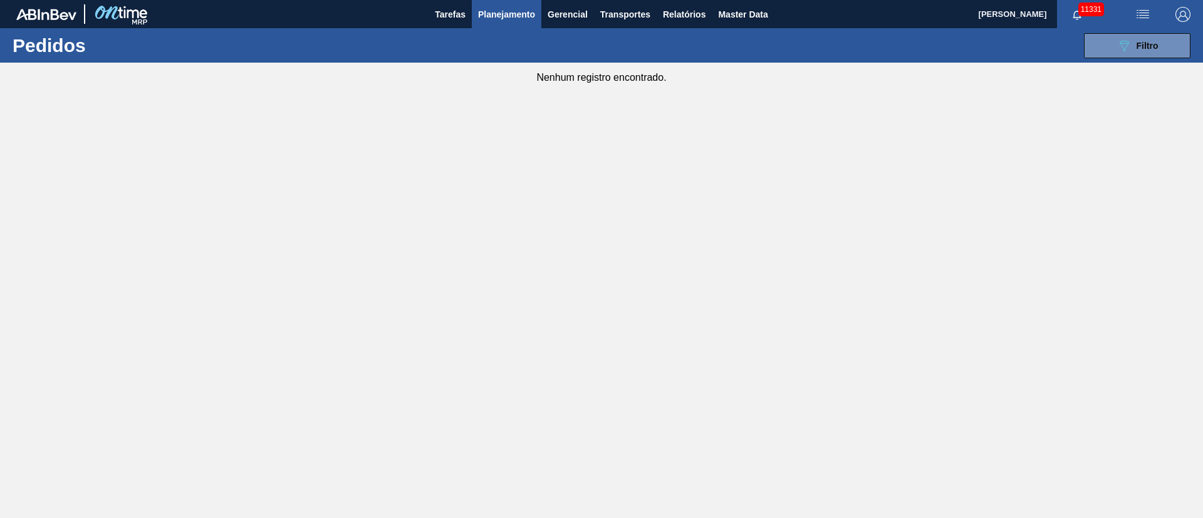
click at [491, 19] on span "Planejamento" at bounding box center [506, 14] width 57 height 15
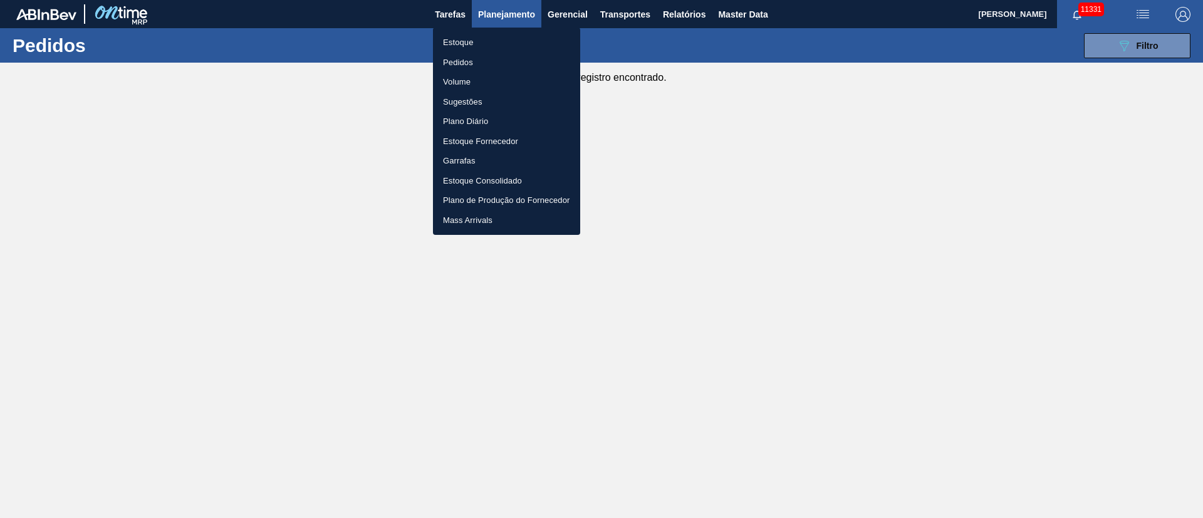
click at [455, 64] on li "Pedidos" at bounding box center [506, 63] width 147 height 20
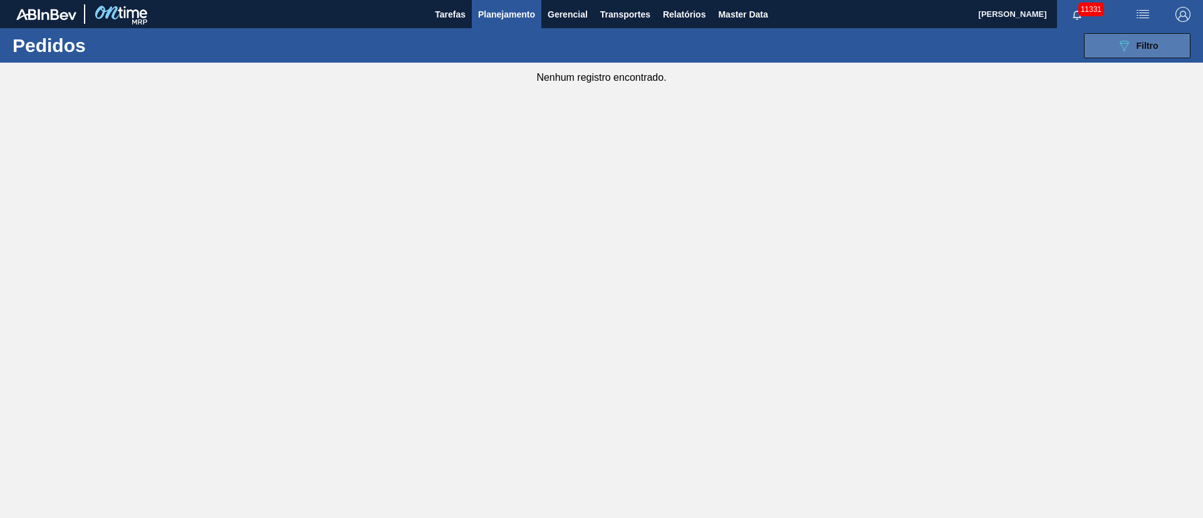
click at [1137, 45] on span "Filtro" at bounding box center [1148, 46] width 22 height 10
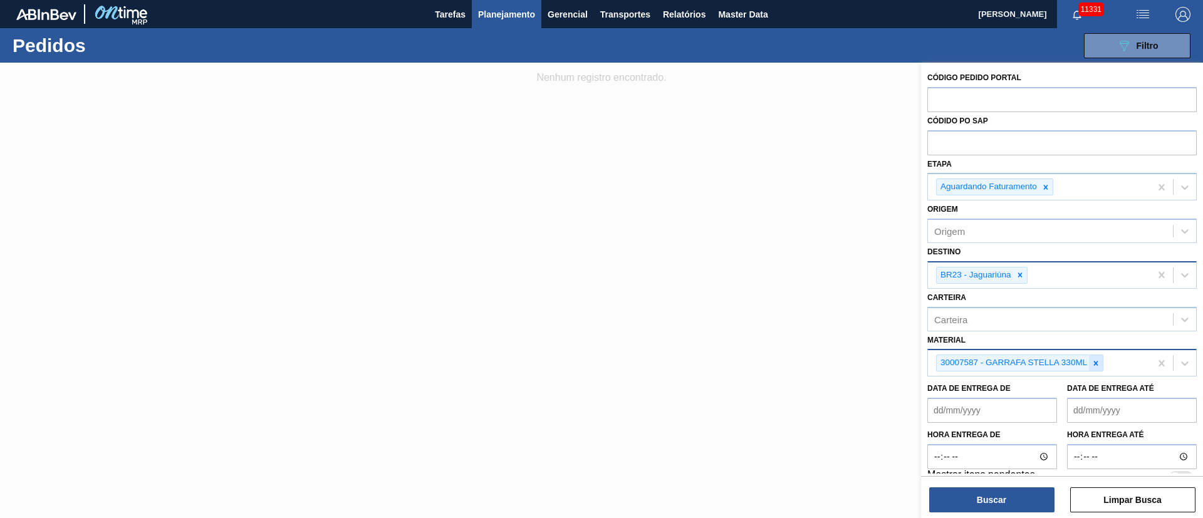
click at [1098, 363] on icon at bounding box center [1096, 363] width 9 height 9
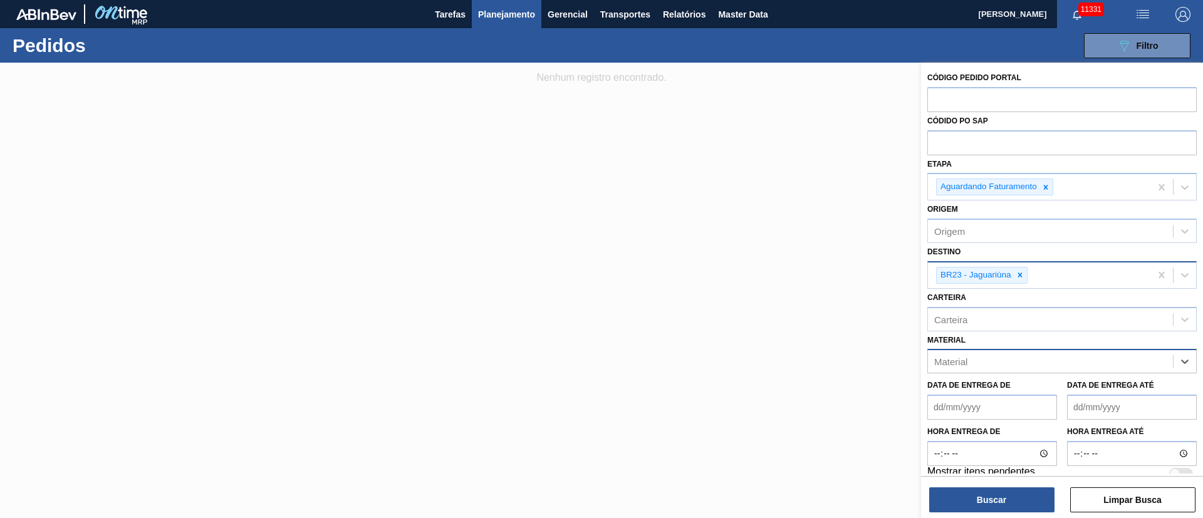
type input "2"
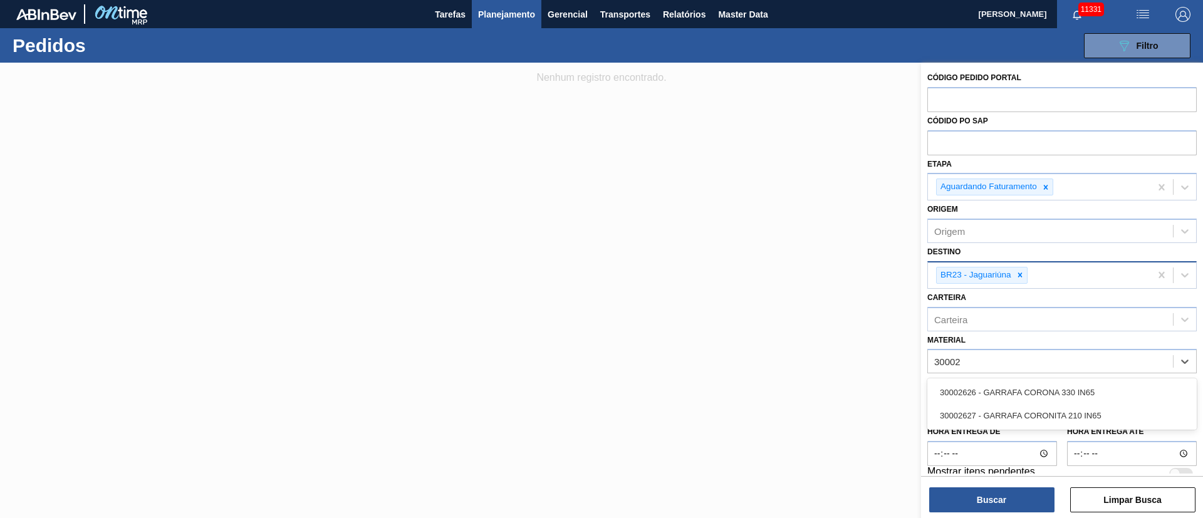
type input "30002"
click at [588, 13] on button "Gerencial" at bounding box center [567, 14] width 53 height 28
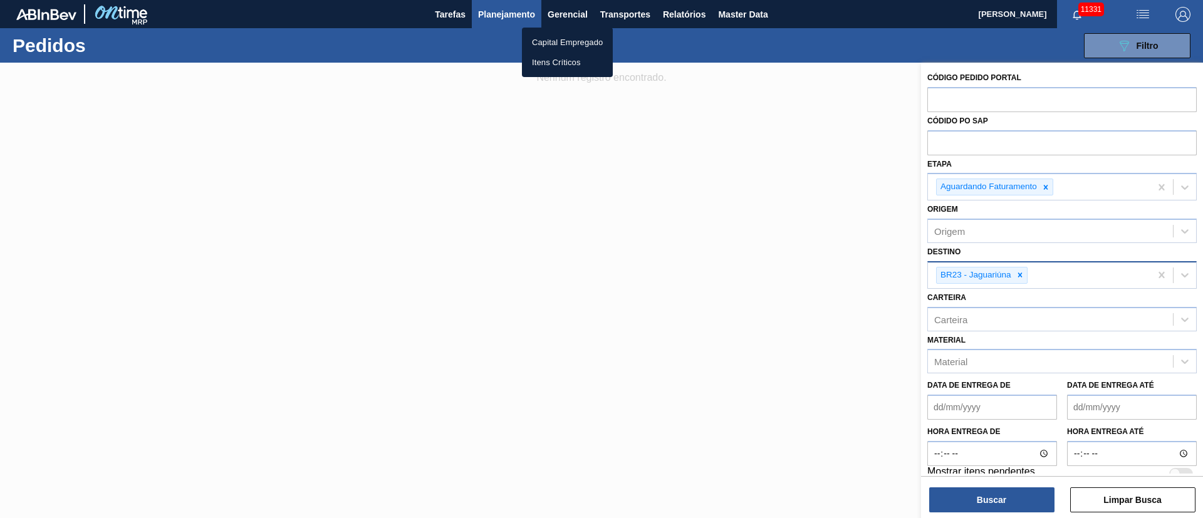
click at [1026, 277] on div at bounding box center [601, 259] width 1203 height 518
click at [1020, 272] on icon at bounding box center [1020, 275] width 9 height 9
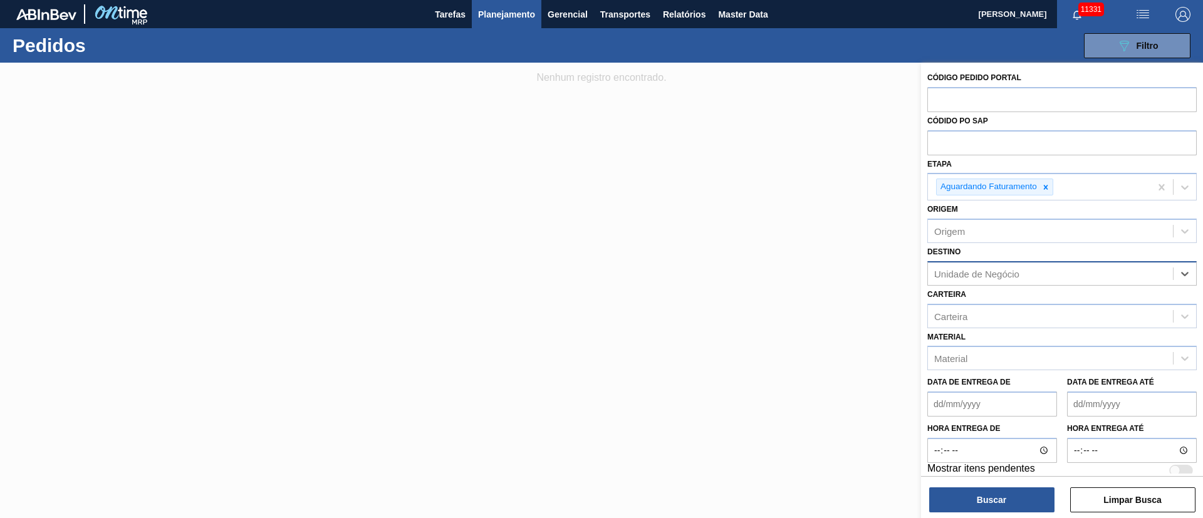
type input "16"
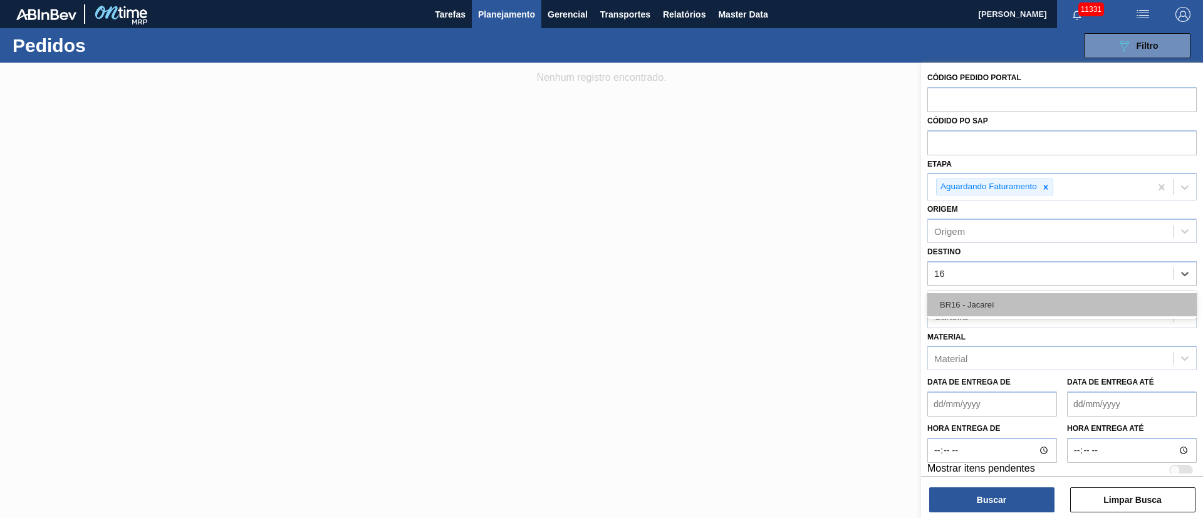
click at [964, 306] on div "BR16 - Jacareí" at bounding box center [1061, 304] width 269 height 23
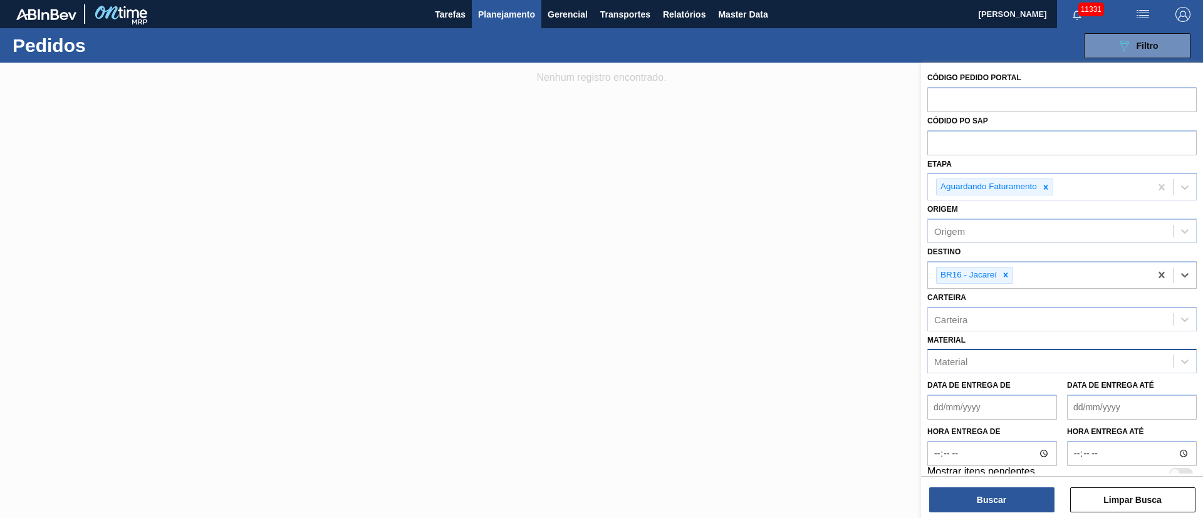
click at [961, 362] on div "Material" at bounding box center [950, 362] width 33 height 11
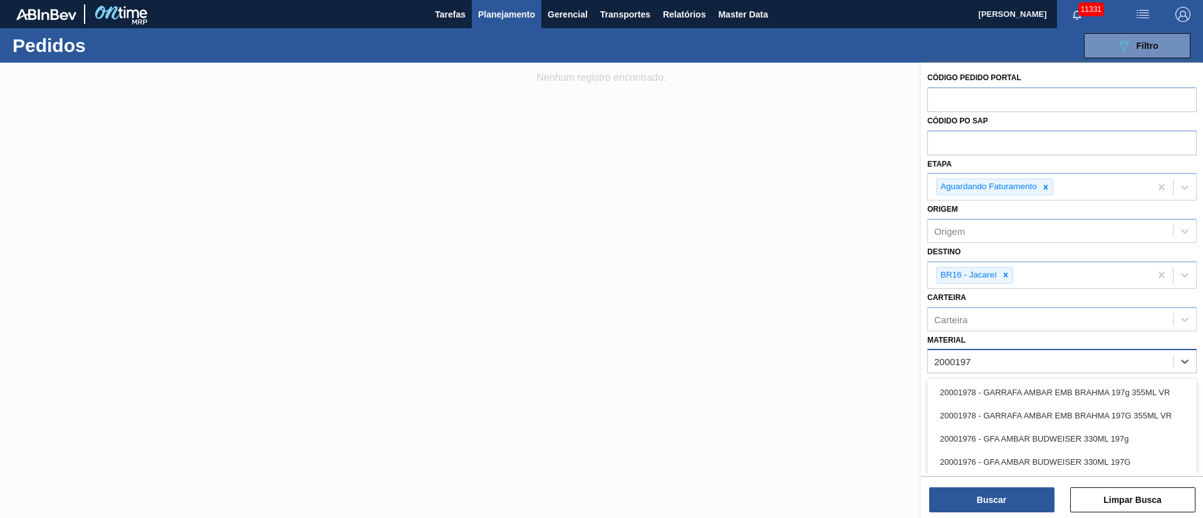
type input "20001976"
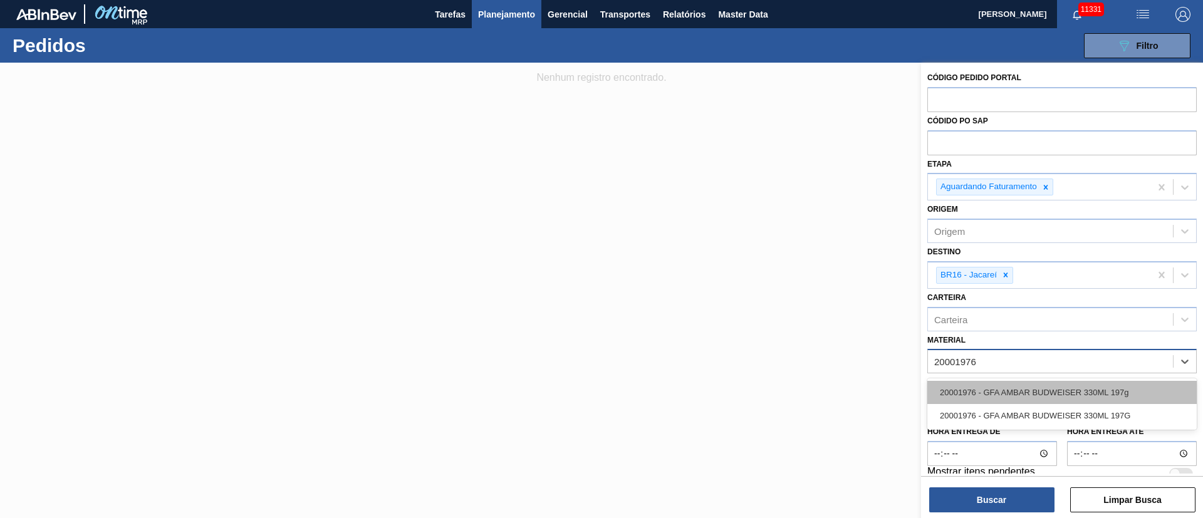
click at [940, 389] on div "20001976 - GFA AMBAR BUDWEISER 330ML 197g" at bounding box center [1061, 392] width 269 height 23
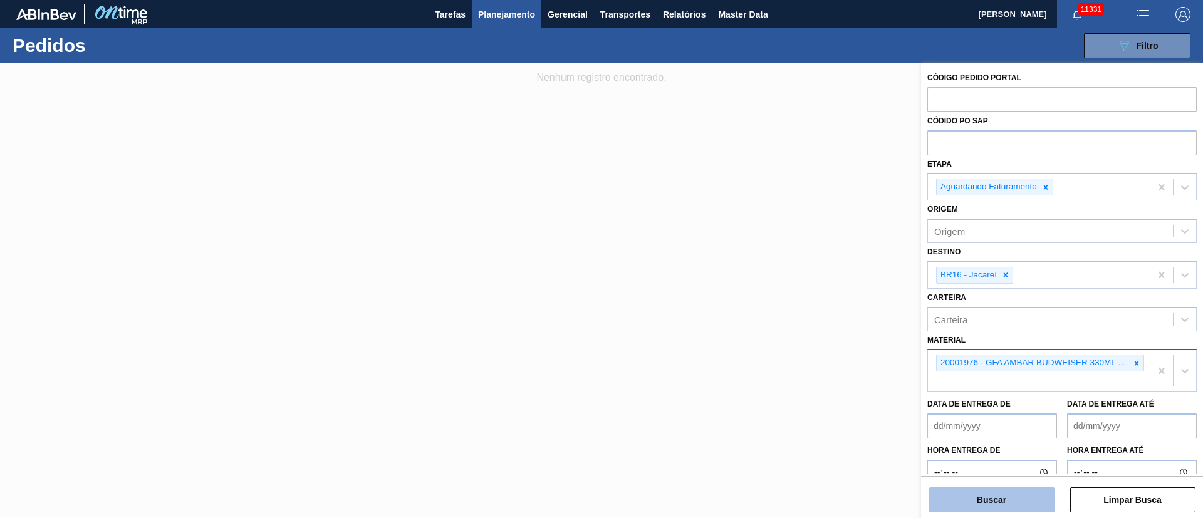
click at [974, 494] on button "Buscar" at bounding box center [991, 500] width 125 height 25
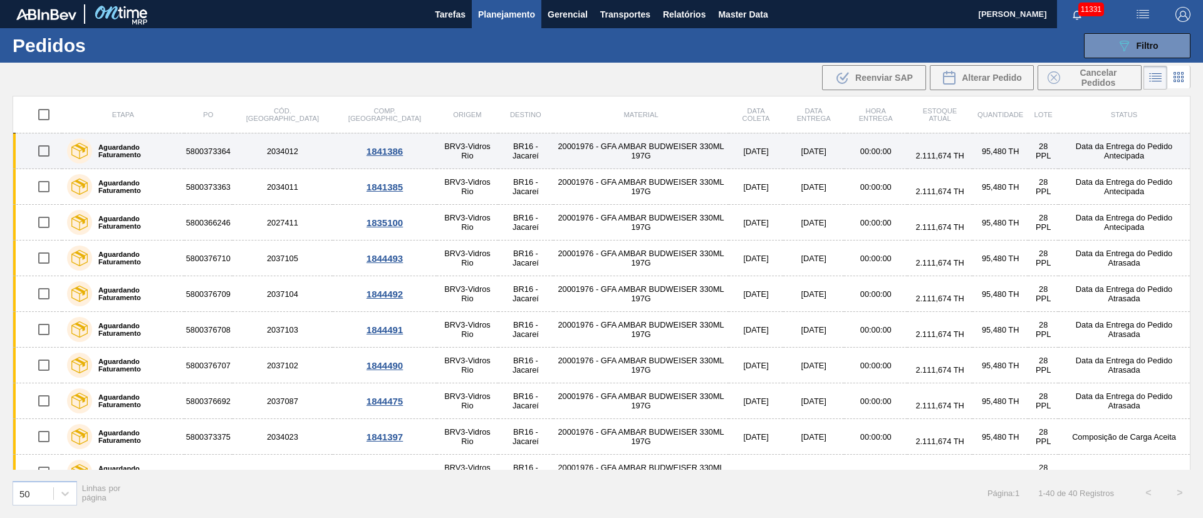
click at [41, 155] on input "checkbox" at bounding box center [44, 151] width 26 height 26
click at [46, 154] on input "checkbox" at bounding box center [44, 151] width 26 height 26
checkbox input "false"
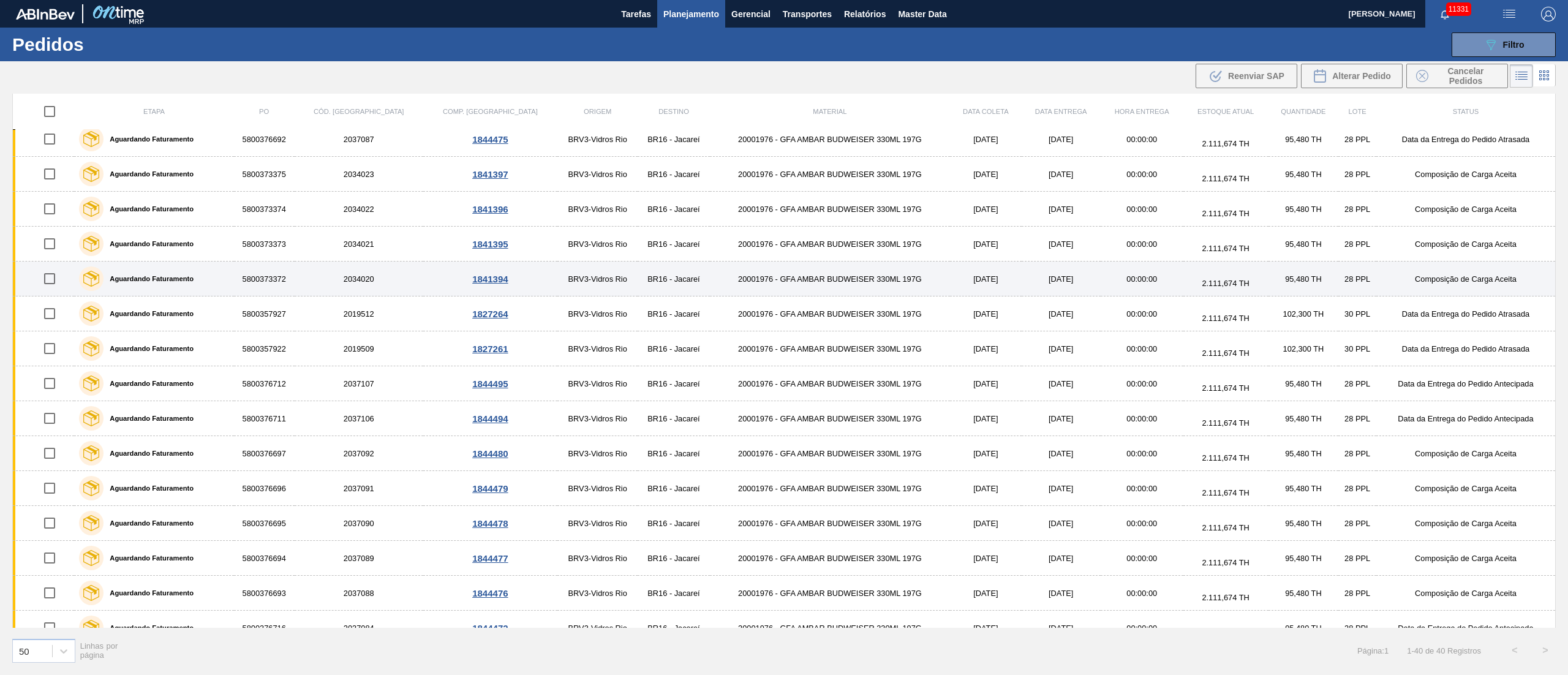
scroll to position [214, 0]
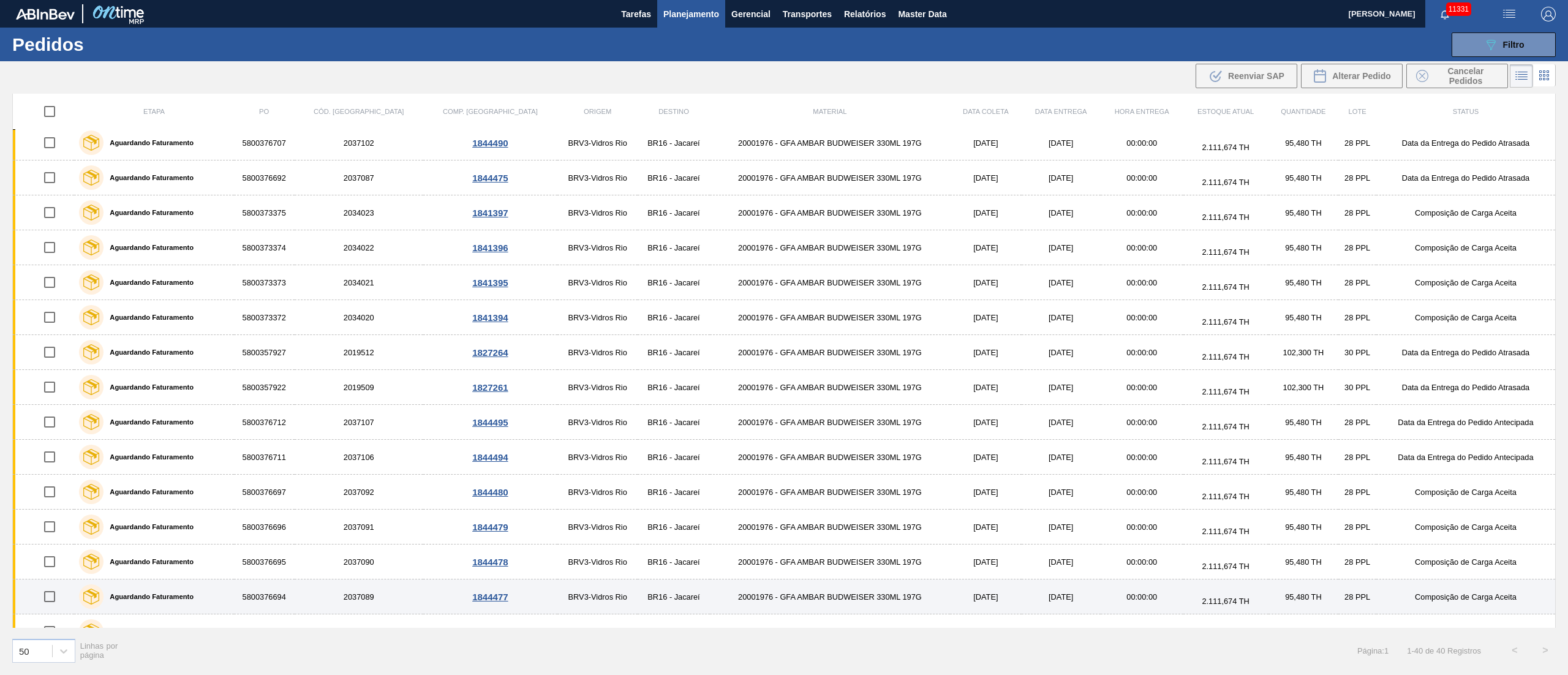
click at [49, 506] on input "checkbox" at bounding box center [50, 596] width 25 height 25
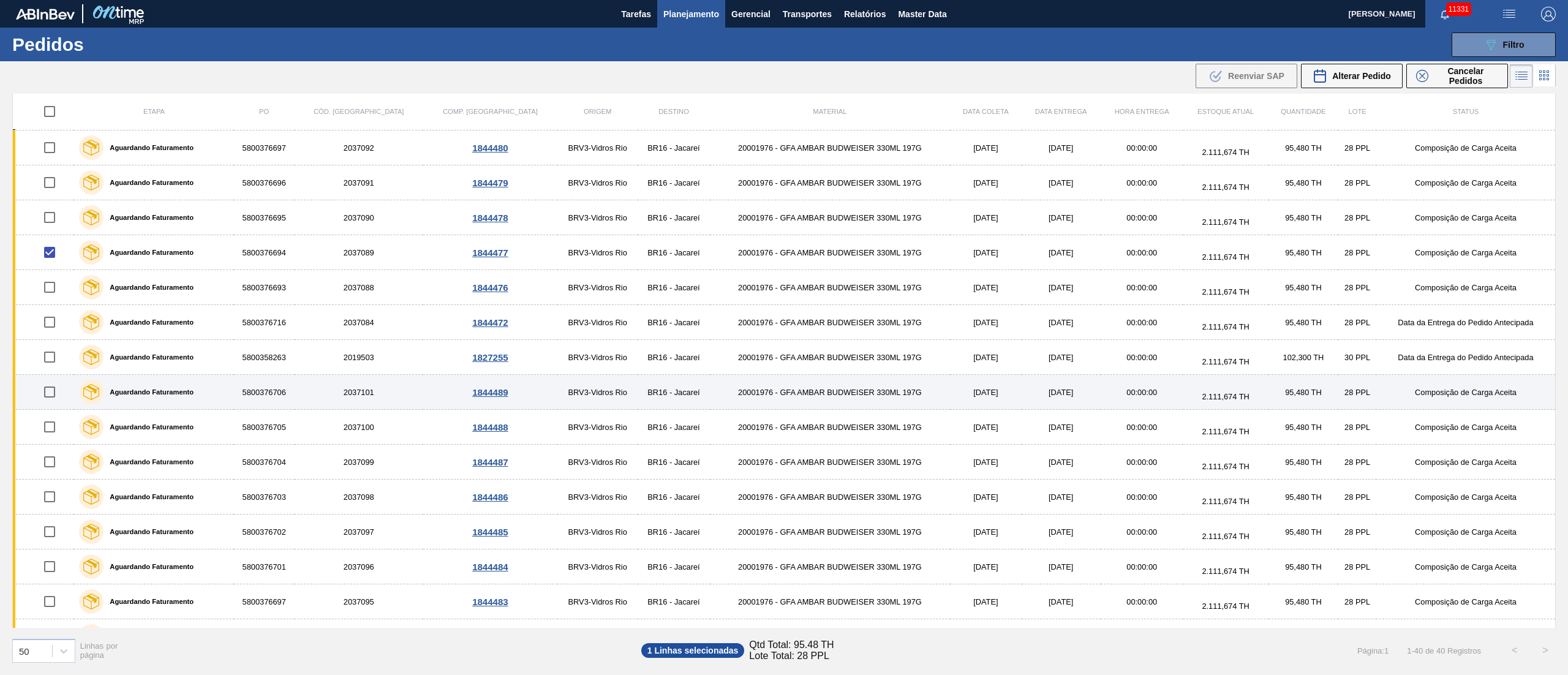
scroll to position [581, 0]
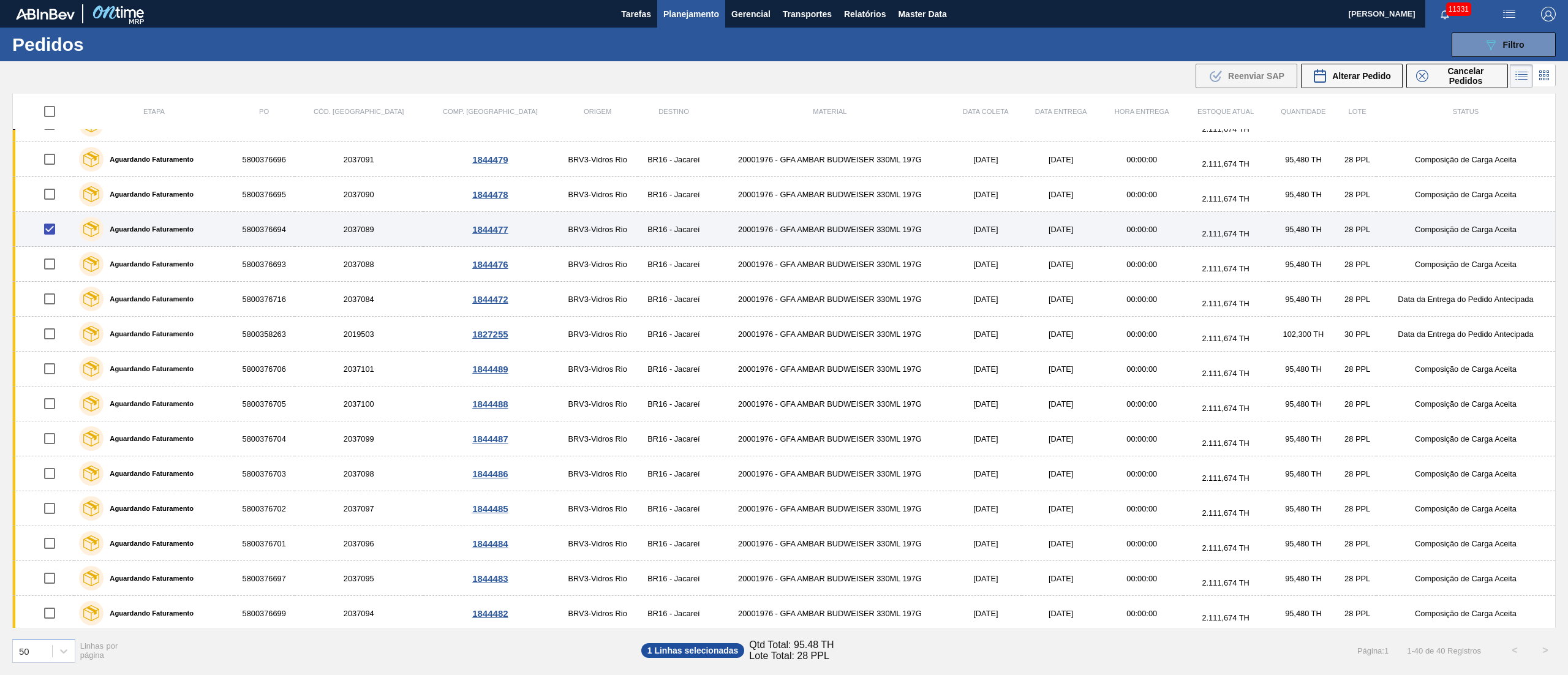
click at [49, 232] on input "checkbox" at bounding box center [50, 229] width 25 height 25
checkbox input "false"
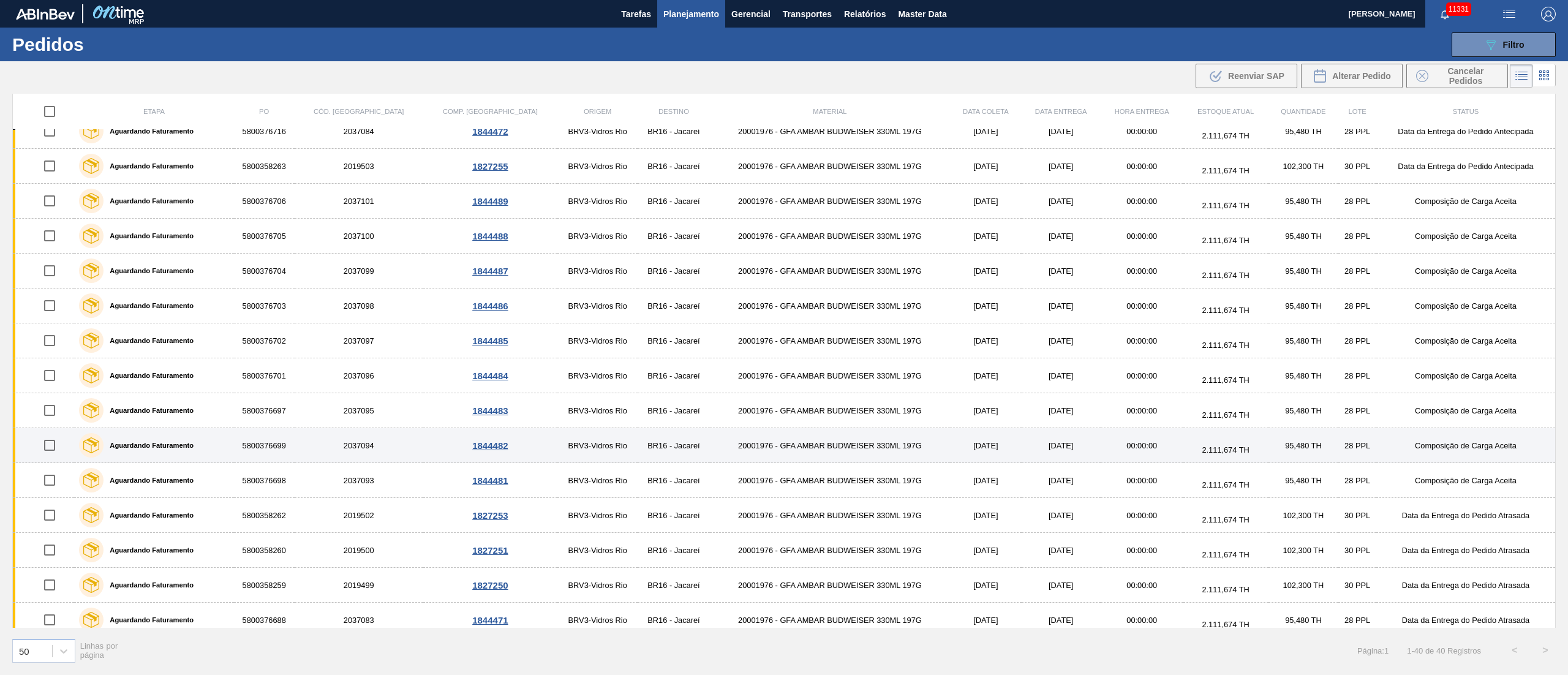
scroll to position [784, 0]
click at [57, 445] on input "checkbox" at bounding box center [50, 444] width 25 height 25
checkbox input "true"
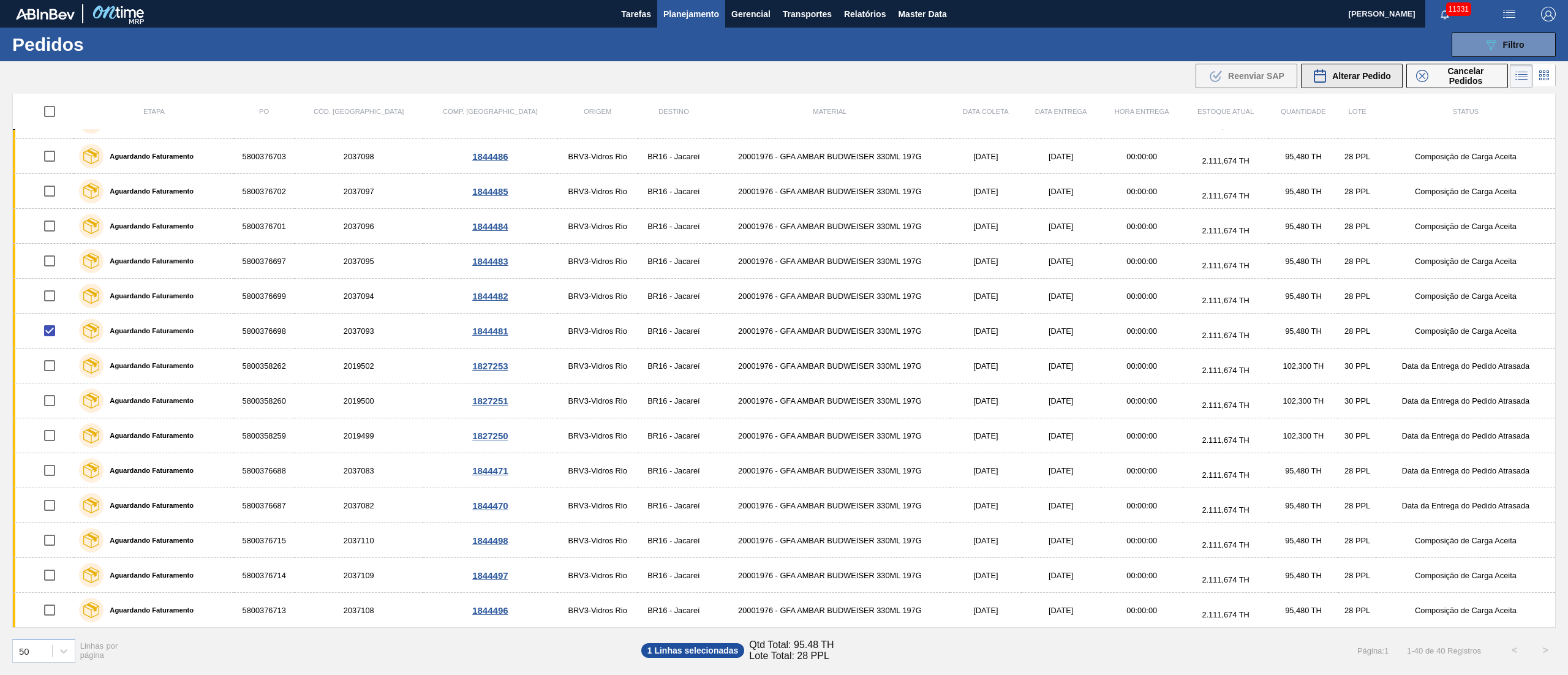
click at [1176, 73] on span "Alterar Pedido" at bounding box center [1362, 76] width 59 height 10
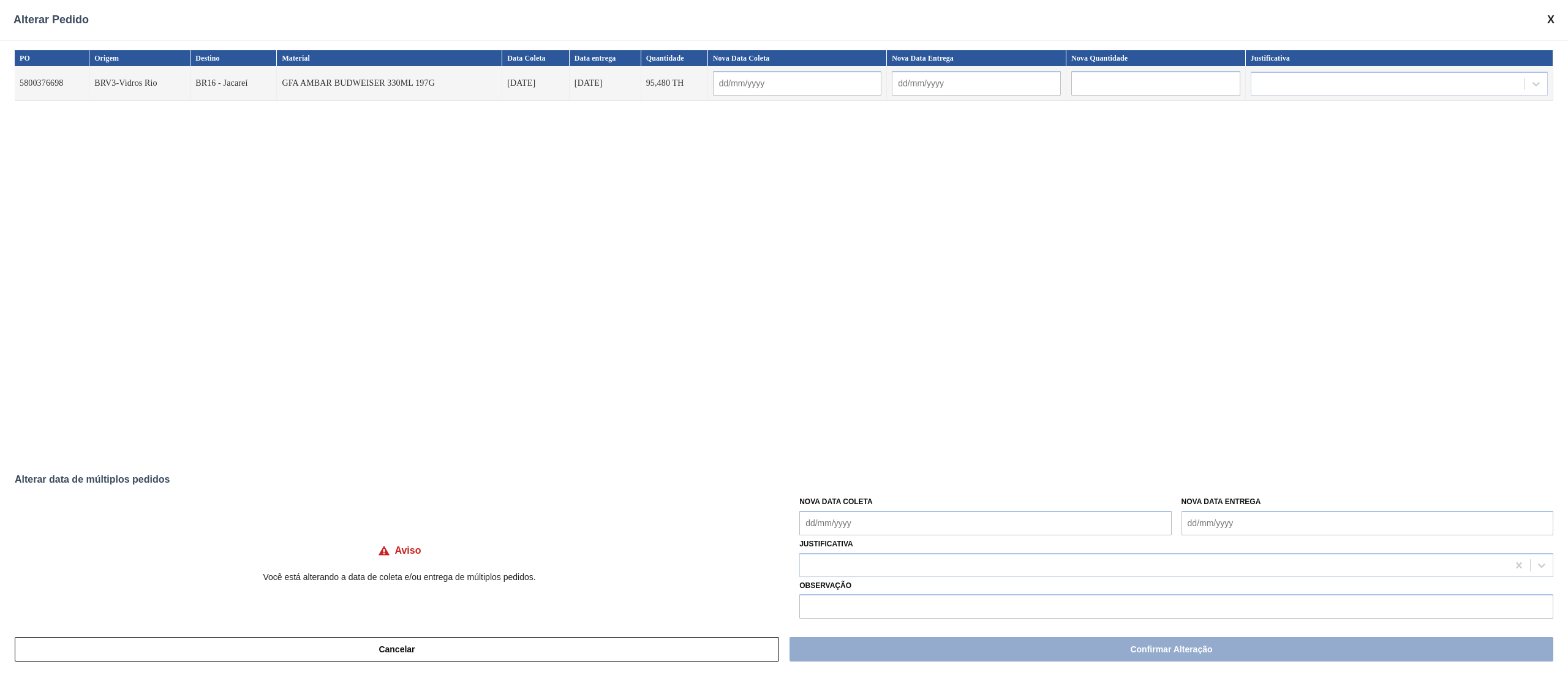
click at [814, 506] on Coleta "Nova Data Coleta" at bounding box center [985, 523] width 371 height 24
click at [850, 486] on div "30" at bounding box center [853, 486] width 17 height 17
type input "[DATE]"
type Coleta "[DATE]"
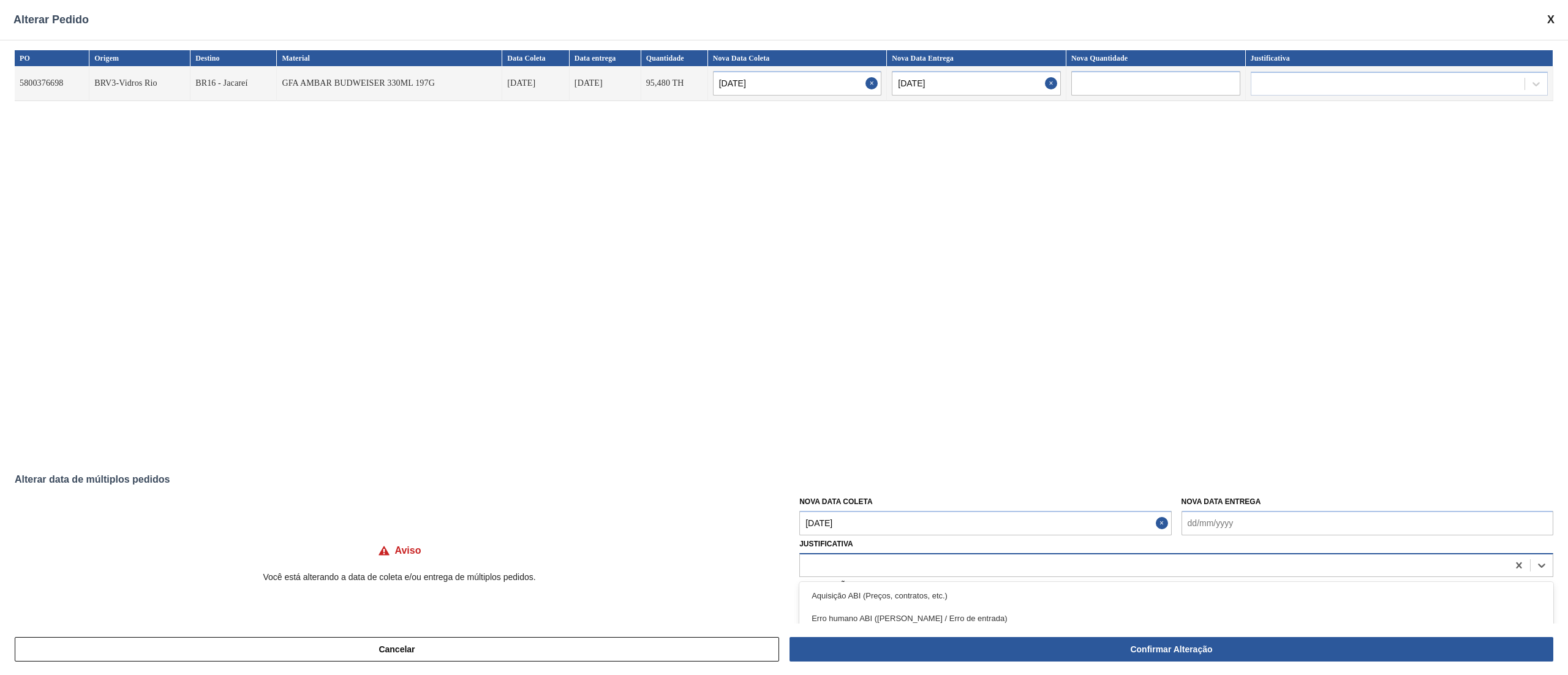
click at [826, 506] on div at bounding box center [1154, 565] width 708 height 18
type input "ou"
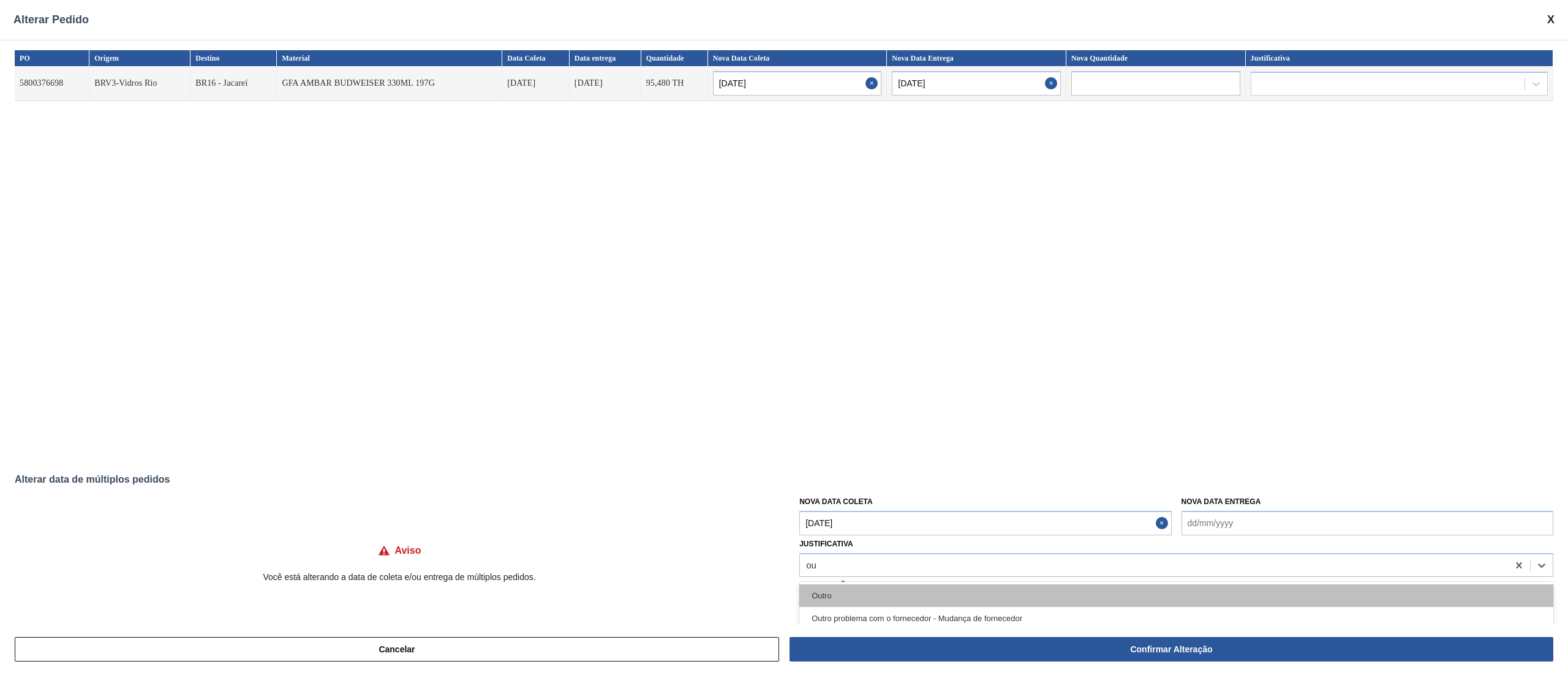
click at [831, 506] on div "Outro" at bounding box center [1176, 595] width 754 height 22
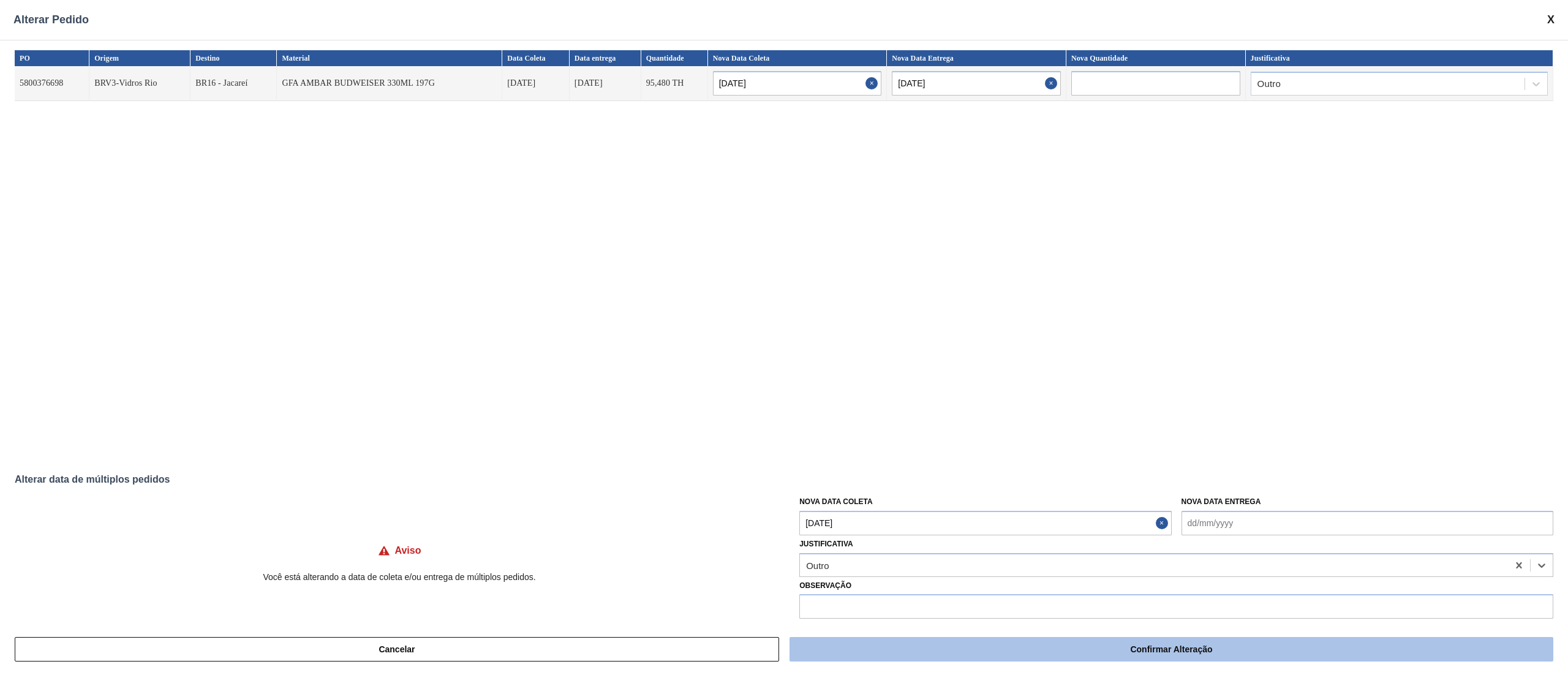
click at [1176, 506] on button "Confirmar Alteração" at bounding box center [1171, 649] width 763 height 24
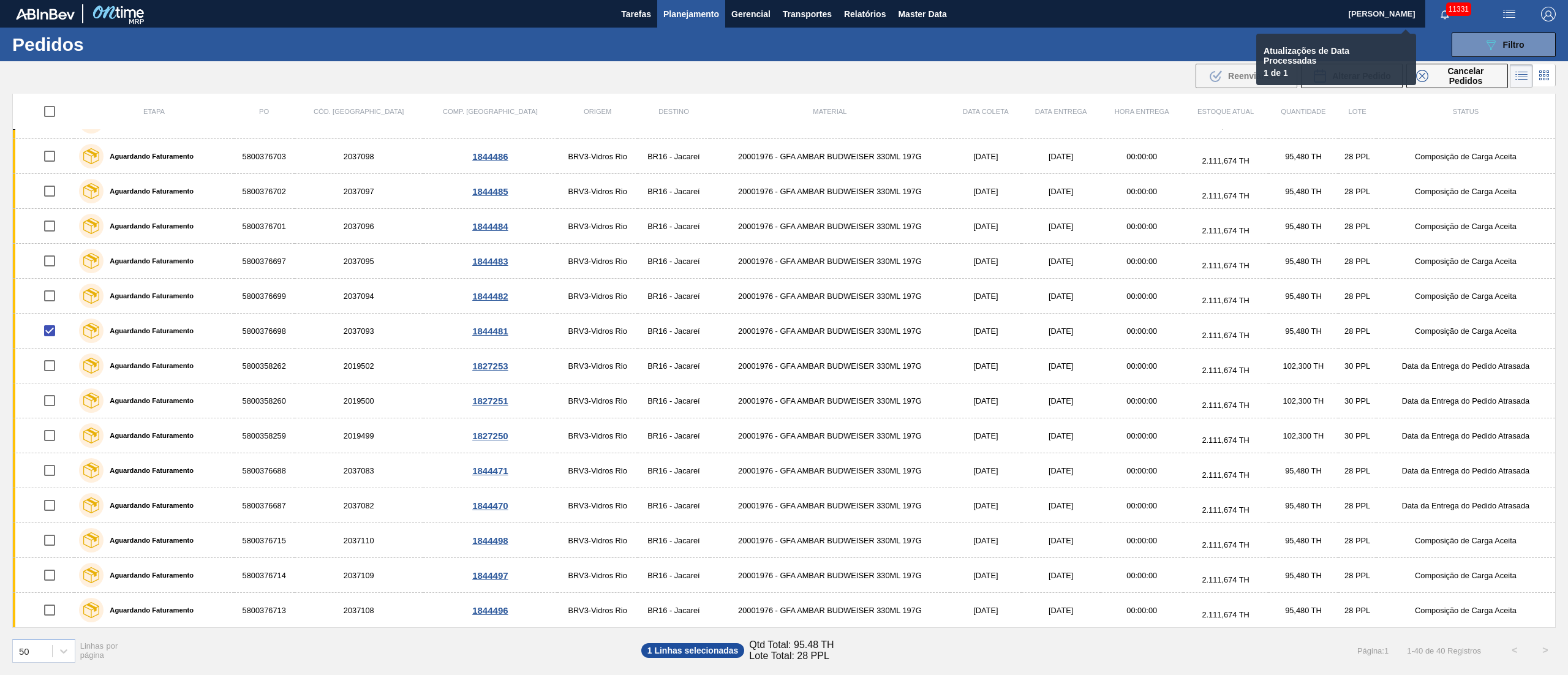
checkbox input "false"
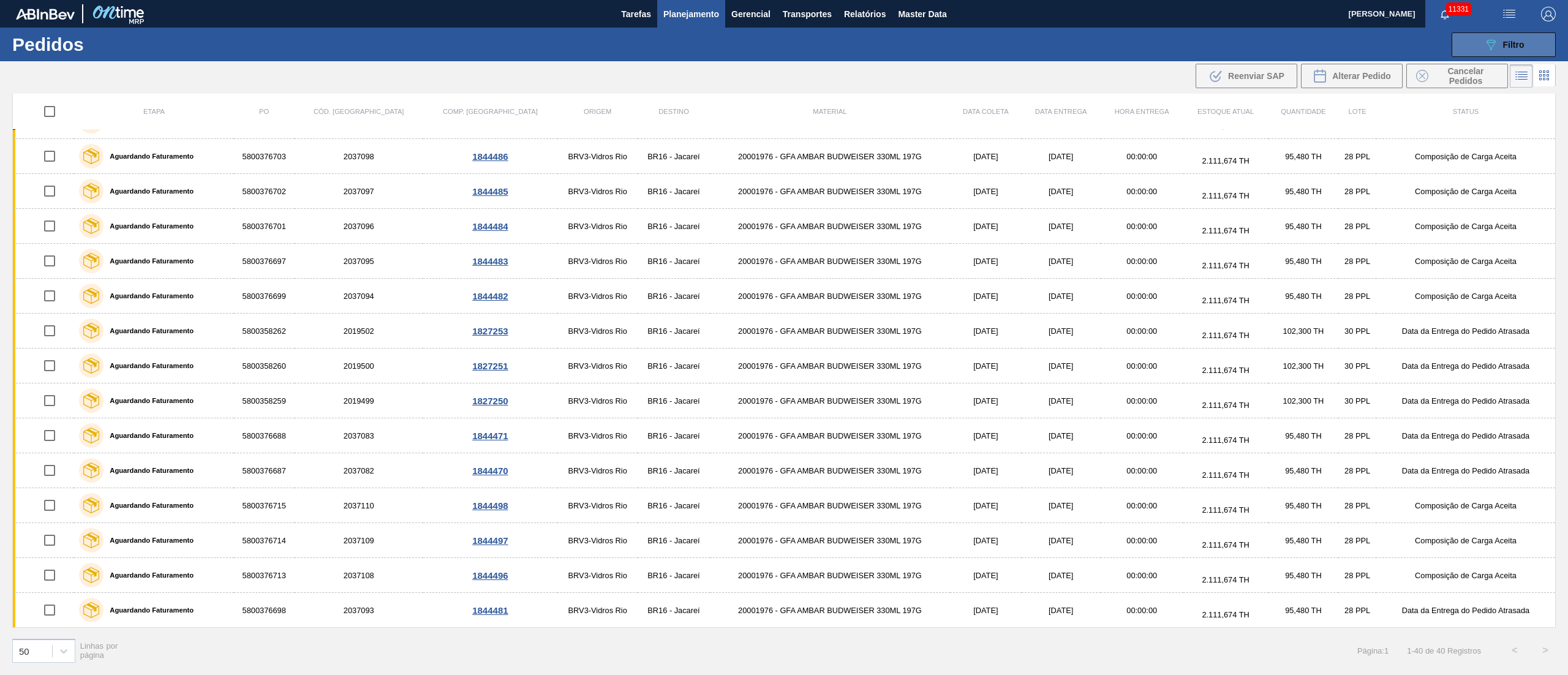
click at [1176, 38] on button "089F7B8B-B2A5-4AFE-B5C0-19BA573D28AC Filtro" at bounding box center [1503, 44] width 105 height 24
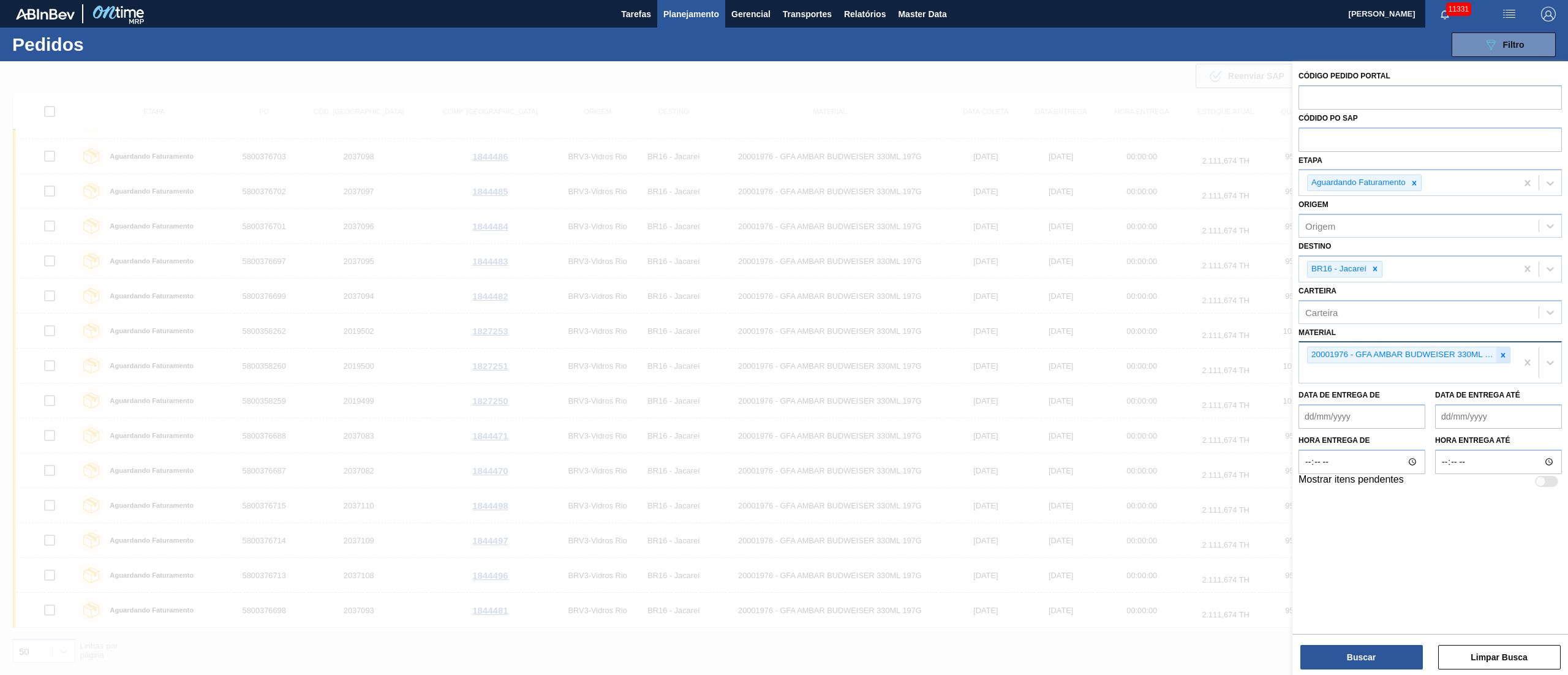
click at [1176, 357] on icon at bounding box center [1503, 355] width 4 height 4
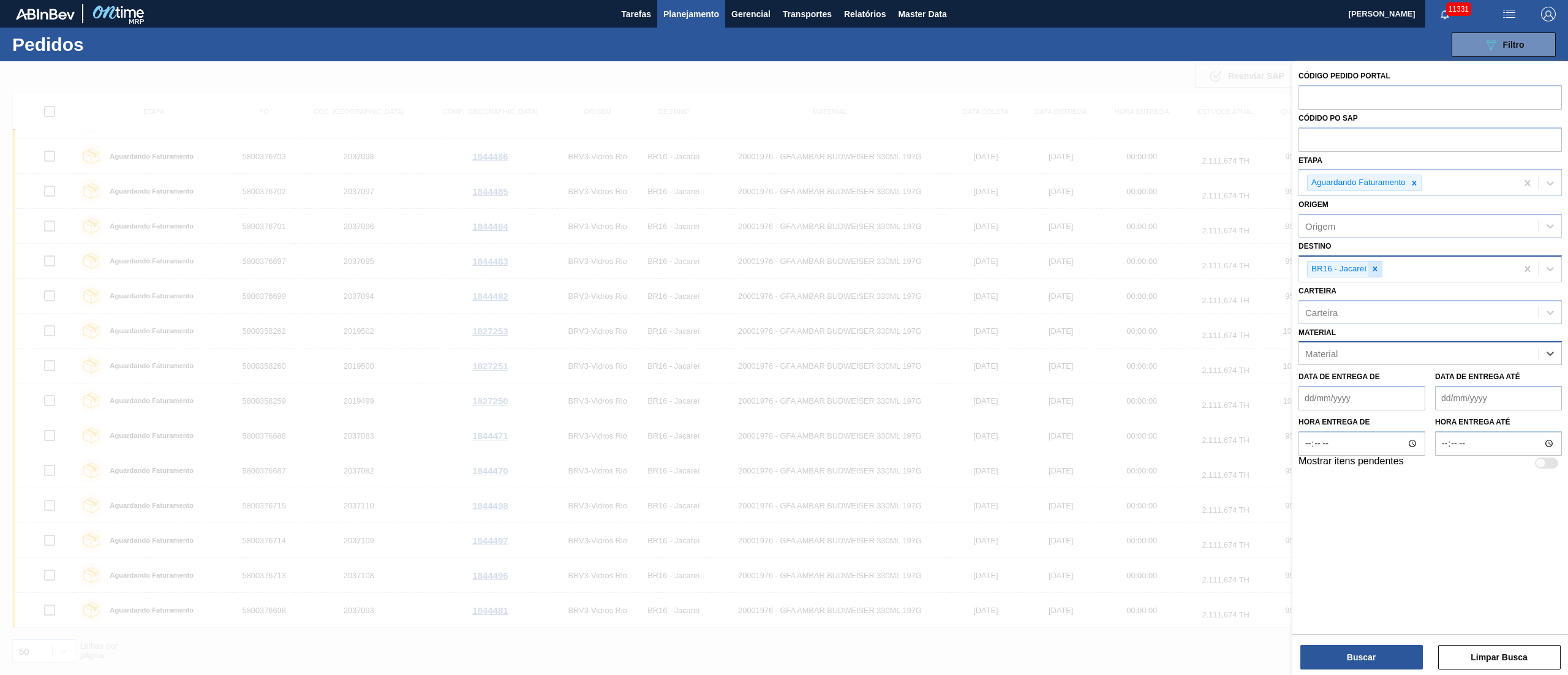
click at [1176, 270] on div at bounding box center [1375, 270] width 14 height 16
type input "c"
click at [1176, 212] on div "Origem Origem" at bounding box center [1430, 217] width 263 height 42
click at [1176, 316] on div "Carteira" at bounding box center [1418, 309] width 240 height 18
type input "corona"
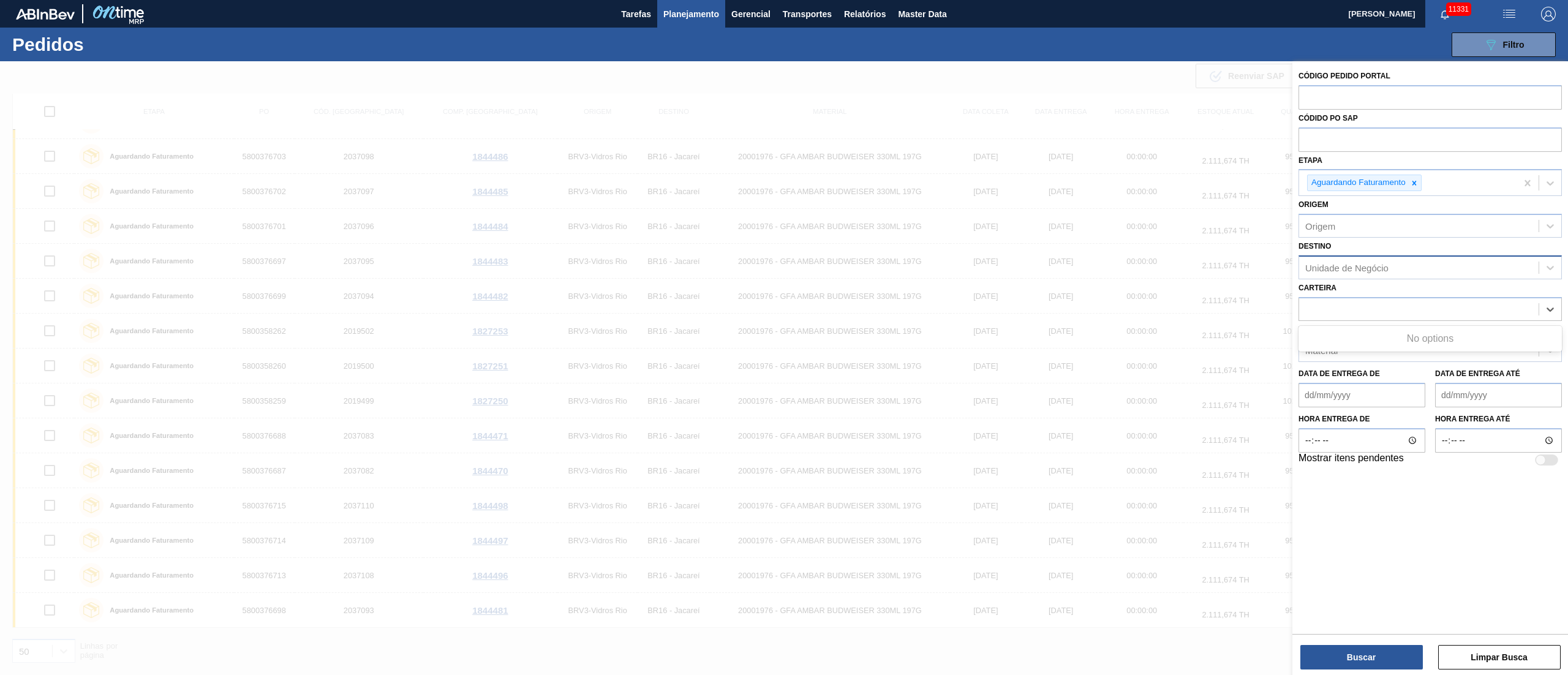
click at [1176, 261] on div "Unidade de Negócio" at bounding box center [1418, 267] width 240 height 18
type input "1"
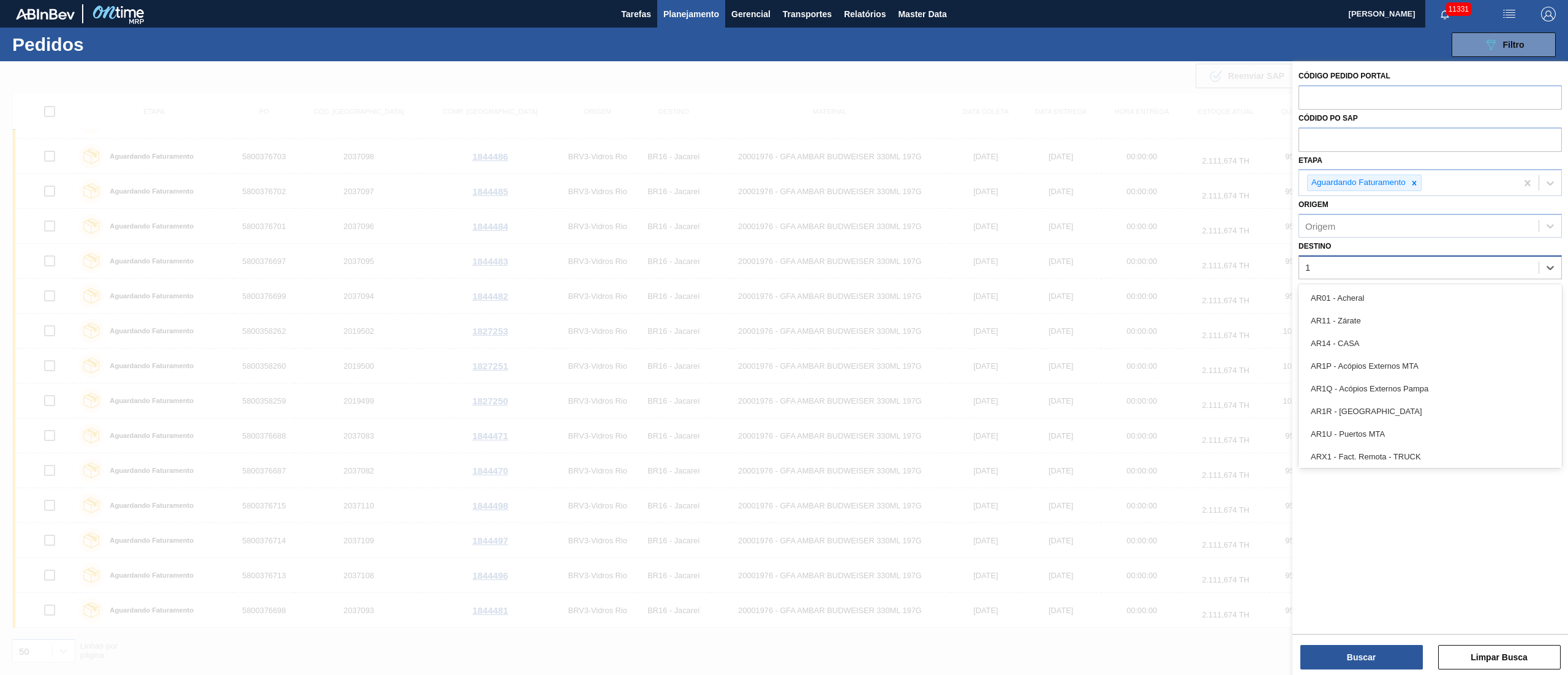
type input "16"
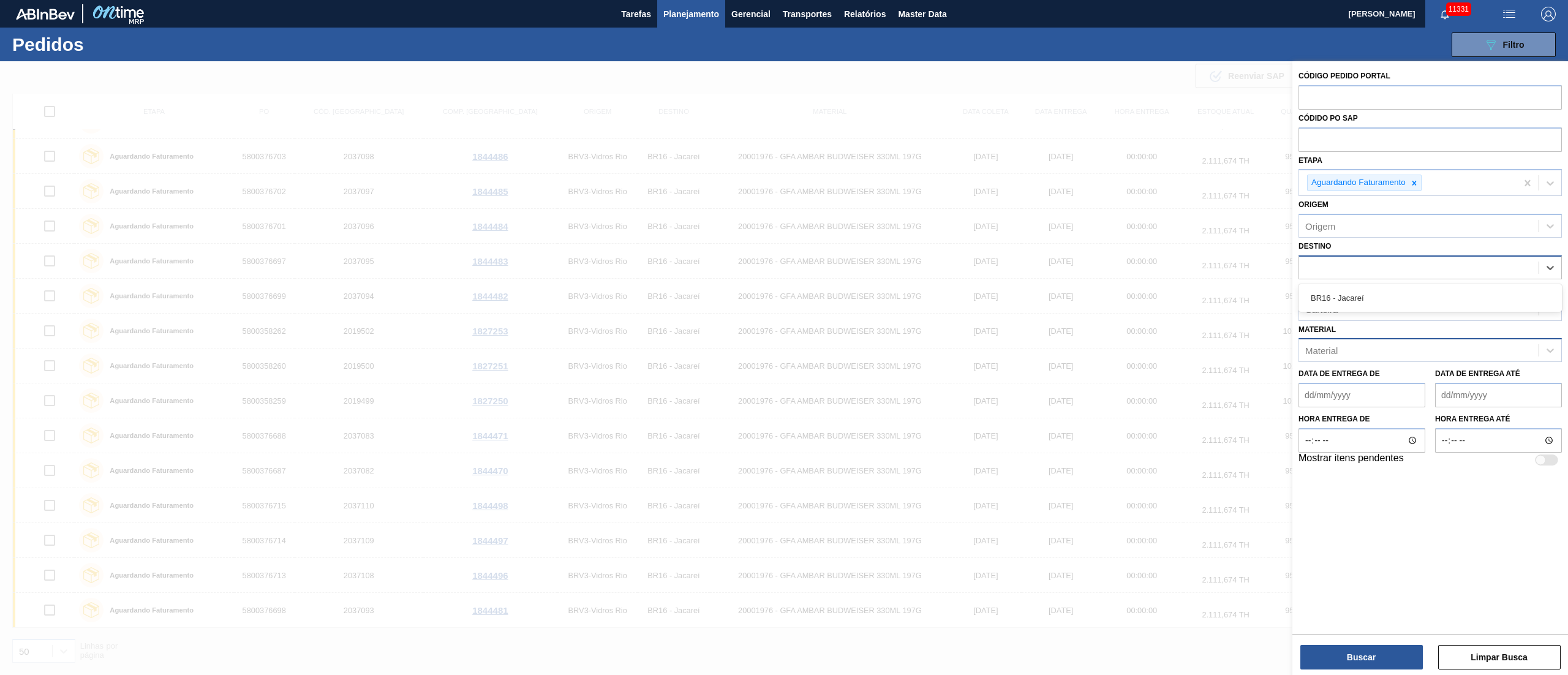
click at [1176, 262] on div "16" at bounding box center [1418, 267] width 240 height 18
type input "1"
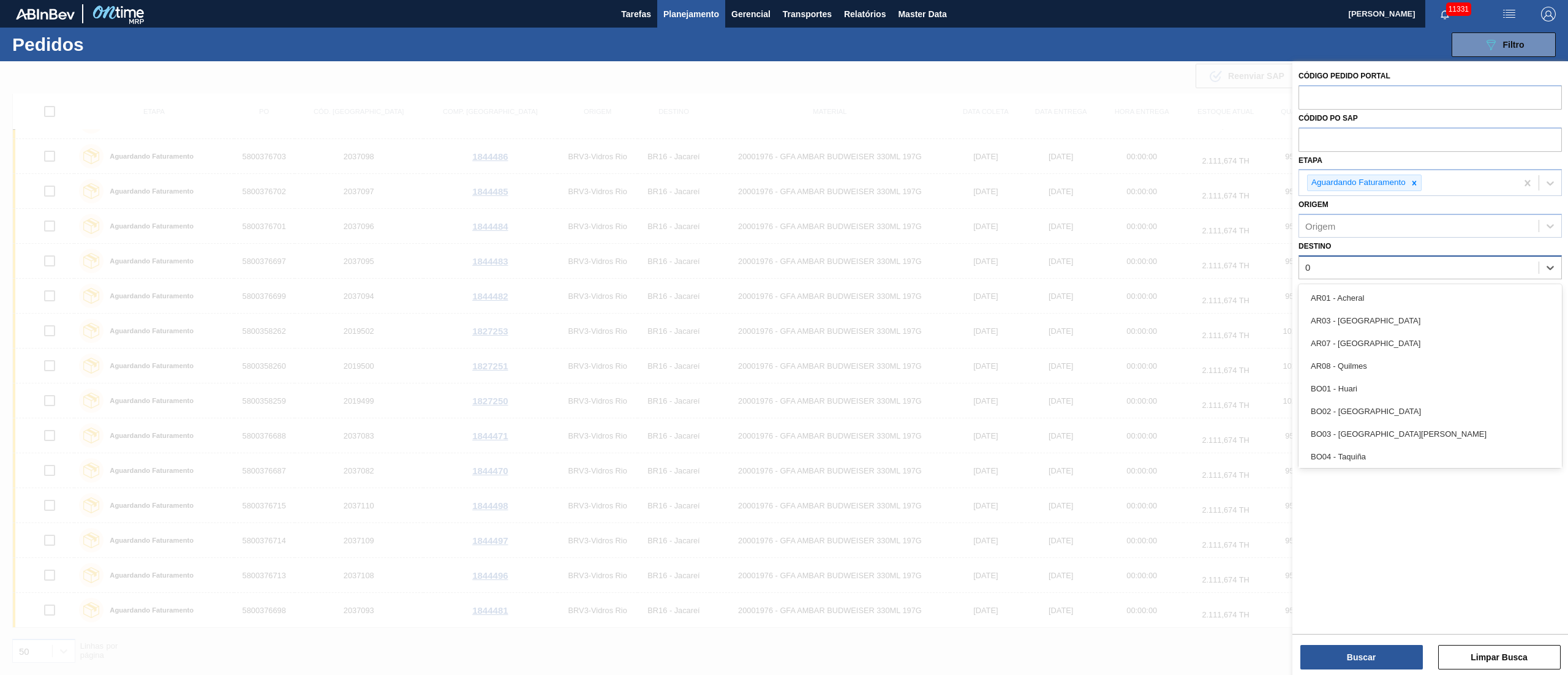
type input "03"
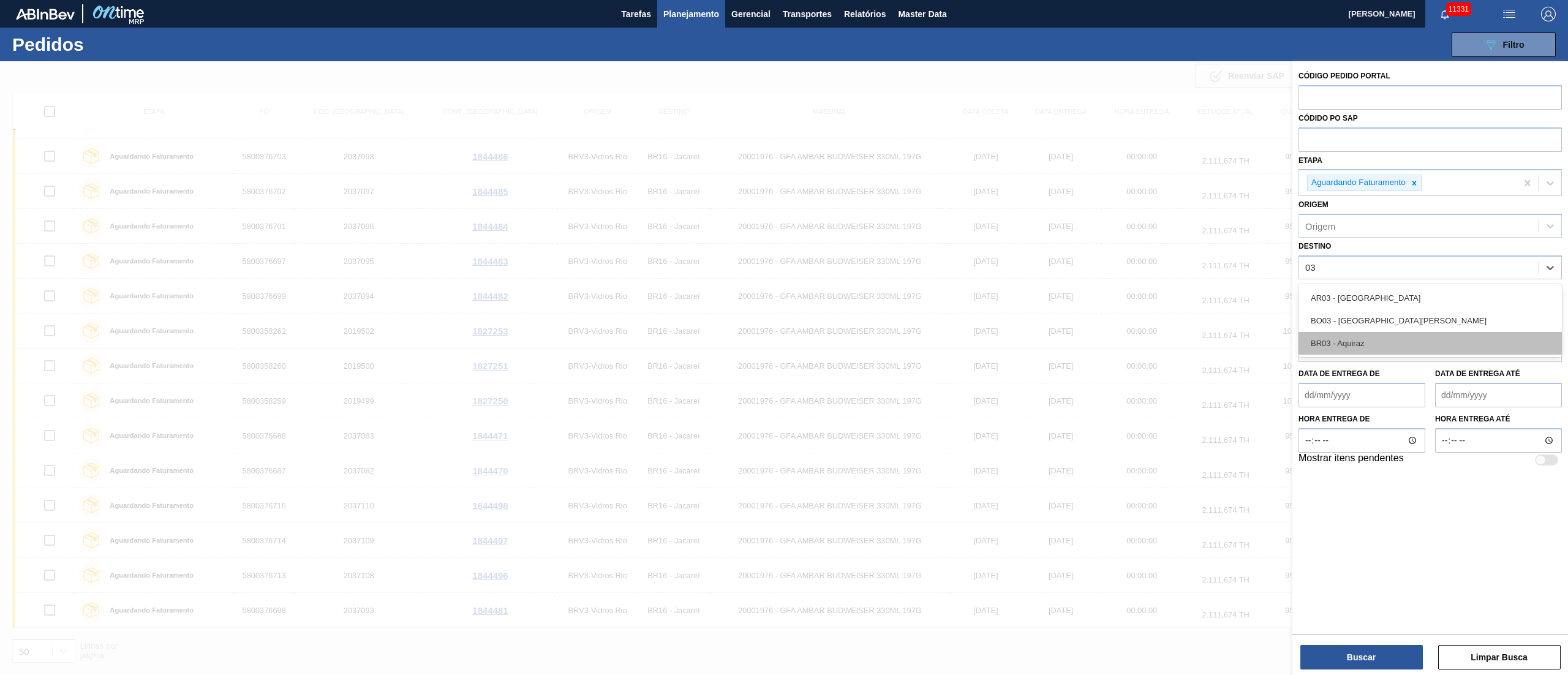
click at [1176, 337] on div "BR03 - Aquiraz" at bounding box center [1430, 343] width 263 height 22
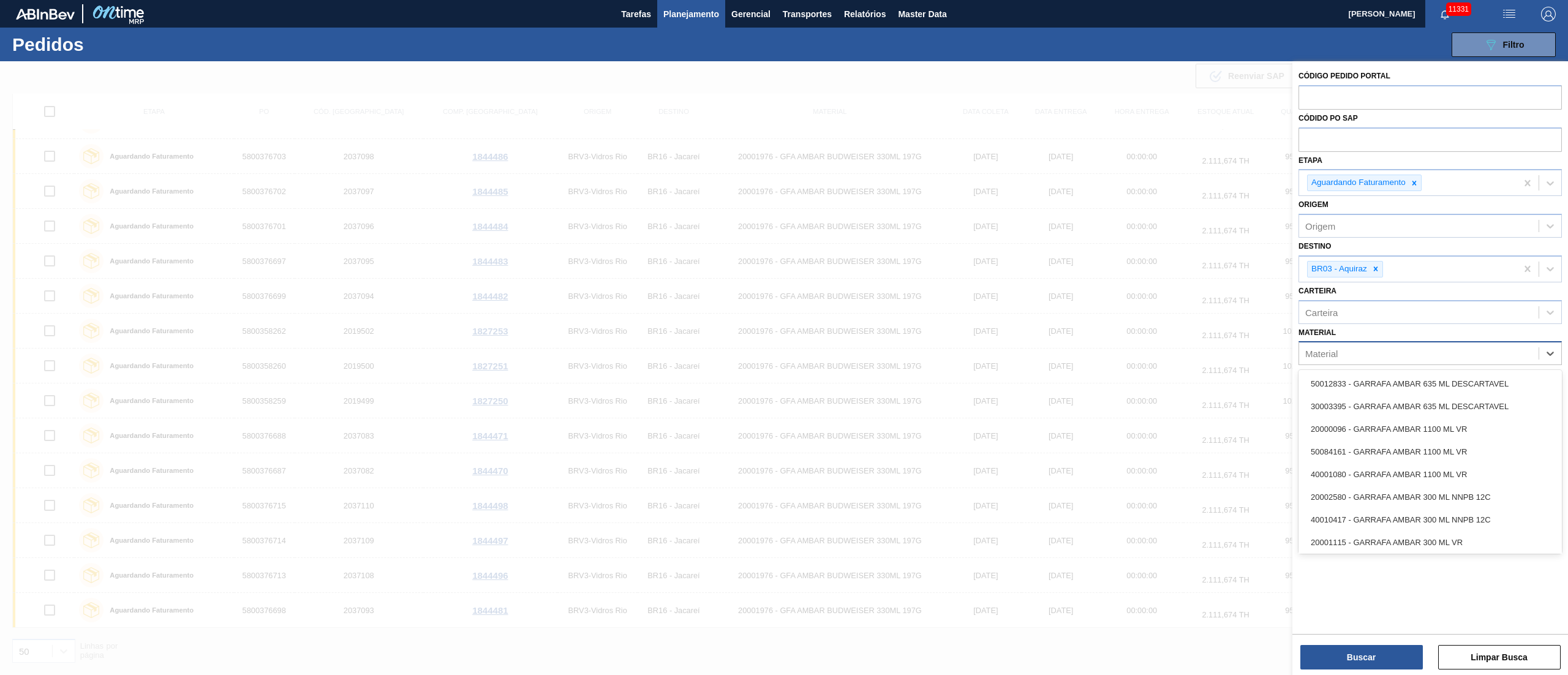
click at [1176, 347] on div "Material" at bounding box center [1418, 354] width 240 height 18
type input "corona"
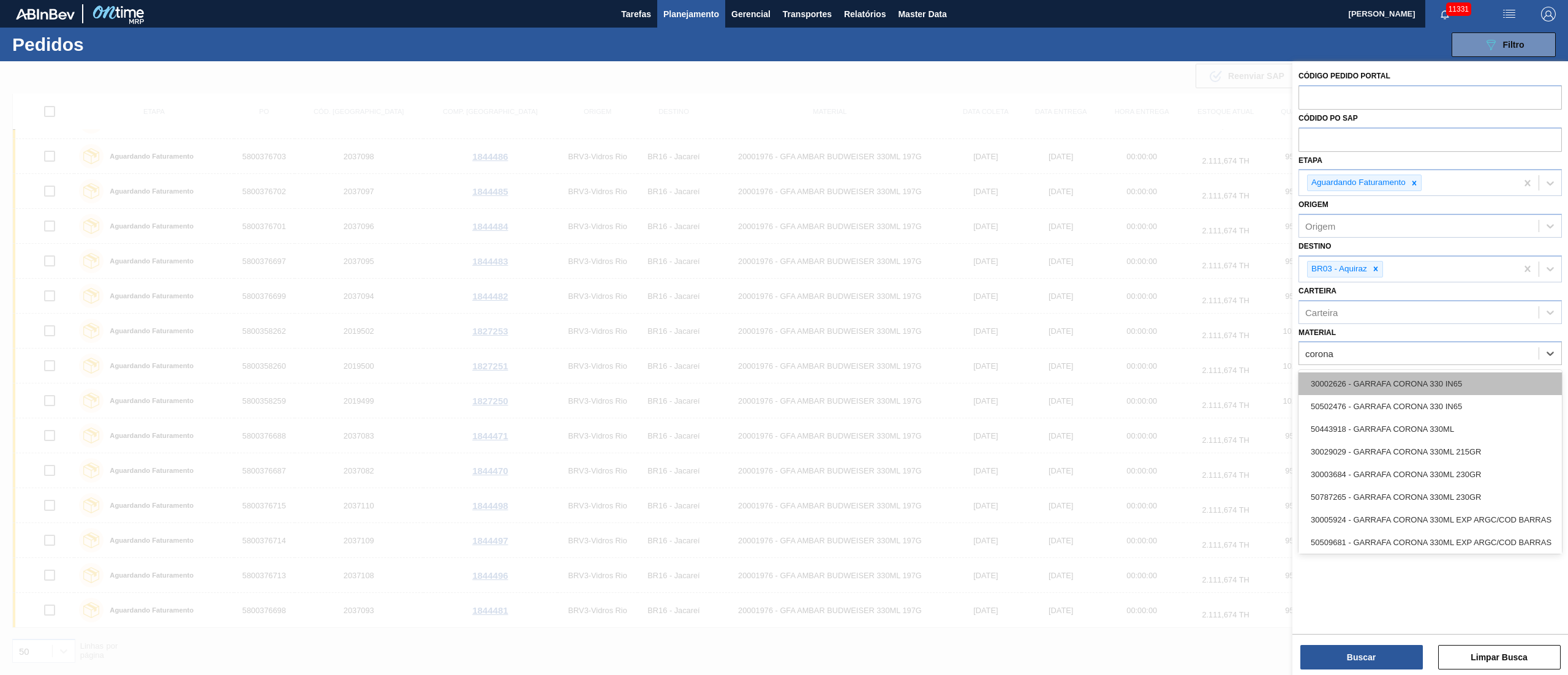
click at [1176, 384] on div "30002626 - GARRAFA CORONA 330 IN65" at bounding box center [1430, 383] width 263 height 22
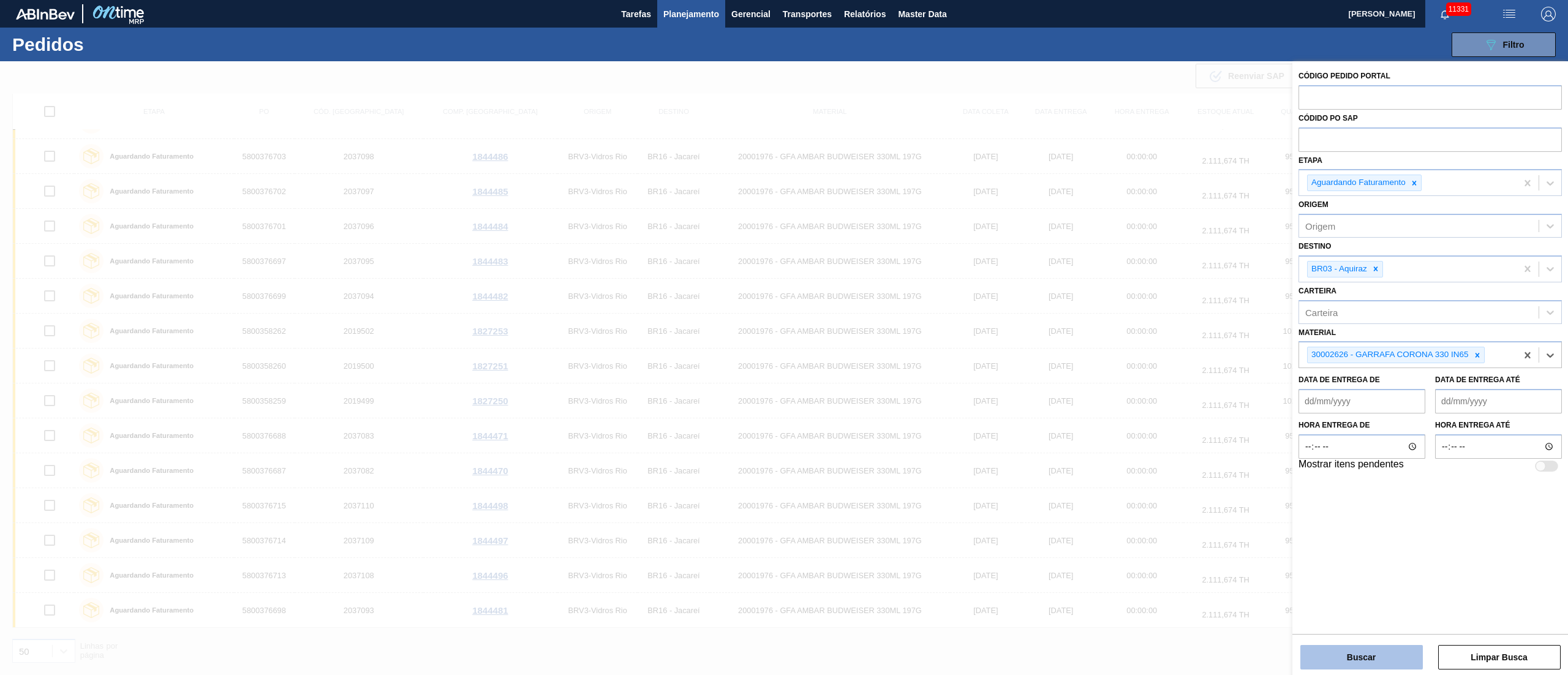
click at [1176, 506] on button "Buscar" at bounding box center [1361, 656] width 122 height 24
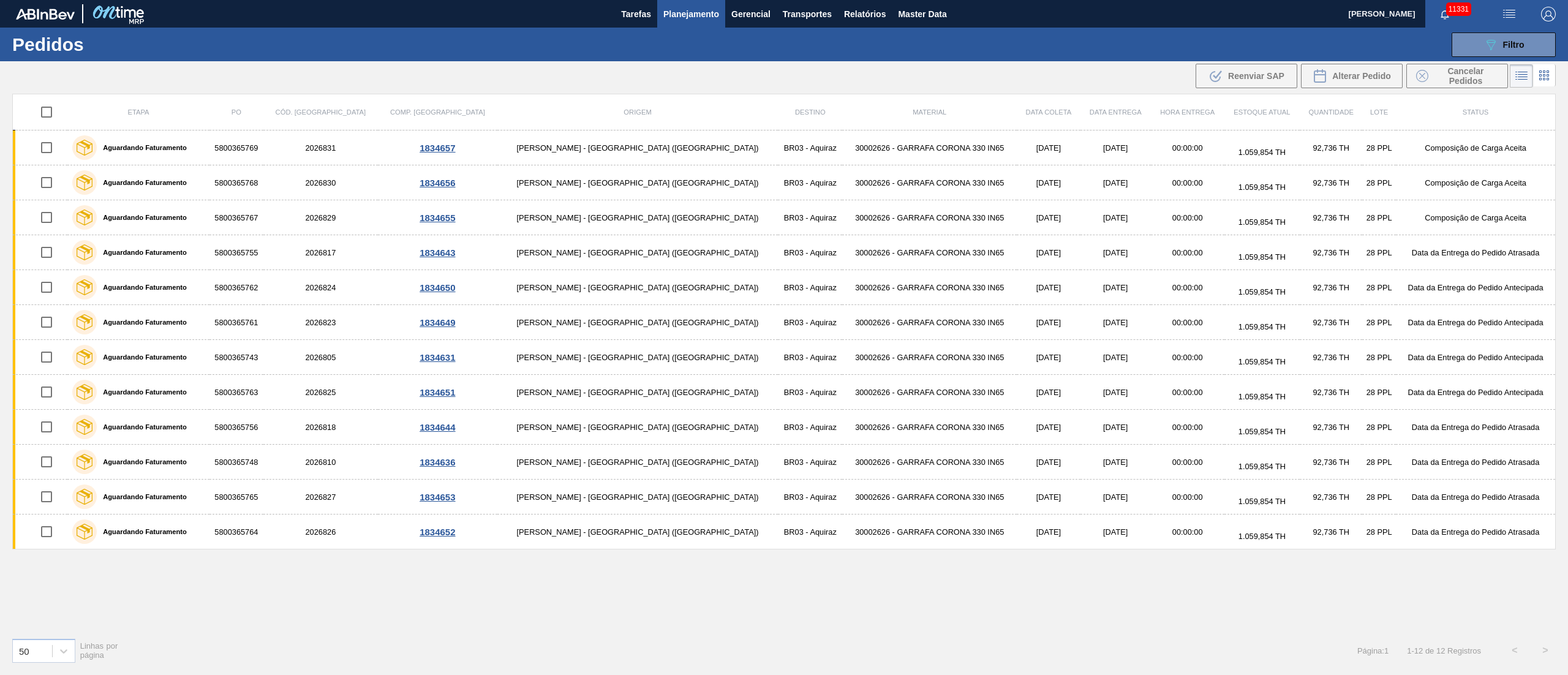
scroll to position [0, 0]
click at [1176, 37] on icon "089F7B8B-B2A5-4AFE-B5C0-19BA573D28AC" at bounding box center [1491, 44] width 15 height 15
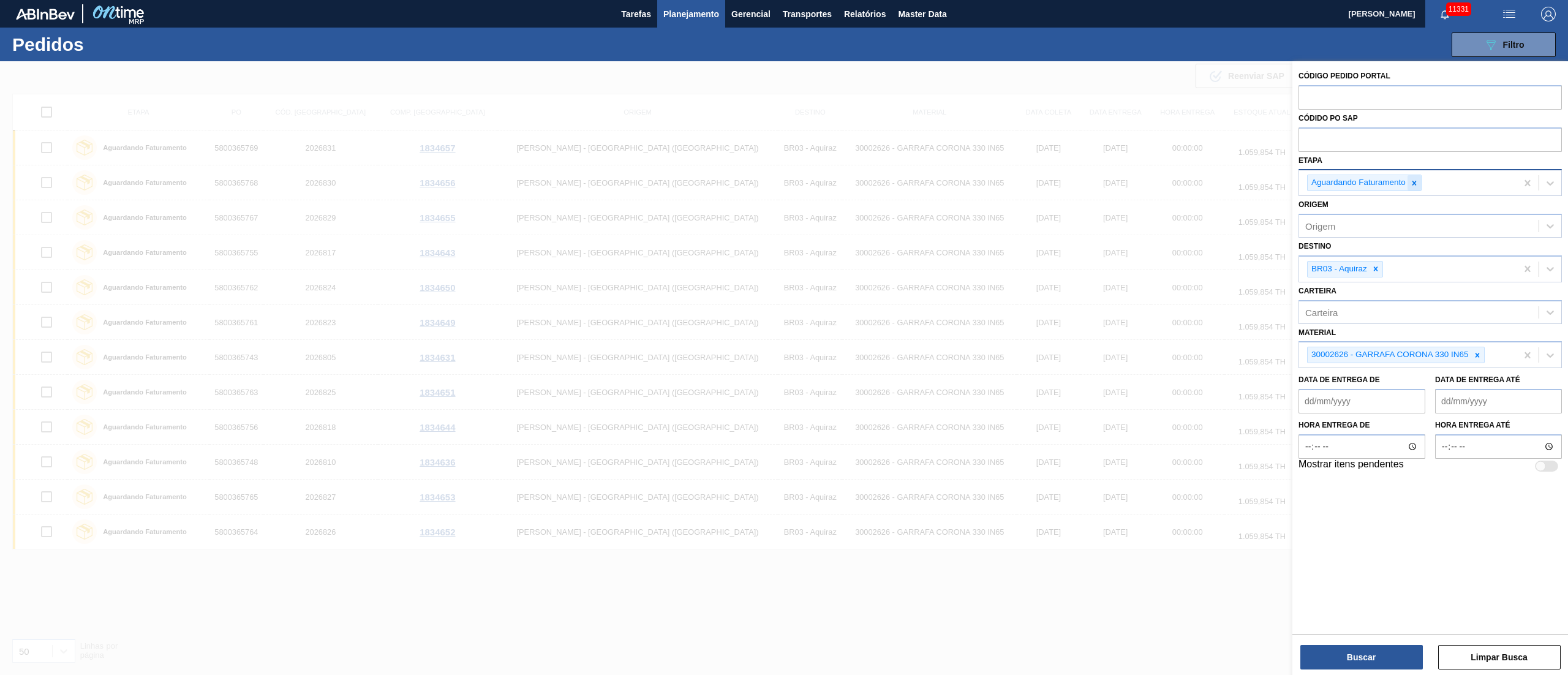
click at [1176, 183] on div at bounding box center [1415, 183] width 14 height 16
click at [686, 15] on span "Planejamento" at bounding box center [691, 14] width 56 height 15
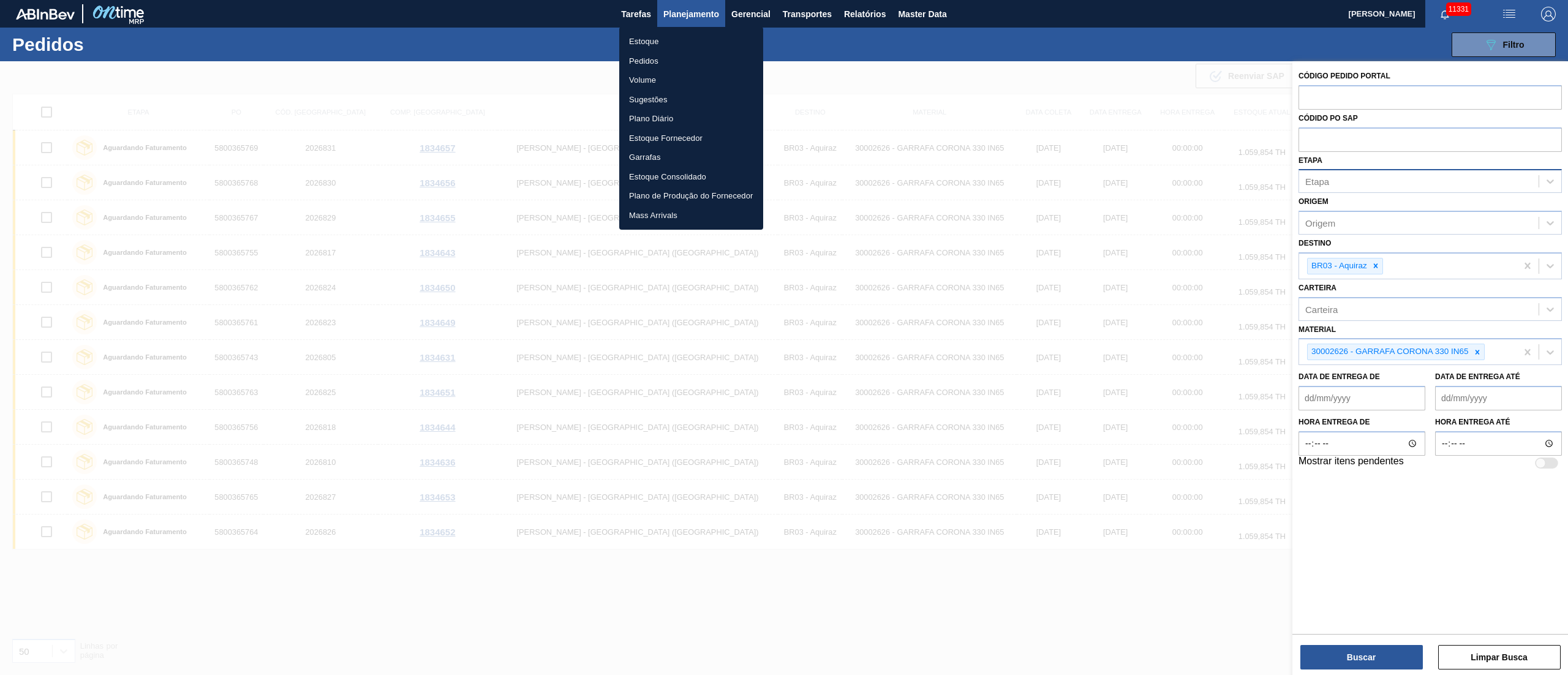
click at [640, 60] on li "Pedidos" at bounding box center [691, 62] width 144 height 20
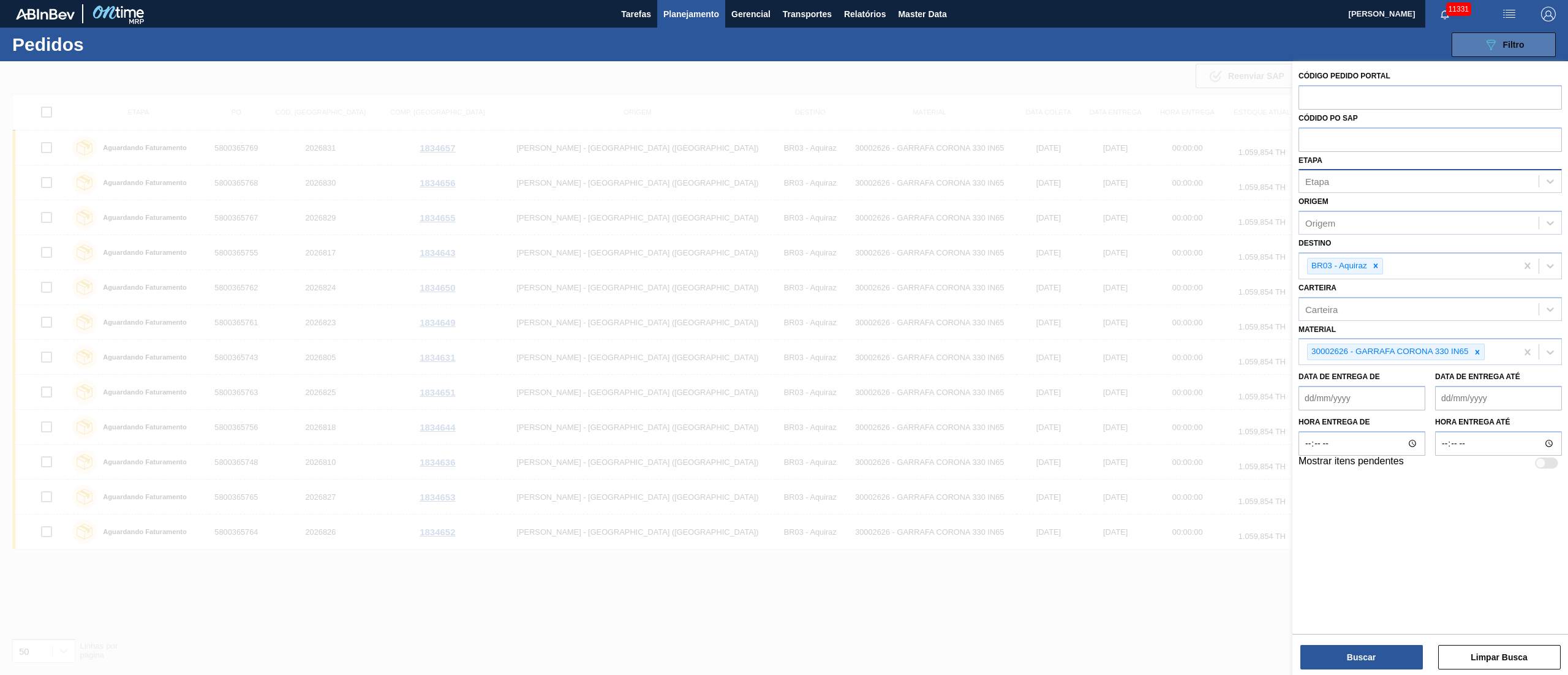
click at [1176, 45] on span "Filtro" at bounding box center [1514, 45] width 22 height 10
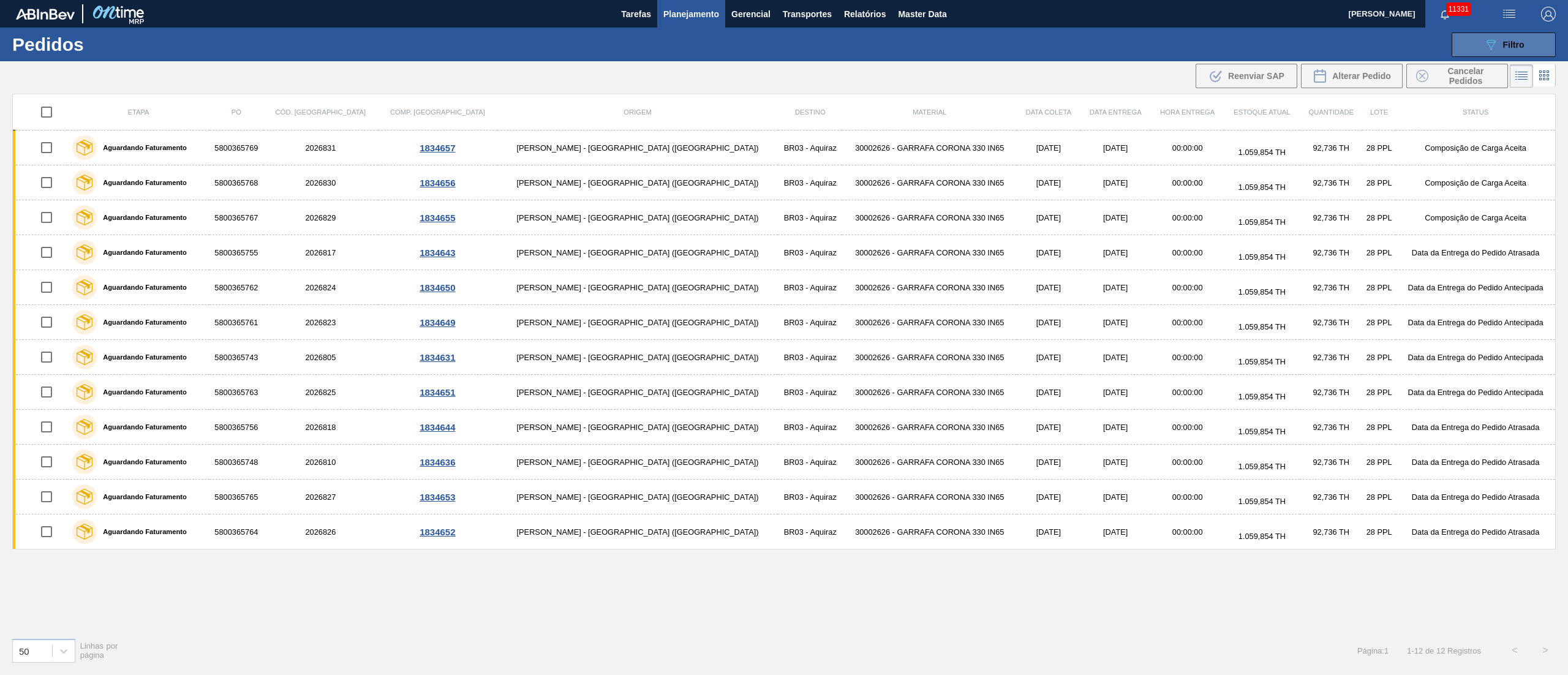
click at [1176, 41] on span "Filtro" at bounding box center [1514, 45] width 22 height 10
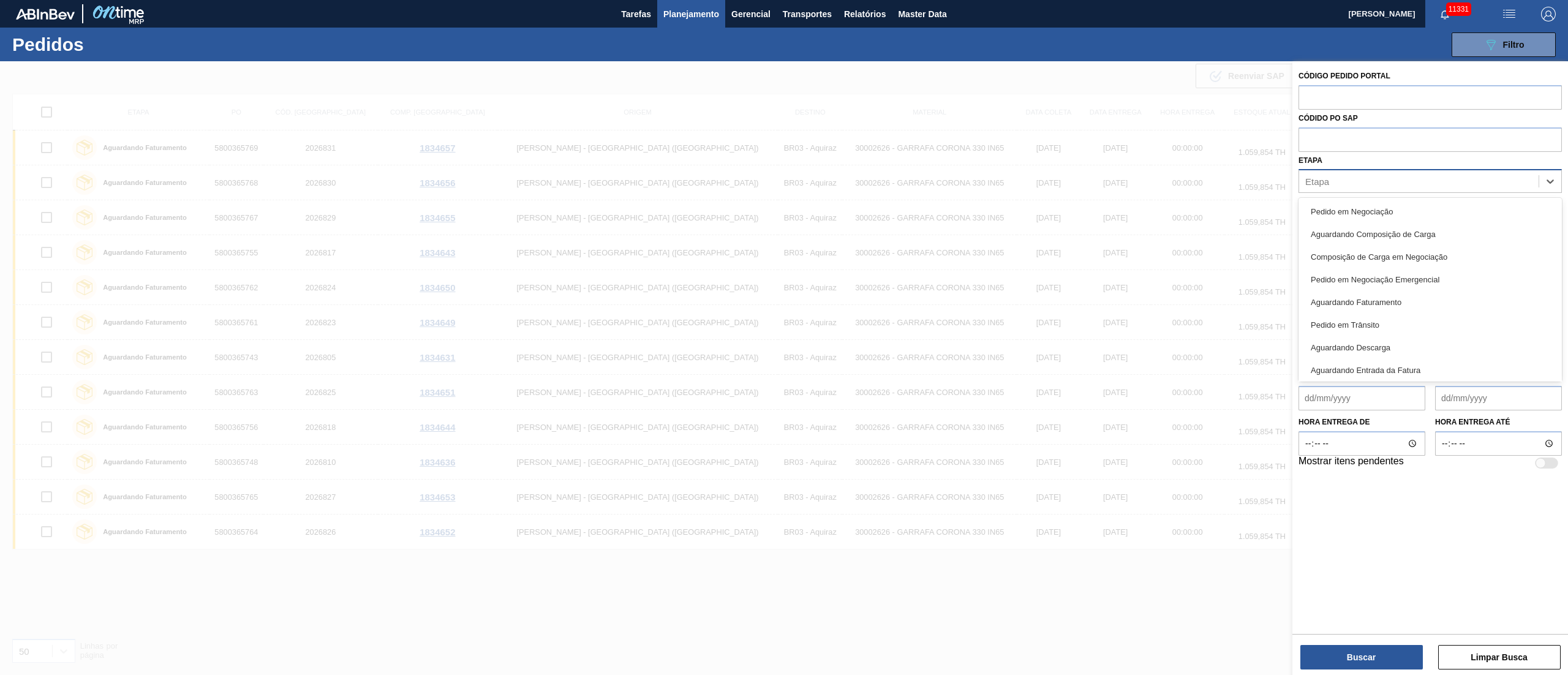
click at [1176, 180] on div "Etapa" at bounding box center [1418, 182] width 240 height 18
paste input "5800378464 5800378465 5800378534 5800378535 5800378468 5800378470 5800378471"
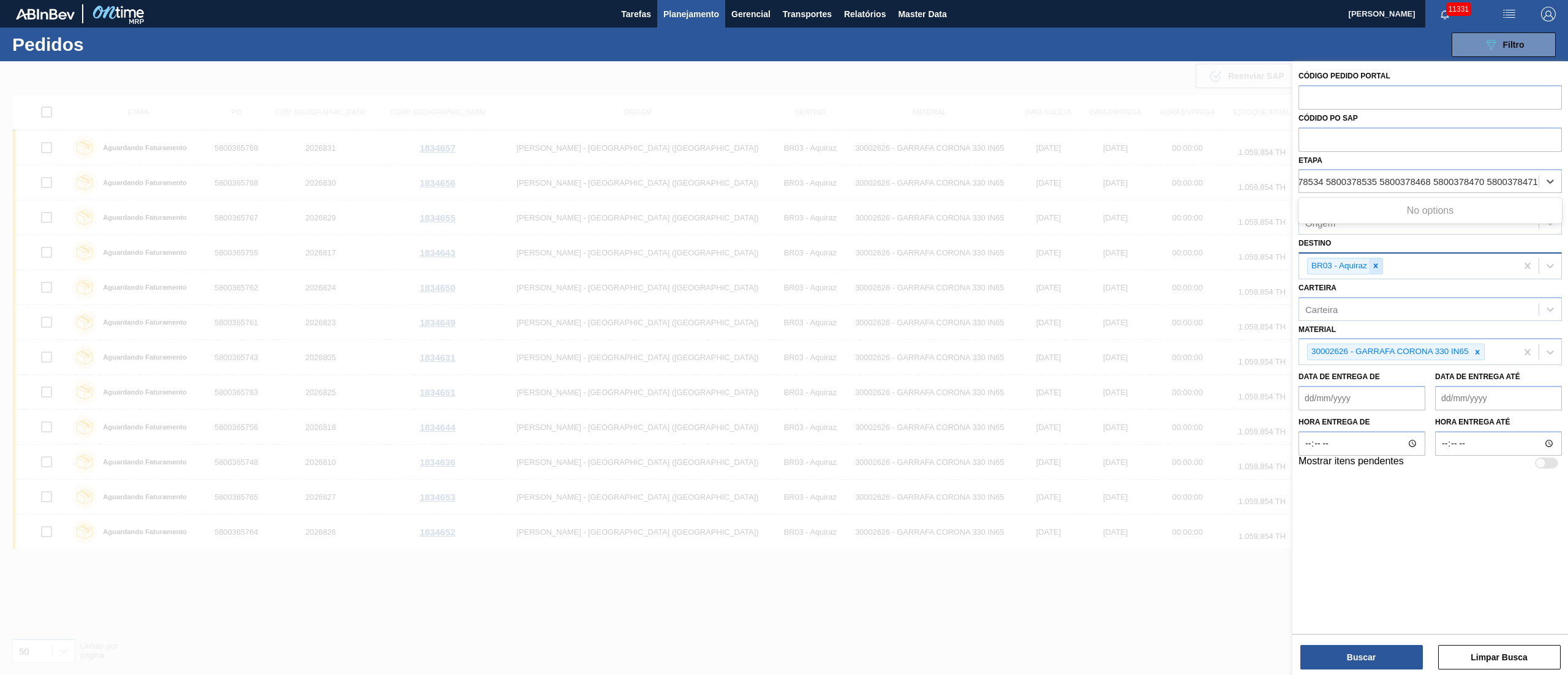
click at [1176, 266] on div at bounding box center [1376, 266] width 14 height 16
type input "5800378464 5800378465 5800378534 5800378535 5800378468 5800378470 5800378471"
click at [1176, 345] on icon at bounding box center [1477, 349] width 9 height 9
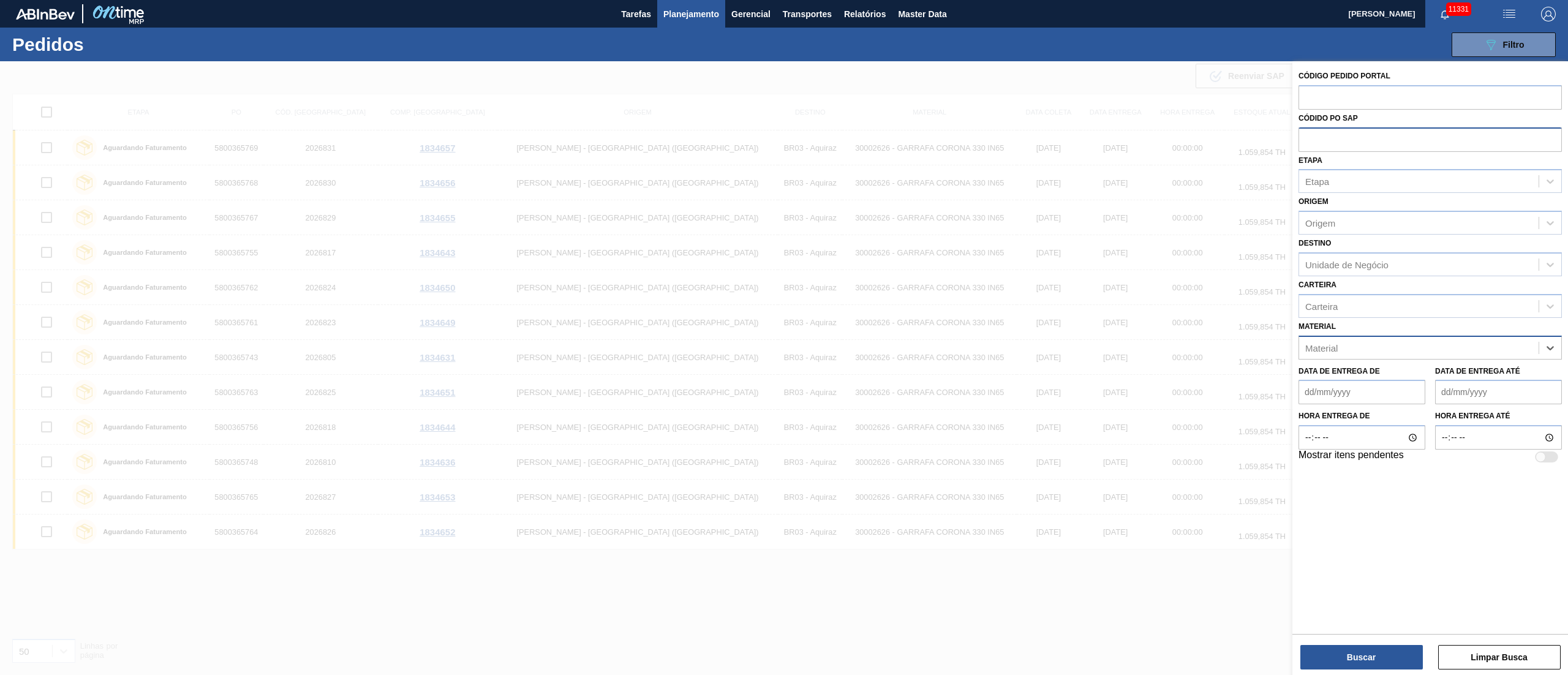
click at [1176, 131] on input "text" at bounding box center [1430, 139] width 263 height 23
paste input "text"
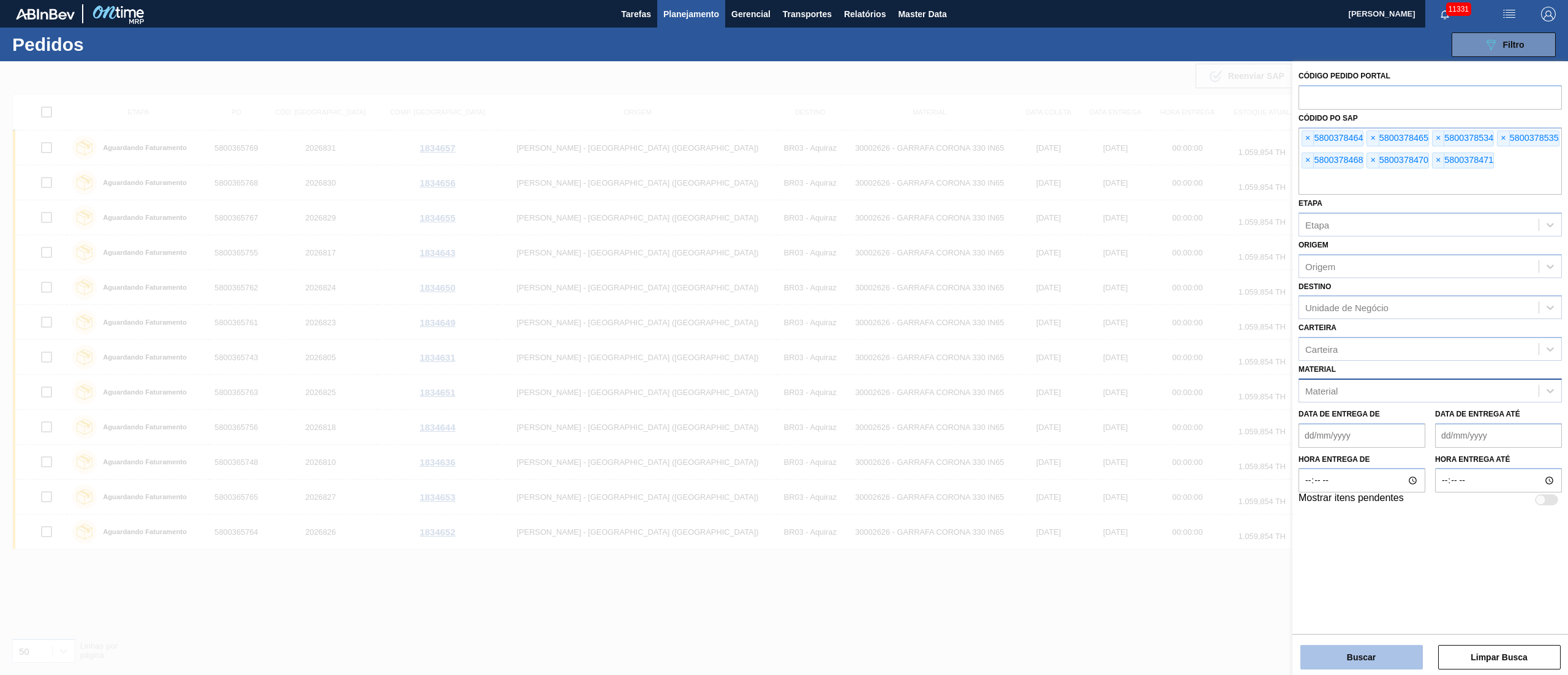
click at [1176, 506] on button "Buscar" at bounding box center [1361, 656] width 122 height 24
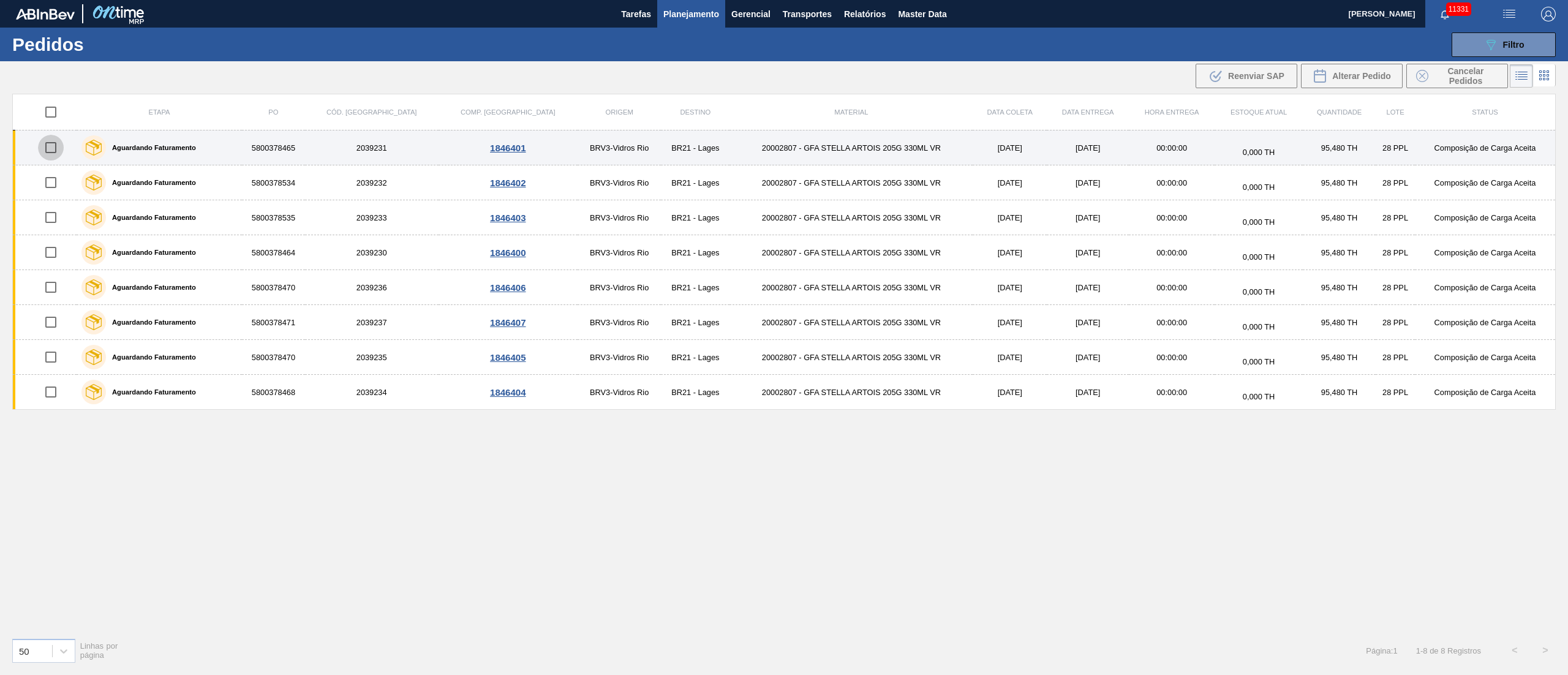
click at [52, 148] on input "checkbox" at bounding box center [51, 148] width 25 height 25
checkbox input "true"
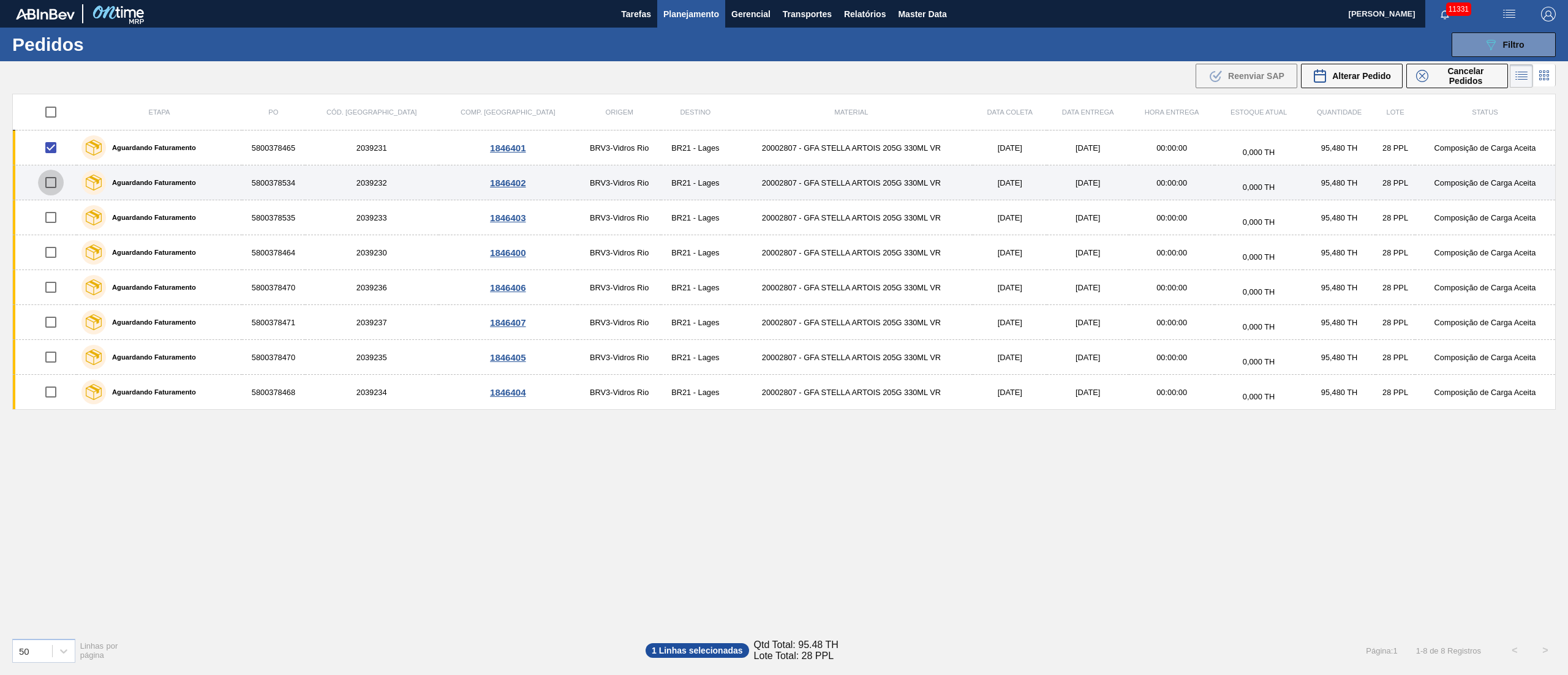
click at [52, 186] on input "checkbox" at bounding box center [51, 183] width 25 height 25
checkbox input "true"
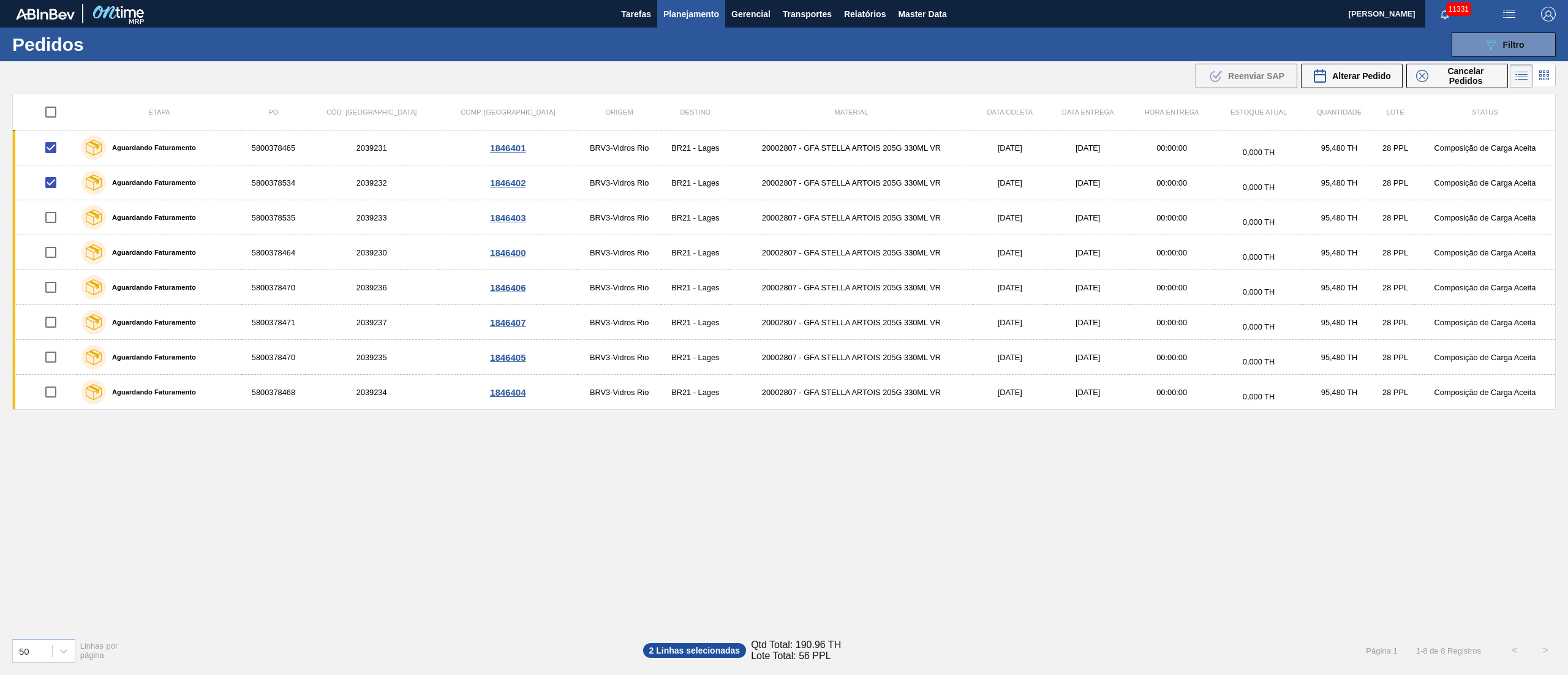
click at [697, 9] on span "Planejamento" at bounding box center [691, 14] width 56 height 15
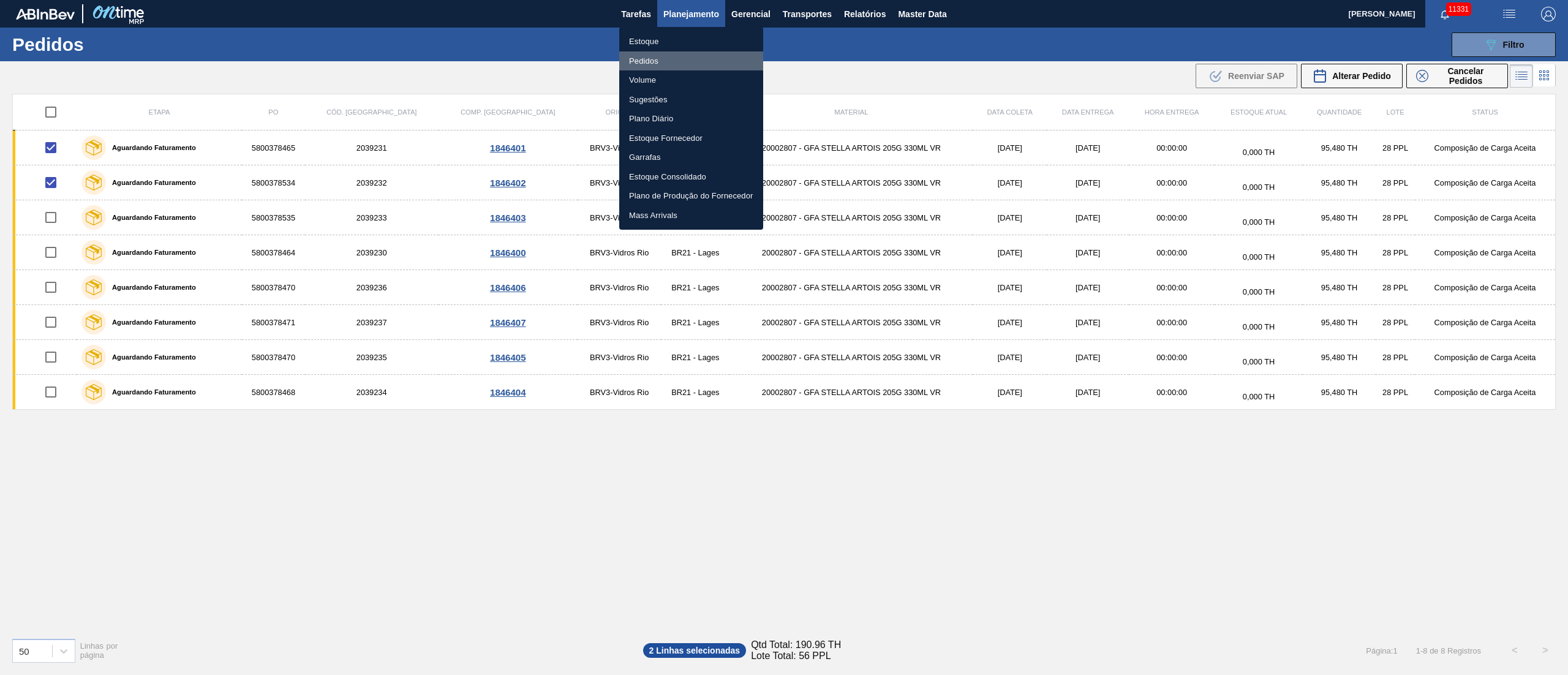
click at [650, 59] on li "Pedidos" at bounding box center [691, 62] width 144 height 20
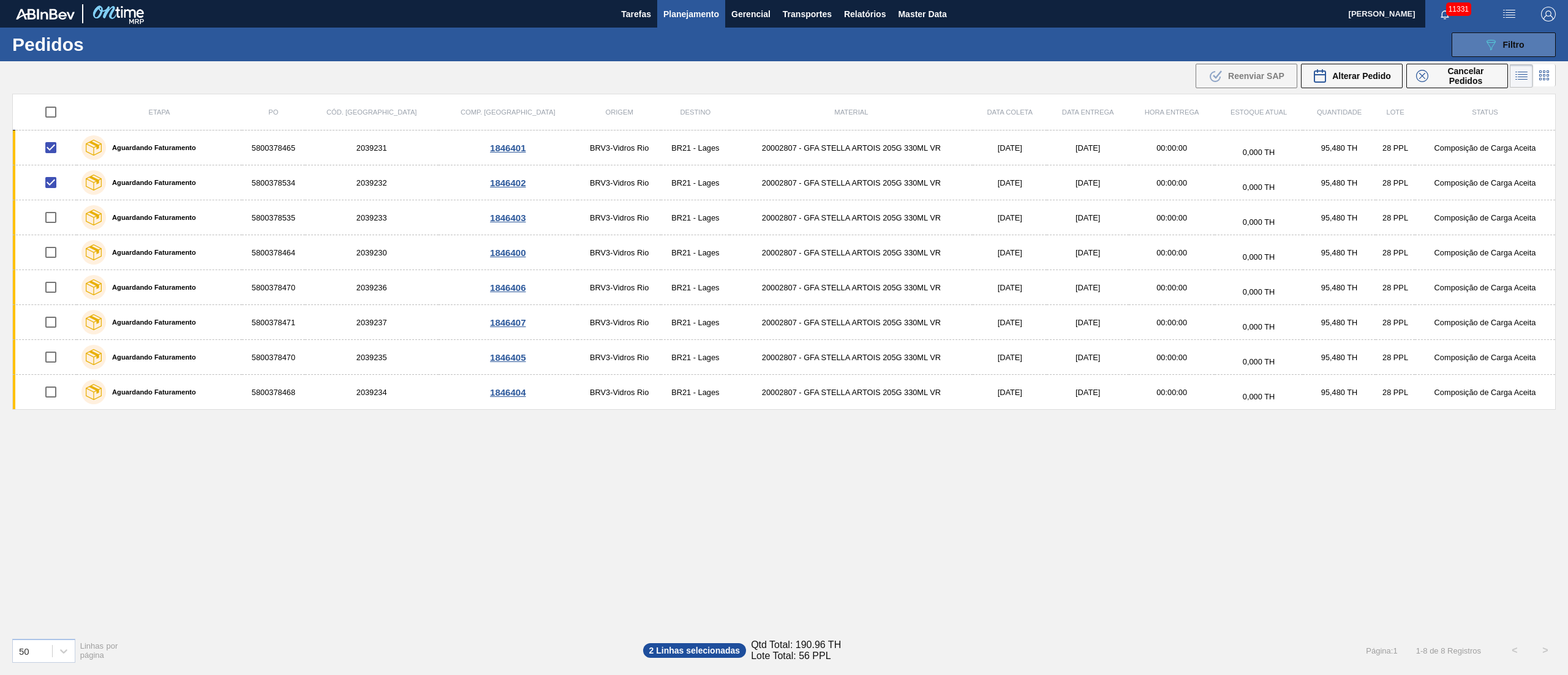
click at [1176, 33] on button "089F7B8B-B2A5-4AFE-B5C0-19BA573D28AC Filtro" at bounding box center [1503, 44] width 105 height 24
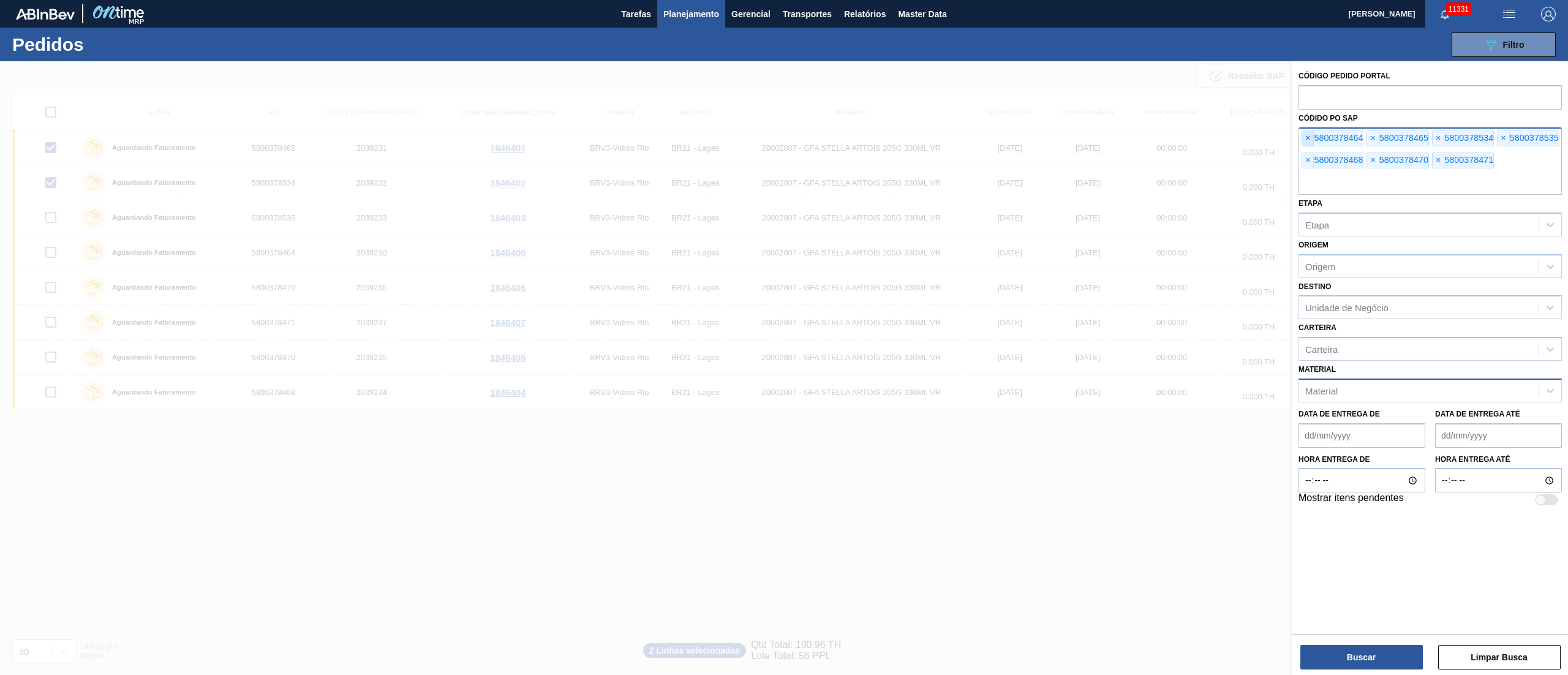
click at [1176, 136] on span "×" at bounding box center [1308, 138] width 12 height 15
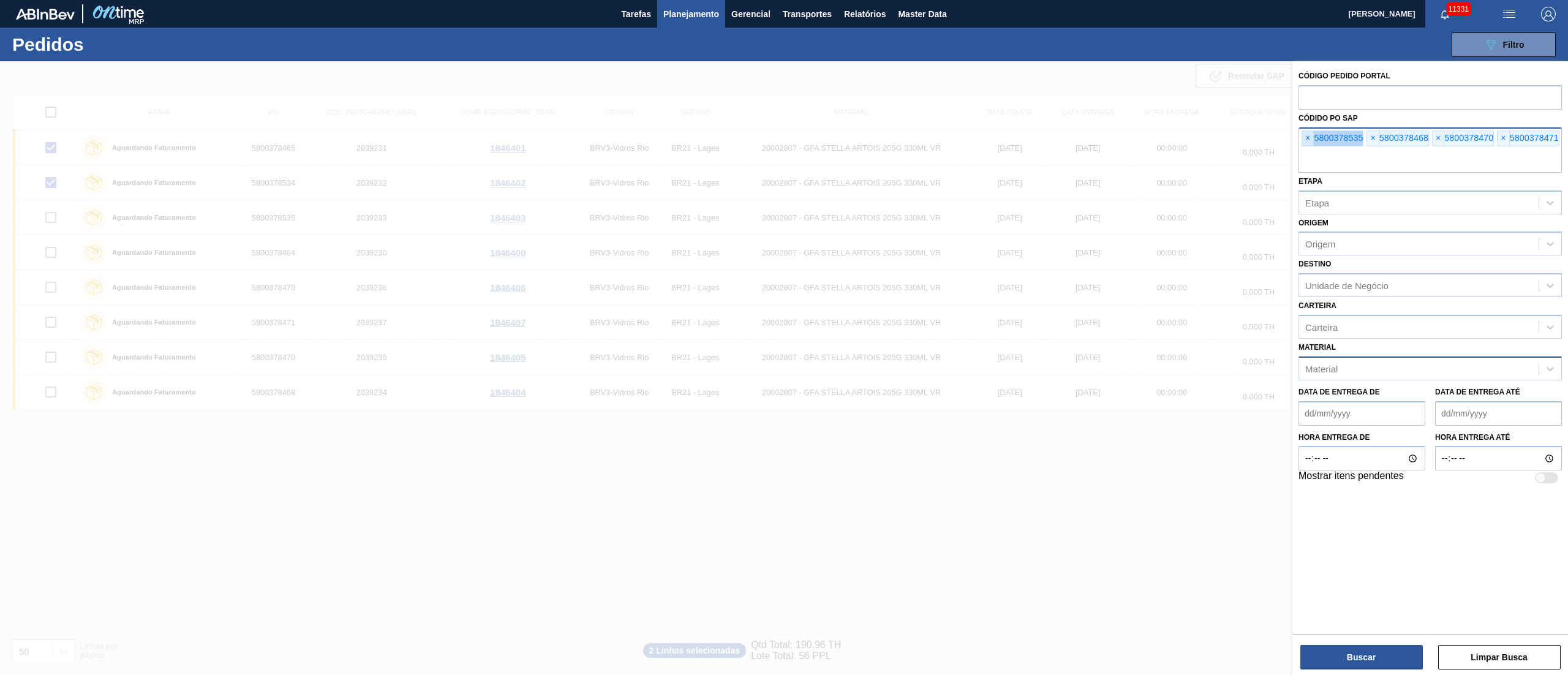
click at [1176, 136] on span "×" at bounding box center [1308, 138] width 12 height 15
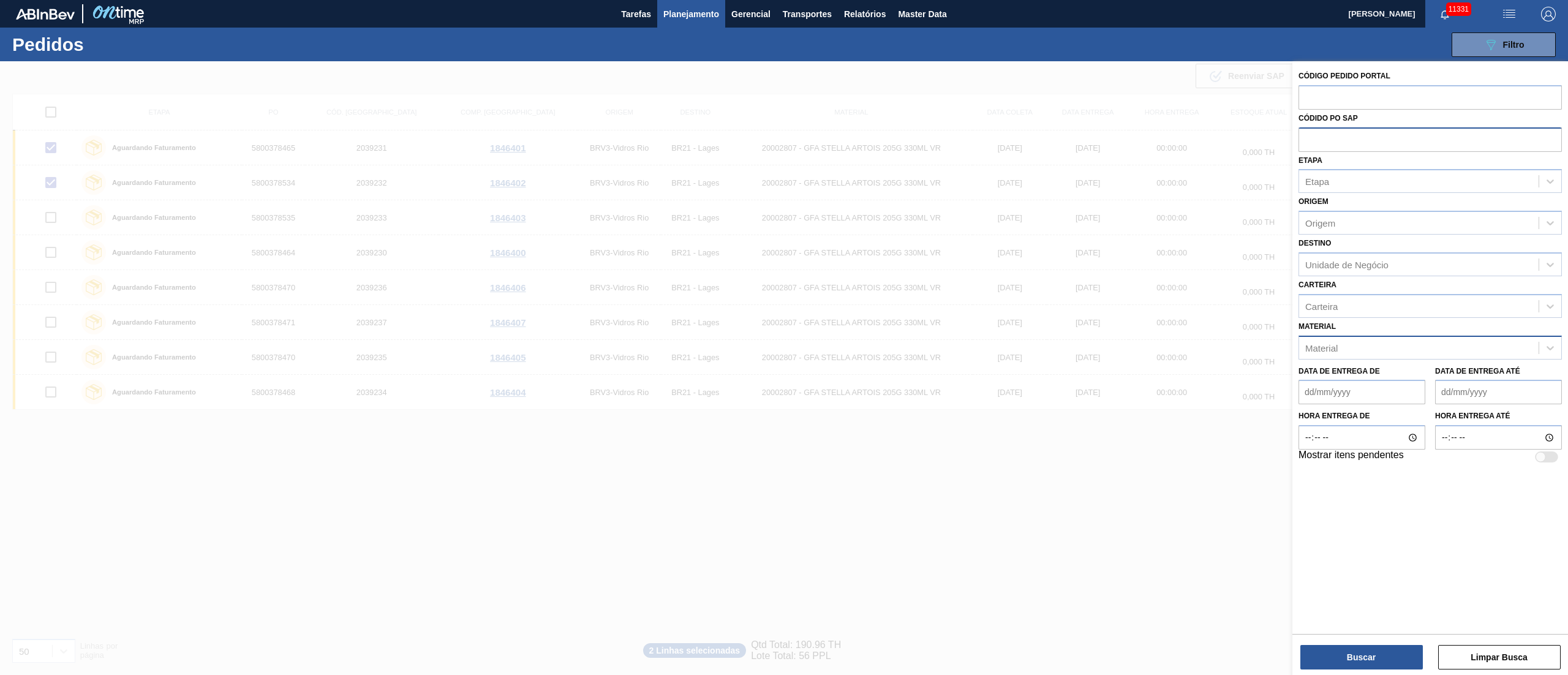
click at [1176, 136] on input "text" at bounding box center [1430, 139] width 263 height 23
click at [1176, 187] on div "Etapa" at bounding box center [1418, 182] width 240 height 18
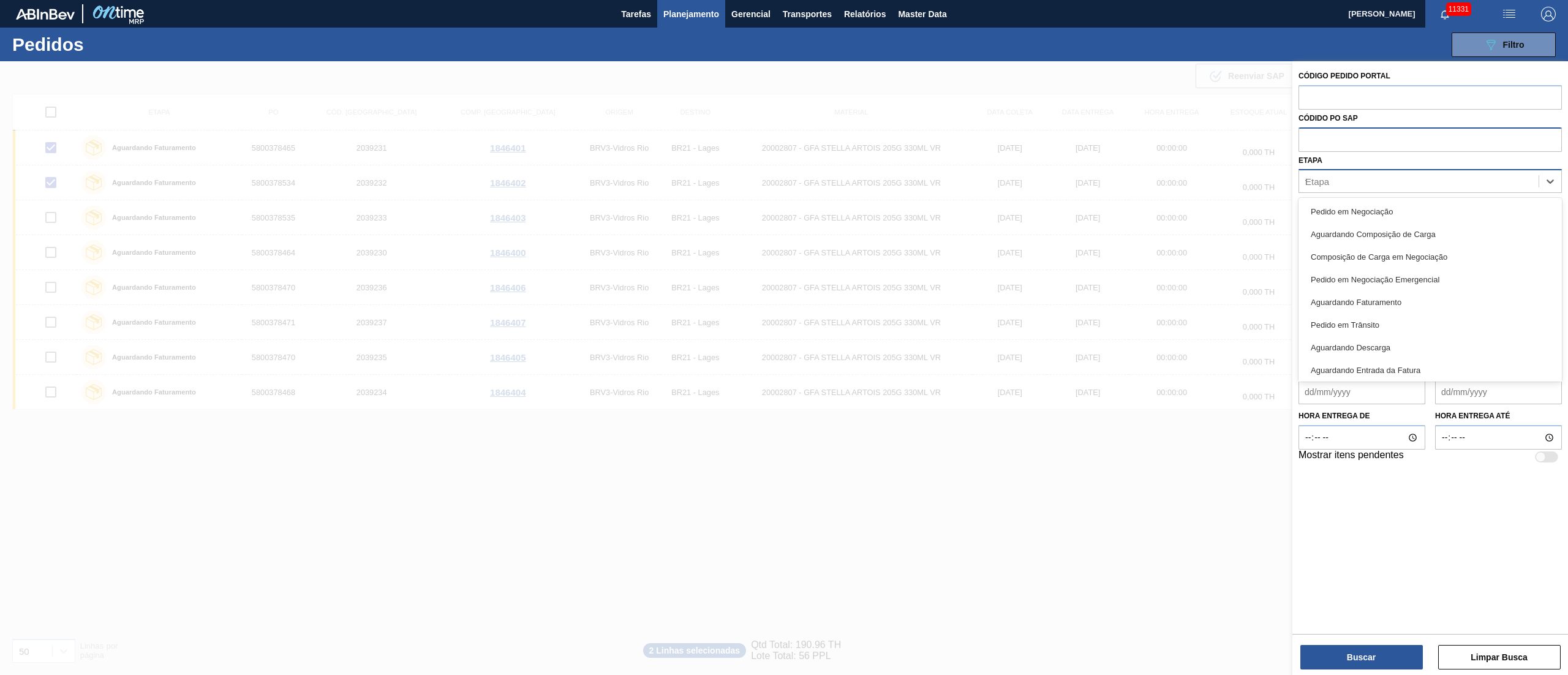
type input "fat"
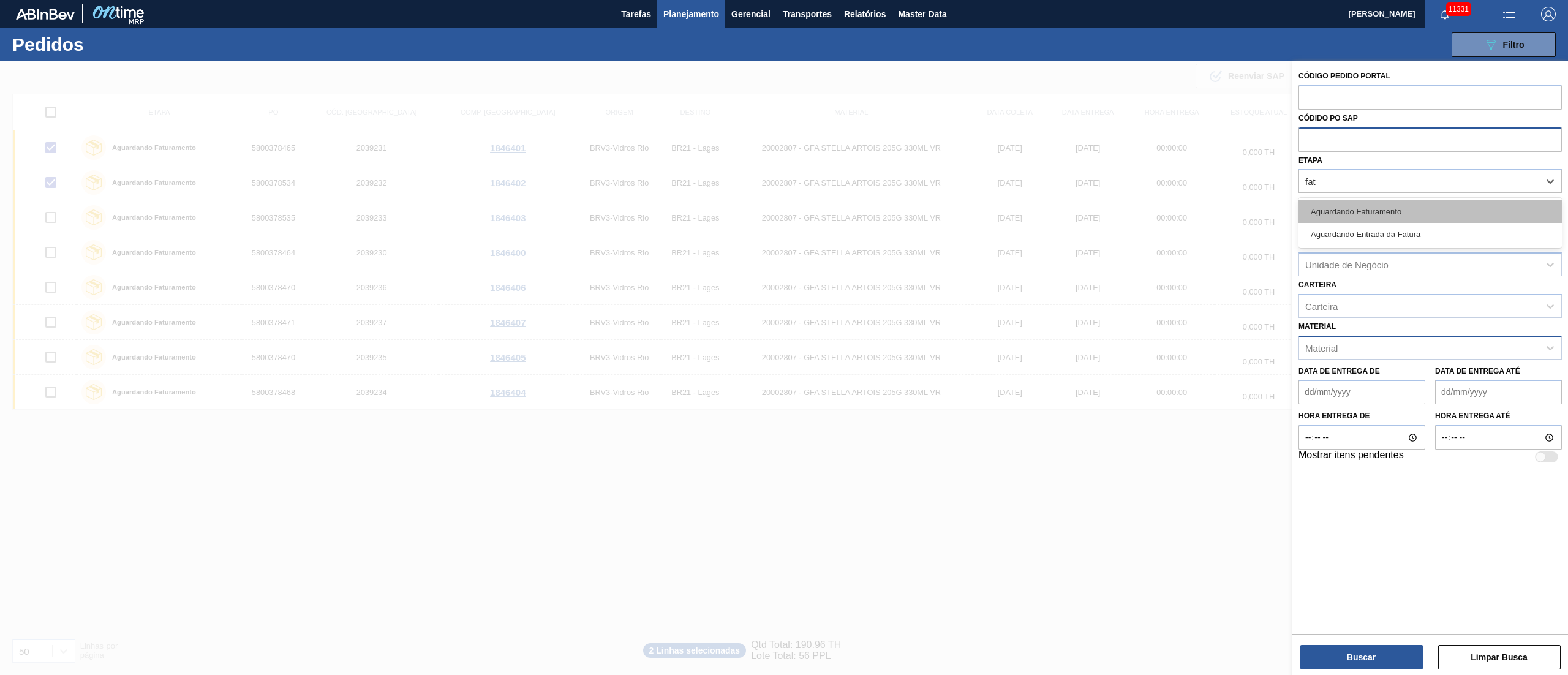
click at [1176, 217] on div "Aguardando Faturamento" at bounding box center [1430, 211] width 263 height 22
click at [1176, 300] on div "Carteira" at bounding box center [1418, 309] width 240 height 18
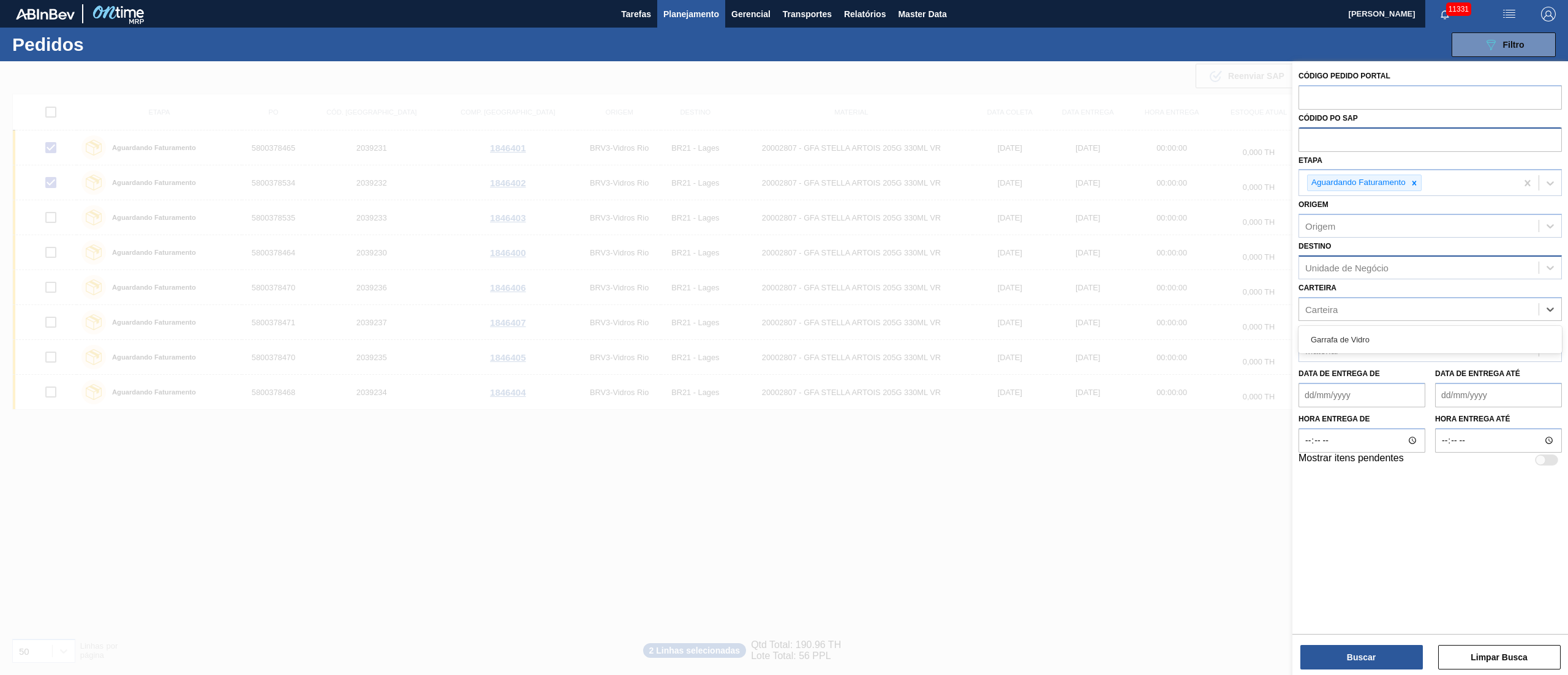
click at [1176, 267] on div "Unidade de Negócio" at bounding box center [1346, 267] width 83 height 11
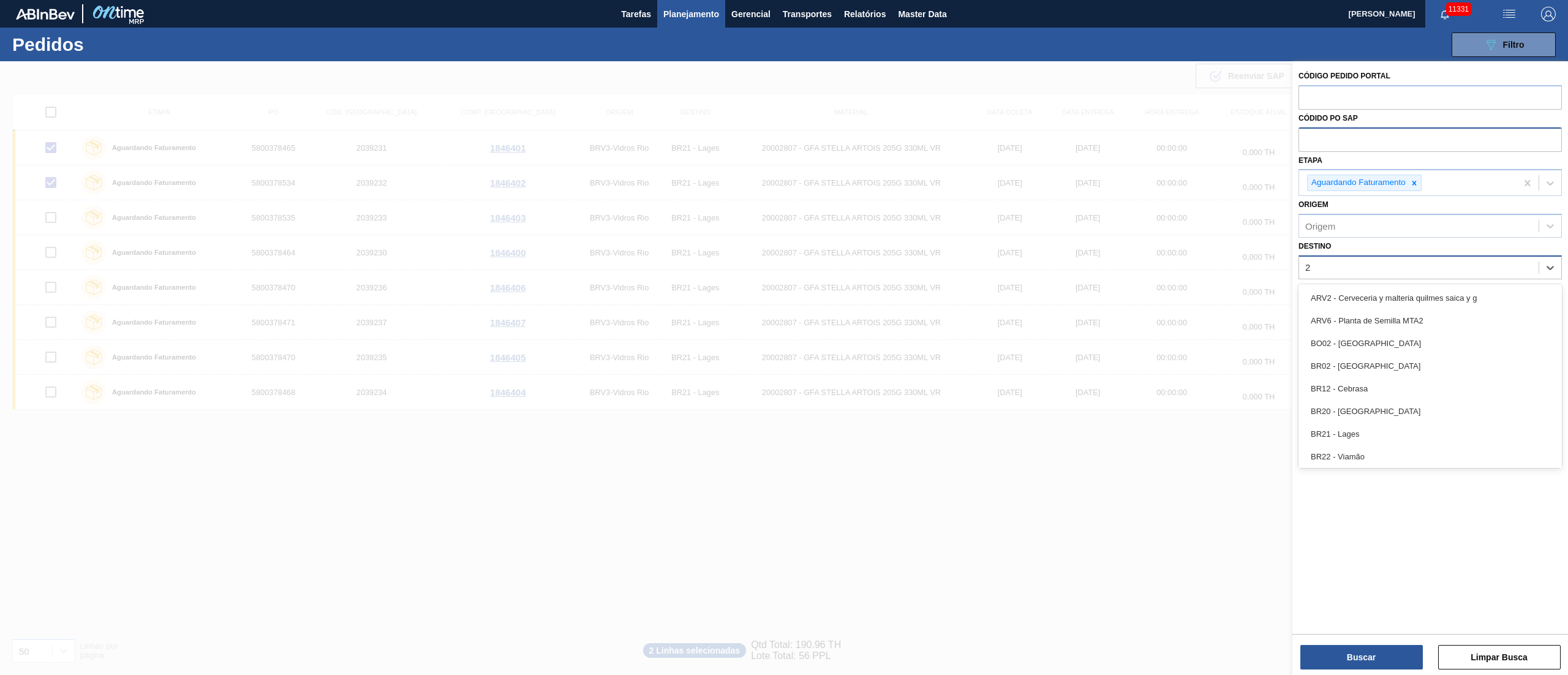
type input "21"
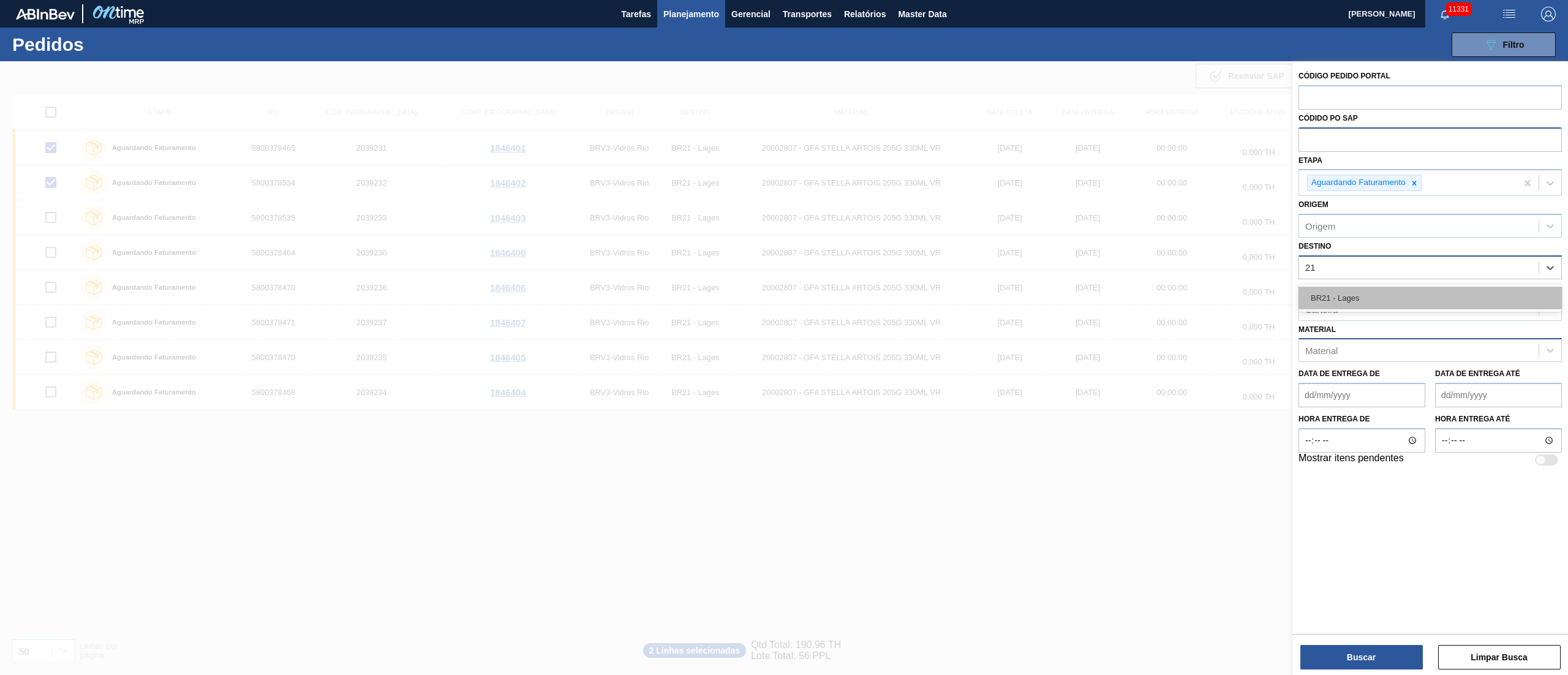
click at [1176, 306] on div "BR21 - Lages" at bounding box center [1430, 297] width 263 height 22
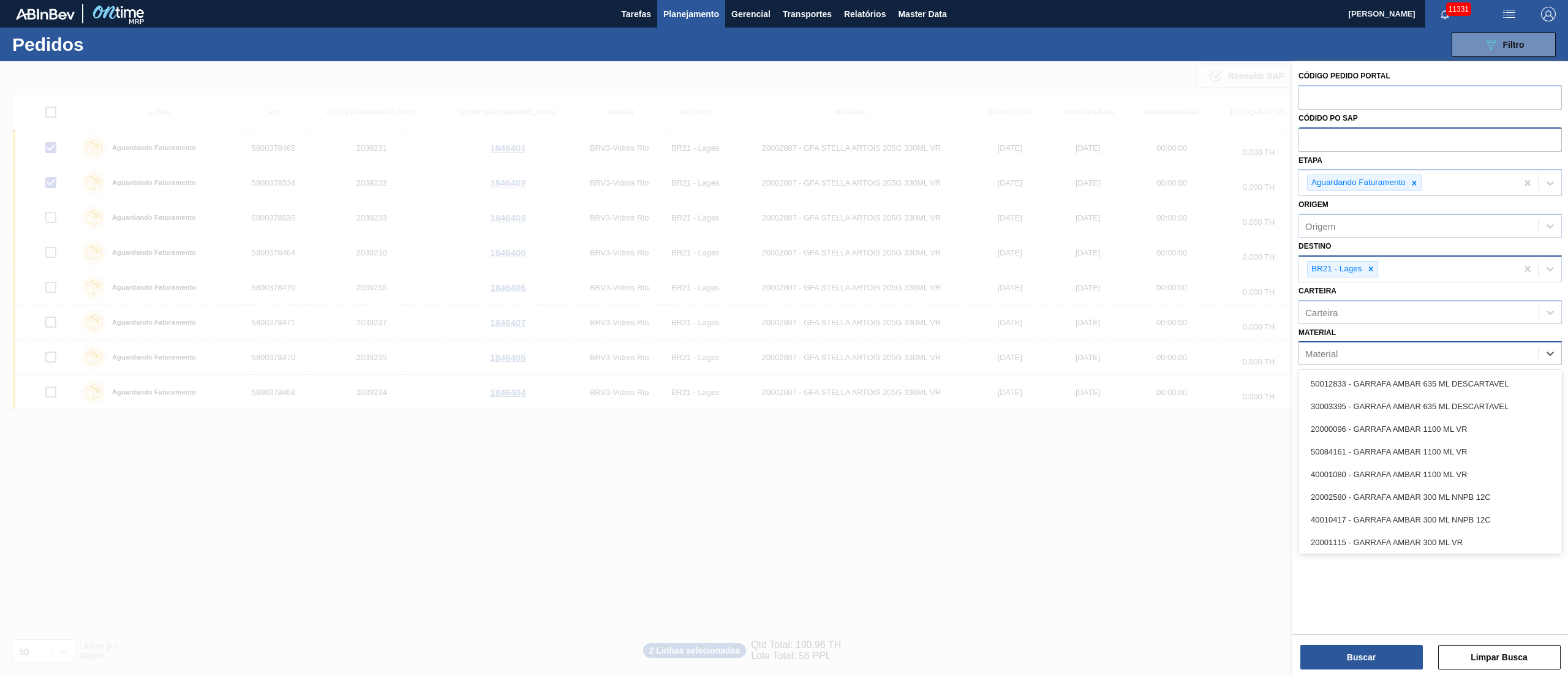
click at [1176, 349] on div "Material" at bounding box center [1321, 354] width 32 height 11
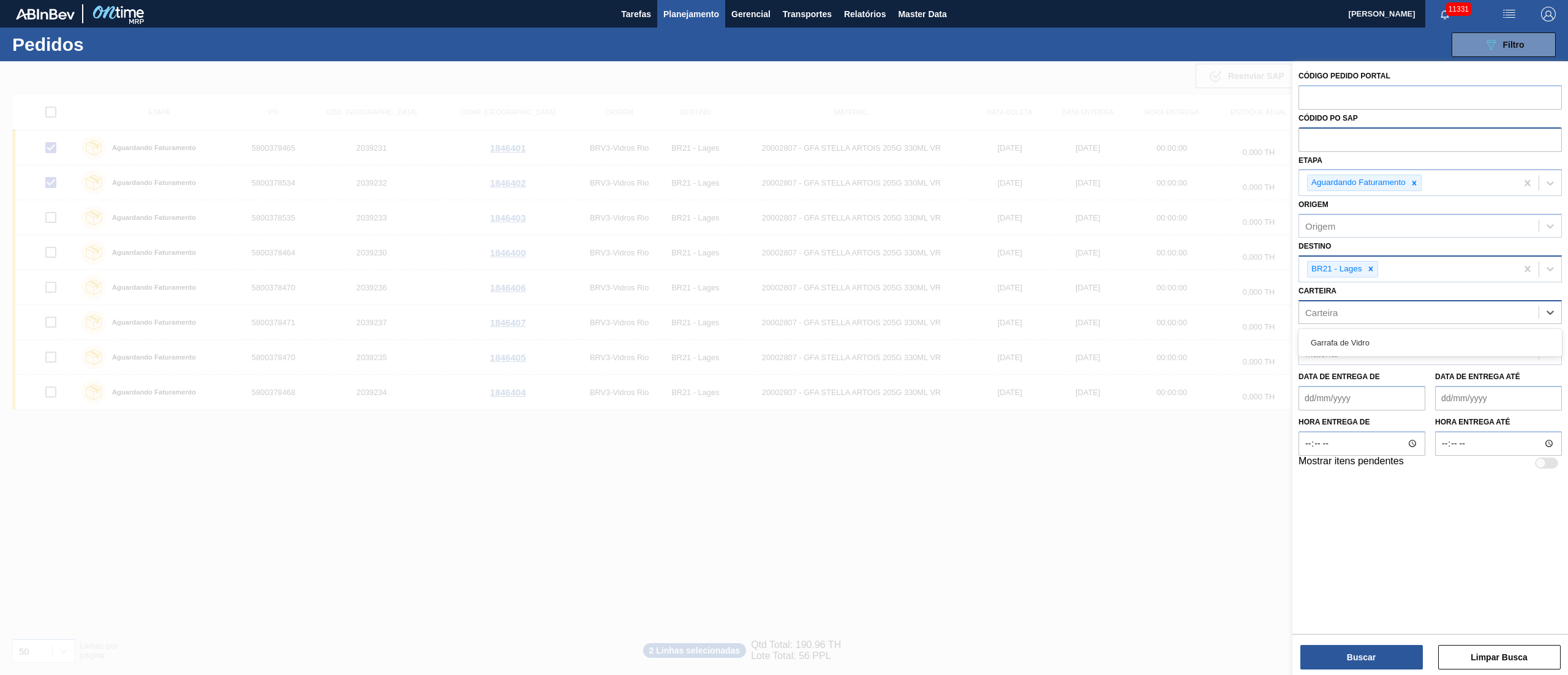
click at [1176, 307] on div "Carteira" at bounding box center [1321, 312] width 32 height 11
click at [1176, 337] on div "Garrafa de Vidro" at bounding box center [1430, 342] width 263 height 22
click at [1176, 314] on icon at bounding box center [1381, 313] width 9 height 9
click at [1176, 355] on div "Material" at bounding box center [1321, 354] width 32 height 11
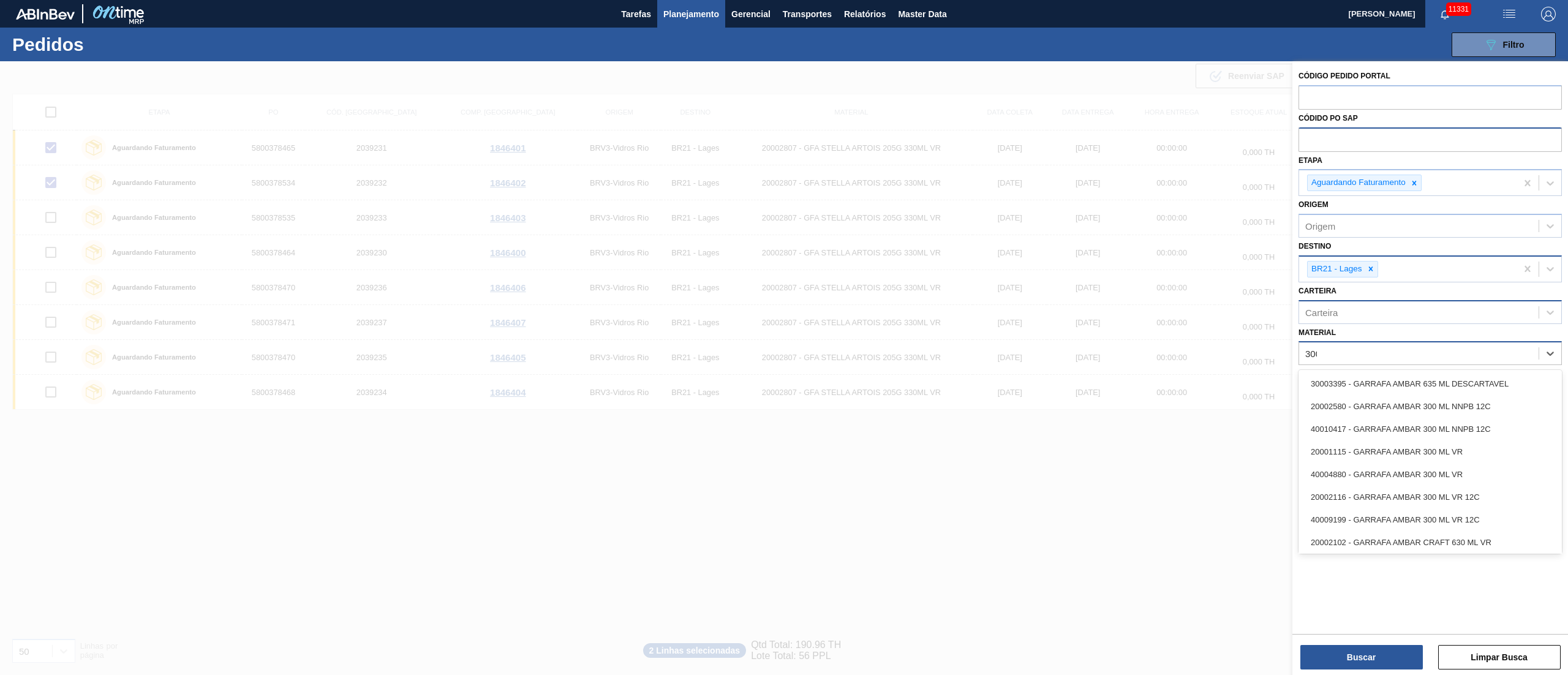
type input "3000"
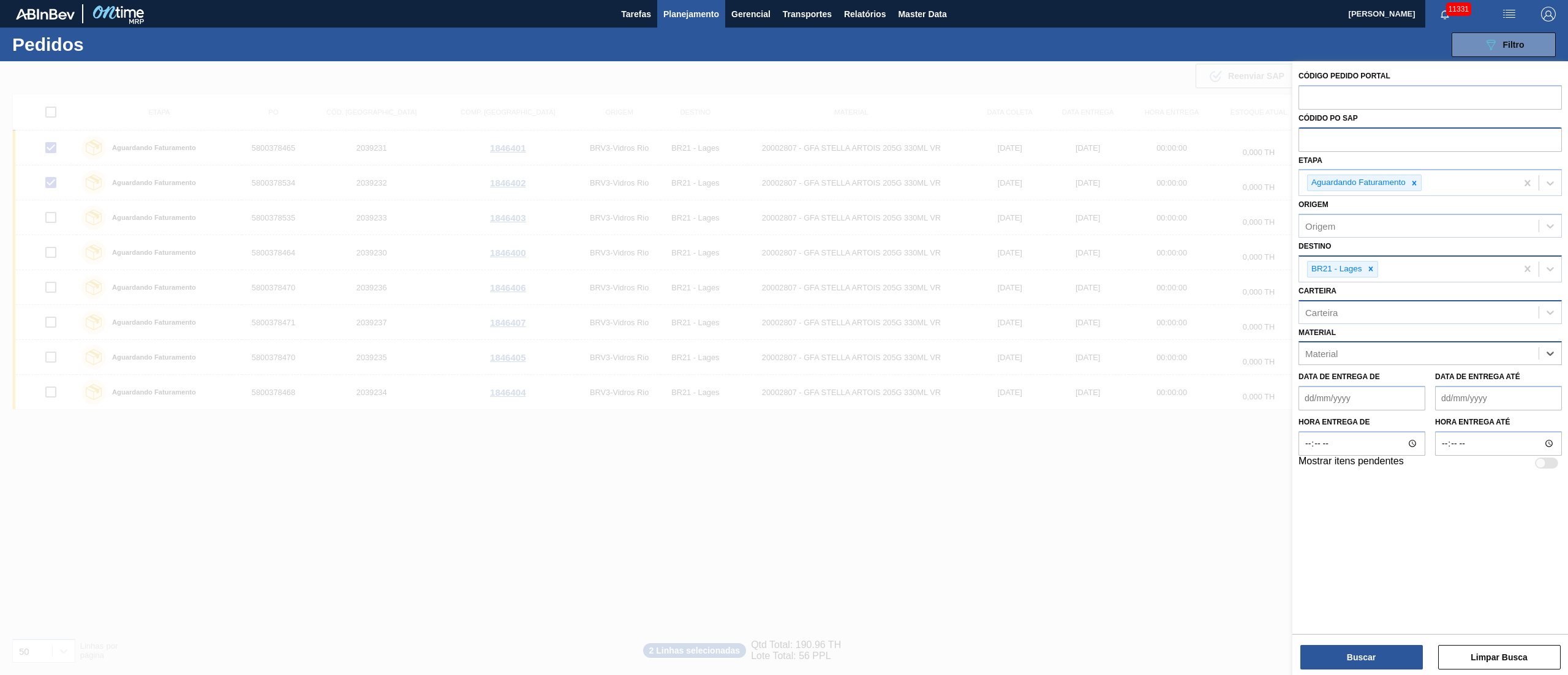
click at [1176, 347] on div "Material" at bounding box center [1418, 354] width 240 height 18
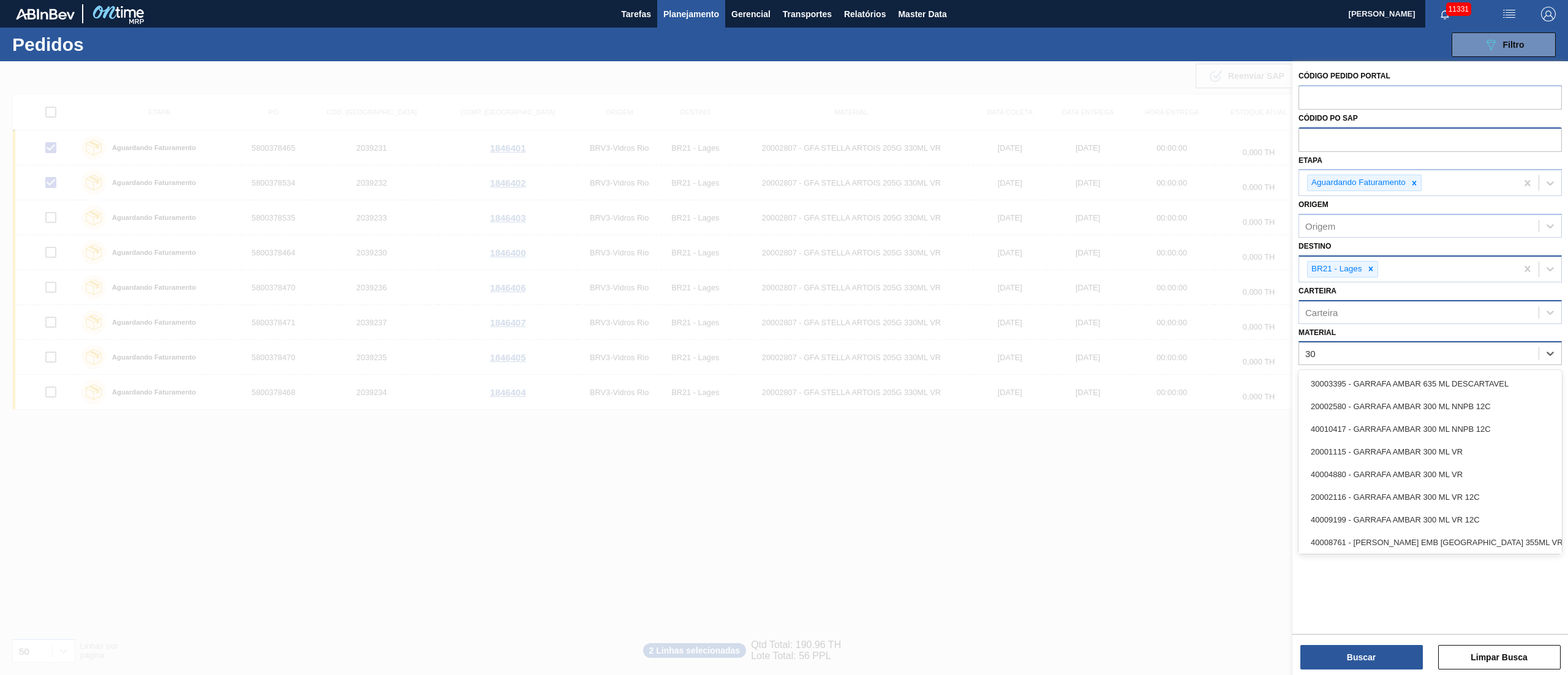
type input "3"
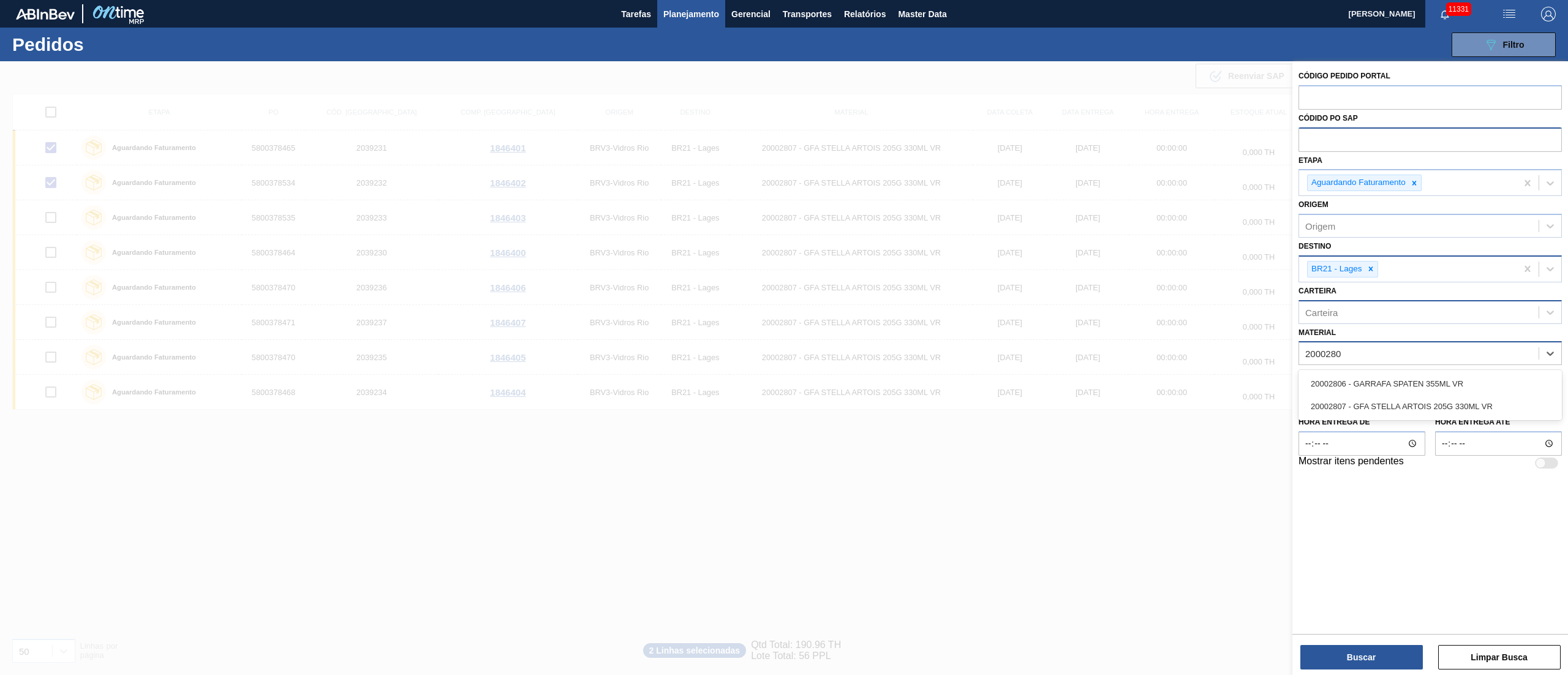
type input "20002807"
click at [1176, 375] on div "20002807 - GFA STELLA ARTOIS 205G 330ML VR" at bounding box center [1430, 383] width 263 height 22
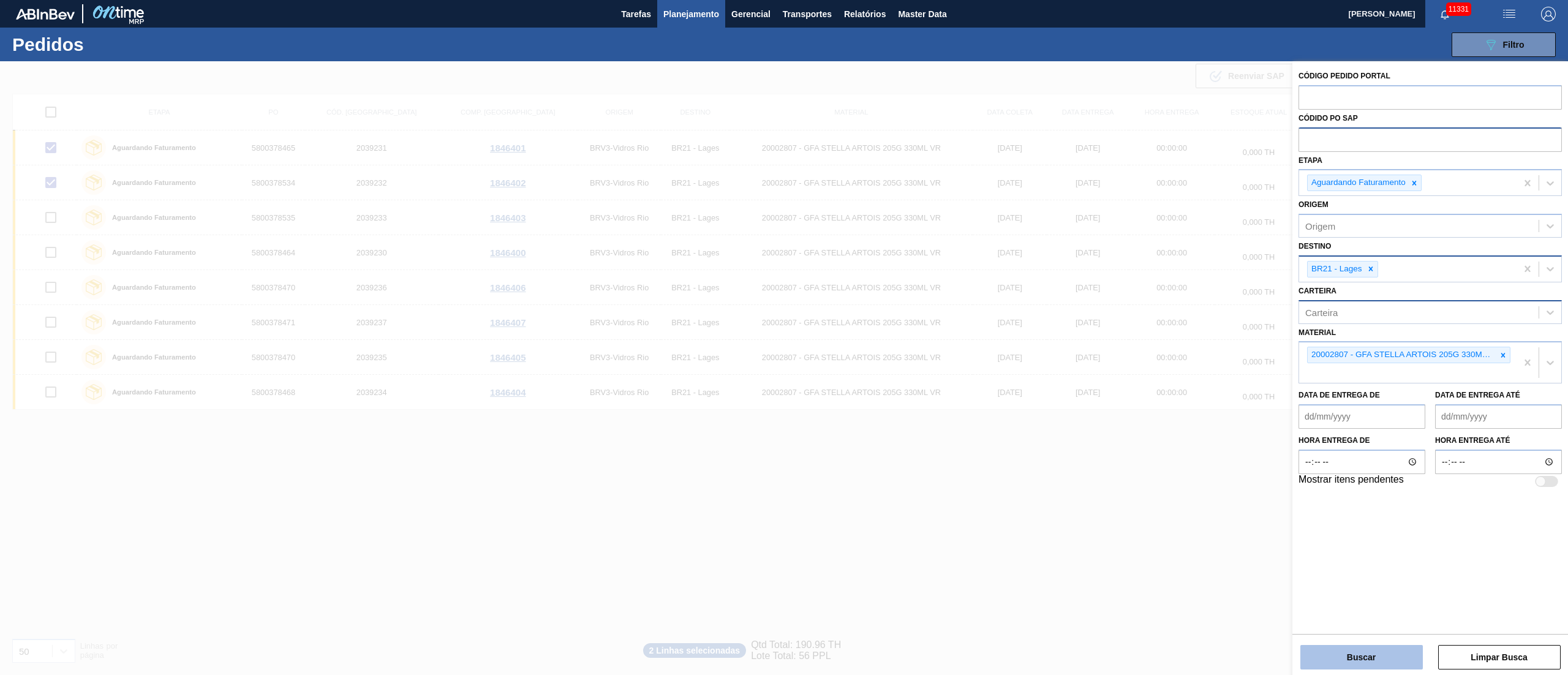
click at [1176, 506] on button "Buscar" at bounding box center [1361, 656] width 122 height 24
checkbox input "false"
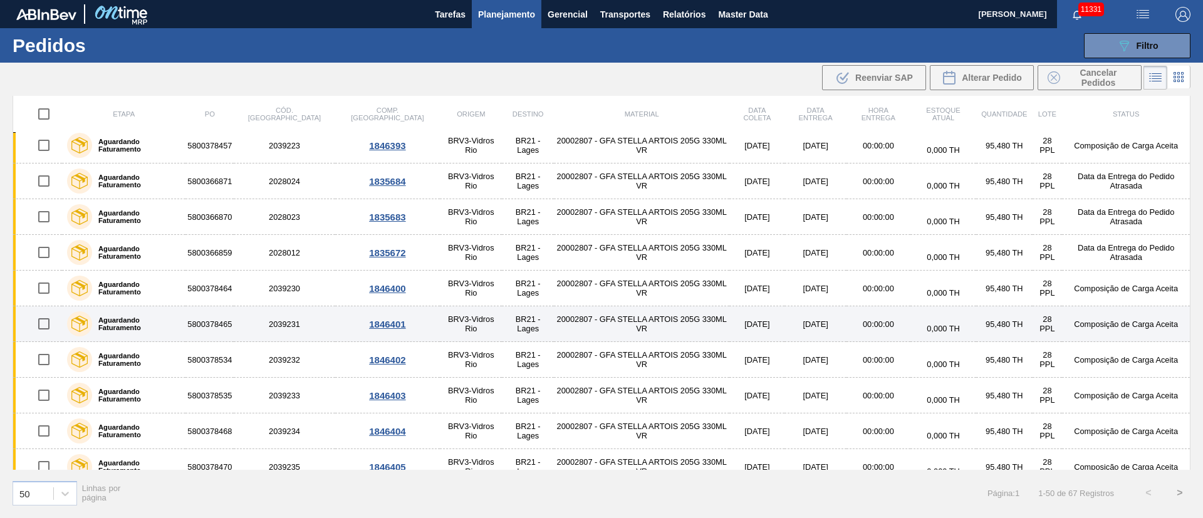
scroll to position [564, 0]
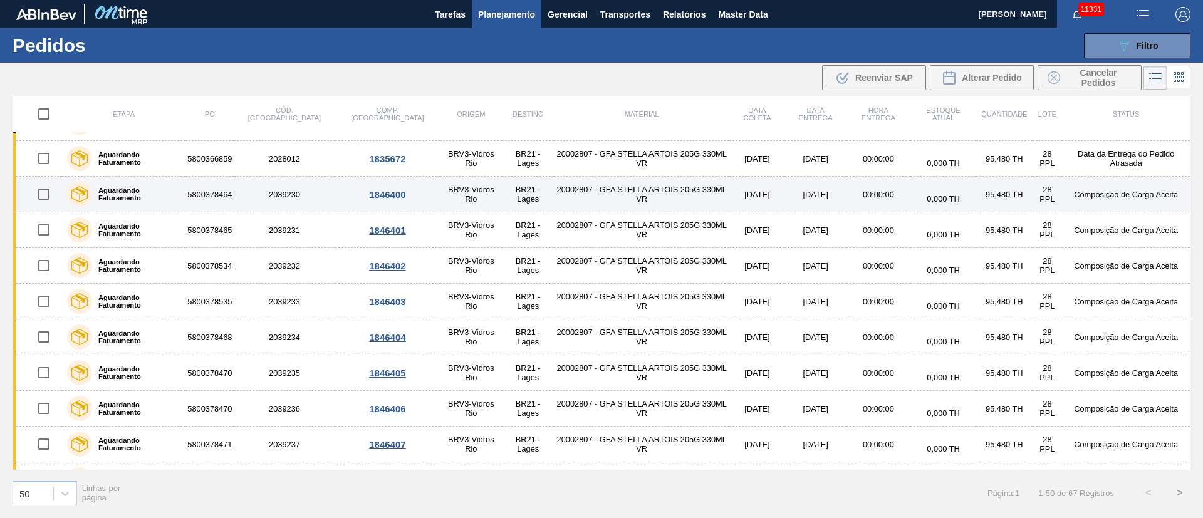
click at [41, 193] on input "checkbox" at bounding box center [44, 194] width 26 height 26
checkbox input "true"
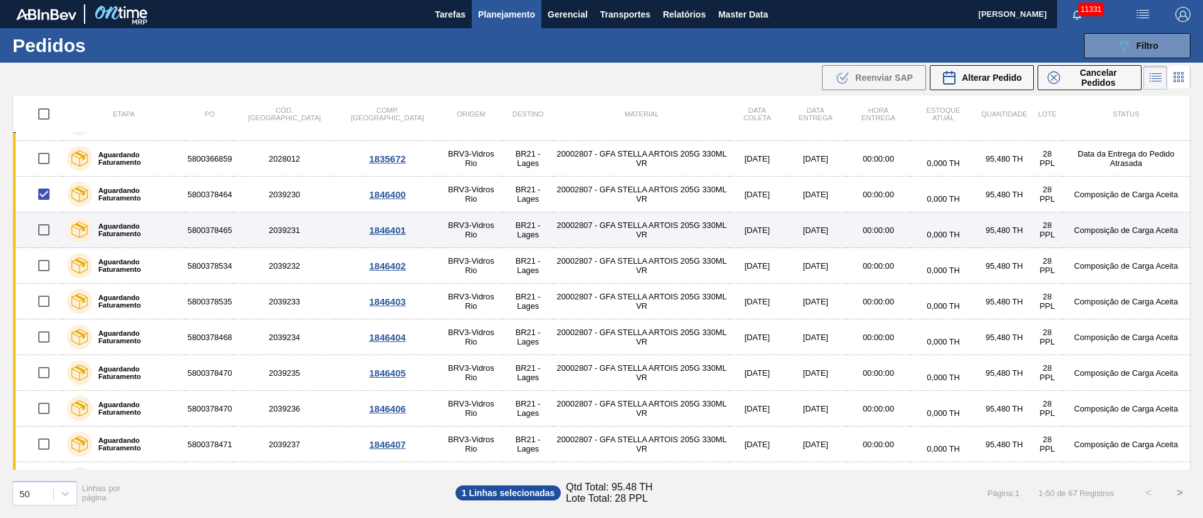
click at [44, 231] on input "checkbox" at bounding box center [44, 230] width 26 height 26
checkbox input "true"
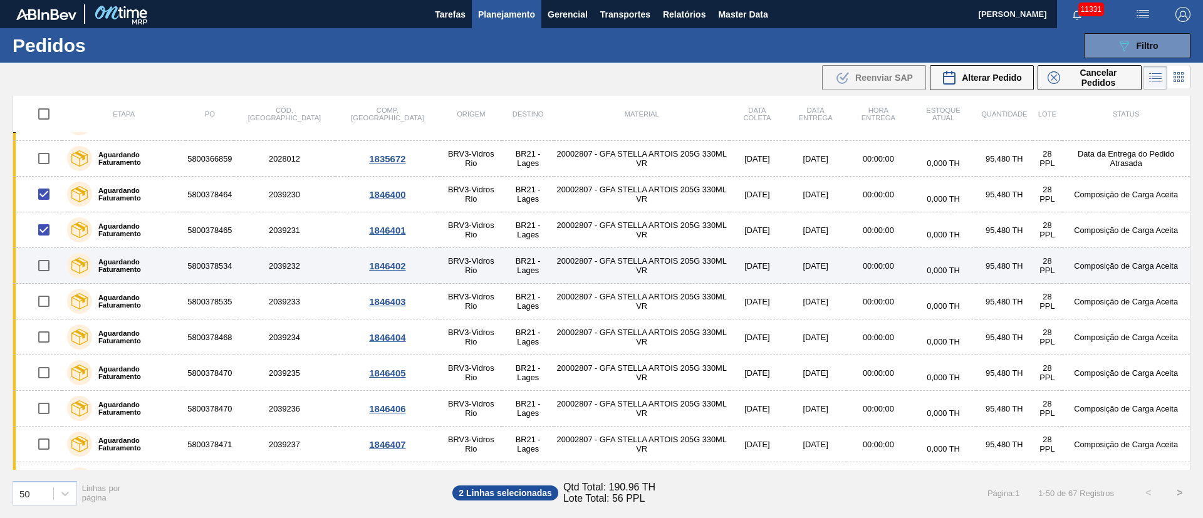
click at [46, 268] on input "checkbox" at bounding box center [44, 266] width 26 height 26
checkbox input "true"
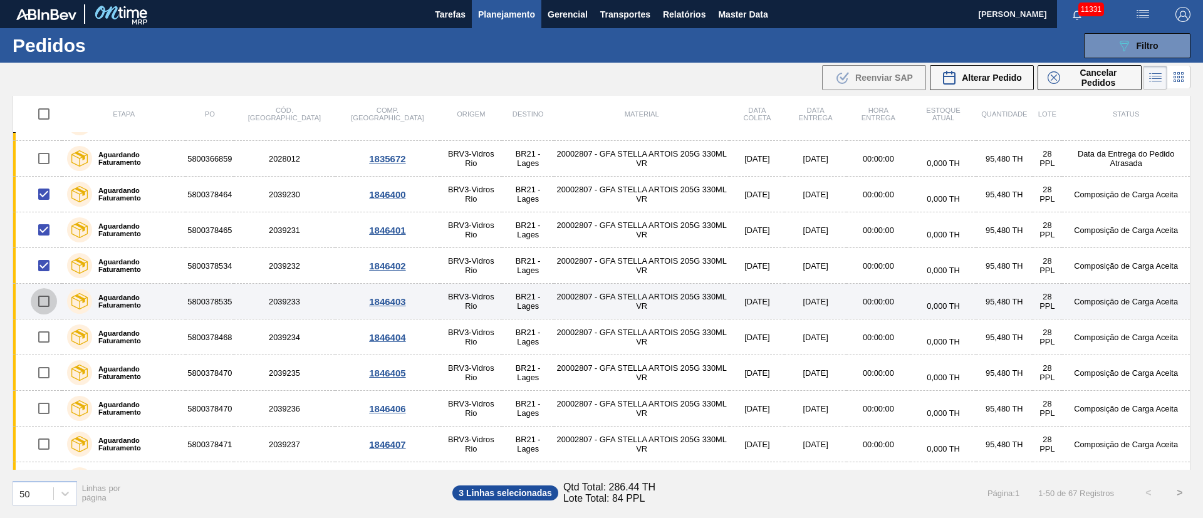
click at [41, 303] on input "checkbox" at bounding box center [44, 301] width 26 height 26
checkbox input "true"
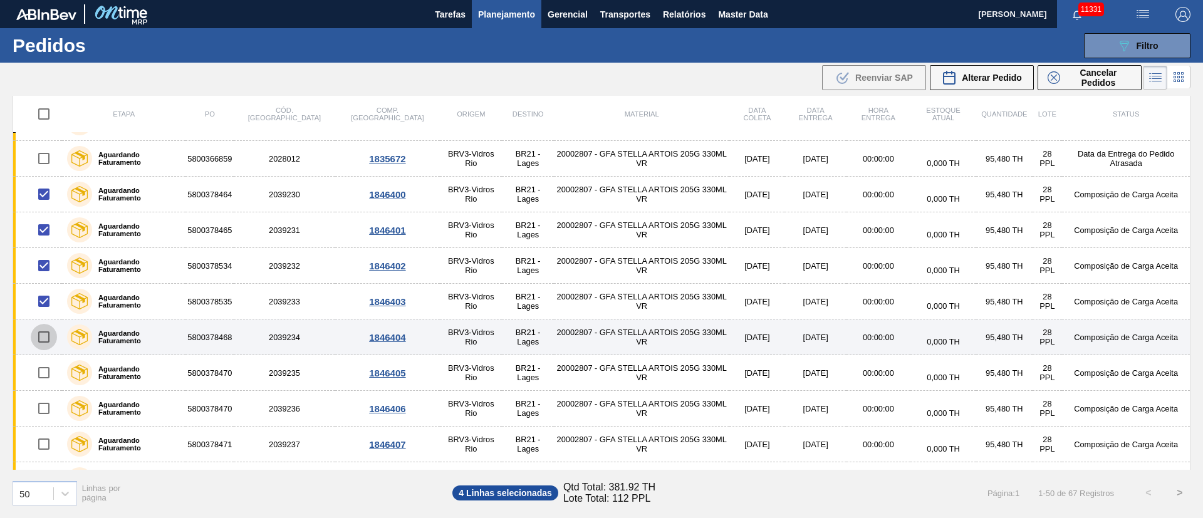
click at [43, 338] on input "checkbox" at bounding box center [44, 337] width 26 height 26
checkbox input "true"
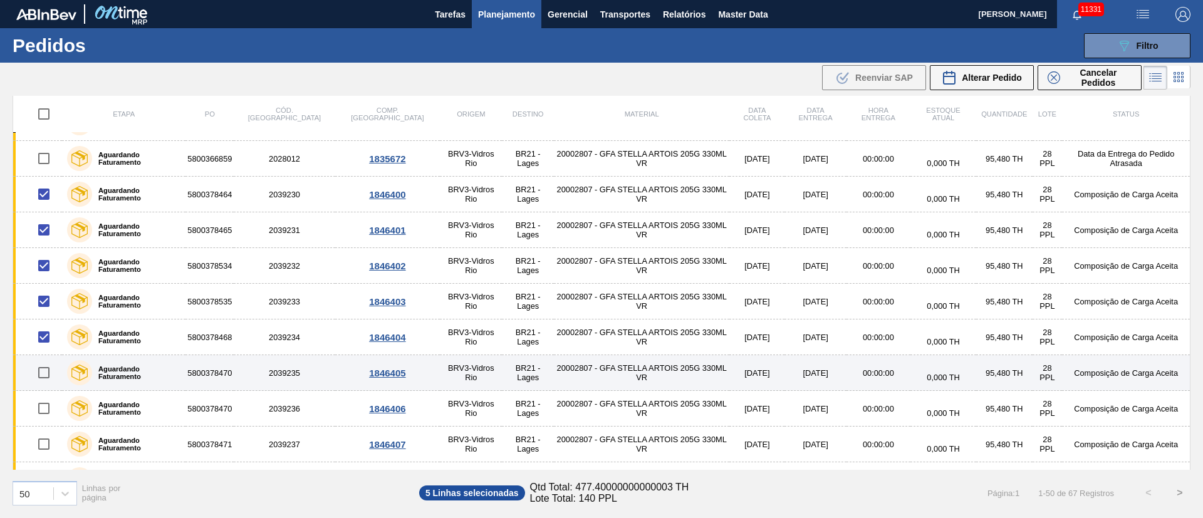
click at [42, 373] on input "checkbox" at bounding box center [44, 373] width 26 height 26
checkbox input "true"
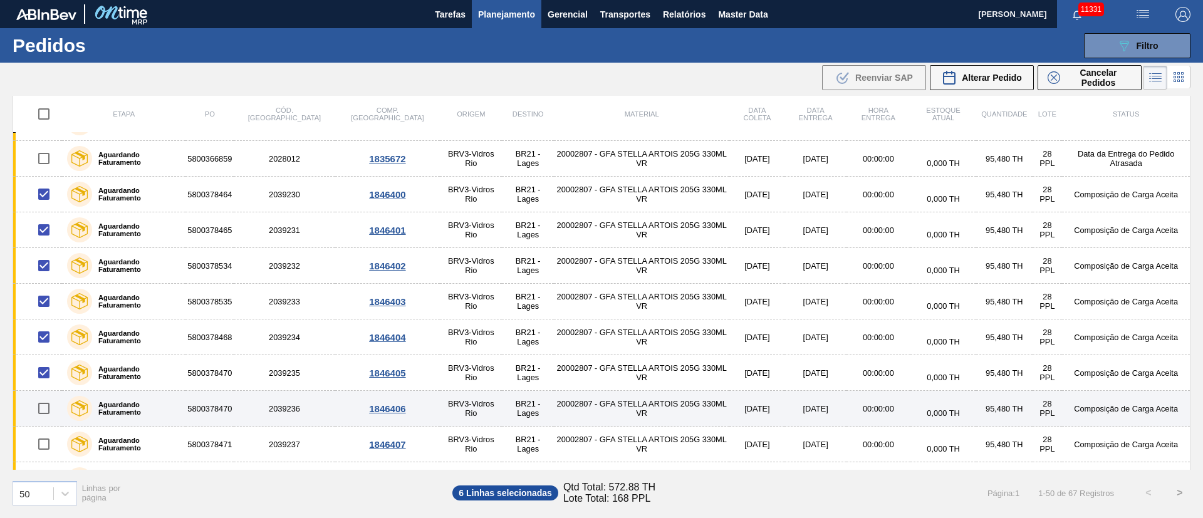
click at [43, 408] on input "checkbox" at bounding box center [44, 408] width 26 height 26
checkbox input "true"
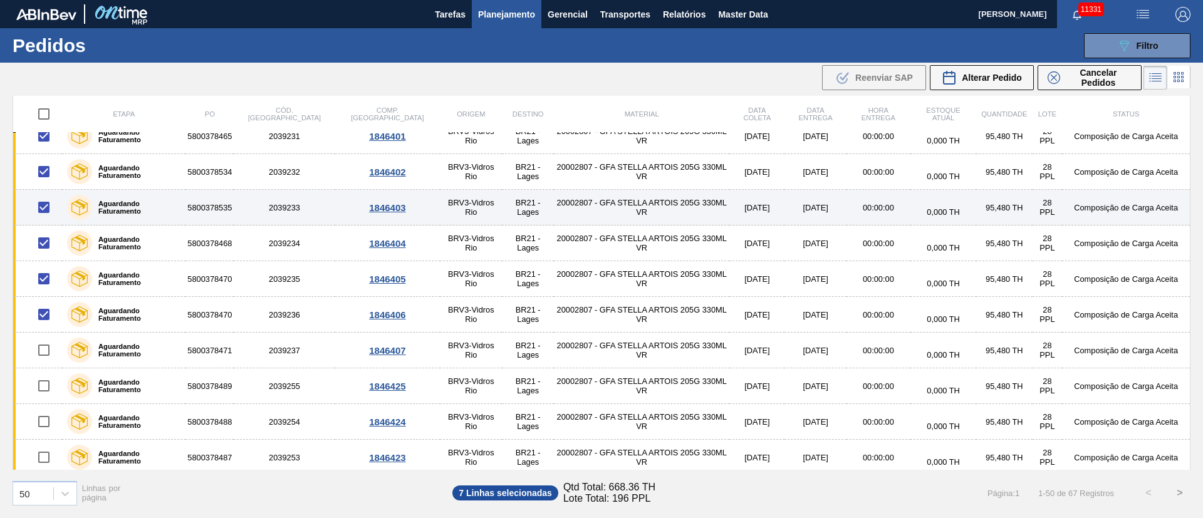
scroll to position [752, 0]
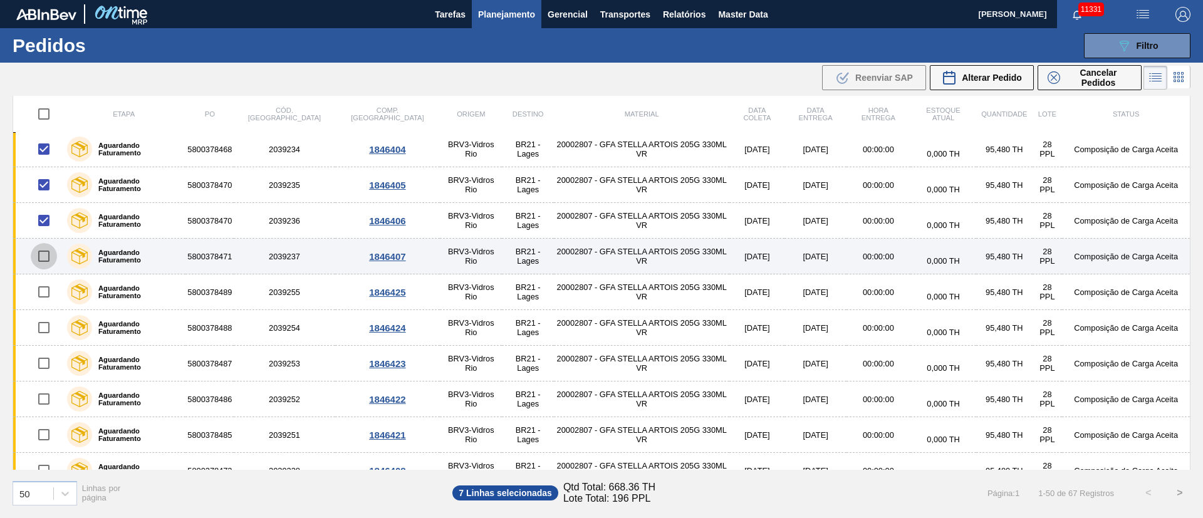
click at [42, 259] on input "checkbox" at bounding box center [44, 256] width 26 height 26
checkbox input "true"
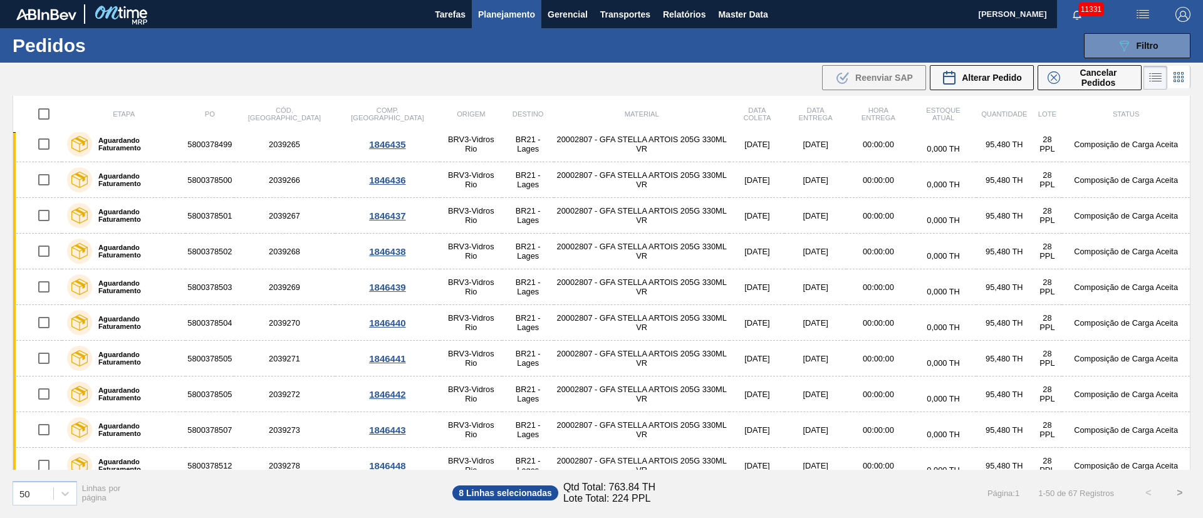
scroll to position [1449, 0]
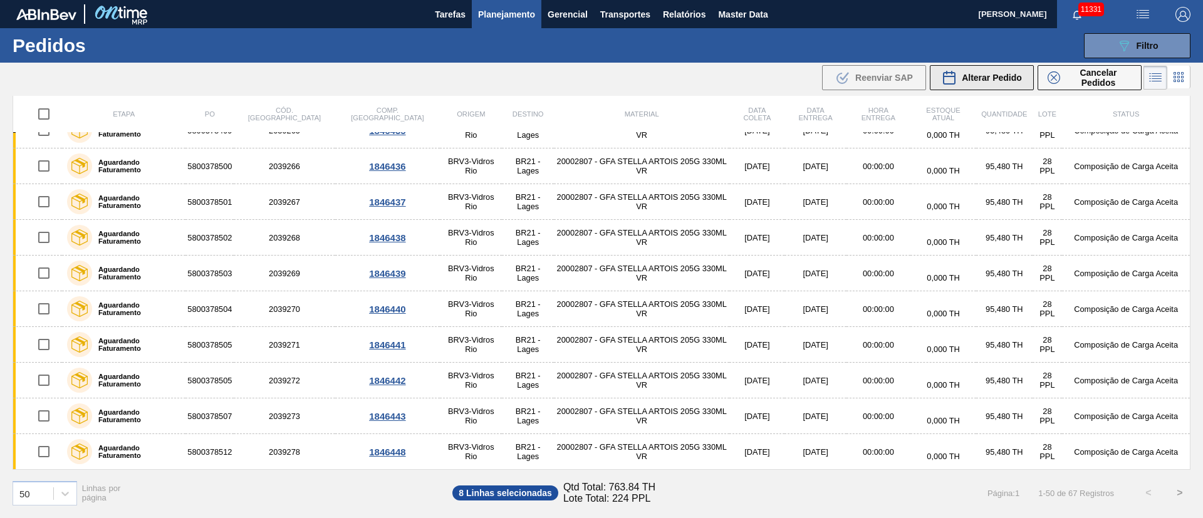
click at [988, 77] on span "Alterar Pedido" at bounding box center [992, 78] width 60 height 10
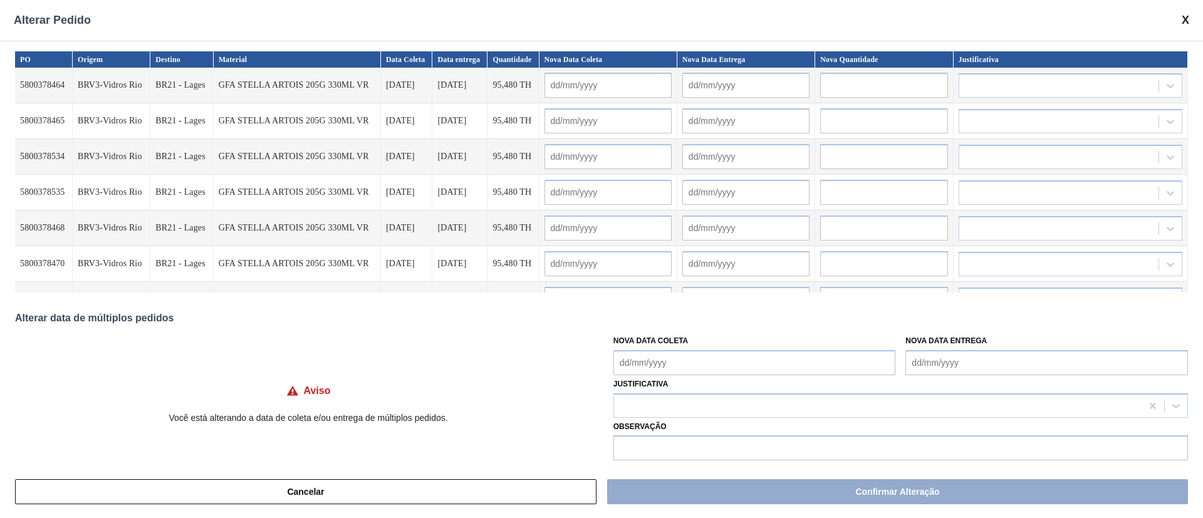
click at [590, 91] on input "text" at bounding box center [608, 85] width 127 height 25
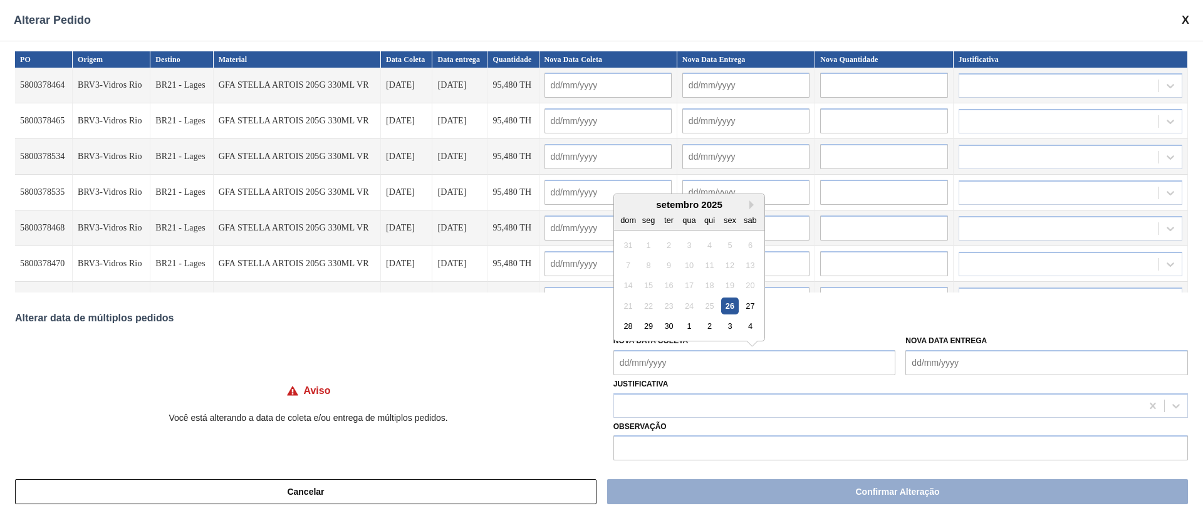
click at [656, 364] on Coleta "Nova Data Coleta" at bounding box center [754, 362] width 283 height 25
click at [686, 326] on div "1" at bounding box center [689, 326] width 17 height 17
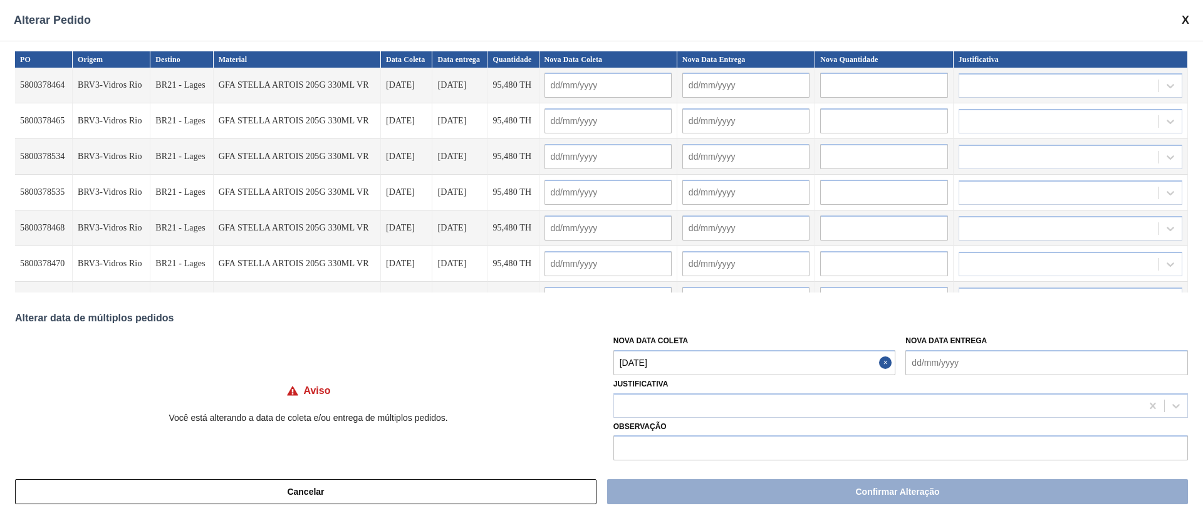
type Coleta "[DATE]"
type input "[DATE]"
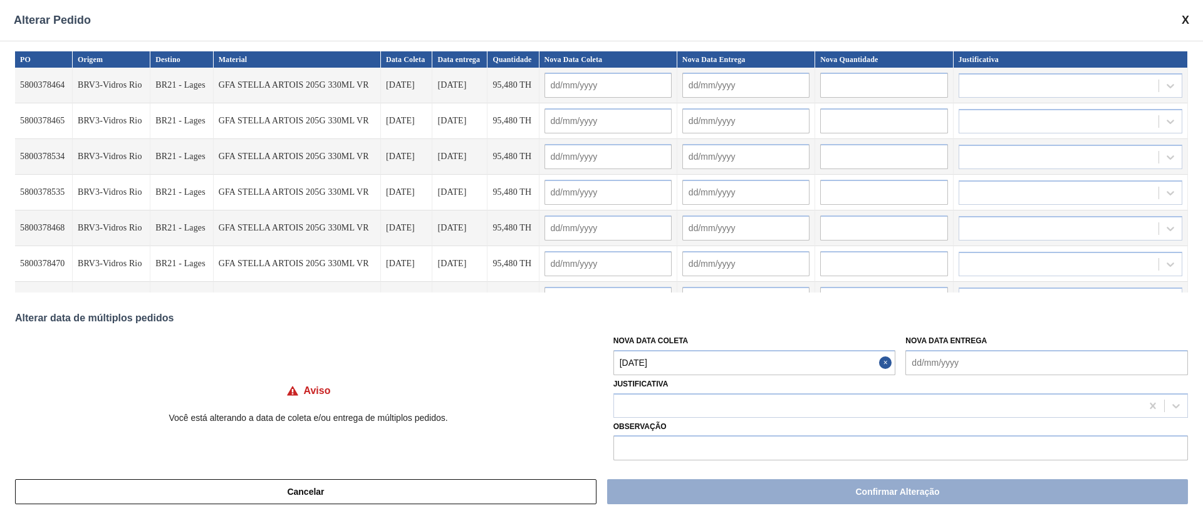
type input "[DATE]"
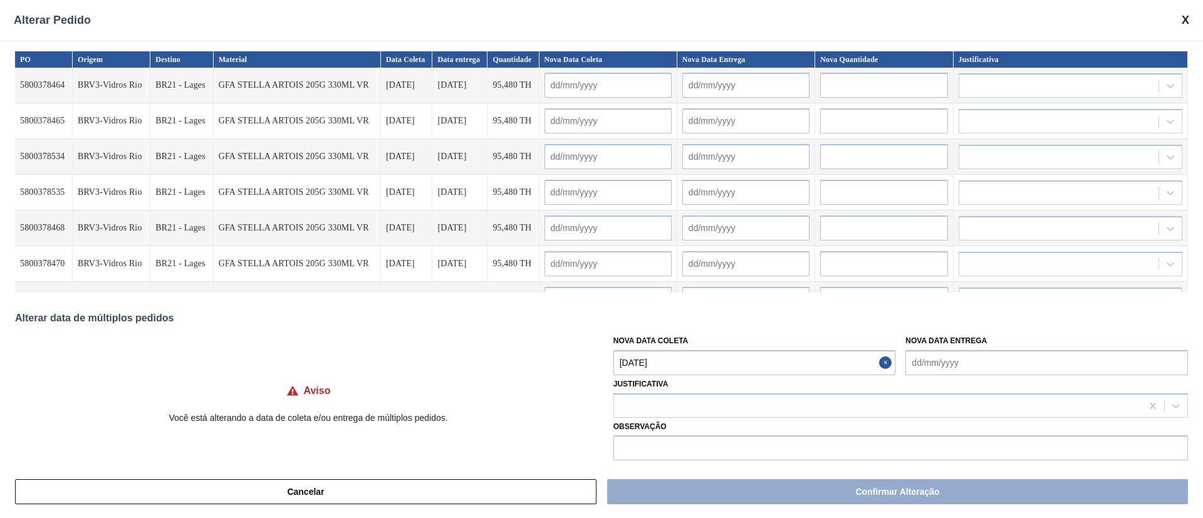
type input "[DATE]"
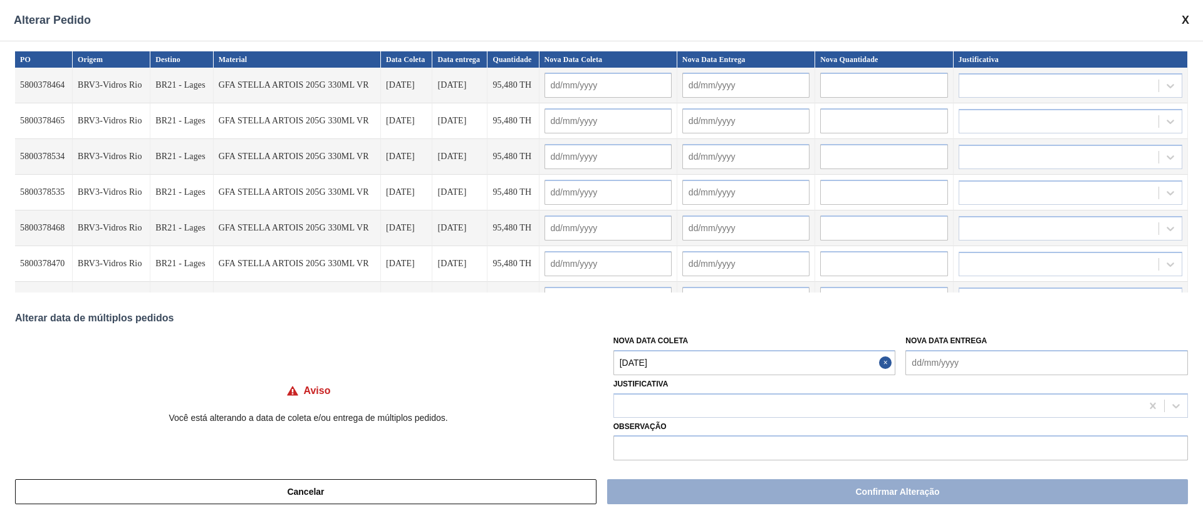
type input "[DATE]"
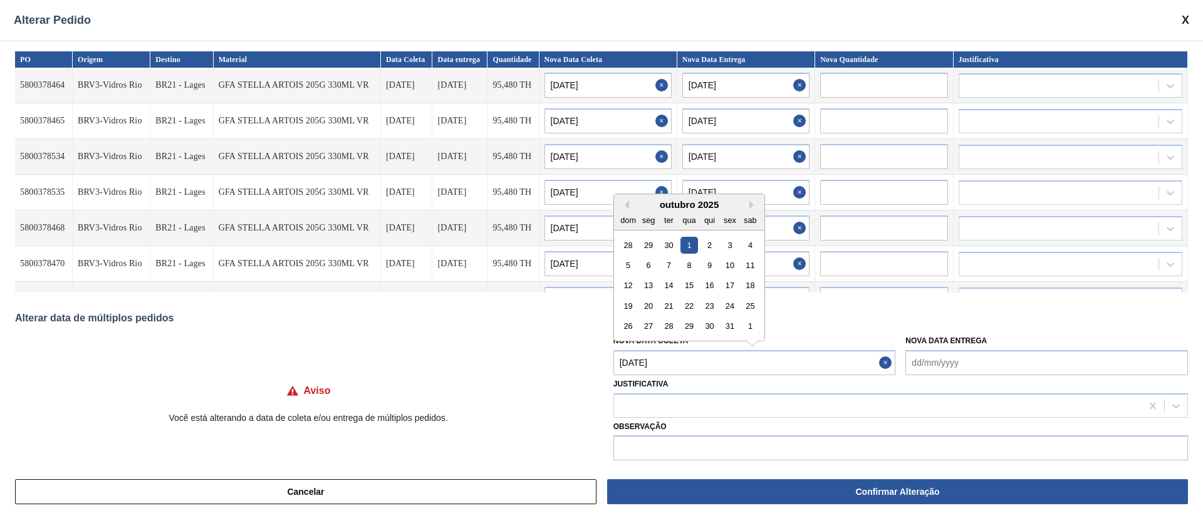
click at [683, 369] on Coleta "[DATE]" at bounding box center [754, 362] width 283 height 25
click at [728, 246] on div "3" at bounding box center [729, 244] width 17 height 17
type Coleta "[DATE]"
type input "[DATE]"
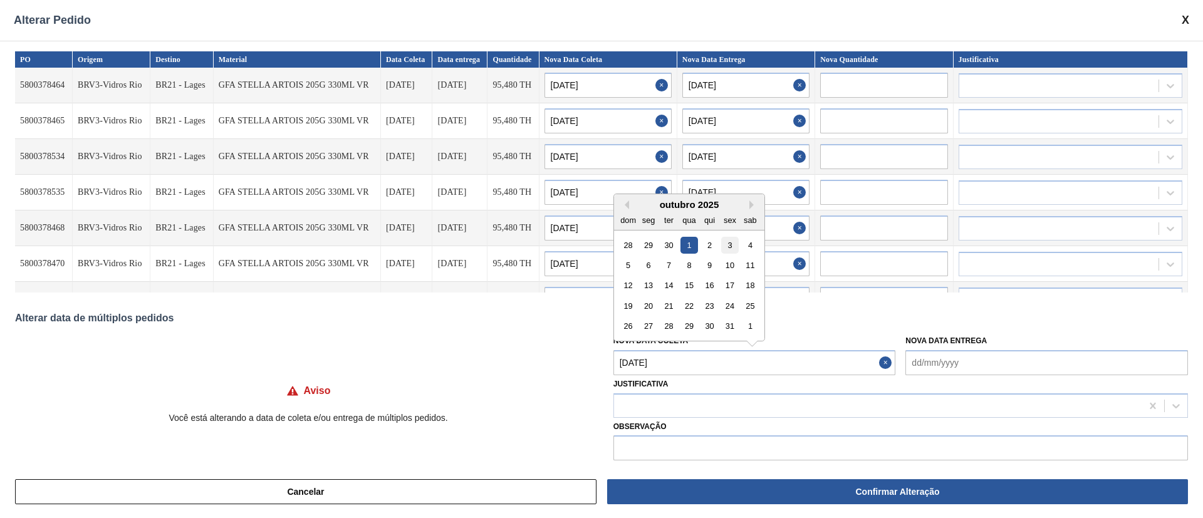
type input "[DATE]"
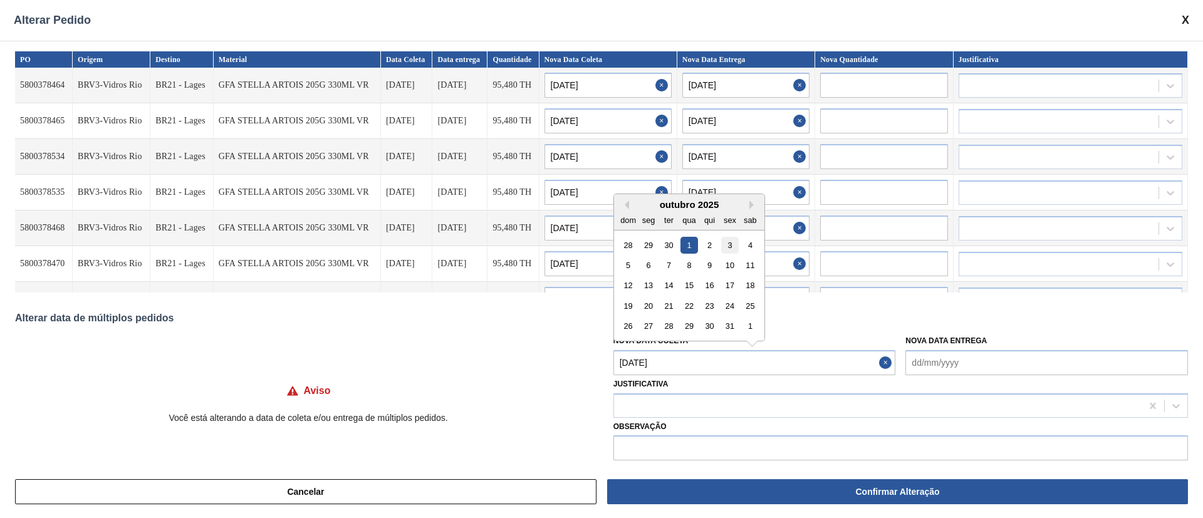
type input "[DATE]"
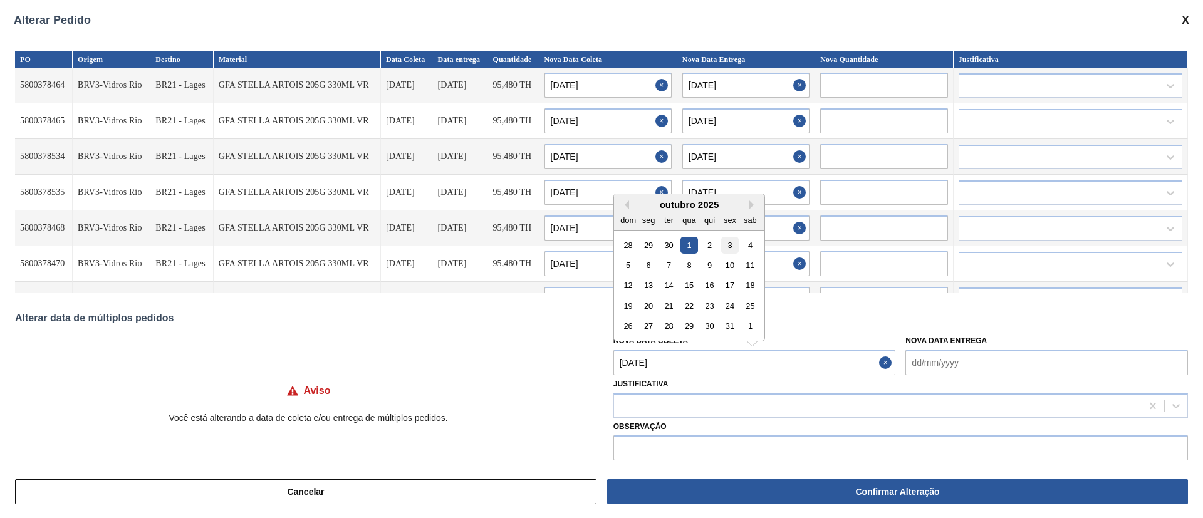
type input "[DATE]"
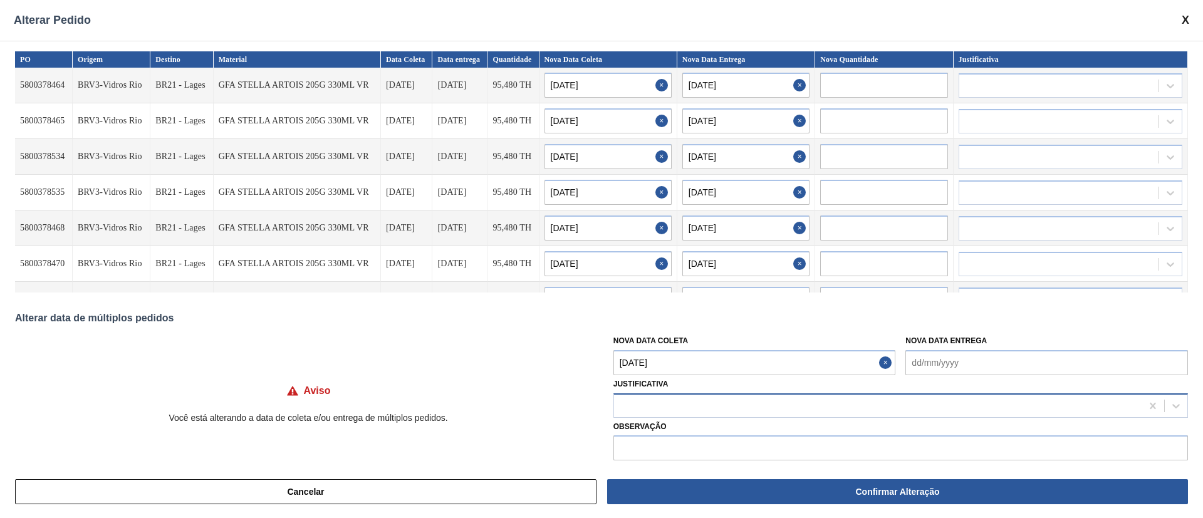
click at [699, 400] on div at bounding box center [878, 406] width 528 height 18
type input "ou"
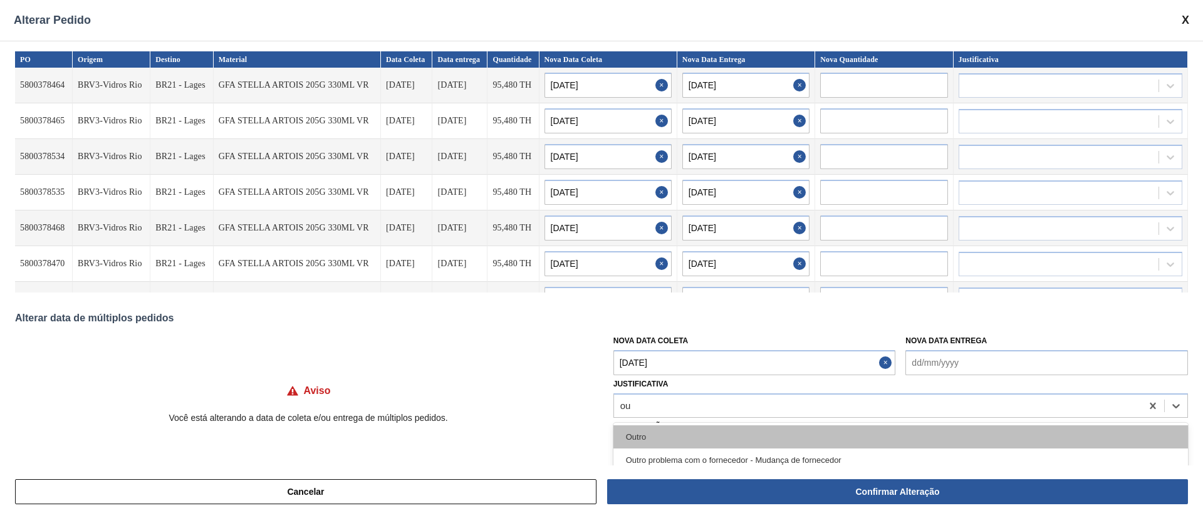
click at [681, 433] on div "Outro" at bounding box center [900, 436] width 575 height 23
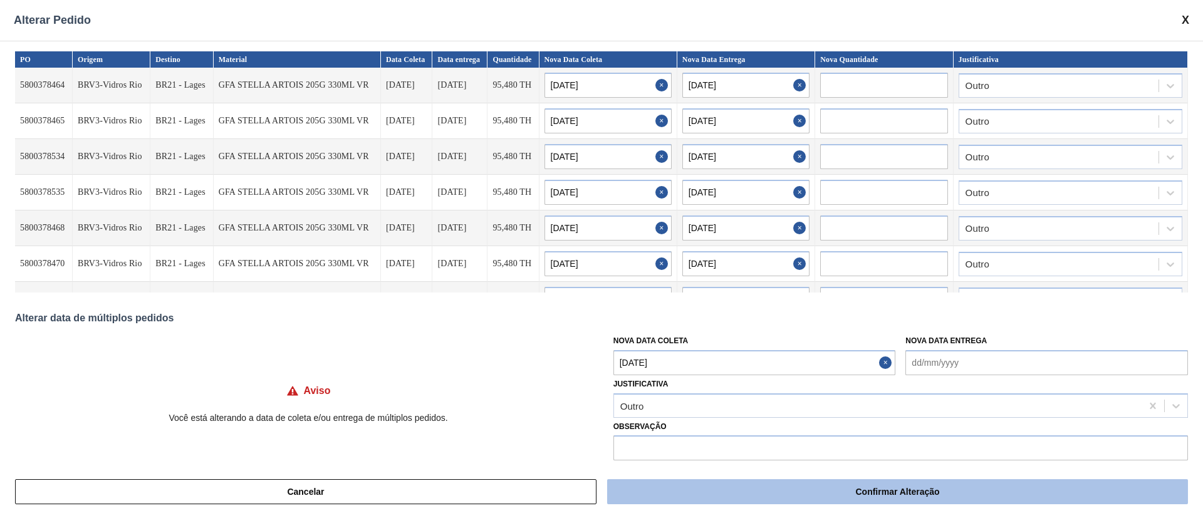
click at [719, 494] on button "Confirmar Alteração" at bounding box center [897, 491] width 581 height 25
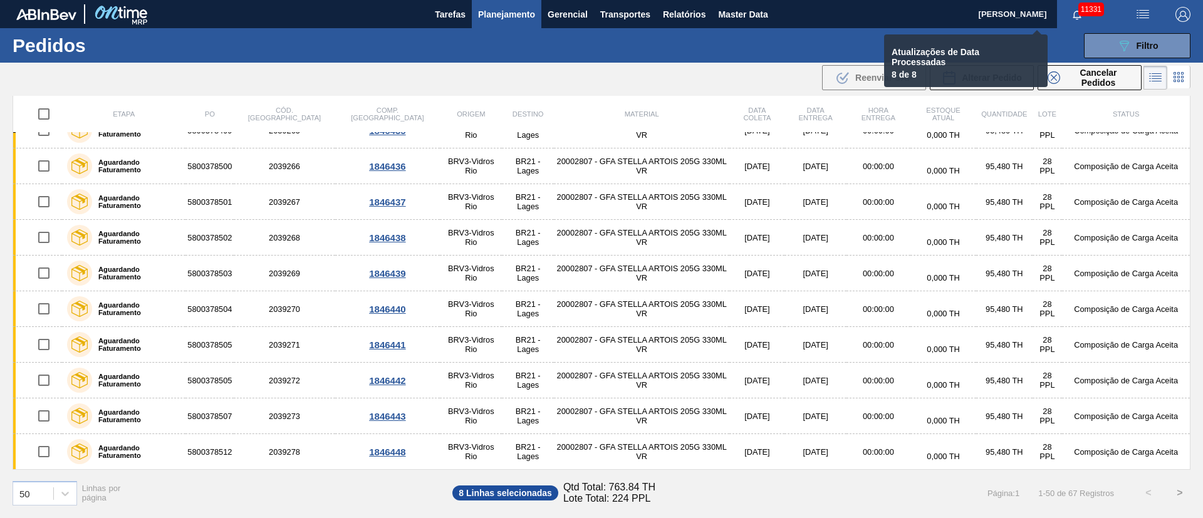
checkbox input "false"
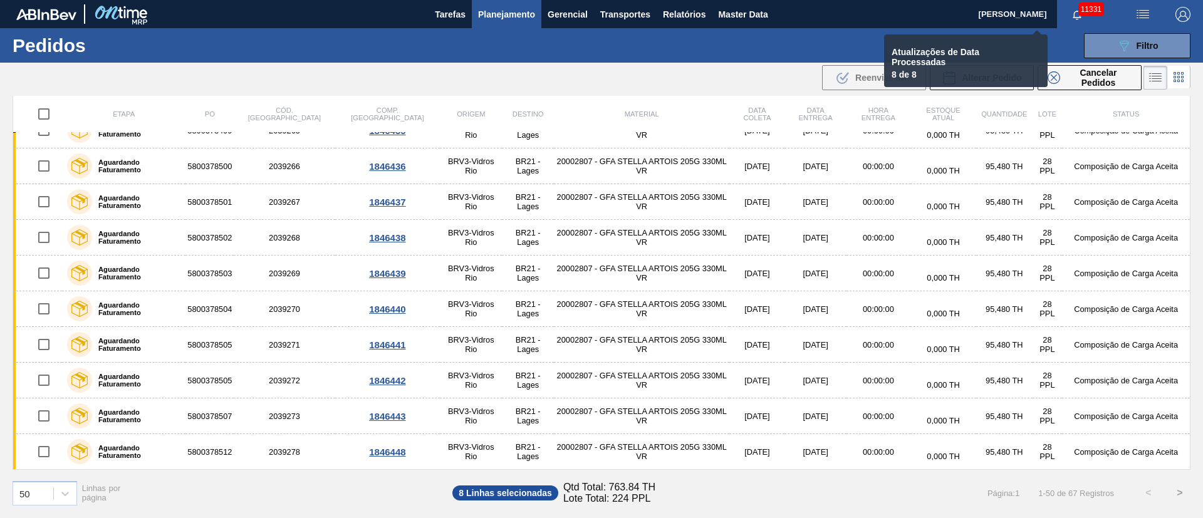
checkbox input "false"
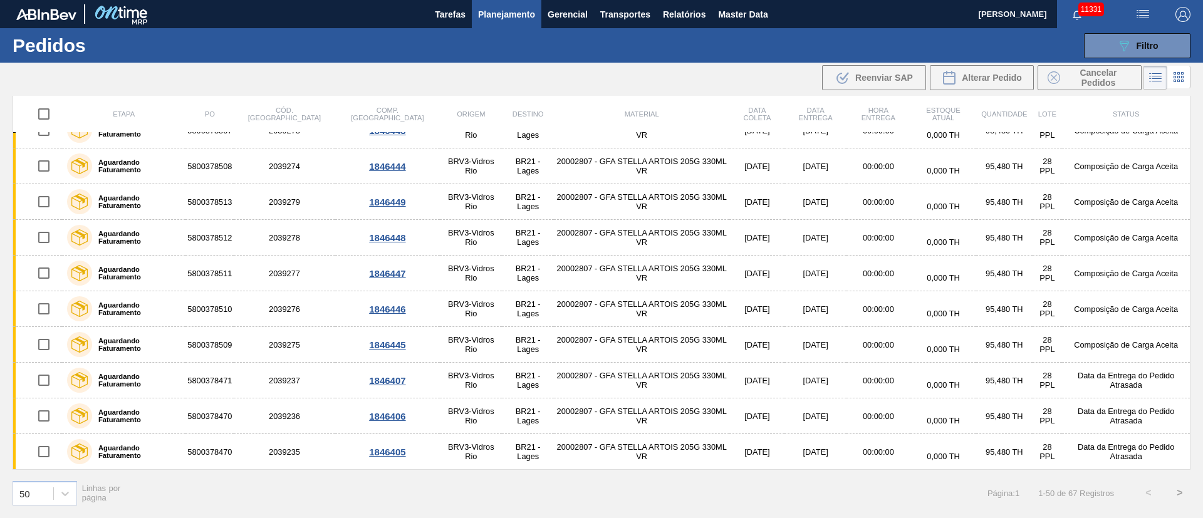
scroll to position [1164, 0]
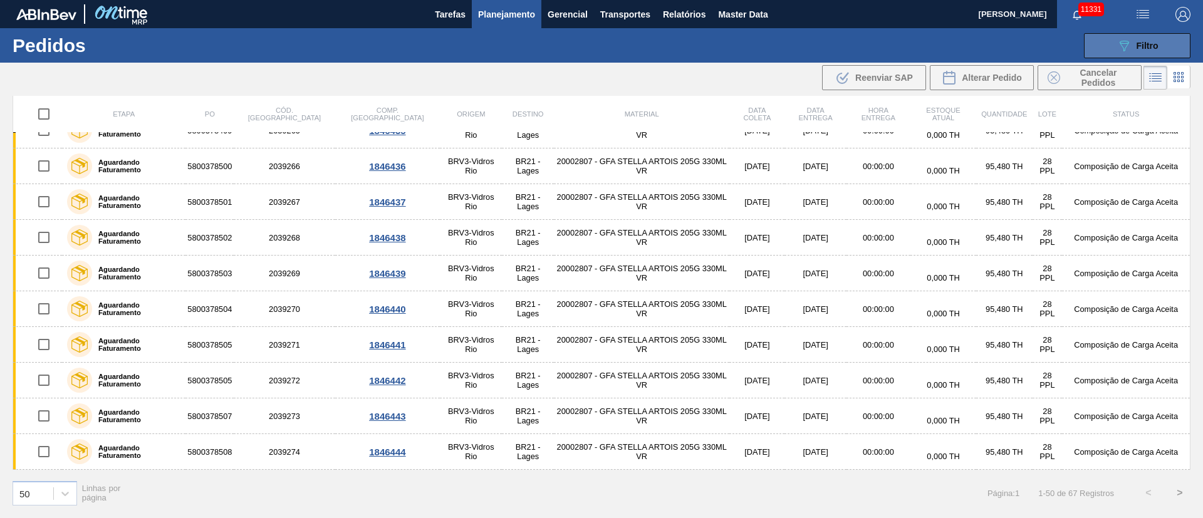
click at [1154, 48] on span "Filtro" at bounding box center [1148, 46] width 22 height 10
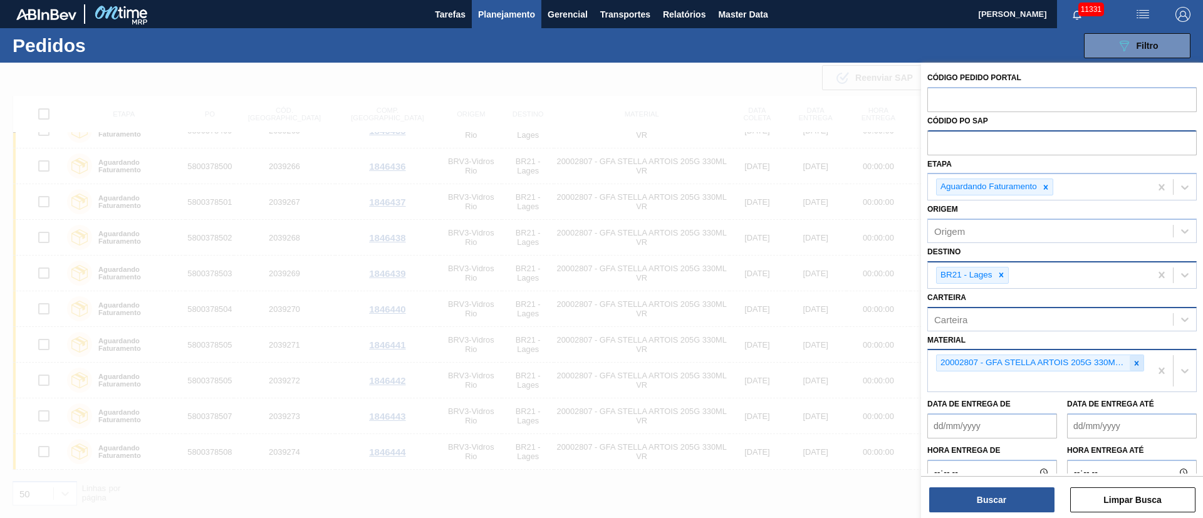
click at [1135, 363] on icon at bounding box center [1137, 363] width 4 height 4
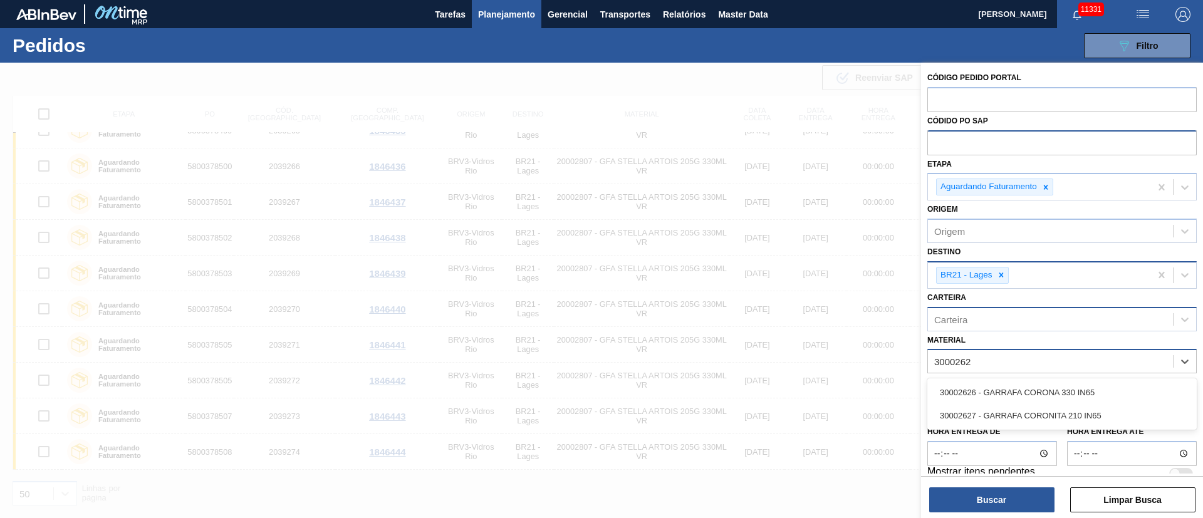
type input "30002626"
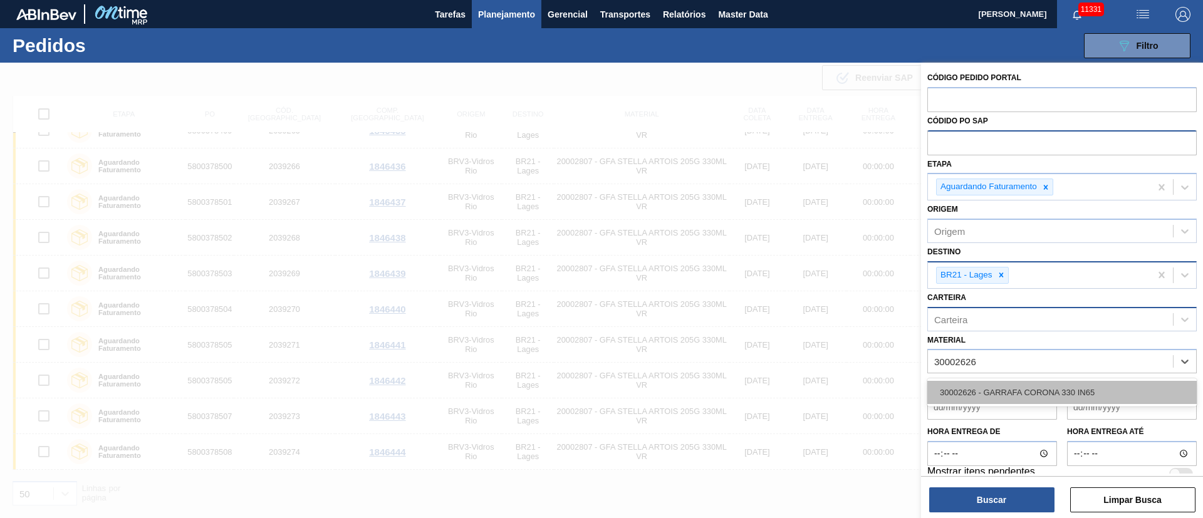
click at [1055, 382] on div "30002626 - GARRAFA CORONA 330 IN65" at bounding box center [1061, 392] width 269 height 23
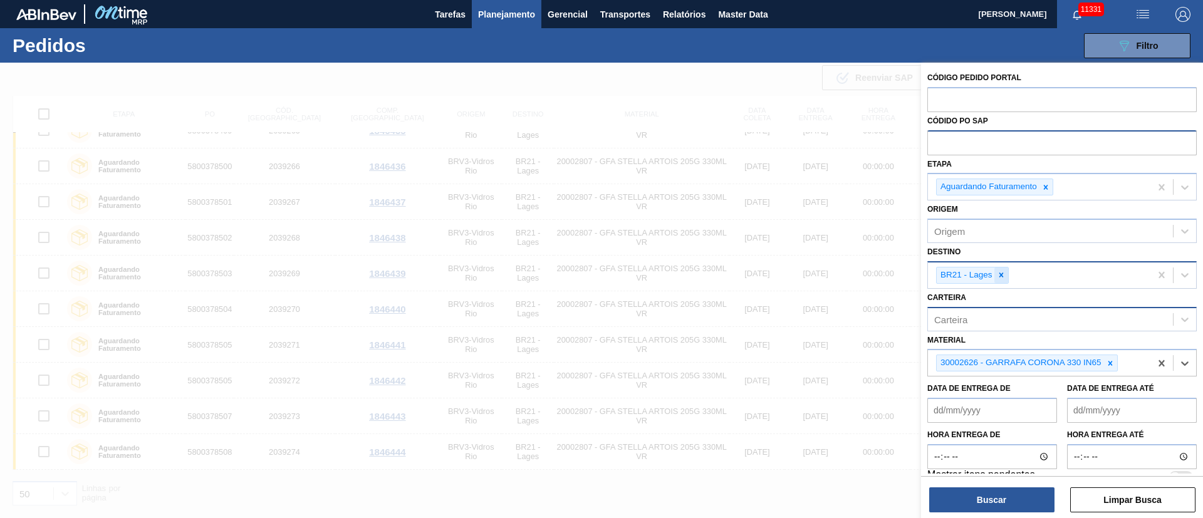
click at [1004, 272] on icon at bounding box center [1001, 275] width 9 height 9
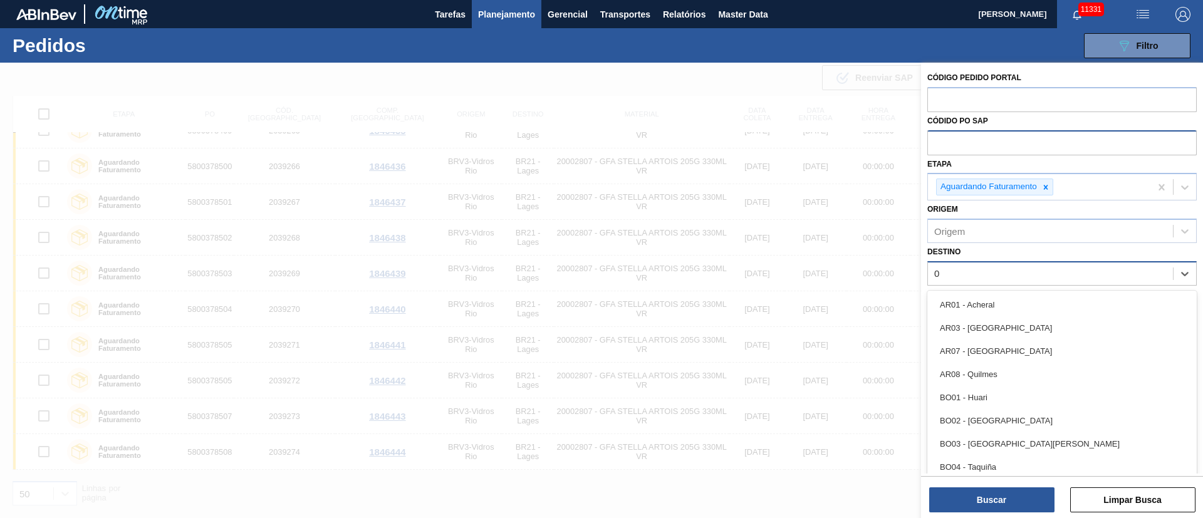
type input "03"
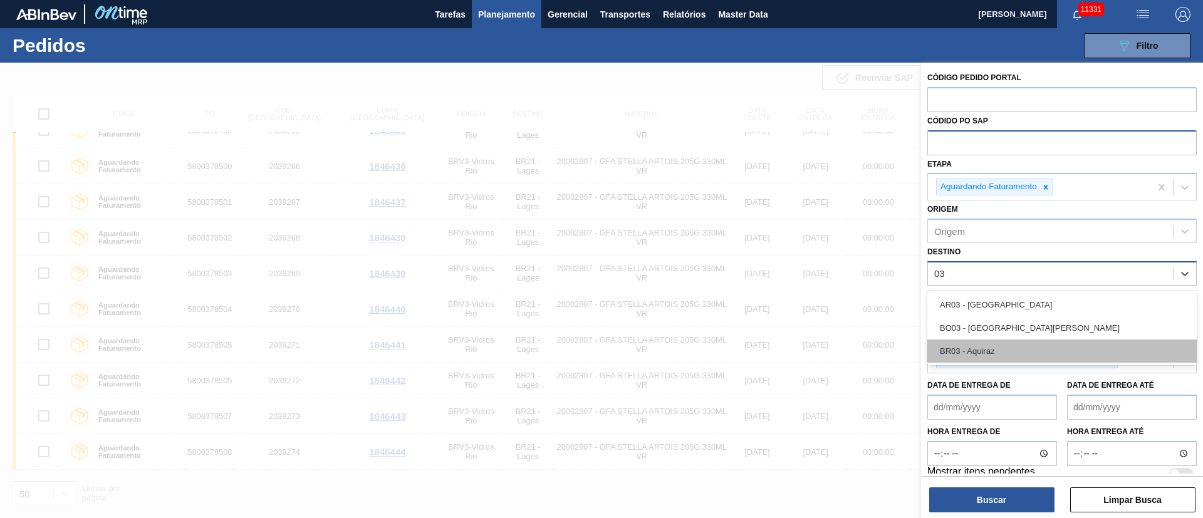
click at [987, 352] on div "BR03 - Aquiraz" at bounding box center [1061, 351] width 269 height 23
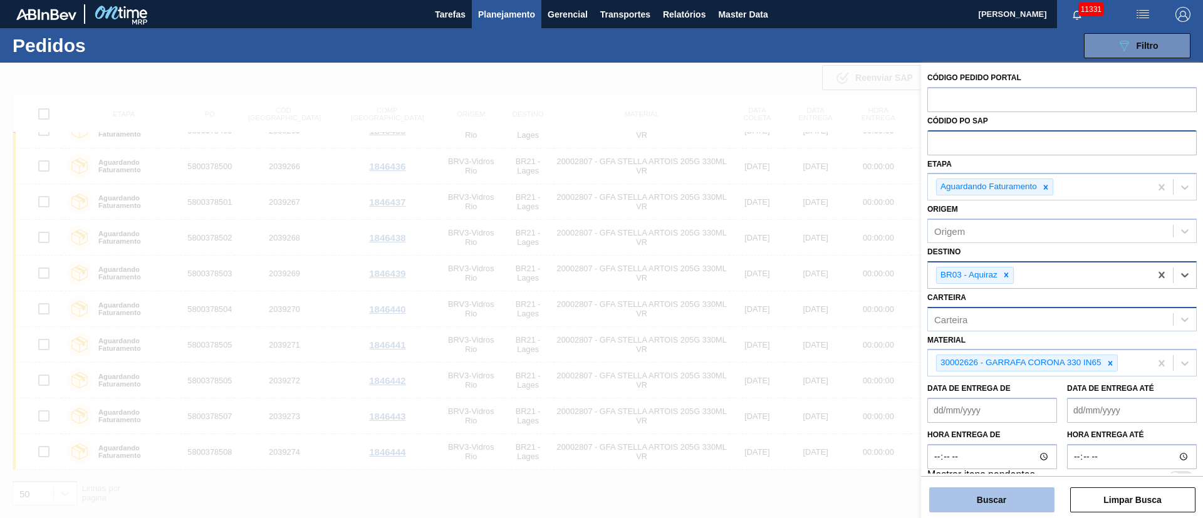
click at [987, 499] on button "Buscar" at bounding box center [991, 500] width 125 height 25
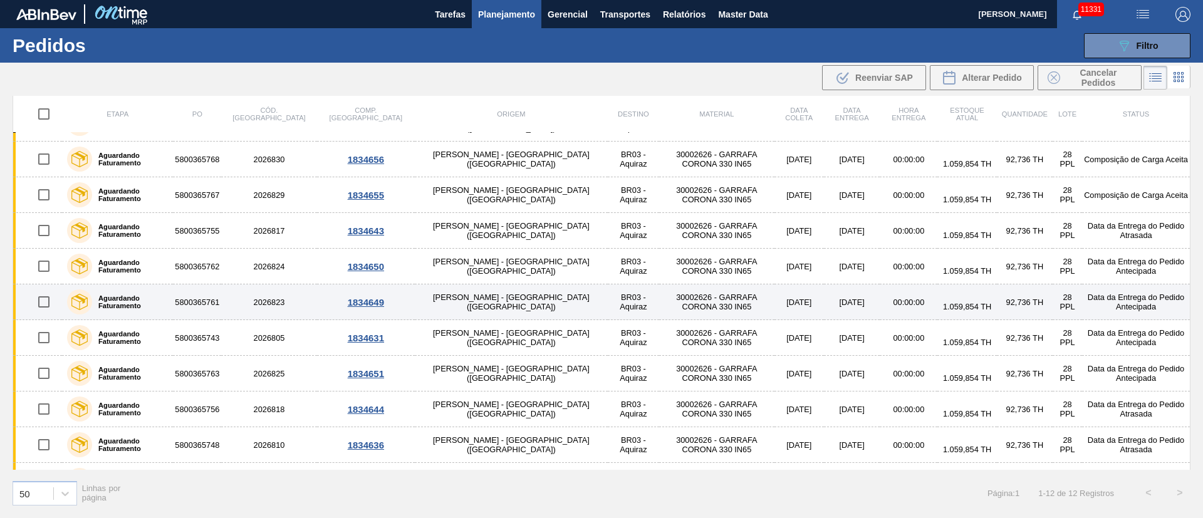
scroll to position [0, 0]
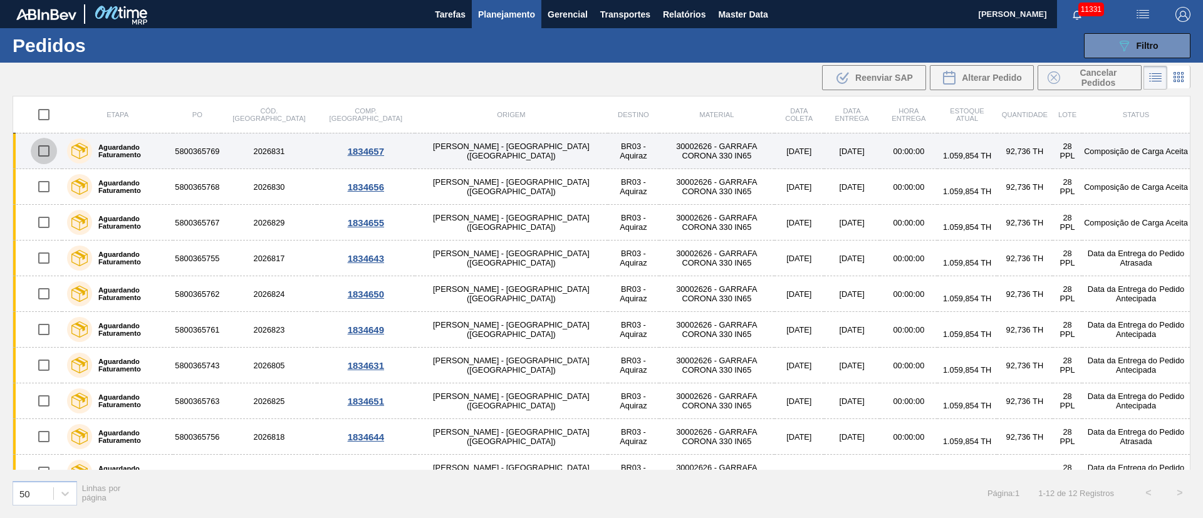
click at [50, 155] on input "checkbox" at bounding box center [44, 151] width 26 height 26
checkbox input "true"
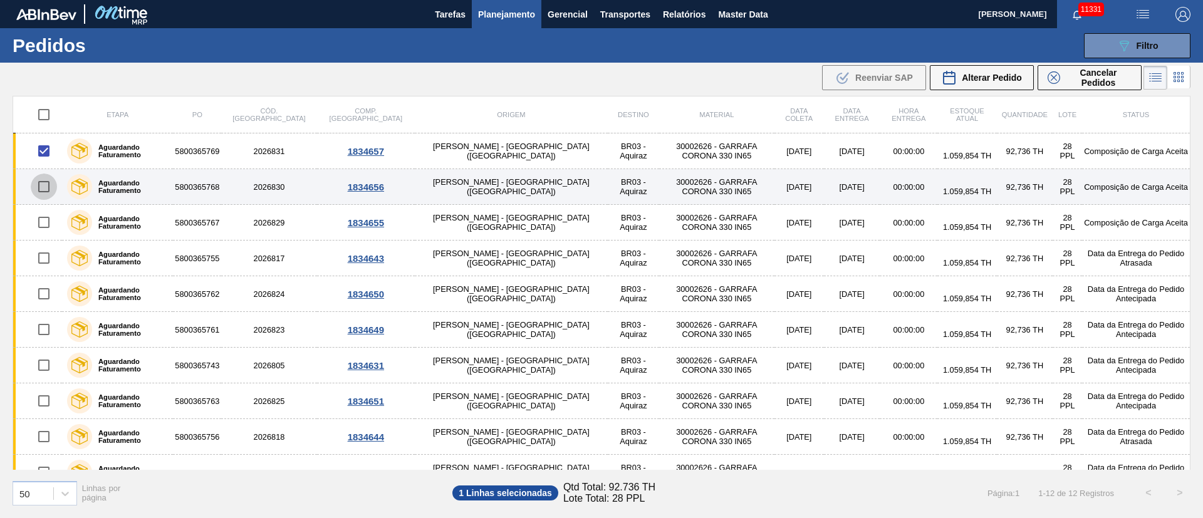
click at [48, 191] on input "checkbox" at bounding box center [44, 187] width 26 height 26
checkbox input "true"
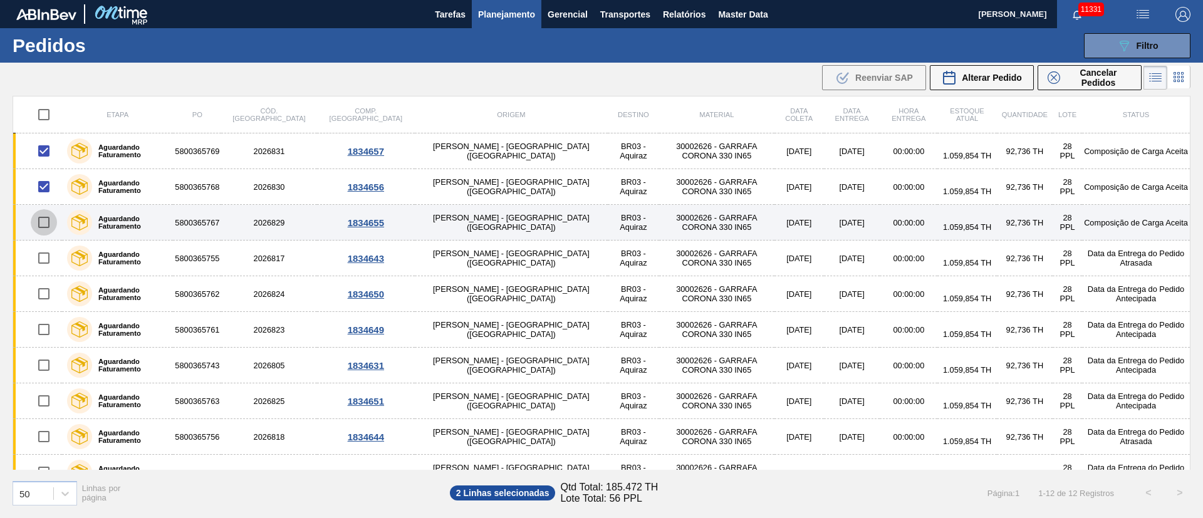
click at [46, 224] on input "checkbox" at bounding box center [44, 222] width 26 height 26
checkbox input "true"
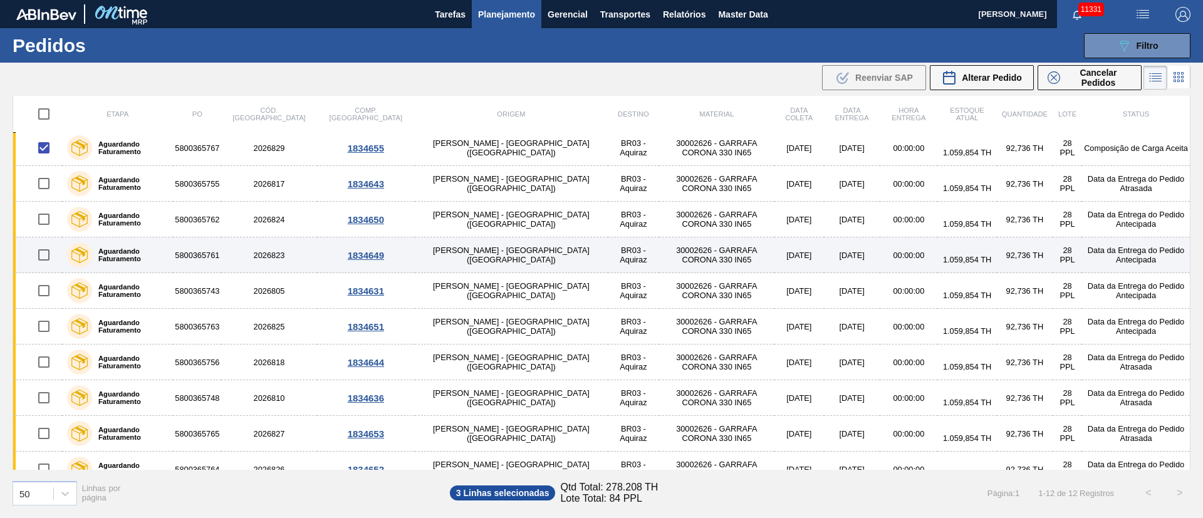
scroll to position [92, 0]
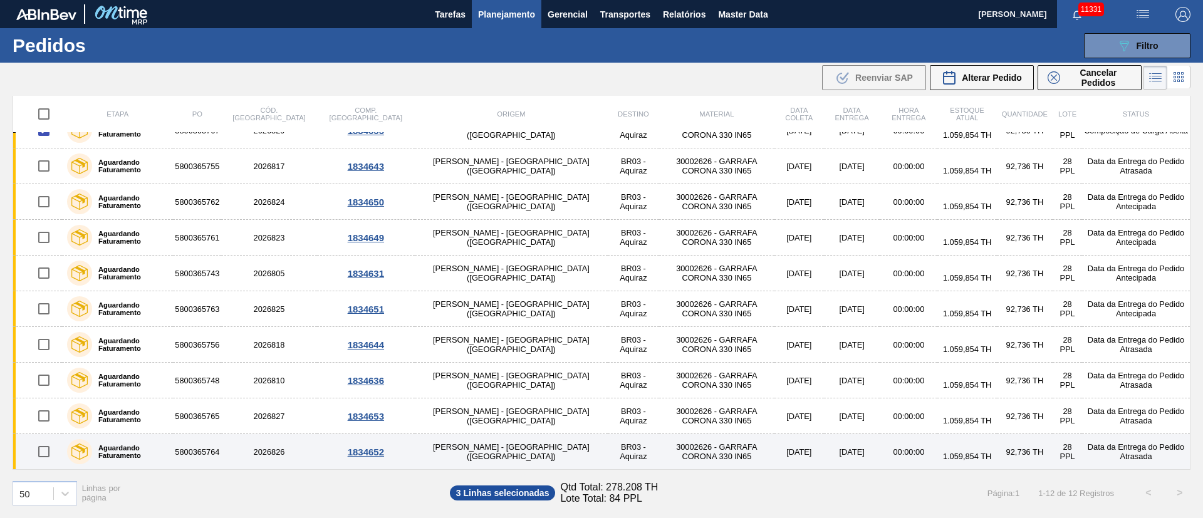
click at [659, 452] on td "30002626 - GARRAFA CORONA 330 IN65" at bounding box center [716, 452] width 115 height 36
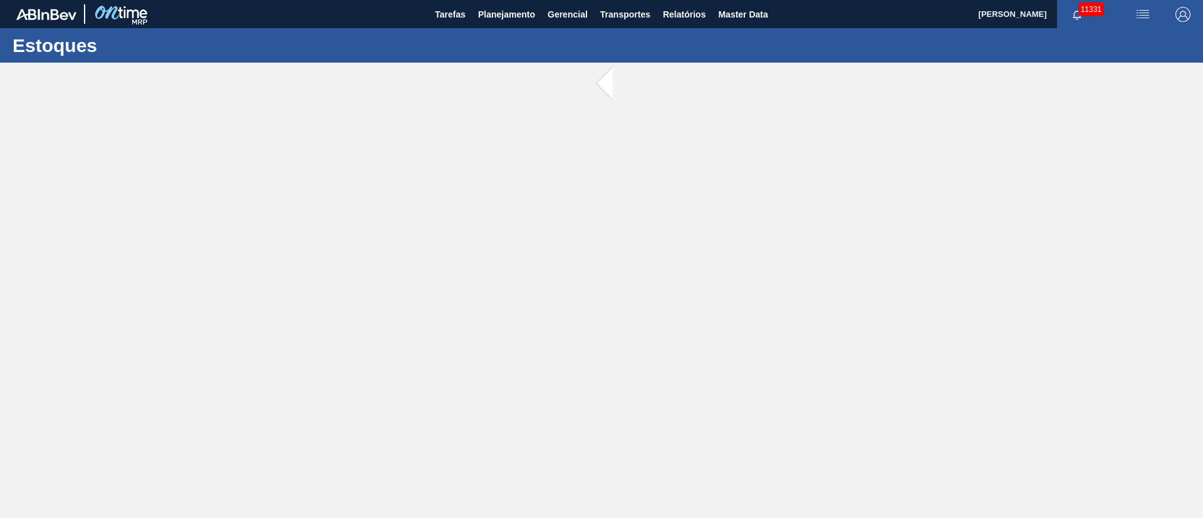
click at [526, 452] on main "Tarefas Planejamento Gerencial Transportes Relatórios Master Data [PERSON_NAME]…" at bounding box center [601, 259] width 1203 height 518
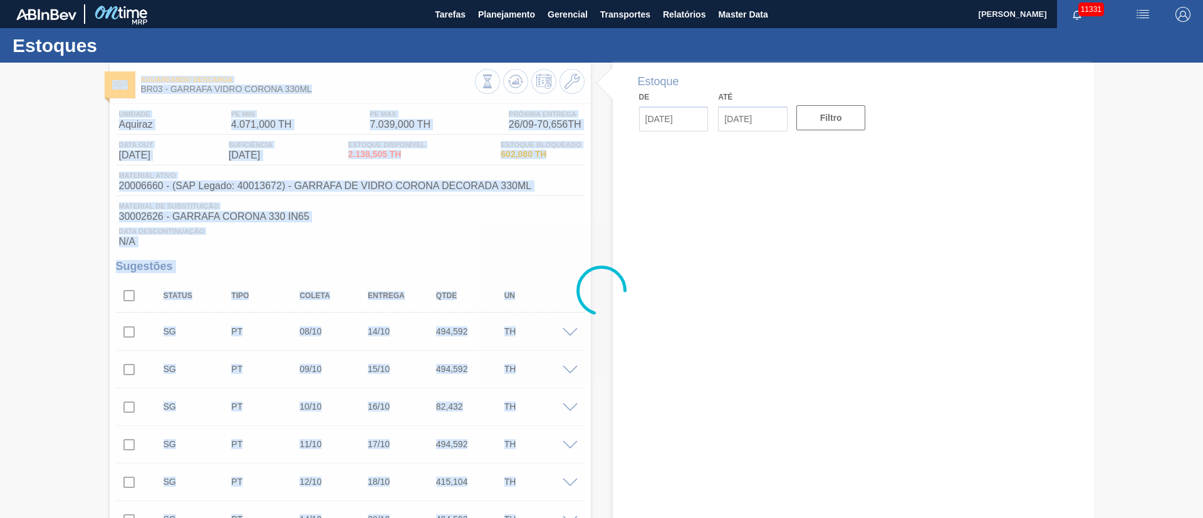
type input "[DATE]"
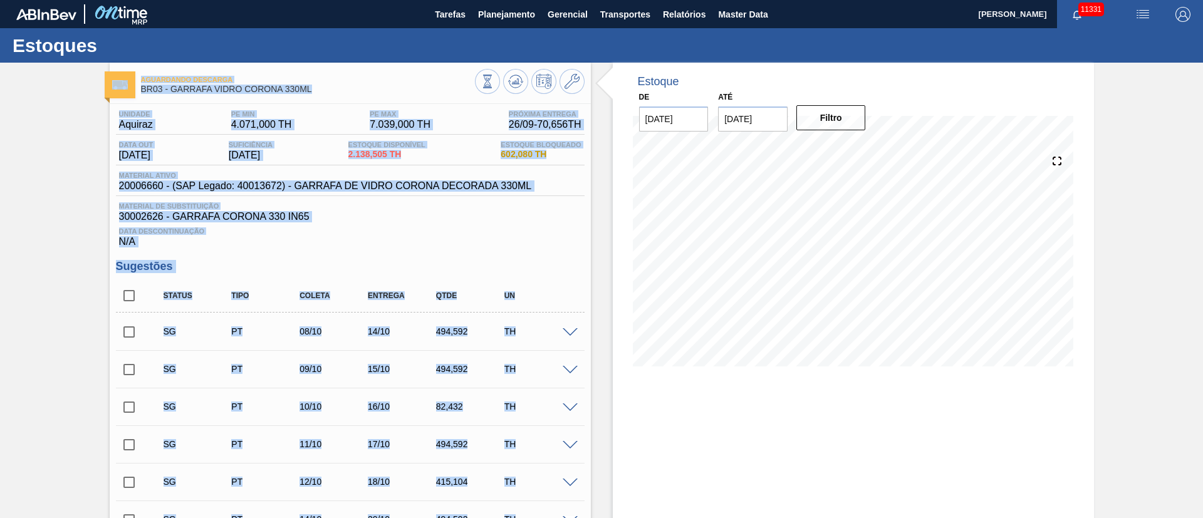
click at [467, 222] on div "Data Descontinuação N/A" at bounding box center [350, 234] width 469 height 25
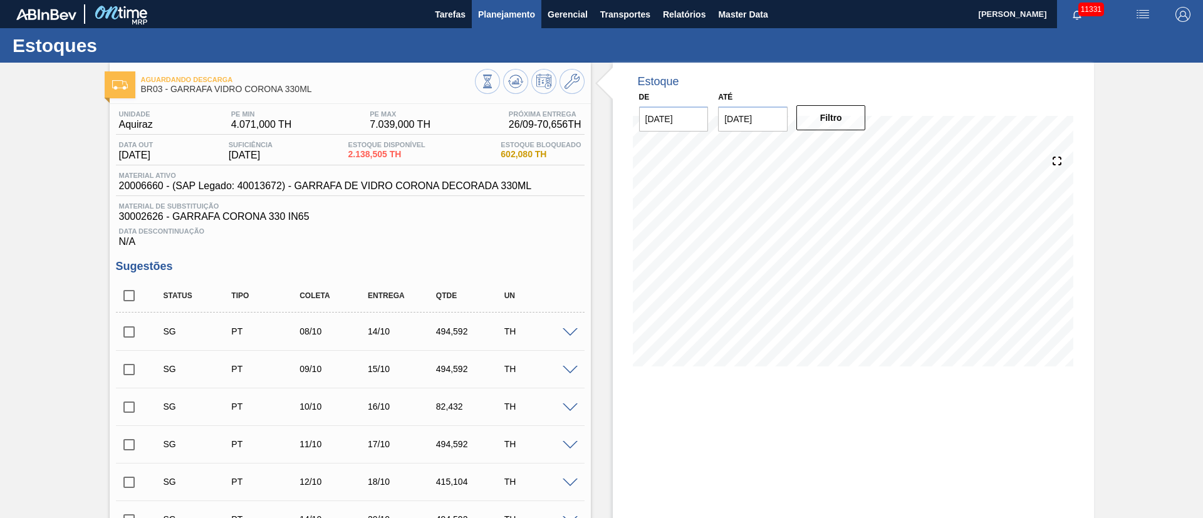
click at [509, 5] on button "Planejamento" at bounding box center [507, 14] width 70 height 28
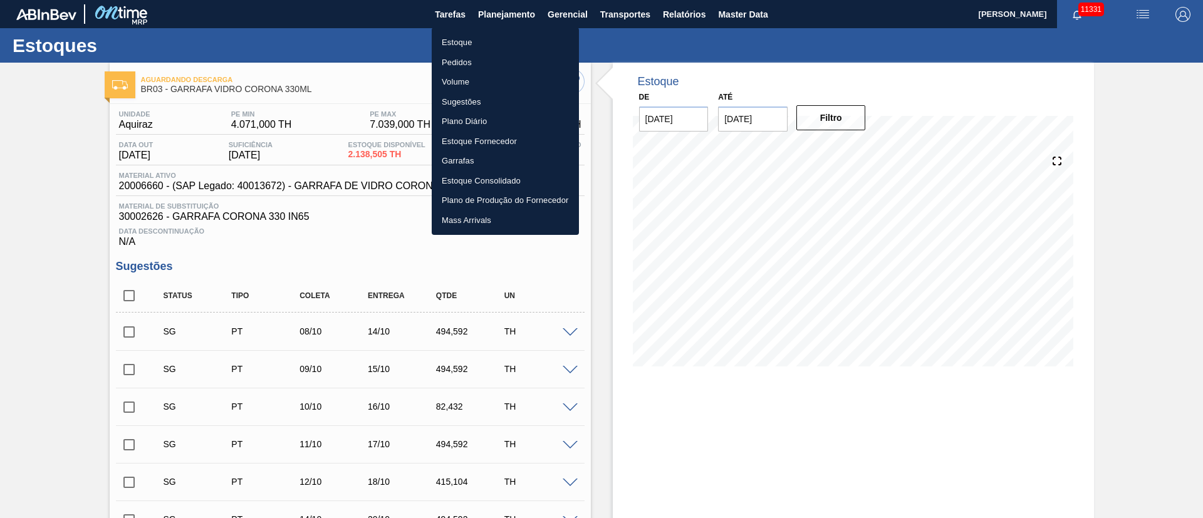
click at [263, 264] on div at bounding box center [601, 259] width 1203 height 518
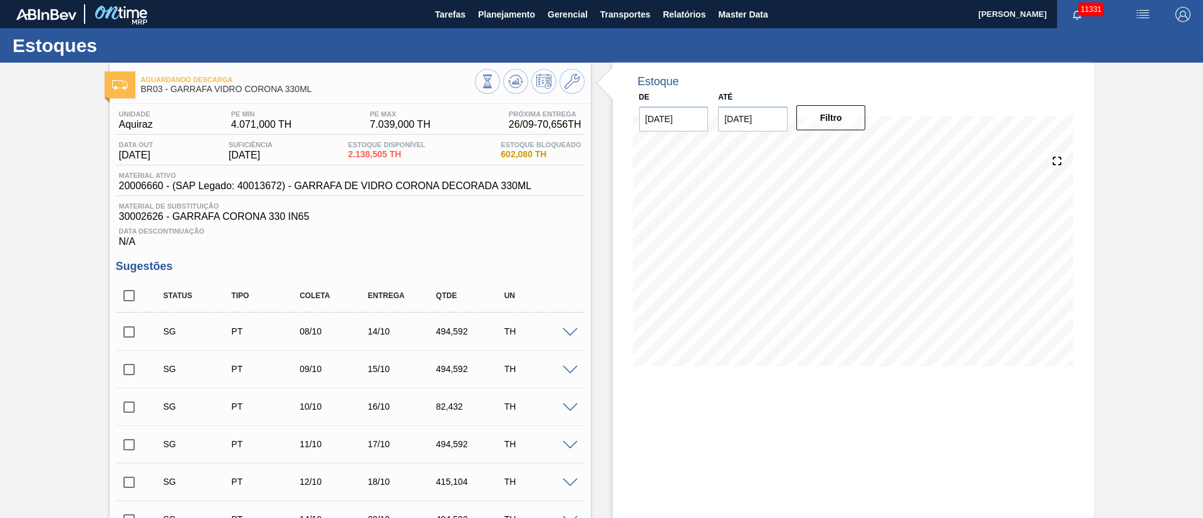
click at [130, 337] on input "checkbox" at bounding box center [129, 332] width 26 height 26
click at [572, 332] on span at bounding box center [570, 332] width 15 height 9
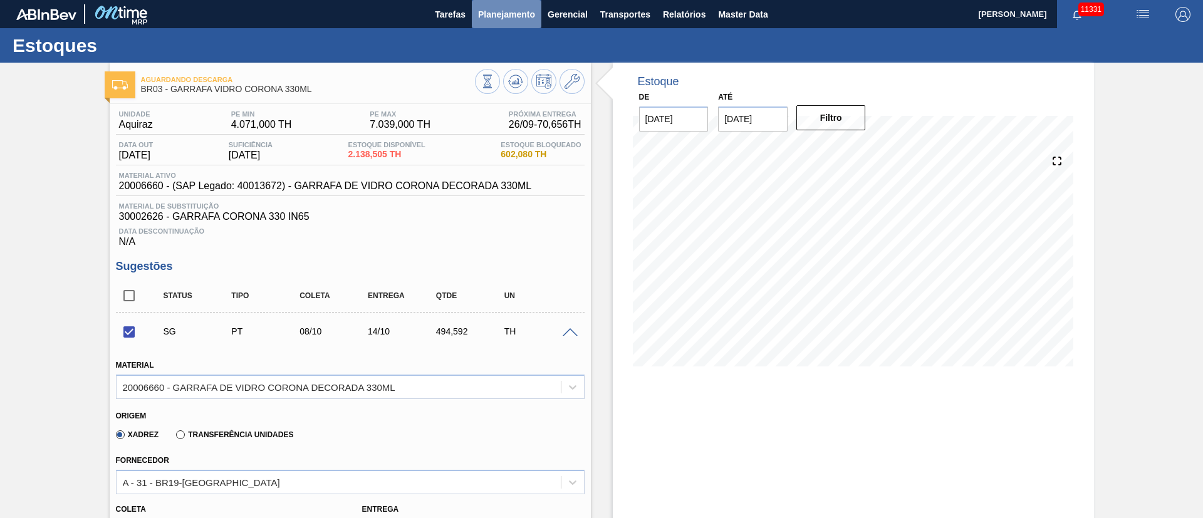
click at [494, 12] on span "Planejamento" at bounding box center [506, 14] width 57 height 15
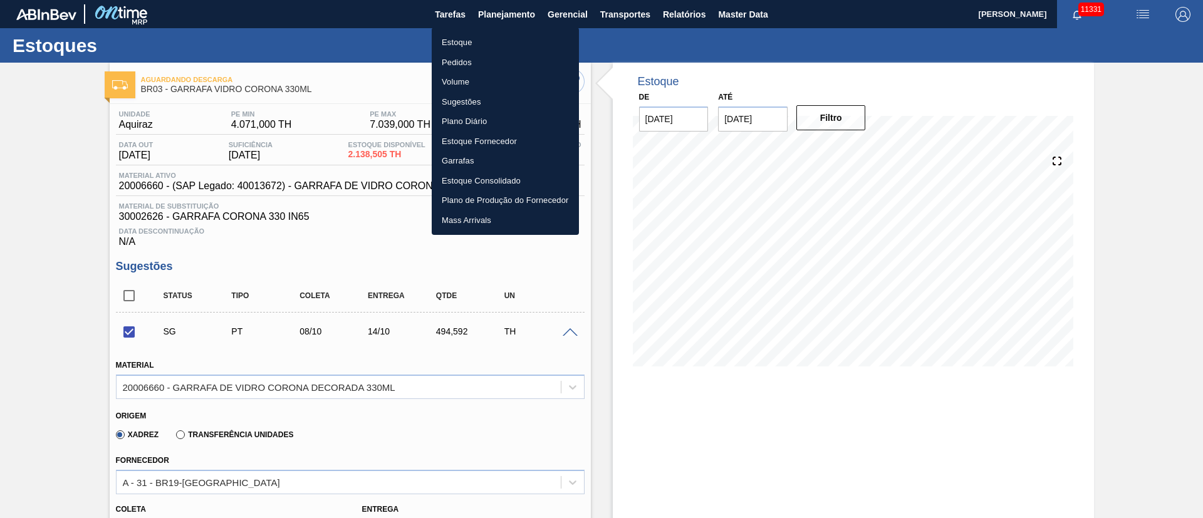
drag, startPoint x: 300, startPoint y: 257, endPoint x: 75, endPoint y: 316, distance: 232.7
click at [300, 257] on div at bounding box center [601, 259] width 1203 height 518
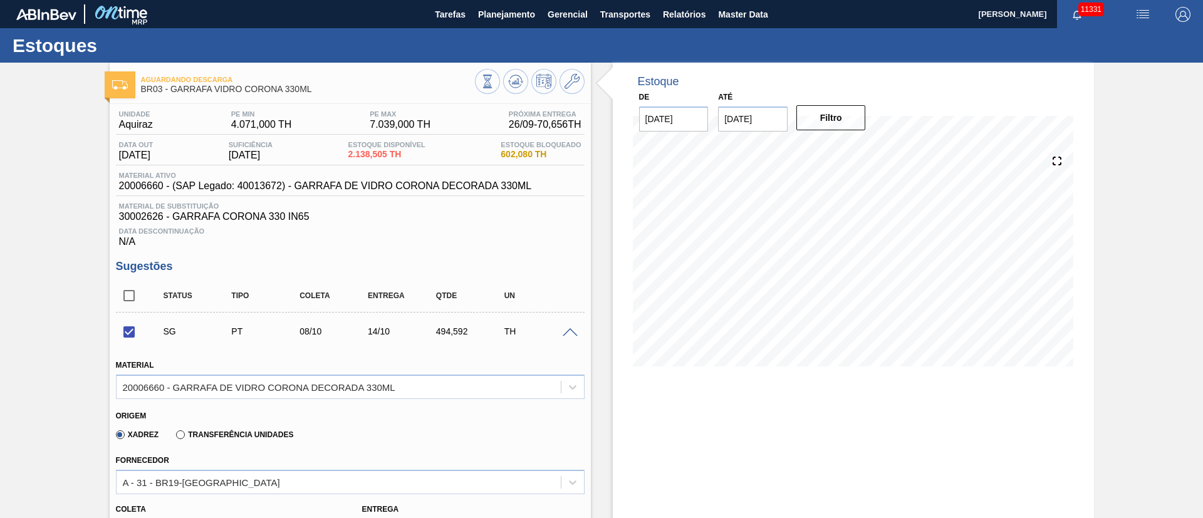
click at [133, 331] on input "checkbox" at bounding box center [129, 332] width 26 height 26
checkbox input "false"
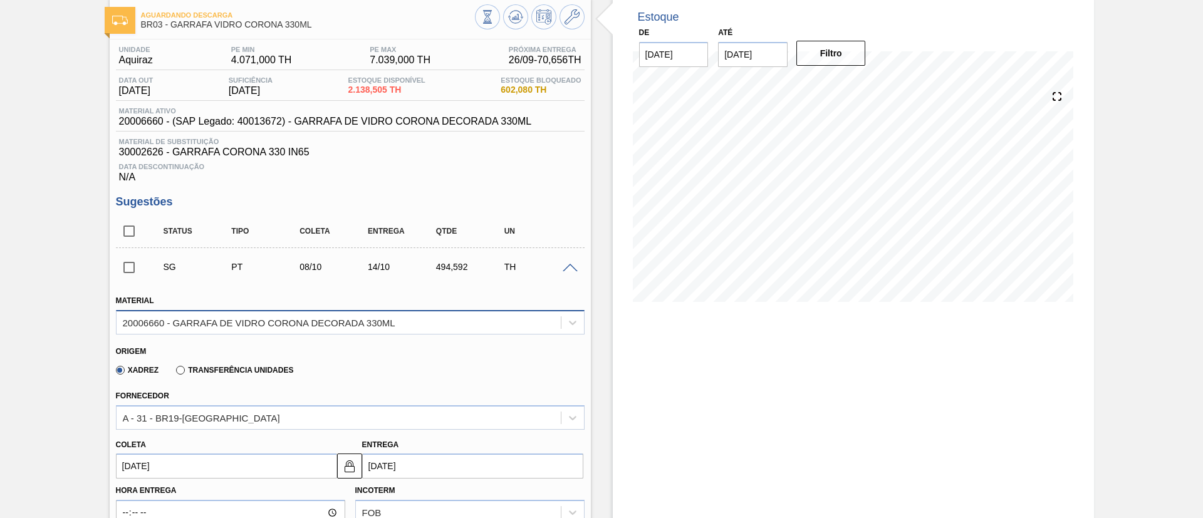
scroll to position [94, 0]
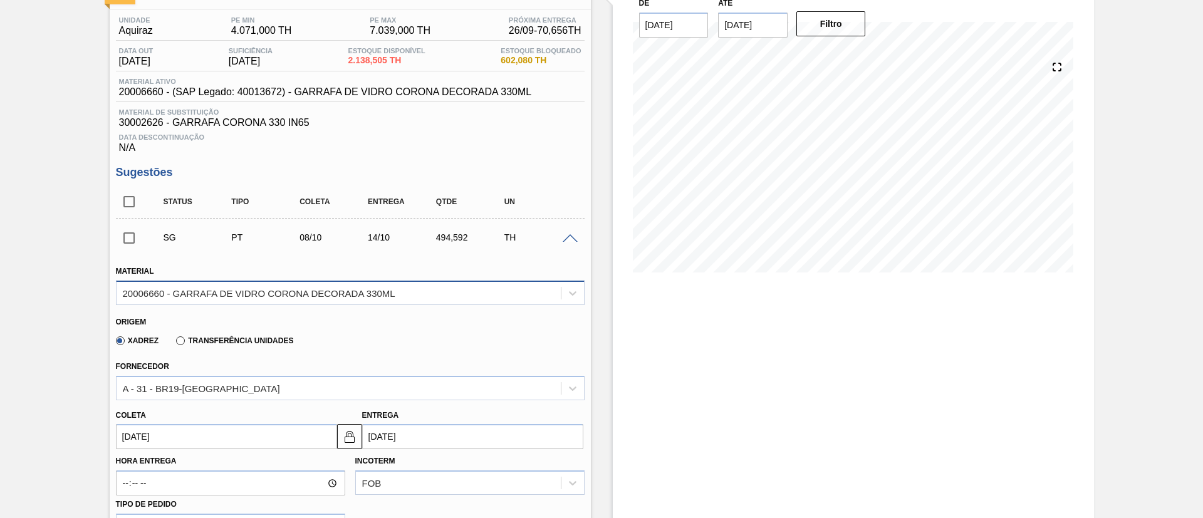
click at [345, 303] on div "20006660 - GARRAFA DE VIDRO CORONA DECORADA 330ML" at bounding box center [350, 293] width 469 height 24
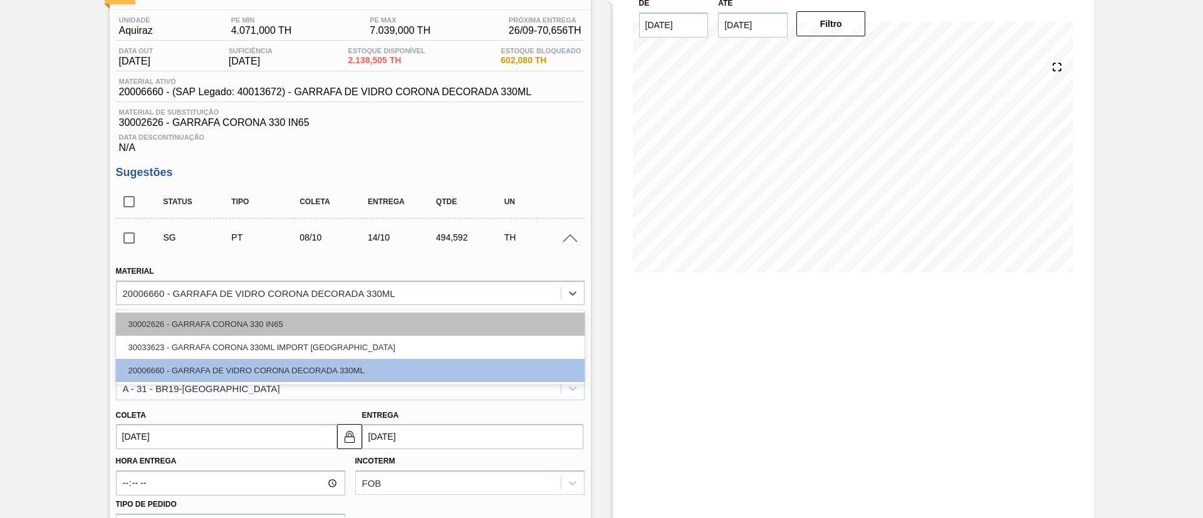
click at [239, 328] on div "30002626 - GARRAFA CORONA 330 IN65" at bounding box center [350, 324] width 469 height 23
type input "[DATE]"
type input "3,312"
type input "149,333"
type input "5,333"
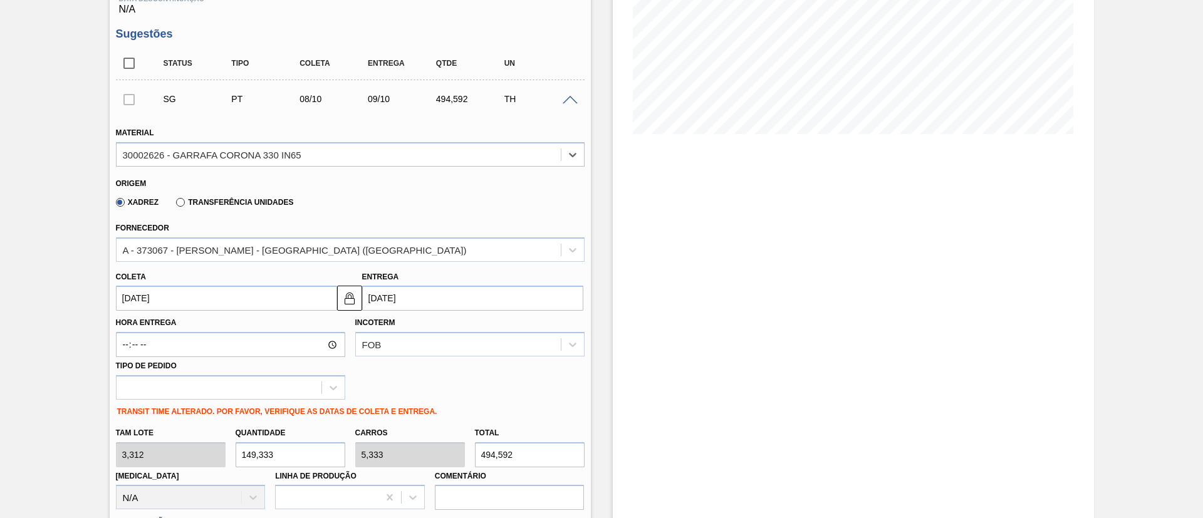
scroll to position [282, 0]
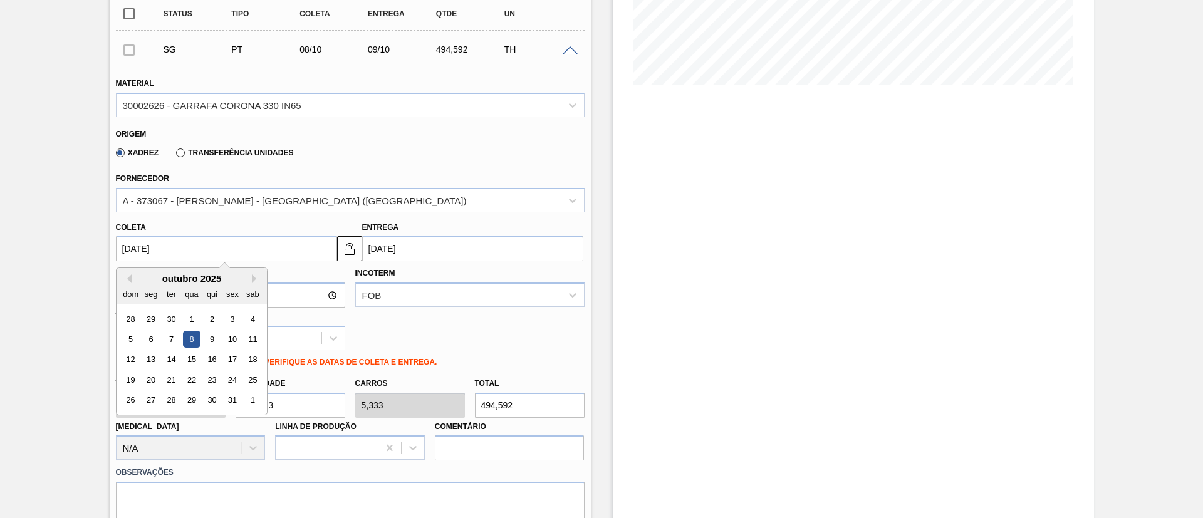
click at [239, 258] on input "[DATE]" at bounding box center [226, 248] width 221 height 25
click at [194, 320] on div "1" at bounding box center [191, 319] width 17 height 17
type input "[DATE]"
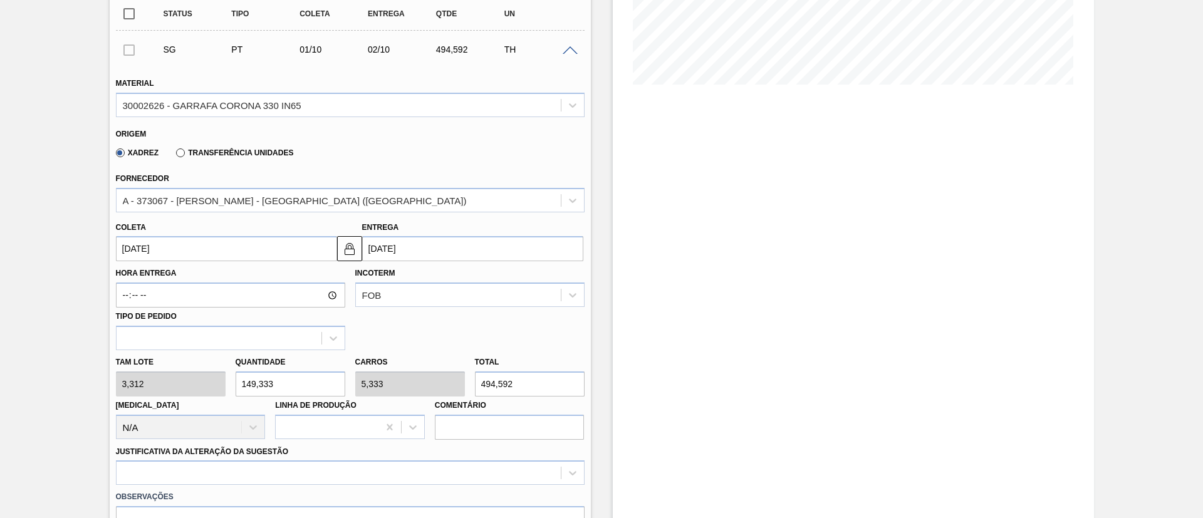
click at [199, 385] on div "[PERSON_NAME] 3,312 Quantidade 149,333 Carros 5,333 Total 494,592 [MEDICAL_DATA…" at bounding box center [350, 395] width 479 height 90
type input "9"
type input "0,321"
type input "29,808"
type input "96"
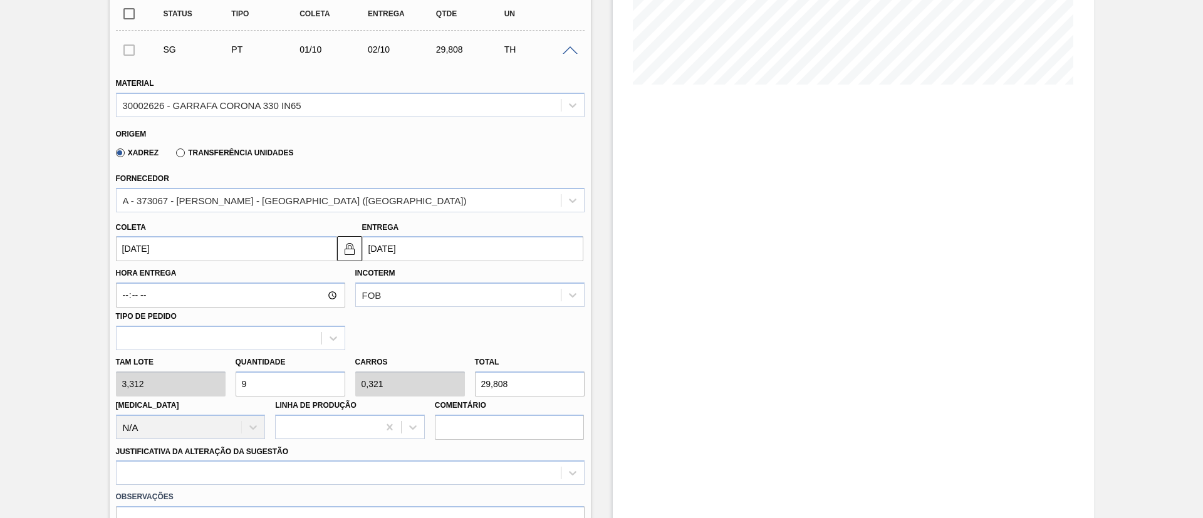
type input "3,429"
type input "317,952"
click at [221, 375] on div "[PERSON_NAME] 3,312 Quantidade 96 Carros 3,429 Total 317,952 [MEDICAL_DATA] N/A…" at bounding box center [350, 395] width 479 height 90
type input "1"
type input "0,036"
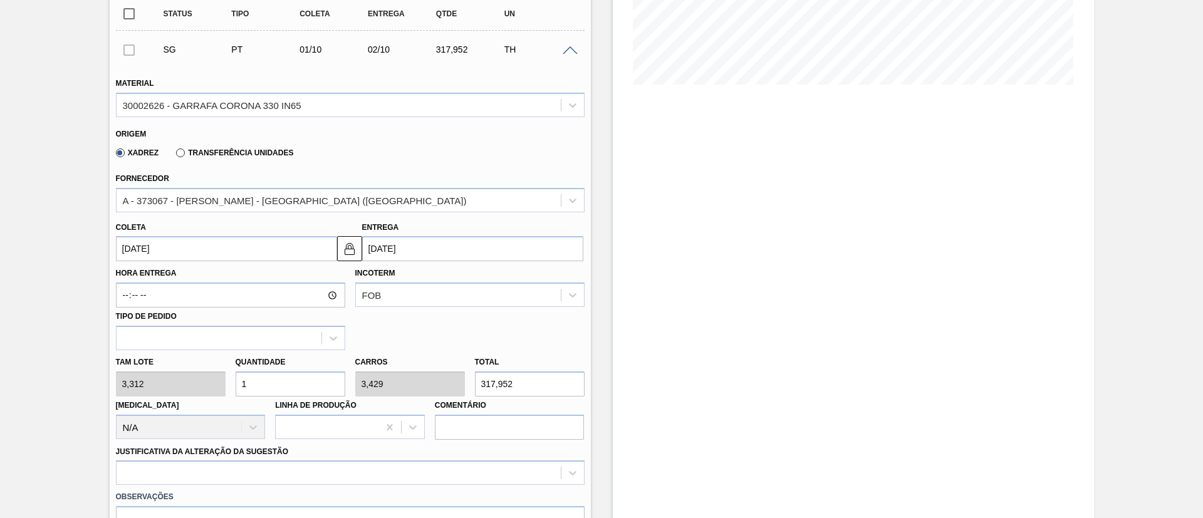
type input "3,312"
type input "14"
type input "0,5"
type input "46,368"
type input "144"
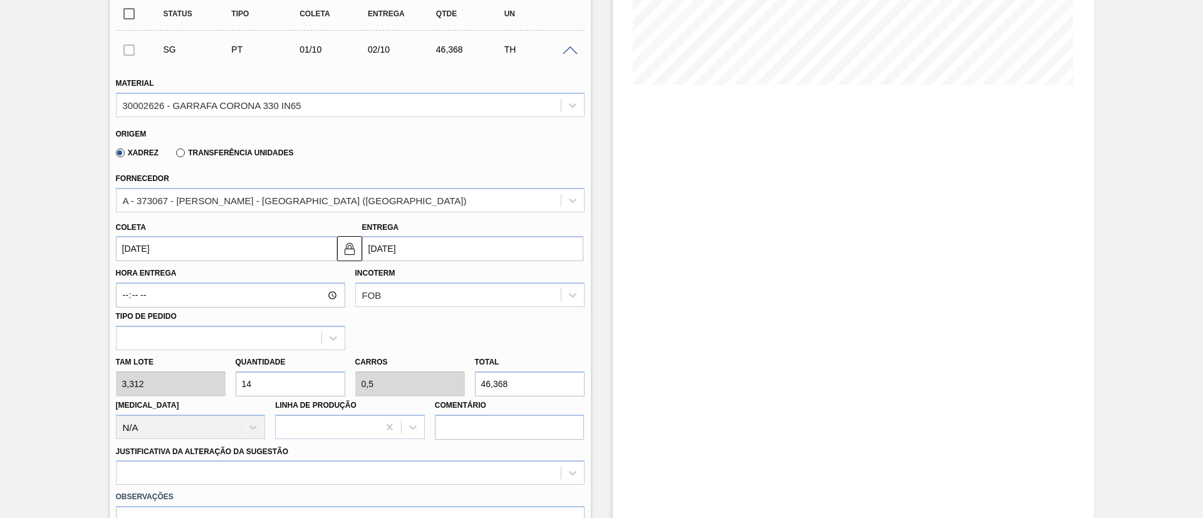
type input "5,143"
type input "476,928"
type input "14"
type input "0,5"
type input "46,368"
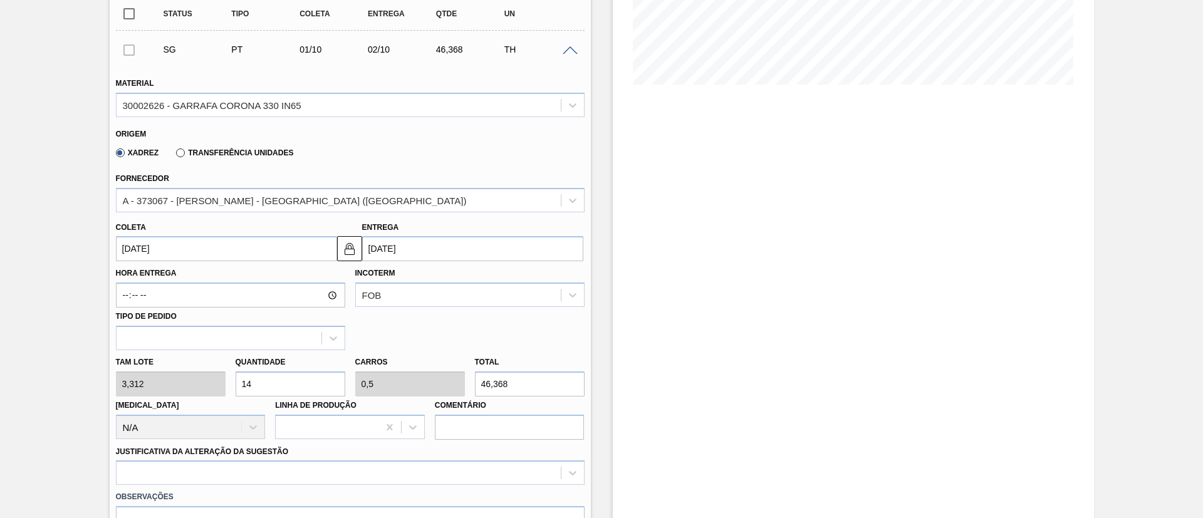
type input "1"
type input "0,036"
type input "3,312"
type input "0"
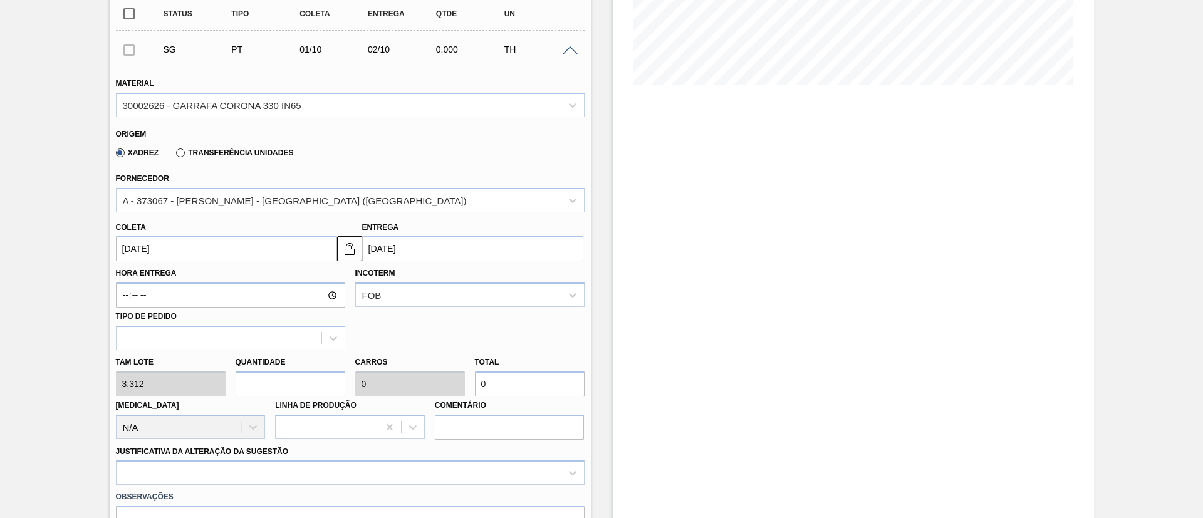
type input "1"
type input "0,036"
type input "3,312"
type input "11"
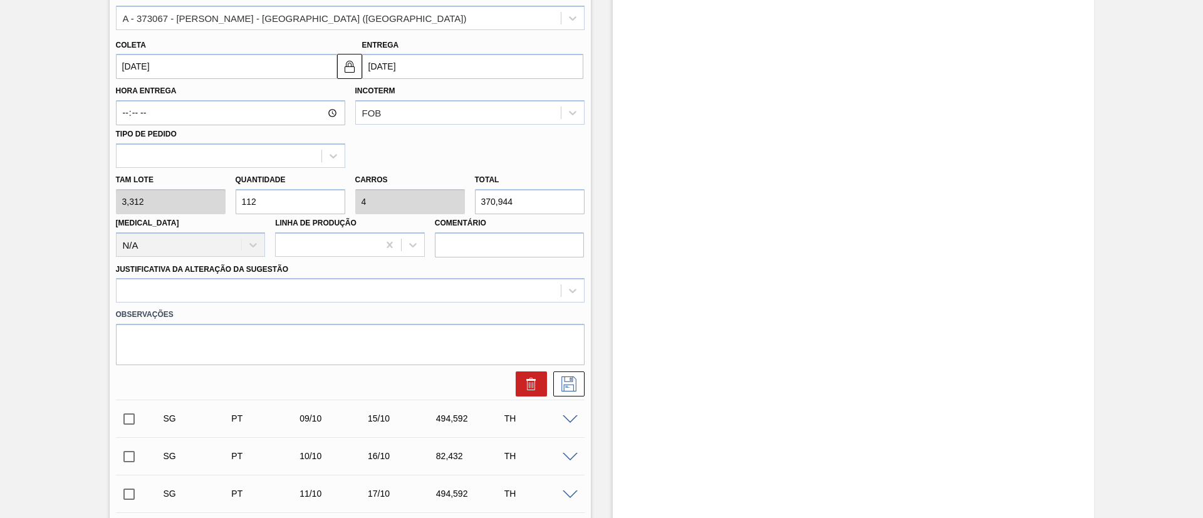
scroll to position [470, 0]
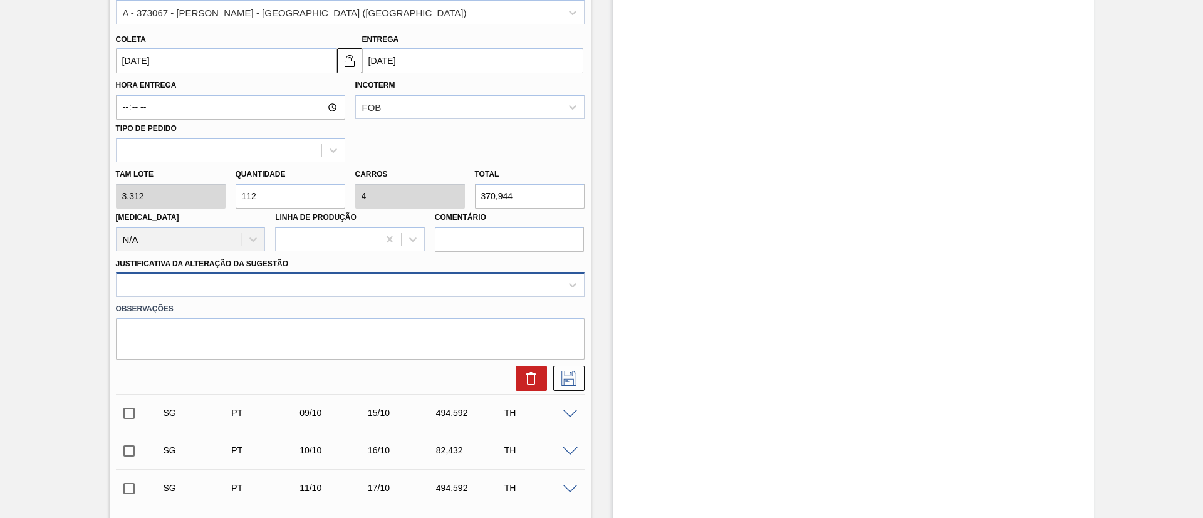
click at [178, 287] on div at bounding box center [339, 285] width 444 height 18
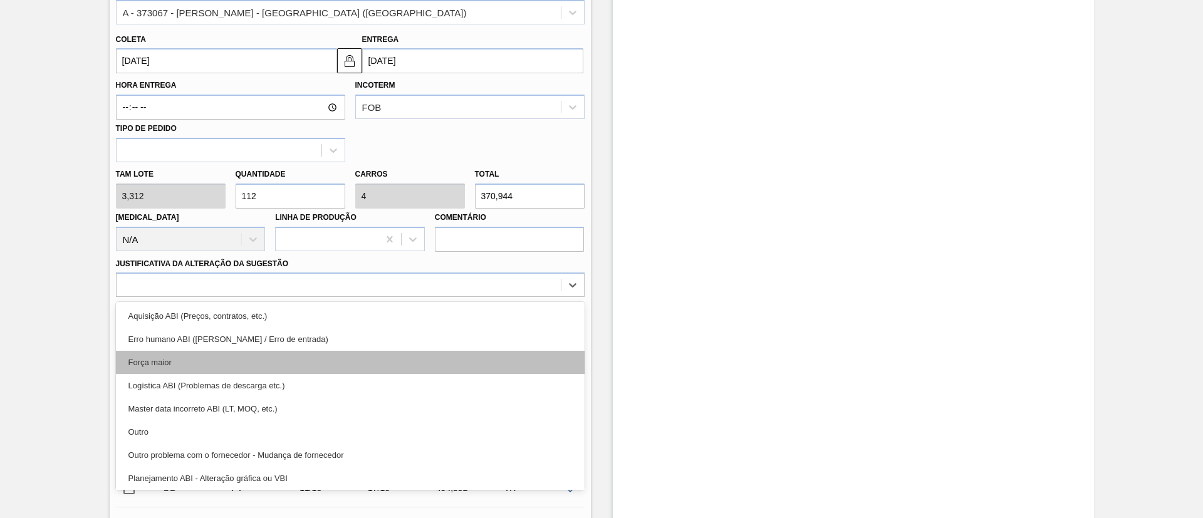
click at [169, 360] on div "Força maior" at bounding box center [350, 362] width 469 height 23
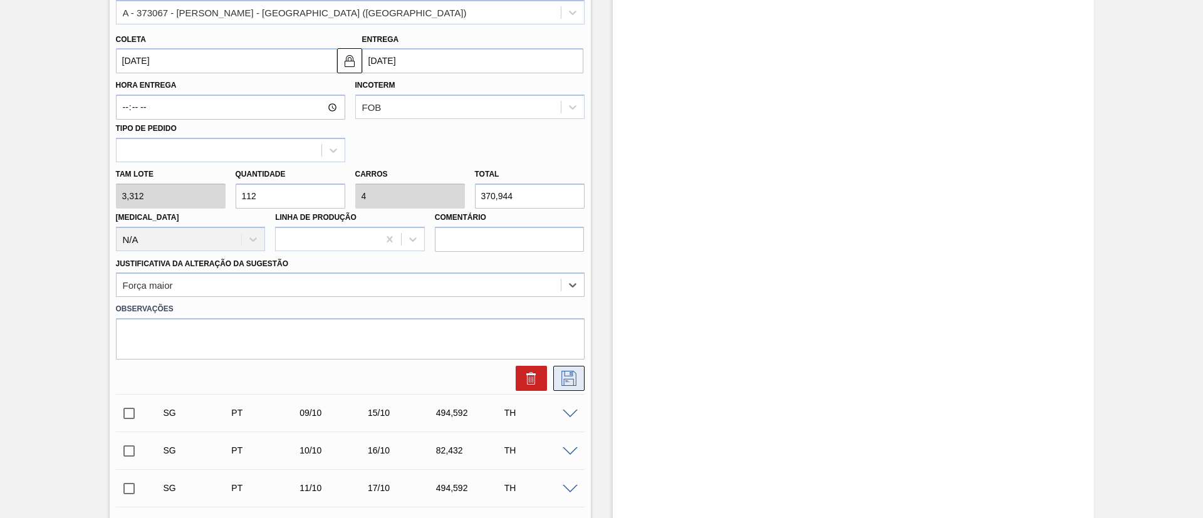
click at [572, 382] on icon at bounding box center [569, 378] width 20 height 15
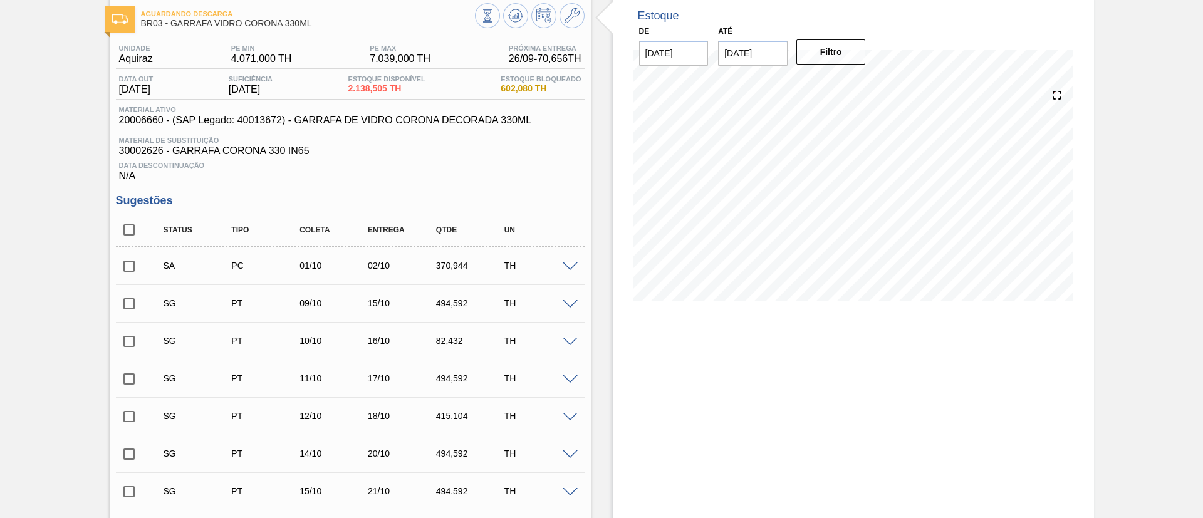
scroll to position [0, 0]
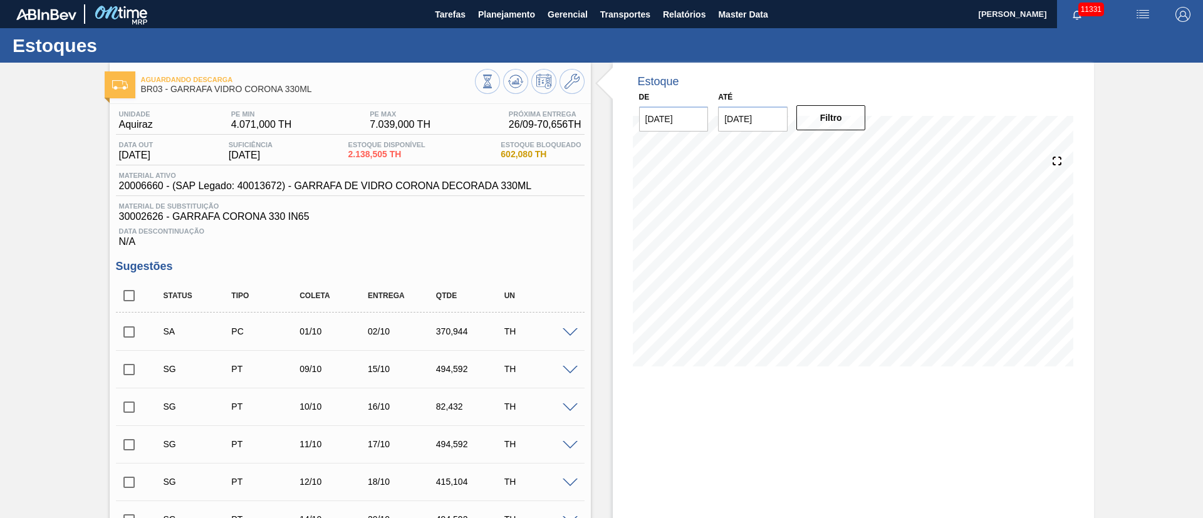
click at [124, 335] on input "checkbox" at bounding box center [129, 332] width 26 height 26
click at [128, 375] on input "checkbox" at bounding box center [129, 370] width 26 height 26
click at [566, 373] on div "TH" at bounding box center [539, 369] width 76 height 10
click at [573, 369] on span at bounding box center [570, 370] width 15 height 9
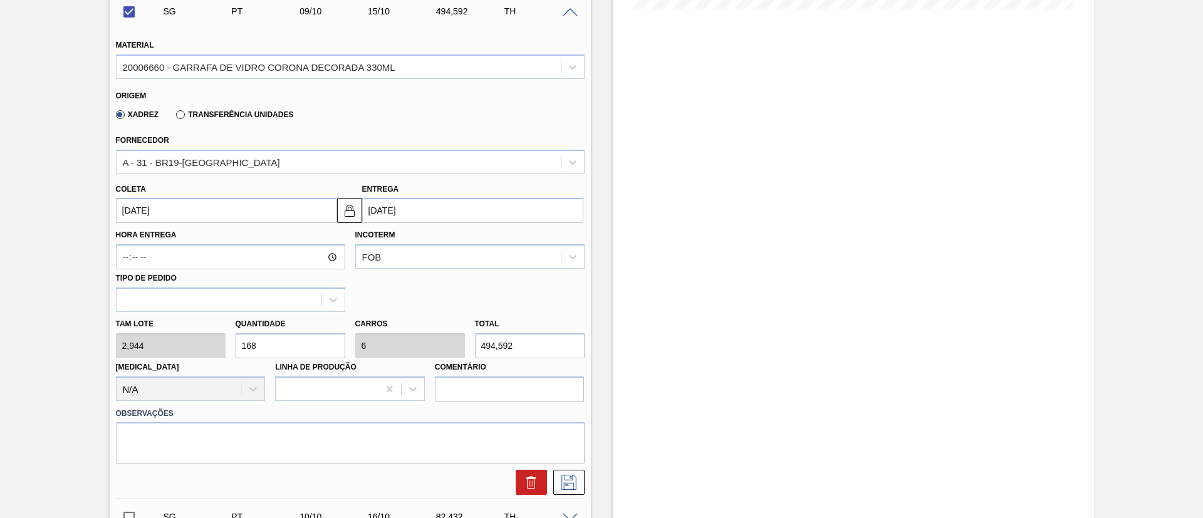
scroll to position [376, 0]
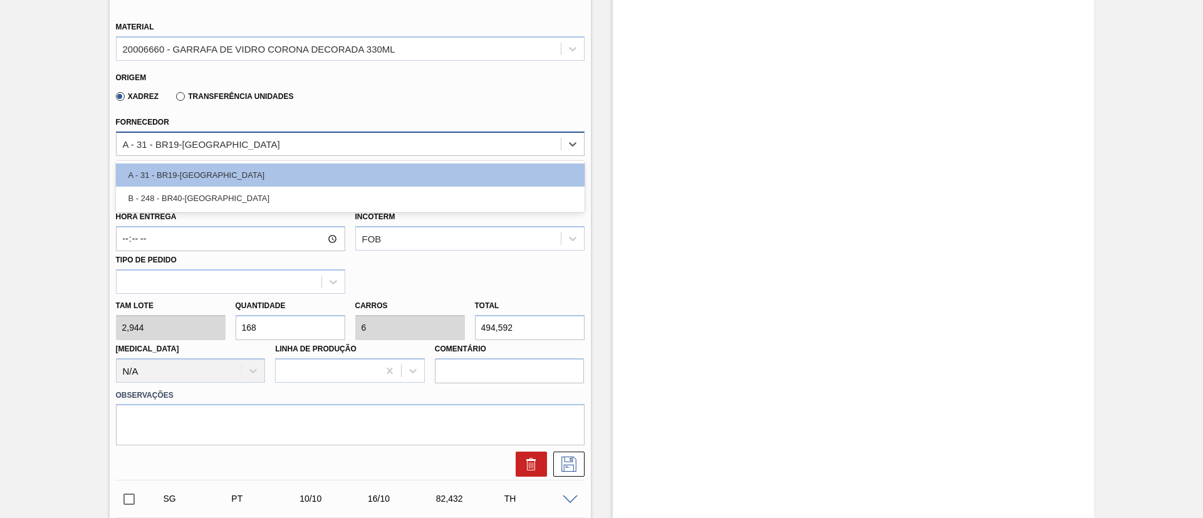
click at [295, 138] on div "A - 31 - BR19-[GEOGRAPHIC_DATA]" at bounding box center [339, 144] width 444 height 18
click at [238, 148] on div "A - 31 - BR19-[GEOGRAPHIC_DATA]" at bounding box center [339, 144] width 444 height 18
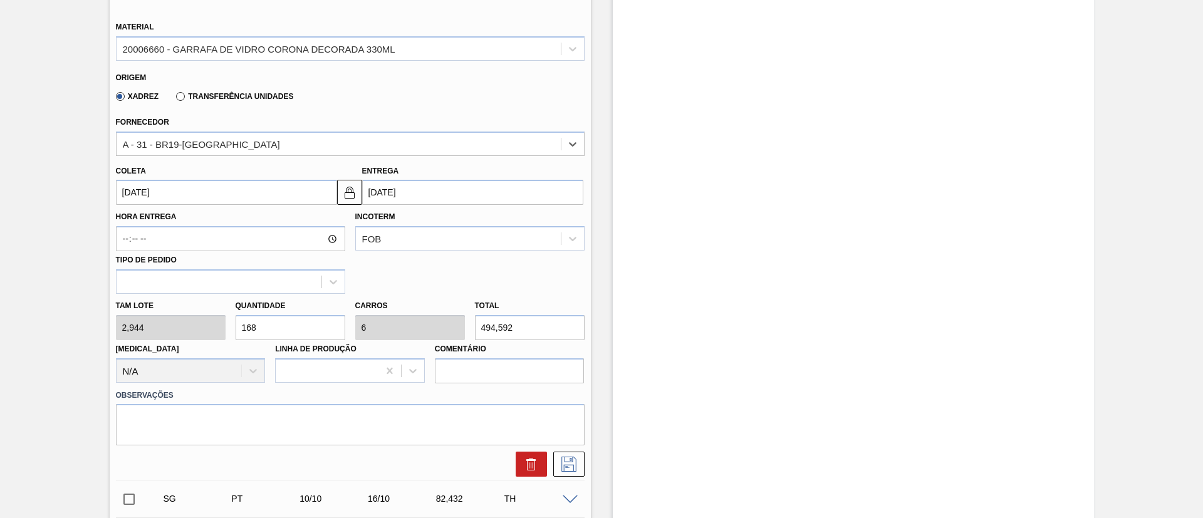
click at [174, 200] on input "[DATE]" at bounding box center [226, 192] width 221 height 25
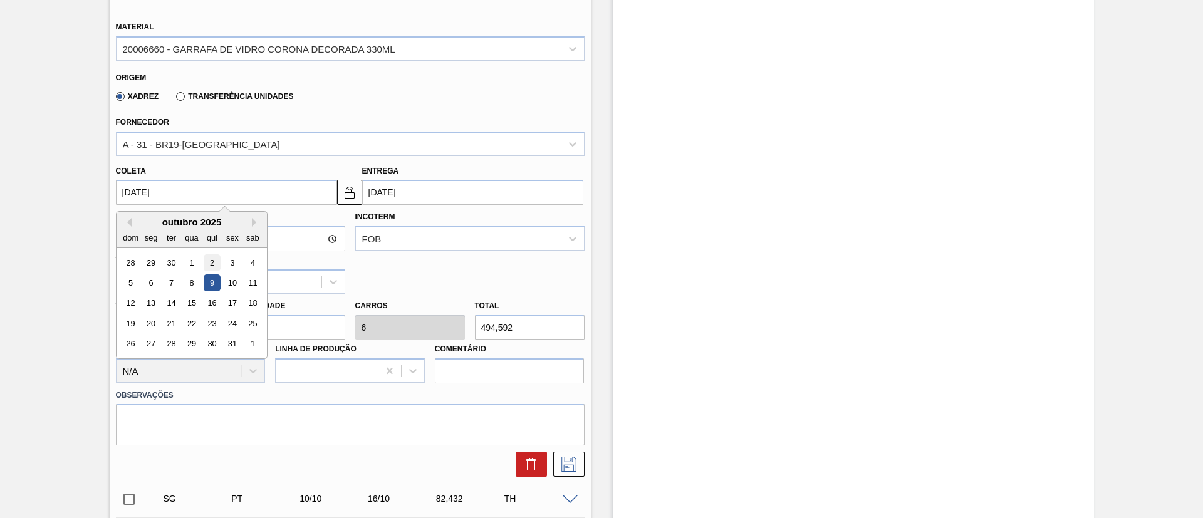
click at [203, 264] on div "2" at bounding box center [211, 262] width 17 height 17
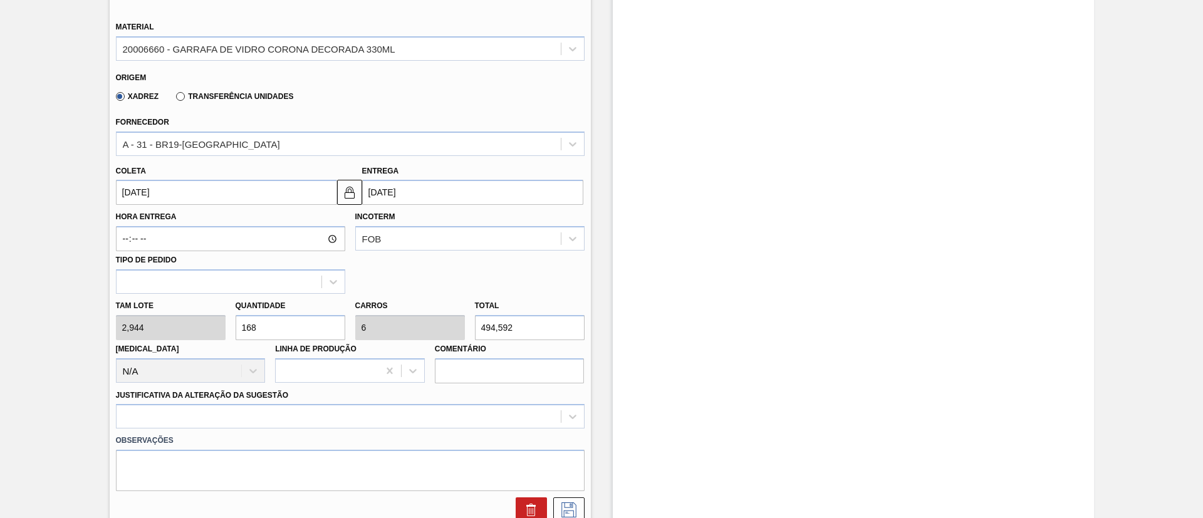
click at [180, 335] on div "[PERSON_NAME] 2,944 Quantidade 168 Carros 6 Total 494,592 [MEDICAL_DATA] N/A Li…" at bounding box center [350, 339] width 479 height 90
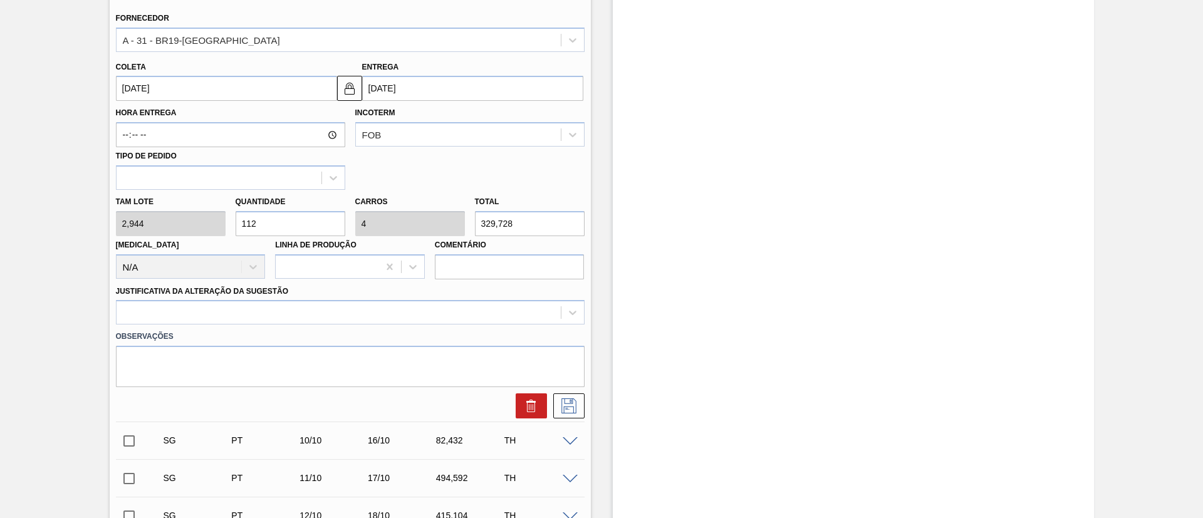
scroll to position [564, 0]
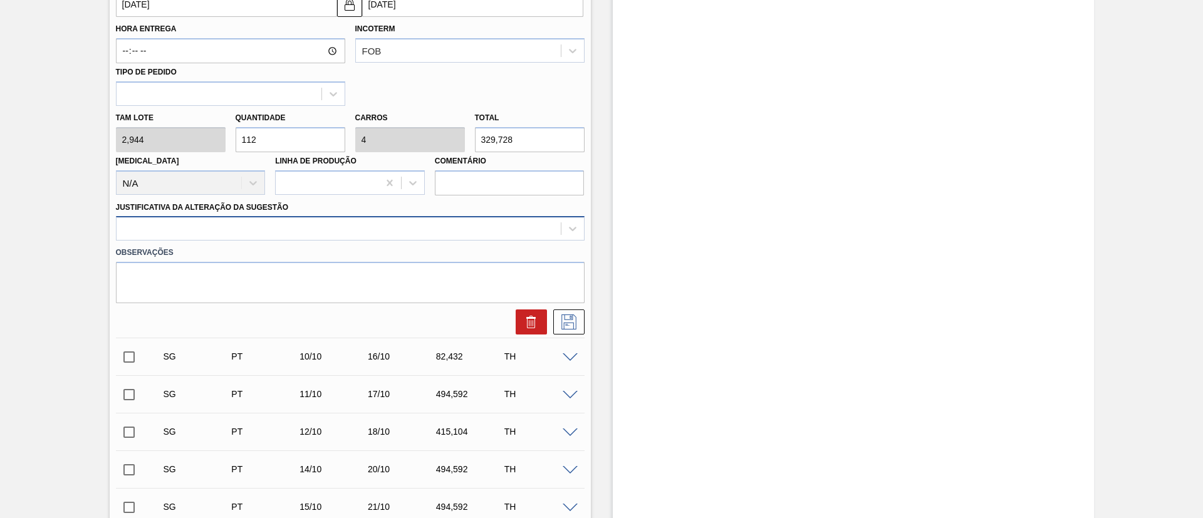
click at [222, 222] on div at bounding box center [339, 229] width 444 height 18
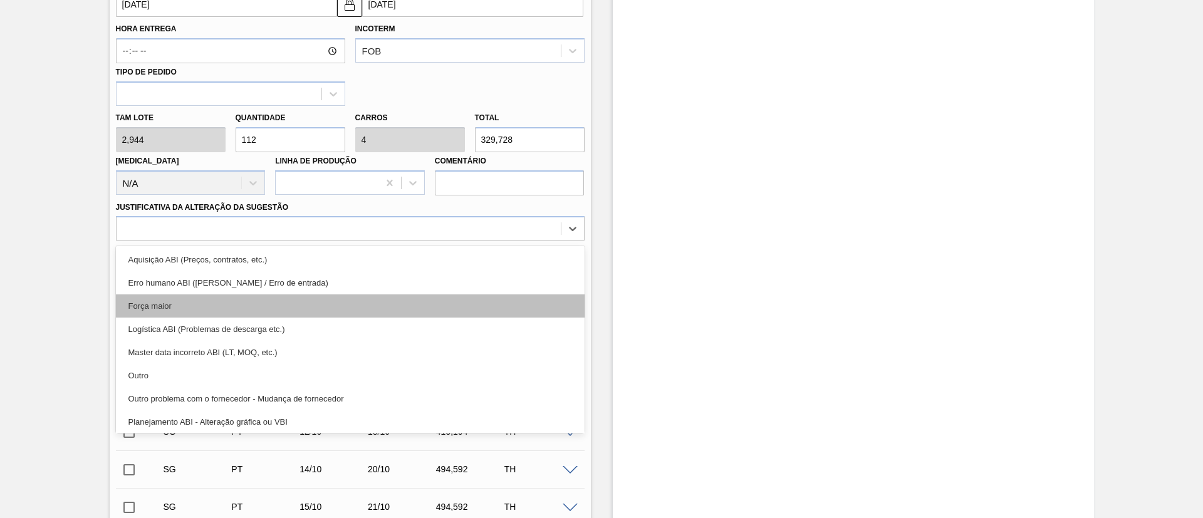
click at [190, 298] on div "Força maior" at bounding box center [350, 306] width 469 height 23
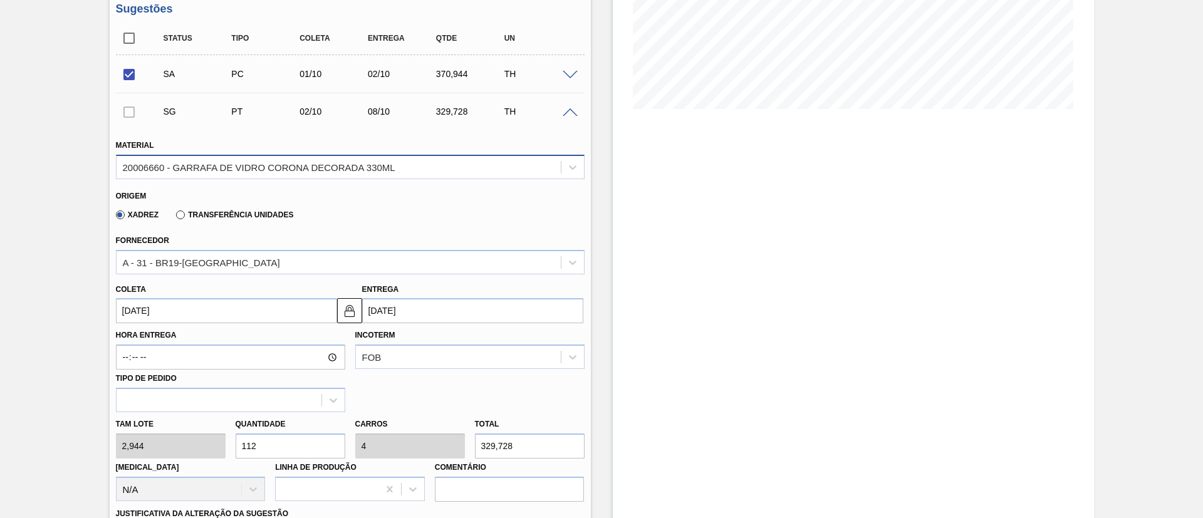
scroll to position [282, 0]
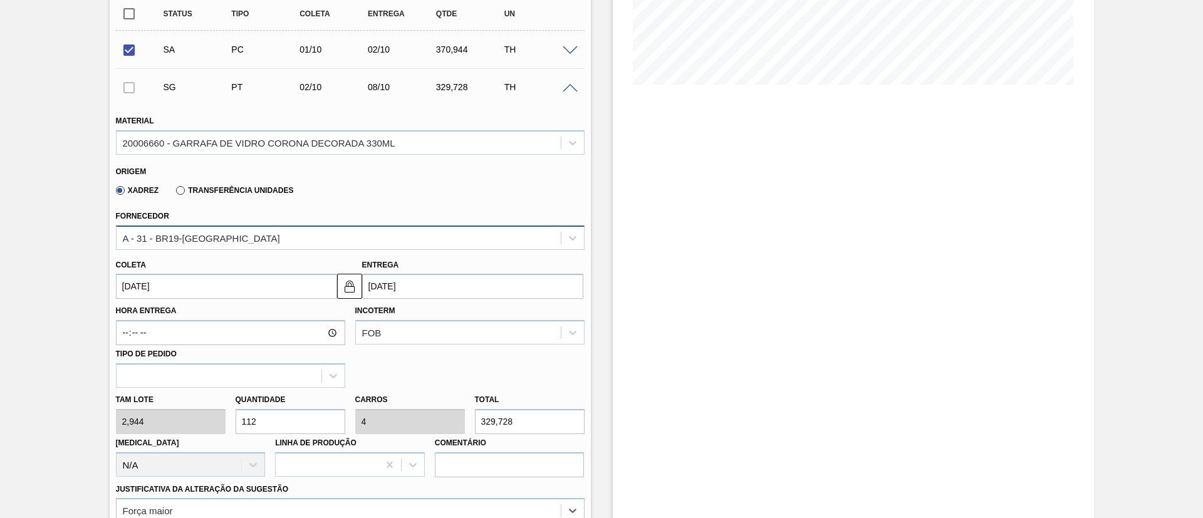
click at [266, 242] on div "A - 31 - BR19-[GEOGRAPHIC_DATA]" at bounding box center [339, 238] width 444 height 18
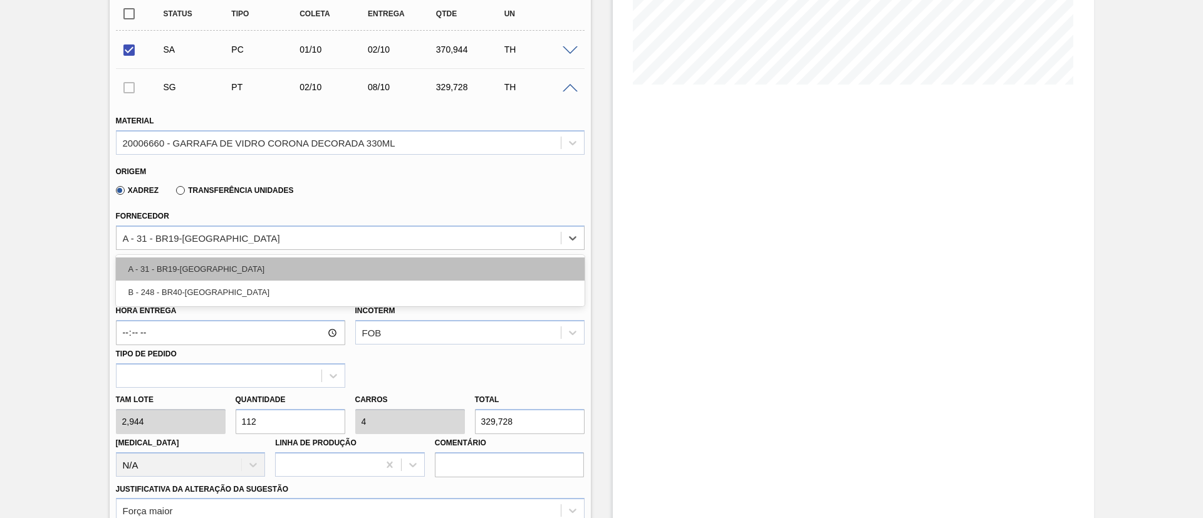
click at [197, 261] on div "A - 31 - BR19-[GEOGRAPHIC_DATA]" at bounding box center [350, 269] width 469 height 23
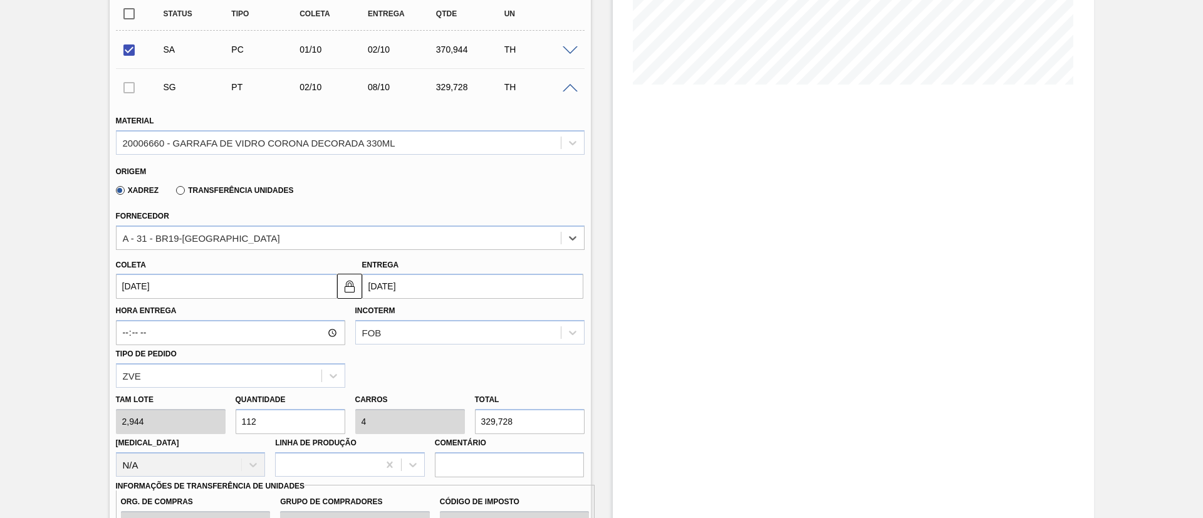
click at [253, 127] on div "Material 20006660 - GARRAFA [PERSON_NAME] [PERSON_NAME] DECORADA 330ML" at bounding box center [350, 133] width 469 height 43
click at [248, 145] on div "20006660 - GARRAFA DE VIDRO CORONA DECORADA 330ML" at bounding box center [259, 142] width 273 height 11
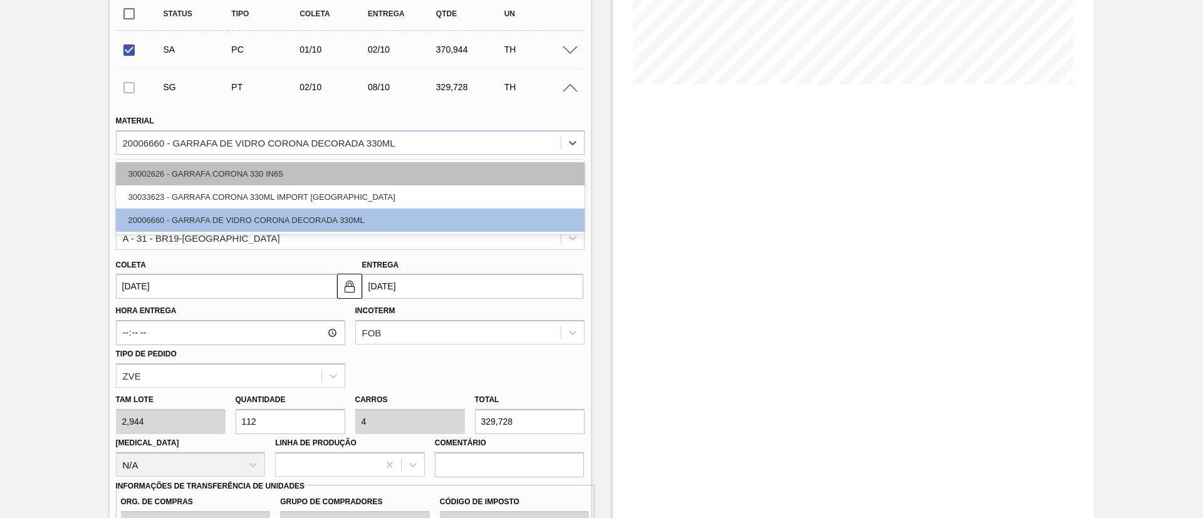
click at [194, 175] on div "30002626 - GARRAFA CORONA 330 IN65" at bounding box center [350, 173] width 469 height 23
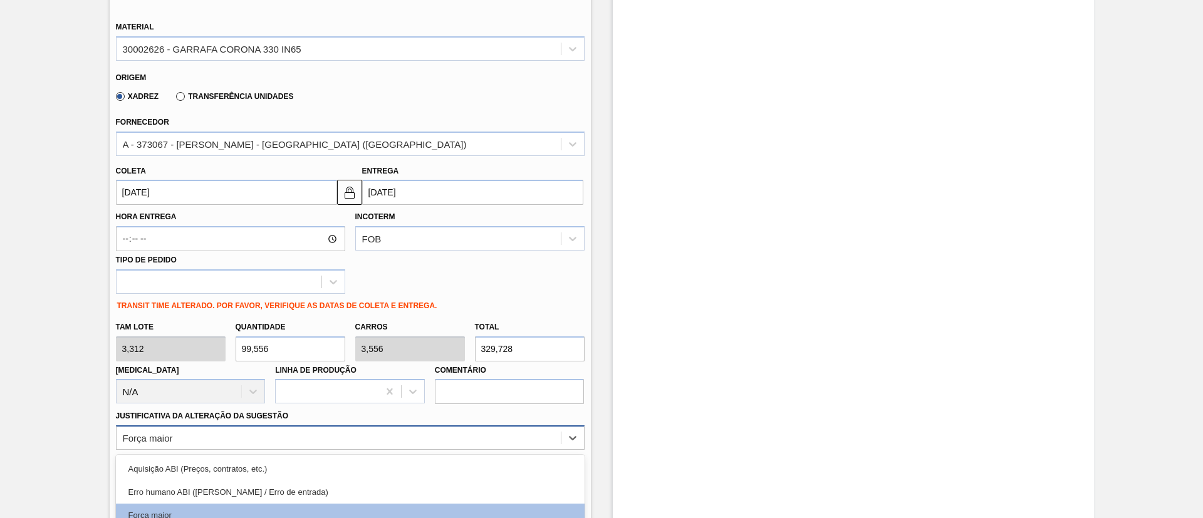
scroll to position [506, 0]
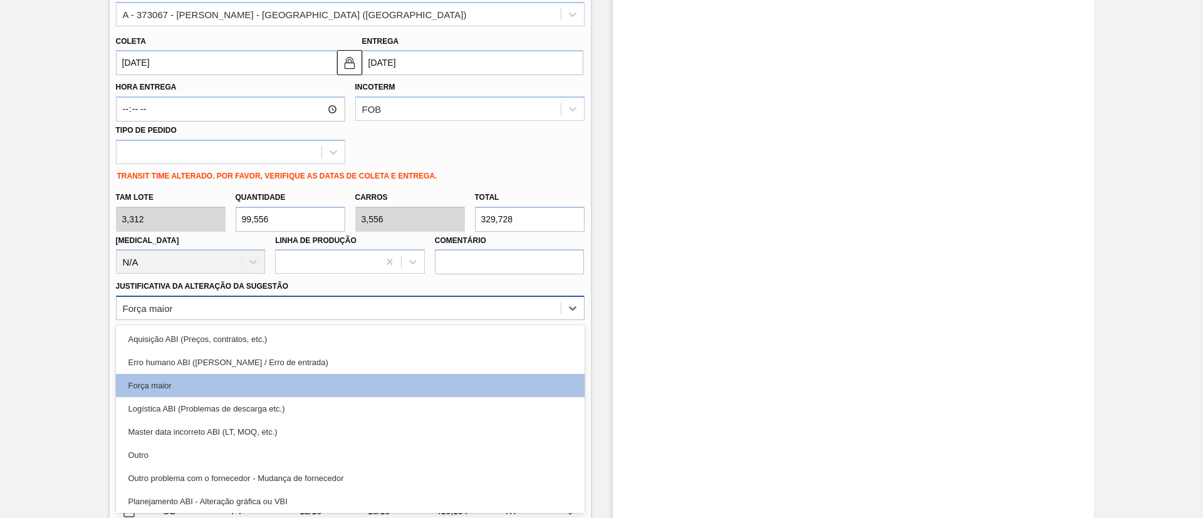
click at [283, 320] on div "option Força maior, selected. option Master data incorreto ABI (LT, MOQ, etc.) …" at bounding box center [350, 308] width 469 height 24
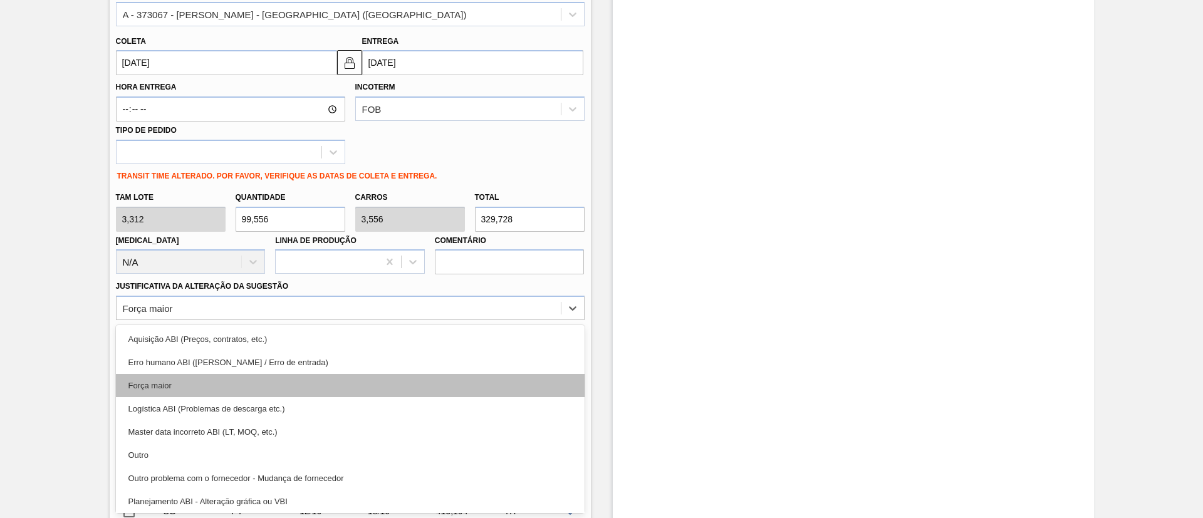
click at [228, 380] on div "Força maior" at bounding box center [350, 385] width 469 height 23
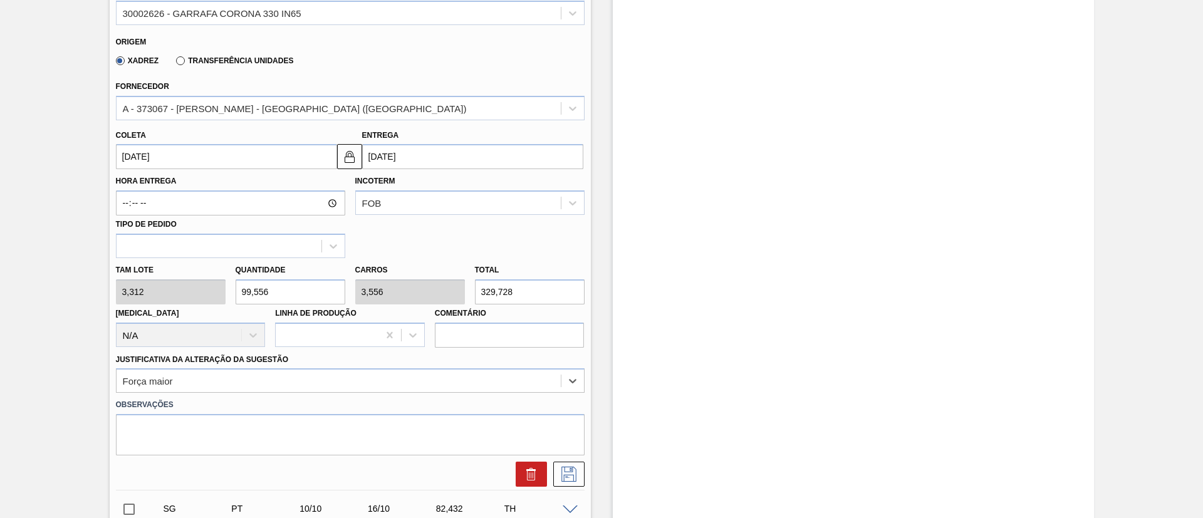
scroll to position [318, 0]
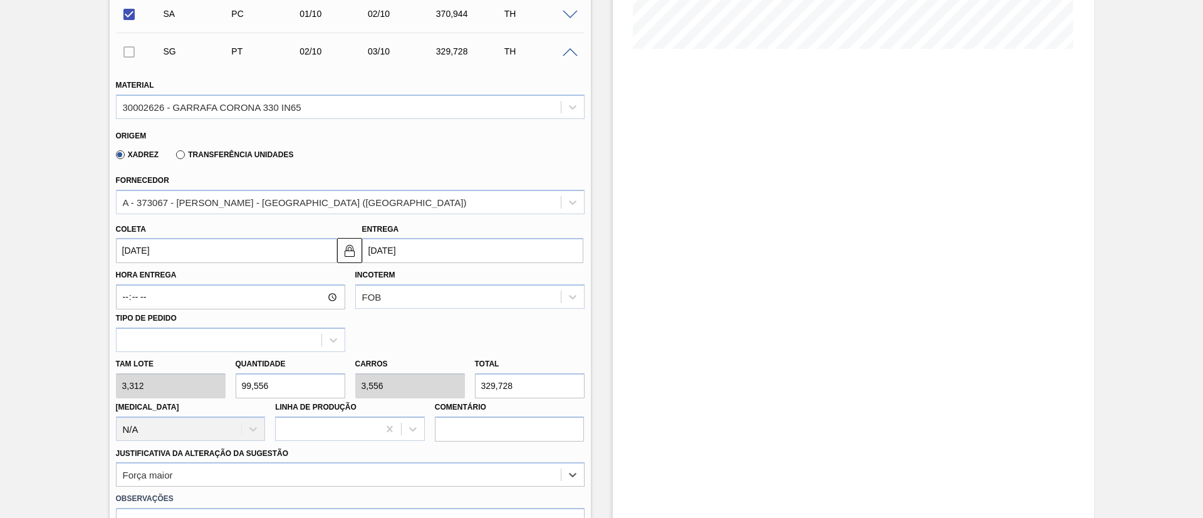
click at [209, 248] on input "[DATE]" at bounding box center [226, 250] width 221 height 25
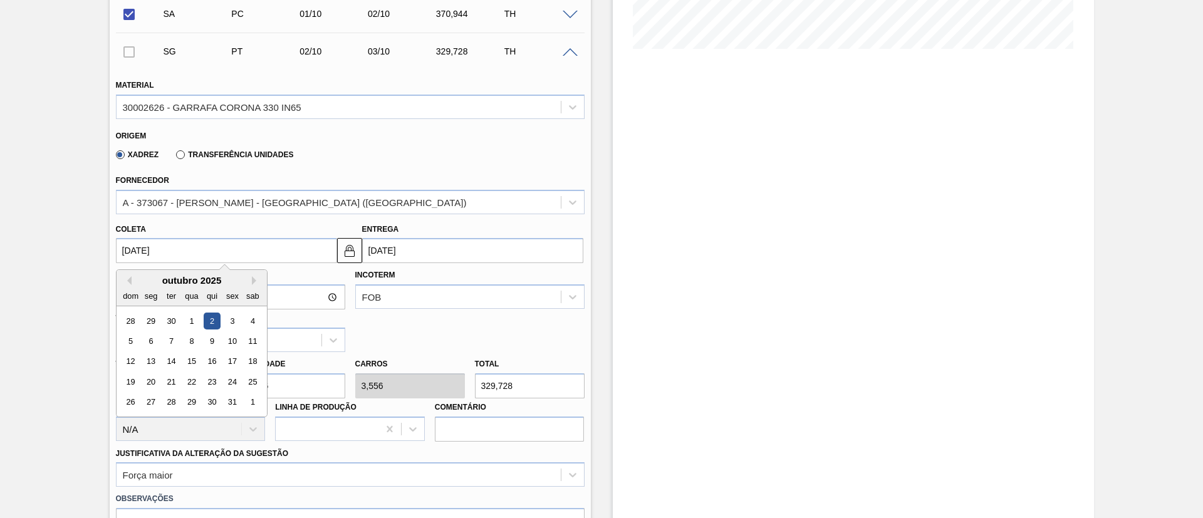
click at [192, 252] on input "[DATE]" at bounding box center [226, 250] width 221 height 25
click at [213, 329] on div "2" at bounding box center [211, 321] width 17 height 17
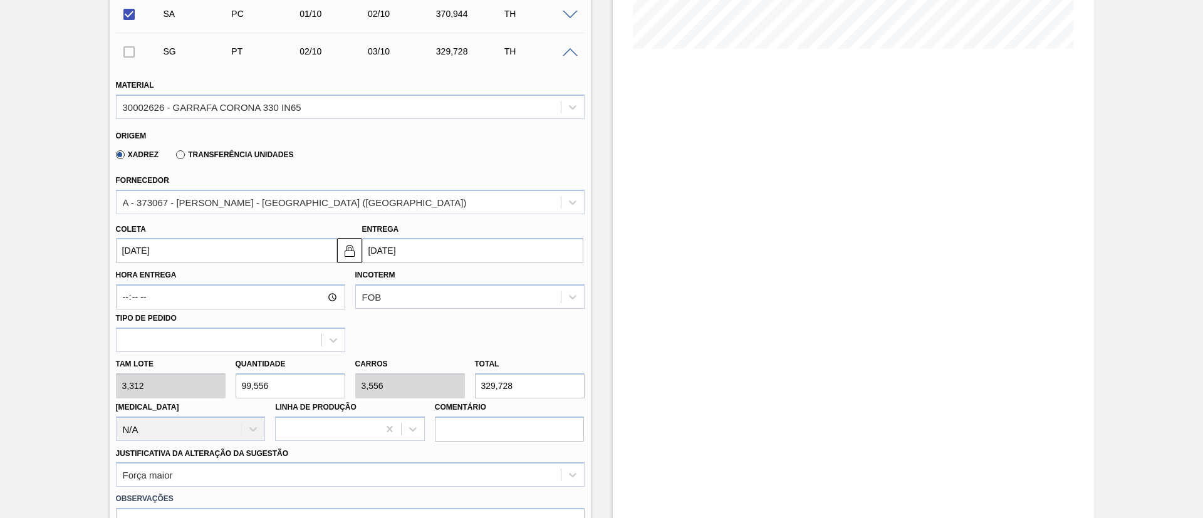
drag, startPoint x: 288, startPoint y: 387, endPoint x: 0, endPoint y: 369, distance: 288.2
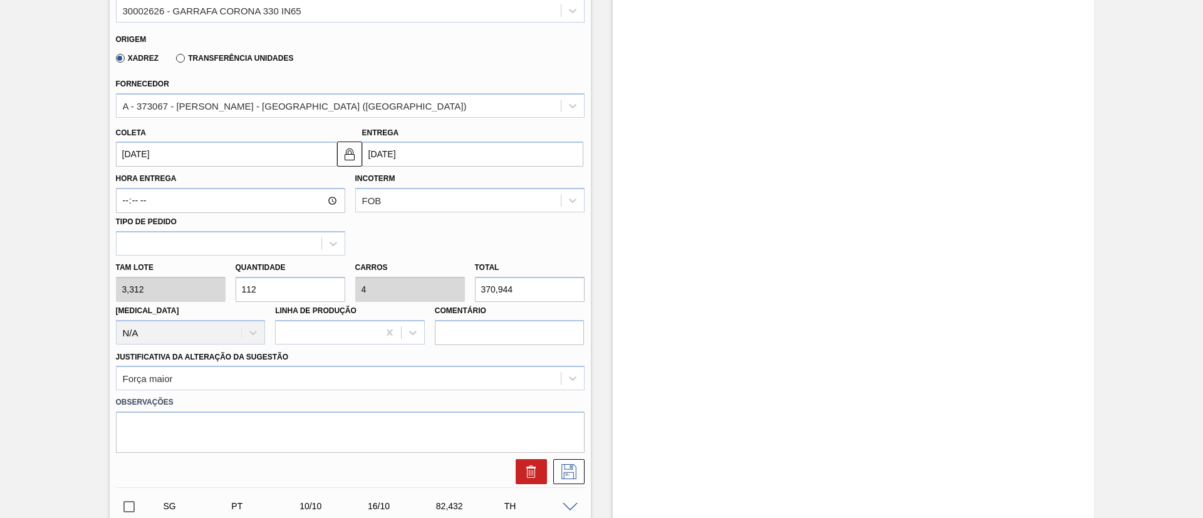
scroll to position [506, 0]
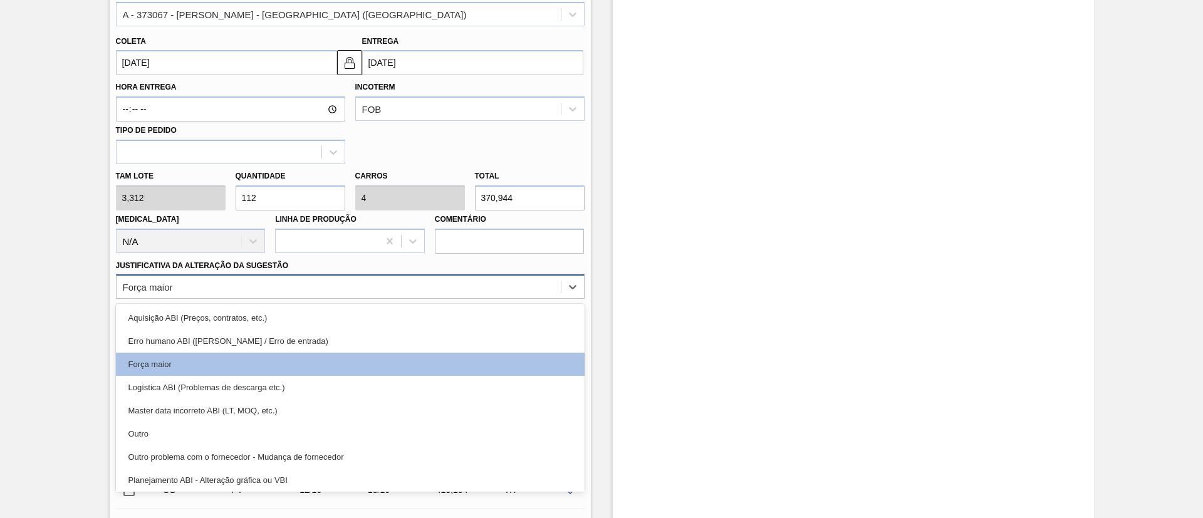
click at [255, 283] on div "Força maior" at bounding box center [339, 287] width 444 height 18
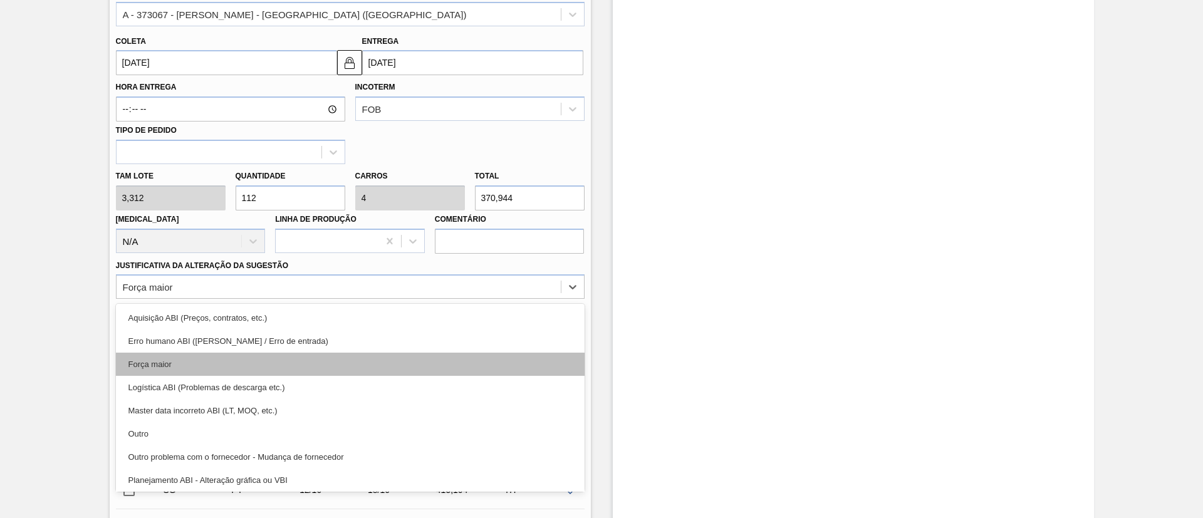
click at [240, 362] on div "Força maior" at bounding box center [350, 364] width 469 height 23
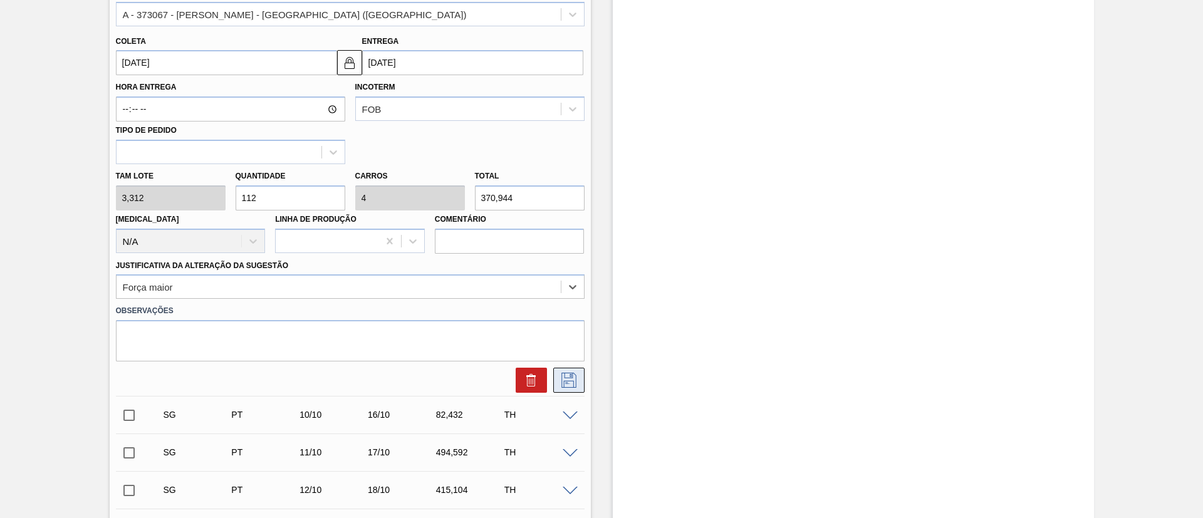
click at [570, 380] on icon at bounding box center [569, 380] width 20 height 15
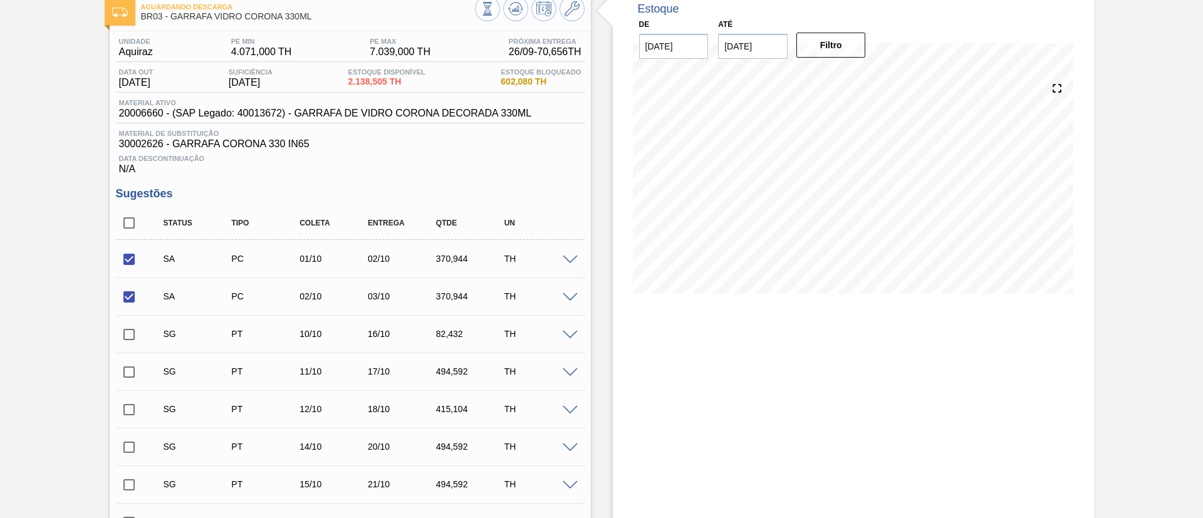
scroll to position [36, 0]
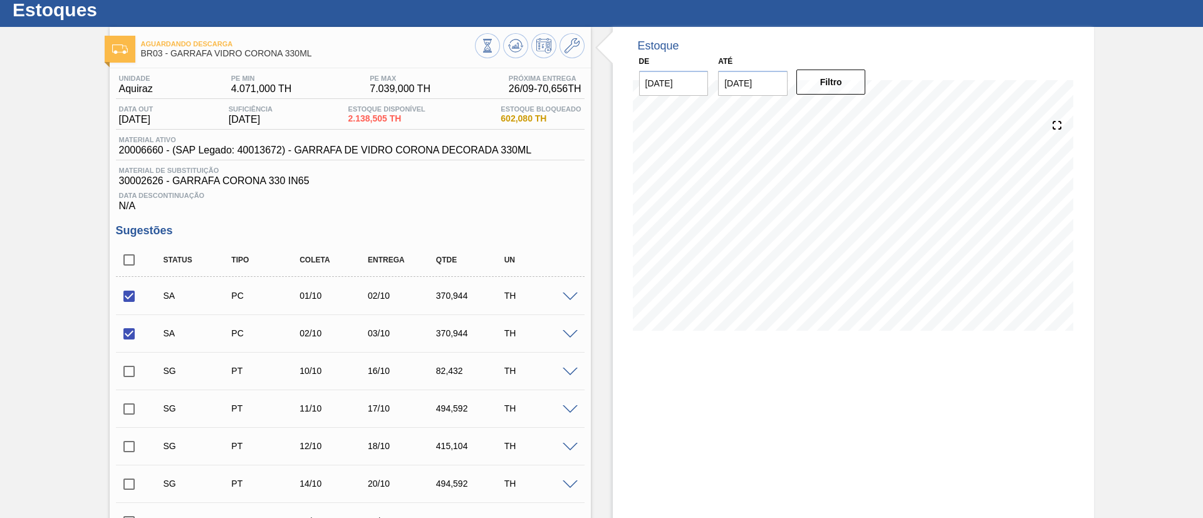
click at [135, 373] on input "checkbox" at bounding box center [129, 371] width 26 height 26
click at [568, 373] on span at bounding box center [570, 372] width 15 height 9
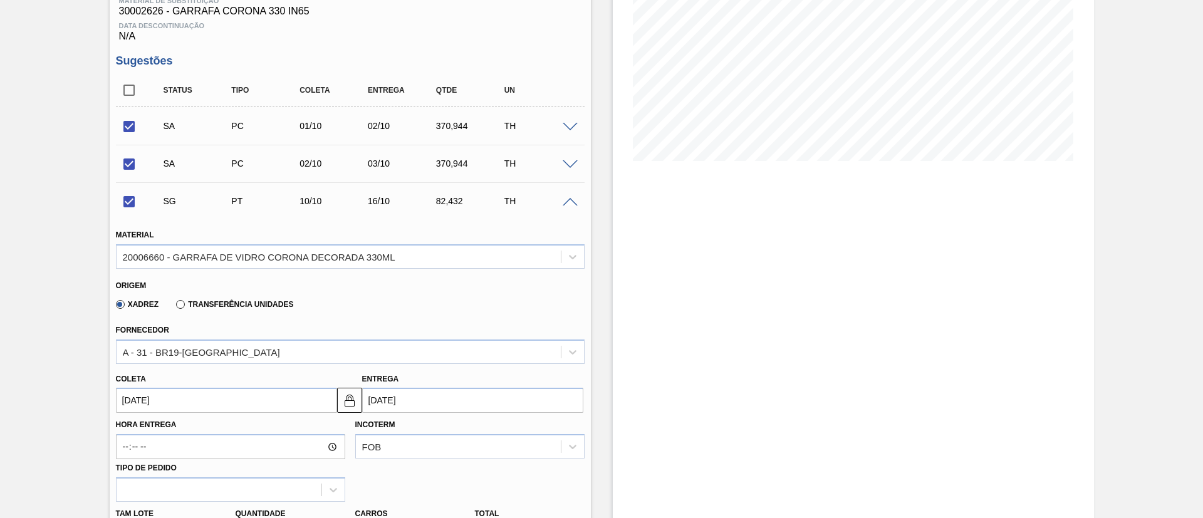
scroll to position [224, 0]
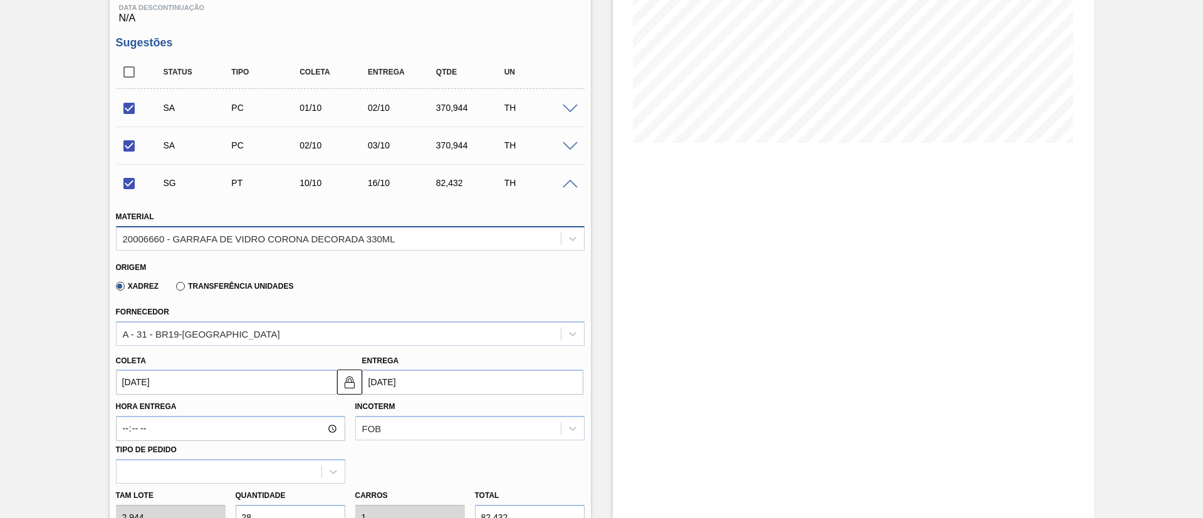
click at [231, 246] on div "20006660 - GARRAFA DE VIDRO CORONA DECORADA 330ML" at bounding box center [339, 238] width 444 height 18
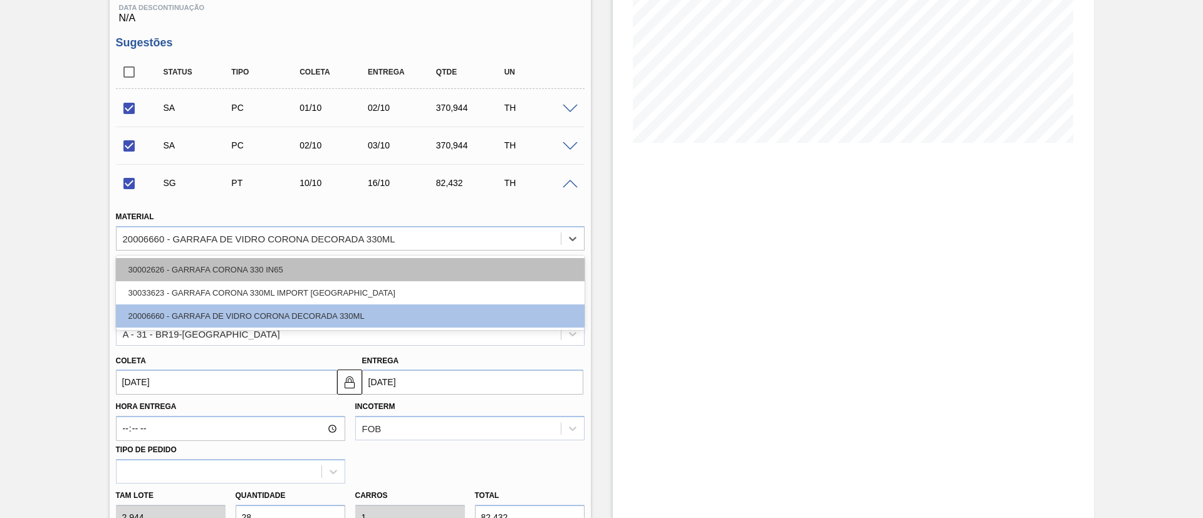
click at [218, 273] on div "30002626 - GARRAFA CORONA 330 IN65" at bounding box center [350, 269] width 469 height 23
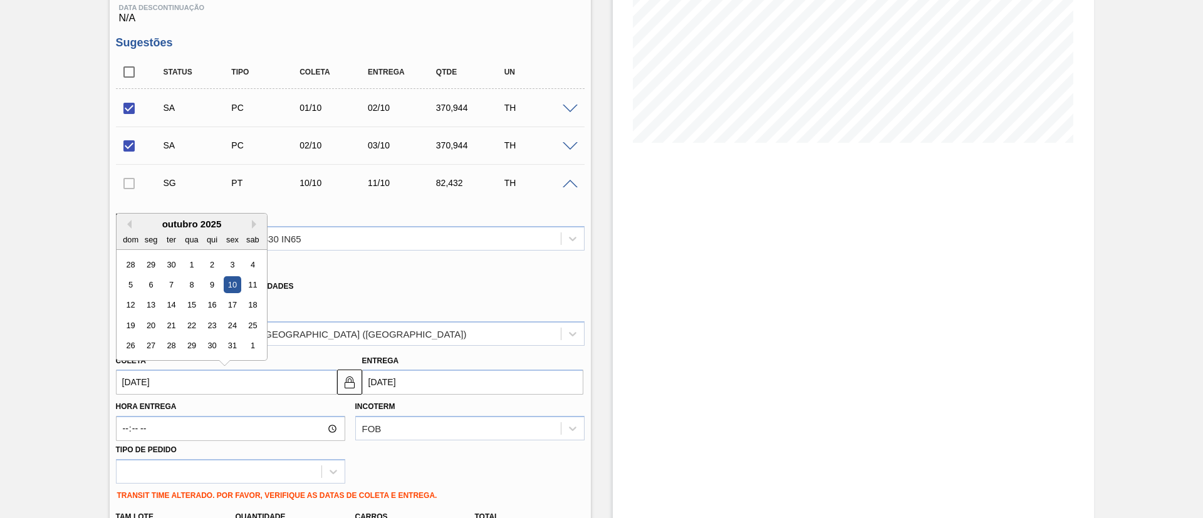
click at [212, 381] on input "[DATE]" at bounding box center [226, 382] width 221 height 25
click at [748, 159] on div at bounding box center [853, 36] width 441 height 251
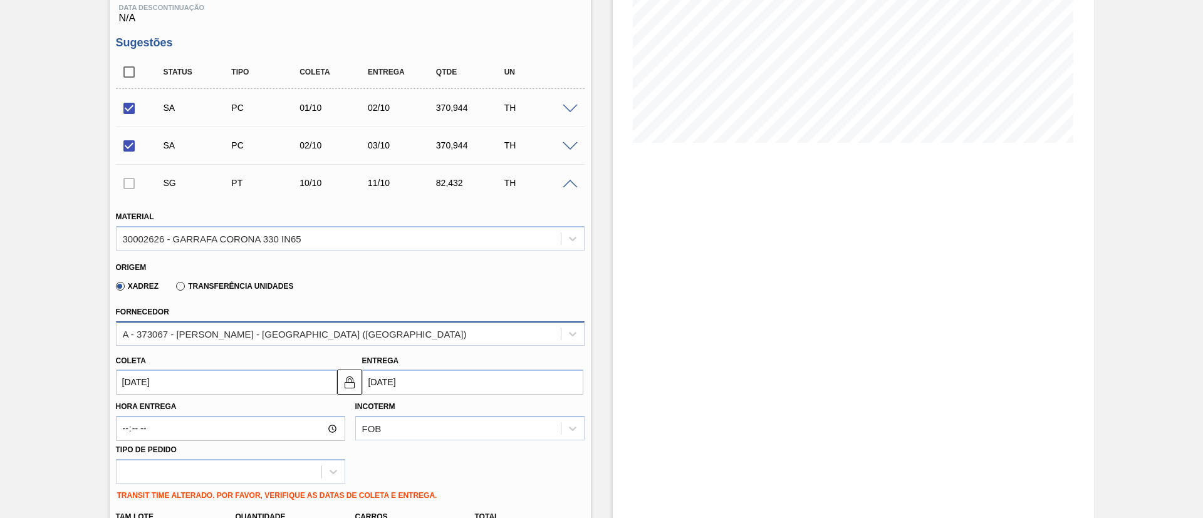
scroll to position [318, 0]
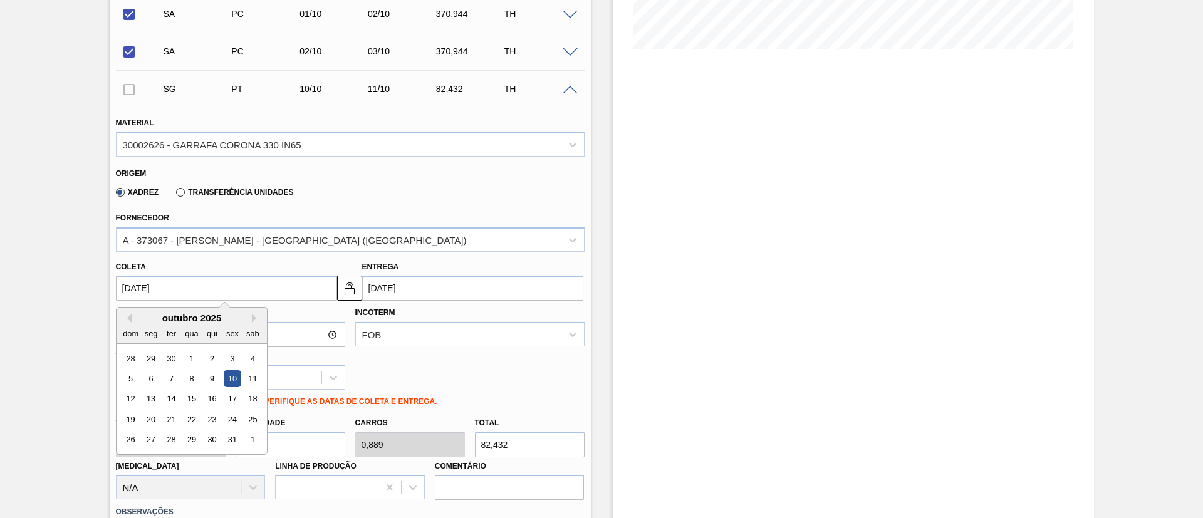
click at [193, 290] on input "[DATE]" at bounding box center [226, 288] width 221 height 25
click at [249, 358] on div "4" at bounding box center [252, 358] width 17 height 17
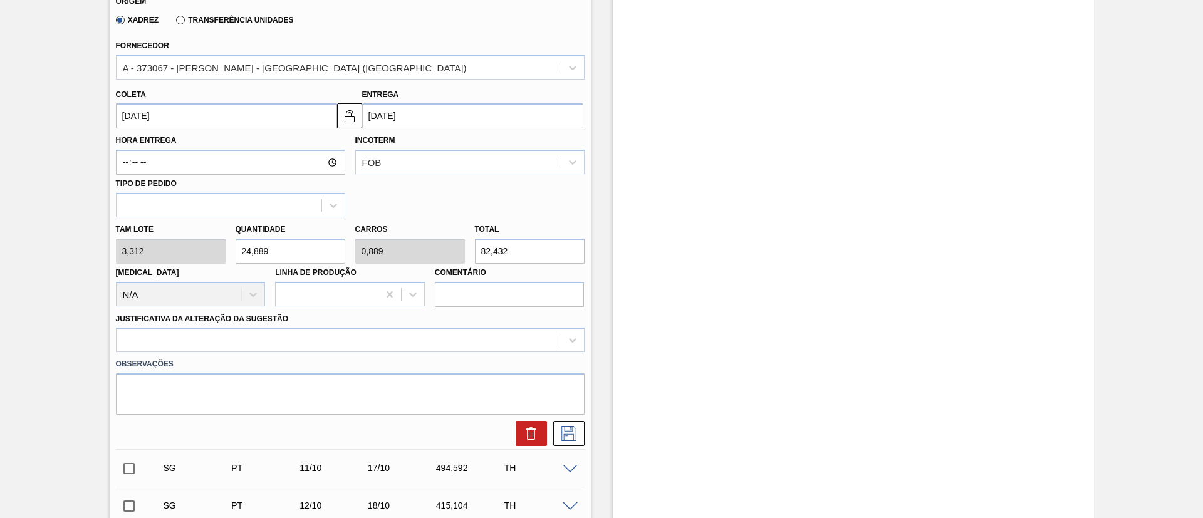
scroll to position [506, 0]
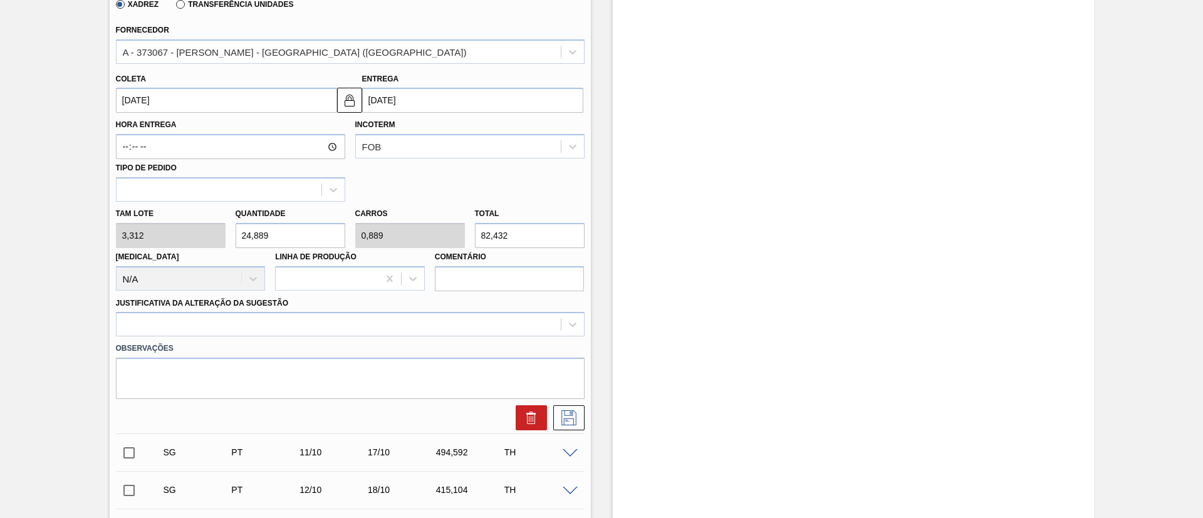
click at [152, 247] on div "[PERSON_NAME] 3,312 Quantidade 24,889 Carros 0,889 Total 82,432 [MEDICAL_DATA] …" at bounding box center [350, 247] width 479 height 90
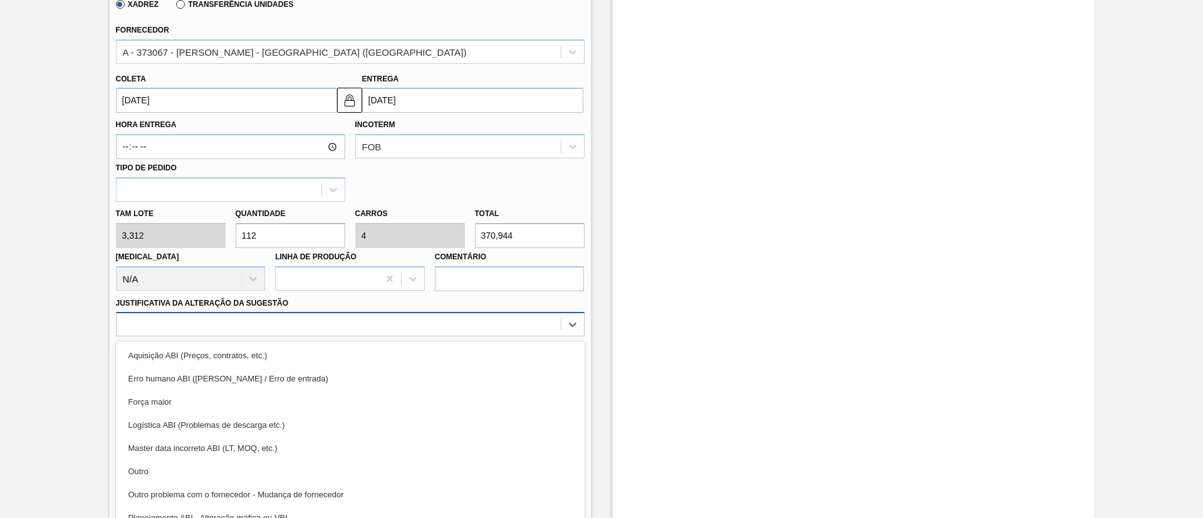
click at [186, 333] on div "option Aquisição ABI (Preços, contratos, etc.) focused, 1 of 18. 18 results ava…" at bounding box center [350, 324] width 469 height 24
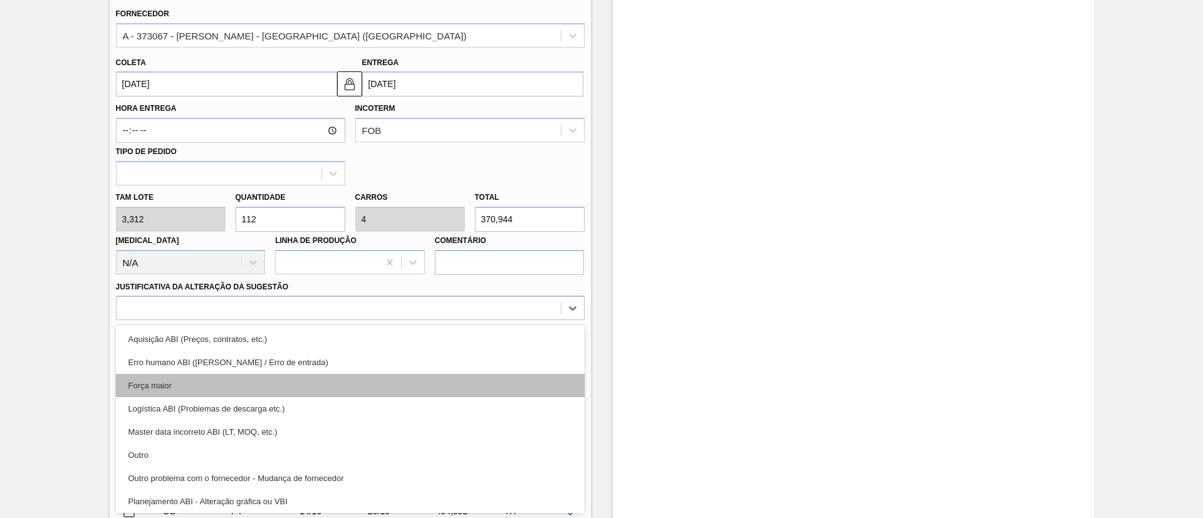
click at [183, 376] on div "Força maior" at bounding box center [350, 385] width 469 height 23
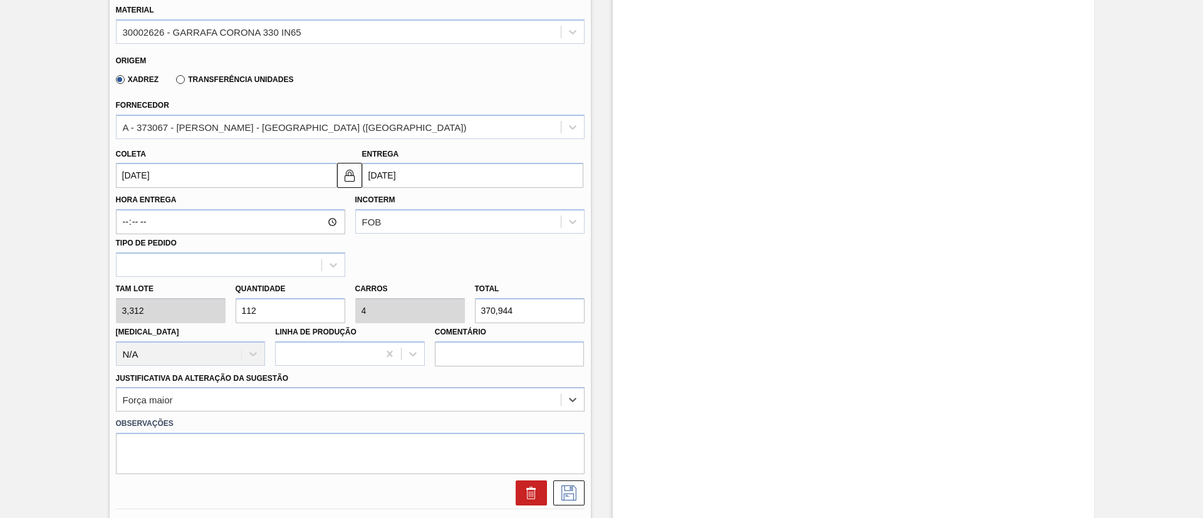
scroll to position [616, 0]
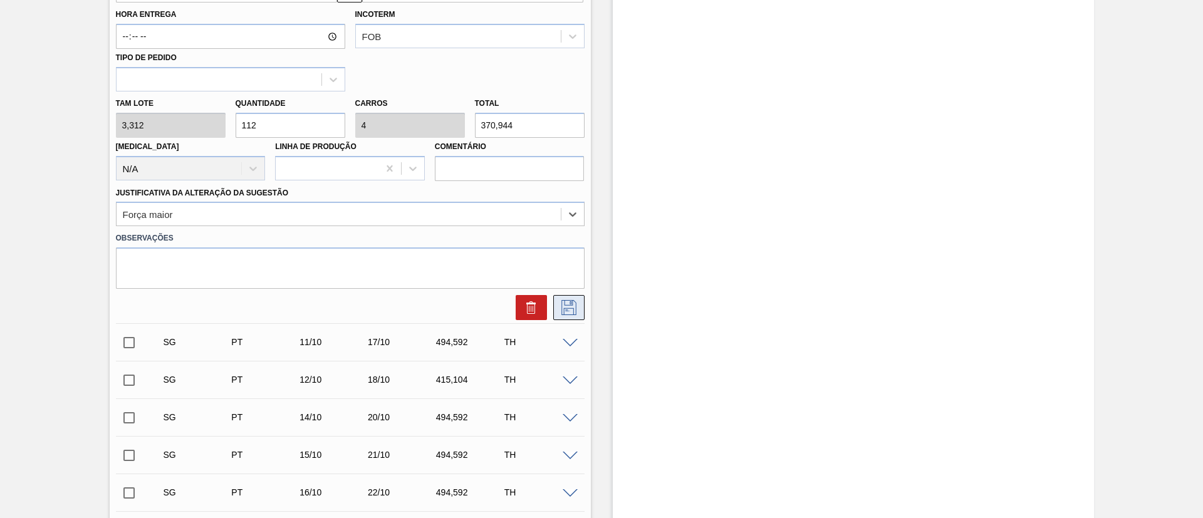
click at [566, 310] on icon at bounding box center [568, 306] width 6 height 10
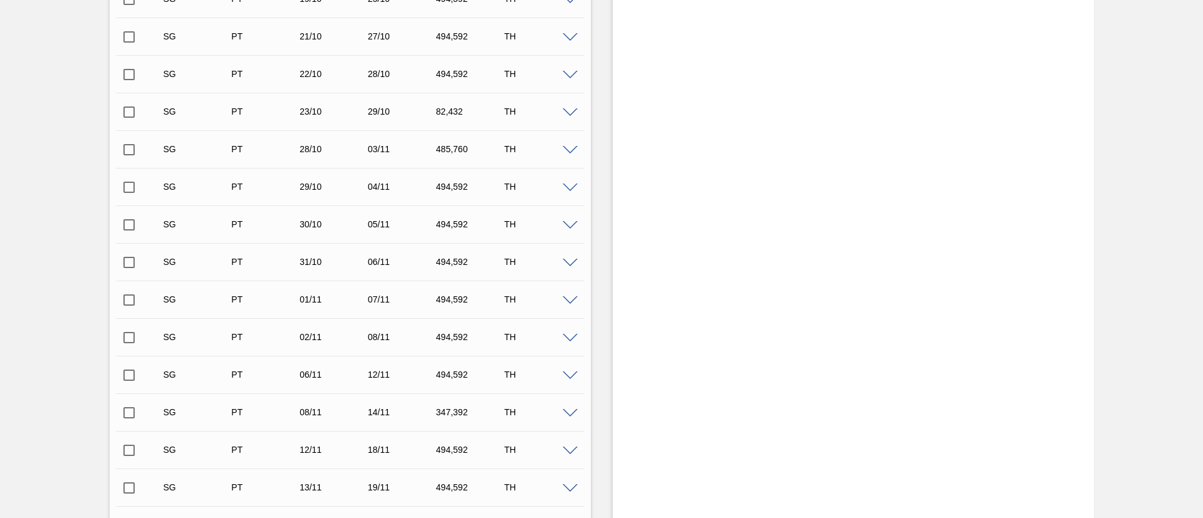
scroll to position [992, 0]
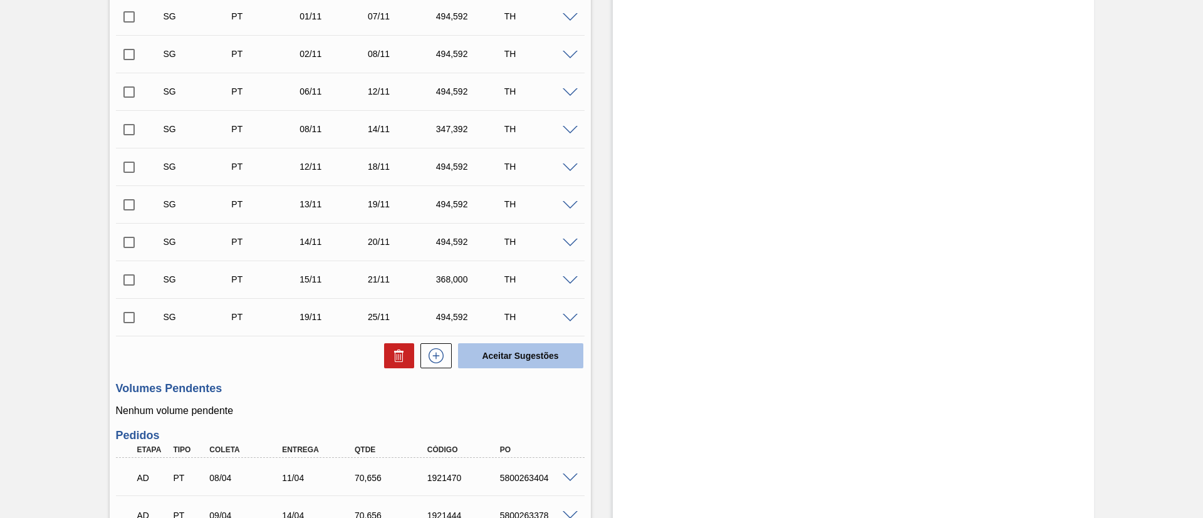
click at [521, 345] on button "Aceitar Sugestões" at bounding box center [520, 355] width 125 height 25
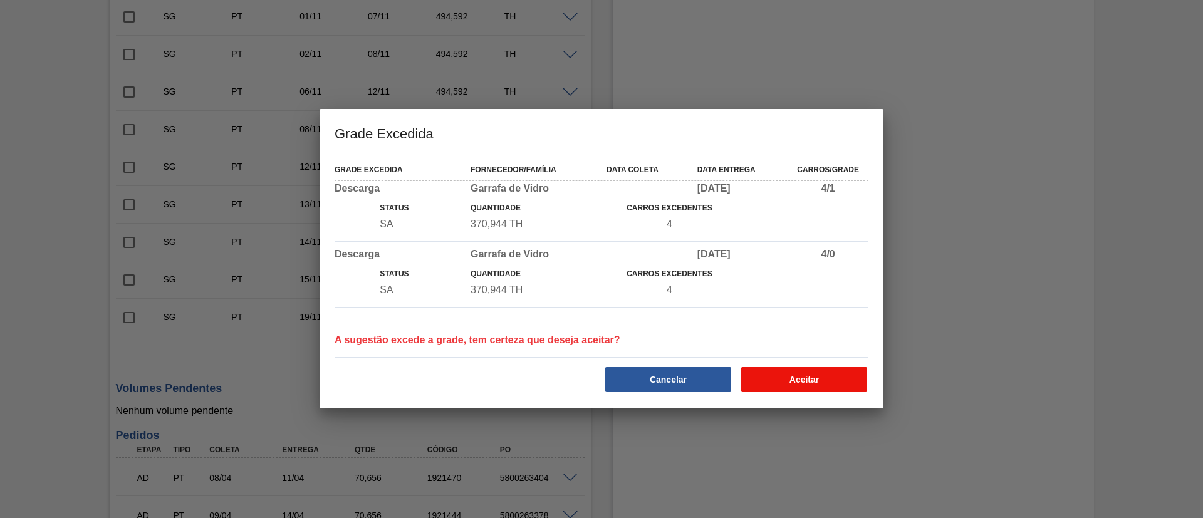
click at [837, 388] on button "Aceitar" at bounding box center [804, 379] width 126 height 25
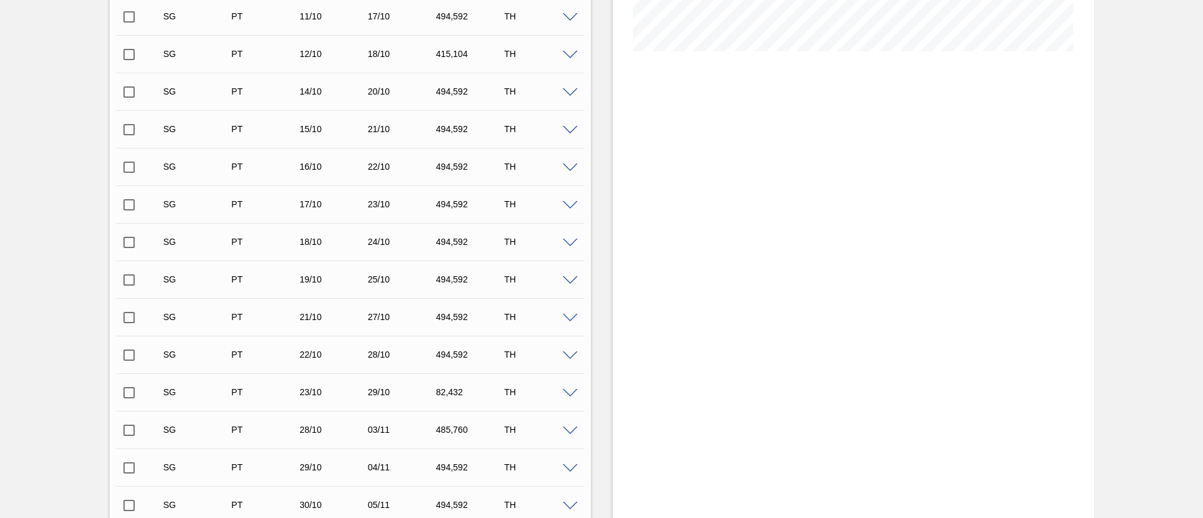
scroll to position [0, 0]
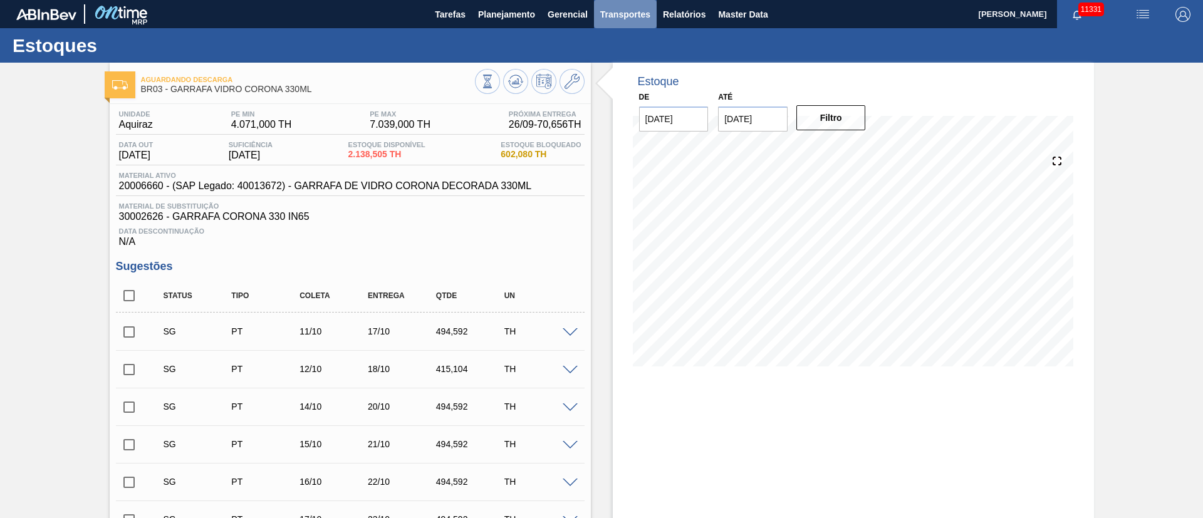
click at [624, 10] on span "Transportes" at bounding box center [625, 14] width 50 height 15
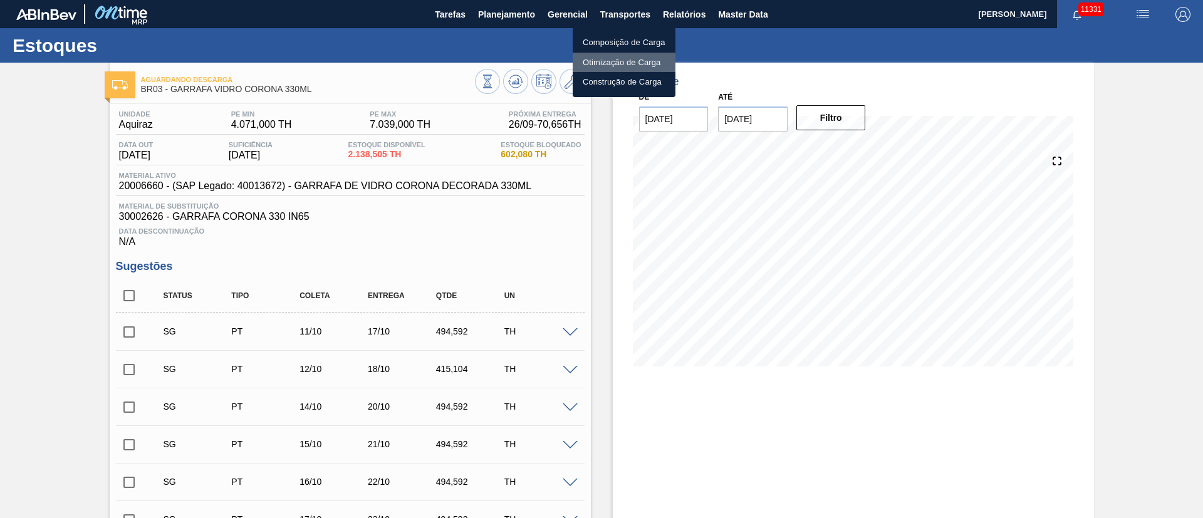
click at [617, 63] on li "Otimização de Carga" at bounding box center [624, 63] width 103 height 20
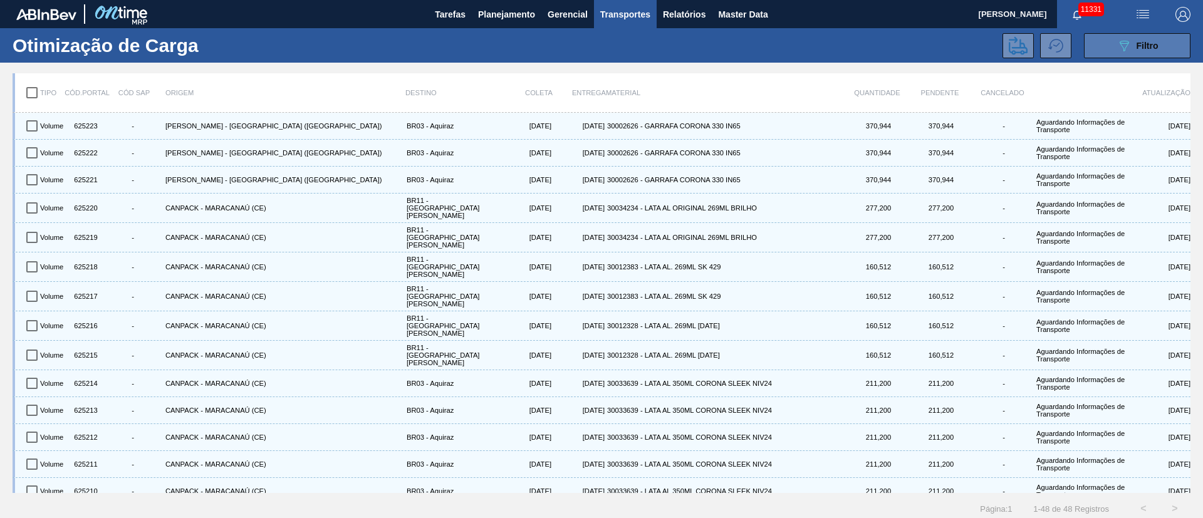
click at [1151, 44] on span "Filtro" at bounding box center [1148, 46] width 22 height 10
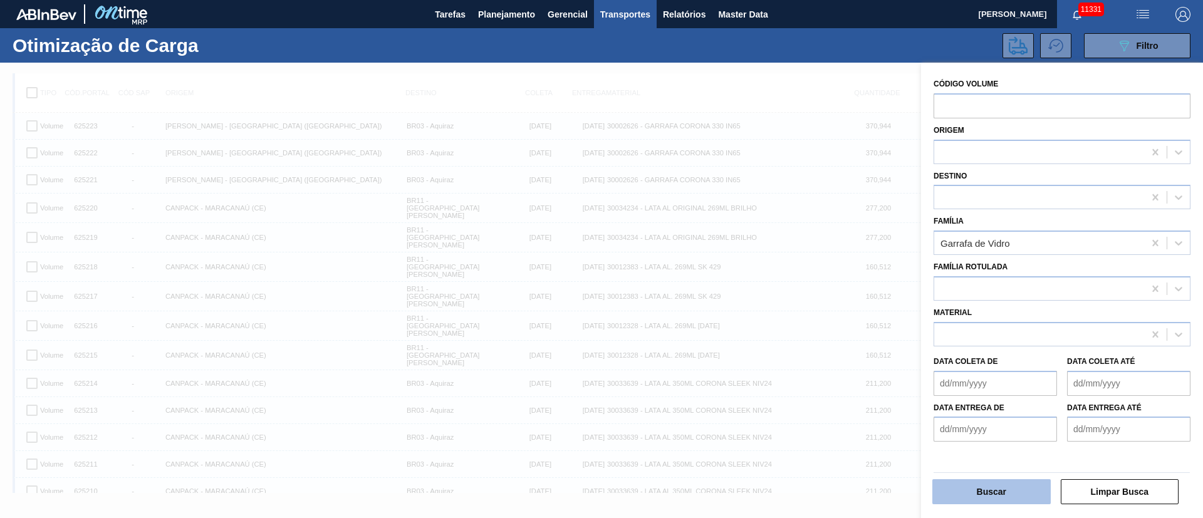
click at [1014, 489] on button "Buscar" at bounding box center [991, 491] width 118 height 25
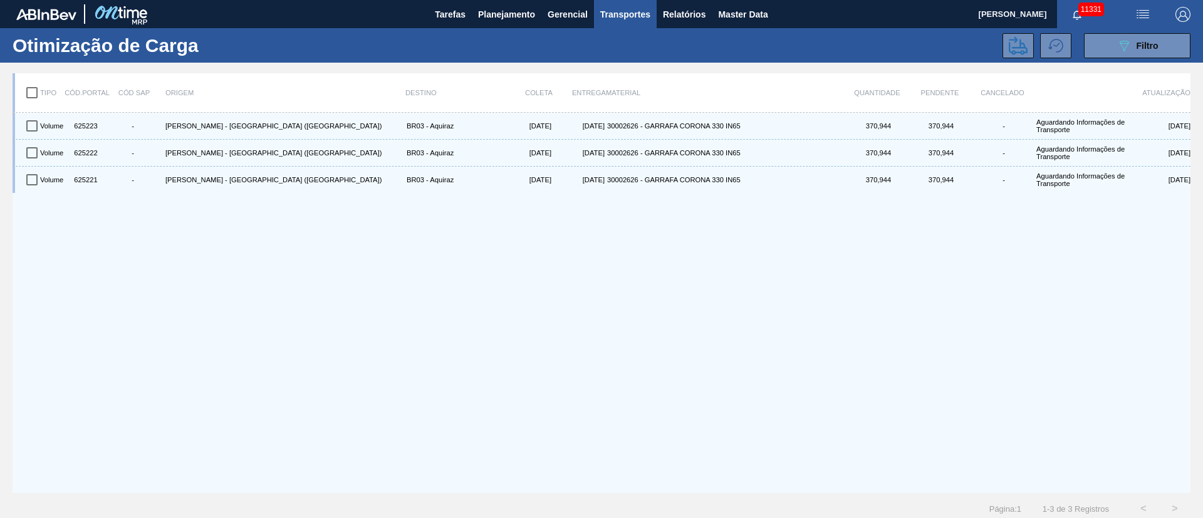
click at [34, 93] on input "checkbox" at bounding box center [32, 93] width 26 height 26
click at [1013, 51] on icon at bounding box center [1018, 45] width 19 height 18
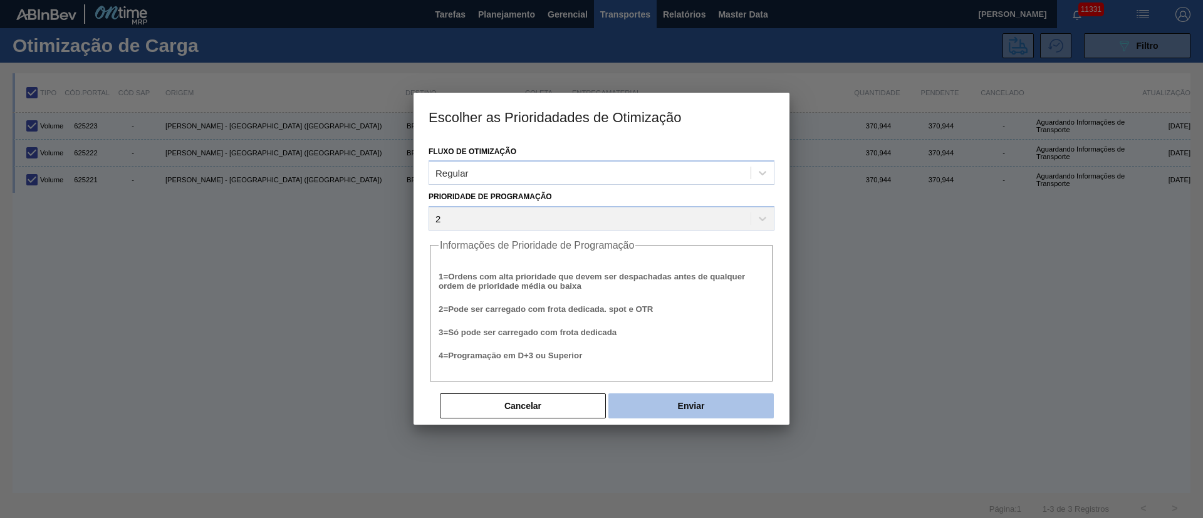
click at [667, 406] on button "Enviar" at bounding box center [690, 406] width 165 height 25
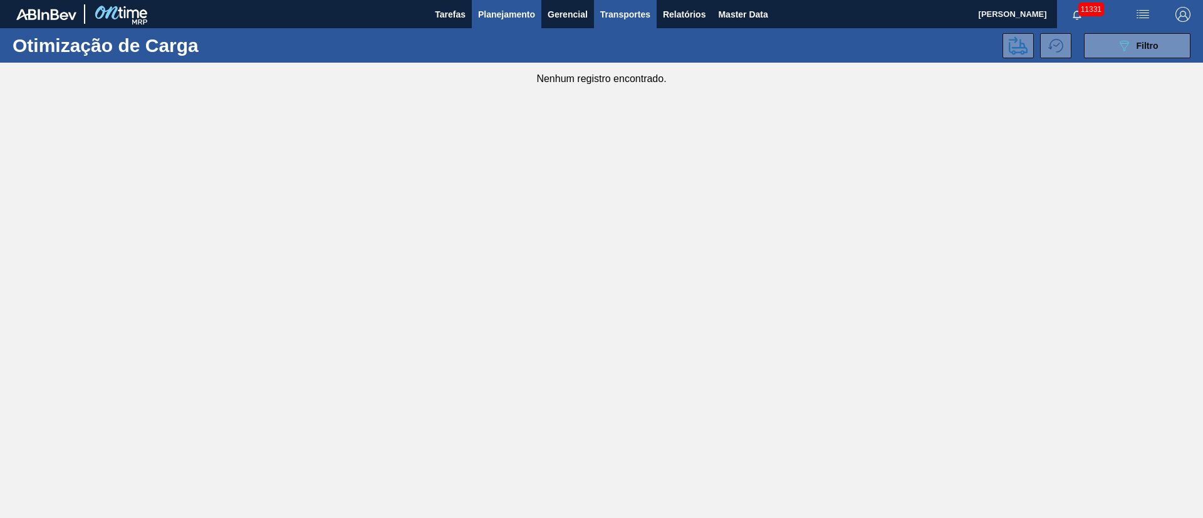
click at [500, 10] on span "Planejamento" at bounding box center [506, 14] width 57 height 15
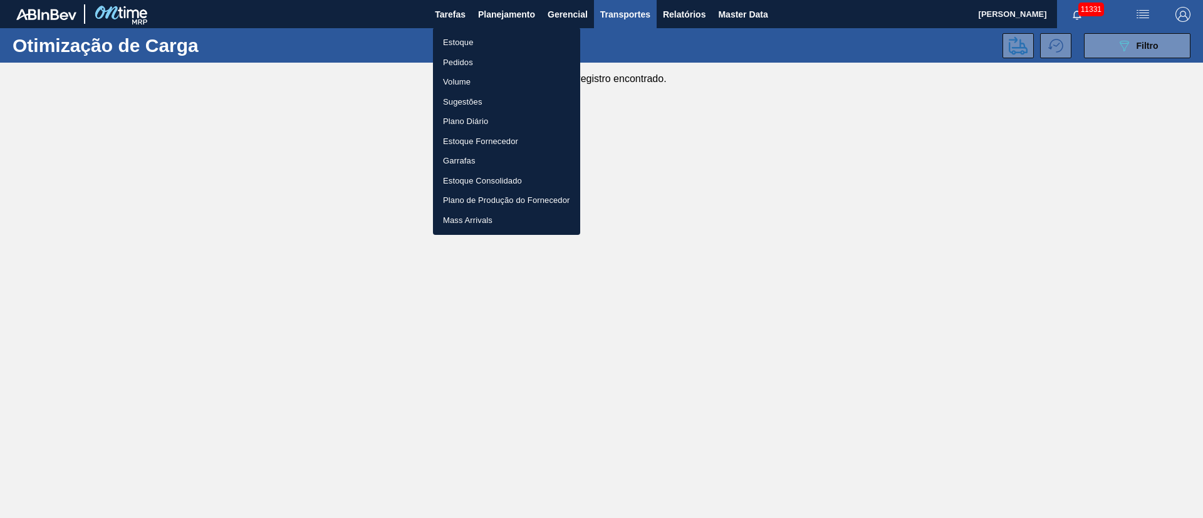
click at [459, 60] on li "Pedidos" at bounding box center [506, 63] width 147 height 20
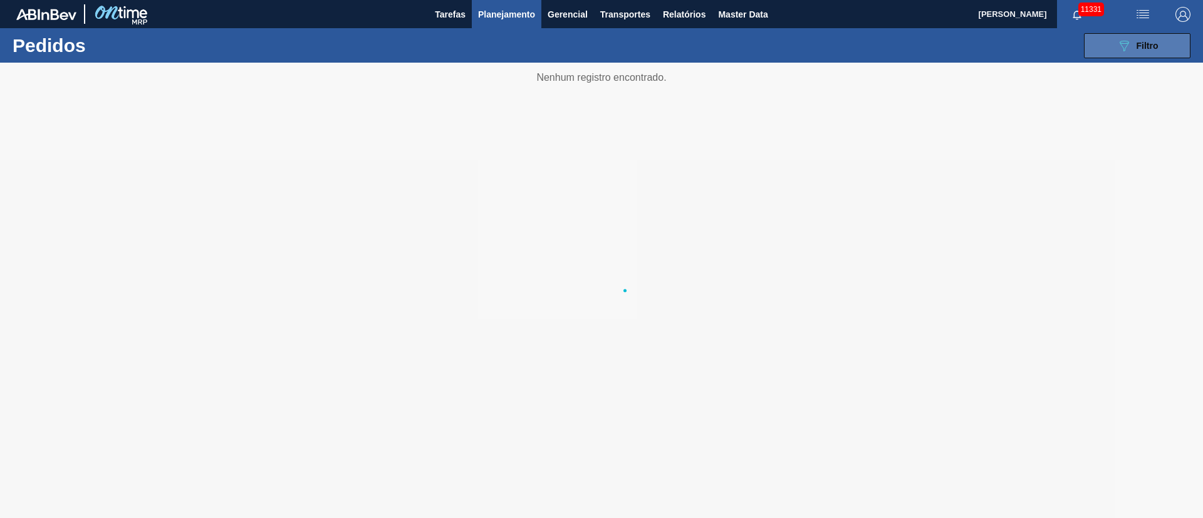
click at [1166, 46] on button "089F7B8B-B2A5-4AFE-B5C0-19BA573D28AC Filtro" at bounding box center [1137, 45] width 107 height 25
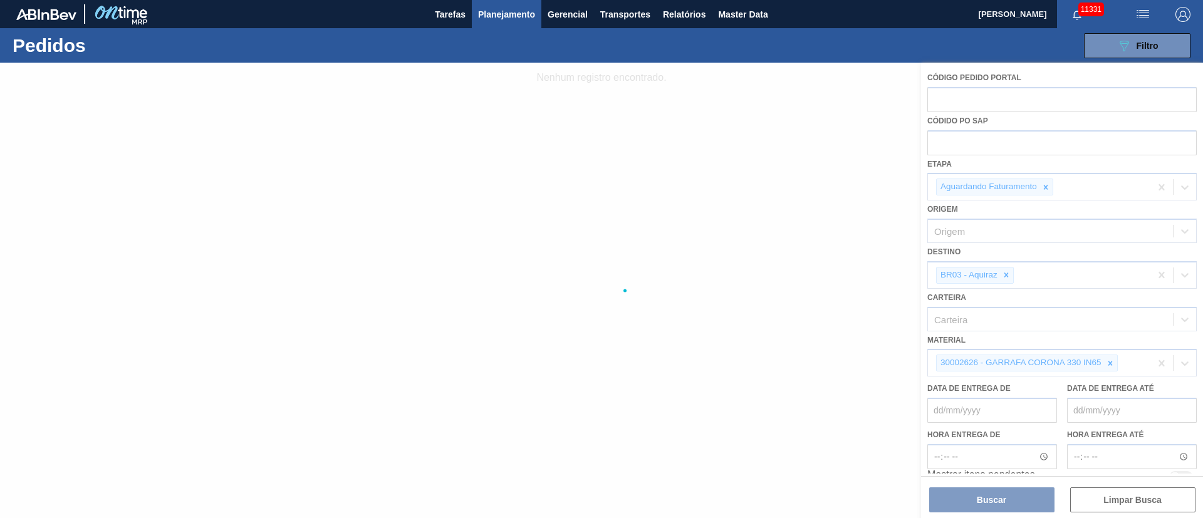
click at [1044, 186] on div at bounding box center [601, 291] width 1203 height 456
click at [1007, 276] on div at bounding box center [601, 291] width 1203 height 456
click at [1109, 362] on div at bounding box center [601, 291] width 1203 height 456
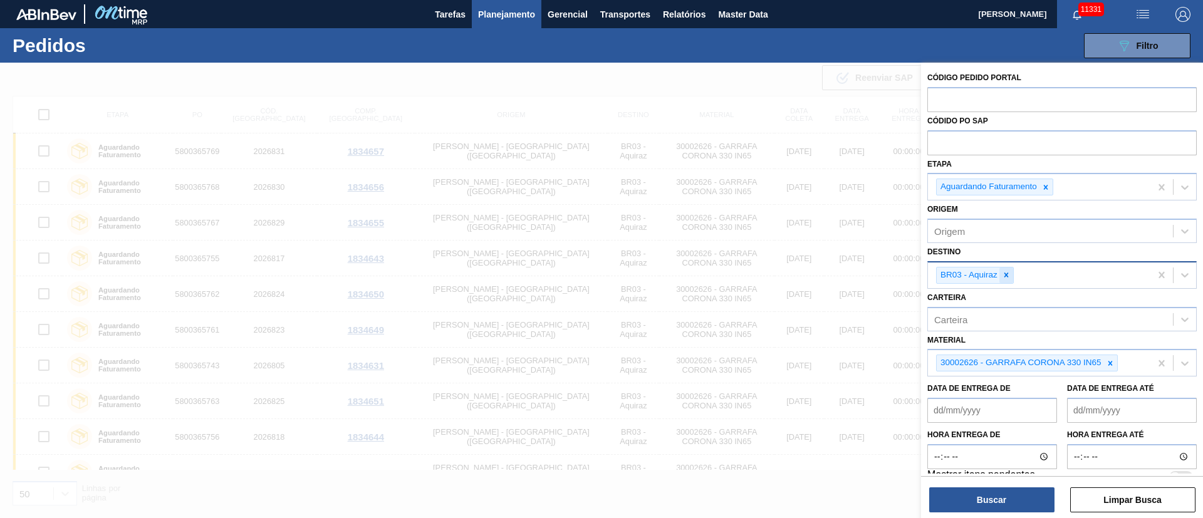
click at [1008, 276] on icon at bounding box center [1006, 275] width 9 height 9
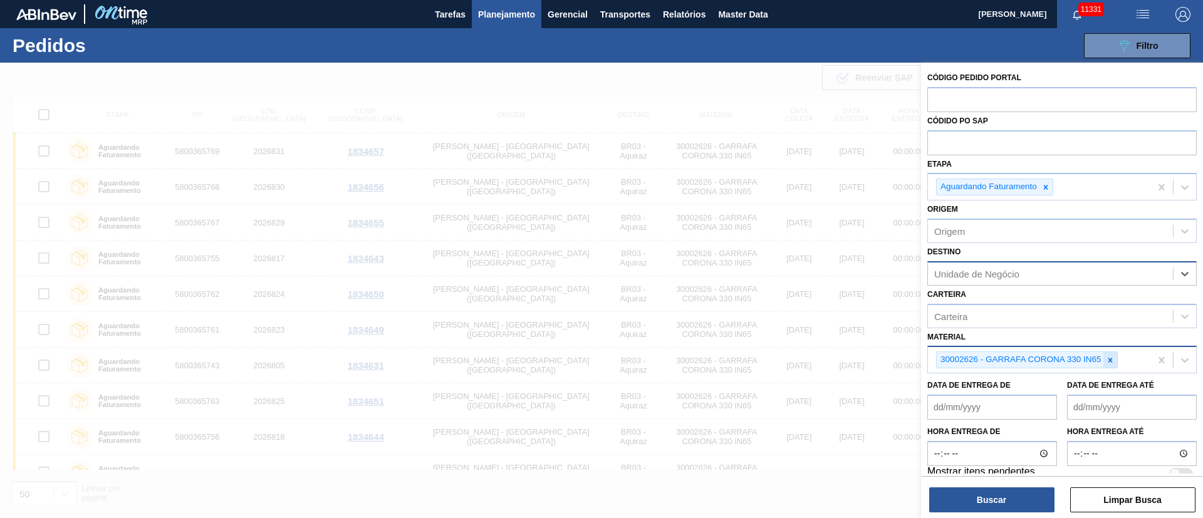
click at [1110, 360] on icon at bounding box center [1110, 360] width 4 height 4
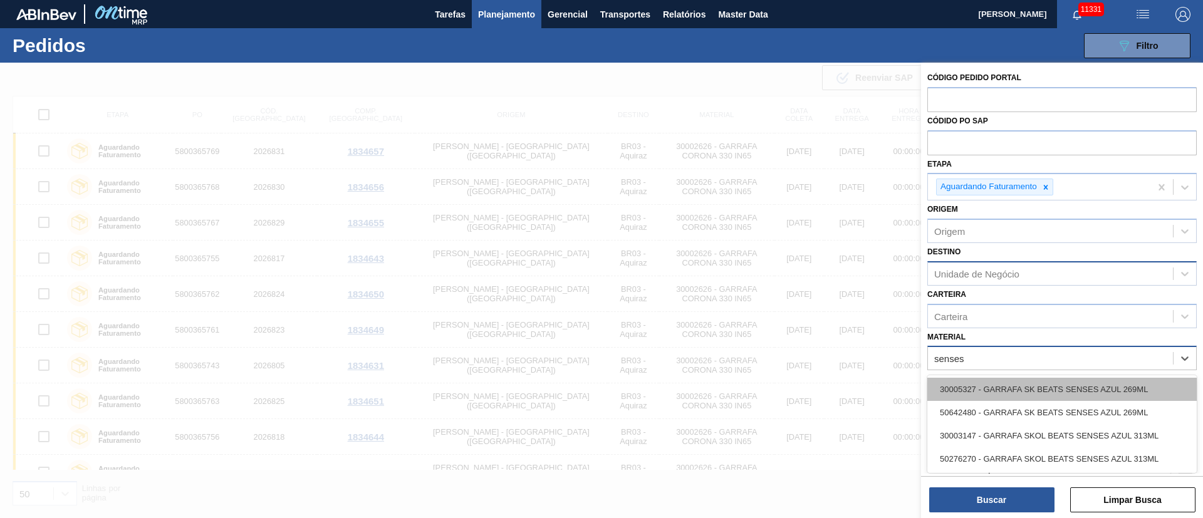
click at [983, 392] on div "30005327 - GARRAFA SK BEATS SENSES AZUL 269ML" at bounding box center [1061, 389] width 269 height 23
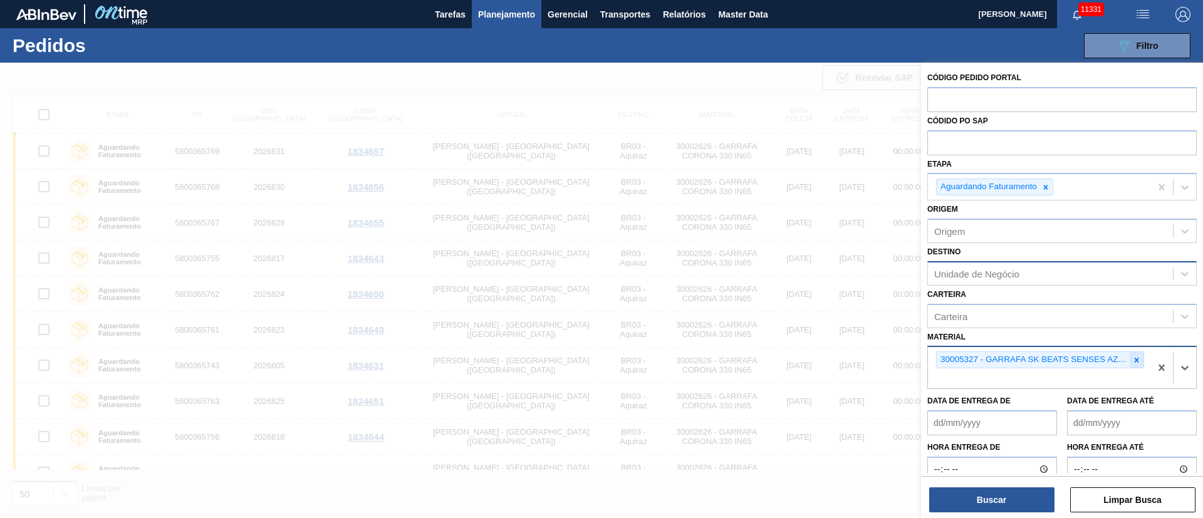
click at [1130, 365] on div at bounding box center [1137, 360] width 14 height 16
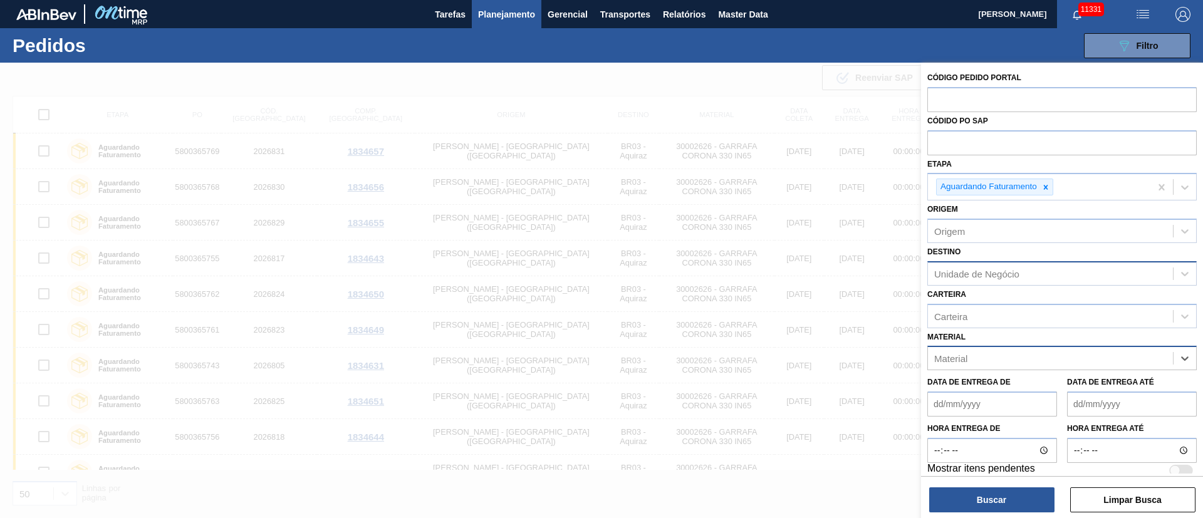
click at [1139, 8] on img "button" at bounding box center [1142, 14] width 15 height 15
click at [1129, 46] on li "Upload de Volumes" at bounding box center [1139, 44] width 108 height 23
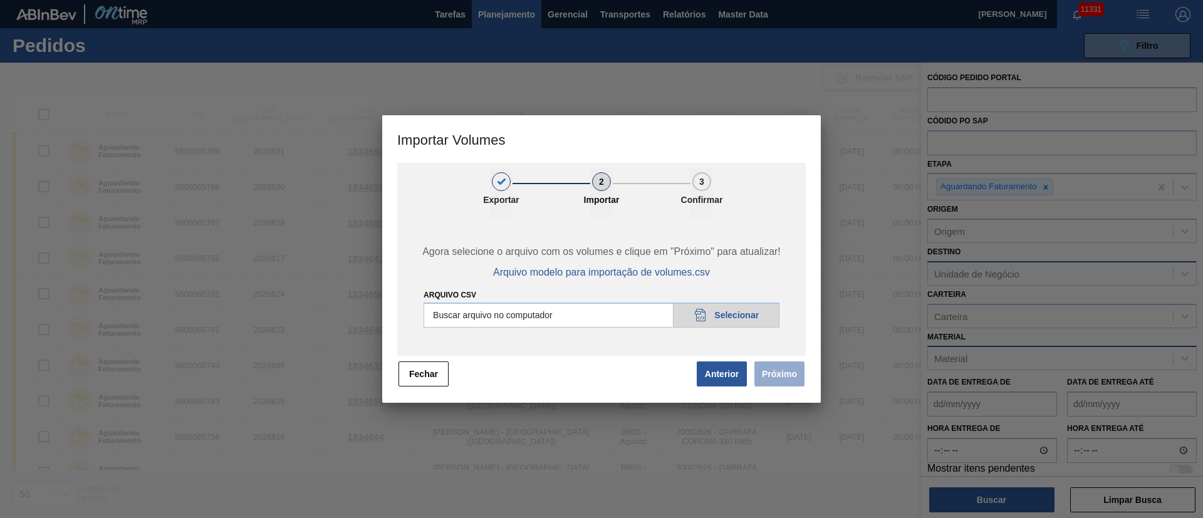
click at [733, 313] on input "Arquivo csv" at bounding box center [602, 315] width 356 height 25
click at [784, 370] on button "Próximo" at bounding box center [779, 374] width 50 height 25
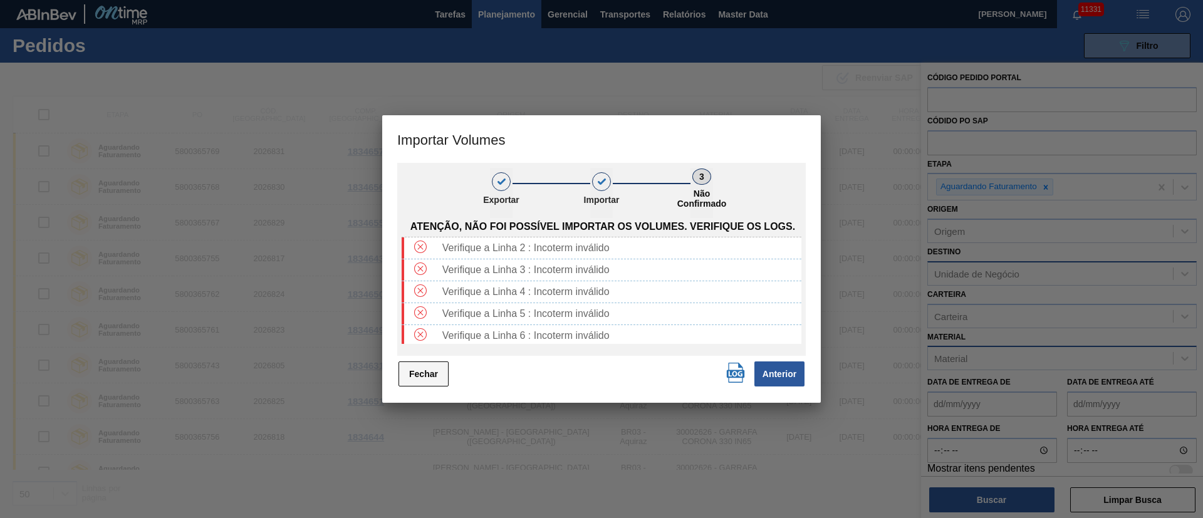
click at [405, 374] on button "Fechar" at bounding box center [424, 374] width 50 height 25
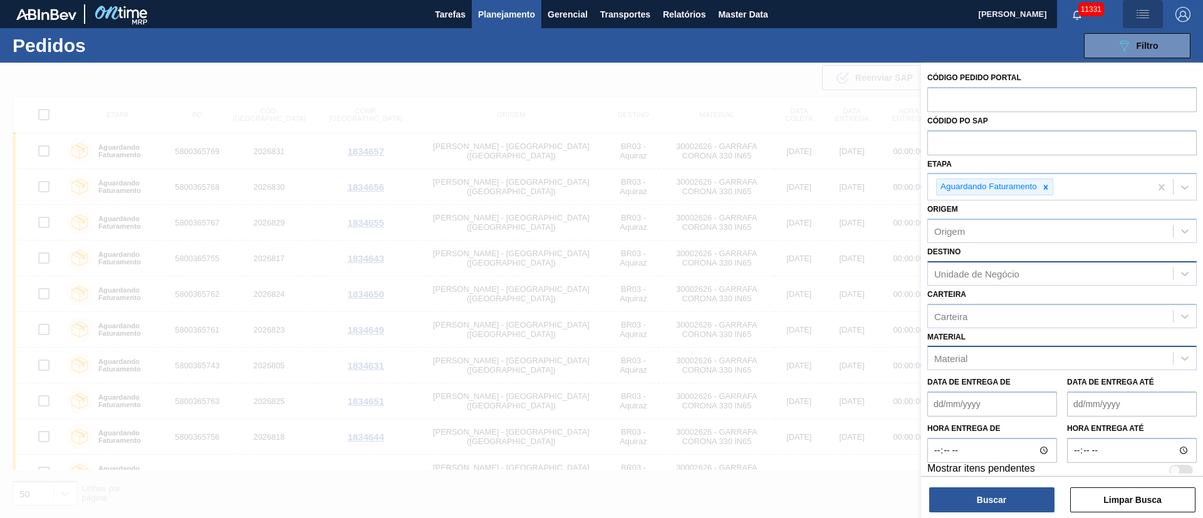
click at [1139, 16] on img "button" at bounding box center [1142, 14] width 15 height 15
click at [1146, 42] on li "Upload de Volumes" at bounding box center [1139, 44] width 108 height 23
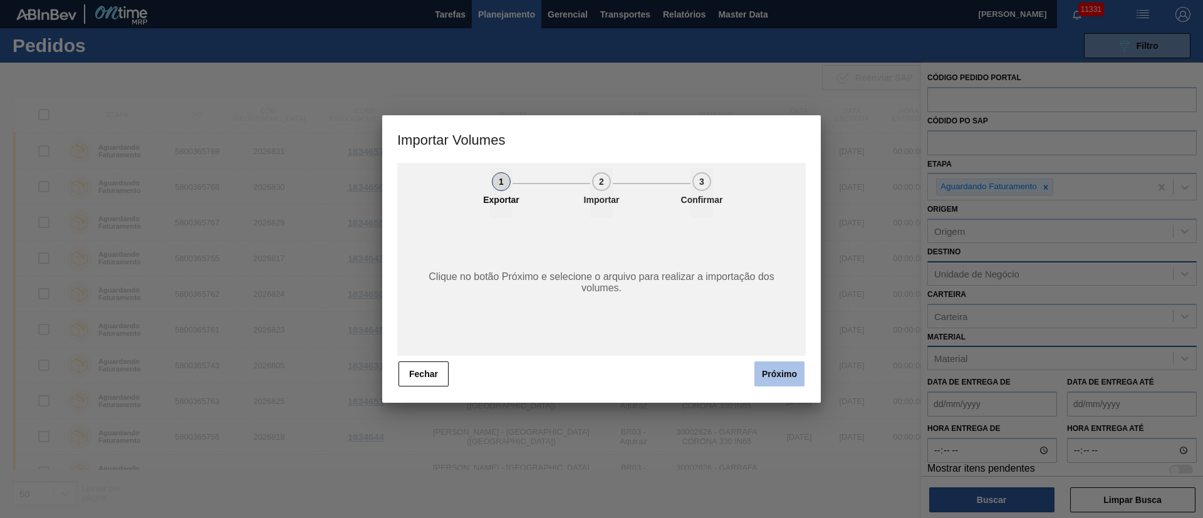
click at [778, 370] on button "Próximo" at bounding box center [779, 374] width 50 height 25
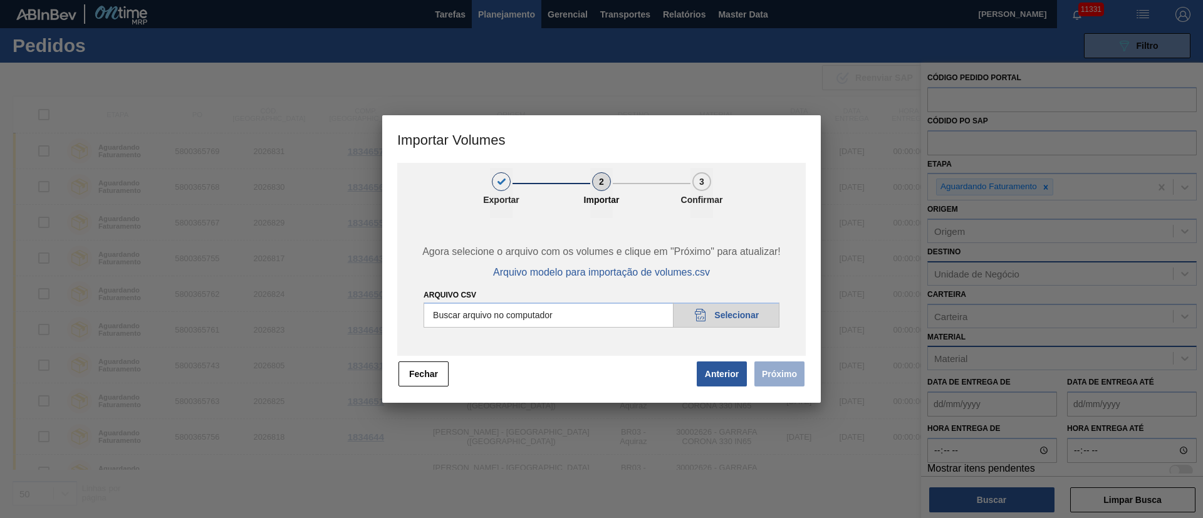
click at [723, 309] on input "Arquivo csv" at bounding box center [602, 315] width 356 height 25
click at [795, 369] on button "Próximo" at bounding box center [779, 374] width 50 height 25
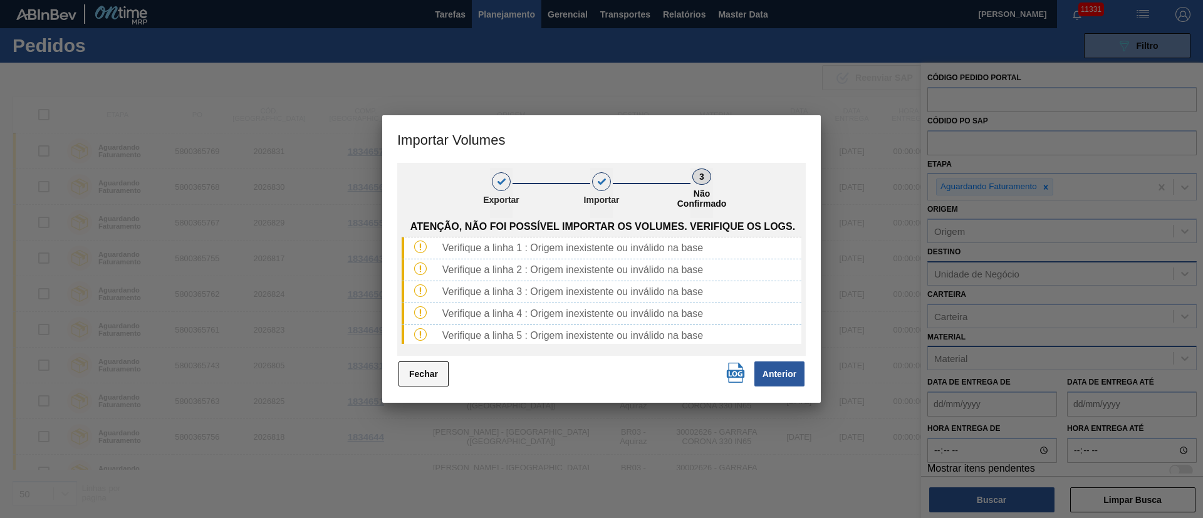
click at [414, 366] on button "Fechar" at bounding box center [424, 374] width 50 height 25
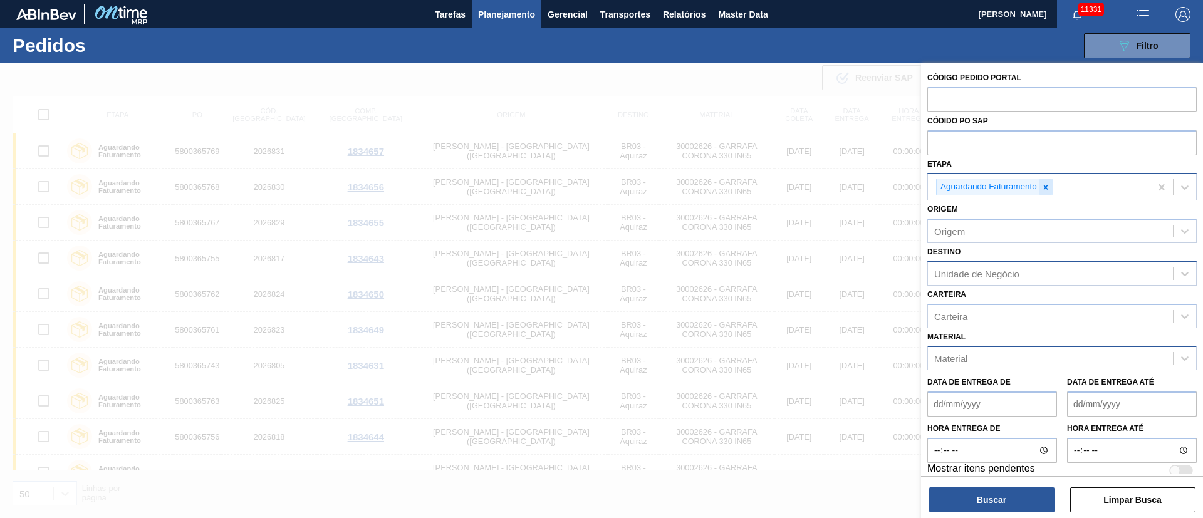
click at [1046, 189] on icon at bounding box center [1045, 187] width 9 height 9
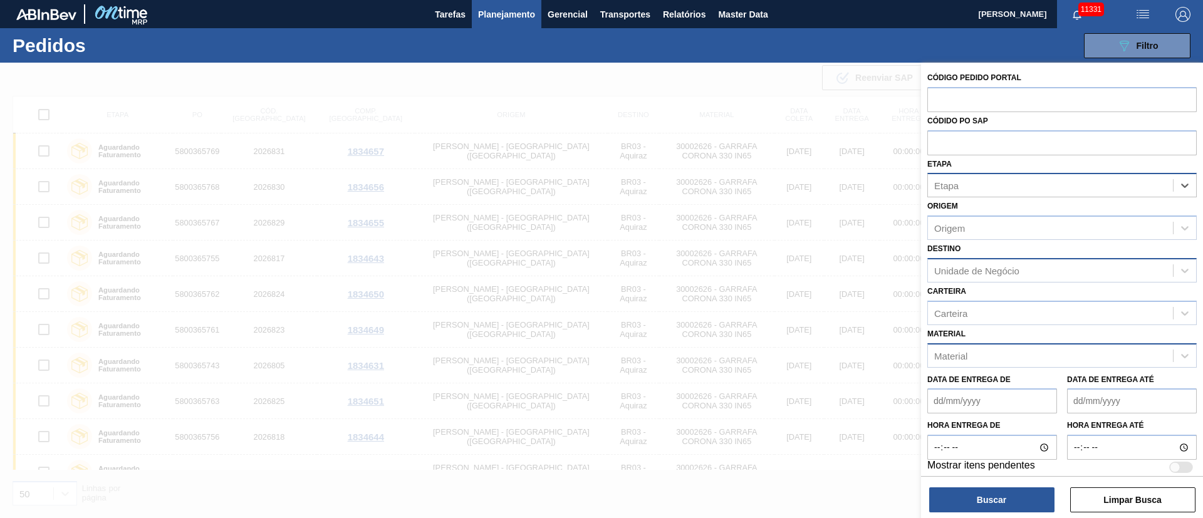
click at [1152, 21] on span "button" at bounding box center [1143, 14] width 30 height 15
click at [1128, 41] on li "Upload de Volumes" at bounding box center [1139, 44] width 108 height 23
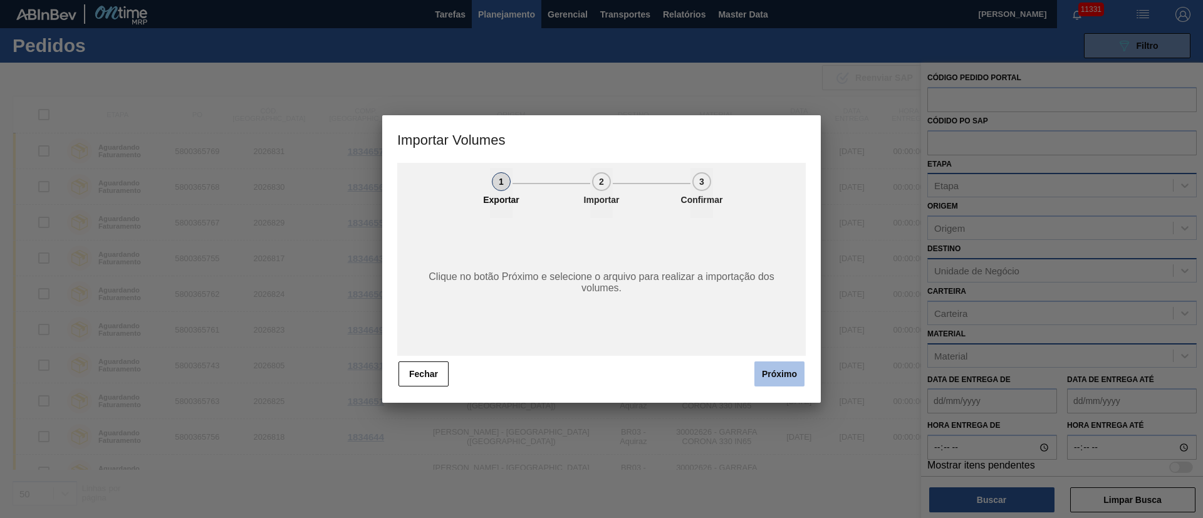
click at [772, 375] on button "Próximo" at bounding box center [779, 374] width 50 height 25
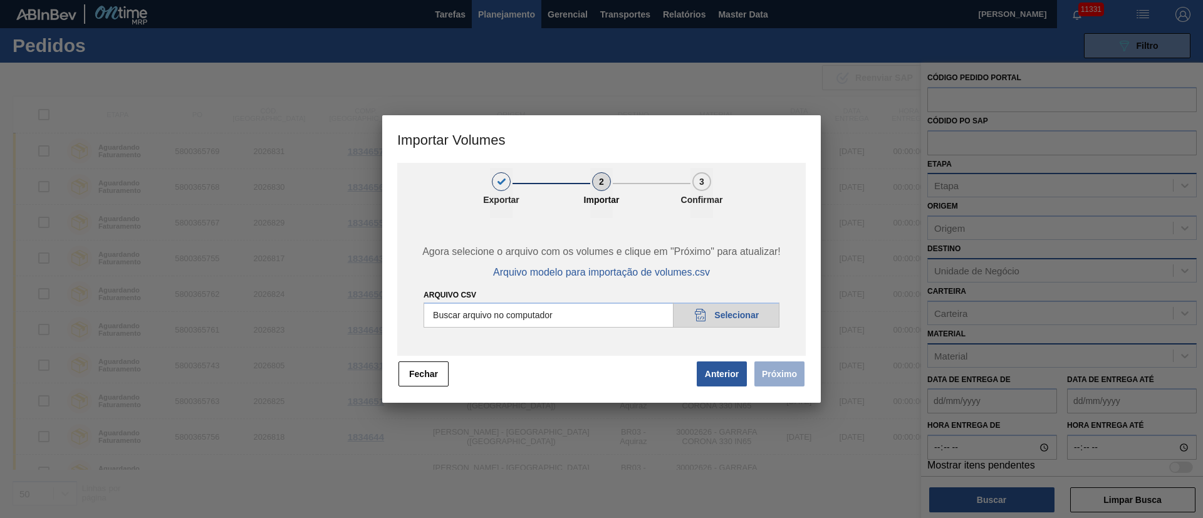
click at [730, 306] on input "Arquivo csv" at bounding box center [602, 315] width 356 height 25
click at [786, 382] on button "Próximo" at bounding box center [779, 374] width 50 height 25
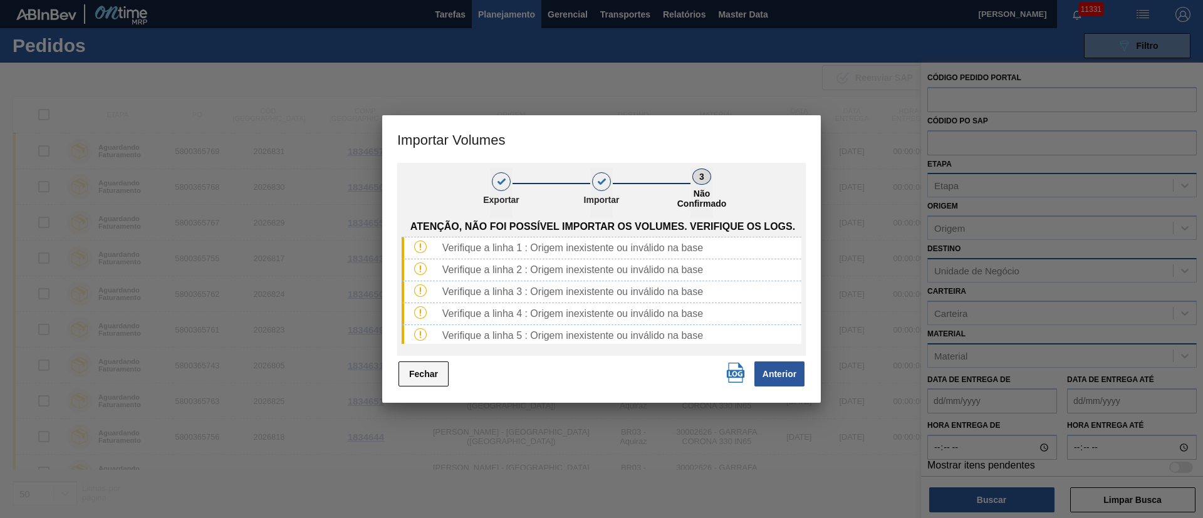
click at [432, 378] on button "Fechar" at bounding box center [424, 374] width 50 height 25
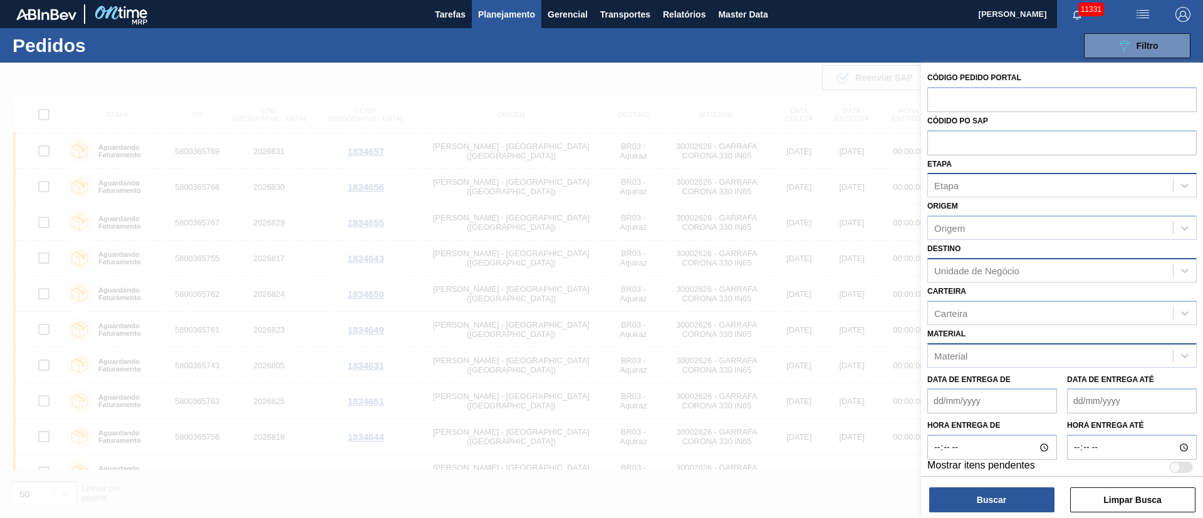
click at [1145, 13] on img "button" at bounding box center [1142, 14] width 15 height 15
click at [1129, 41] on li "Upload de Volumes" at bounding box center [1139, 44] width 108 height 23
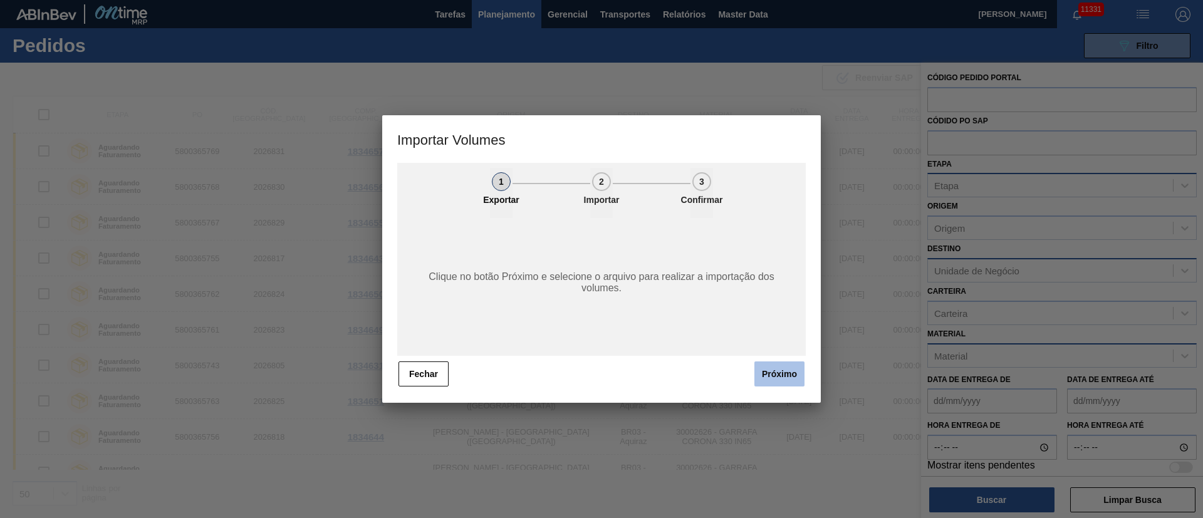
click at [781, 373] on button "Próximo" at bounding box center [779, 374] width 50 height 25
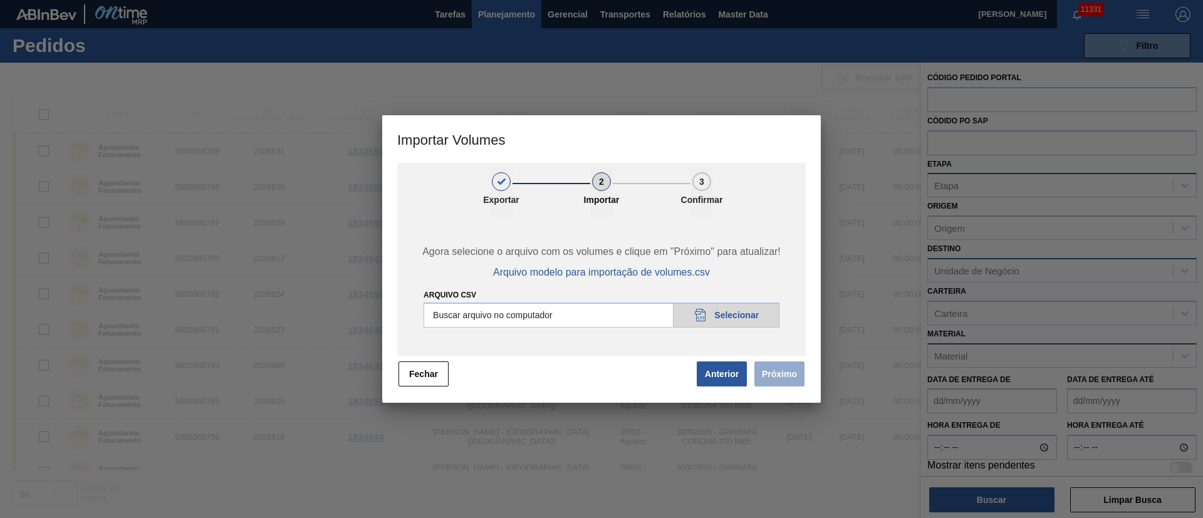
click at [716, 311] on input "Arquivo csv" at bounding box center [602, 315] width 356 height 25
click at [777, 375] on button "Próximo" at bounding box center [779, 374] width 50 height 25
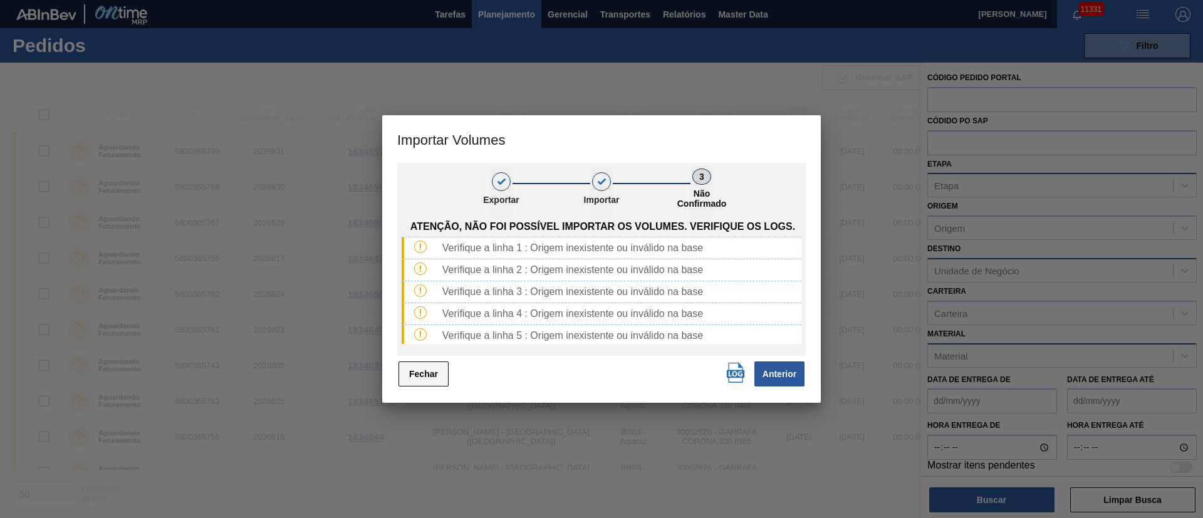
click at [418, 379] on button "Fechar" at bounding box center [424, 374] width 50 height 25
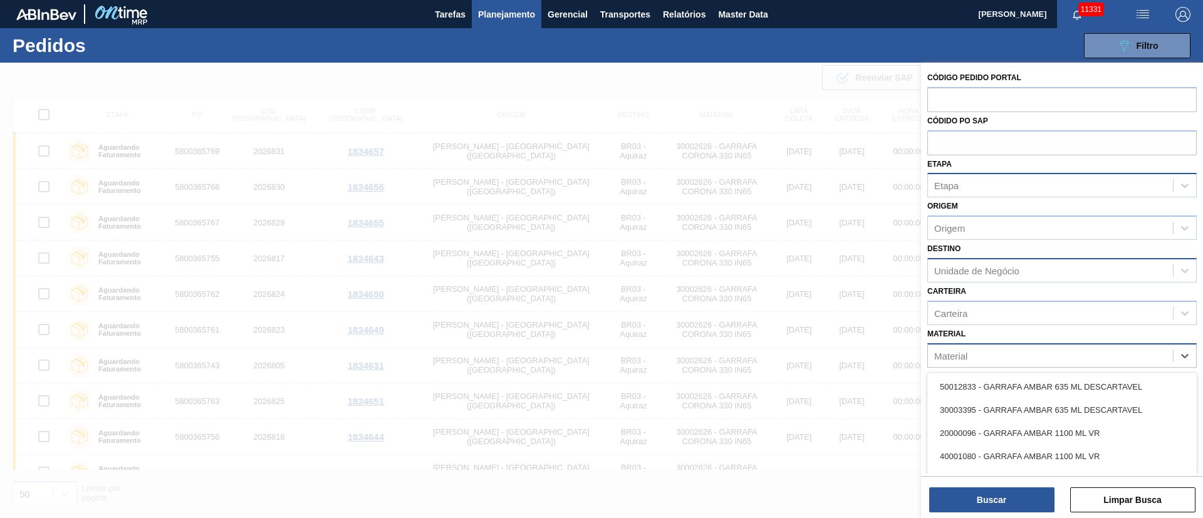
click at [958, 353] on div "Material" at bounding box center [950, 355] width 33 height 11
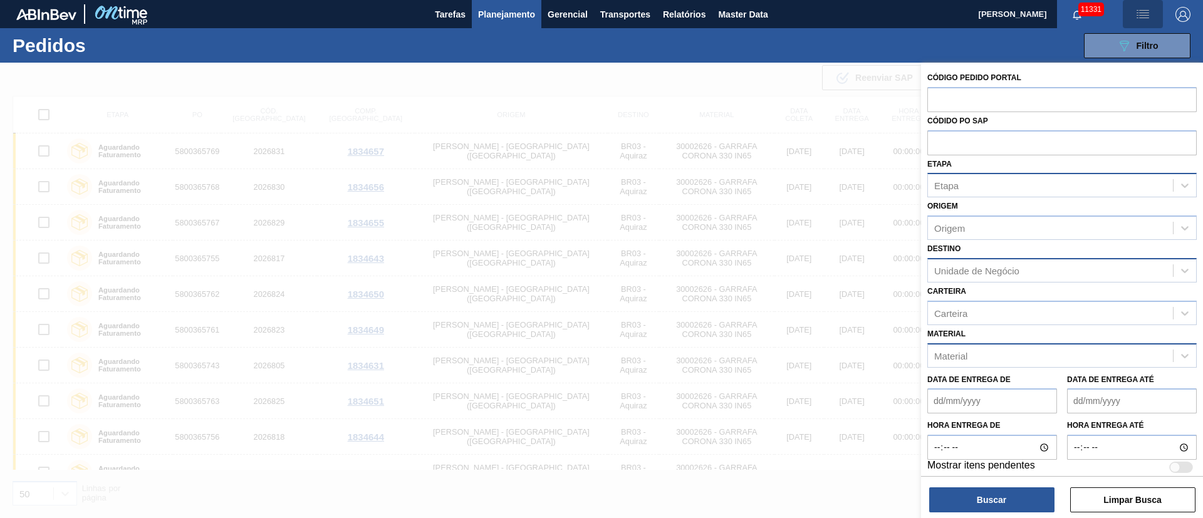
click at [1139, 13] on img "button" at bounding box center [1142, 14] width 15 height 15
click at [1123, 46] on li "Upload de Volumes" at bounding box center [1139, 44] width 108 height 23
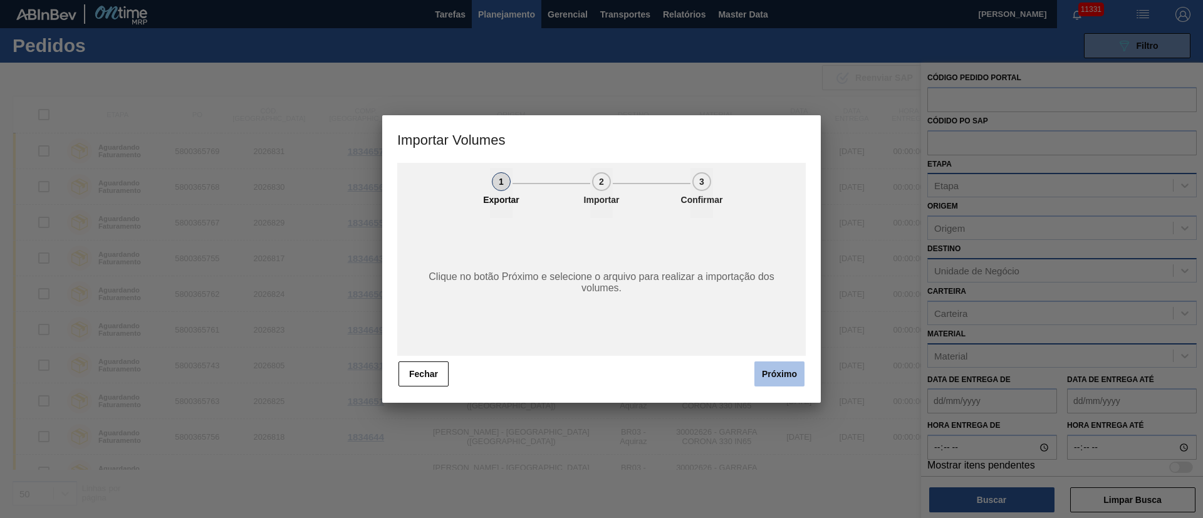
click at [789, 375] on button "Próximo" at bounding box center [779, 374] width 50 height 25
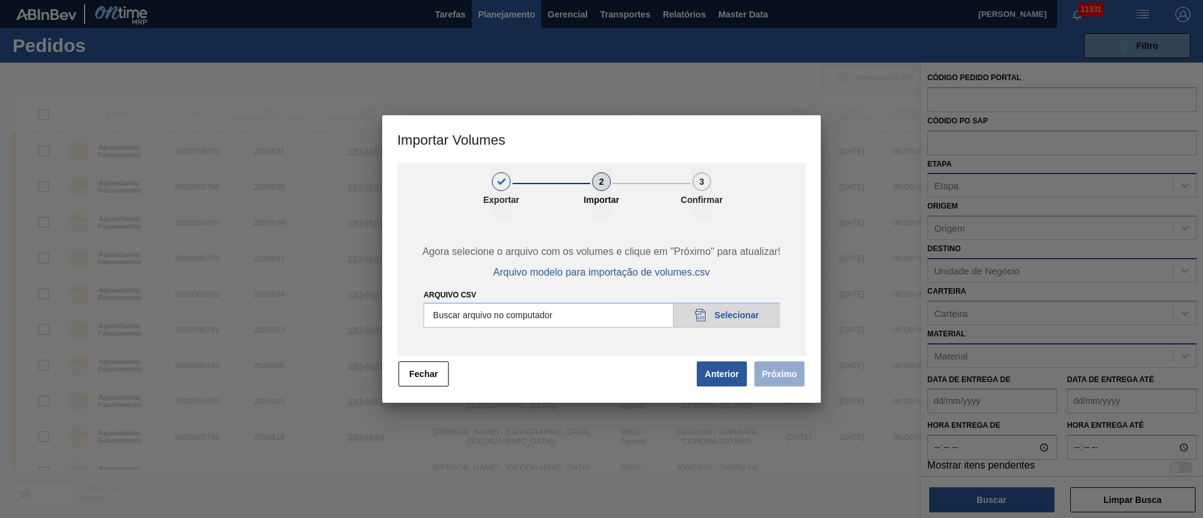
click at [717, 315] on input "Arquivo csv" at bounding box center [602, 315] width 356 height 25
click at [776, 375] on button "Próximo" at bounding box center [779, 374] width 50 height 25
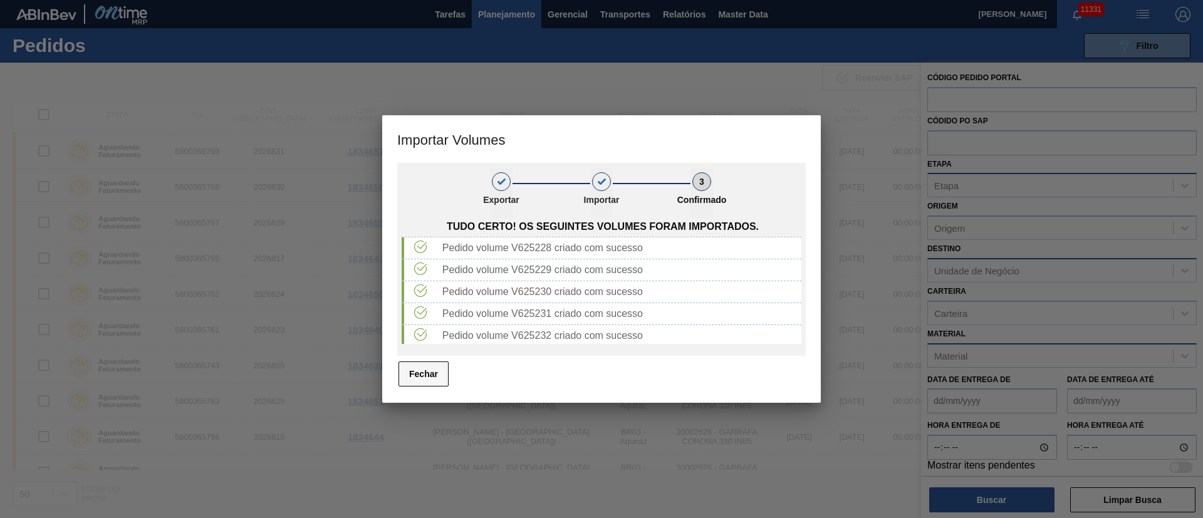
click at [432, 375] on button "Fechar" at bounding box center [424, 374] width 50 height 25
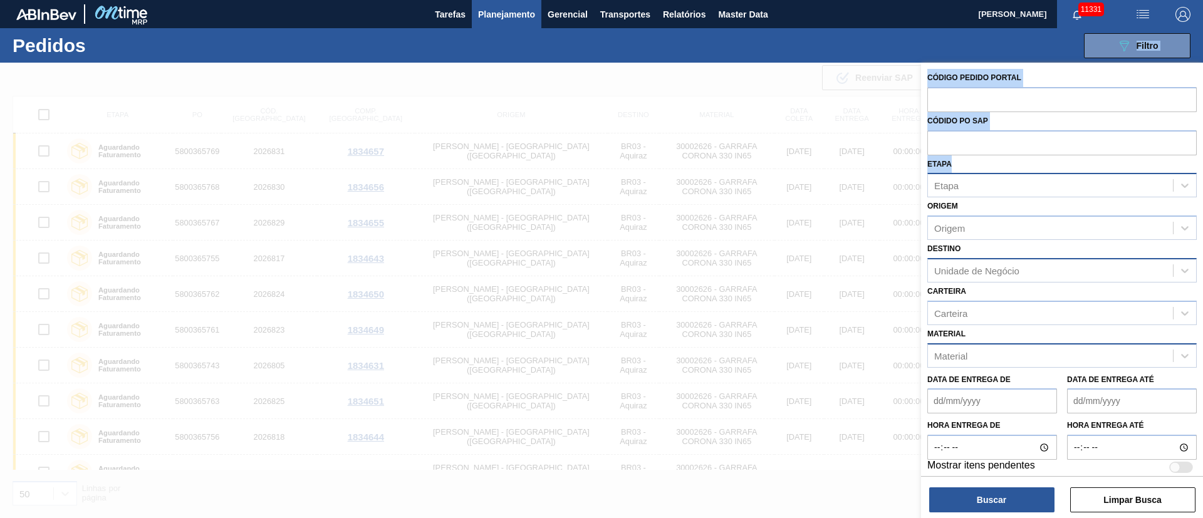
drag, startPoint x: 817, startPoint y: 37, endPoint x: 1000, endPoint y: 273, distance: 297.9
click at [966, 65] on div "089F7B8B-B2A5-4AFE-B5C0-19BA573D28AC Filtro Código Pedido Portal Códido PO SAP …" at bounding box center [698, 46] width 997 height 38
click at [1003, 192] on div "Etapa" at bounding box center [1050, 186] width 245 height 18
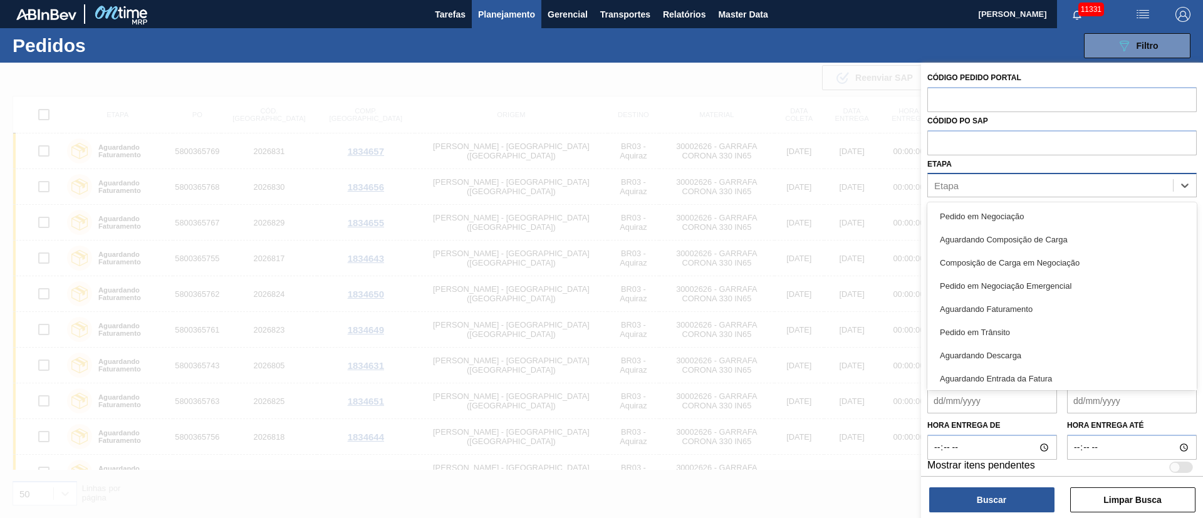
click at [998, 185] on div "Etapa" at bounding box center [1050, 186] width 245 height 18
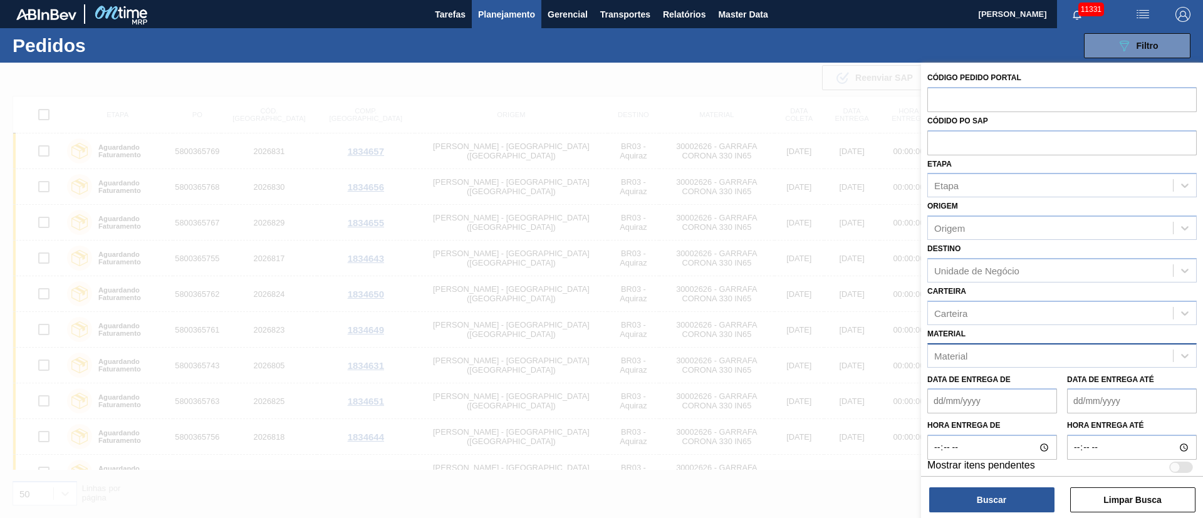
click at [795, 85] on div at bounding box center [601, 322] width 1203 height 518
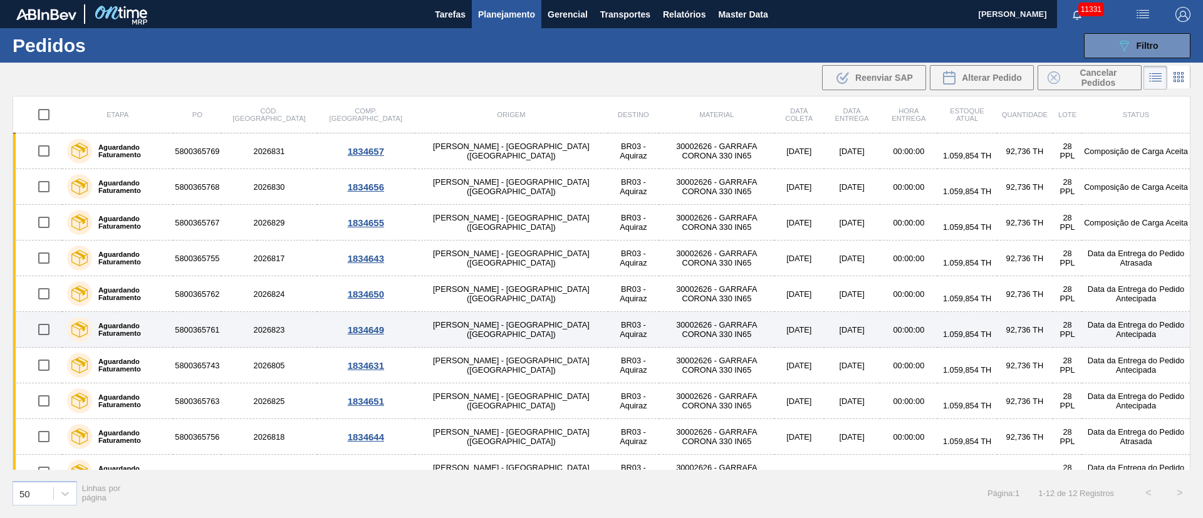
scroll to position [92, 0]
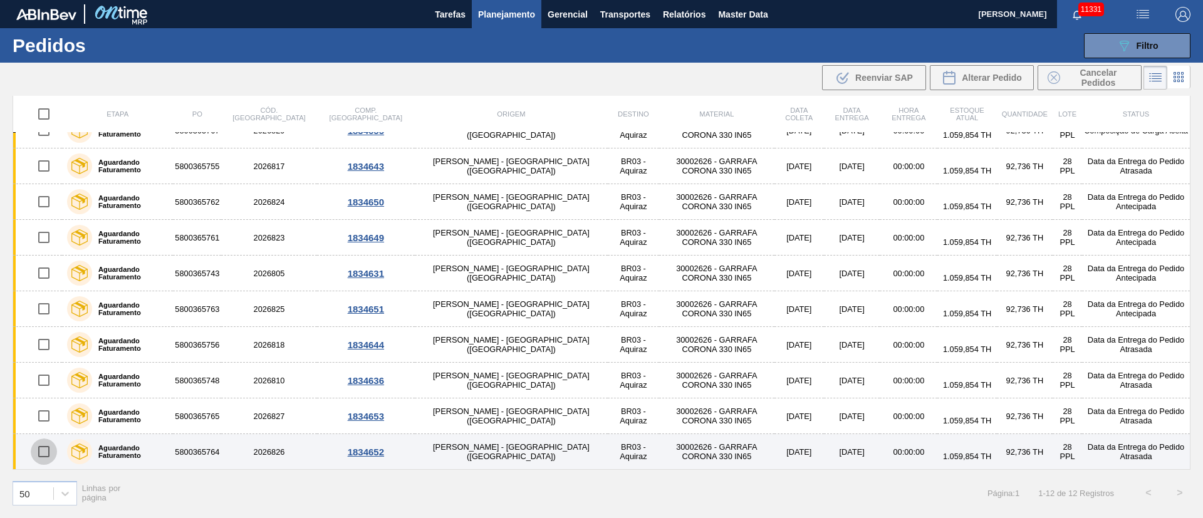
click at [43, 452] on input "checkbox" at bounding box center [44, 452] width 26 height 26
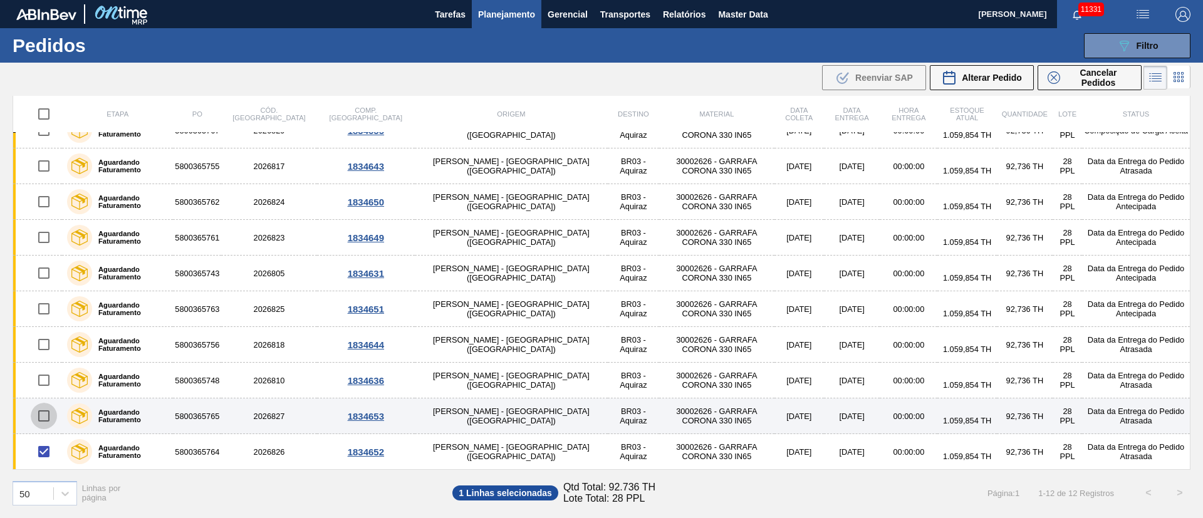
click at [40, 403] on input "checkbox" at bounding box center [44, 416] width 26 height 26
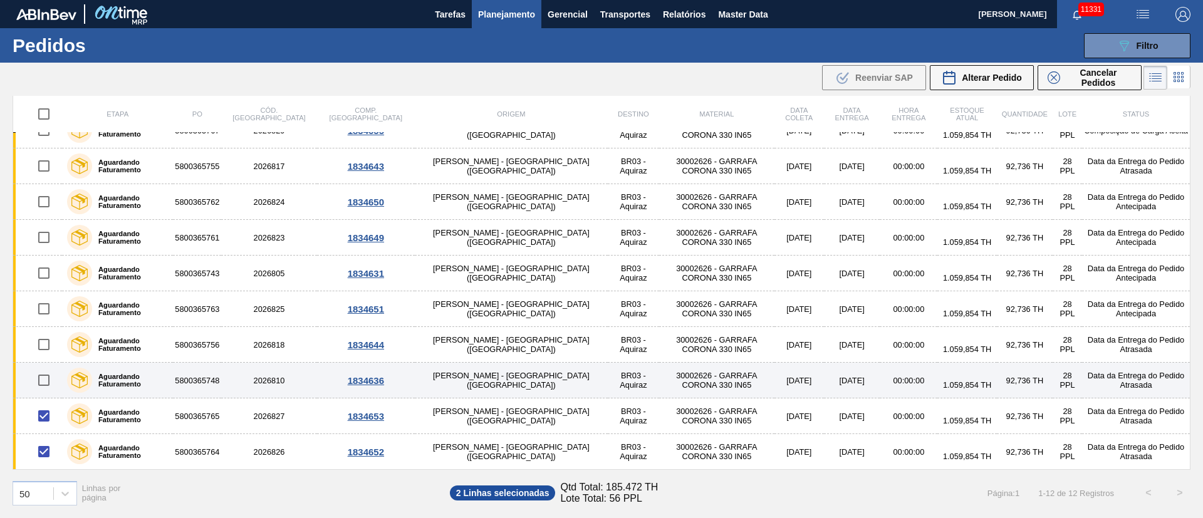
click at [48, 373] on input "checkbox" at bounding box center [44, 380] width 26 height 26
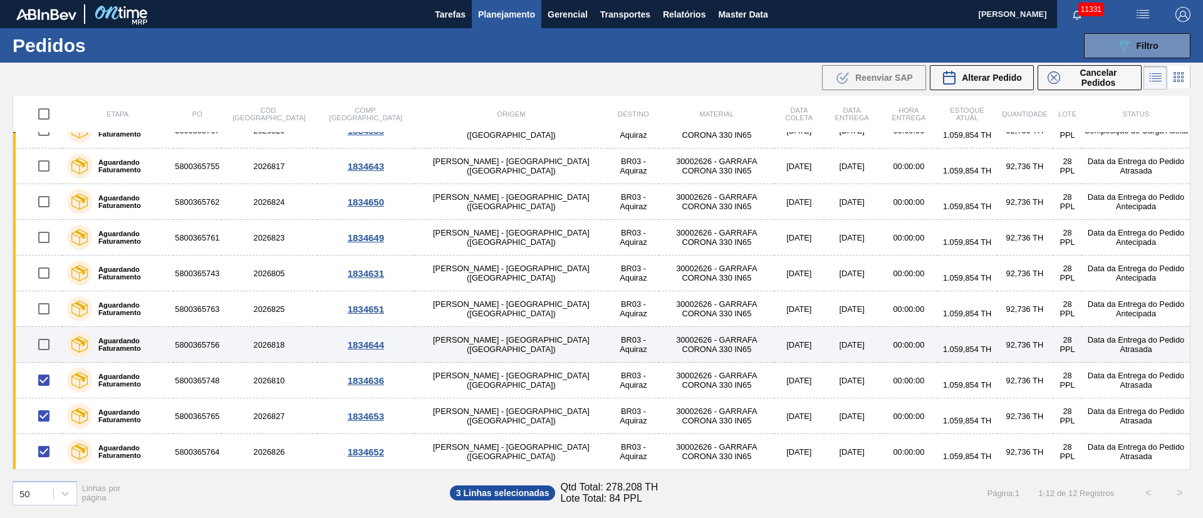
click at [51, 345] on input "checkbox" at bounding box center [44, 345] width 26 height 26
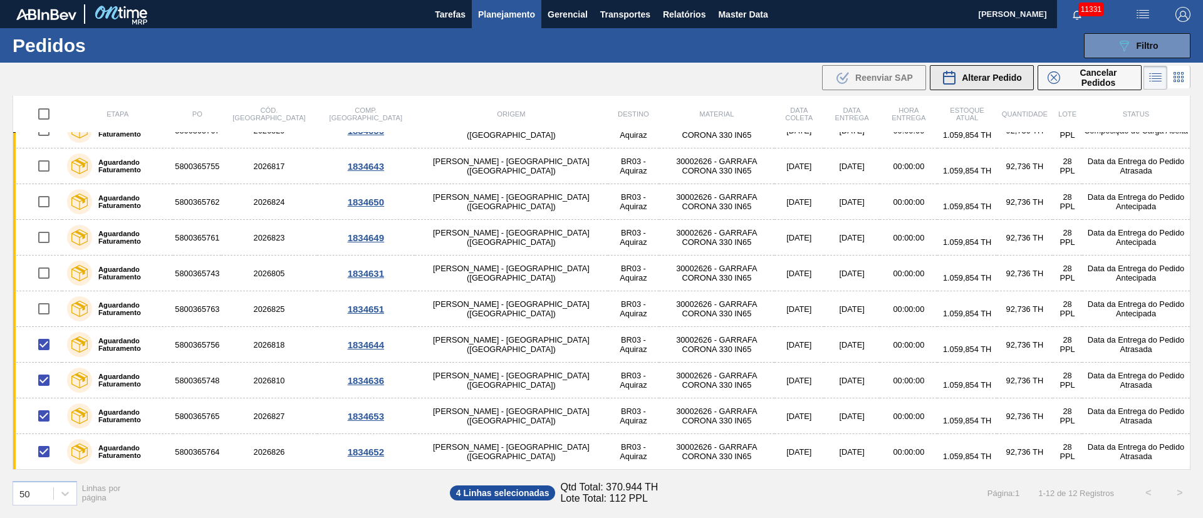
click at [1016, 74] on span "Alterar Pedido" at bounding box center [992, 78] width 60 height 10
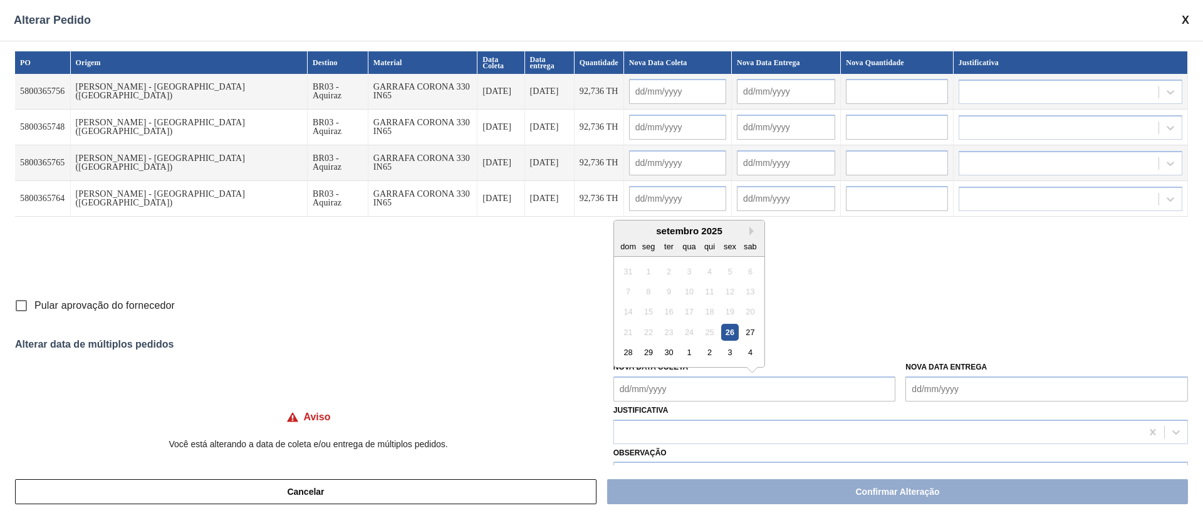
click at [689, 383] on Coleta "Nova Data Coleta" at bounding box center [754, 389] width 283 height 25
click at [672, 341] on div "21 22 23 24 25 26 27" at bounding box center [689, 332] width 142 height 20
click at [751, 332] on div "27" at bounding box center [750, 332] width 17 height 17
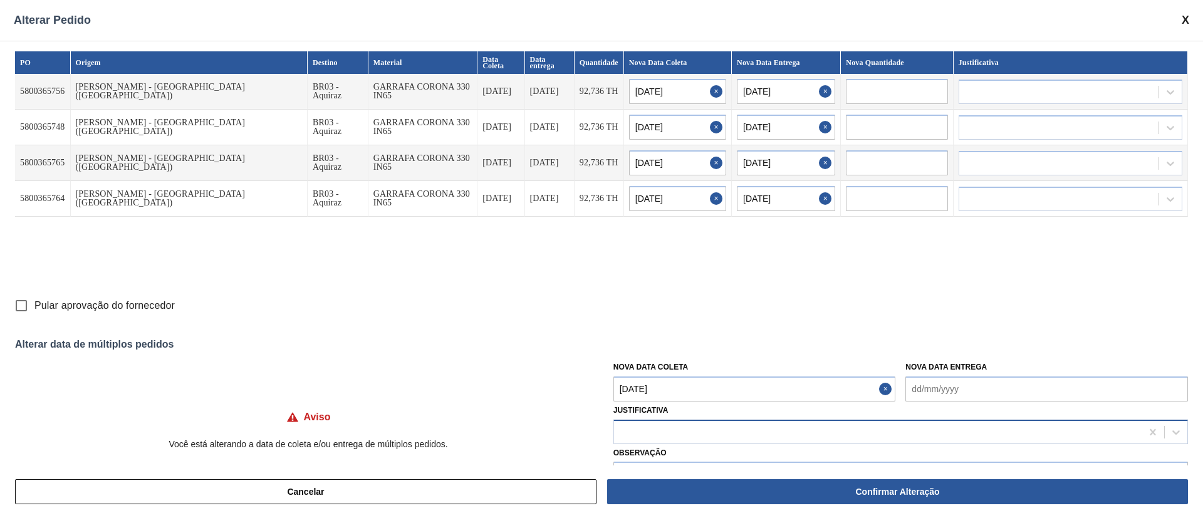
click at [657, 420] on div at bounding box center [900, 432] width 575 height 24
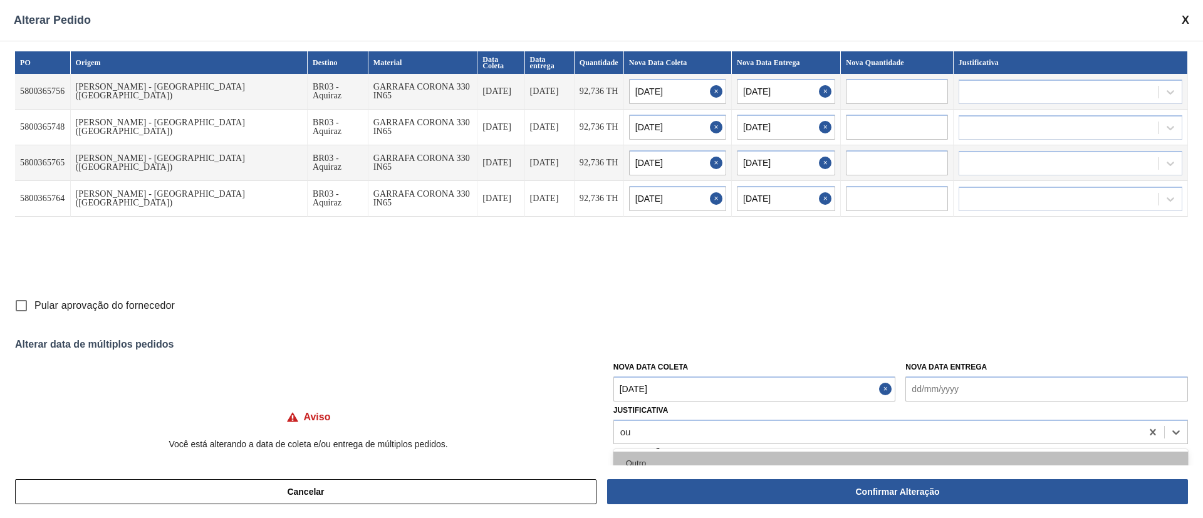
click at [645, 458] on div "Outro" at bounding box center [900, 463] width 575 height 23
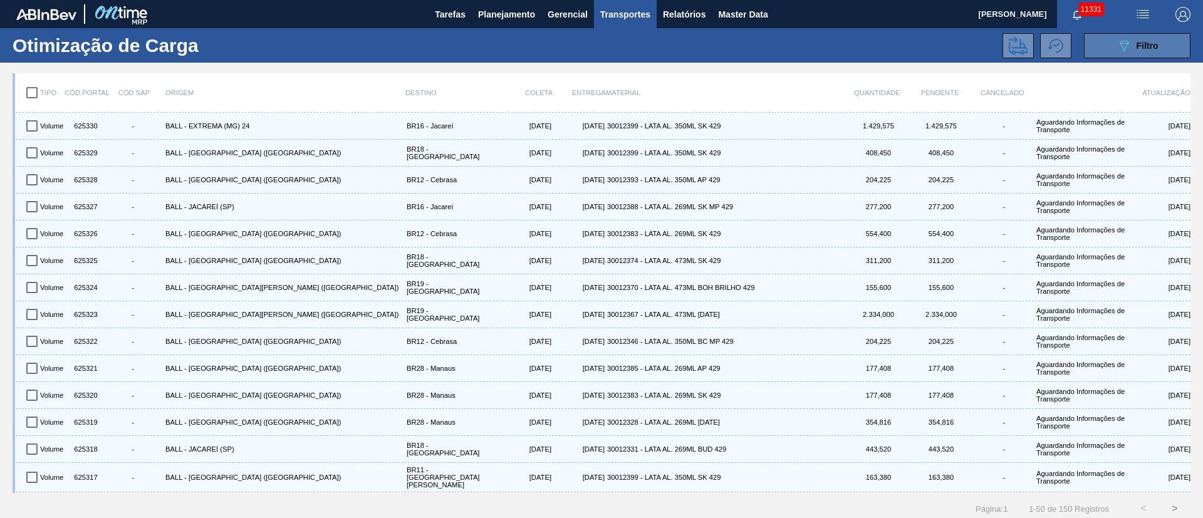
click at [1173, 47] on button "089F7B8B-B2A5-4AFE-B5C0-19BA573D28AC Filtro" at bounding box center [1137, 45] width 107 height 25
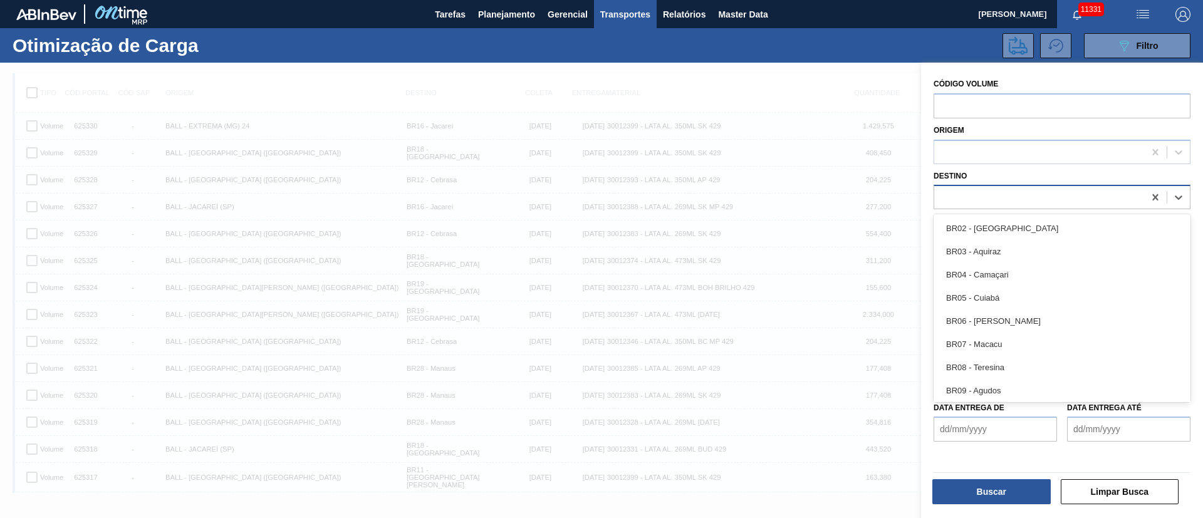
click at [957, 204] on div at bounding box center [1039, 198] width 210 height 18
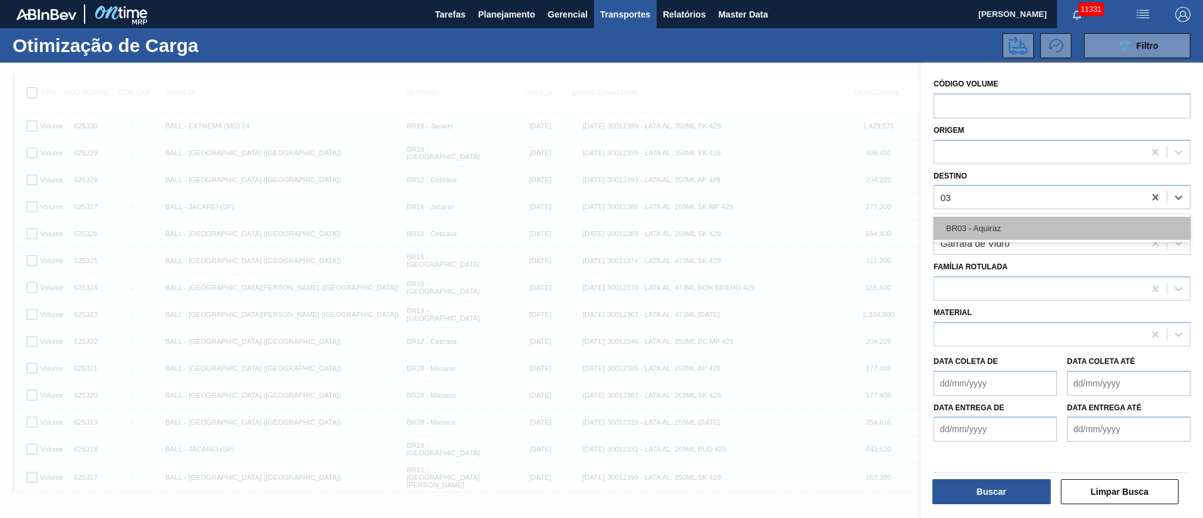
click at [962, 223] on div "BR03 - Aquiraz" at bounding box center [1062, 228] width 257 height 23
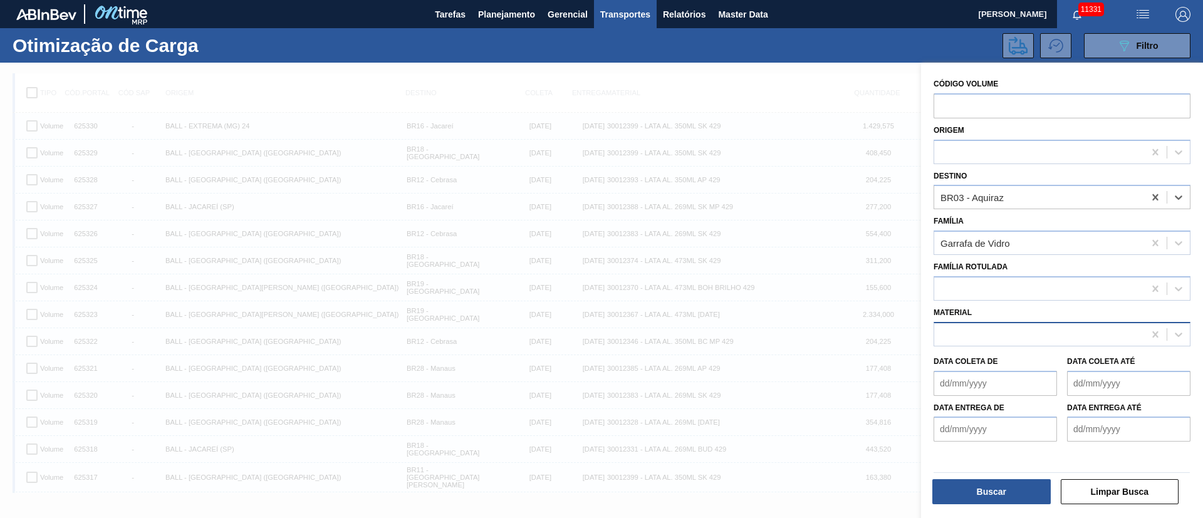
scroll to position [6, 0]
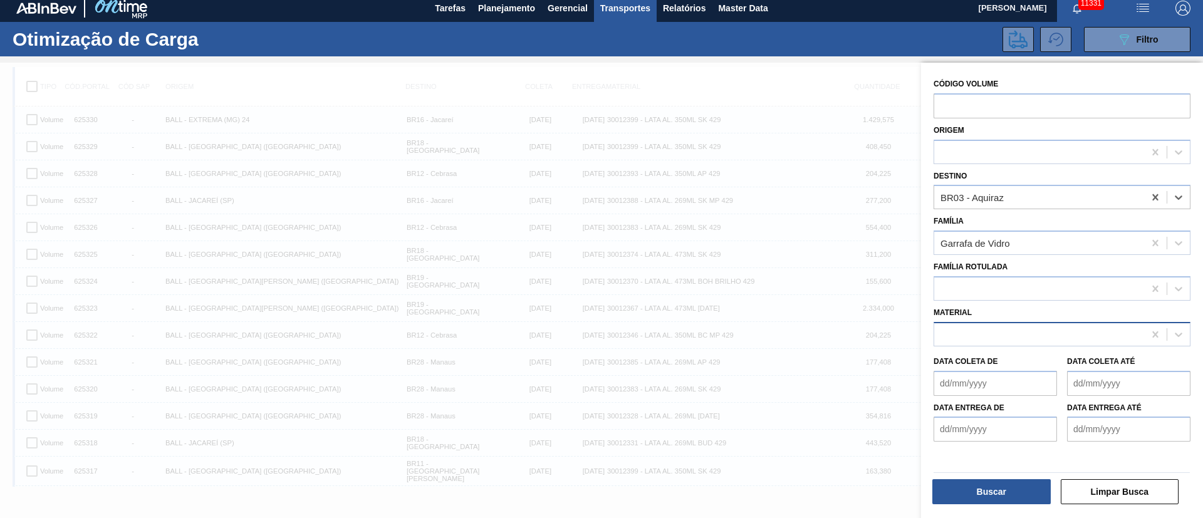
click at [958, 330] on div at bounding box center [1039, 334] width 210 height 18
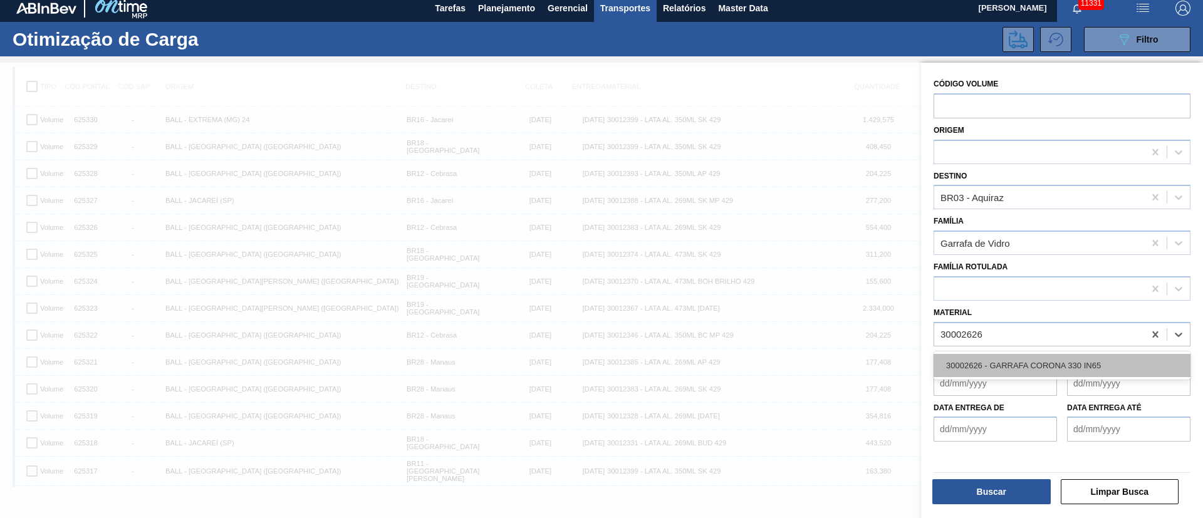
click at [1037, 362] on div "30002626 - GARRAFA CORONA 330 IN65" at bounding box center [1062, 365] width 257 height 23
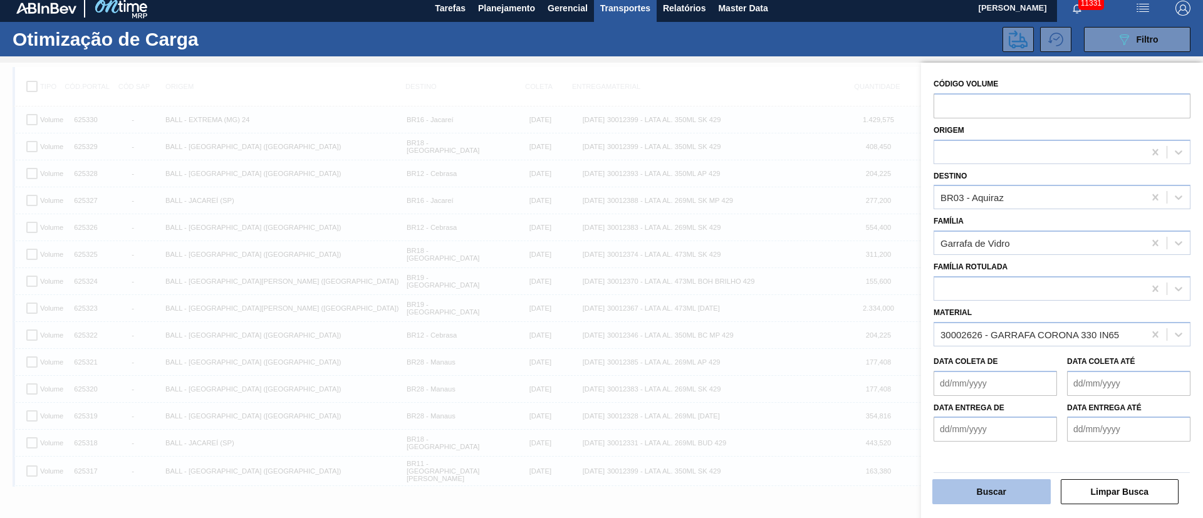
click at [995, 492] on button "Buscar" at bounding box center [991, 491] width 118 height 25
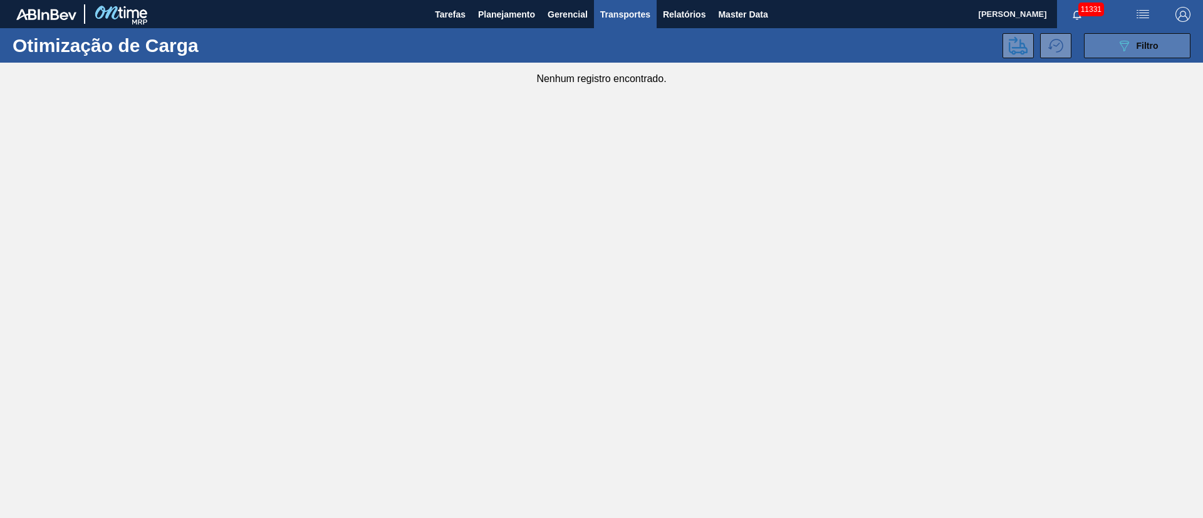
click at [1114, 53] on button "089F7B8B-B2A5-4AFE-B5C0-19BA573D28AC Filtro" at bounding box center [1137, 45] width 107 height 25
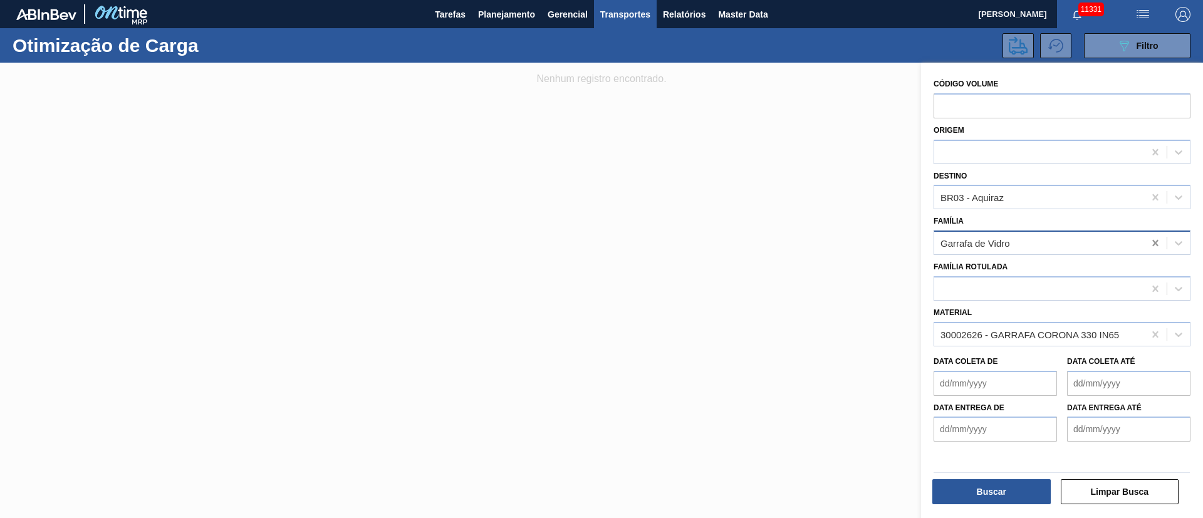
click at [1152, 242] on icon at bounding box center [1155, 243] width 6 height 6
click at [496, 10] on span "Planejamento" at bounding box center [506, 14] width 57 height 15
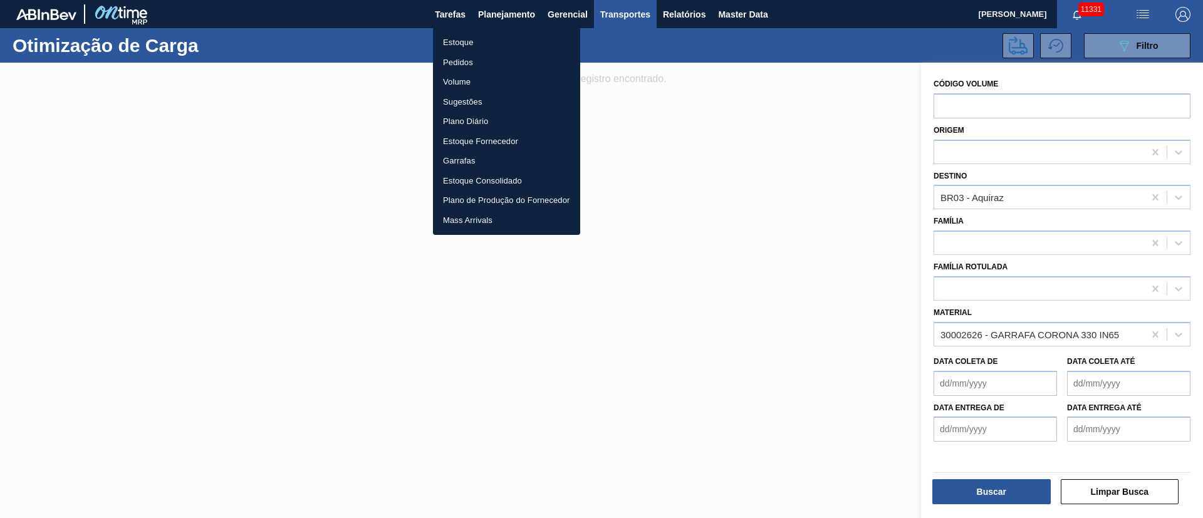
click at [454, 43] on li "Estoque" at bounding box center [506, 43] width 147 height 20
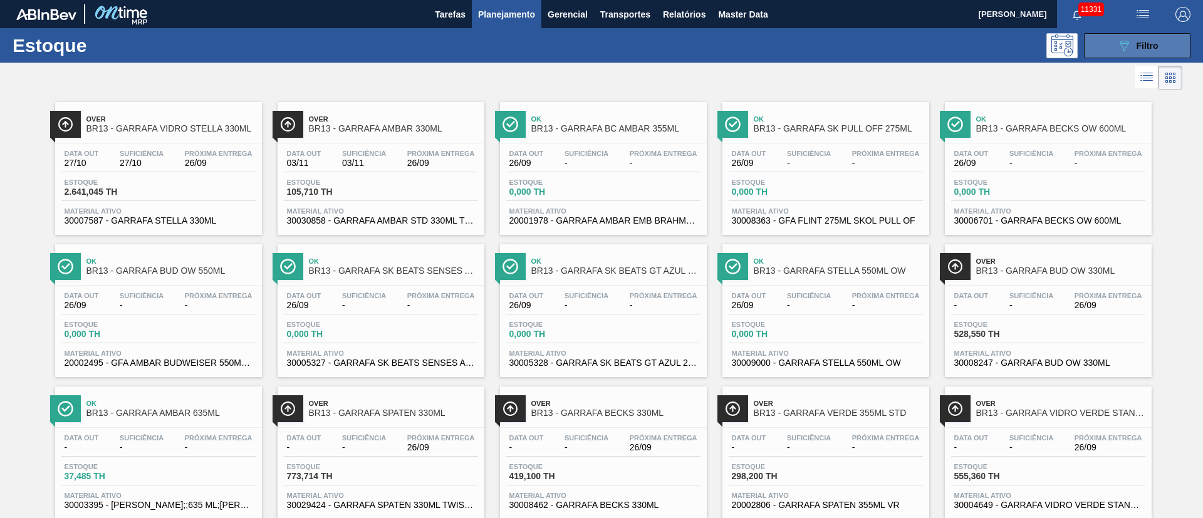
click at [1110, 43] on button "089F7B8B-B2A5-4AFE-B5C0-19BA573D28AC Filtro" at bounding box center [1137, 45] width 107 height 25
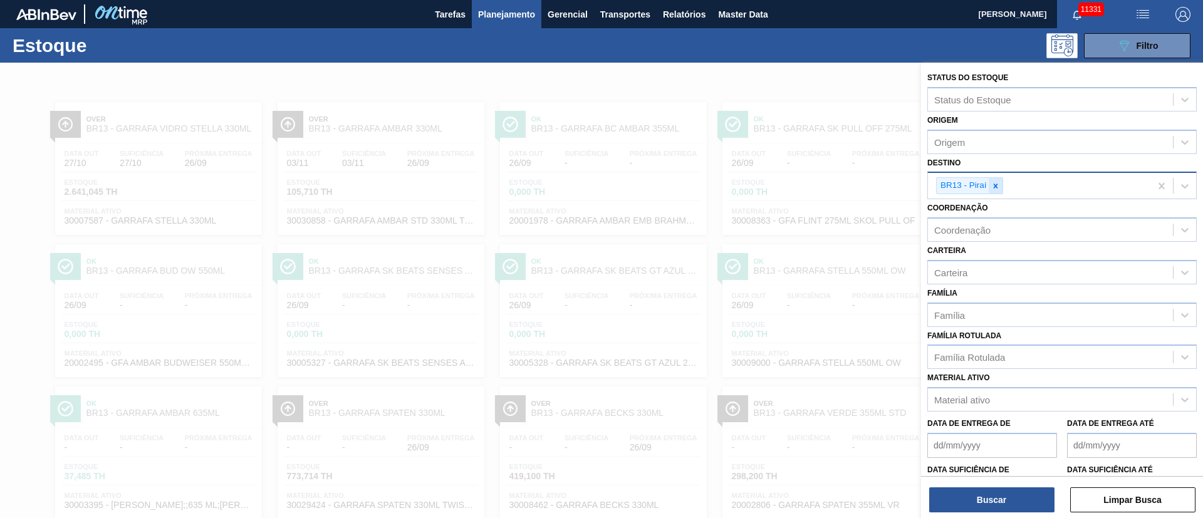
click at [993, 188] on icon at bounding box center [995, 186] width 9 height 9
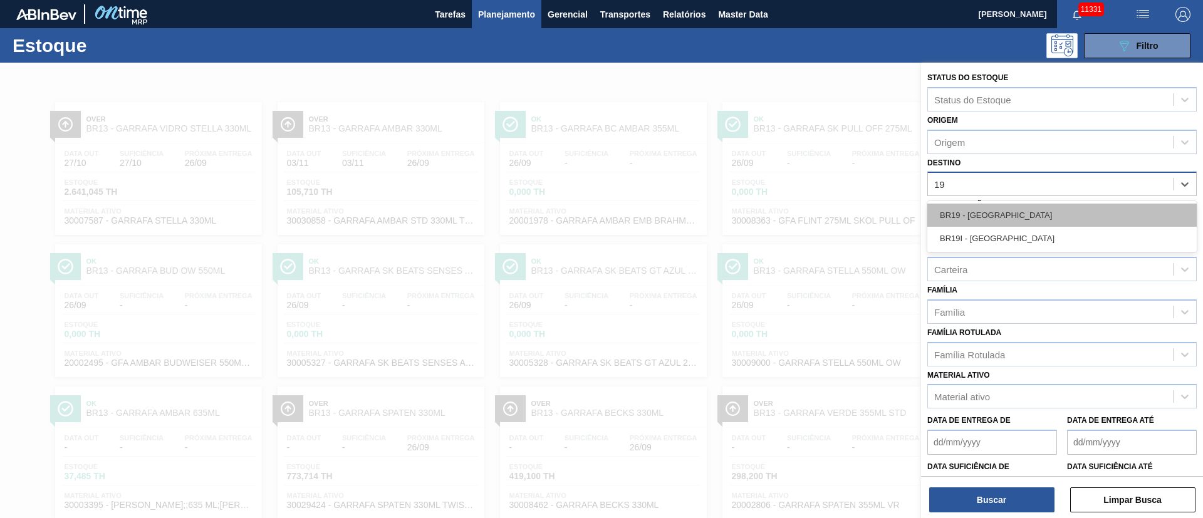
click at [989, 209] on div "BR19 - [GEOGRAPHIC_DATA]" at bounding box center [1061, 215] width 269 height 23
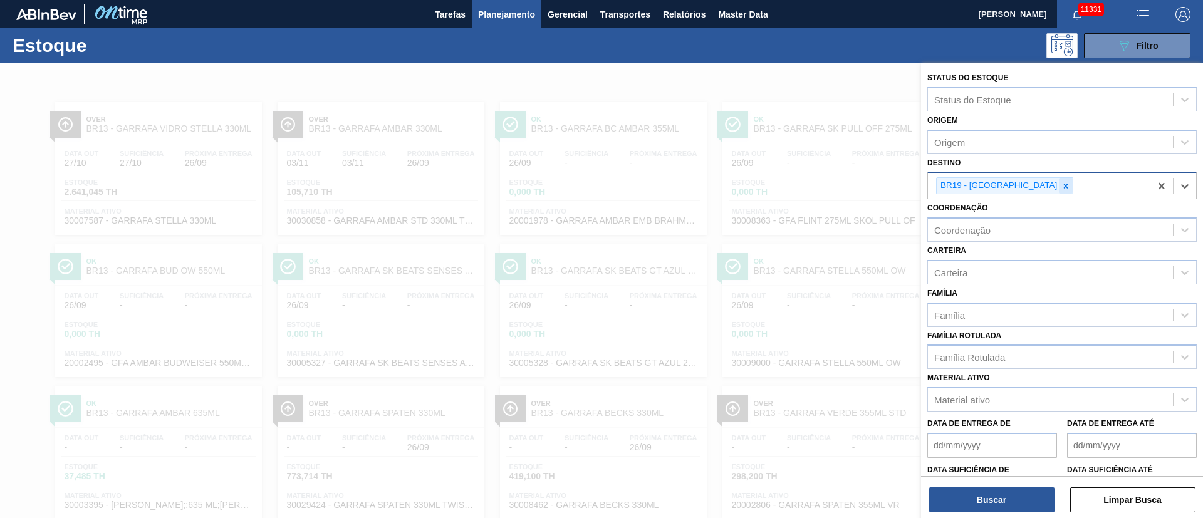
click at [1062, 184] on icon at bounding box center [1066, 186] width 9 height 9
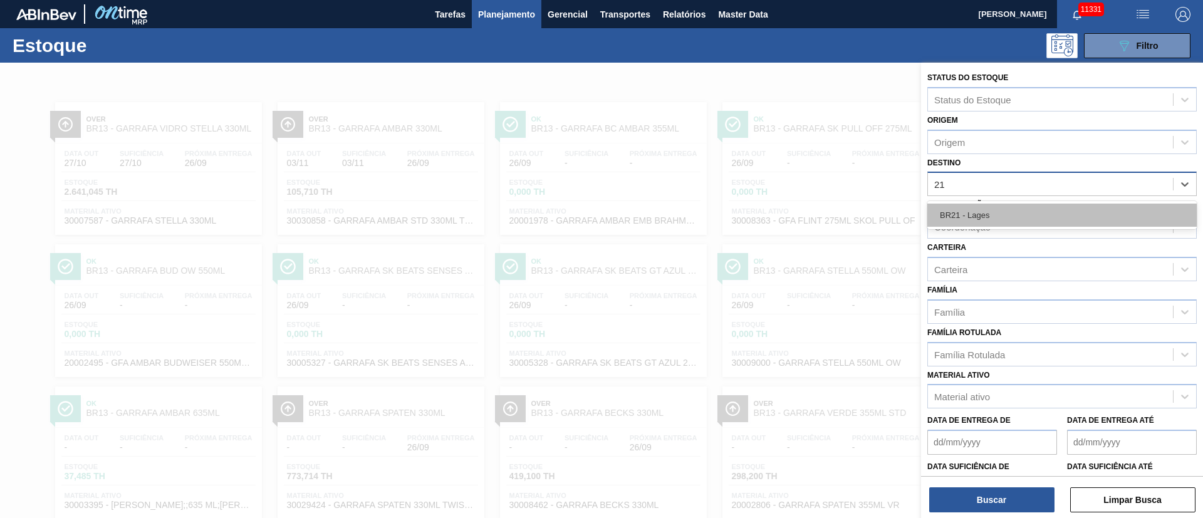
click at [981, 216] on div "BR21 - Lages" at bounding box center [1061, 215] width 269 height 23
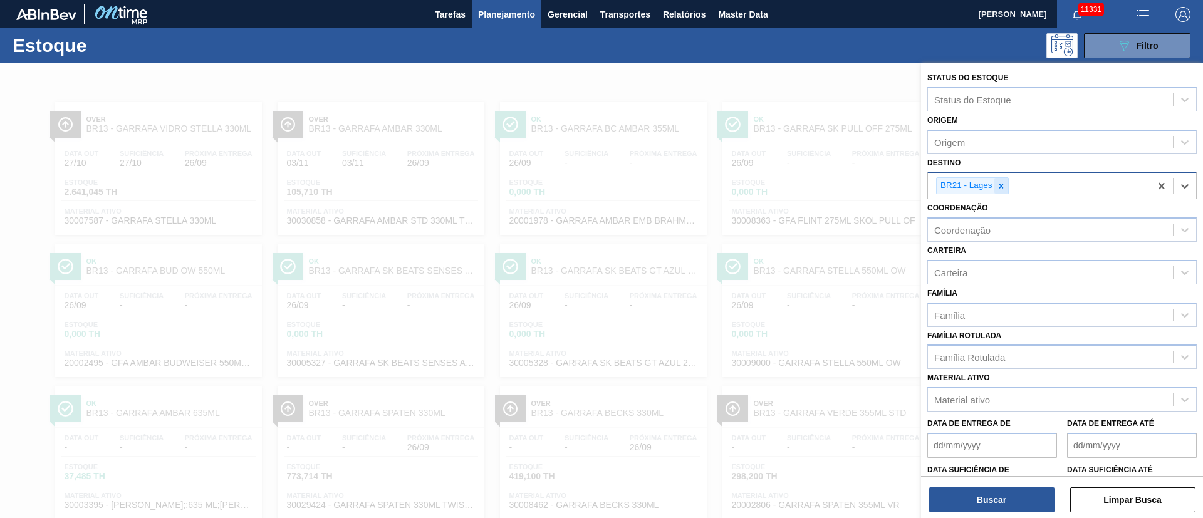
click at [999, 186] on icon at bounding box center [1001, 186] width 9 height 9
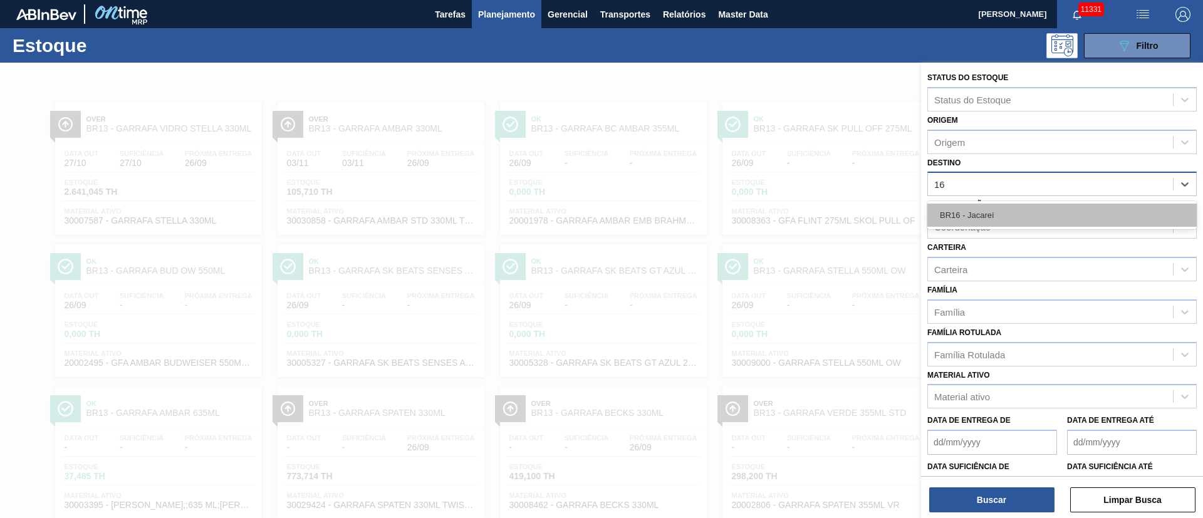
click at [989, 216] on div "BR16 - Jacareí" at bounding box center [1061, 215] width 269 height 23
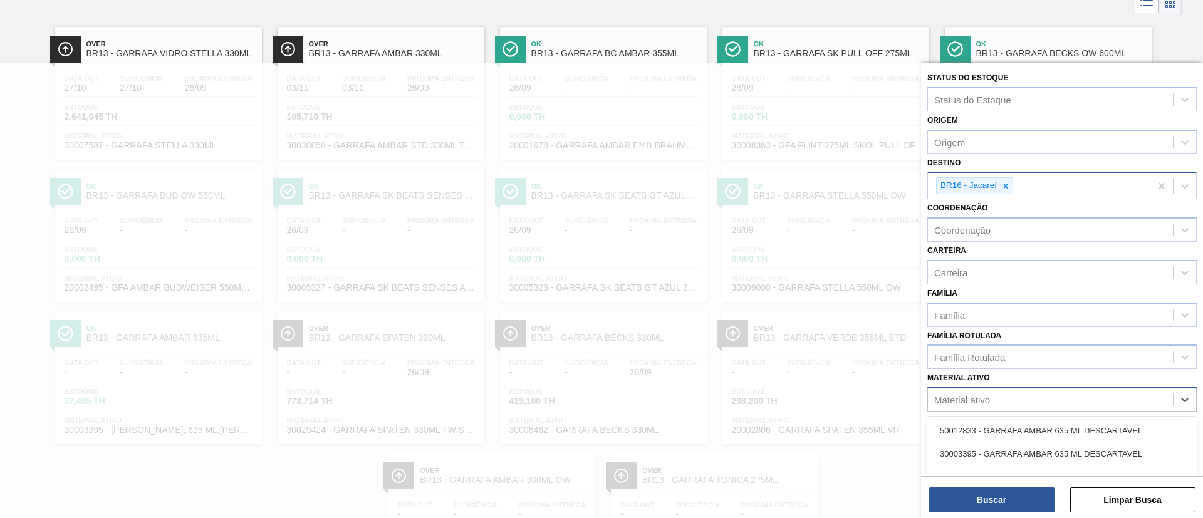
click at [963, 402] on div "Material ativo" at bounding box center [962, 400] width 56 height 11
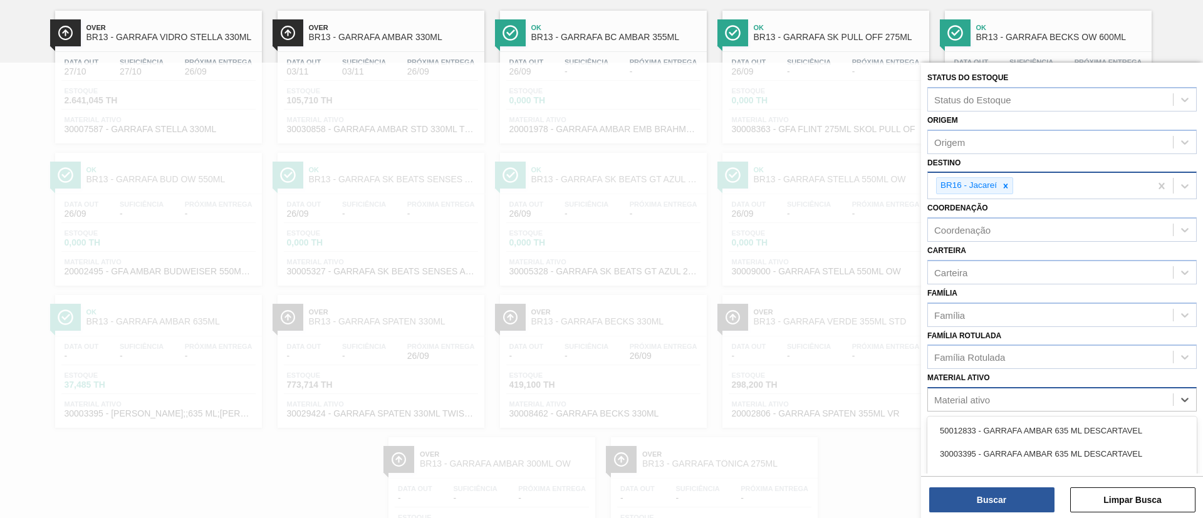
scroll to position [91, 0]
click at [966, 353] on div "Família Rotulada" at bounding box center [969, 357] width 71 height 11
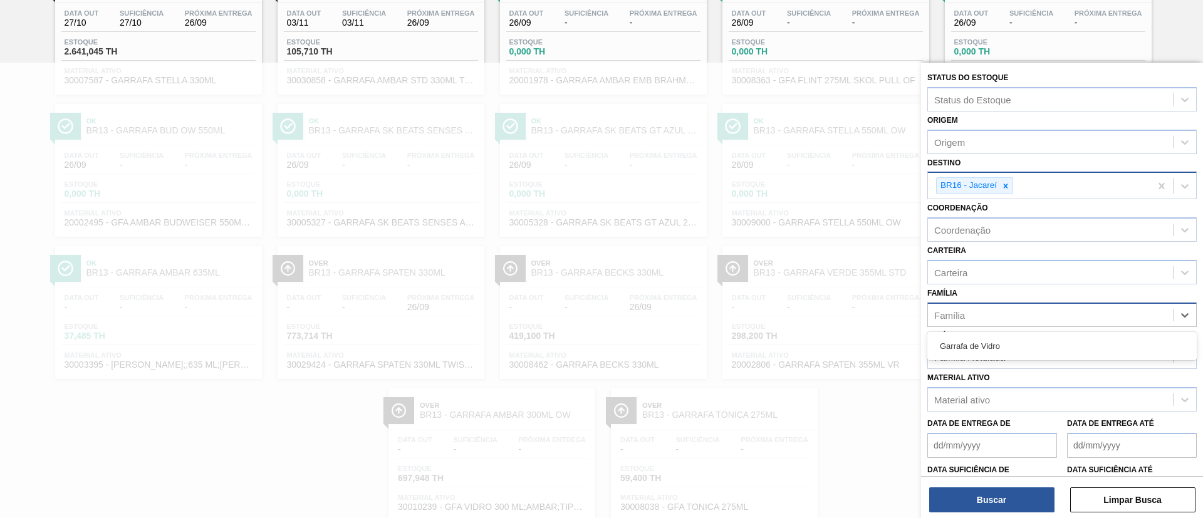
click at [959, 310] on div "Família" at bounding box center [949, 315] width 31 height 11
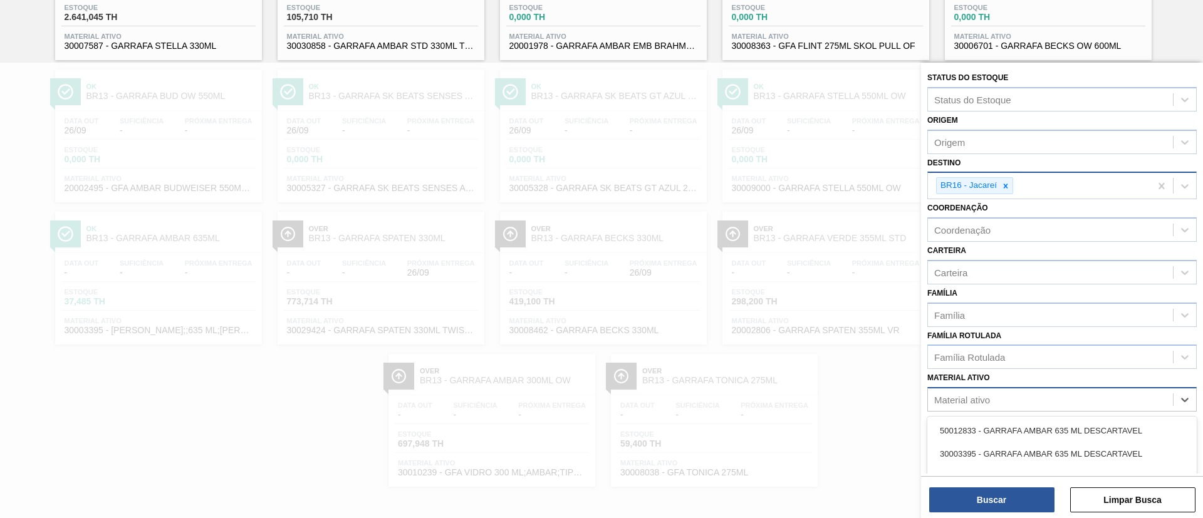
click at [964, 409] on div "Material ativo" at bounding box center [1050, 400] width 245 height 18
click at [985, 428] on div "20002580 - GARRAFA AMBAR 300 ML NNPB 12C" at bounding box center [1061, 430] width 269 height 23
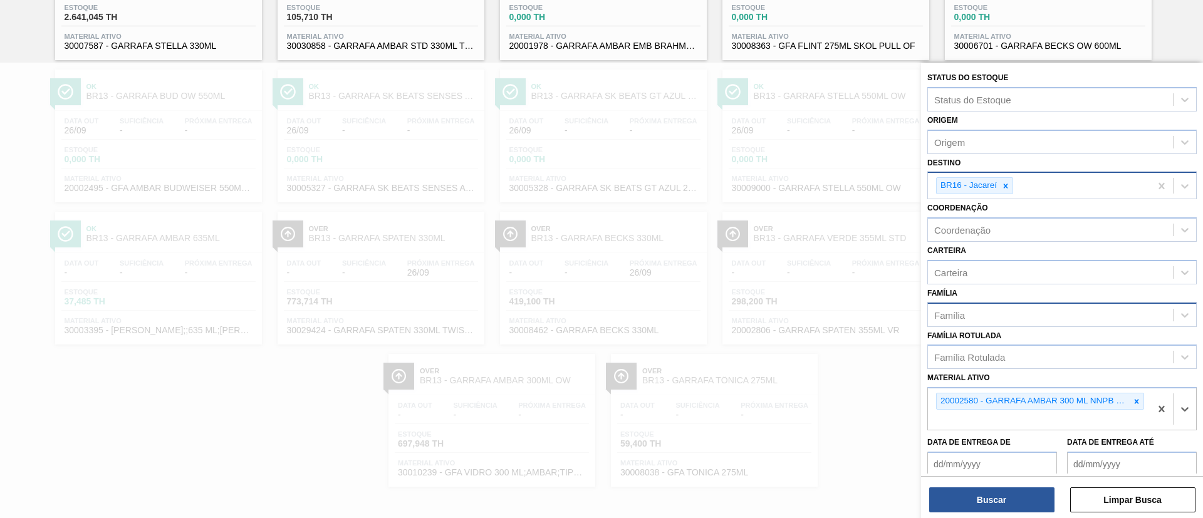
click at [963, 318] on div "Família" at bounding box center [949, 315] width 31 height 11
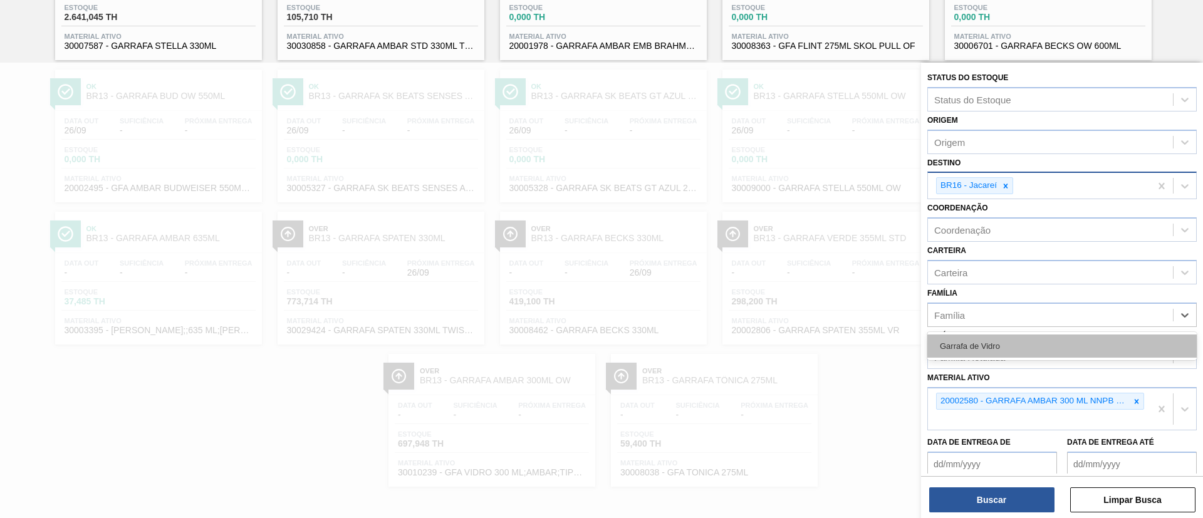
click at [963, 343] on div "Garrafa de Vidro" at bounding box center [1061, 346] width 269 height 23
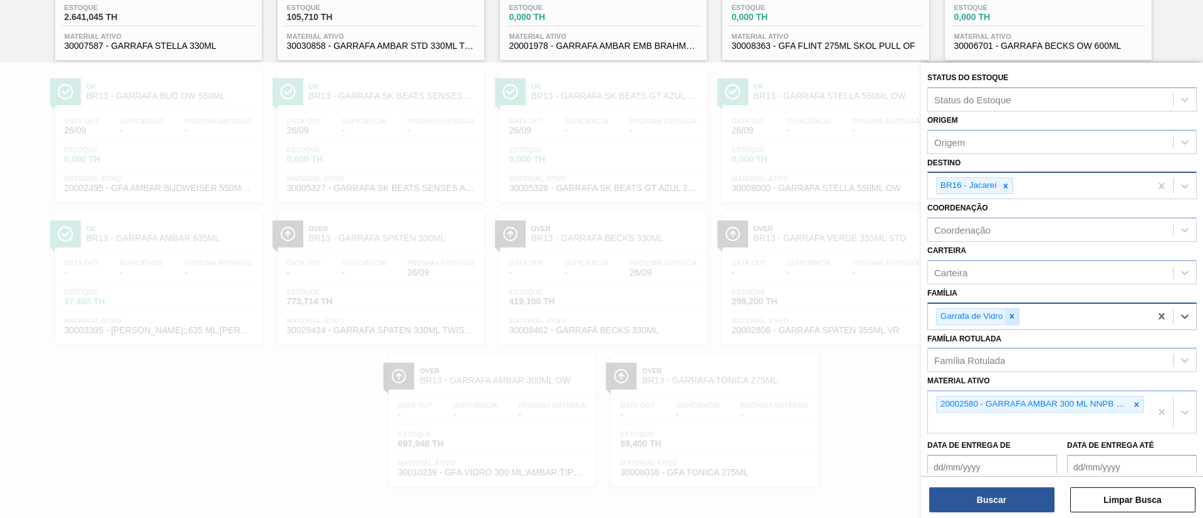
click at [1013, 315] on icon at bounding box center [1012, 316] width 4 height 4
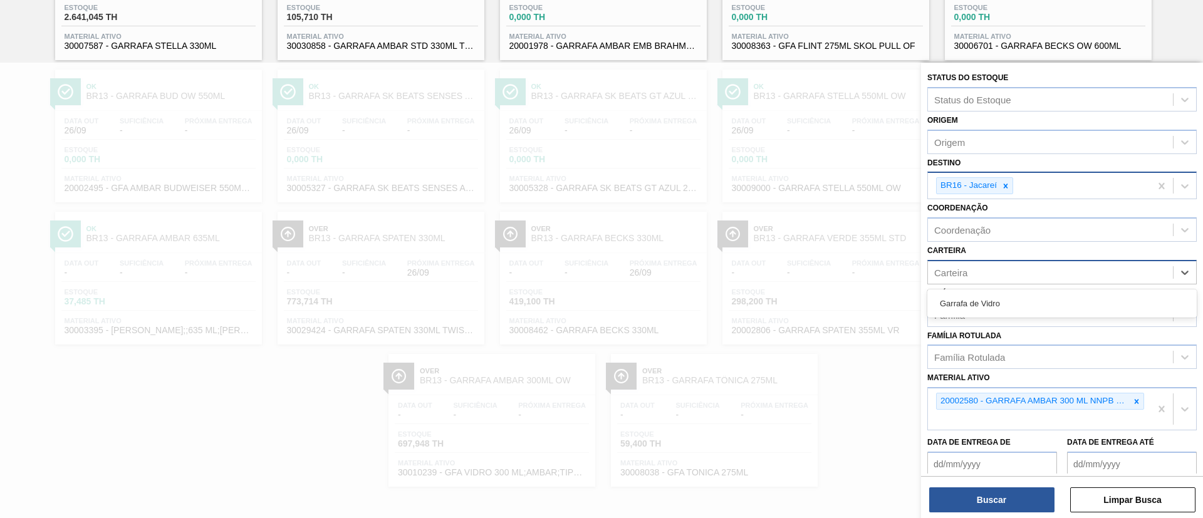
click at [983, 273] on div "Carteira" at bounding box center [1050, 272] width 245 height 18
click at [1015, 236] on div "Coordenação" at bounding box center [1050, 230] width 245 height 18
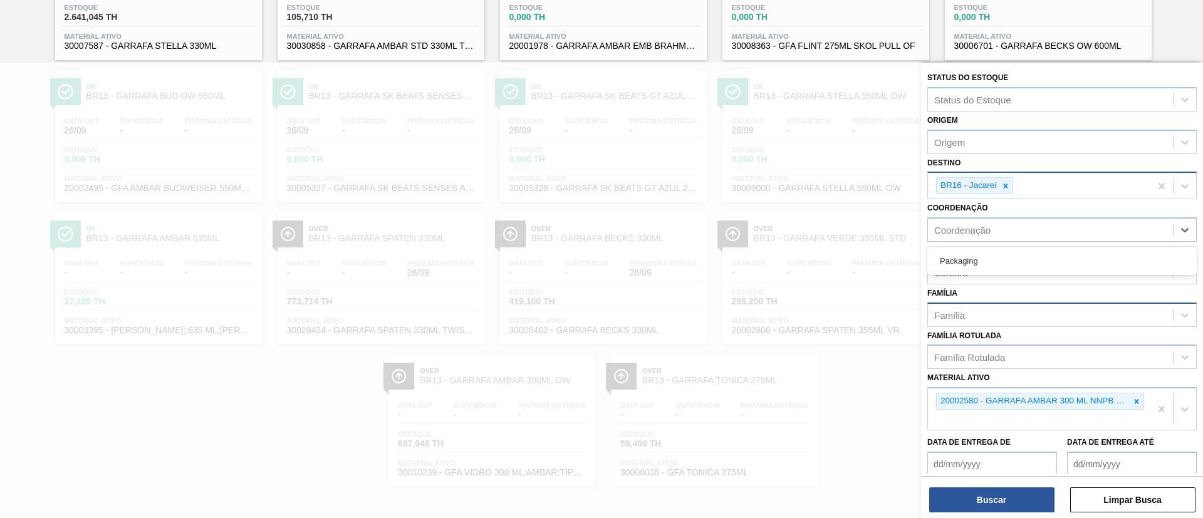
click at [1013, 214] on div "Coordenação option Packaging focused, 1 of 1. 1 result available. Use Up and Do…" at bounding box center [1061, 220] width 269 height 43
click at [977, 98] on div "Status do Estoque" at bounding box center [972, 99] width 77 height 11
click at [724, 251] on div at bounding box center [601, 322] width 1203 height 518
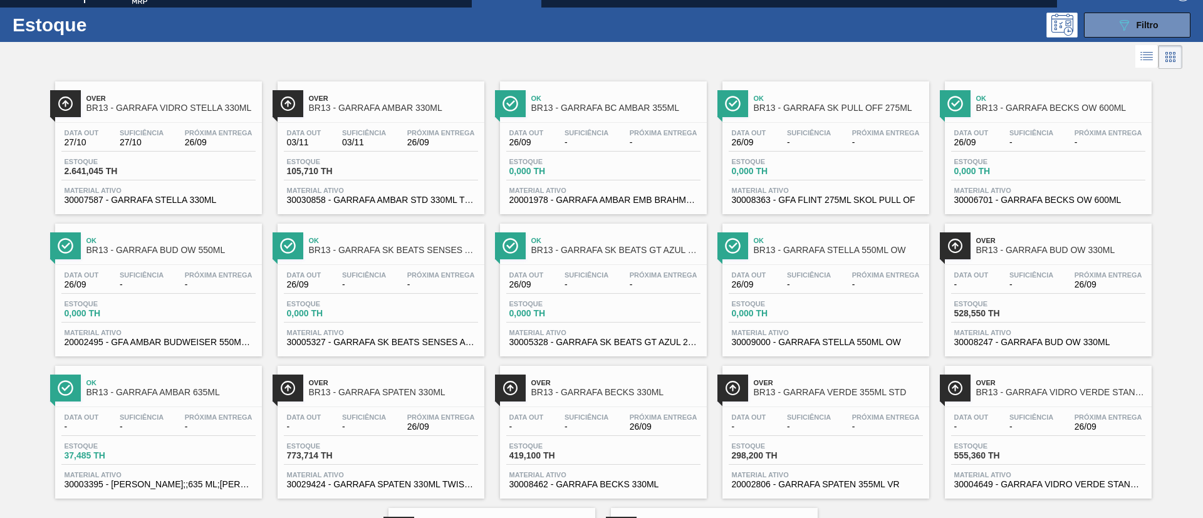
scroll to position [0, 0]
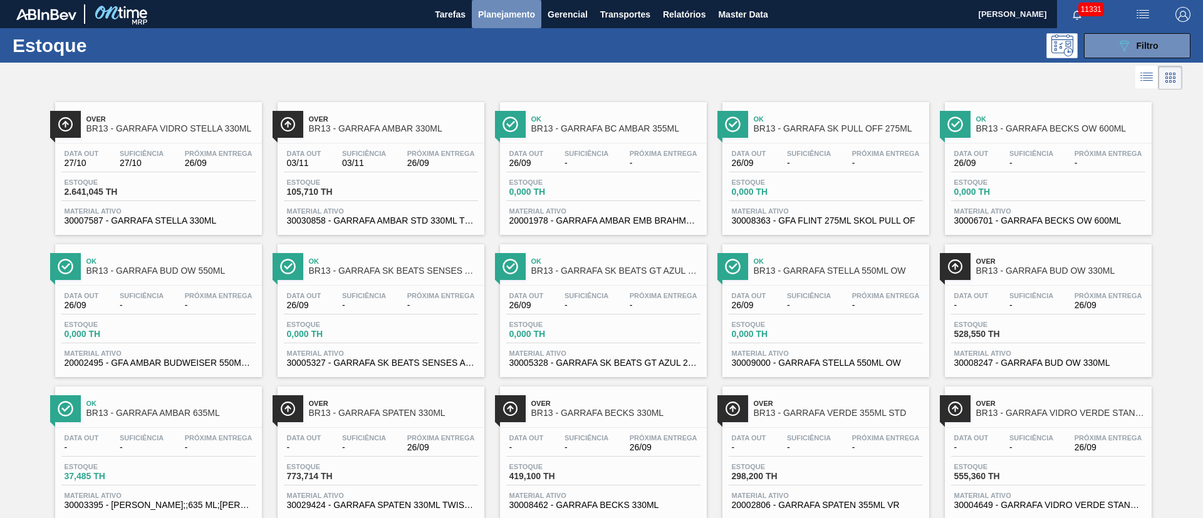
click at [531, 12] on span "Planejamento" at bounding box center [506, 14] width 57 height 15
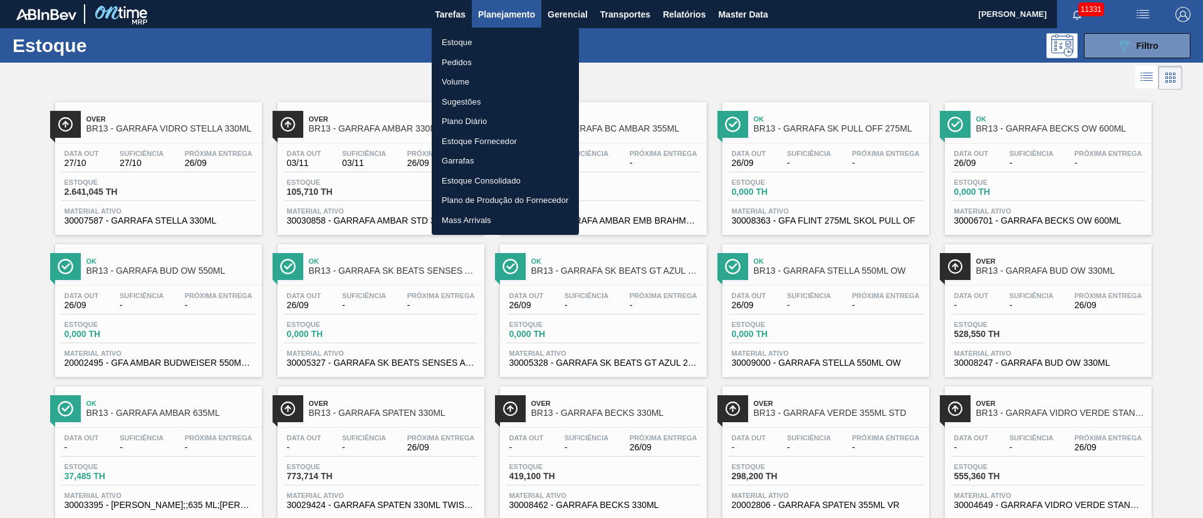
click at [452, 56] on li "Pedidos" at bounding box center [505, 63] width 147 height 20
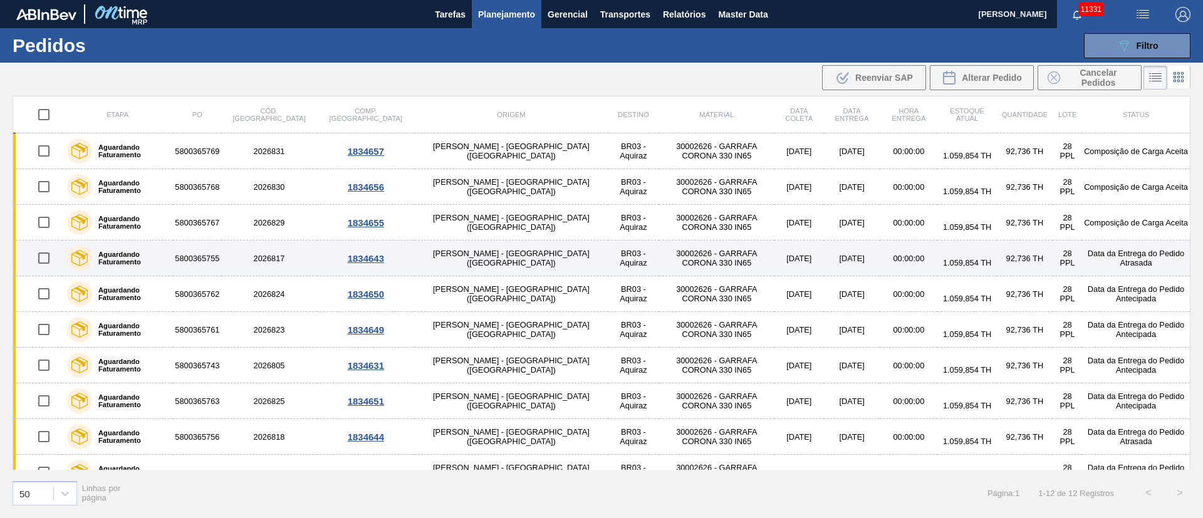
scroll to position [92, 0]
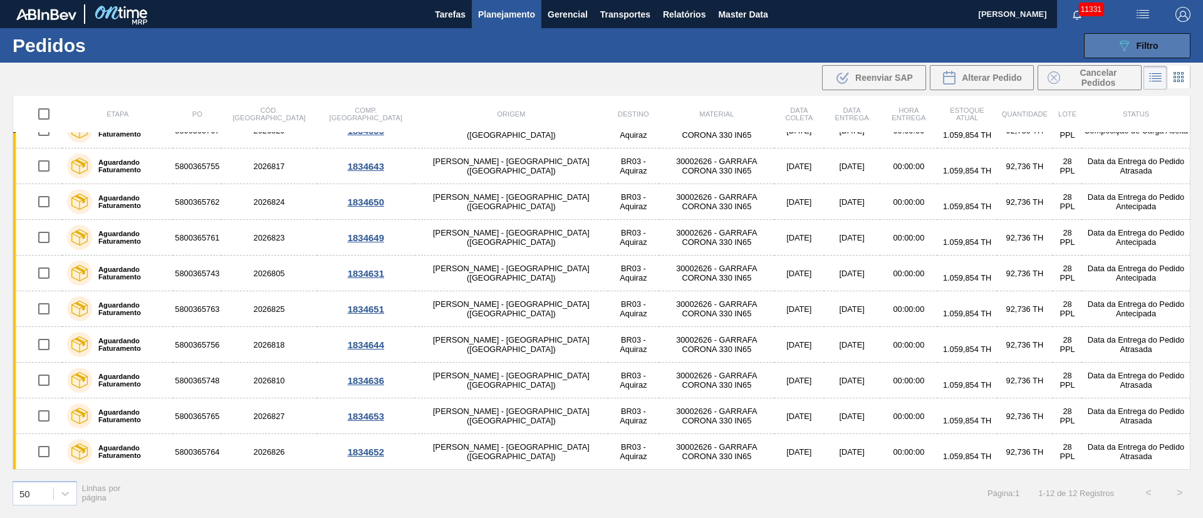
click at [1141, 41] on span "Filtro" at bounding box center [1148, 46] width 22 height 10
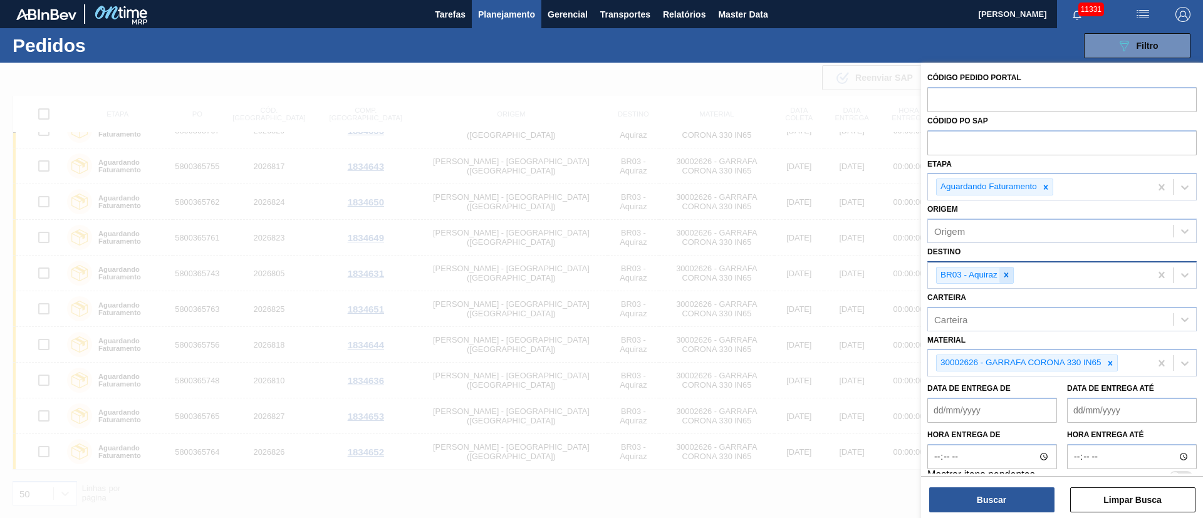
click at [1005, 272] on icon at bounding box center [1006, 275] width 9 height 9
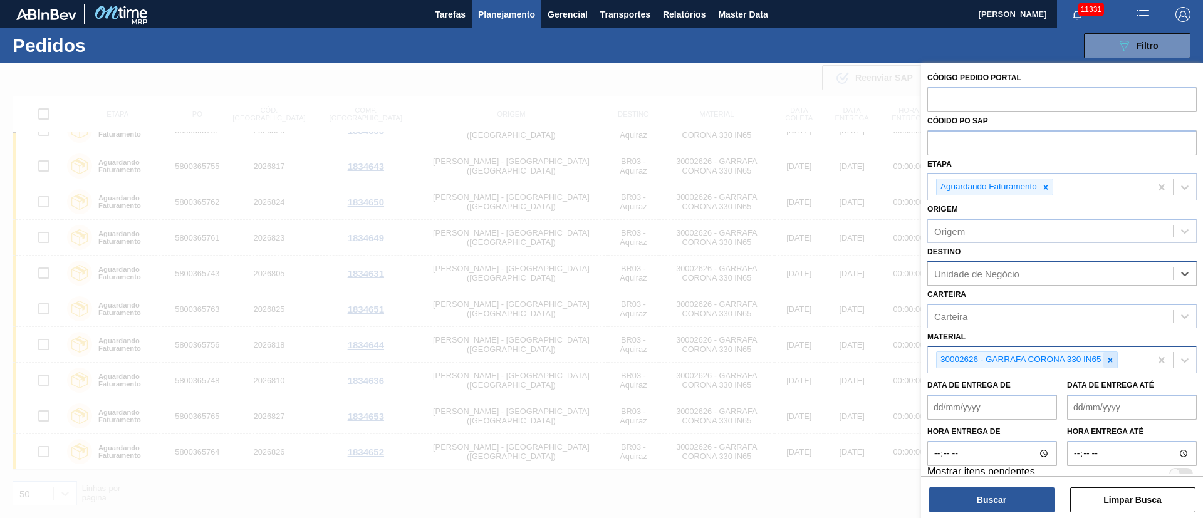
click at [1115, 362] on div at bounding box center [1111, 360] width 14 height 16
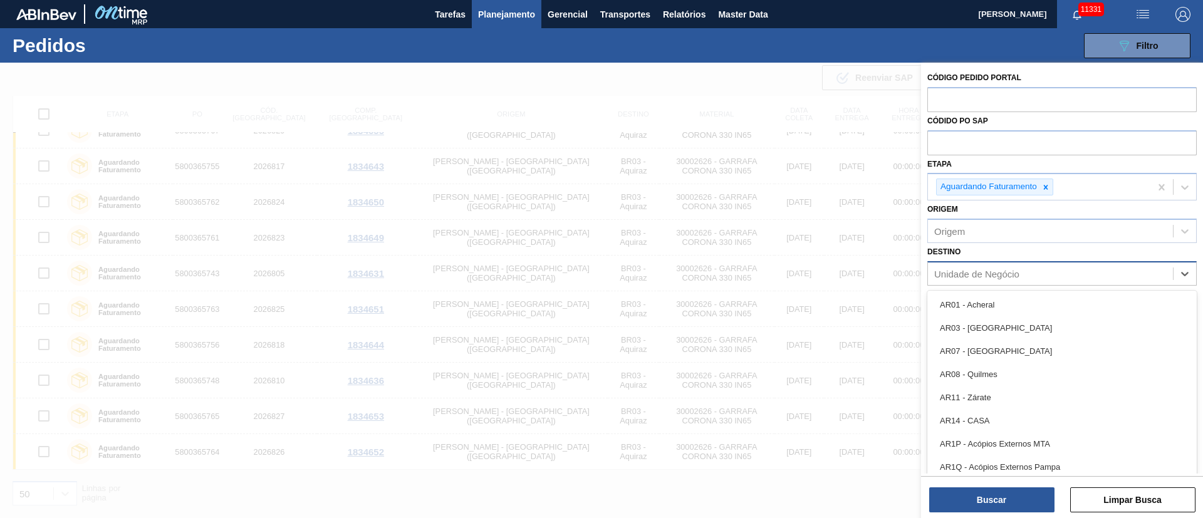
click at [979, 273] on div "Unidade de Negócio" at bounding box center [976, 273] width 85 height 11
click at [714, 86] on div at bounding box center [601, 322] width 1203 height 518
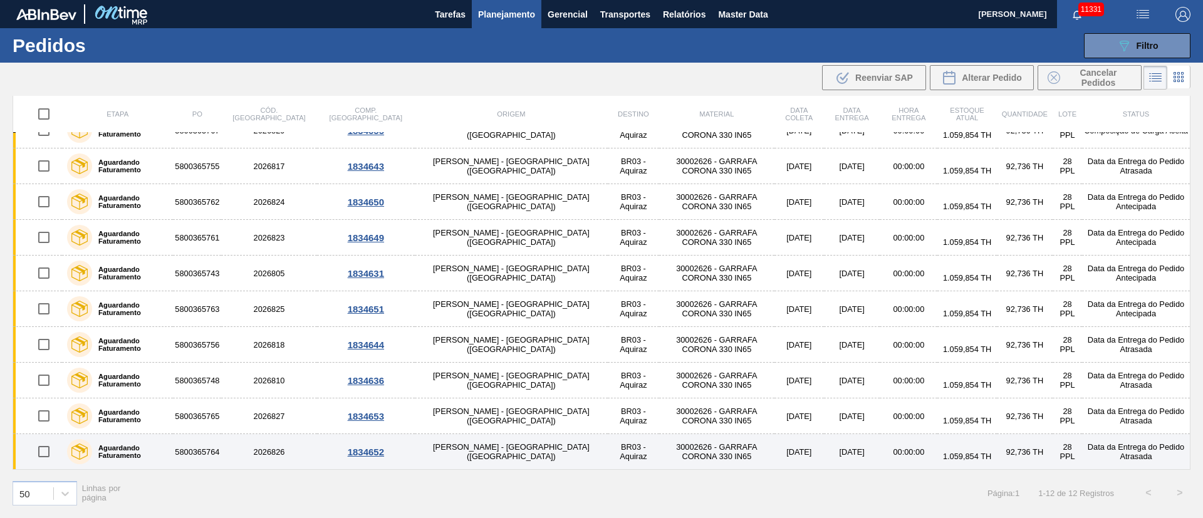
click at [44, 451] on input "checkbox" at bounding box center [44, 452] width 26 height 26
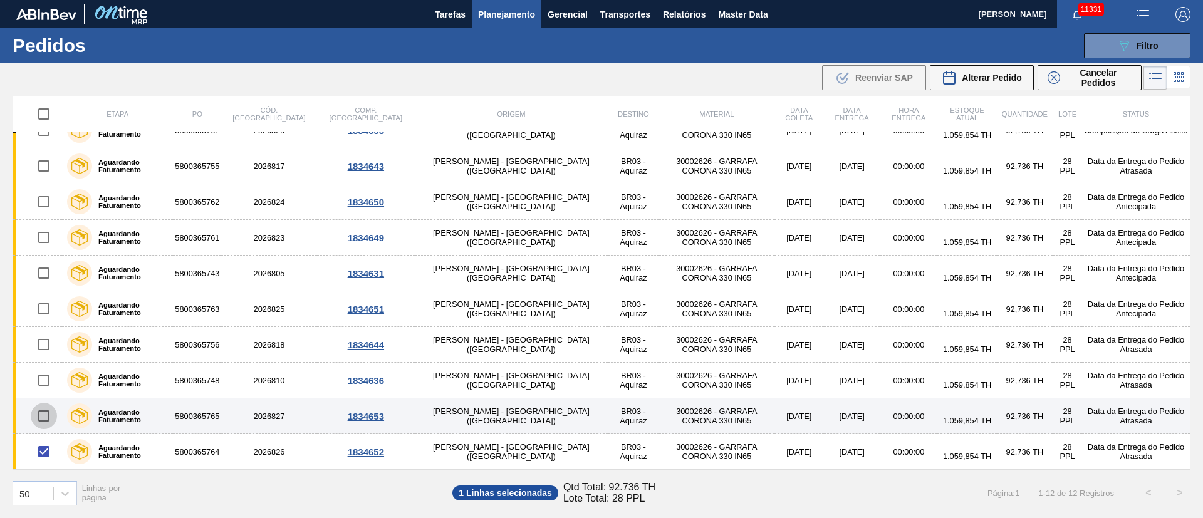
click at [48, 413] on input "checkbox" at bounding box center [44, 416] width 26 height 26
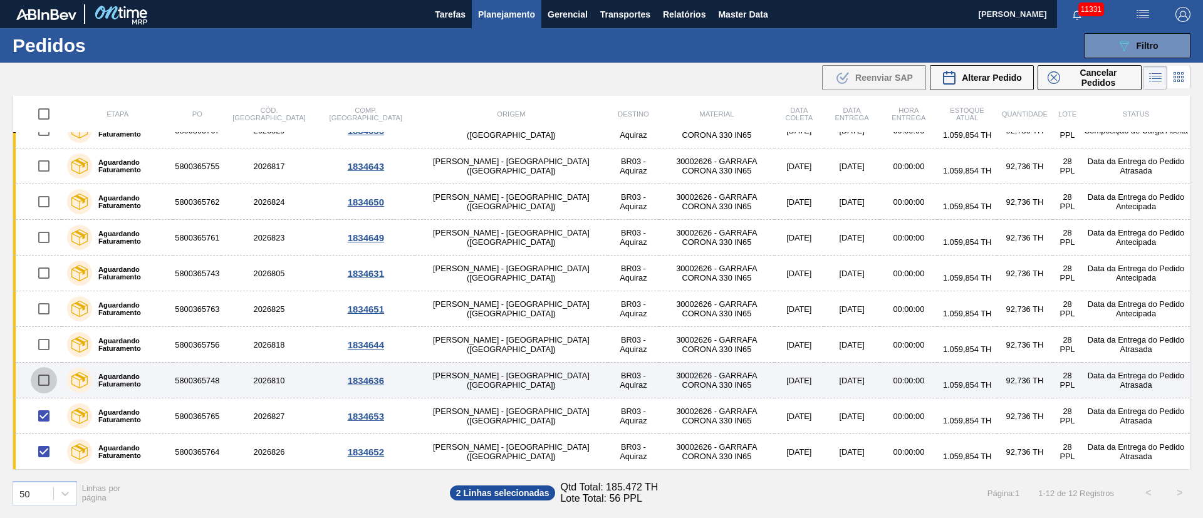
click at [46, 378] on input "checkbox" at bounding box center [44, 380] width 26 height 26
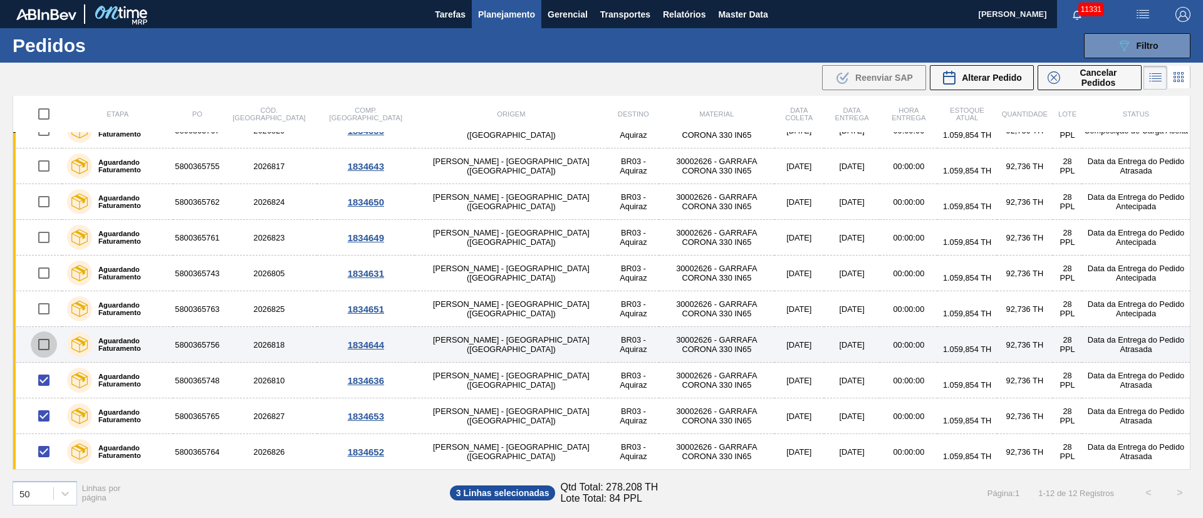
click at [43, 344] on input "checkbox" at bounding box center [44, 345] width 26 height 26
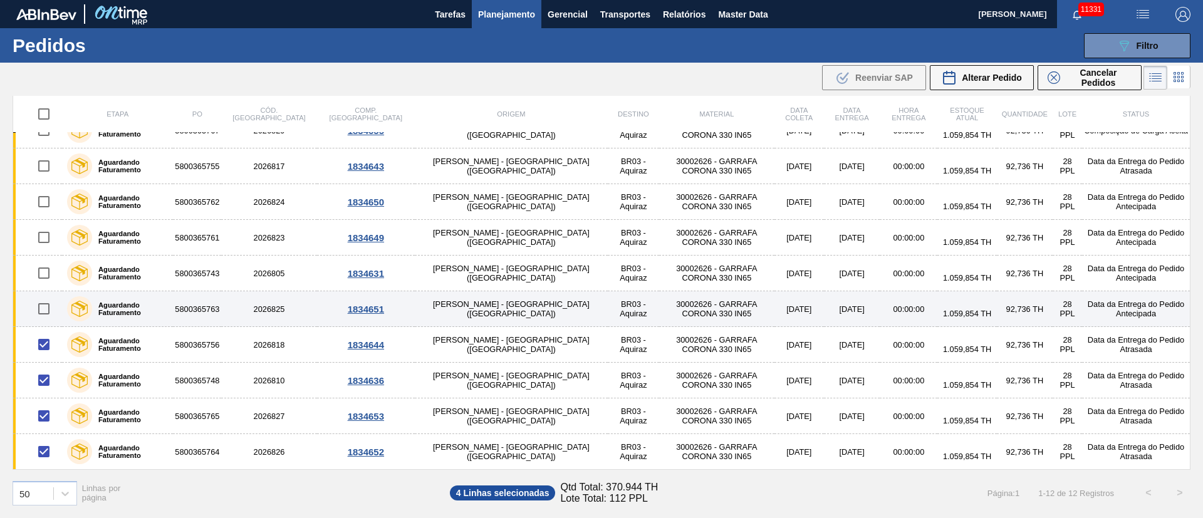
click at [42, 313] on input "checkbox" at bounding box center [44, 309] width 26 height 26
click at [44, 308] on input "checkbox" at bounding box center [44, 309] width 26 height 26
click at [41, 308] on input "checkbox" at bounding box center [44, 309] width 26 height 26
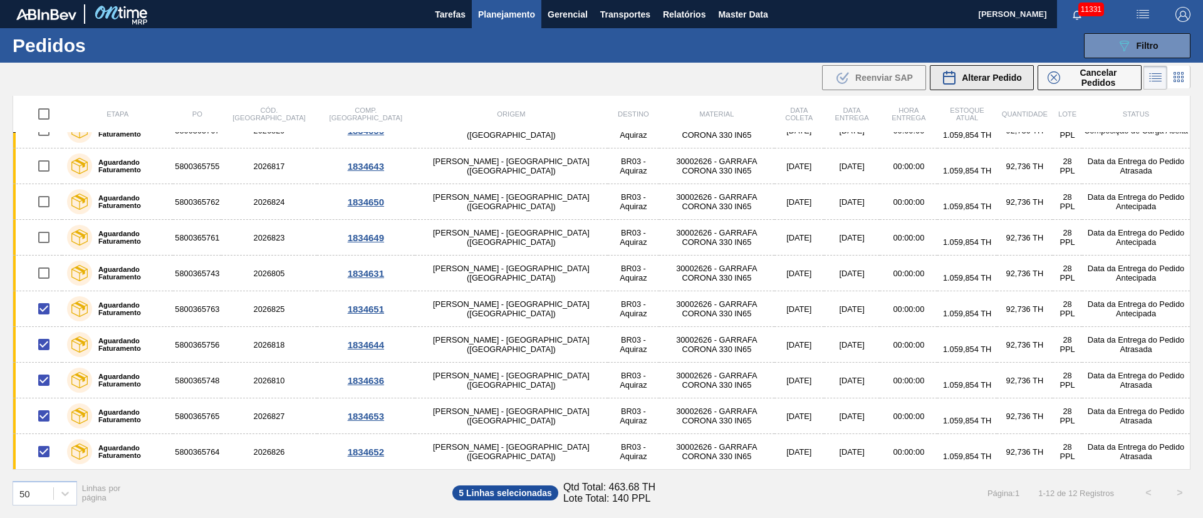
click at [985, 77] on span "Alterar Pedido" at bounding box center [992, 78] width 60 height 10
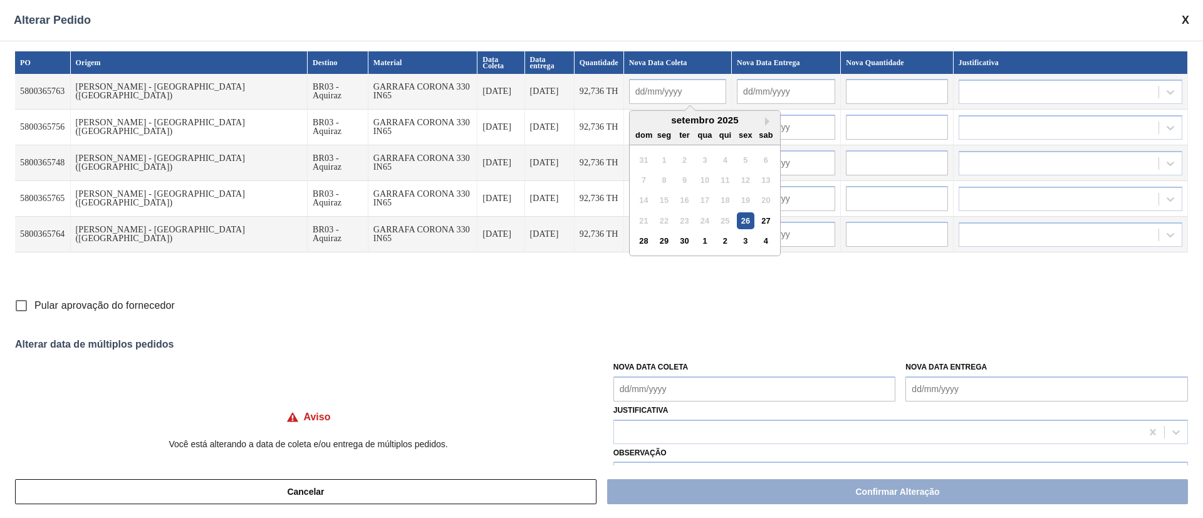
click at [629, 85] on input "text" at bounding box center [677, 91] width 97 height 25
click at [650, 389] on Coleta "Nova Data Coleta" at bounding box center [754, 389] width 283 height 25
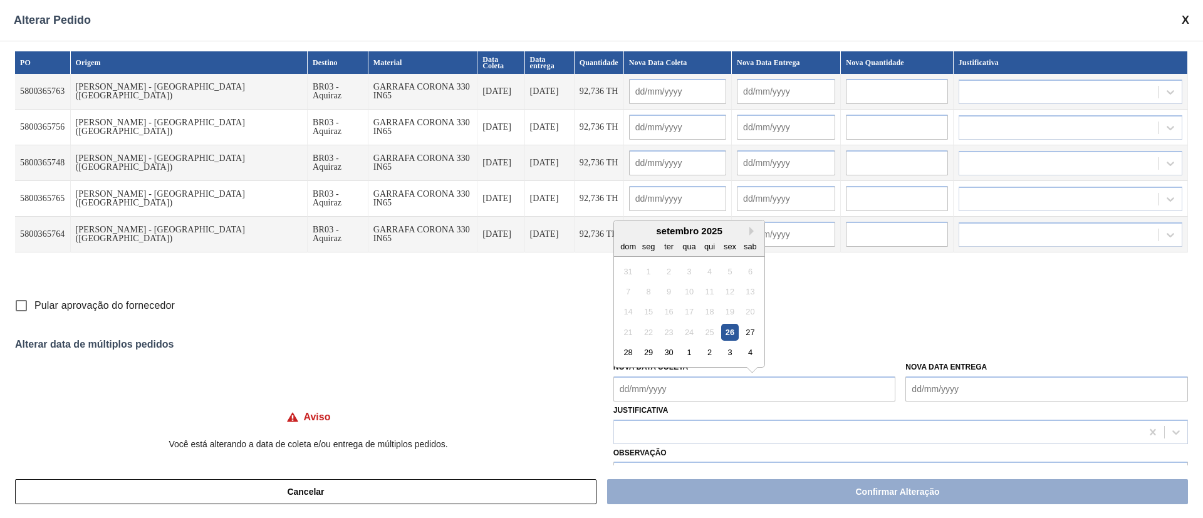
click at [686, 352] on div "1" at bounding box center [689, 352] width 17 height 17
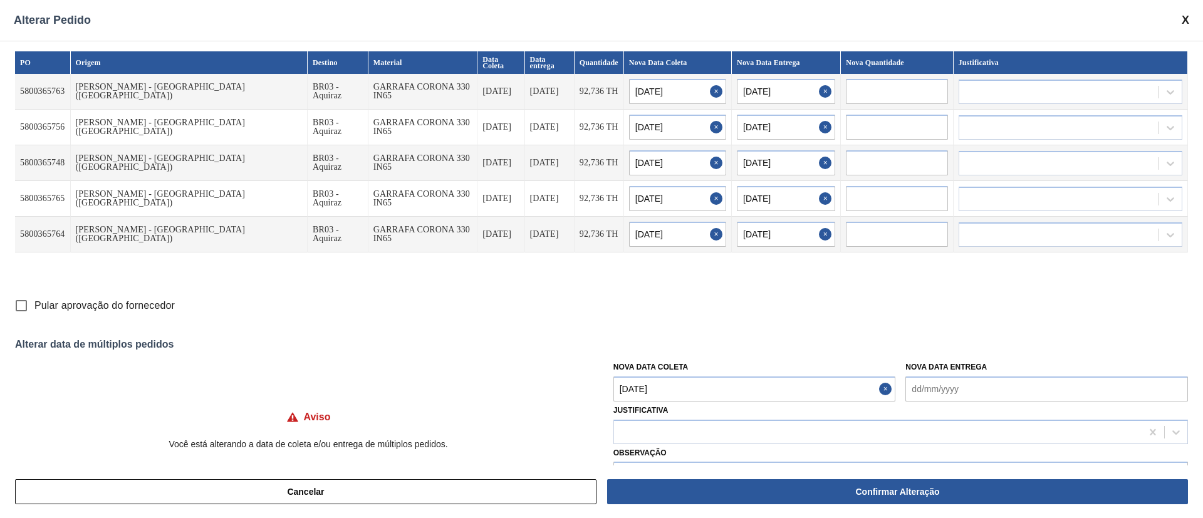
click at [677, 391] on Coleta "[DATE]" at bounding box center [754, 389] width 283 height 25
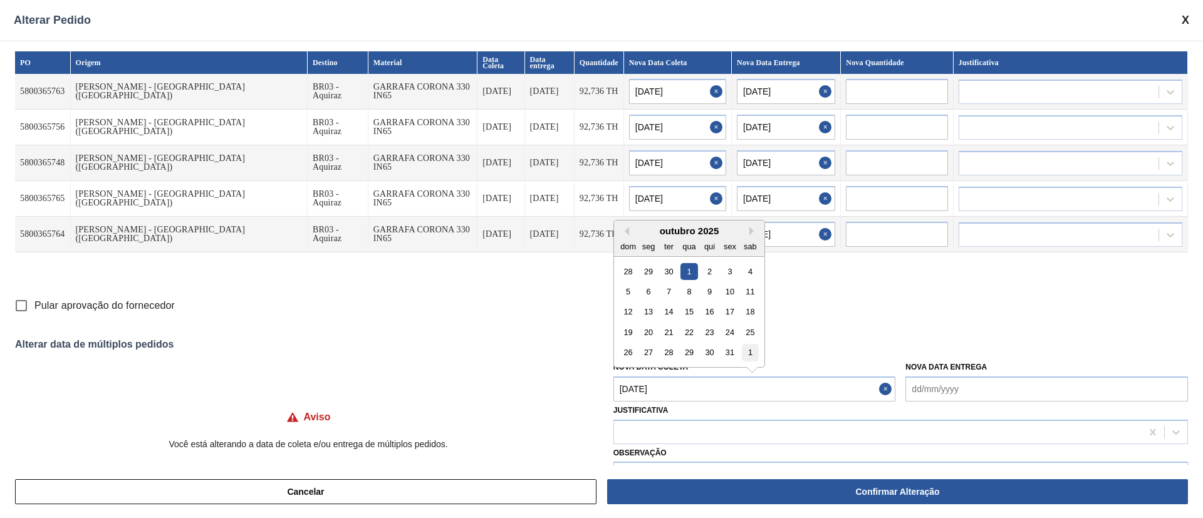
click at [745, 350] on div "1" at bounding box center [750, 352] width 17 height 17
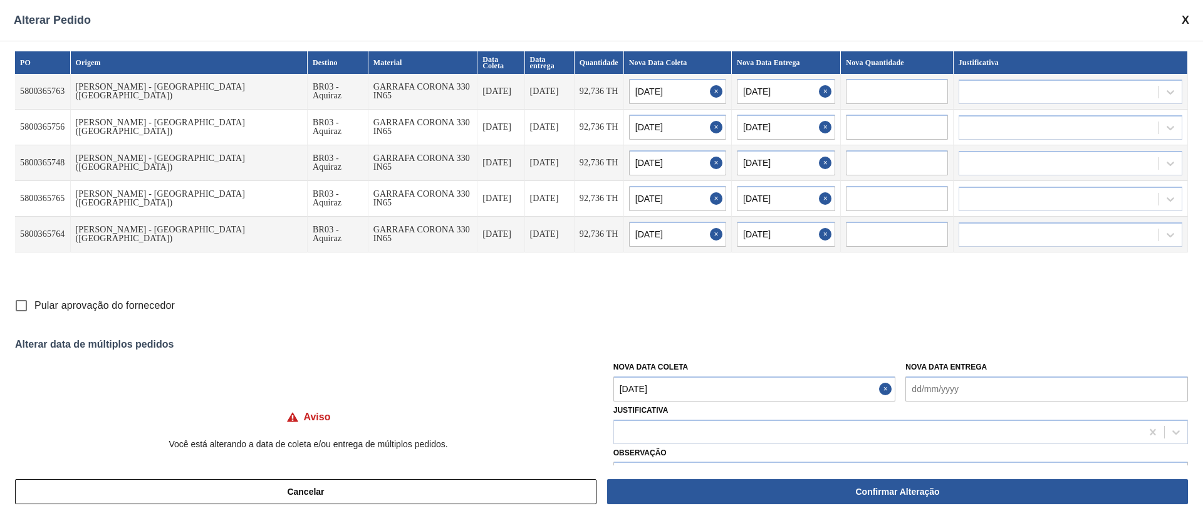
click at [679, 382] on Coleta "[DATE]" at bounding box center [754, 389] width 283 height 25
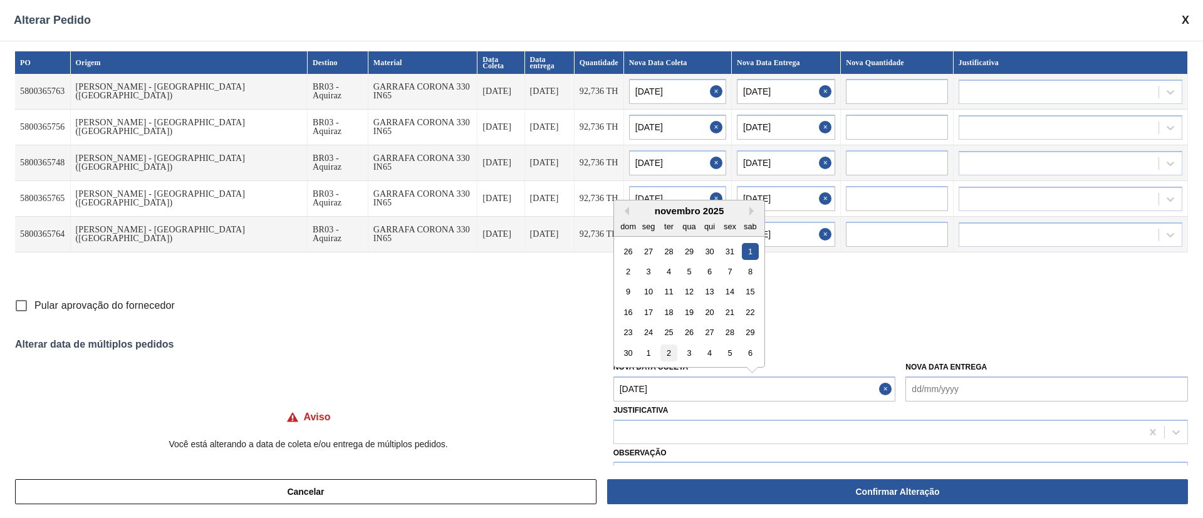
click at [670, 347] on div "2" at bounding box center [668, 353] width 17 height 17
click at [674, 387] on Coleta "[DATE]" at bounding box center [754, 389] width 283 height 25
click at [625, 231] on button "Previous Month" at bounding box center [624, 231] width 9 height 9
click at [711, 273] on div "2" at bounding box center [709, 271] width 17 height 17
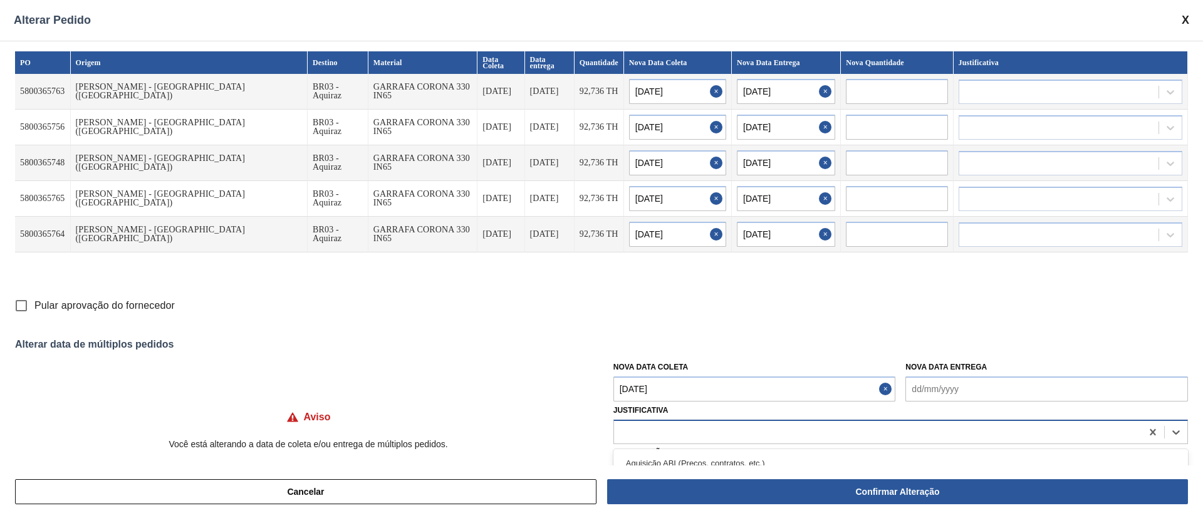
click at [665, 434] on div at bounding box center [878, 432] width 528 height 18
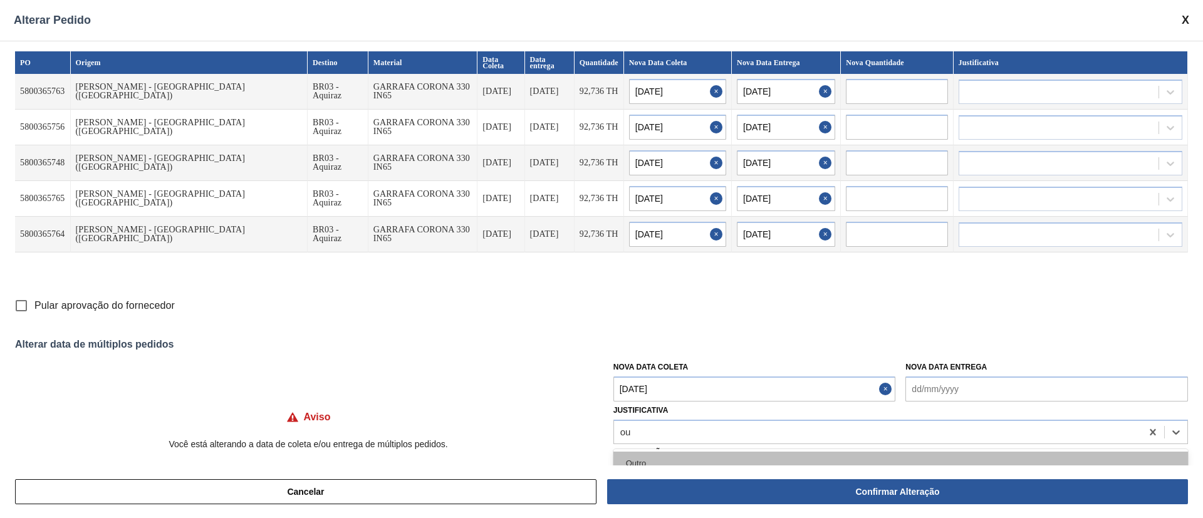
click at [658, 461] on div "Outro" at bounding box center [900, 463] width 575 height 23
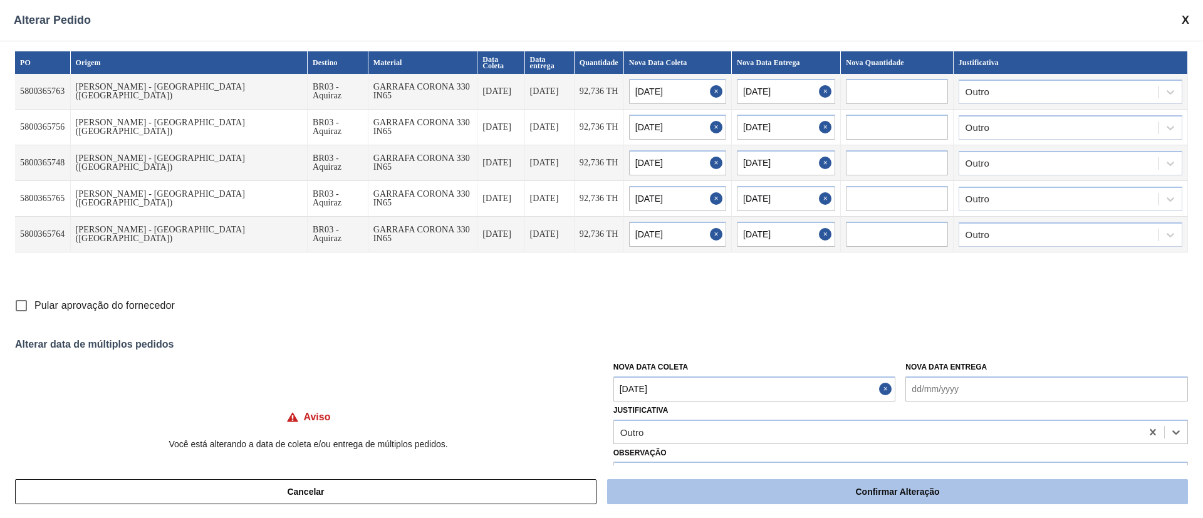
click at [847, 487] on button "Confirmar Alteração" at bounding box center [897, 491] width 581 height 25
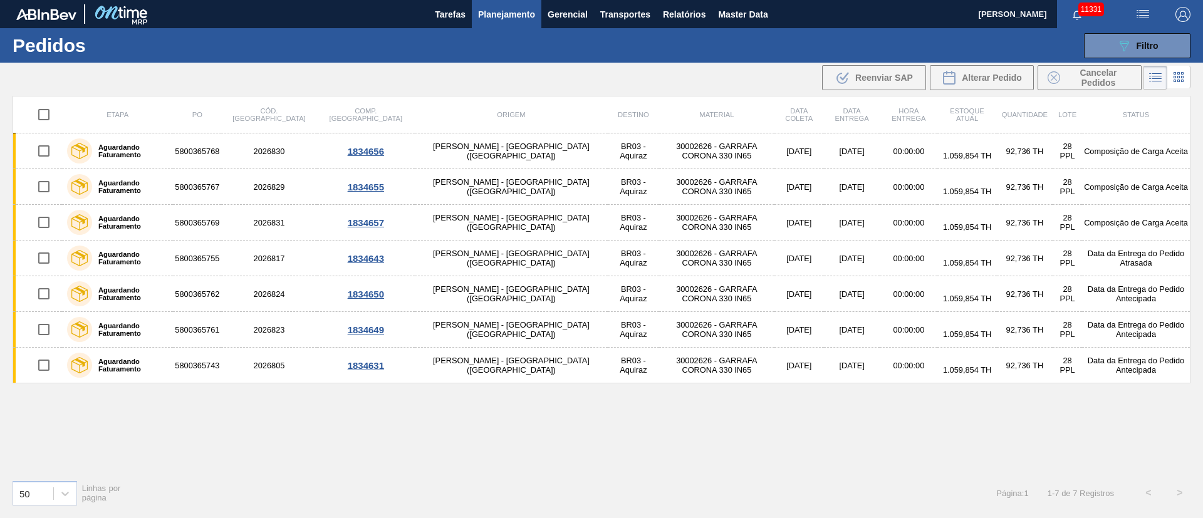
scroll to position [0, 0]
click at [1137, 31] on div "089F7B8B-B2A5-4AFE-B5C0-19BA573D28AC Filtro Código Pedido Portal Códido PO SAP …" at bounding box center [698, 46] width 997 height 38
click at [1149, 42] on span "Filtro" at bounding box center [1148, 46] width 22 height 10
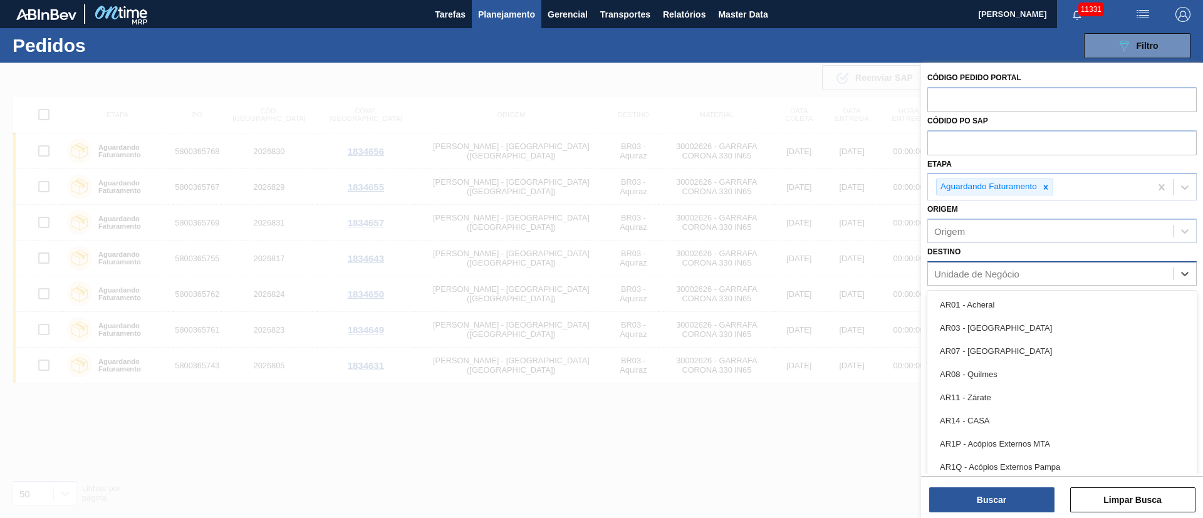
click at [971, 276] on div "Unidade de Negócio" at bounding box center [976, 273] width 85 height 11
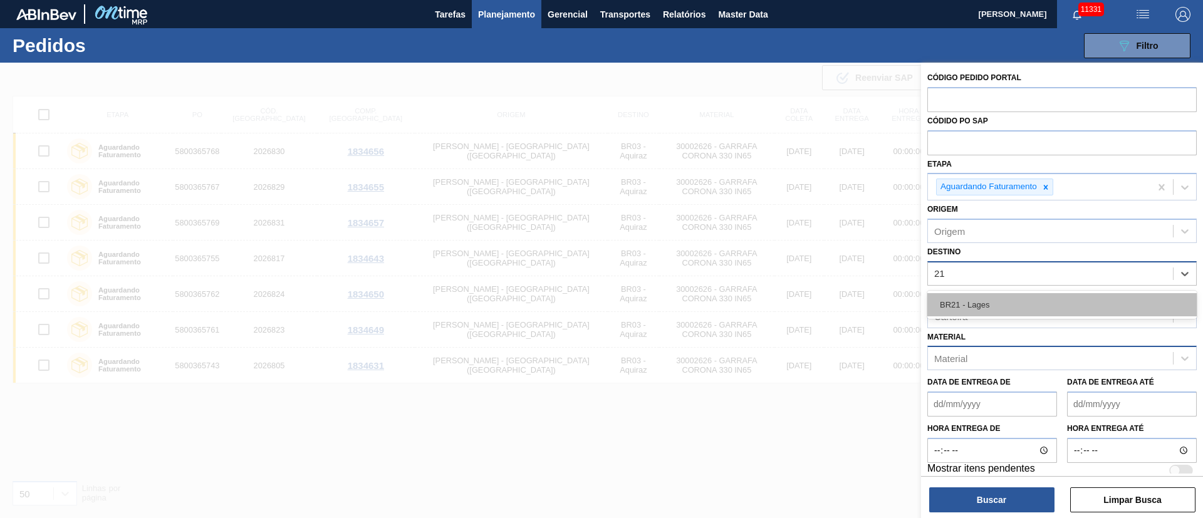
click at [962, 303] on div "BR21 - Lages" at bounding box center [1061, 304] width 269 height 23
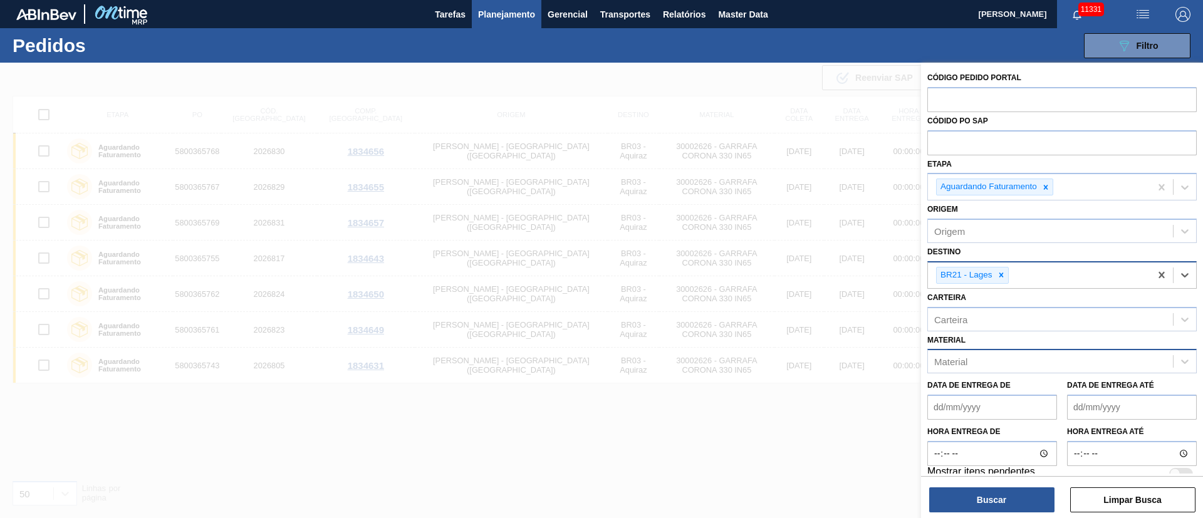
click at [964, 359] on div "Material" at bounding box center [950, 362] width 33 height 11
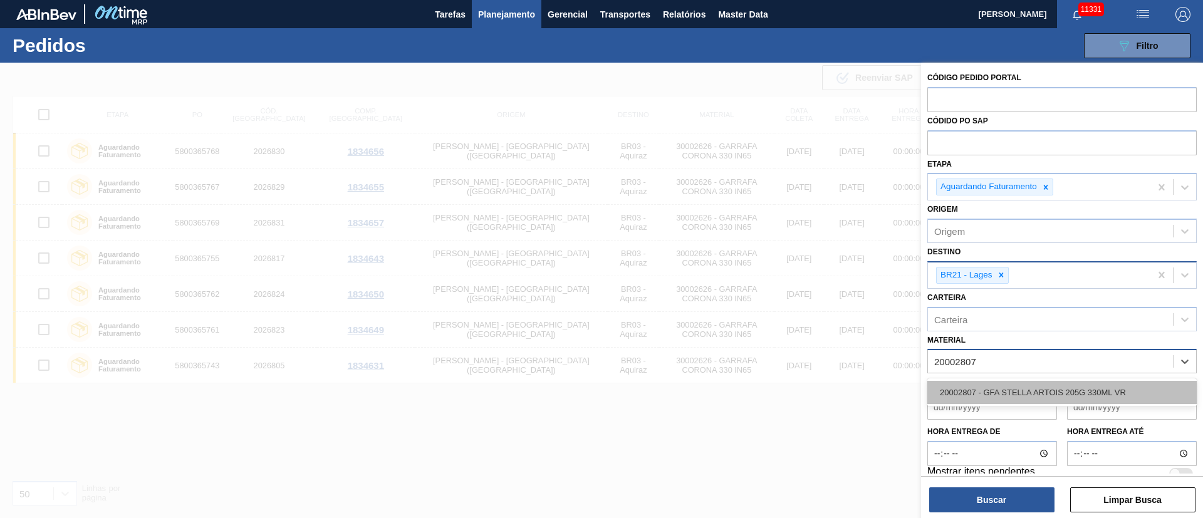
click at [974, 394] on div "20002807 - GFA STELLA ARTOIS 205G 330ML VR" at bounding box center [1061, 392] width 269 height 23
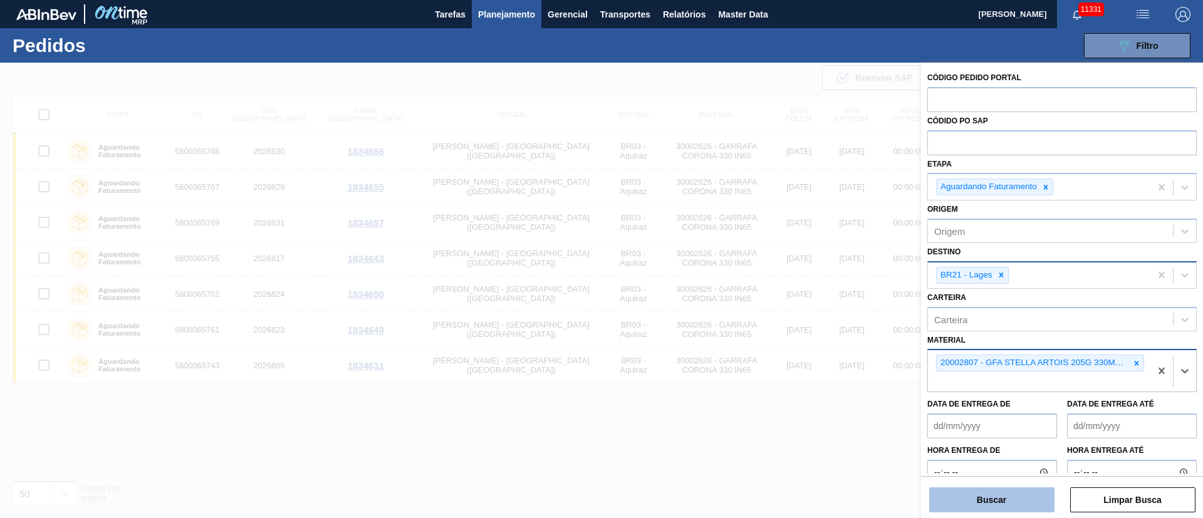
click at [984, 503] on button "Buscar" at bounding box center [991, 500] width 125 height 25
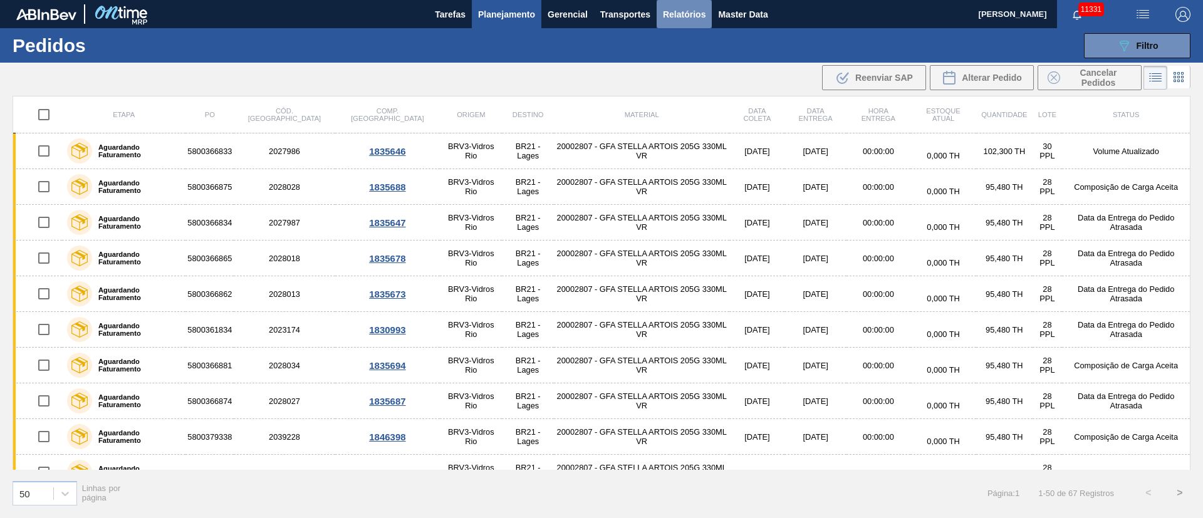
click at [673, 18] on span "Relatórios" at bounding box center [684, 14] width 43 height 15
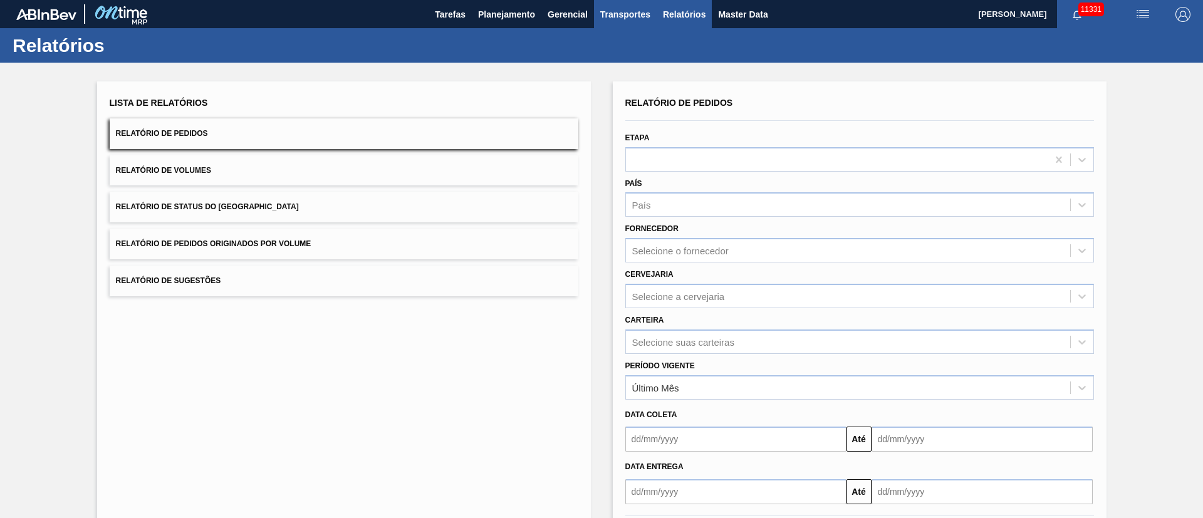
click at [623, 13] on span "Transportes" at bounding box center [625, 14] width 50 height 15
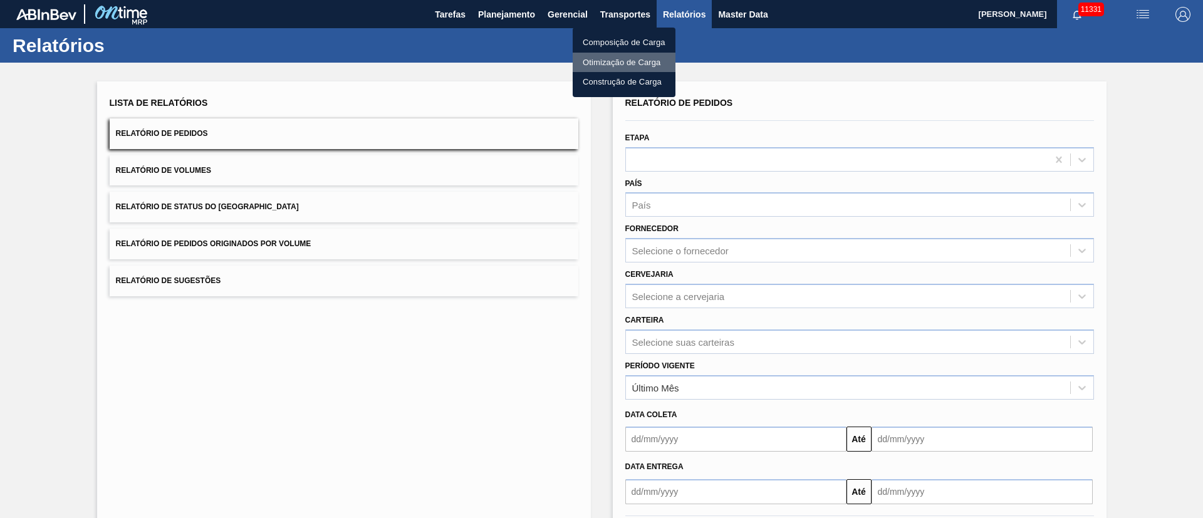
click at [615, 64] on li "Otimização de Carga" at bounding box center [624, 63] width 103 height 20
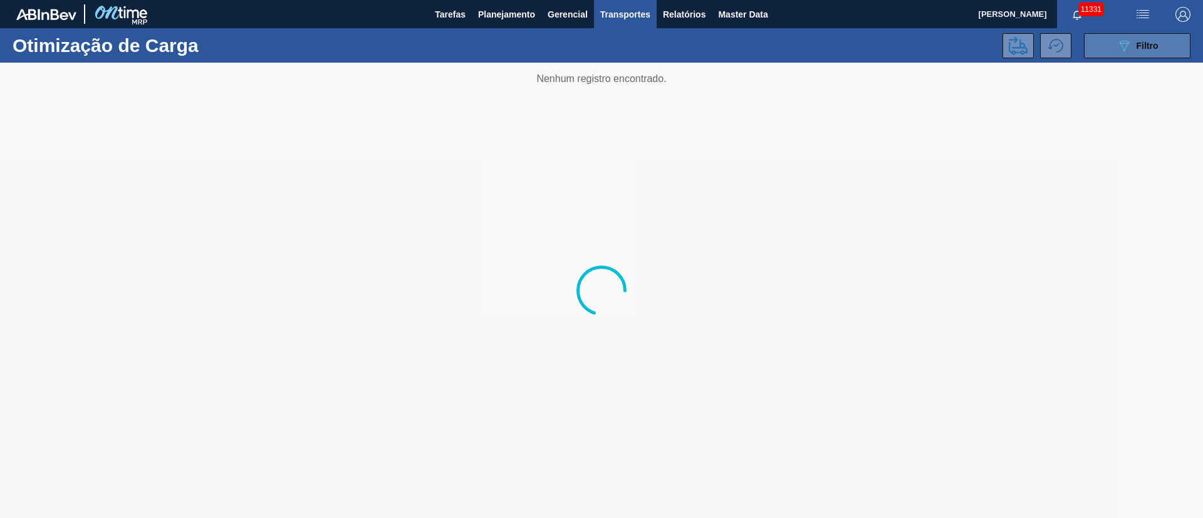
click at [1142, 52] on div "089F7B8B-B2A5-4AFE-B5C0-19BA573D28AC Filtro" at bounding box center [1138, 45] width 42 height 15
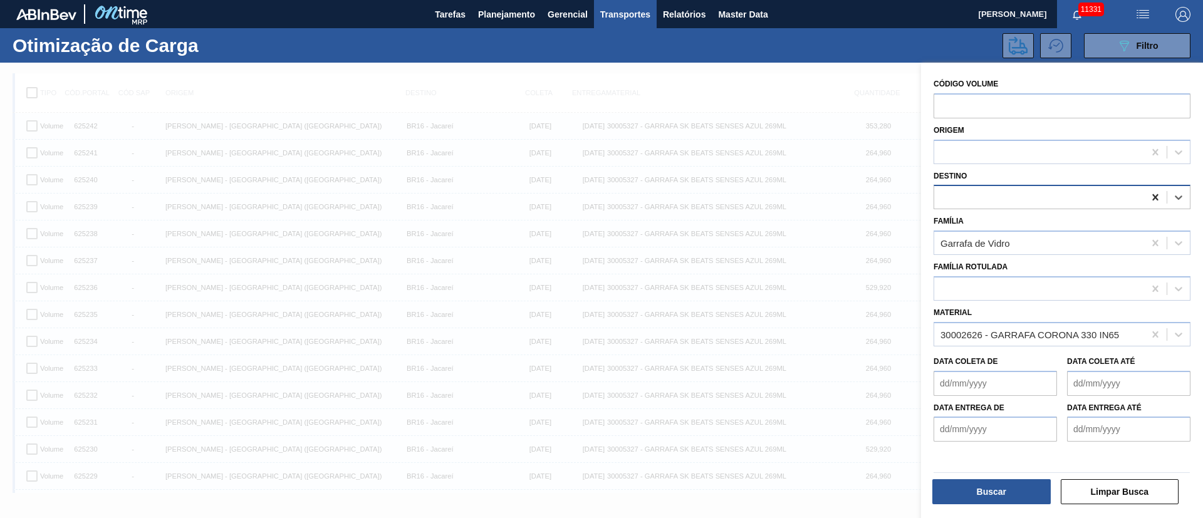
click at [1156, 199] on icon at bounding box center [1155, 197] width 6 height 6
click at [1150, 249] on icon at bounding box center [1155, 243] width 13 height 13
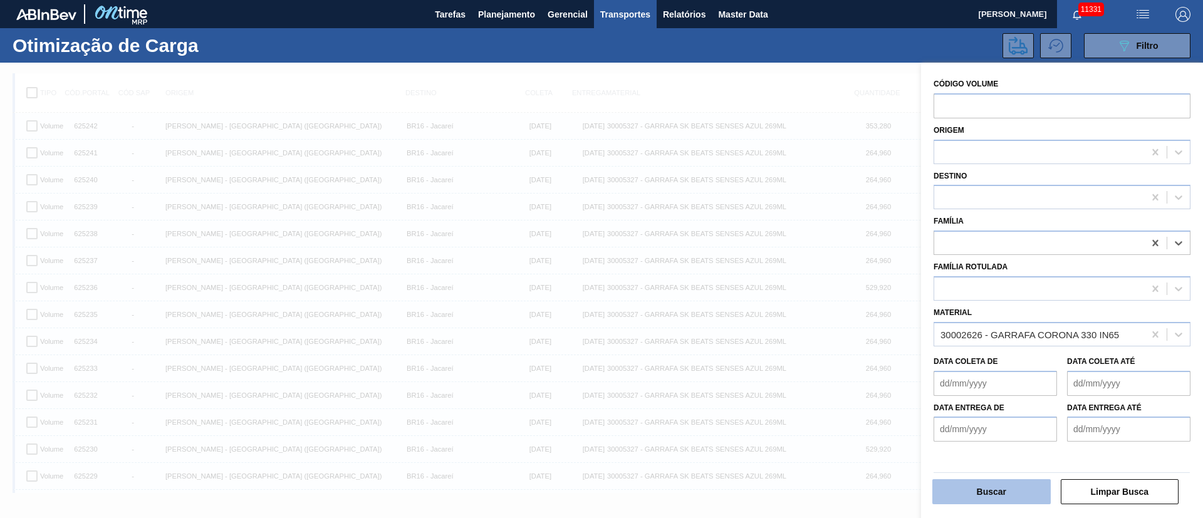
click at [1005, 500] on button "Buscar" at bounding box center [991, 491] width 118 height 25
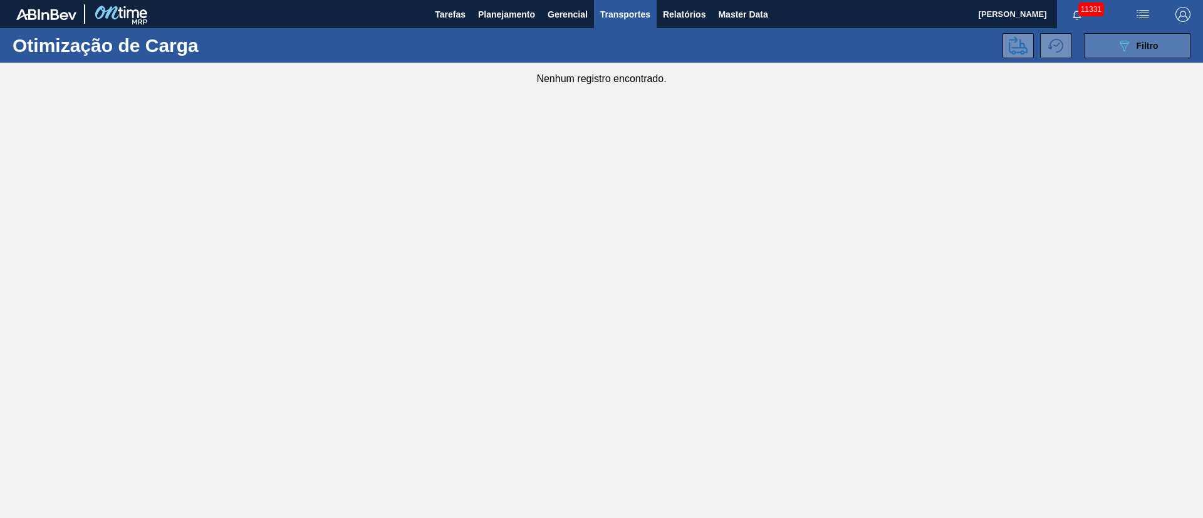
click at [1143, 46] on span "Filtro" at bounding box center [1148, 46] width 22 height 10
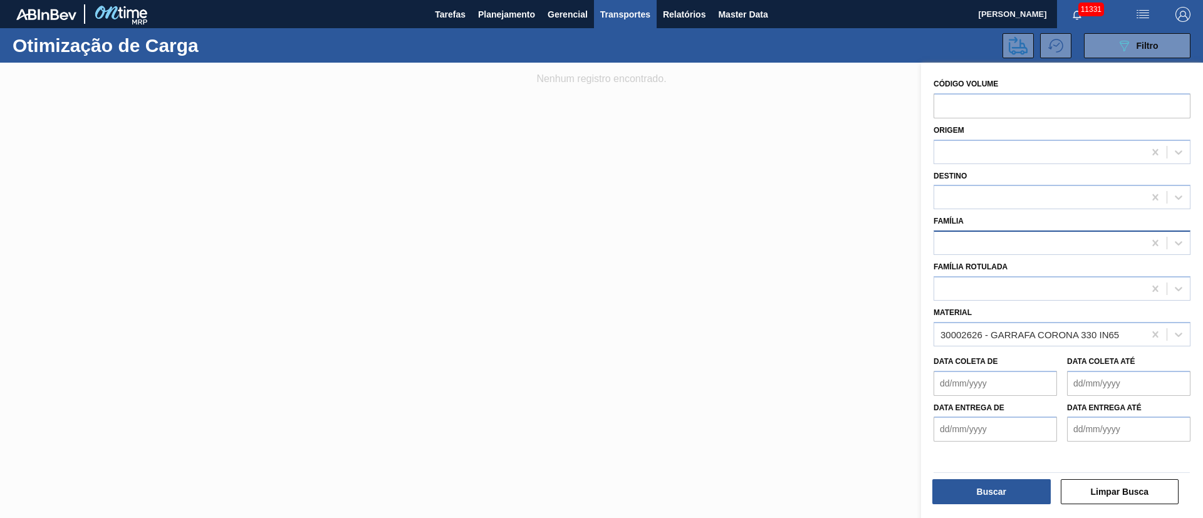
click at [981, 244] on div at bounding box center [1039, 243] width 210 height 18
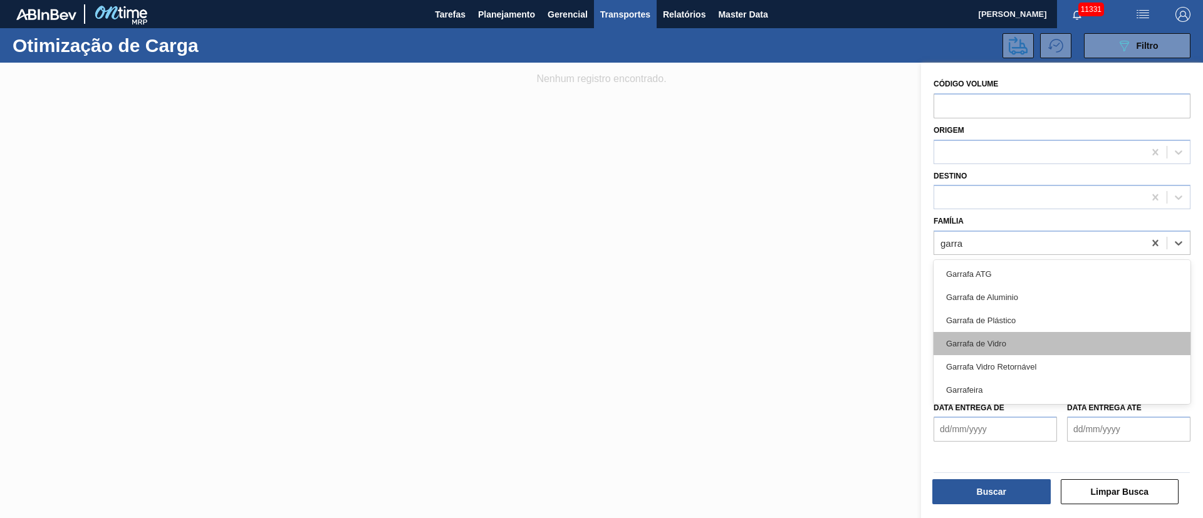
click at [973, 350] on div "Garrafa de Vidro" at bounding box center [1062, 343] width 257 height 23
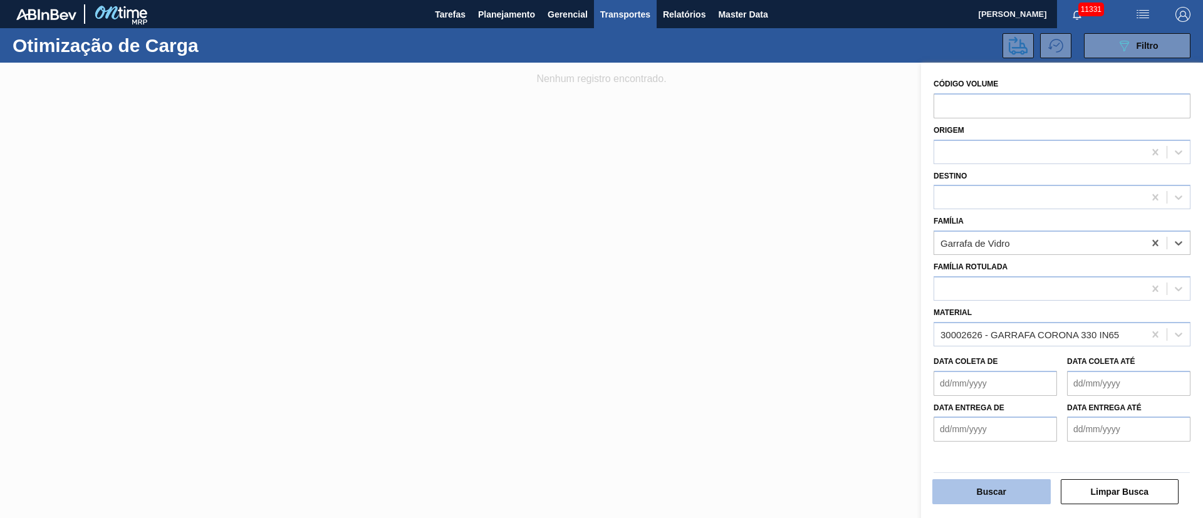
click at [969, 498] on button "Buscar" at bounding box center [991, 491] width 118 height 25
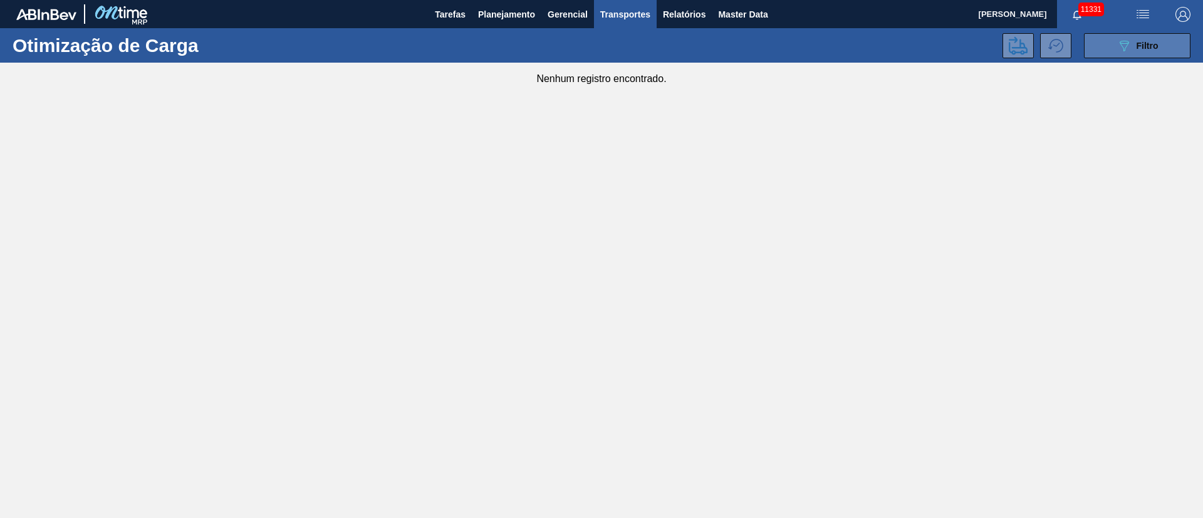
click at [1144, 50] on span "Filtro" at bounding box center [1148, 46] width 22 height 10
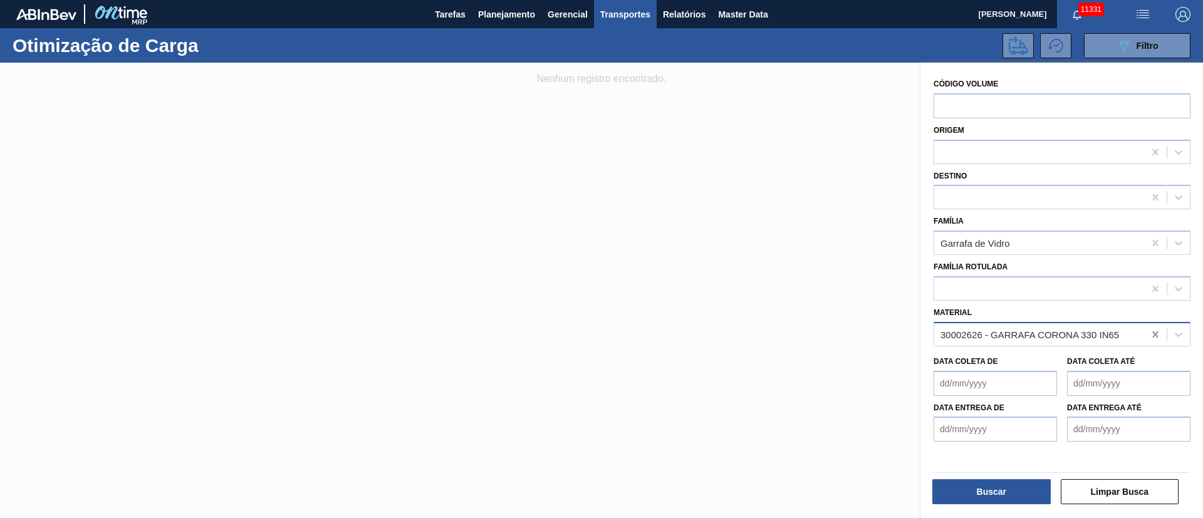
click at [1156, 334] on icon at bounding box center [1155, 334] width 13 height 13
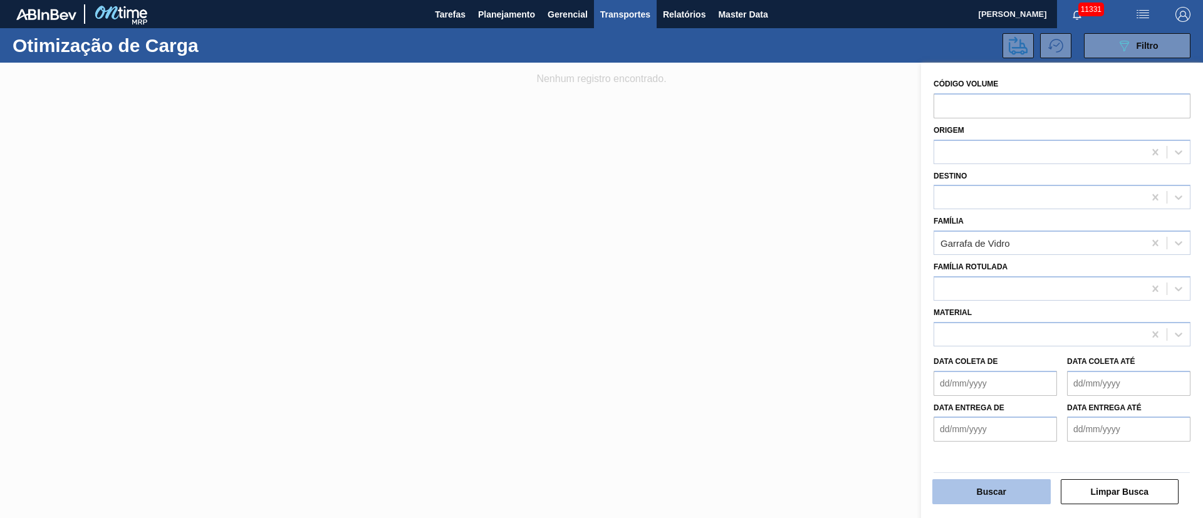
click at [958, 481] on button "Buscar" at bounding box center [991, 491] width 118 height 25
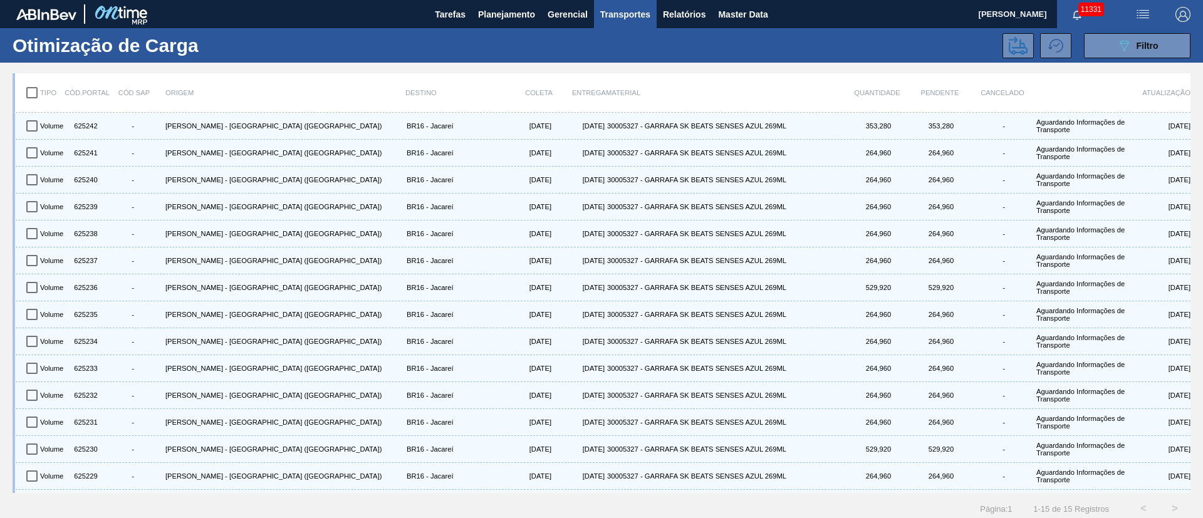
click at [31, 86] on input "checkbox" at bounding box center [32, 93] width 26 height 26
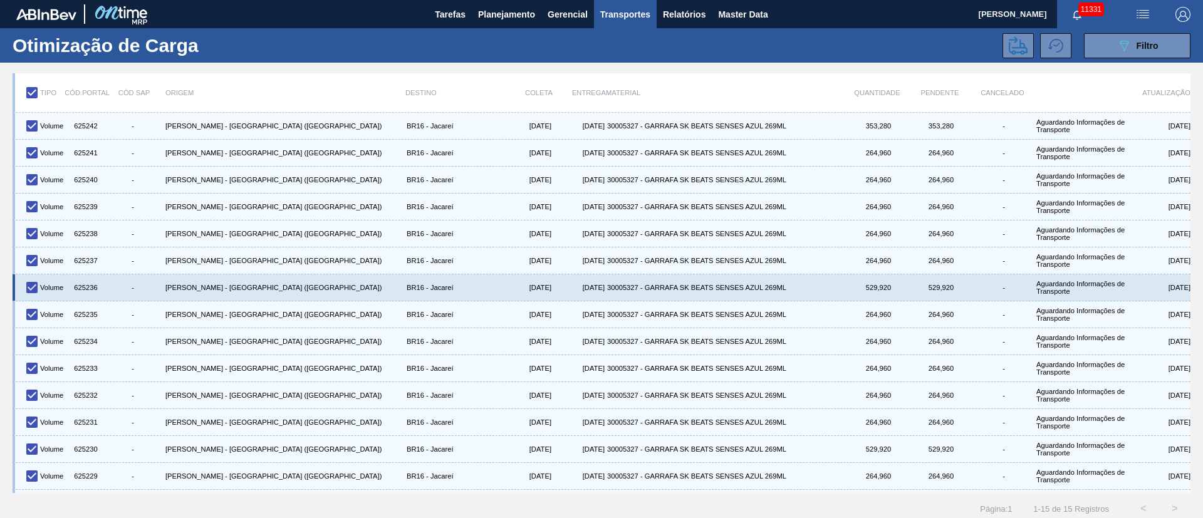
scroll to position [23, 0]
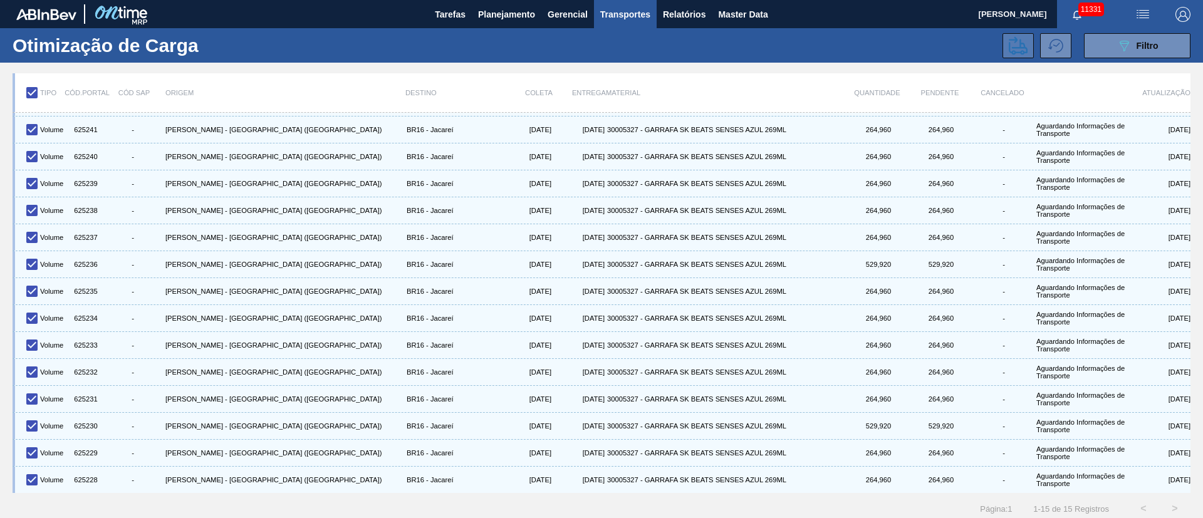
click at [1020, 55] on button at bounding box center [1018, 45] width 31 height 25
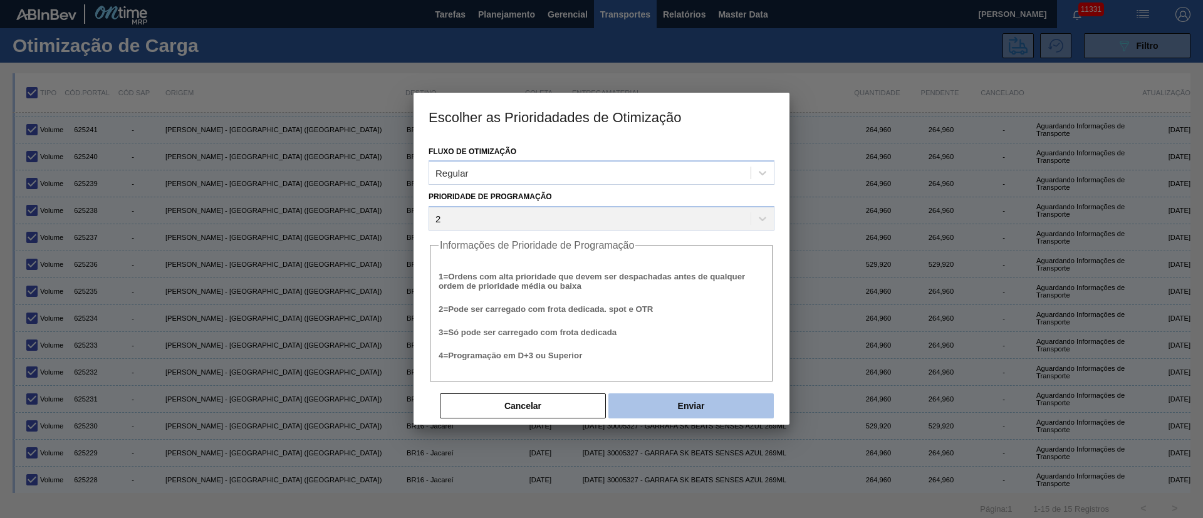
click at [688, 405] on button "Enviar" at bounding box center [690, 406] width 165 height 25
